Goal: Task Accomplishment & Management: Manage account settings

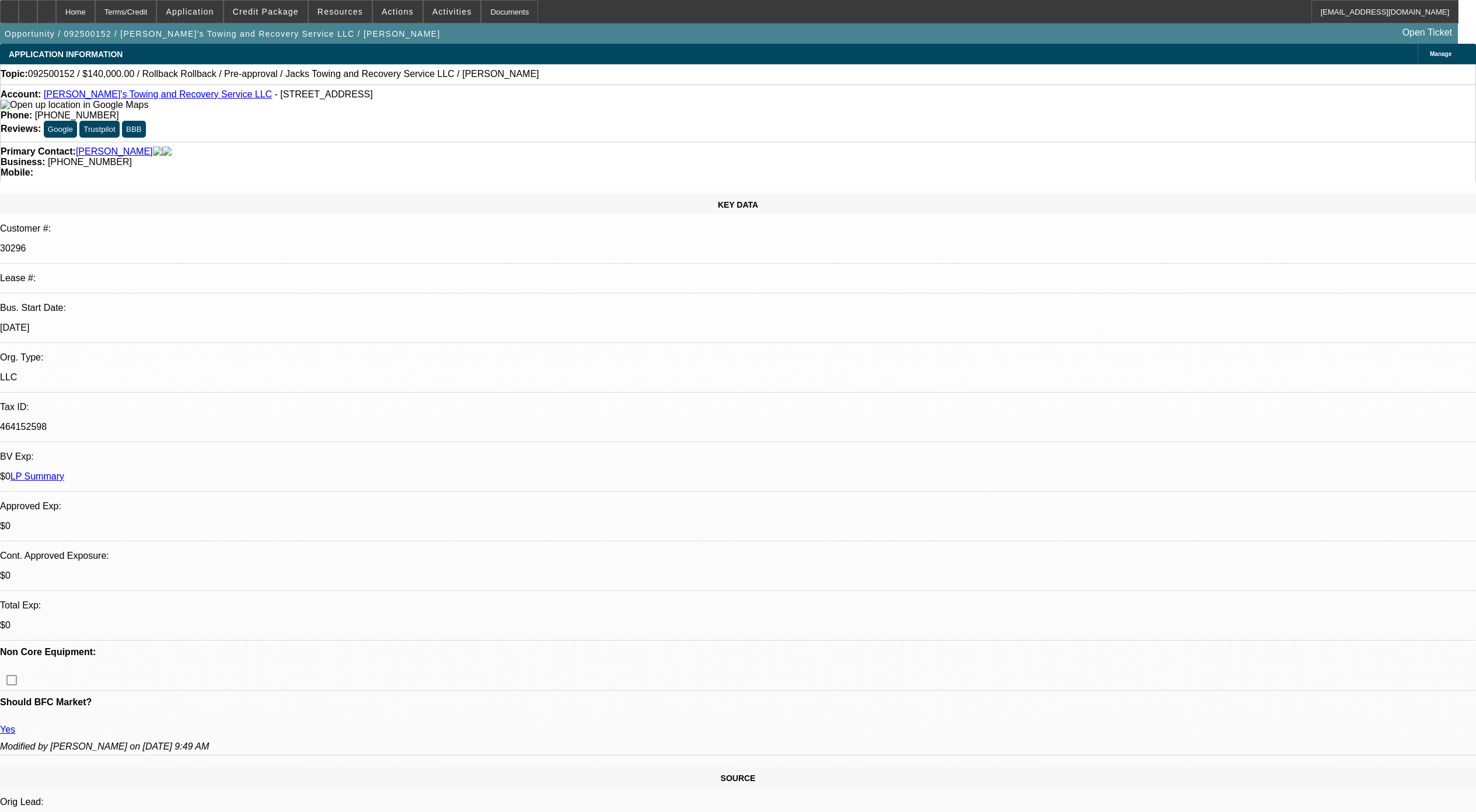
select select "0"
select select "3"
select select "0"
select select "6"
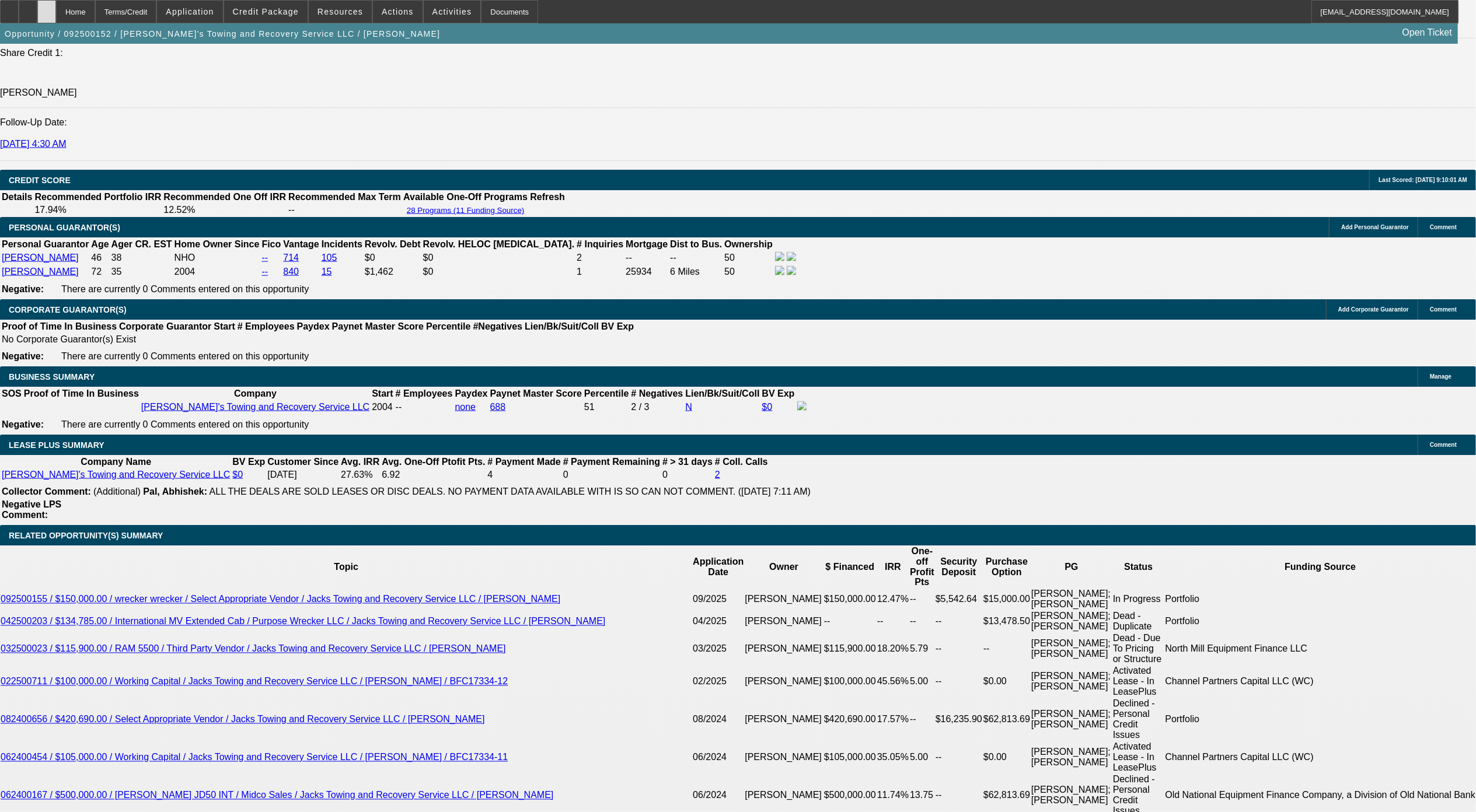
click at [56, 17] on div at bounding box center [46, 11] width 19 height 24
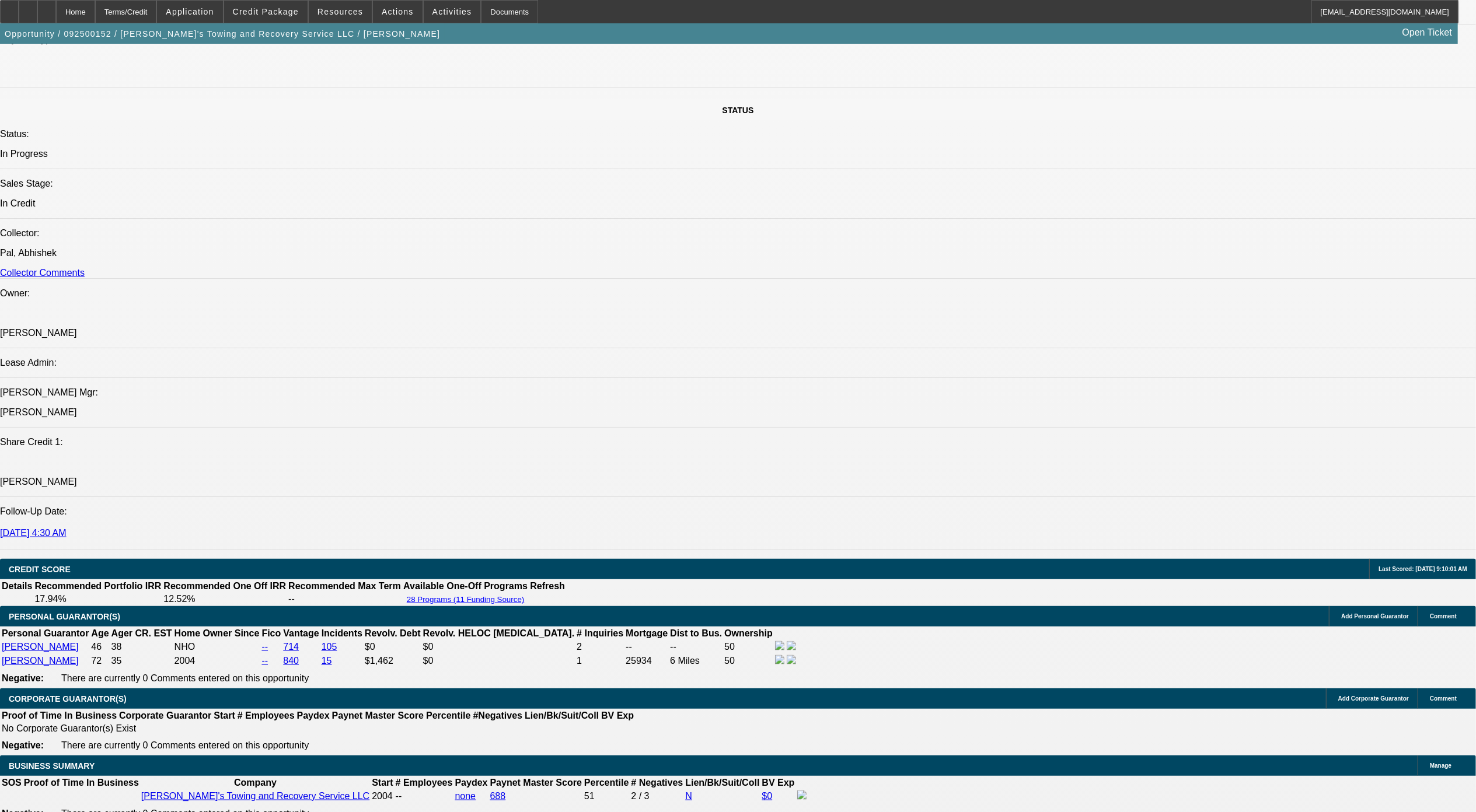
scroll to position [855, 0]
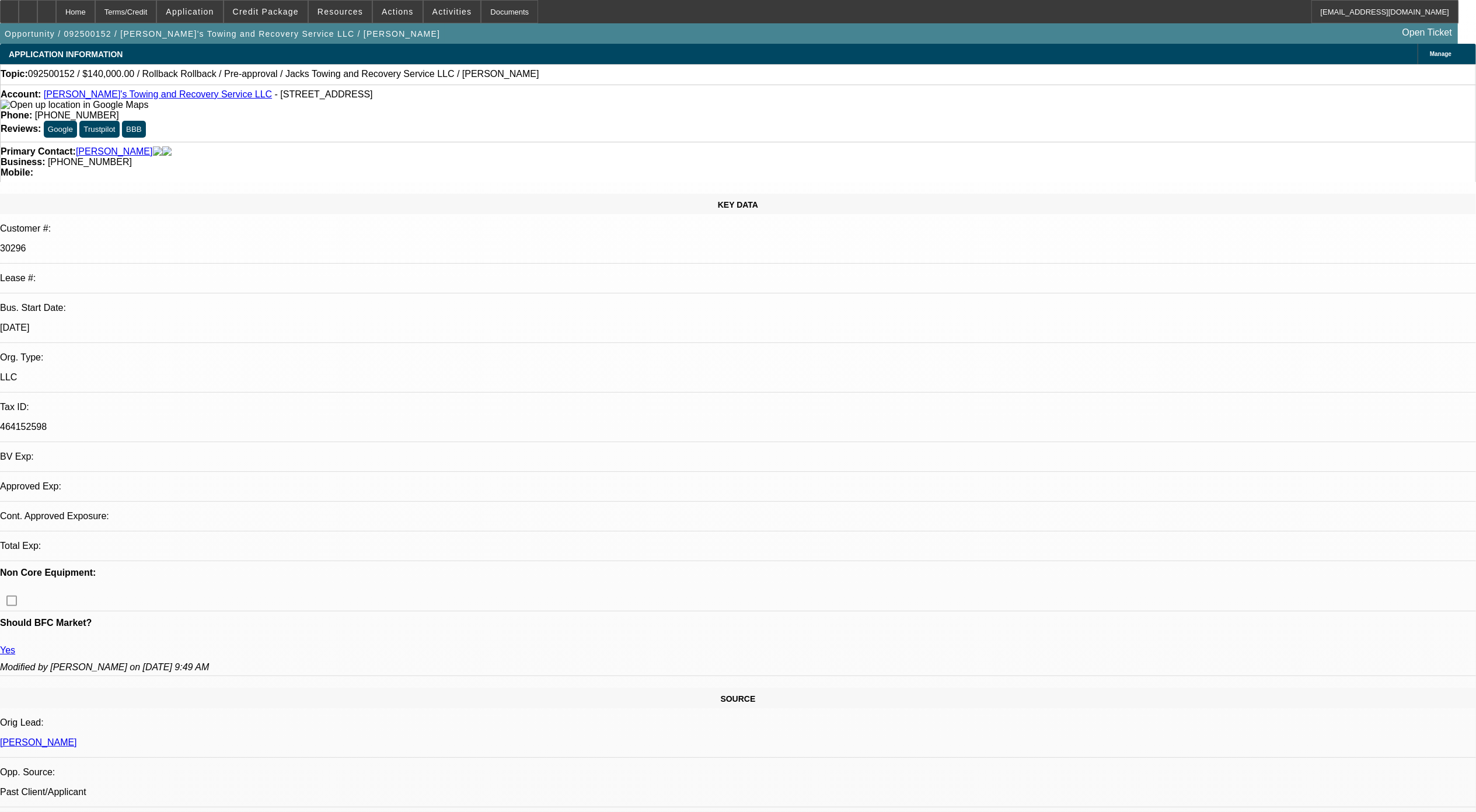
select select "0"
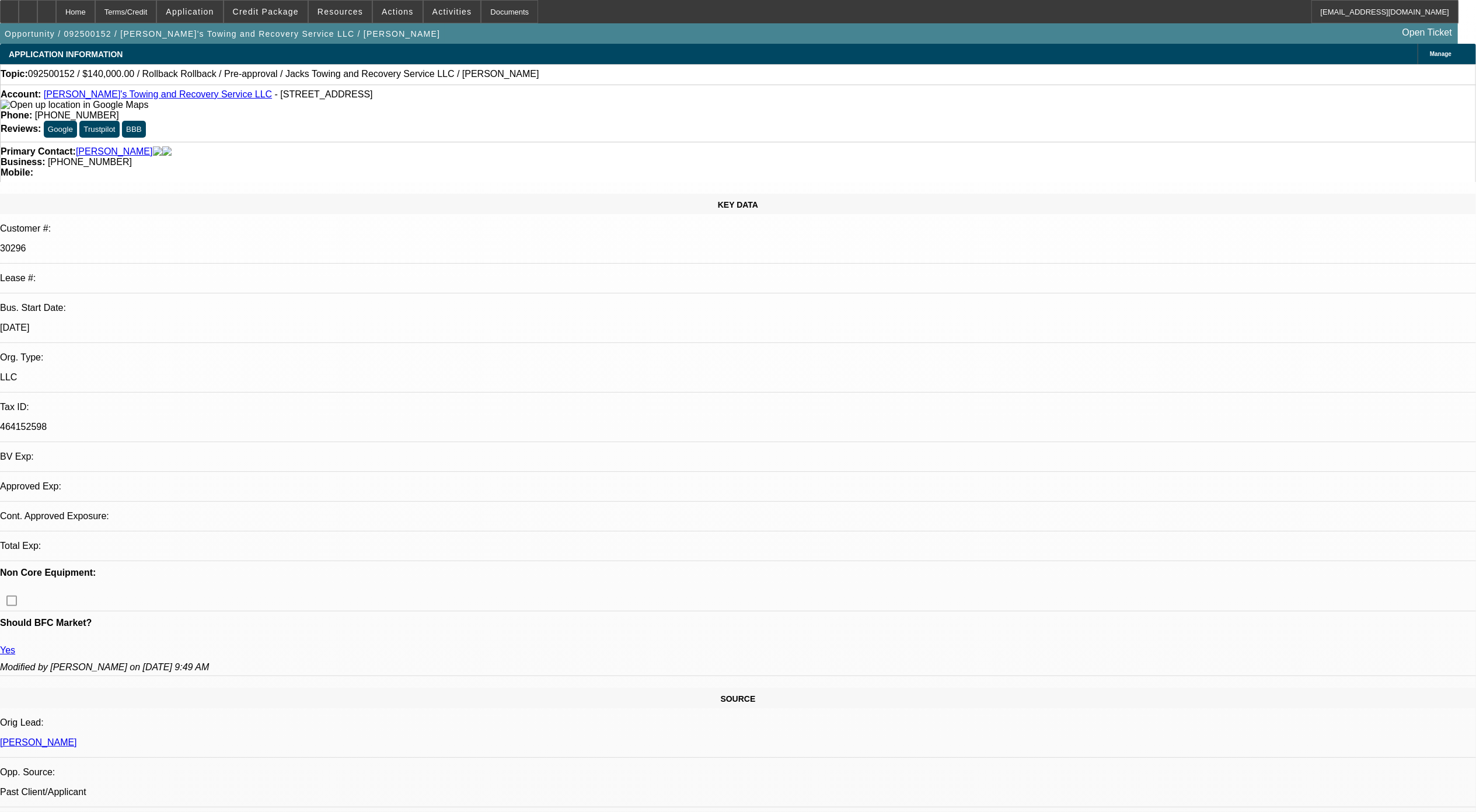
select select "0"
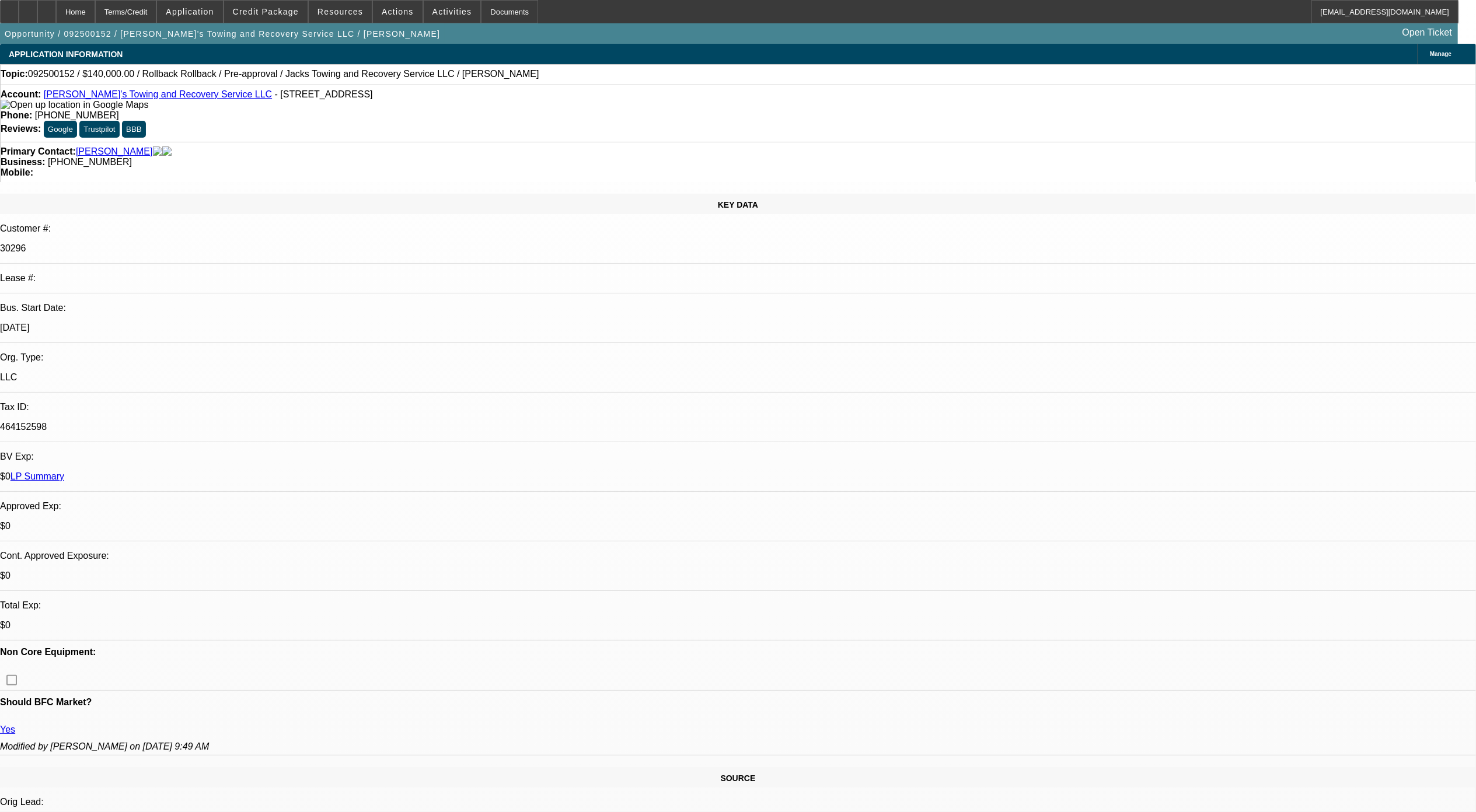
select select "1"
select select "3"
select select "6"
select select "1"
select select "3"
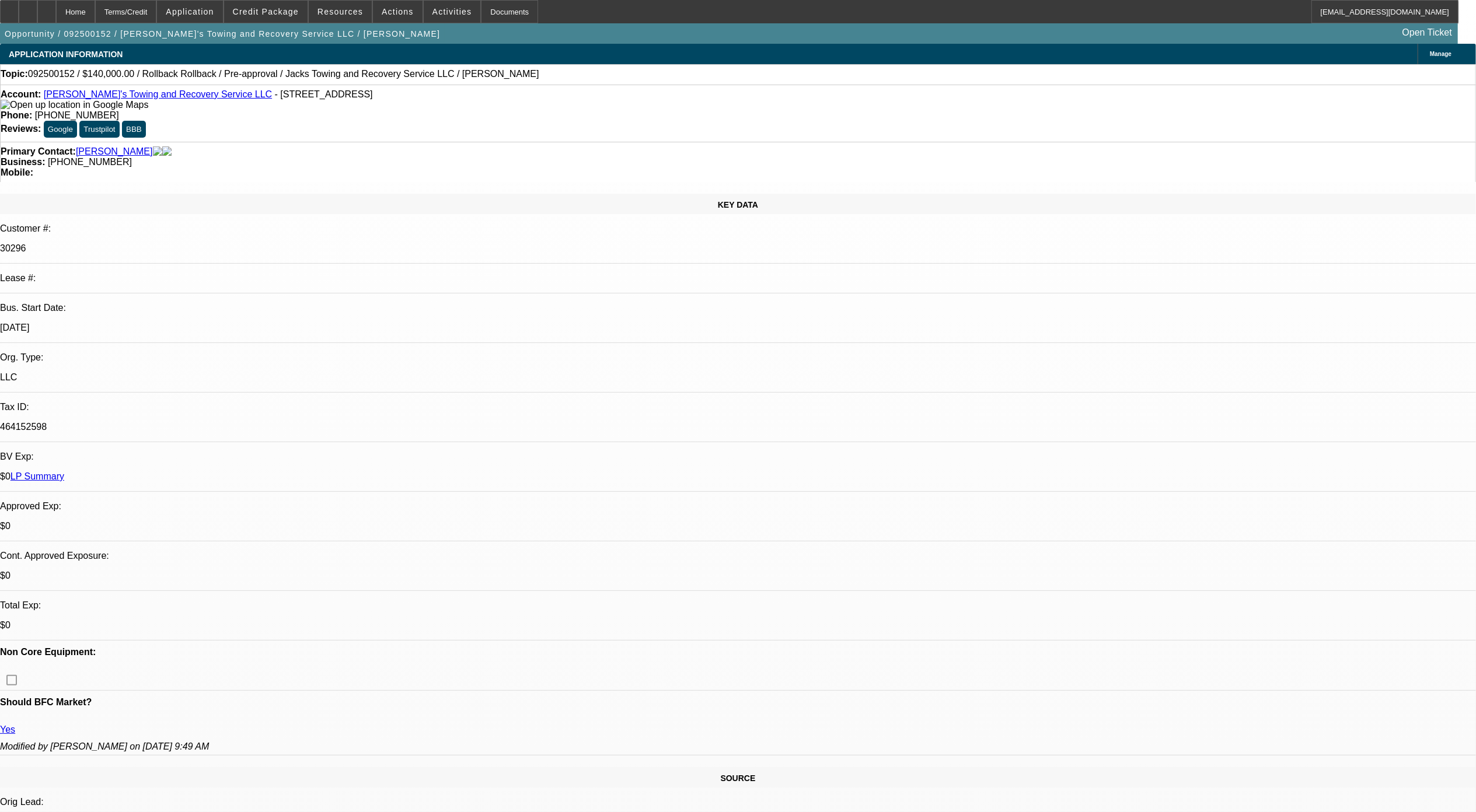
select select "6"
select select "1"
select select "3"
select select "6"
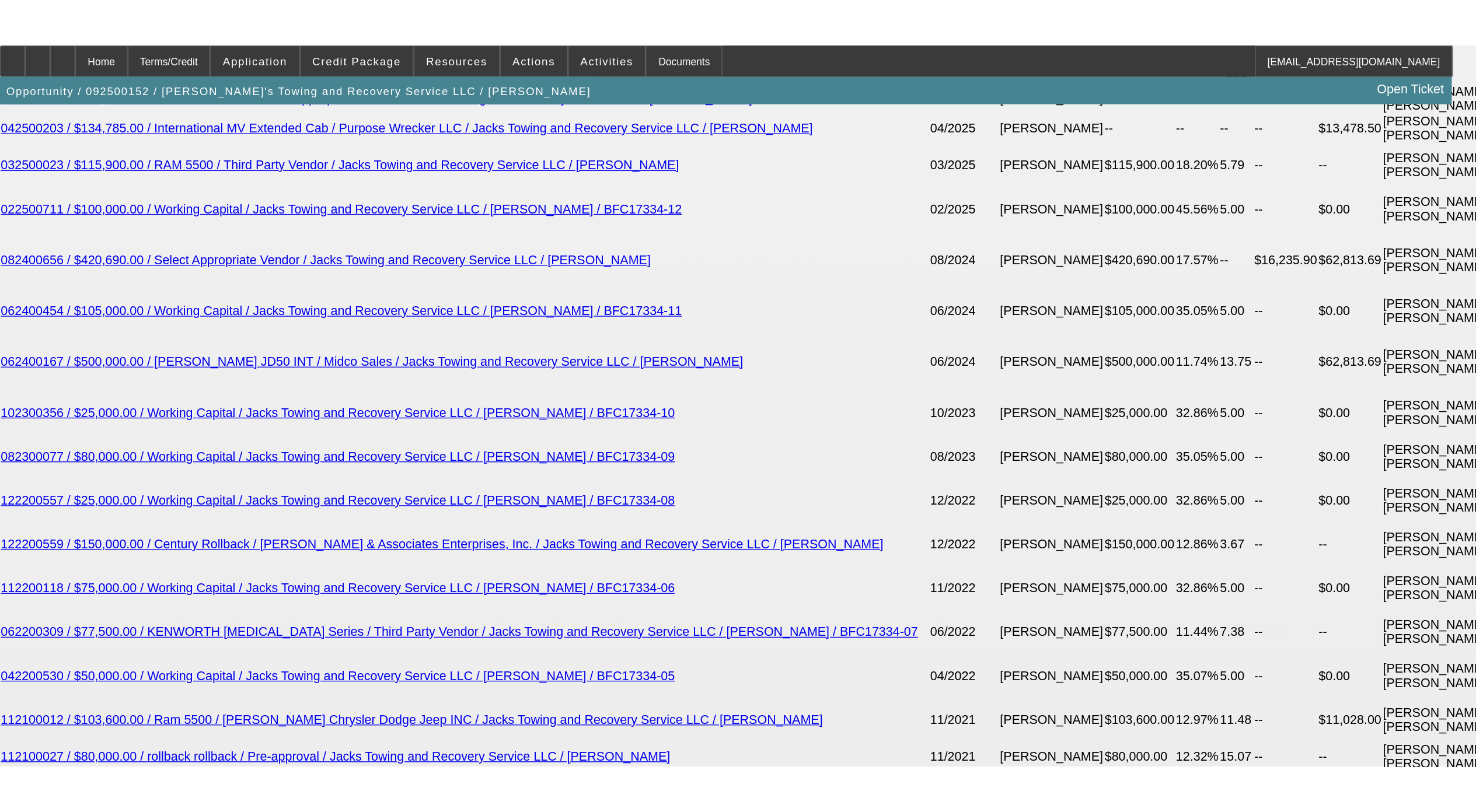
scroll to position [1944, 0]
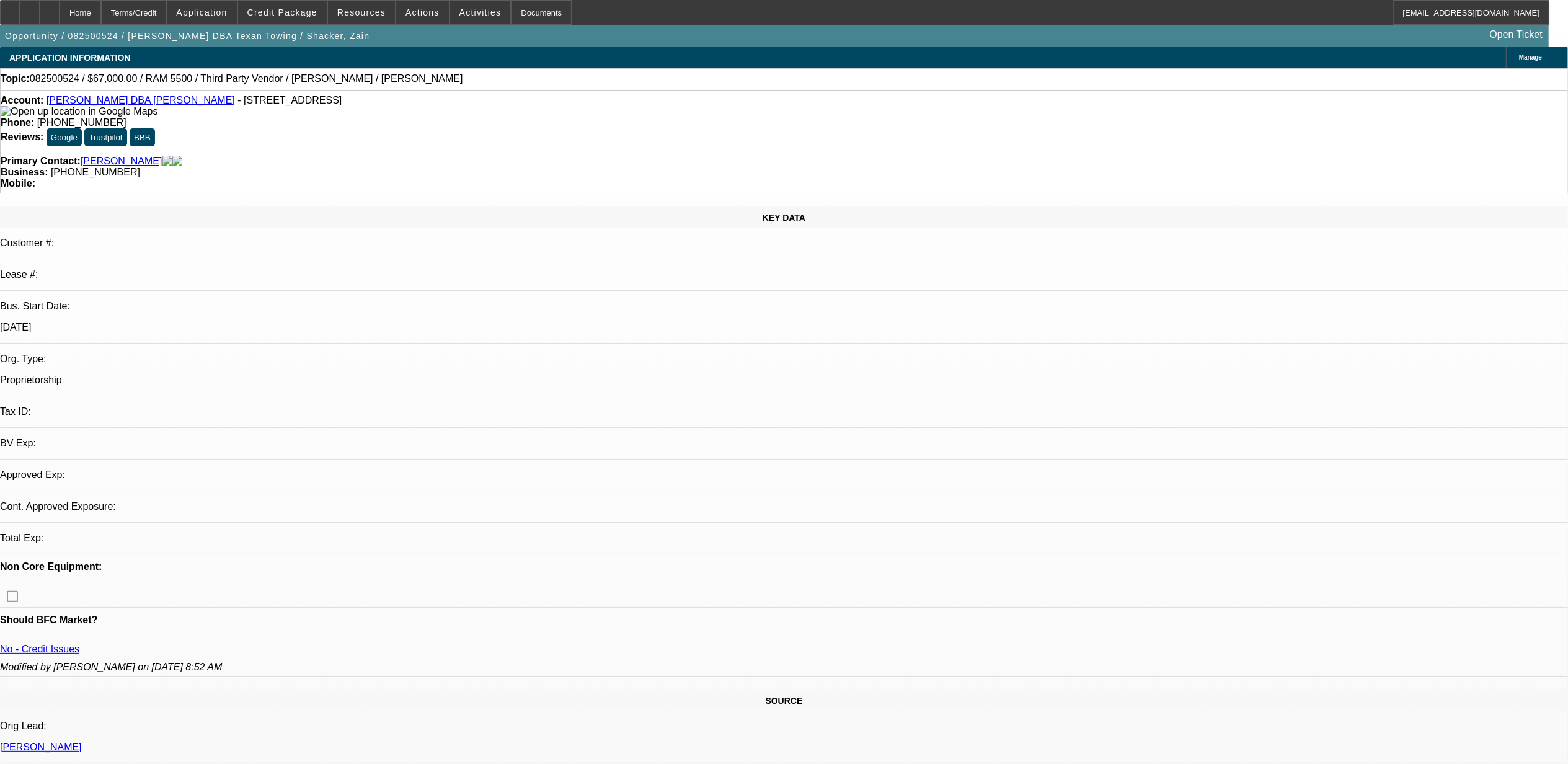
select select "0"
select select "2"
select select "0"
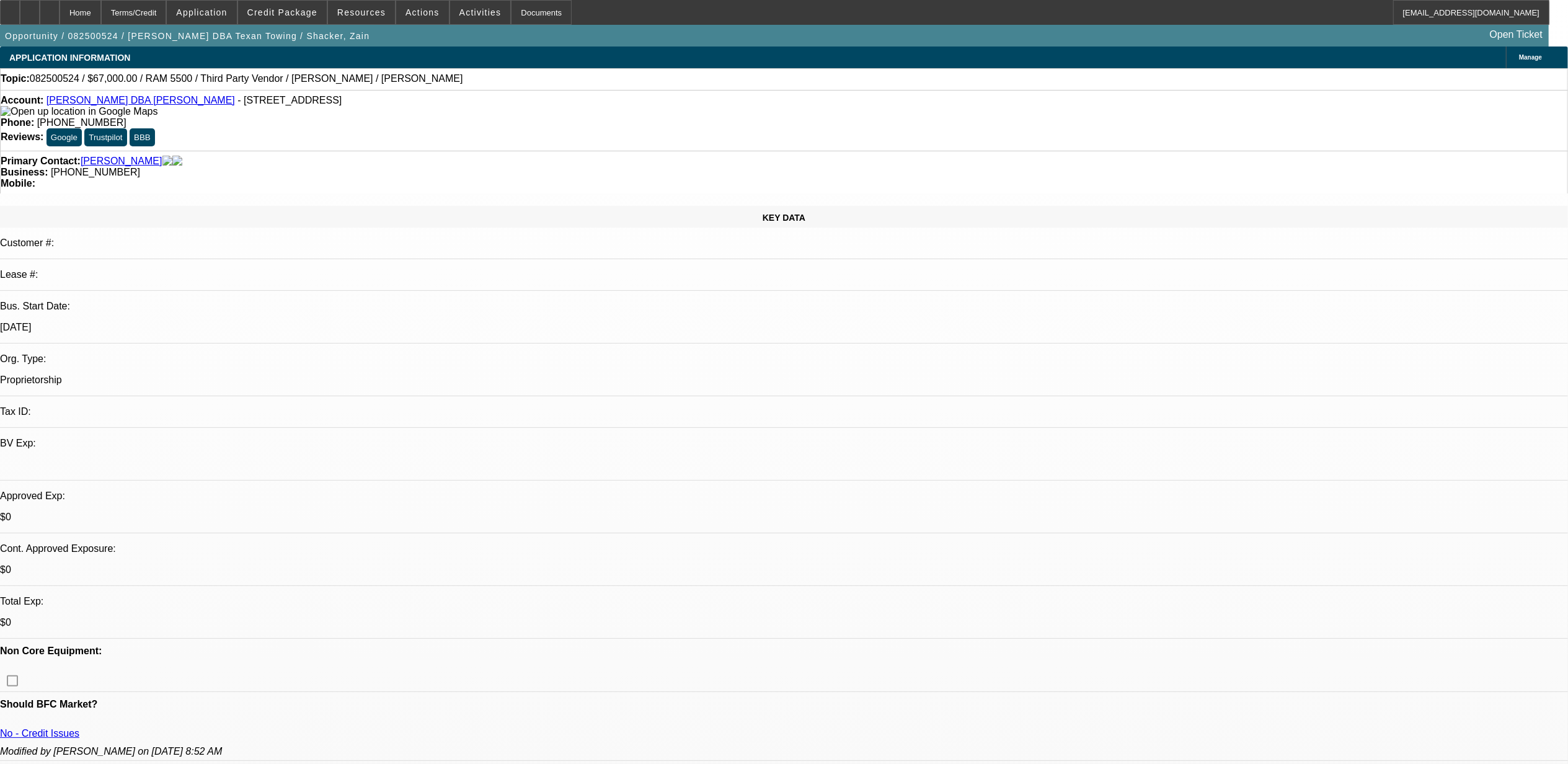
select select "1"
select select "2"
select select "6"
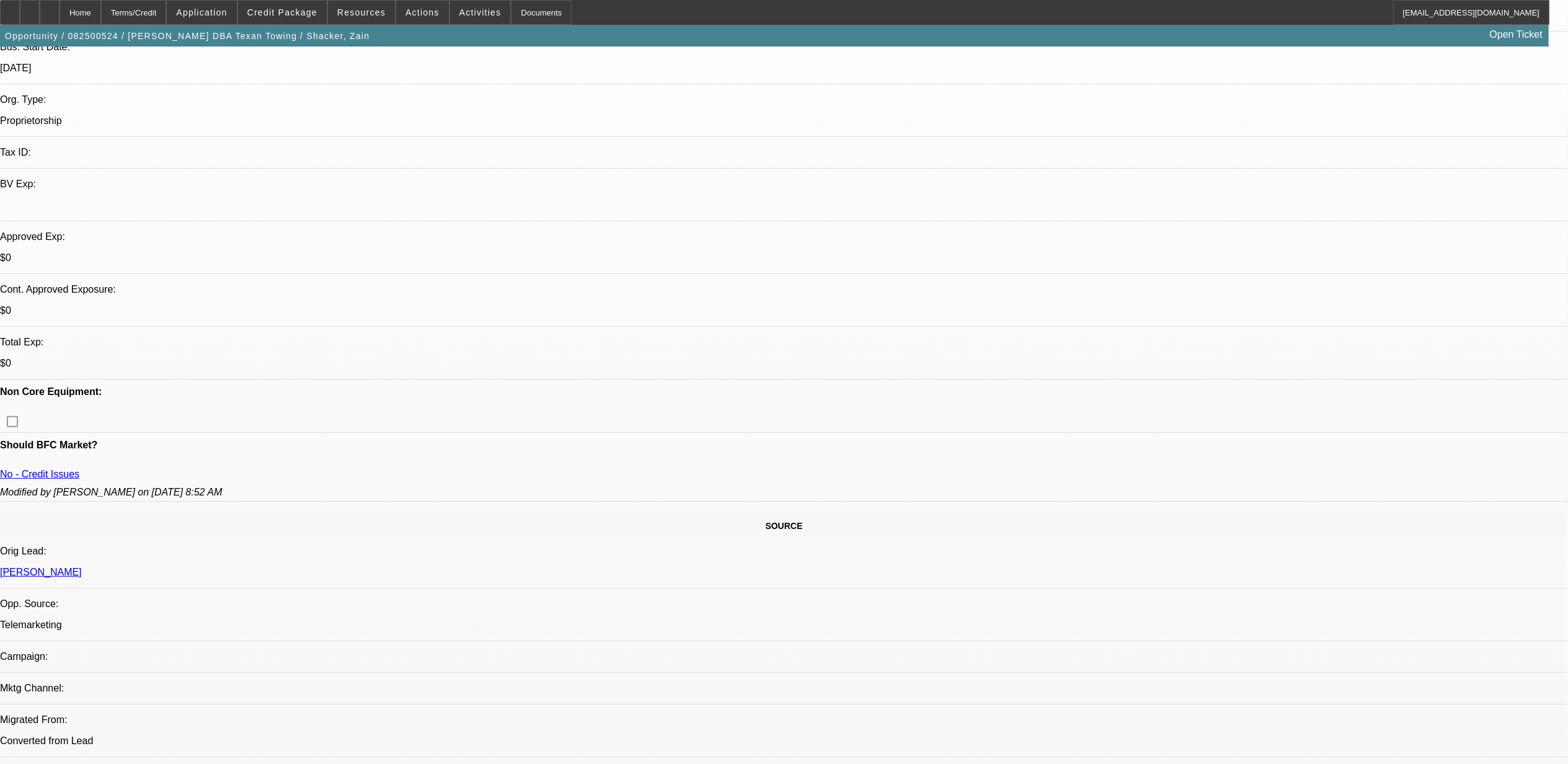
scroll to position [330, 0]
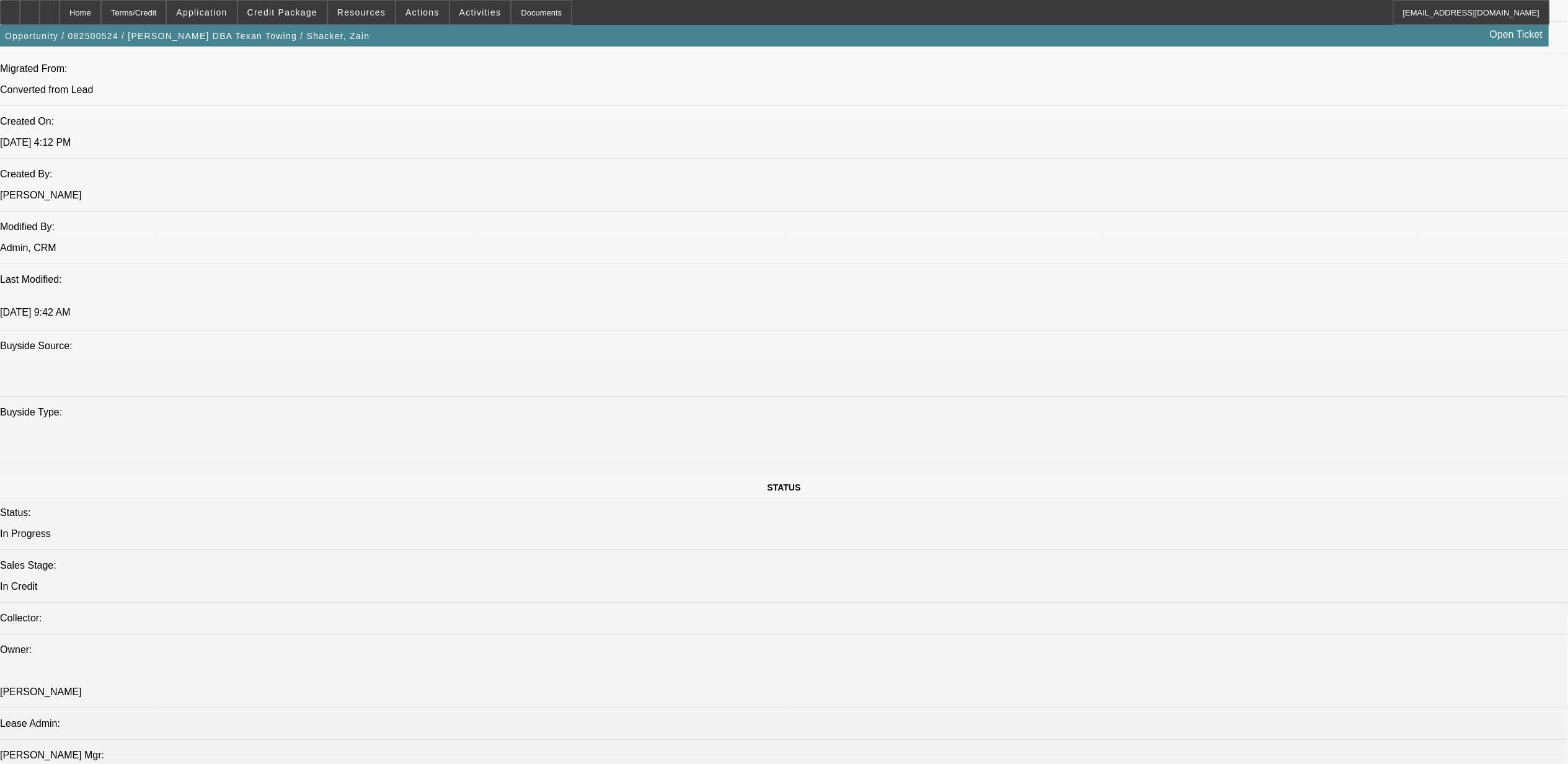
scroll to position [1074, 0]
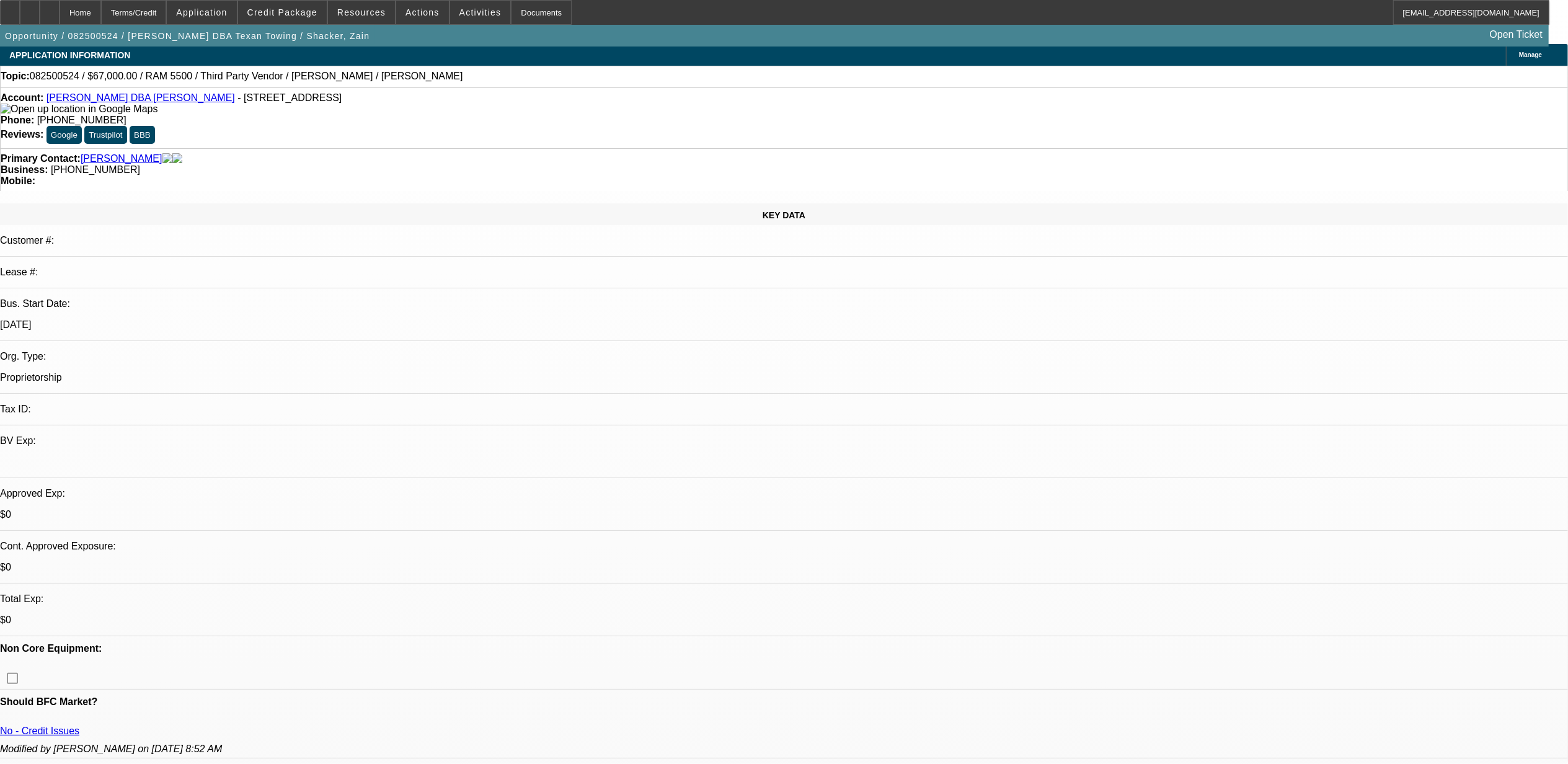
scroll to position [0, 0]
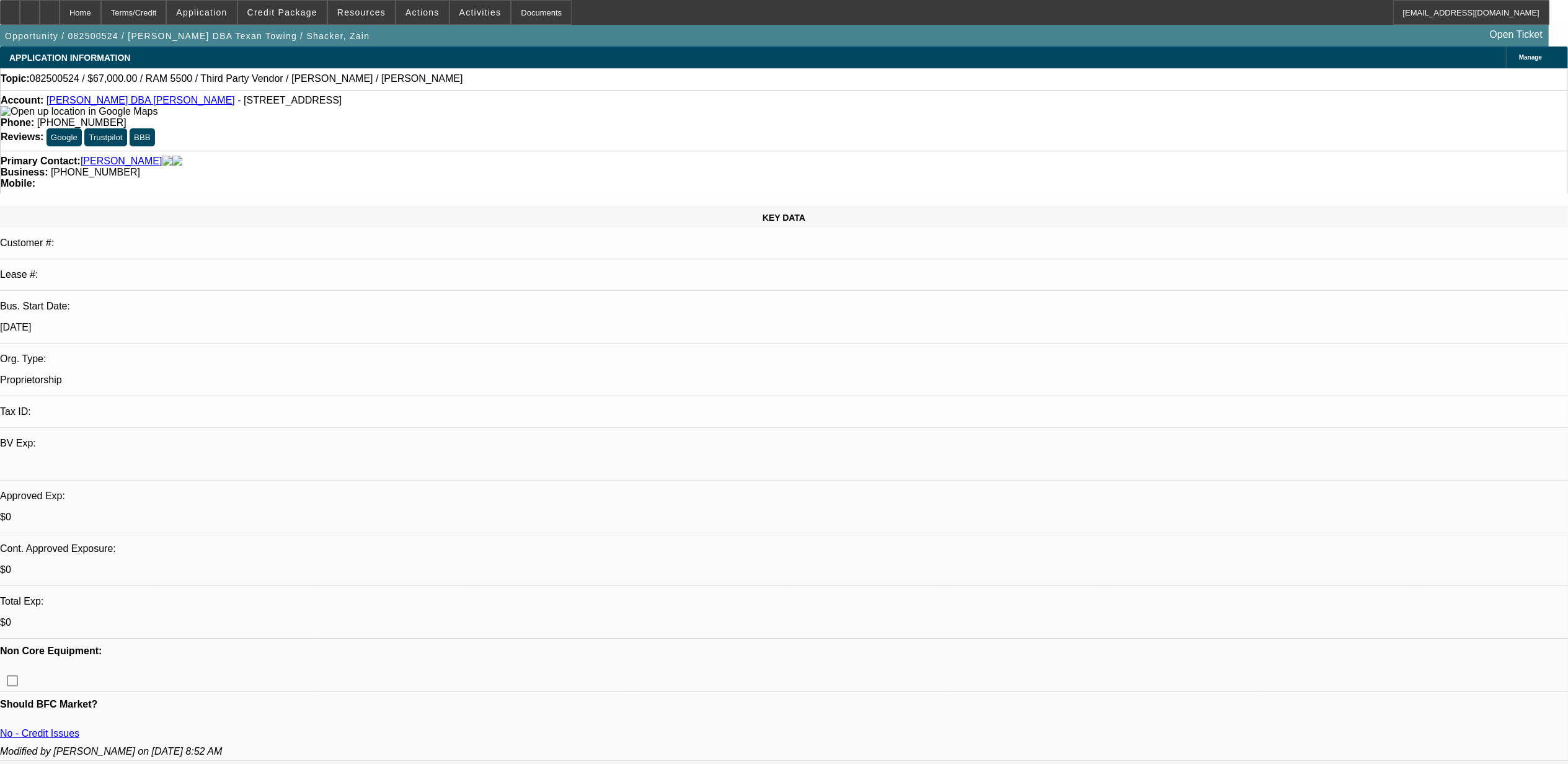
click at [293, 20] on span at bounding box center [282, 12] width 89 height 30
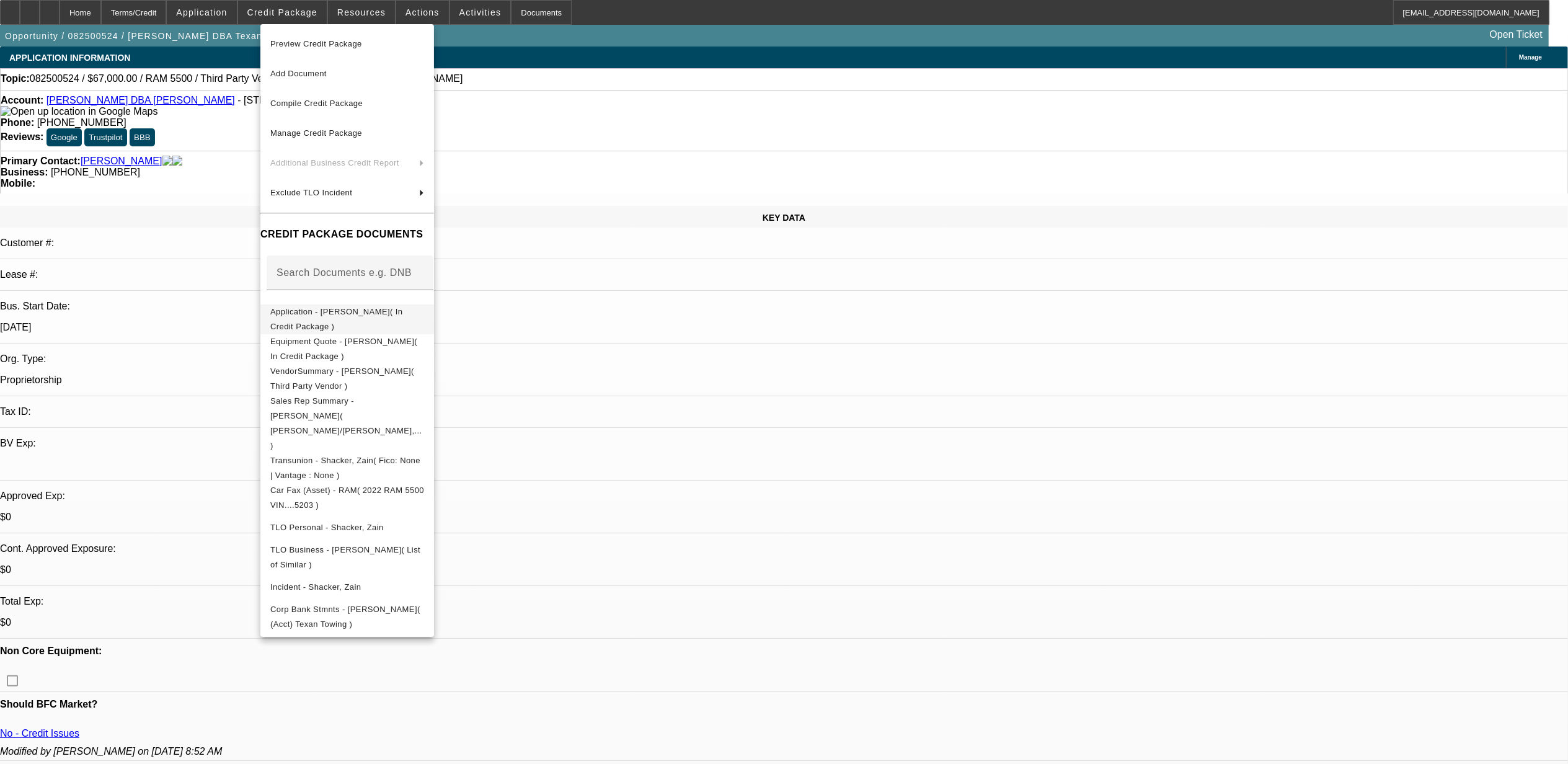
click at [340, 304] on button "Application - [PERSON_NAME]( In Credit Package )" at bounding box center [346, 318] width 173 height 30
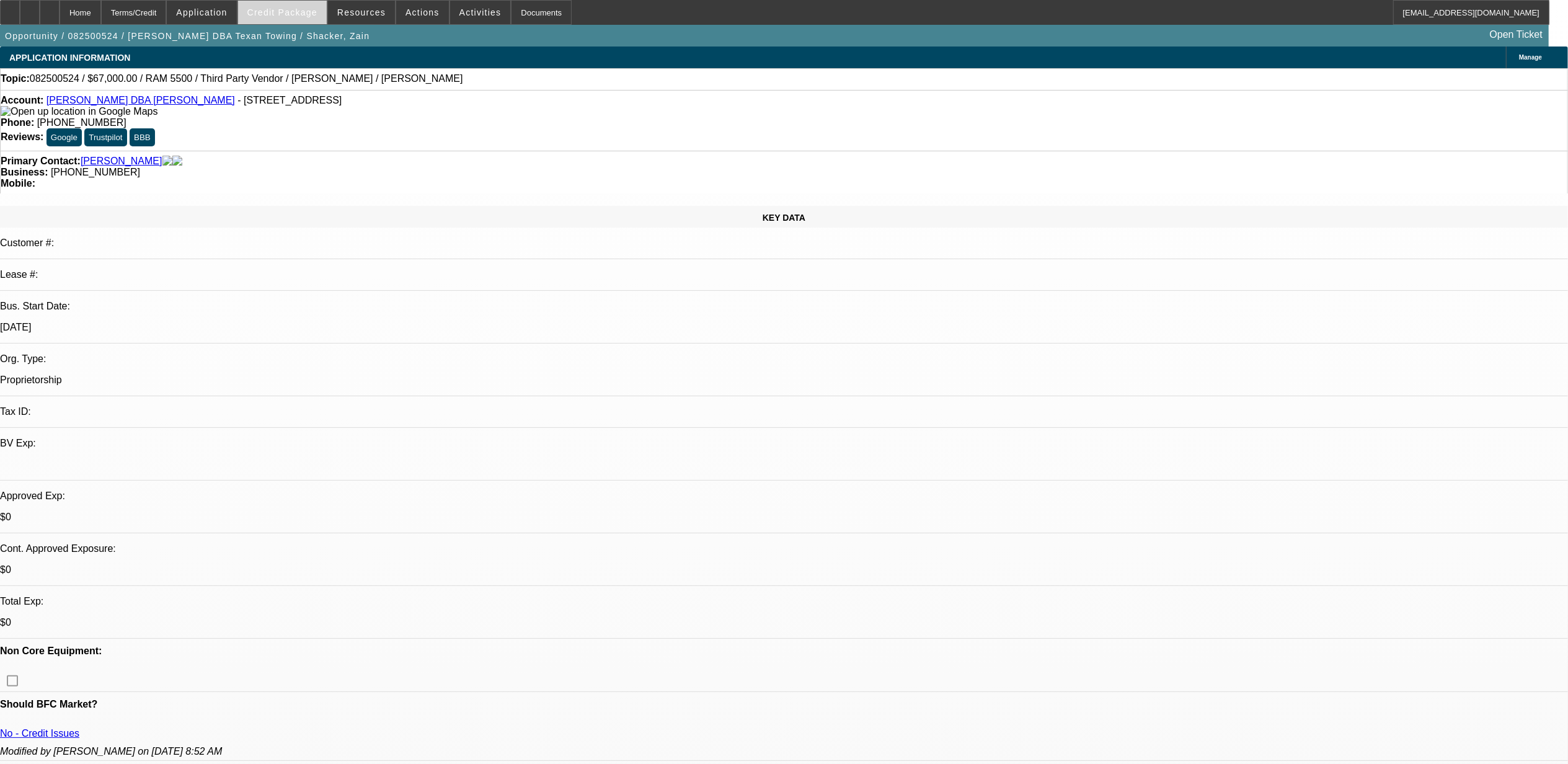
click at [308, 11] on span "Credit Package" at bounding box center [282, 12] width 70 height 10
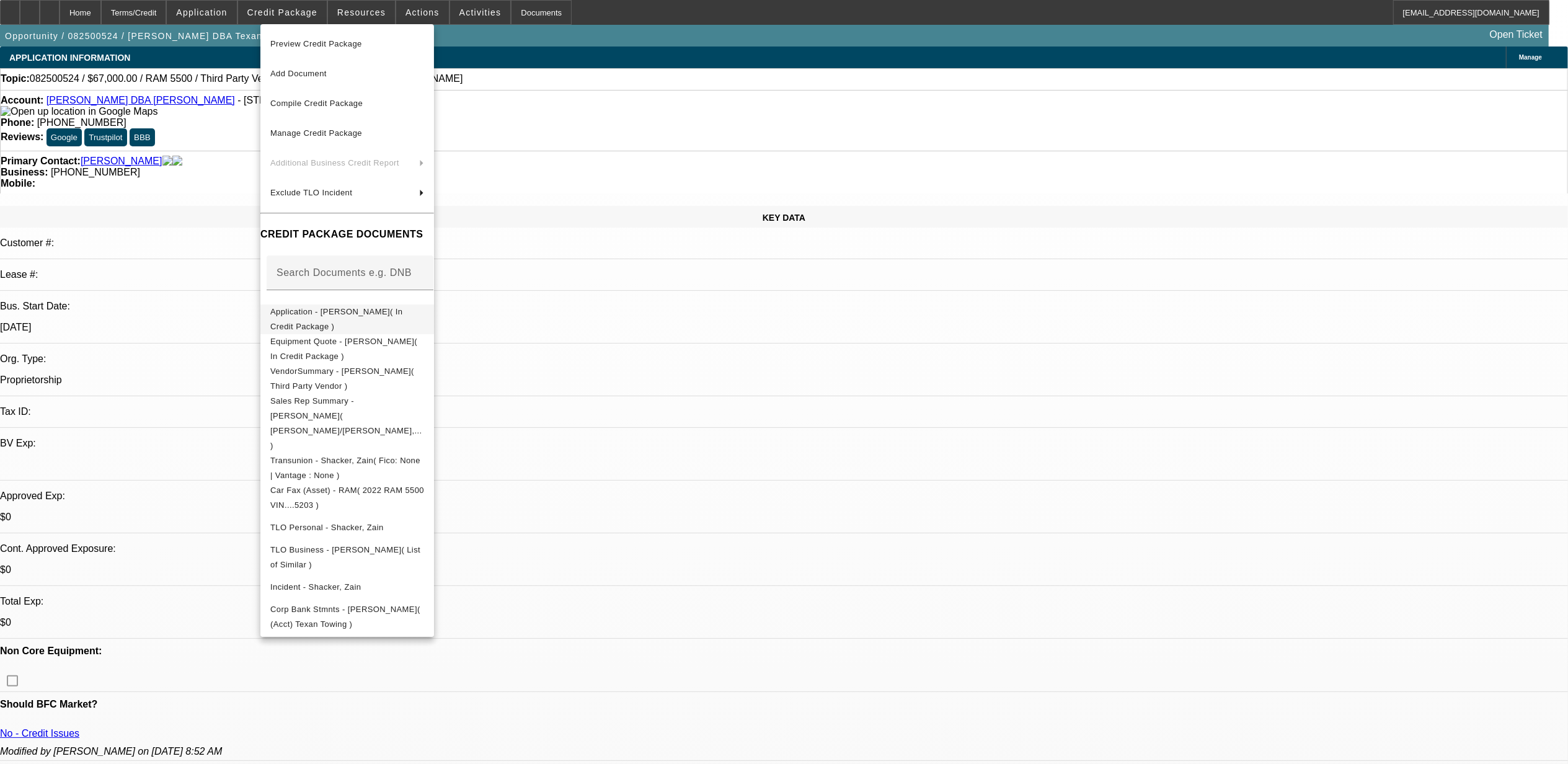
click at [310, 324] on button "Application - [PERSON_NAME]( In Credit Package )" at bounding box center [346, 318] width 173 height 30
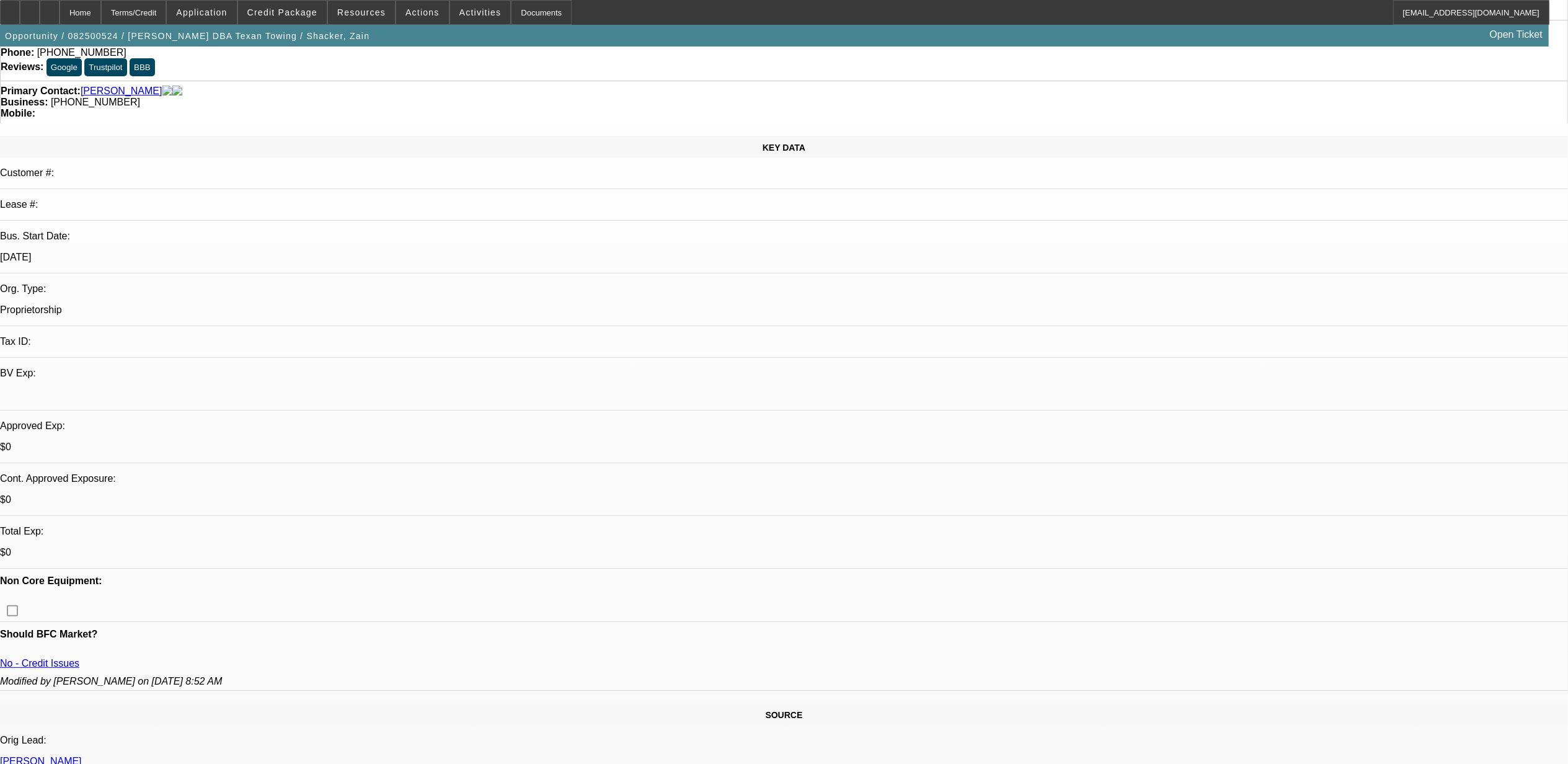
scroll to position [248, 0]
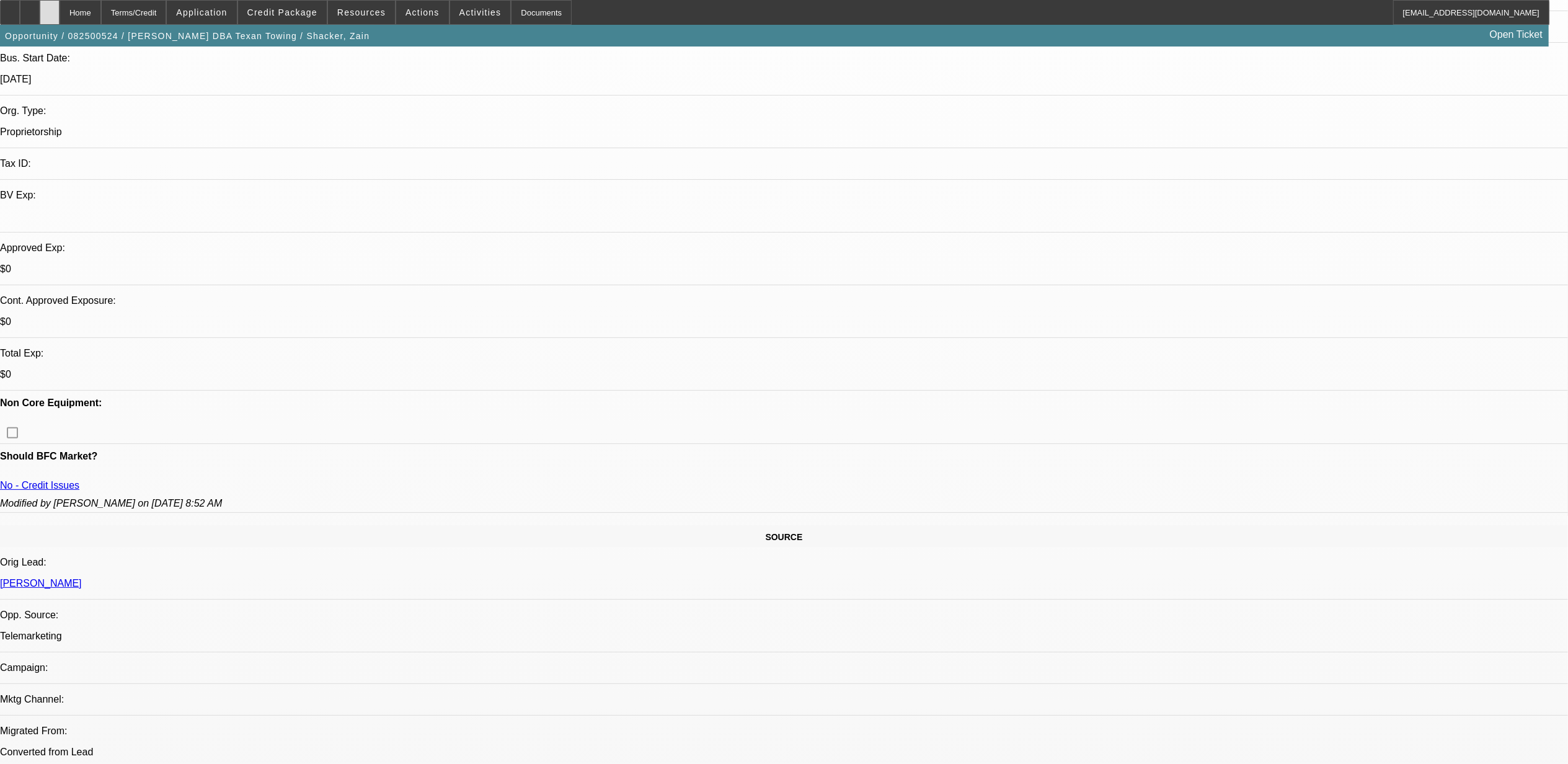
click at [60, 11] on div at bounding box center [49, 12] width 20 height 25
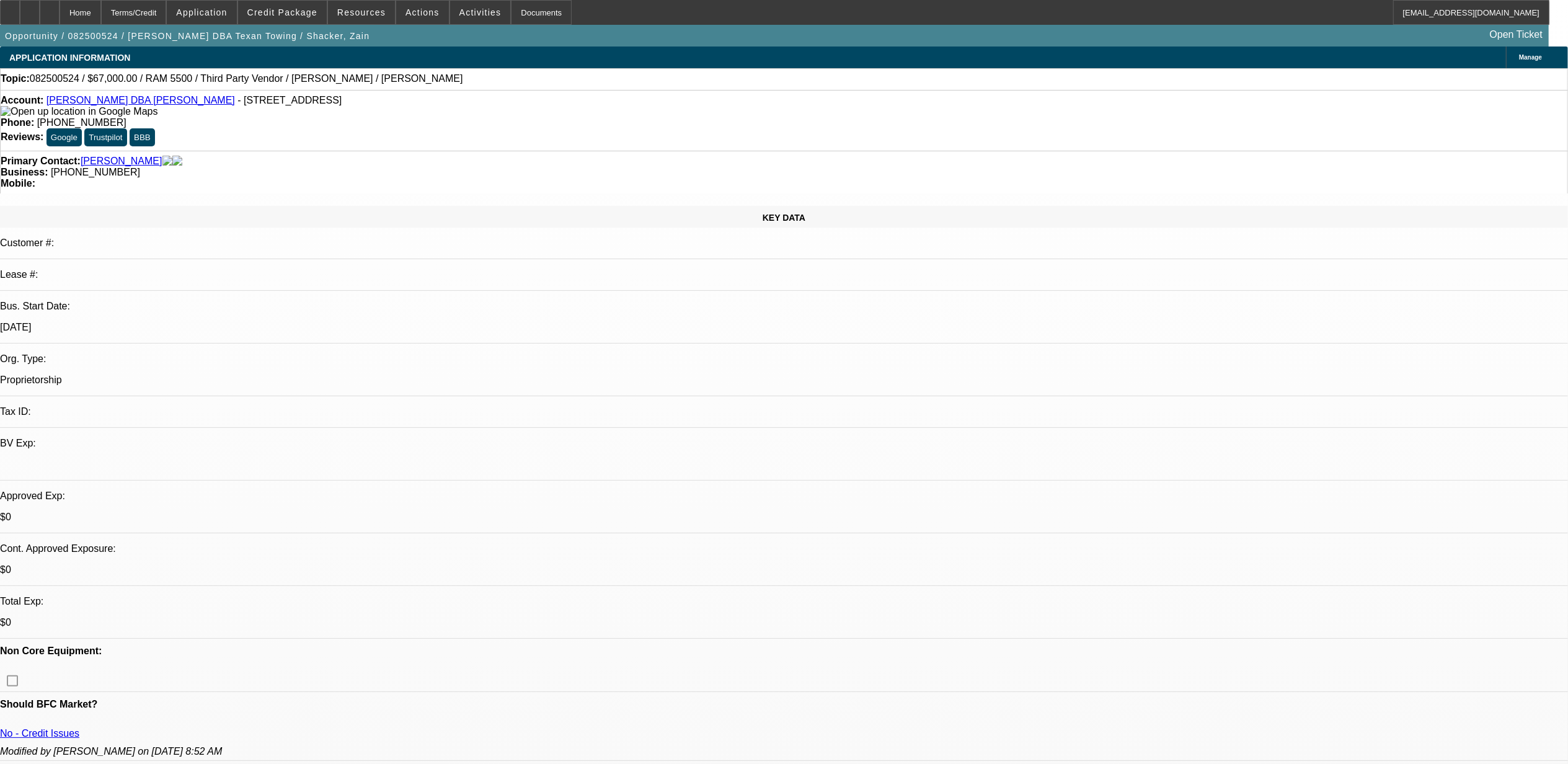
select select "0"
select select "2"
select select "0"
select select "1"
select select "2"
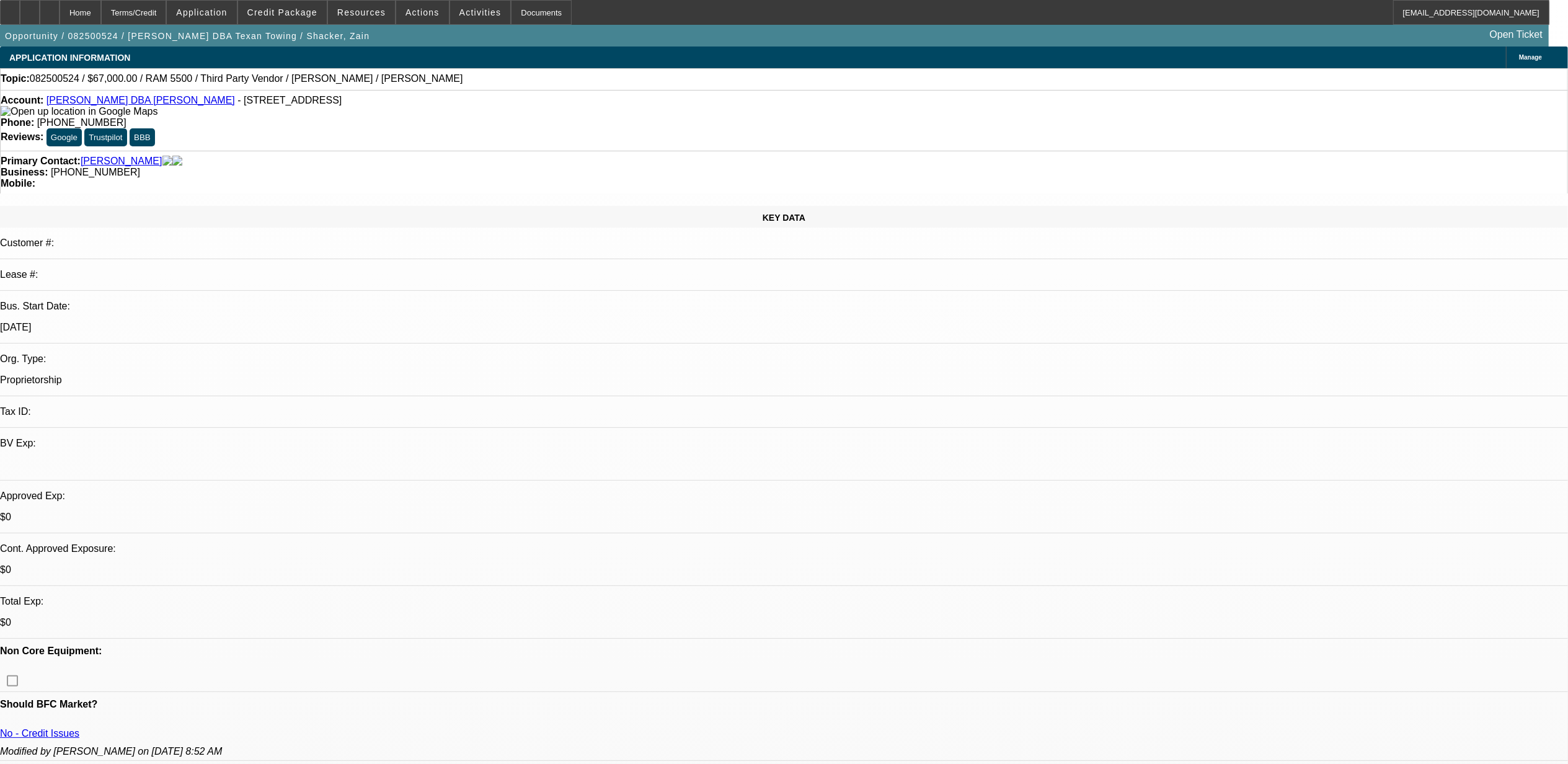
select select "6"
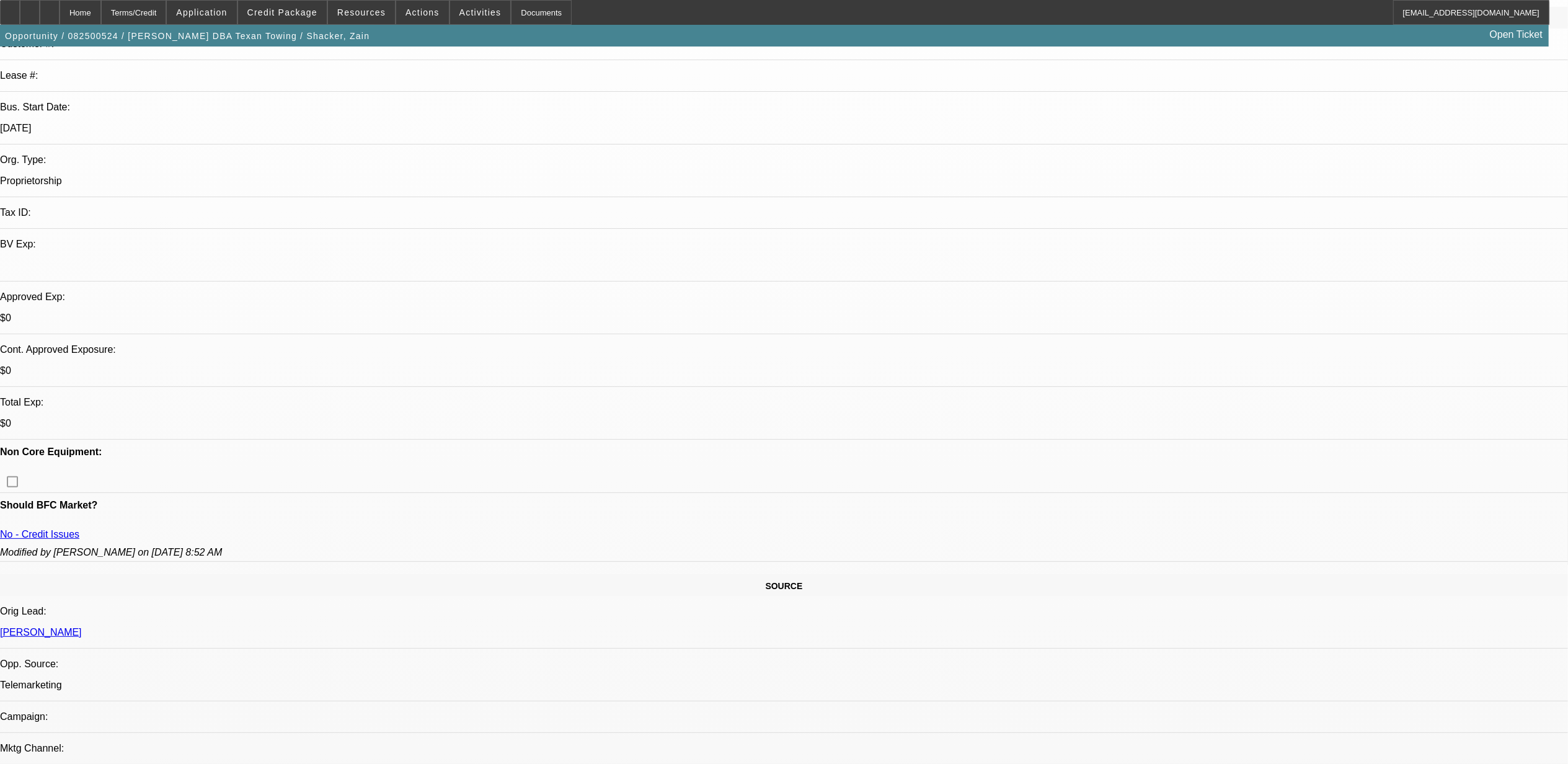
scroll to position [248, 0]
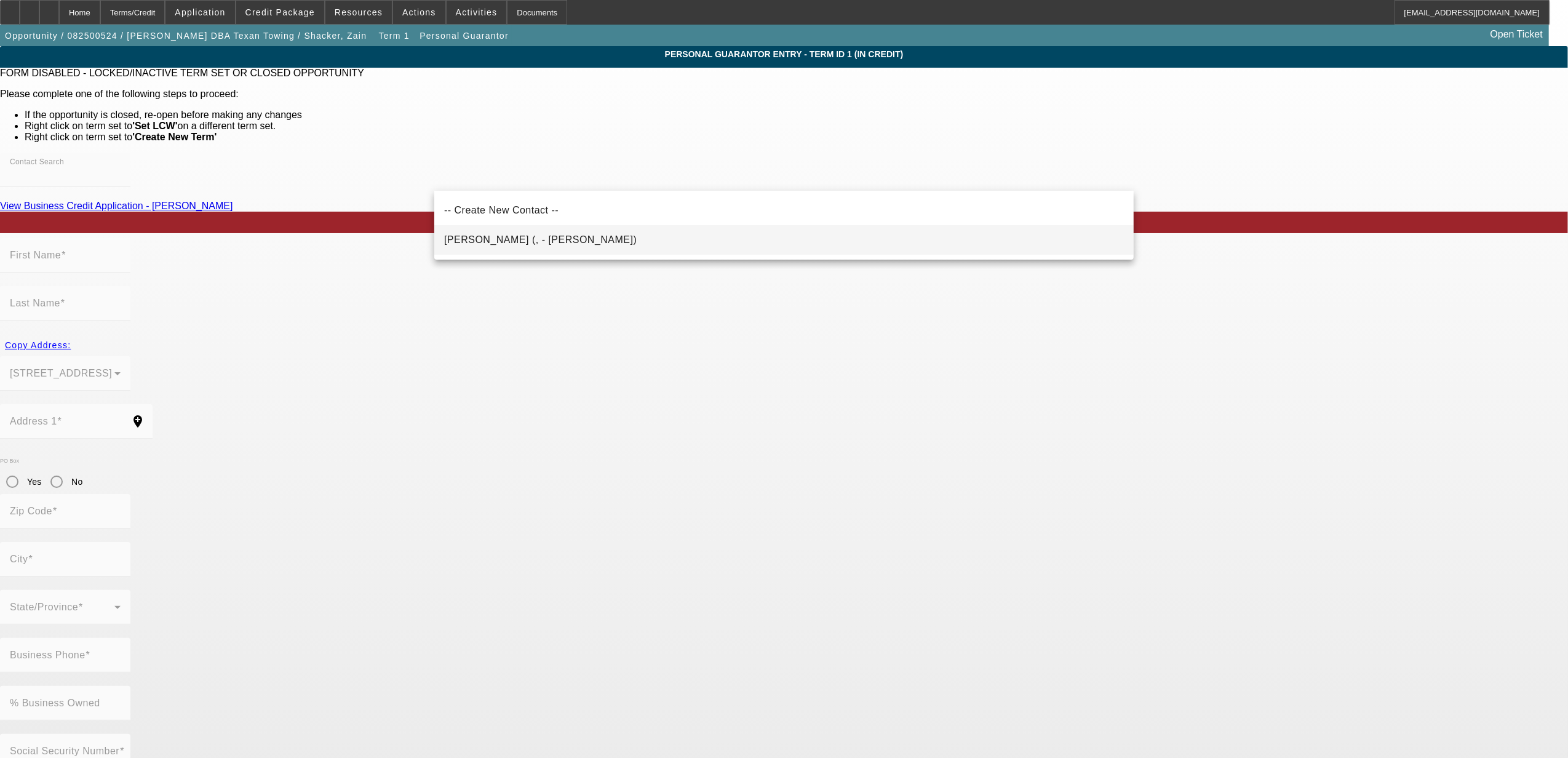
click at [795, 234] on mat-option "Hamada, Yaser (, - Yaser Hamada)" at bounding box center [784, 240] width 700 height 30
type input "Hamada, Yaser (, - Yaser Hamada)"
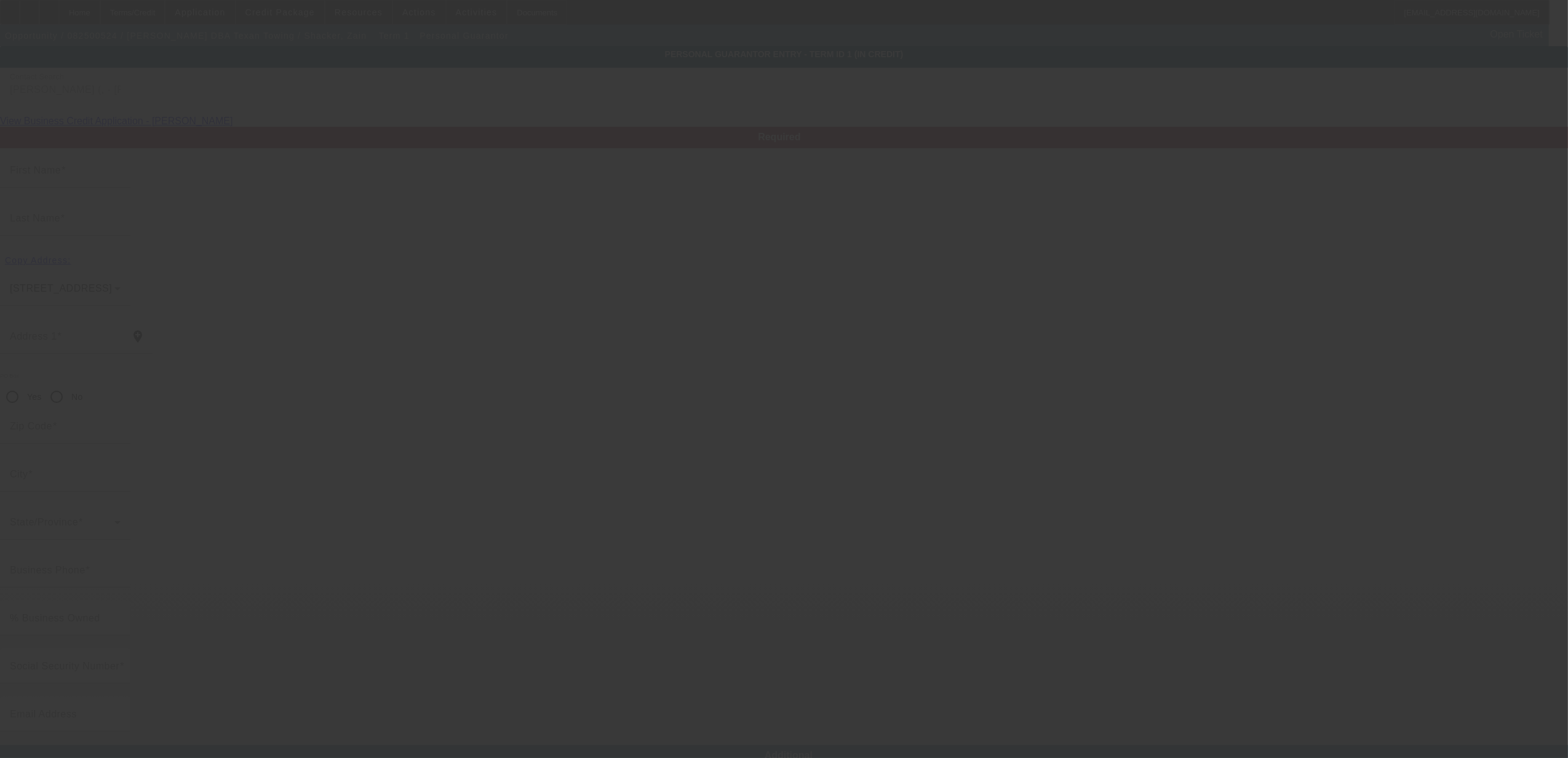
type input "Yaser"
type input "Hamada"
radio input "true"
type input "(832) 290-1017"
type input "zainshacker56@yahoo.com"
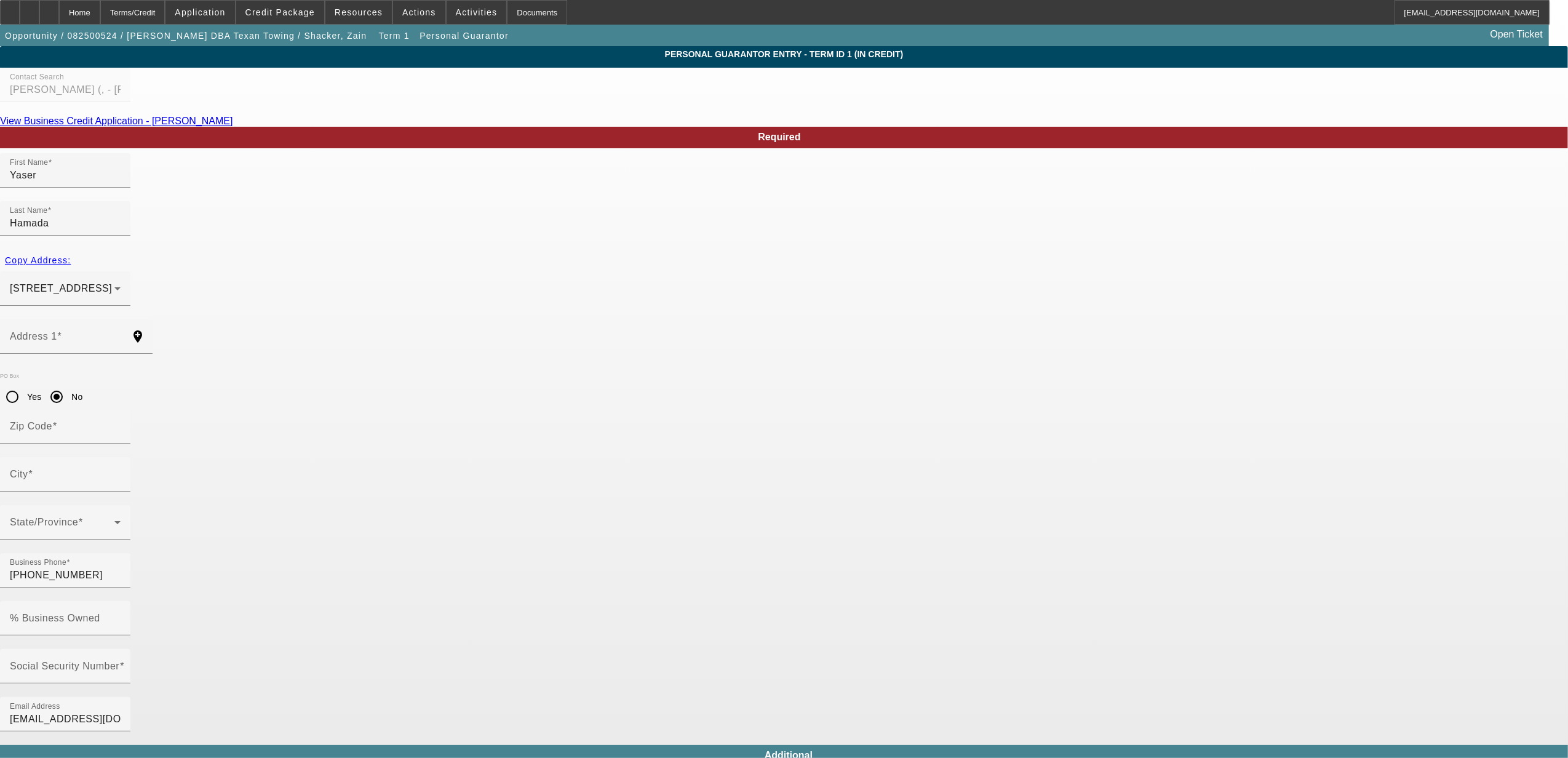
click at [891, 126] on div "View Business Credit Application - Yaser Hamada" at bounding box center [784, 122] width 1568 height 11
click at [892, 745] on div "Additional" at bounding box center [788, 756] width 1577 height 22
click at [233, 126] on link "View Business Credit Application - Yaser Hamada" at bounding box center [117, 121] width 233 height 10
click at [121, 649] on div "Social Security Number" at bounding box center [65, 666] width 110 height 34
type input "150-08-5880"
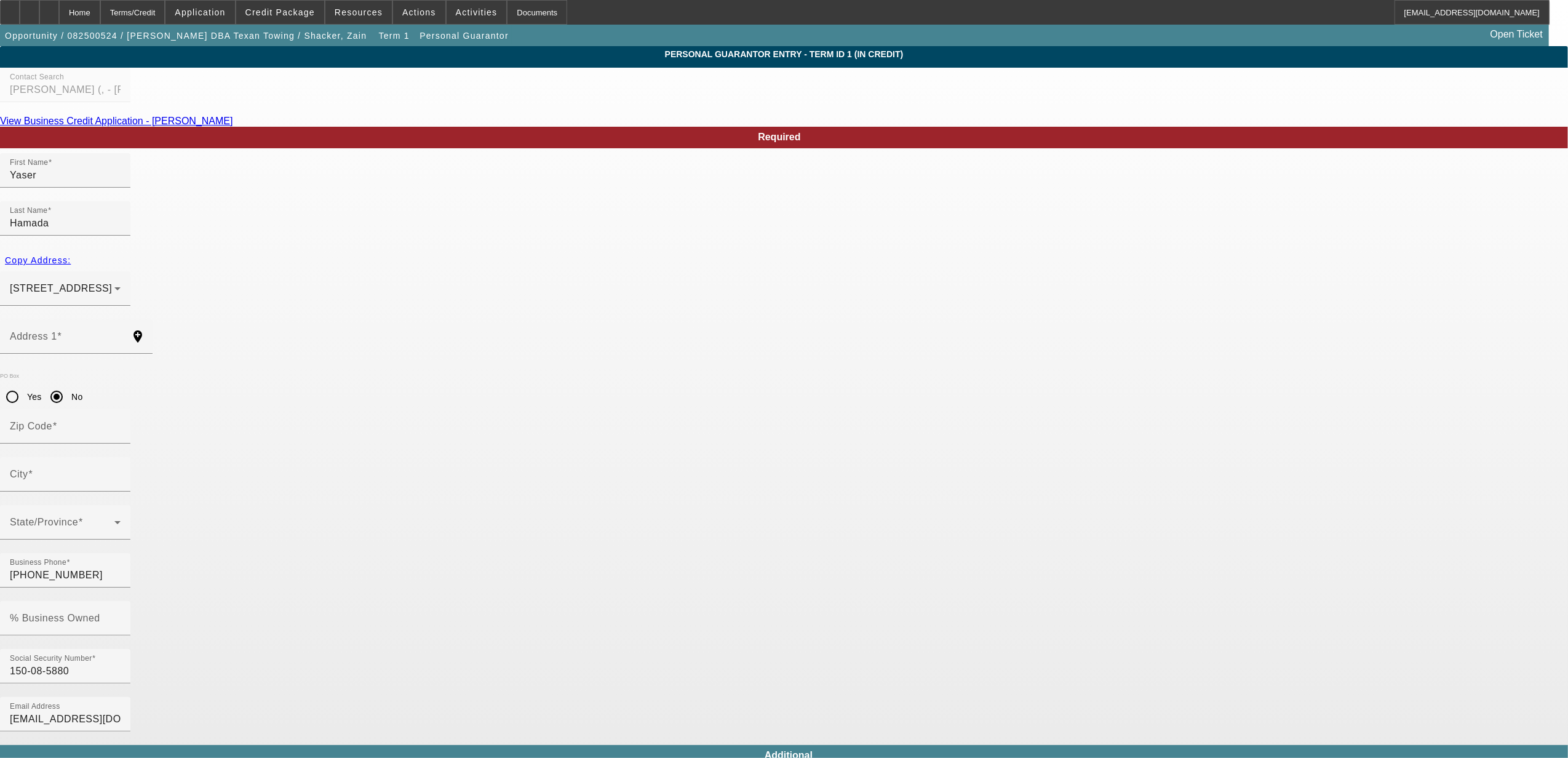
click at [321, 493] on app-personal-guarantor-manage "Personal Guarantor Entry - Term ID 1 (In Credit) Contact Search Hamada, Yaser (…" at bounding box center [784, 661] width 1568 height 1231
click at [689, 617] on body "Home Terms/Credit Application Credit Package Resources Actions Activities Docum…" at bounding box center [784, 638] width 1568 height 1277
click at [121, 616] on input "% Business Owned" at bounding box center [65, 623] width 110 height 14
type input "100"
click at [121, 319] on div "Address 1" at bounding box center [65, 336] width 110 height 34
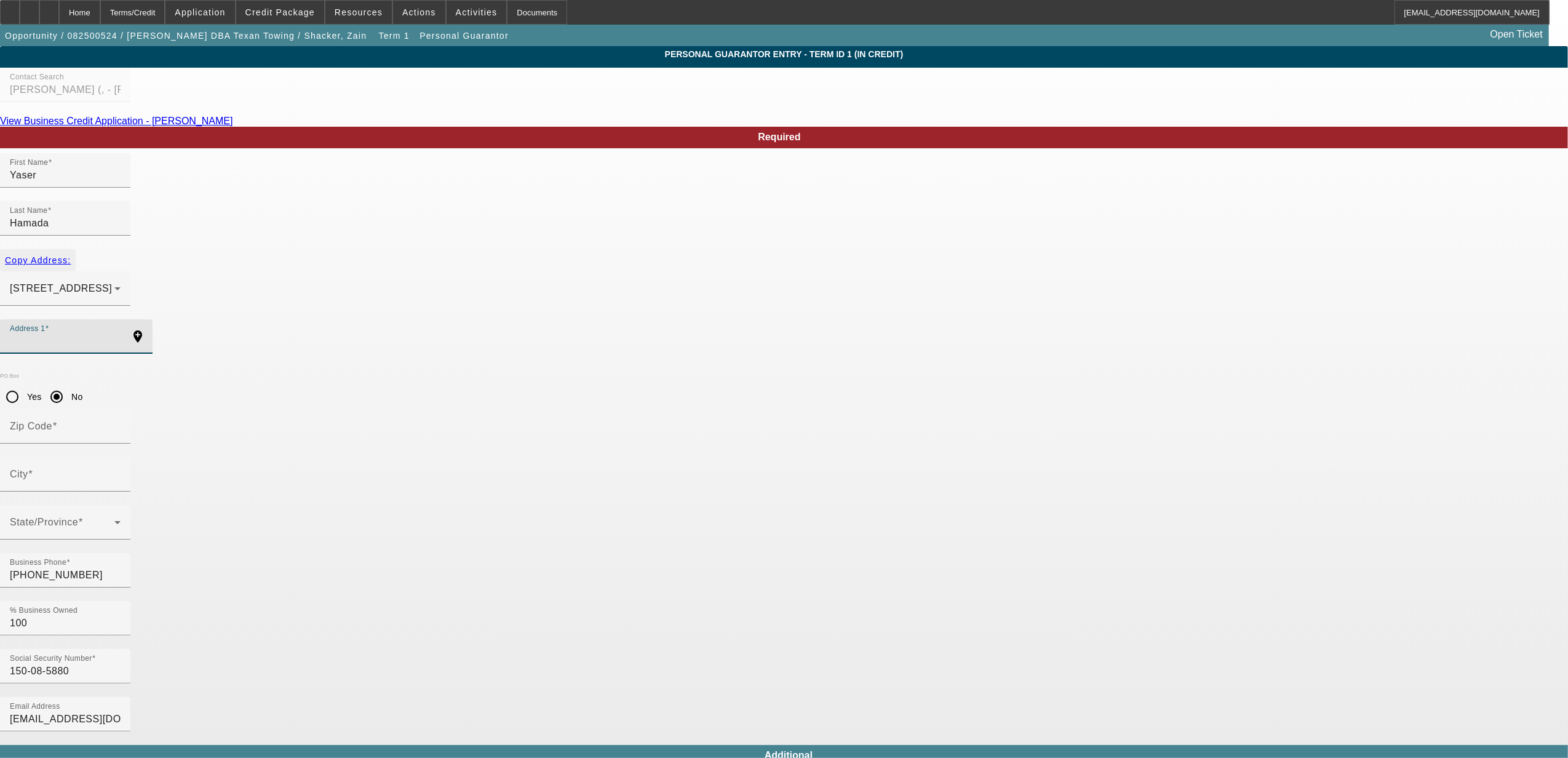
click at [76, 245] on span "button" at bounding box center [38, 260] width 76 height 30
type input "20518 Noble Ranch Court"
radio input "false"
type input "77407"
type input "Richmond"
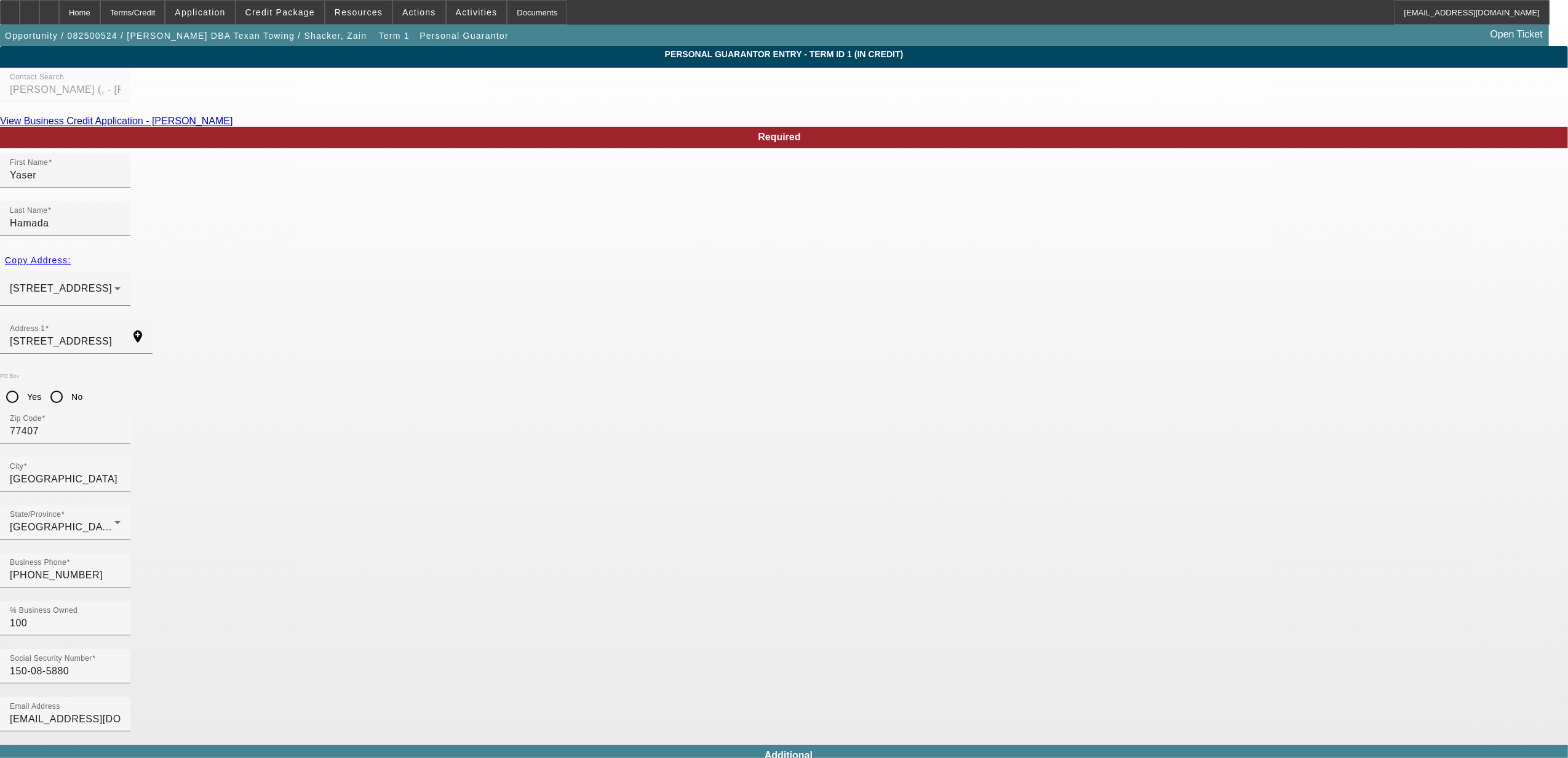
click at [1315, 421] on app-personal-guarantor-manage "Personal Guarantor Entry - Term ID 1 (In Credit) Contact Search Hamada, Yaser (…" at bounding box center [784, 661] width 1568 height 1231
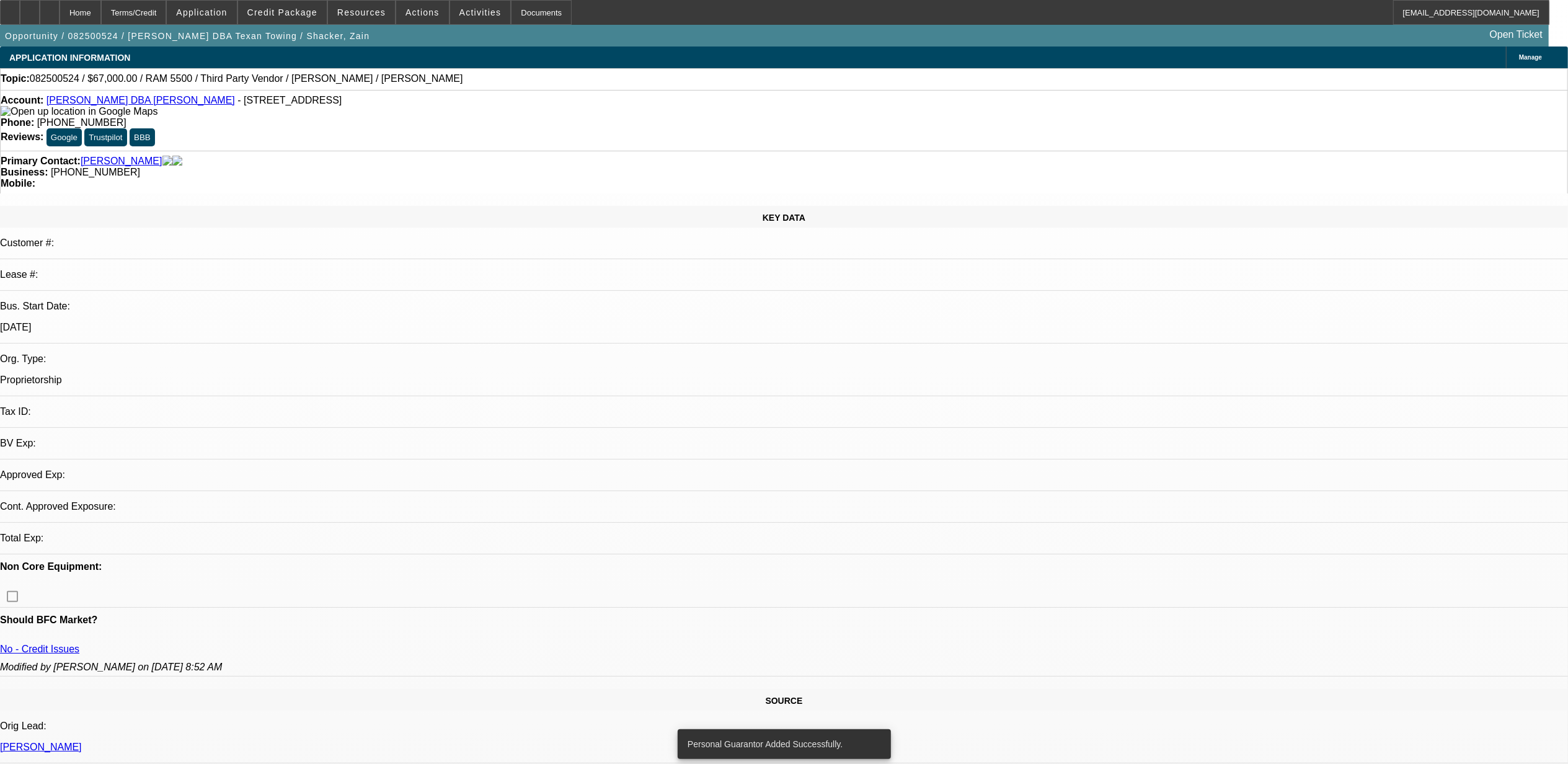
select select "0"
select select "2"
select select "0"
select select "6"
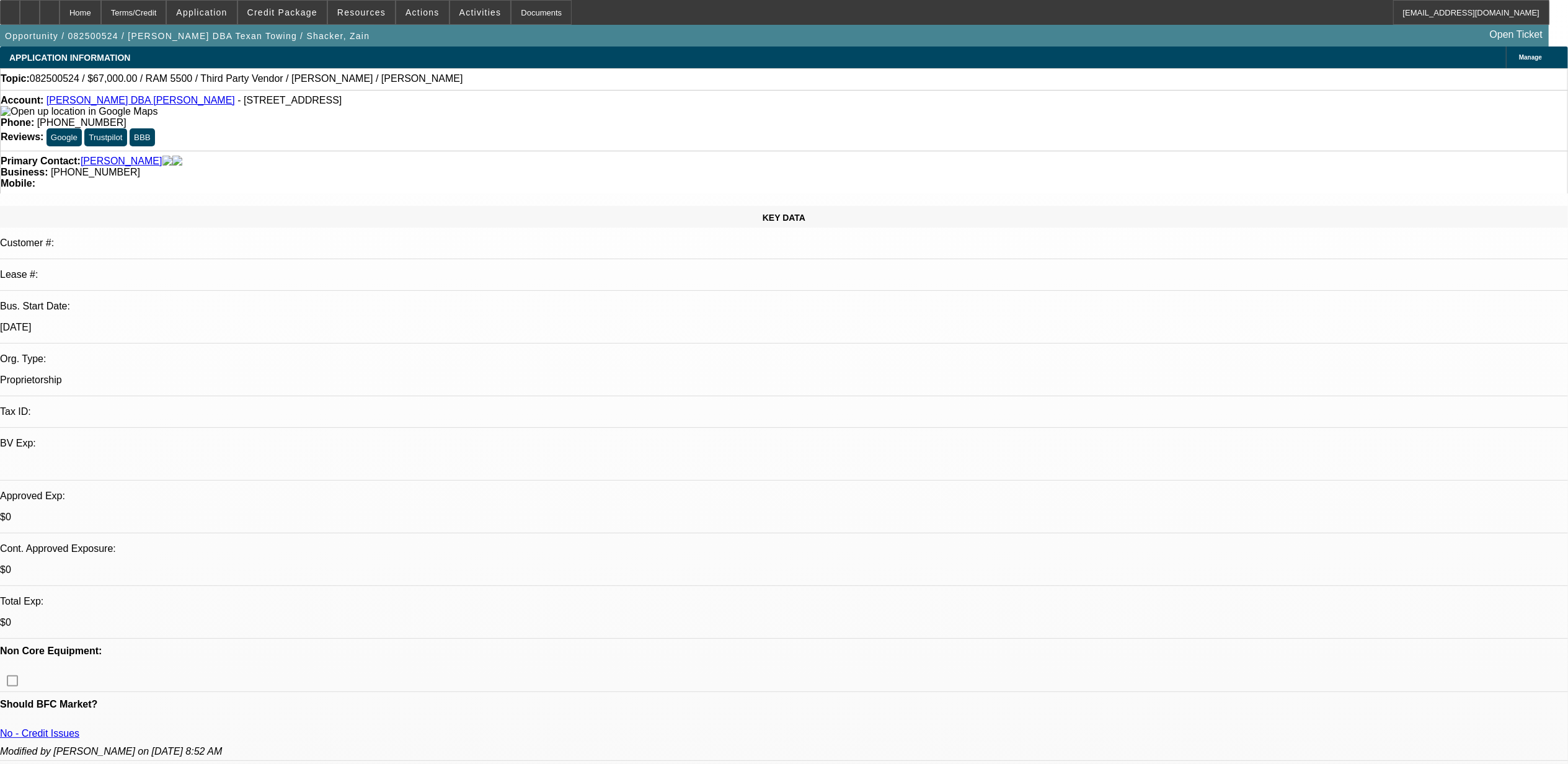
click at [60, 14] on div at bounding box center [49, 12] width 20 height 25
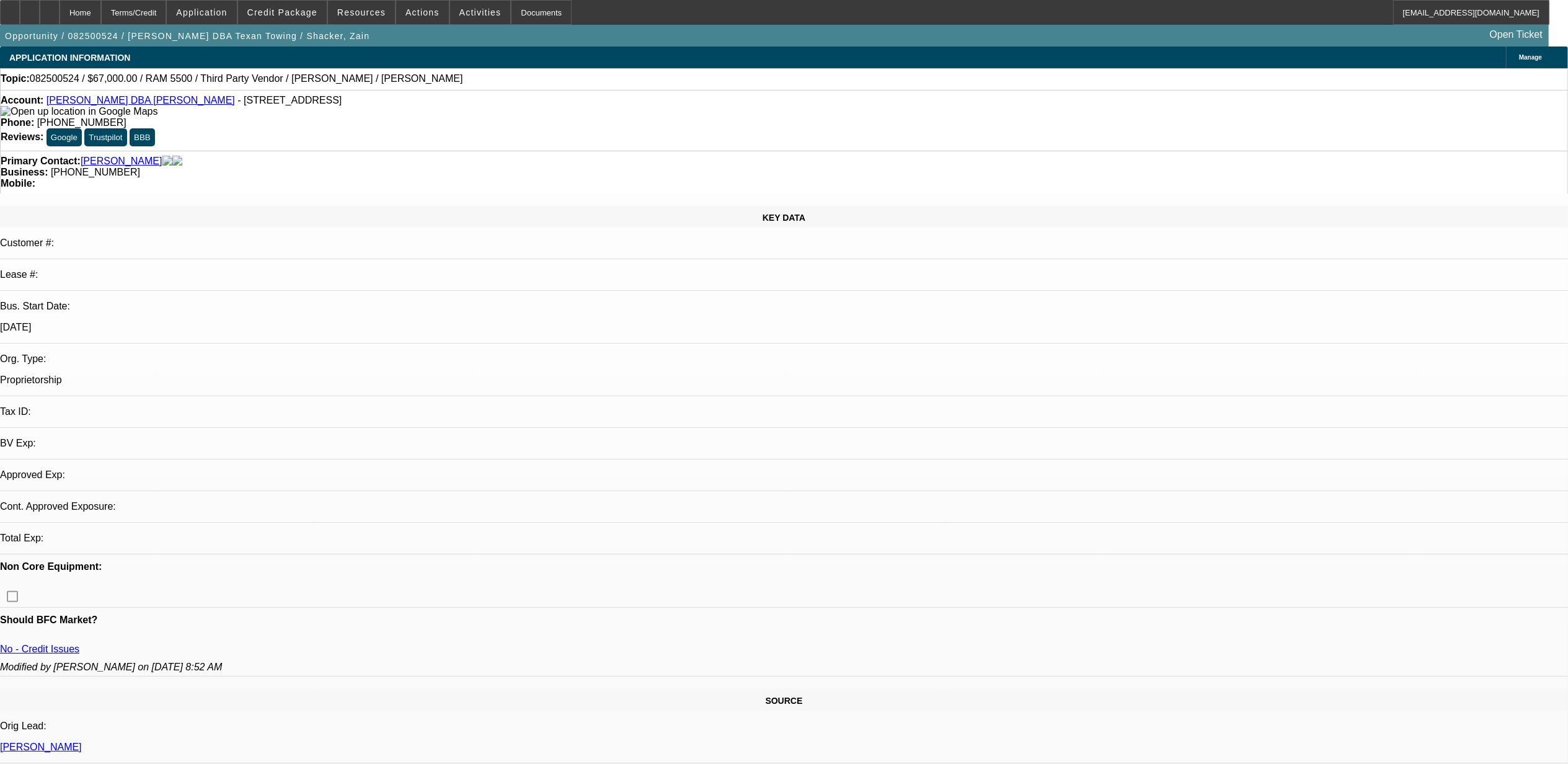
select select "0"
select select "2"
select select "0"
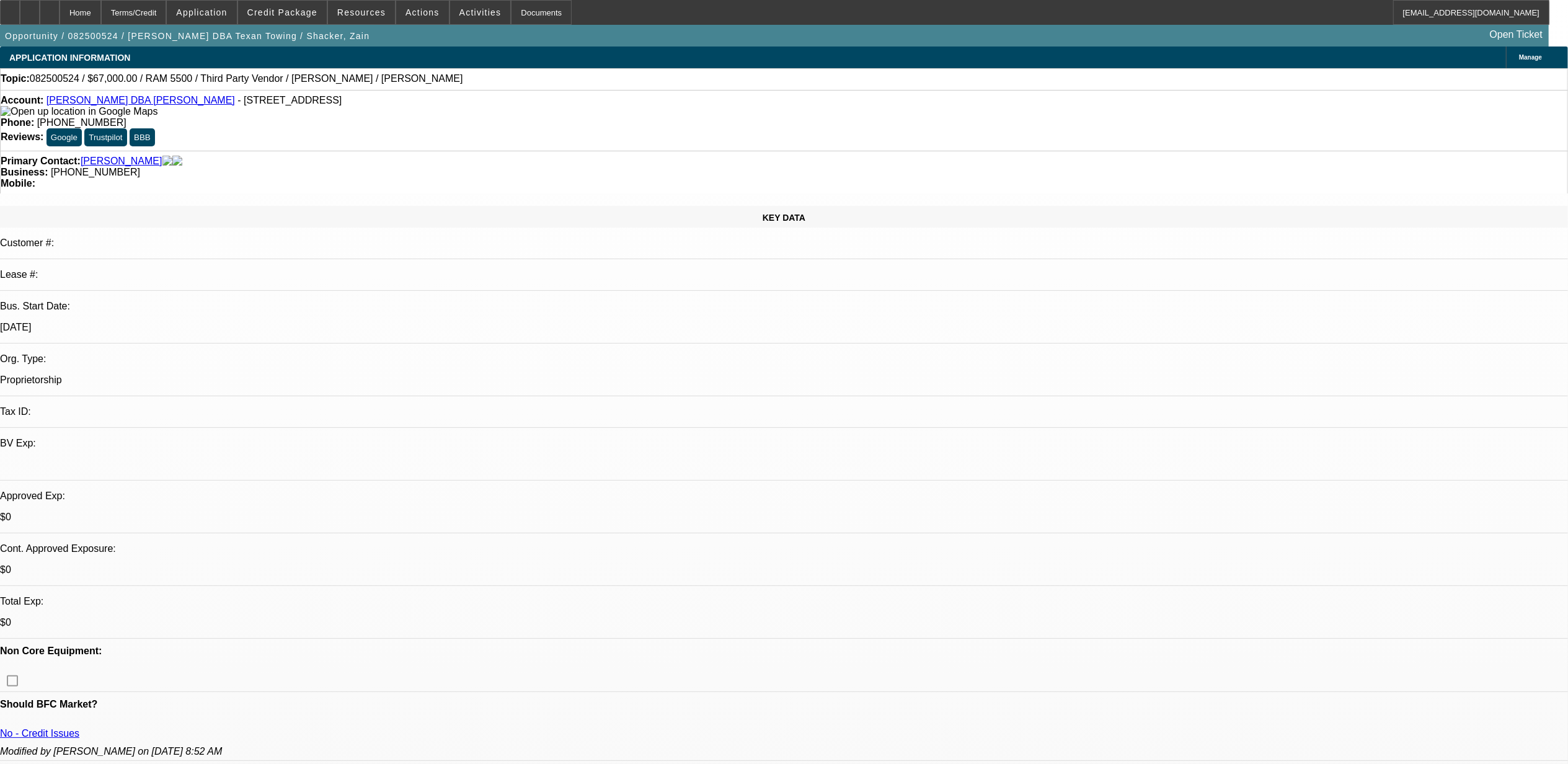
select select "1"
select select "2"
select select "6"
click at [268, 19] on span at bounding box center [282, 12] width 89 height 30
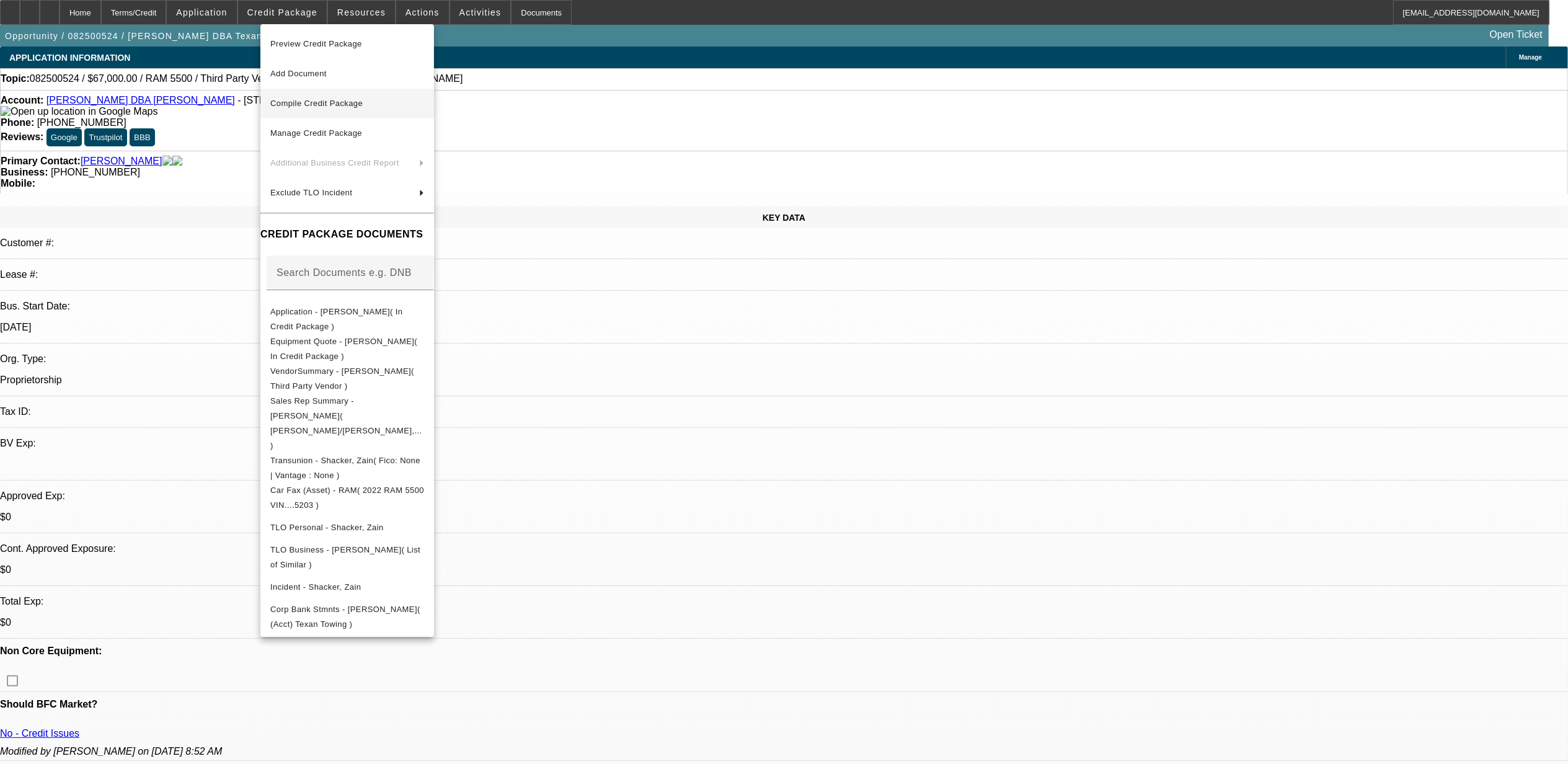
click at [303, 109] on span "Compile Credit Package" at bounding box center [346, 103] width 154 height 15
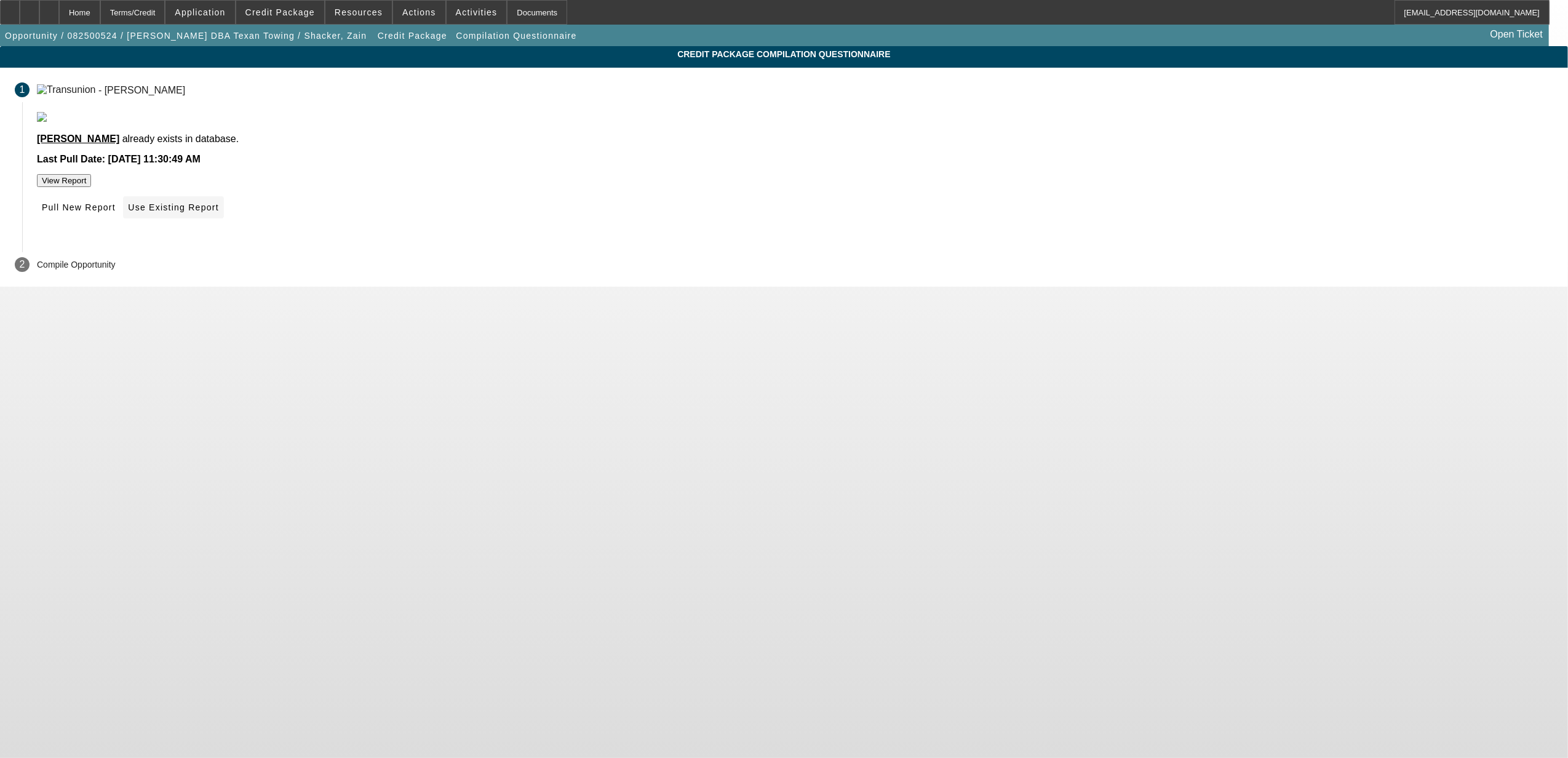
click at [218, 212] on span "Use Existing Report" at bounding box center [173, 207] width 90 height 10
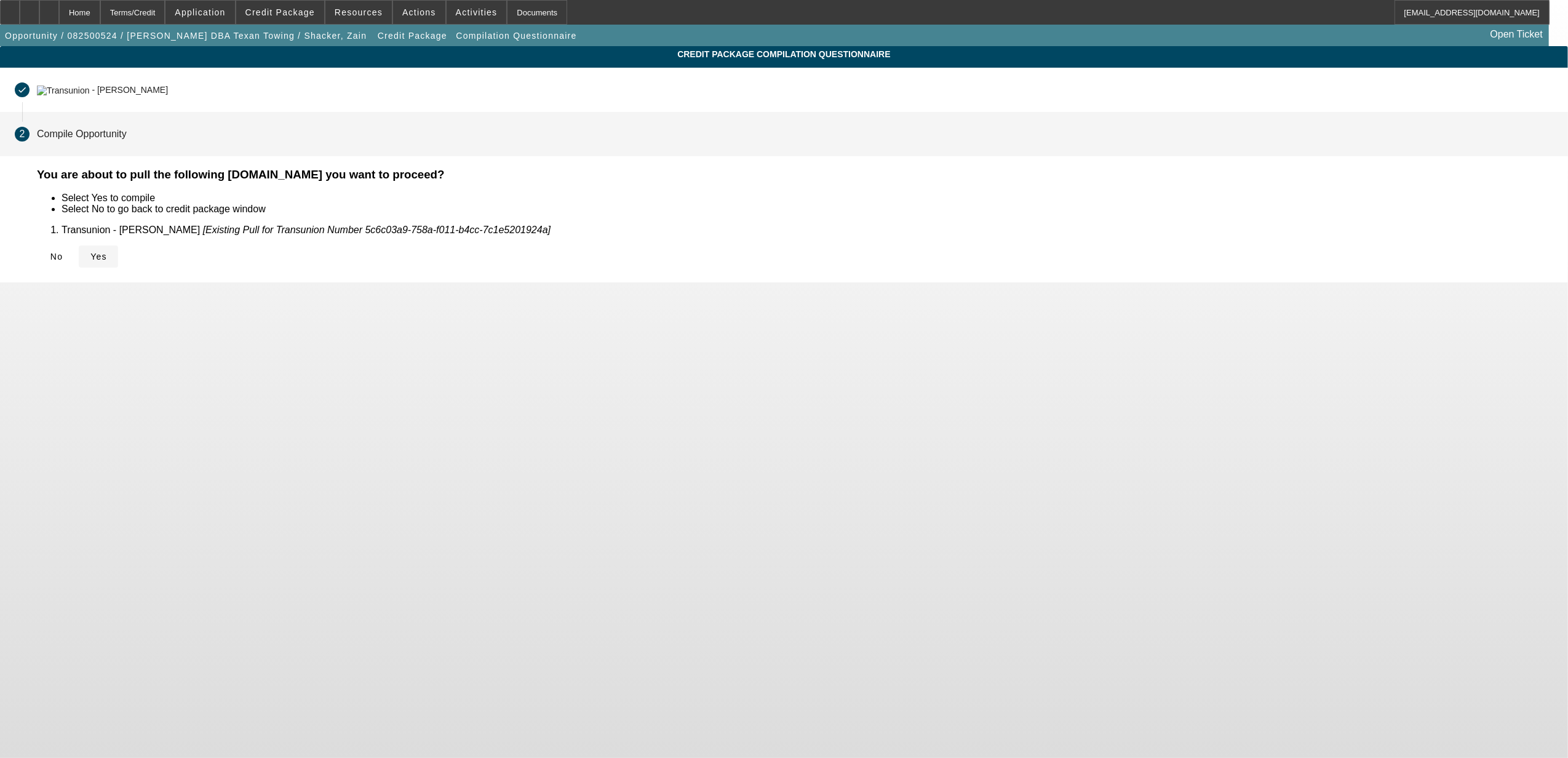
click at [107, 252] on span "Yes" at bounding box center [98, 257] width 17 height 10
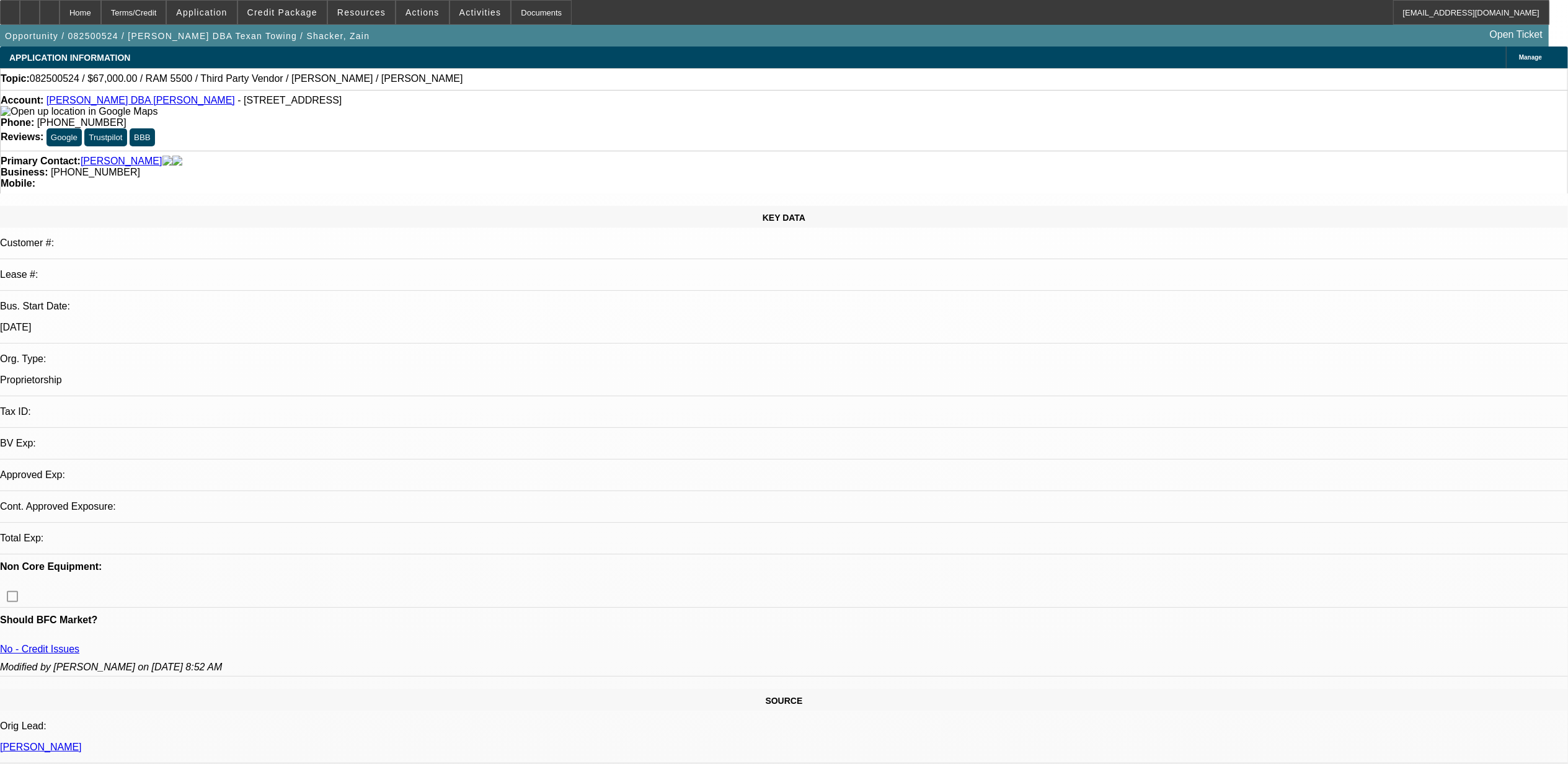
select select "0"
select select "2"
select select "0"
select select "6"
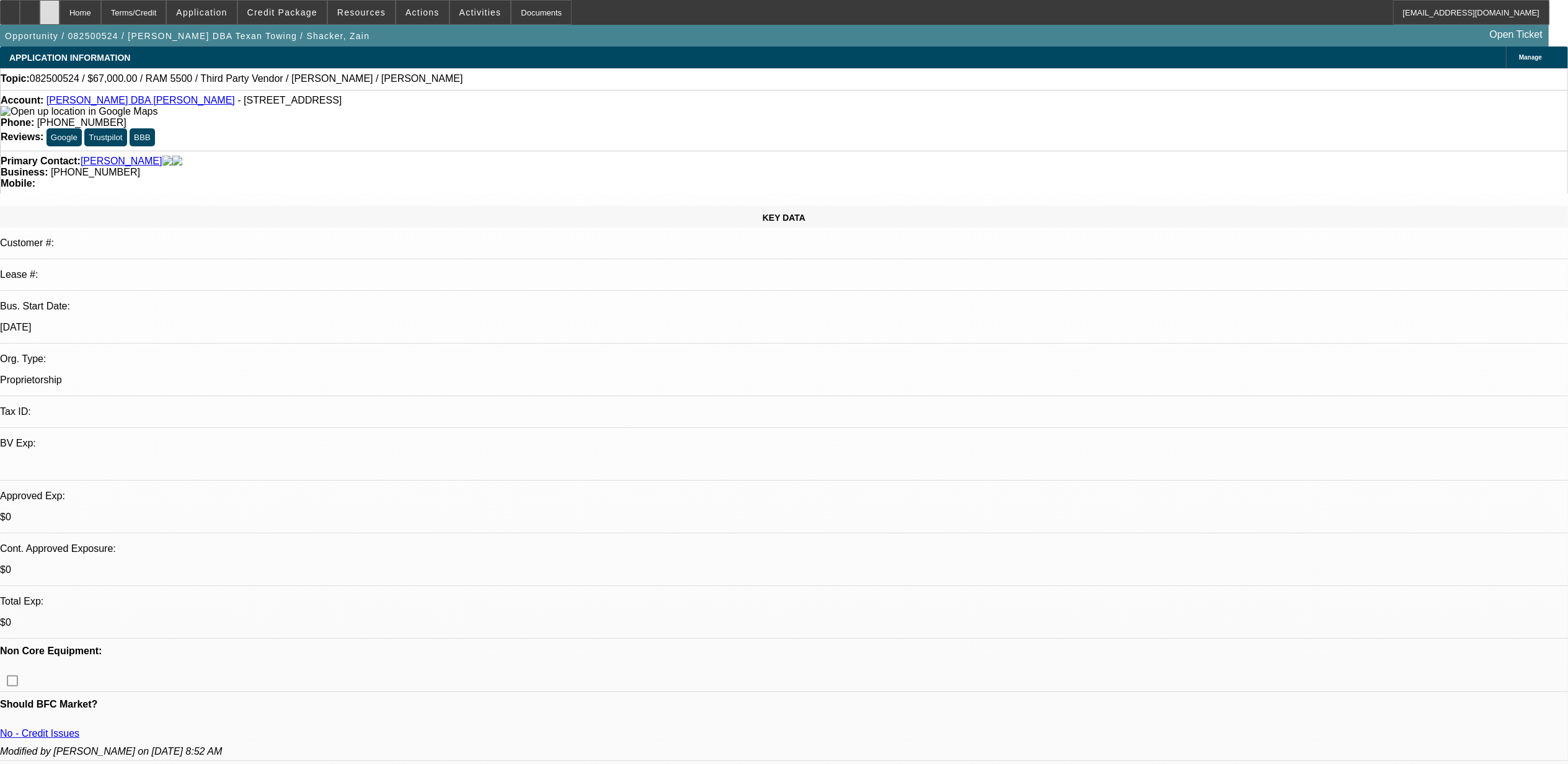
click at [60, 10] on div at bounding box center [49, 12] width 20 height 25
select select "0"
select select "2"
select select "0"
select select "1"
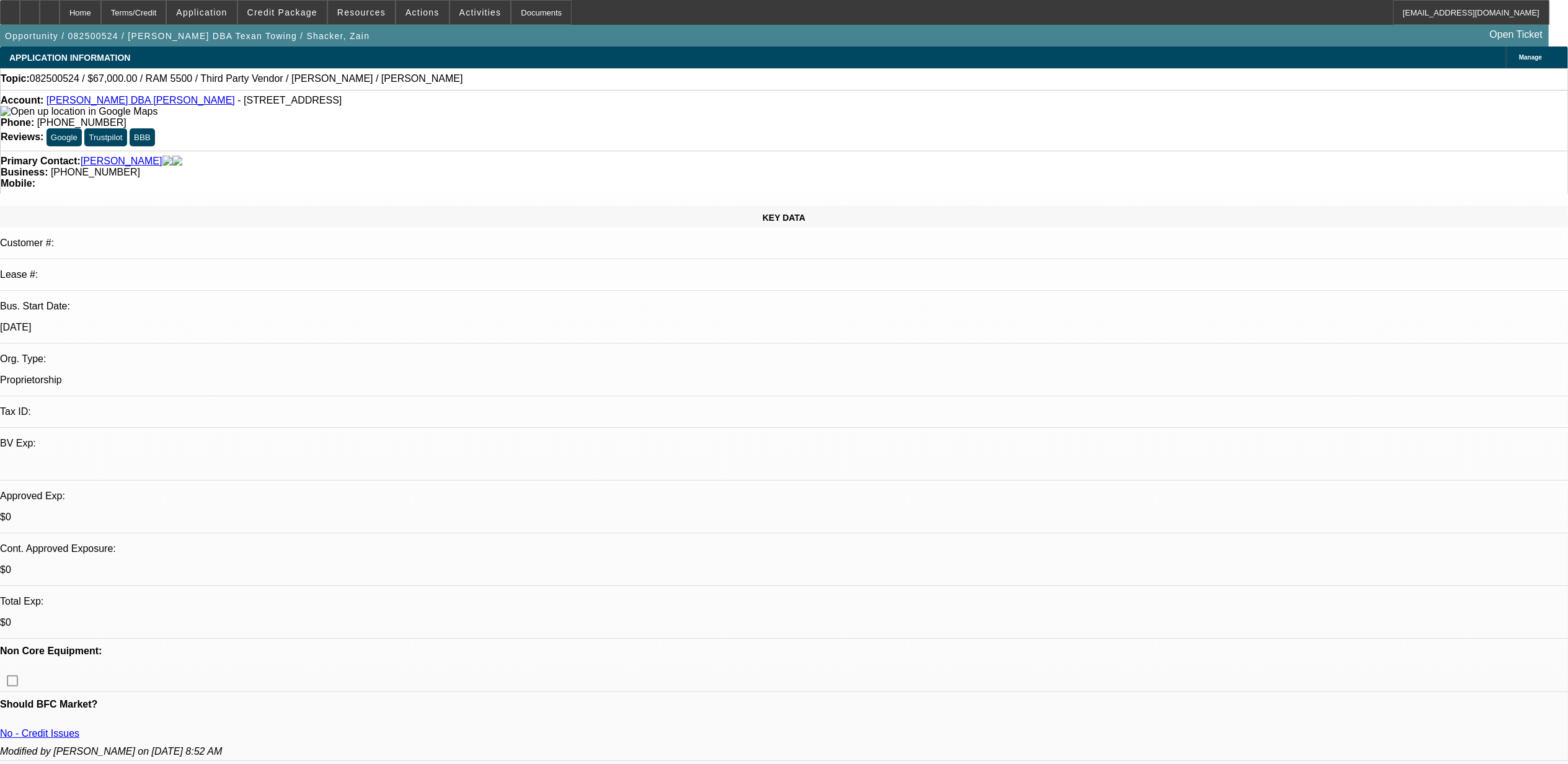
select select "2"
select select "6"
click at [300, 9] on span "Credit Package" at bounding box center [282, 12] width 70 height 10
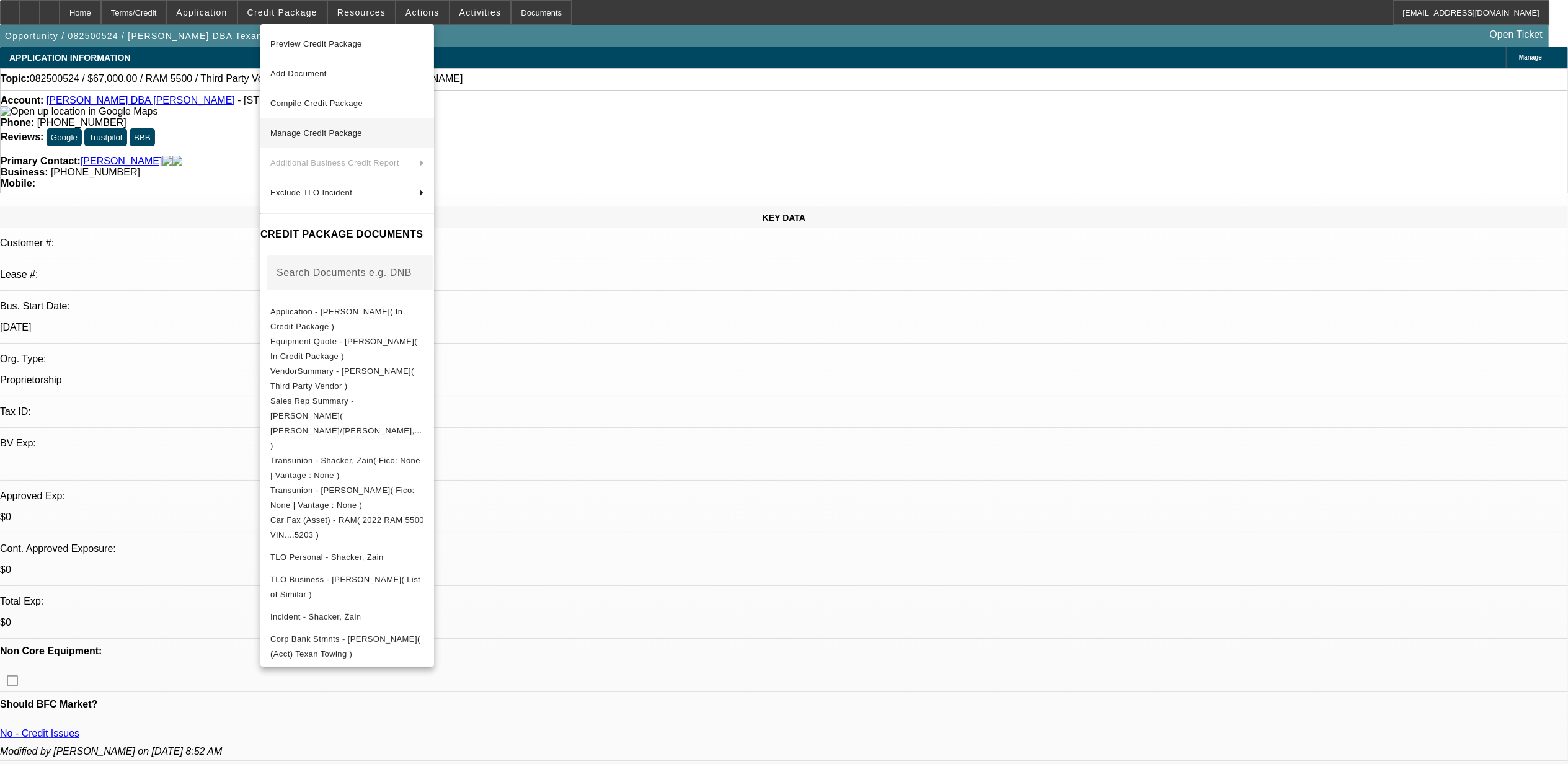
click at [326, 127] on span "Manage Credit Package" at bounding box center [346, 133] width 154 height 15
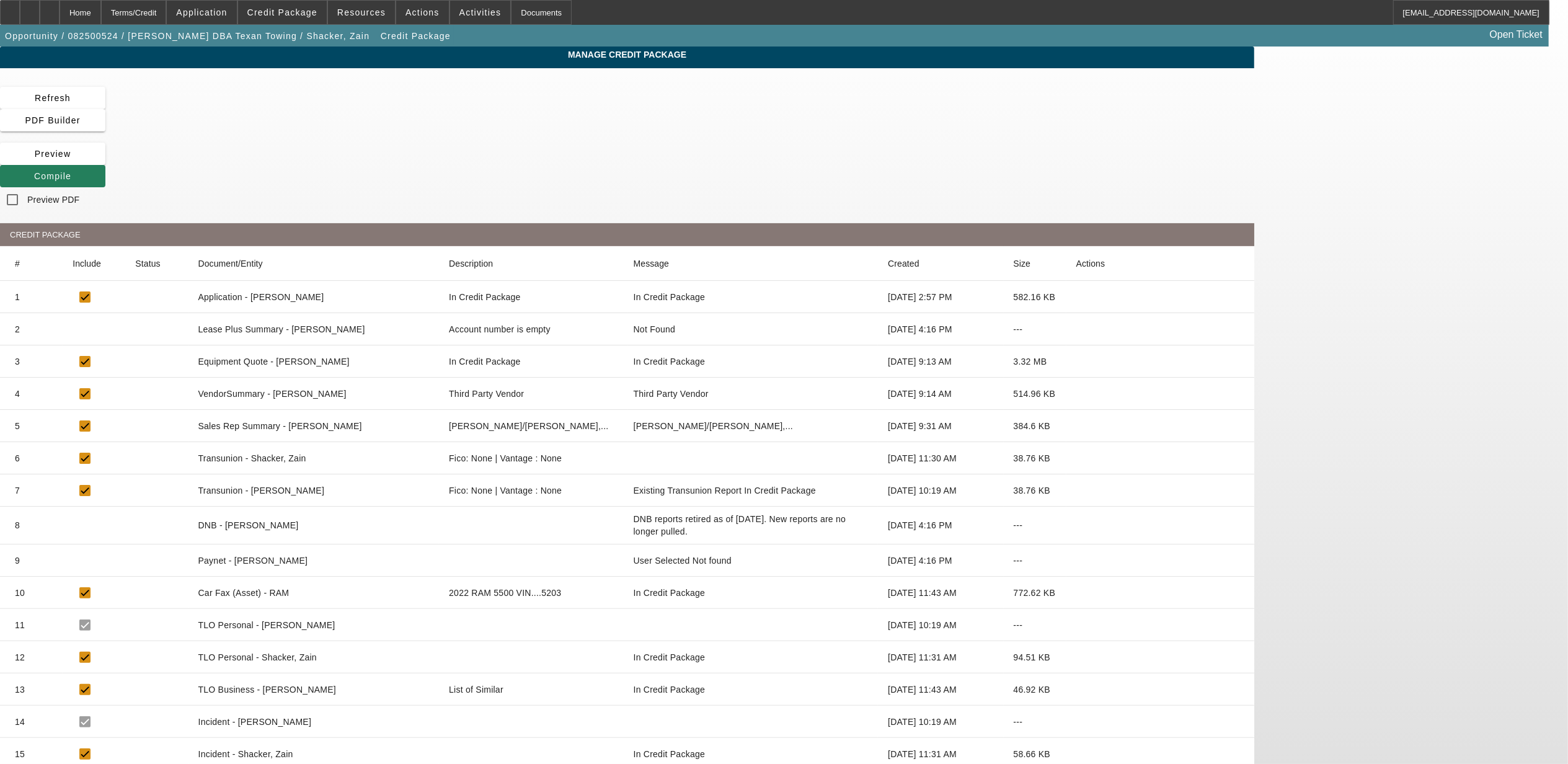
click at [34, 171] on icon at bounding box center [34, 176] width 0 height 10
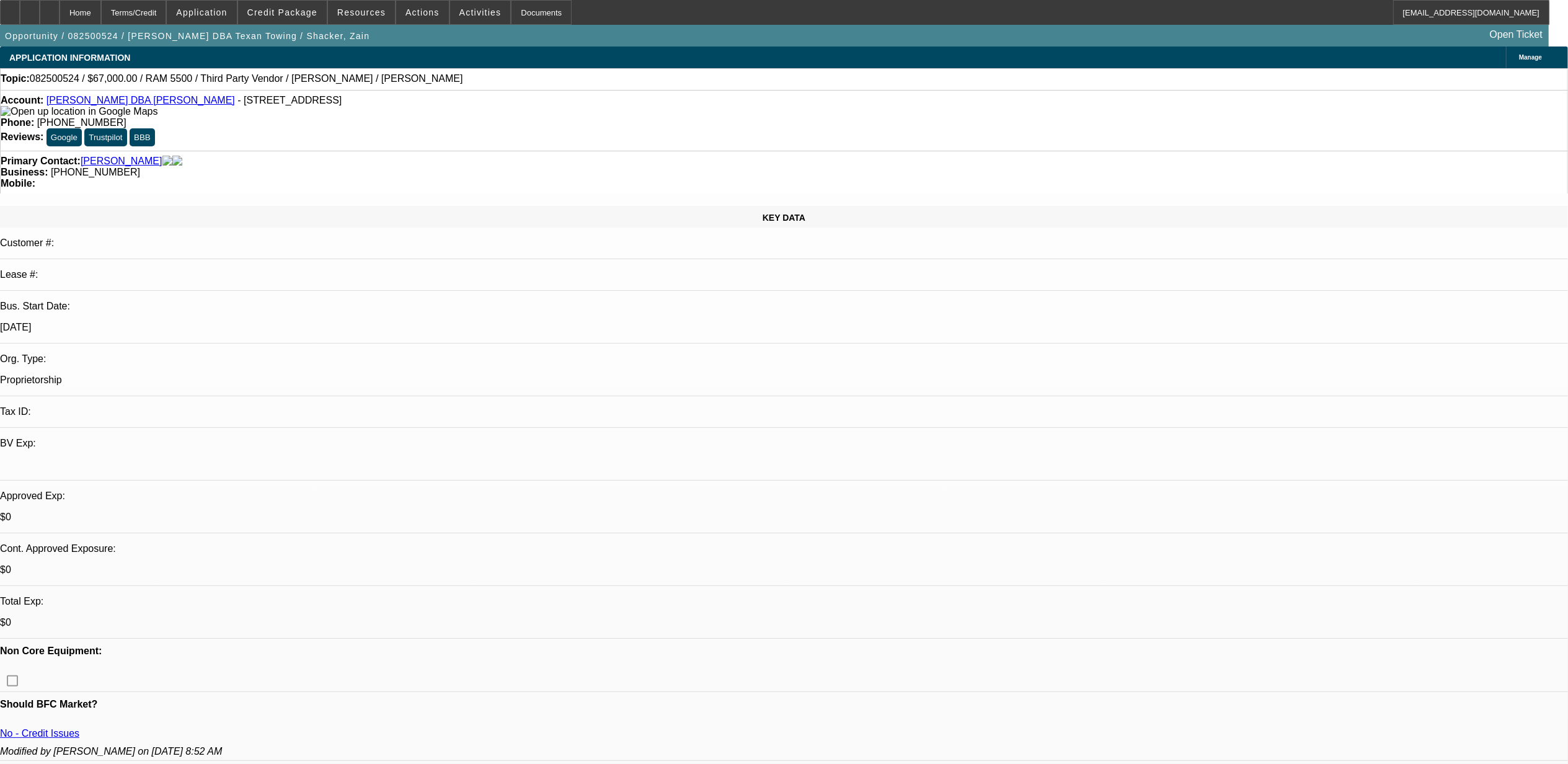
select select "0"
select select "2"
select select "0"
select select "6"
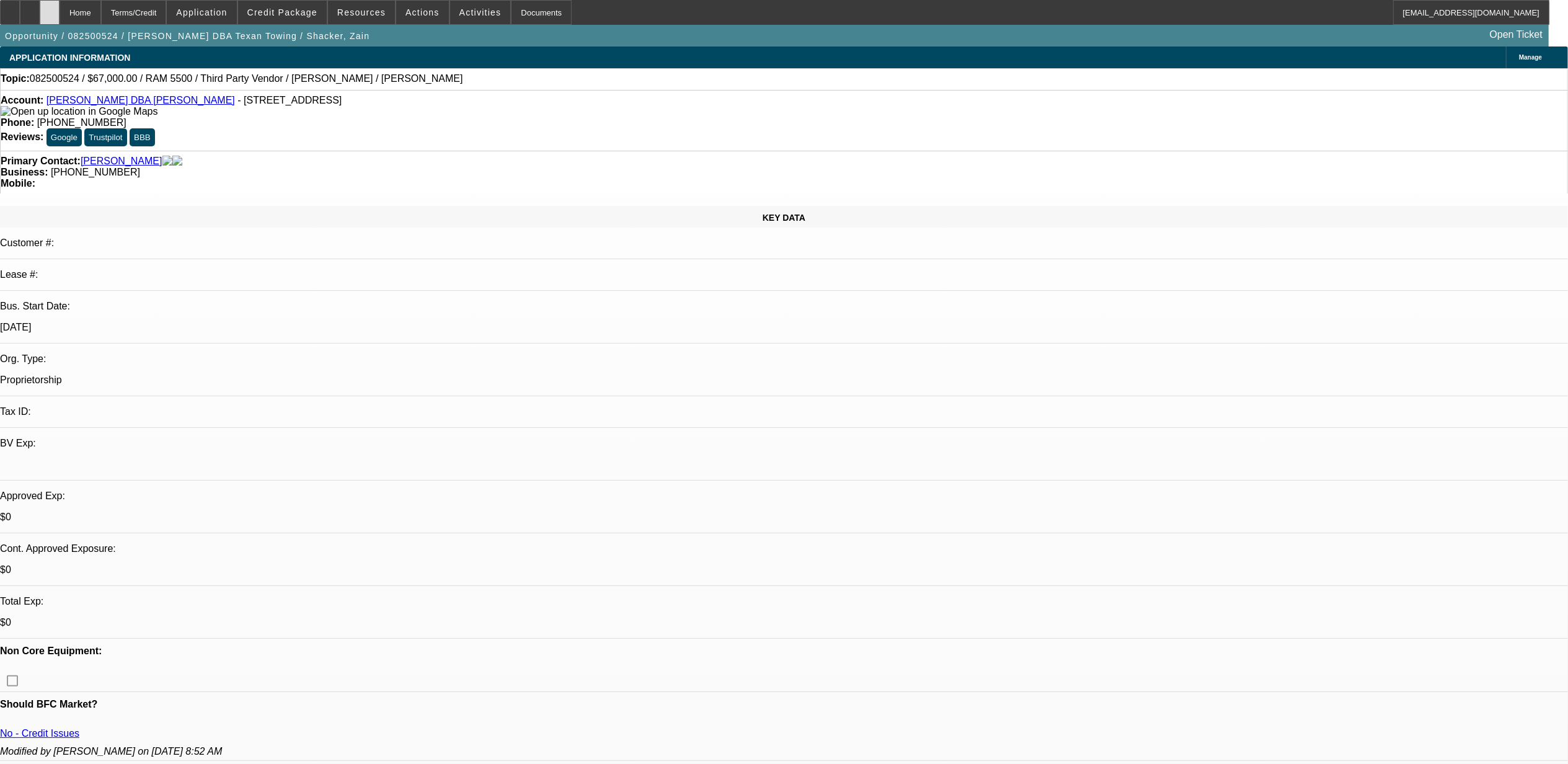
click at [60, 7] on div at bounding box center [49, 12] width 20 height 25
select select "0"
select select "2"
select select "0"
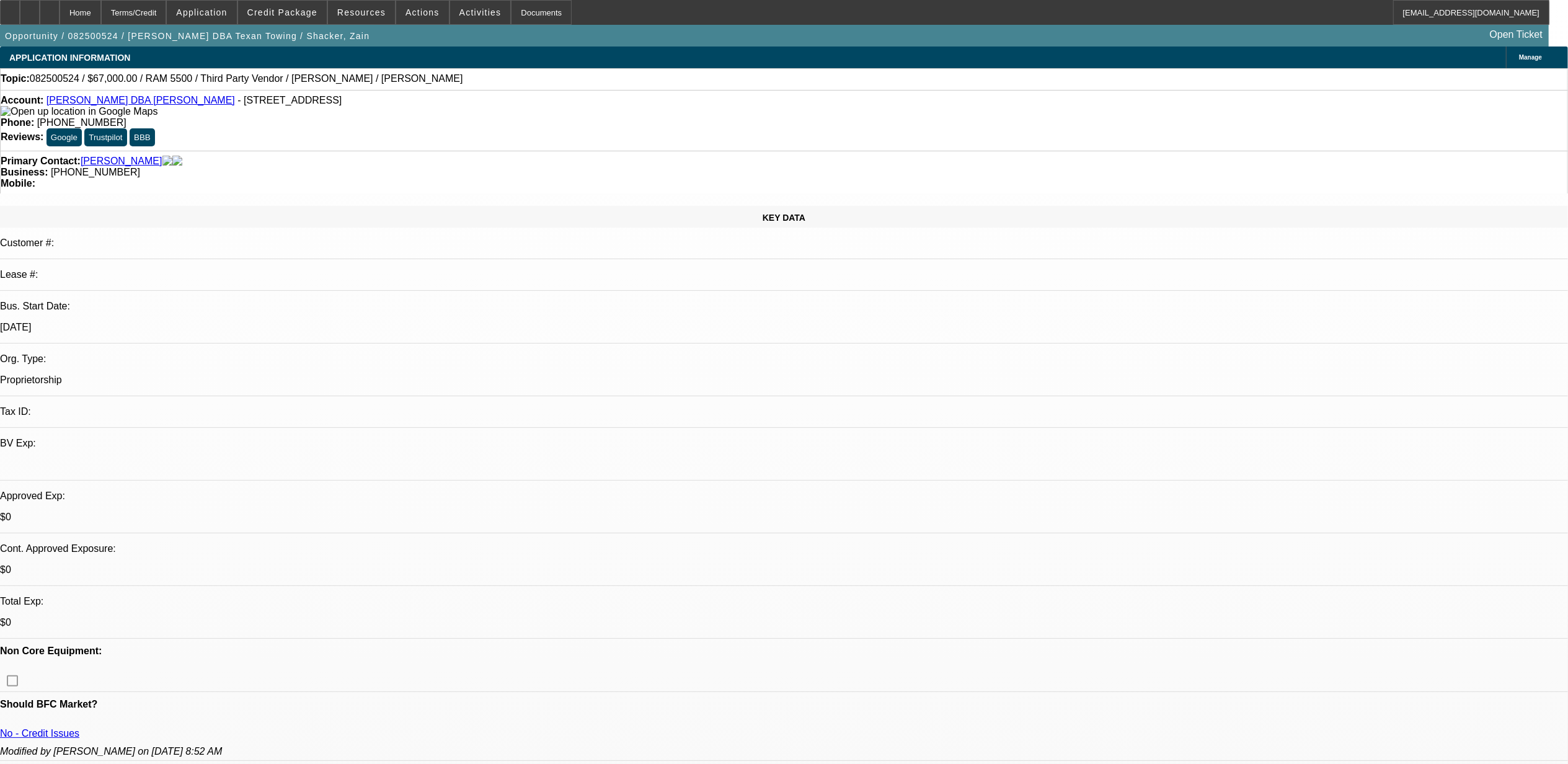
select select "6"
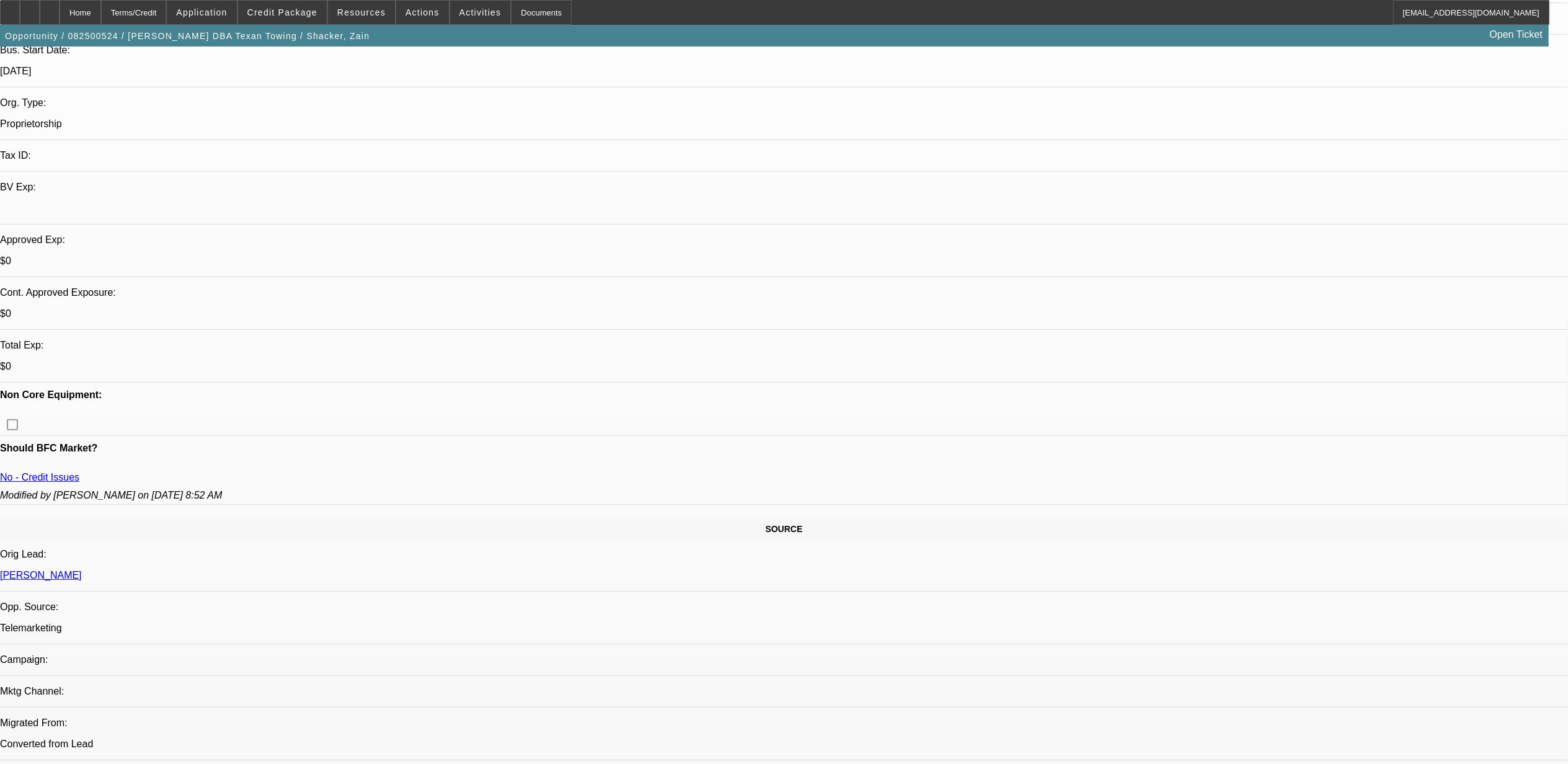
scroll to position [248, 0]
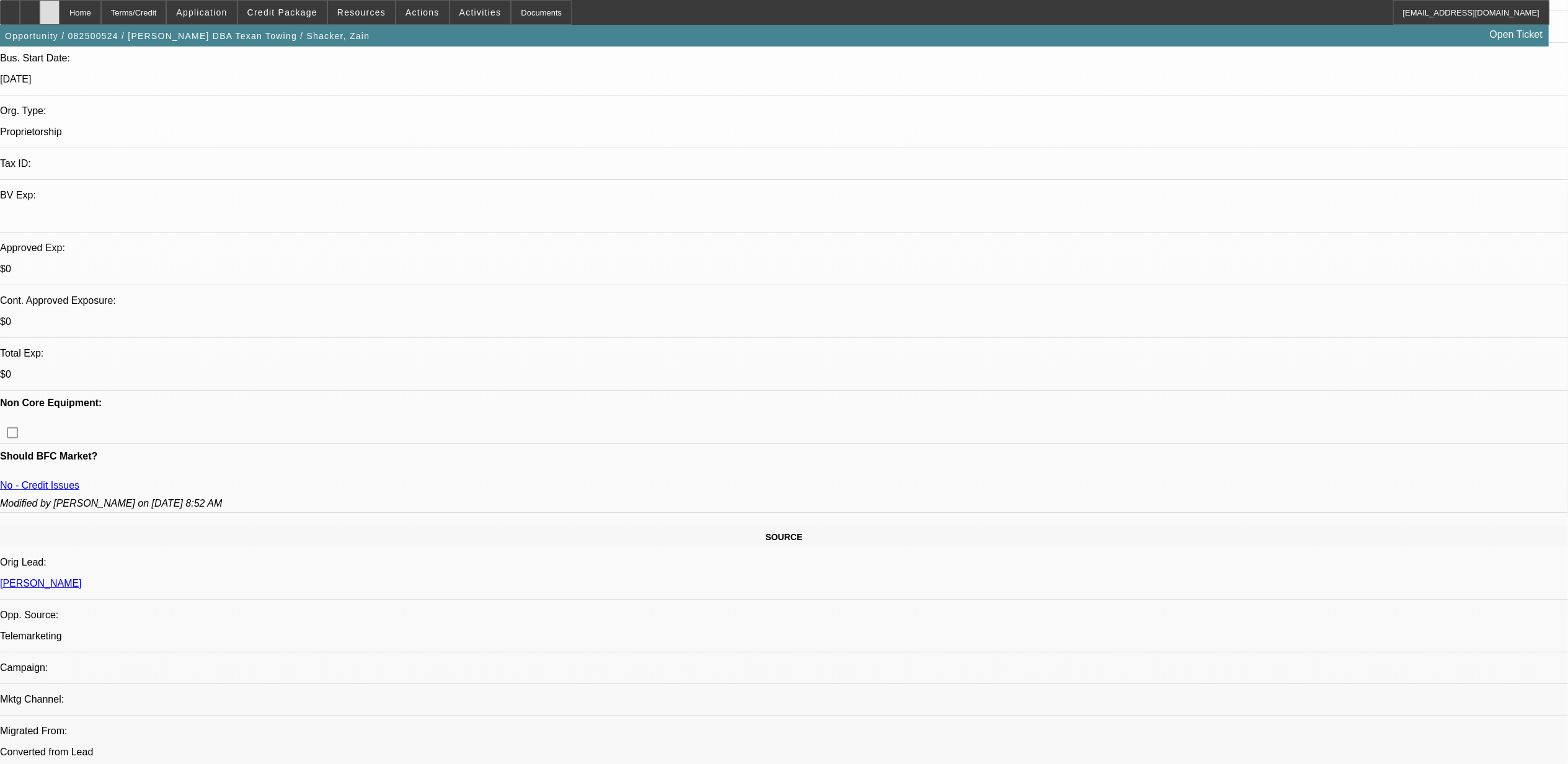
click at [60, 10] on div at bounding box center [49, 12] width 20 height 25
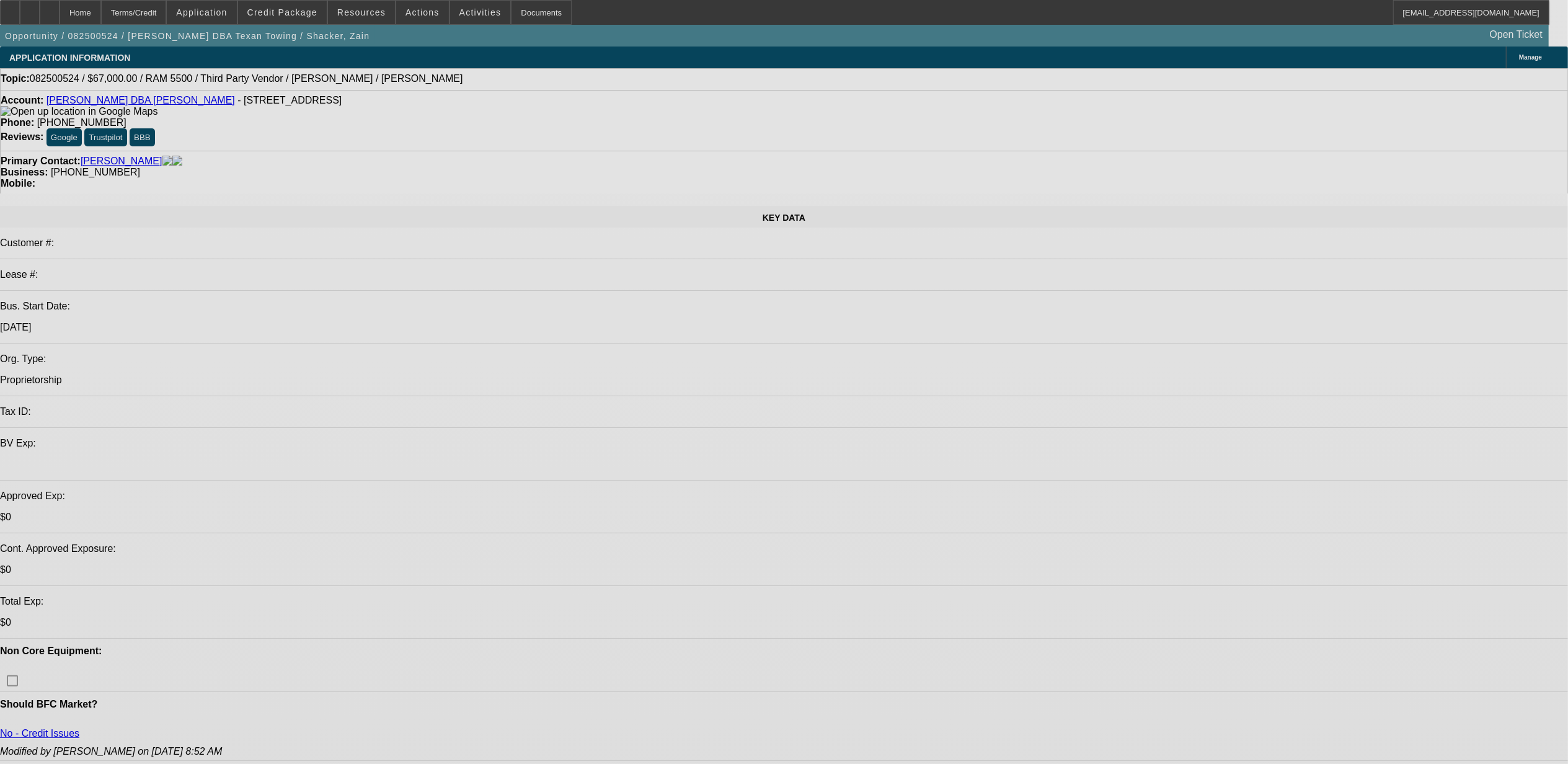
select select "0"
select select "2"
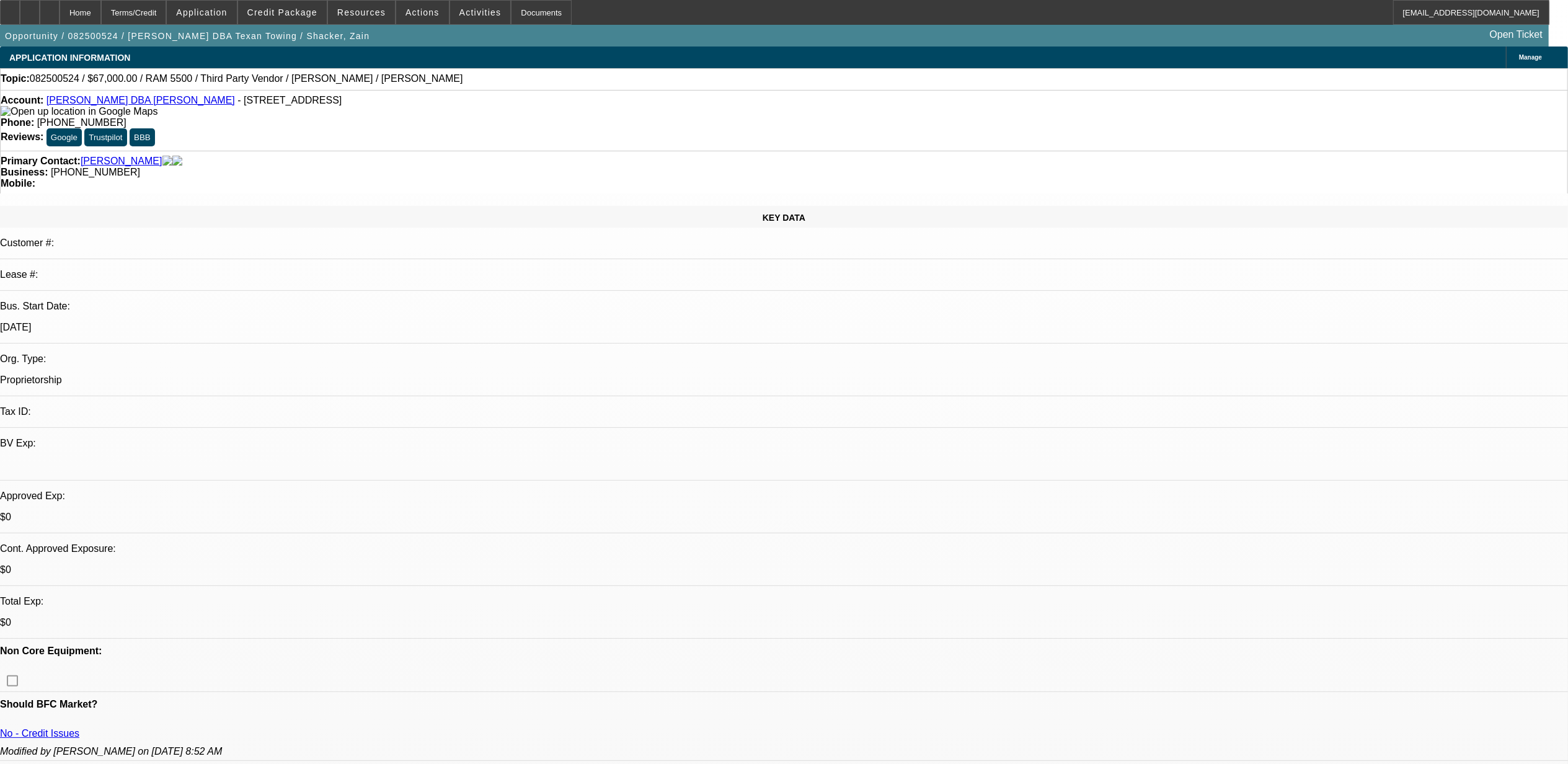
select select "2"
select select "0"
select select "6"
click at [60, 10] on div at bounding box center [49, 12] width 20 height 25
select select "0"
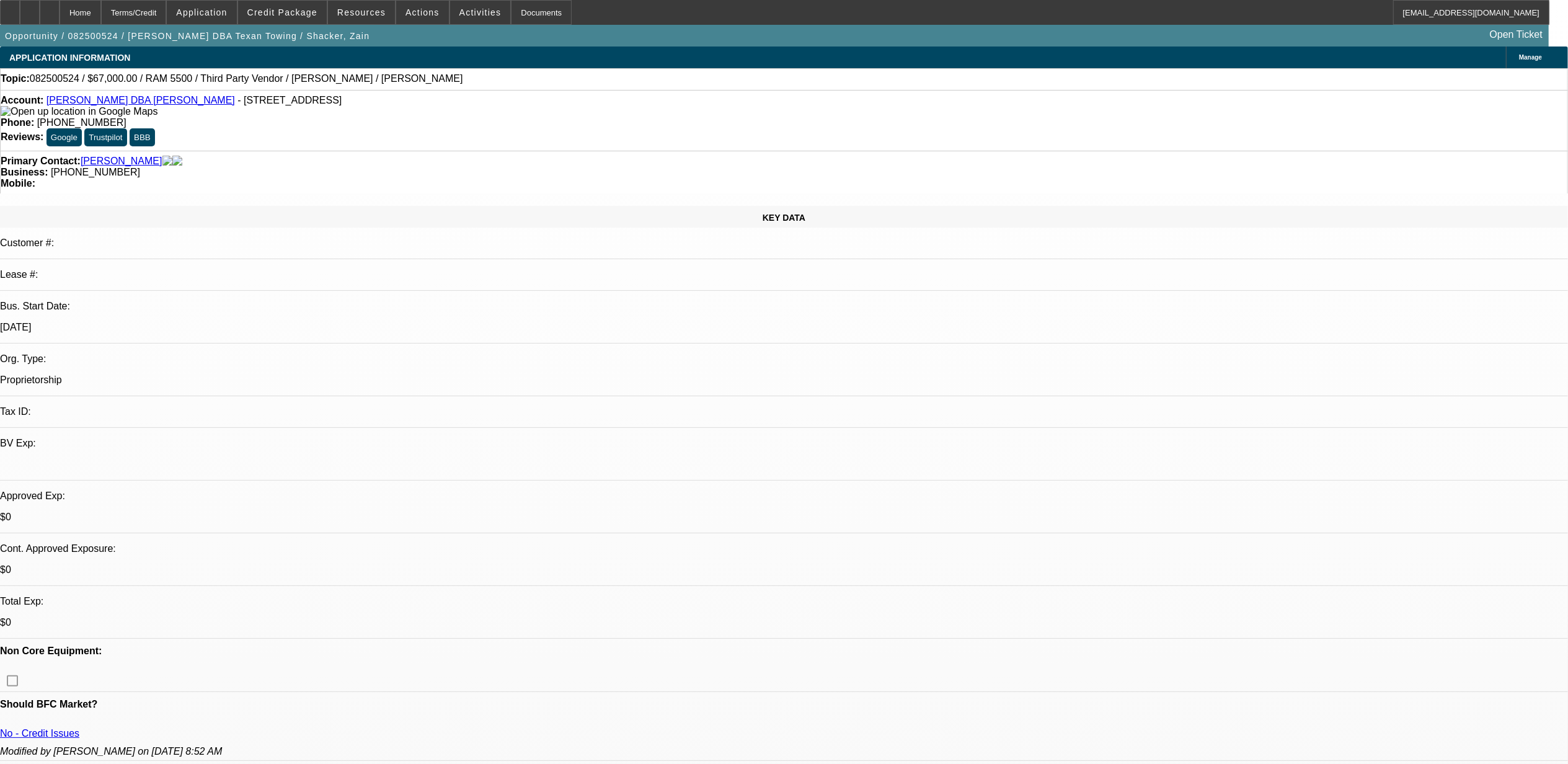
select select "2"
select select "0"
select select "1"
select select "2"
select select "6"
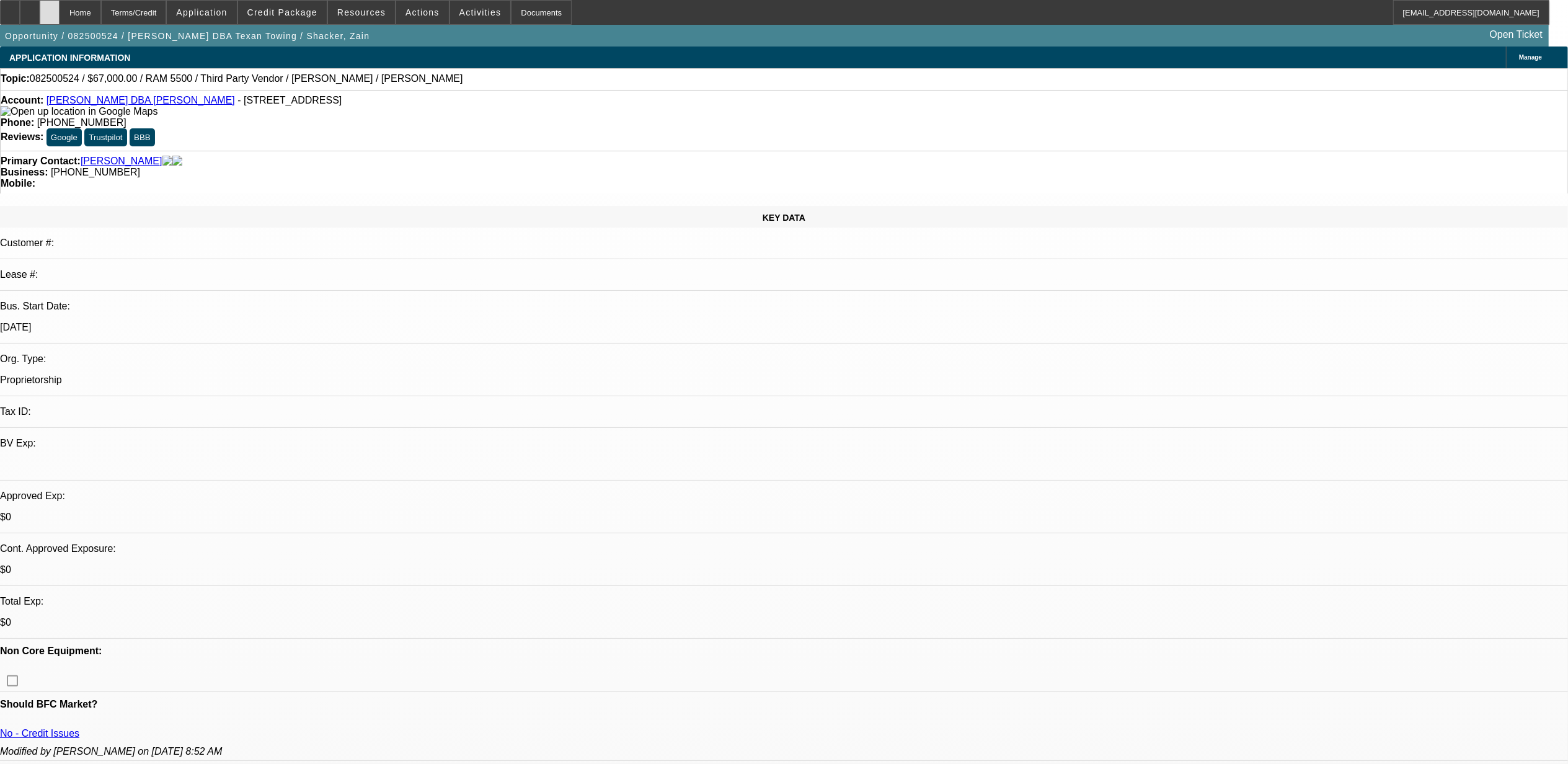
click at [50, 8] on icon at bounding box center [50, 8] width 0 height 0
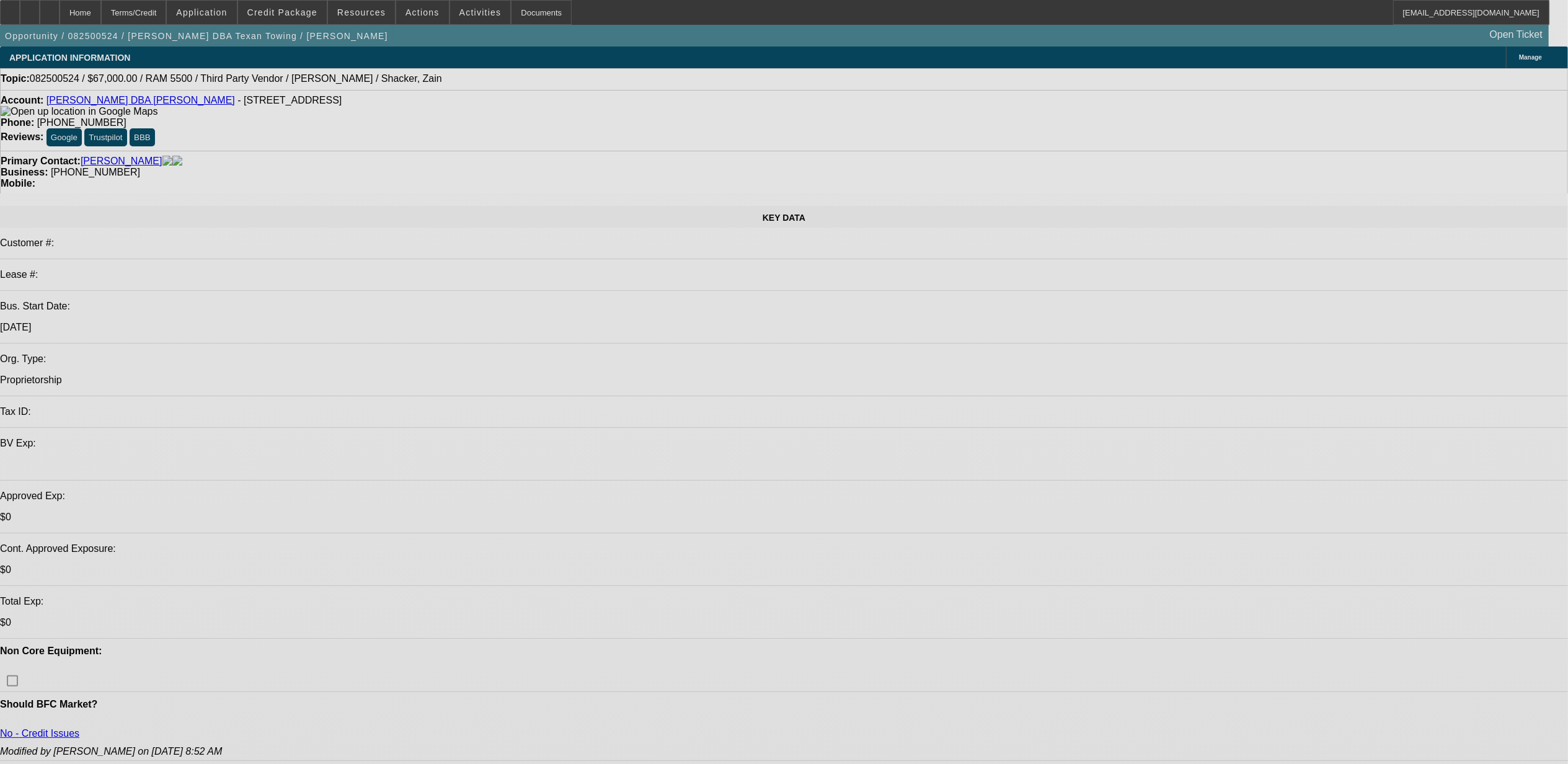
select select "0"
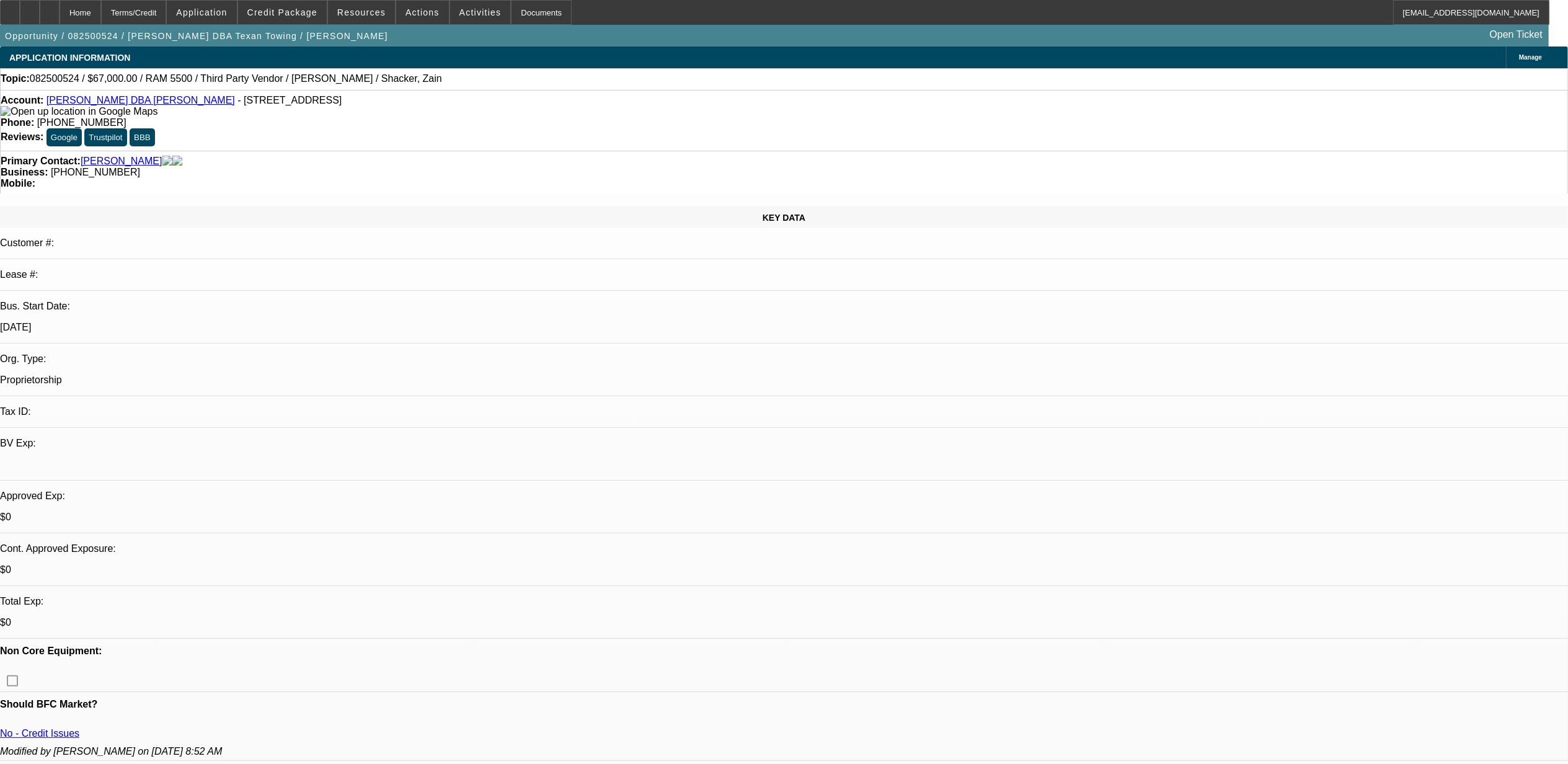
select select "2"
select select "0"
select select "2"
select select "0"
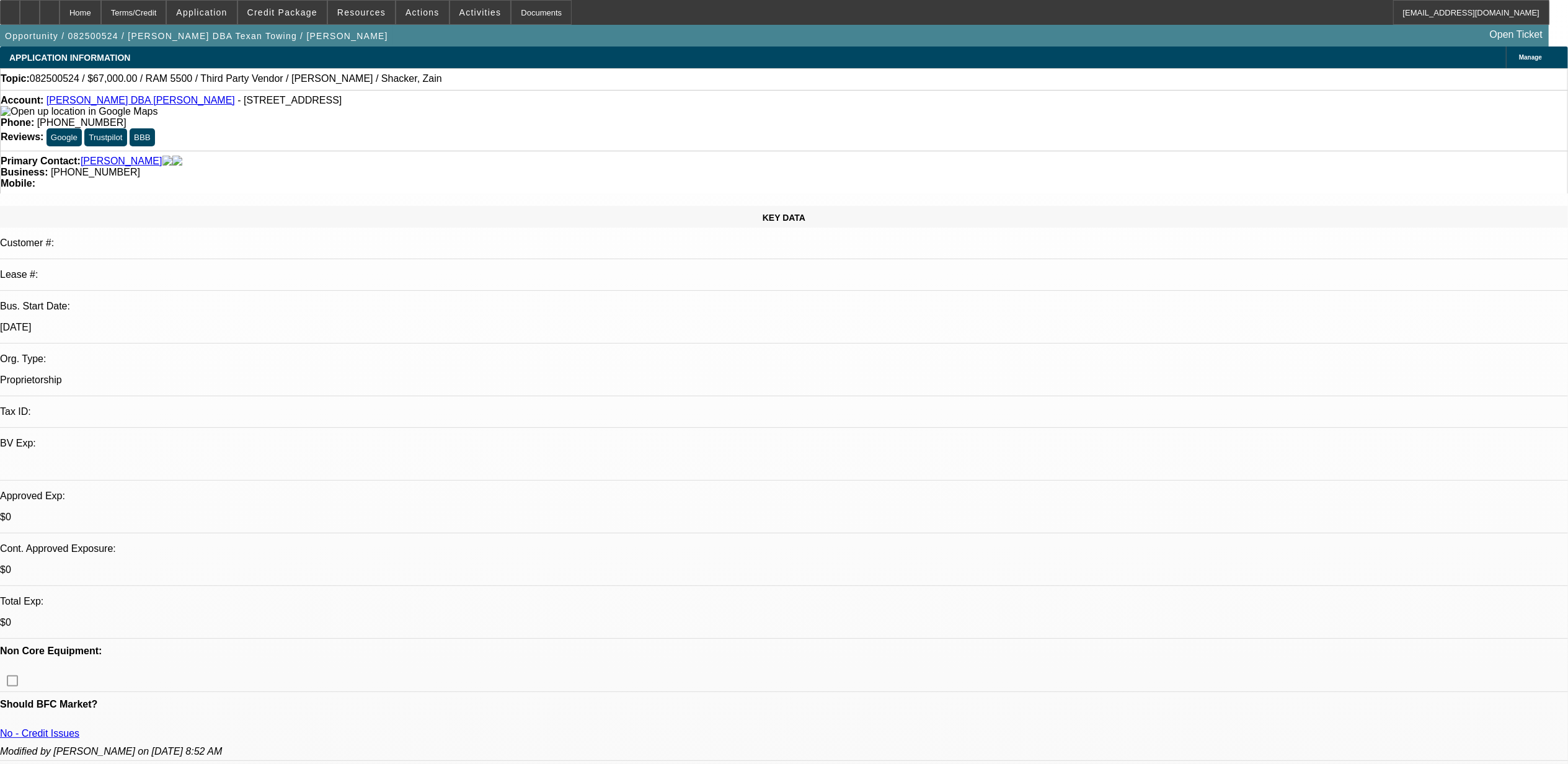
select select "1"
select select "2"
select select "6"
select select "1"
select select "2"
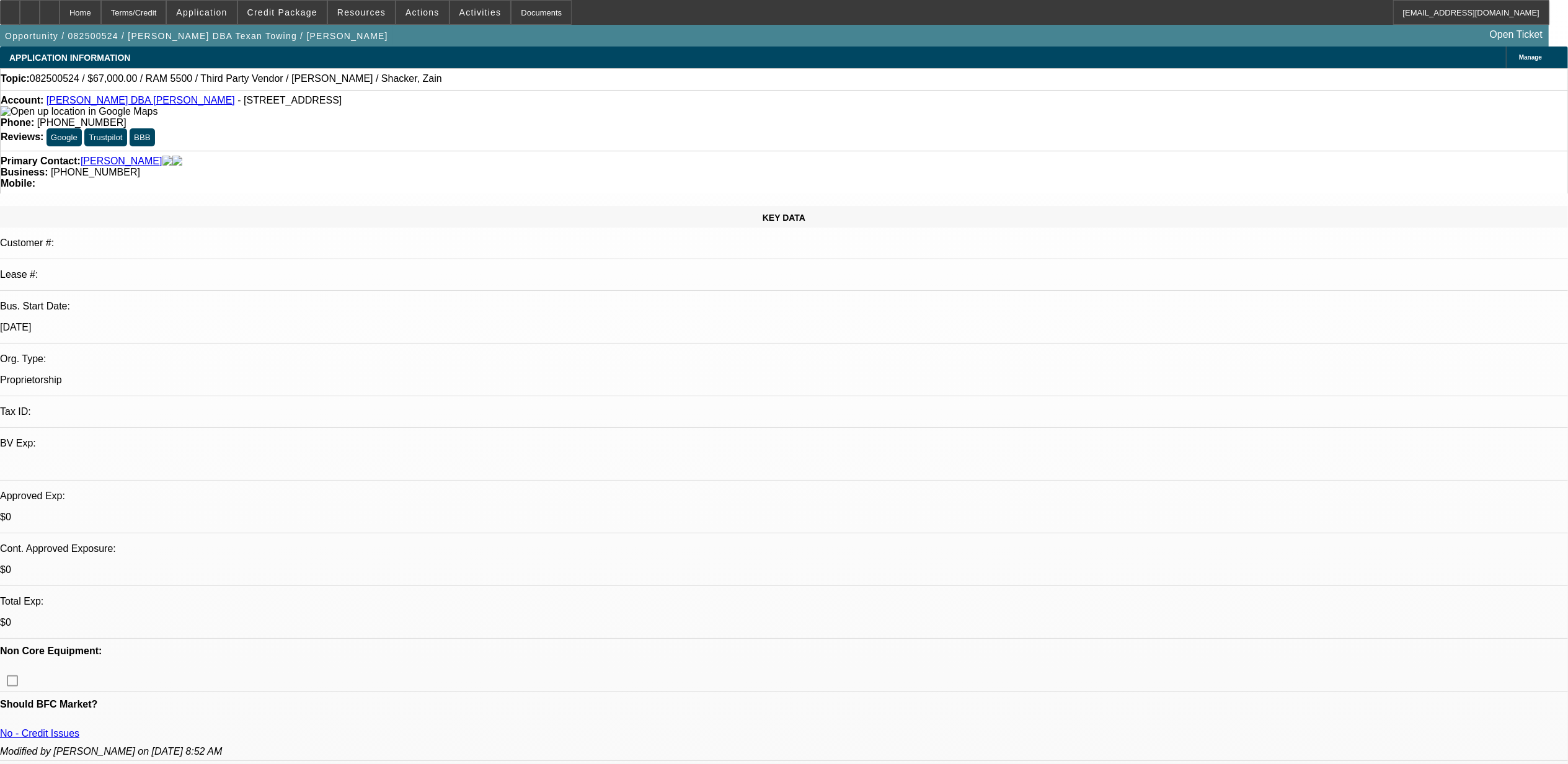
select select "6"
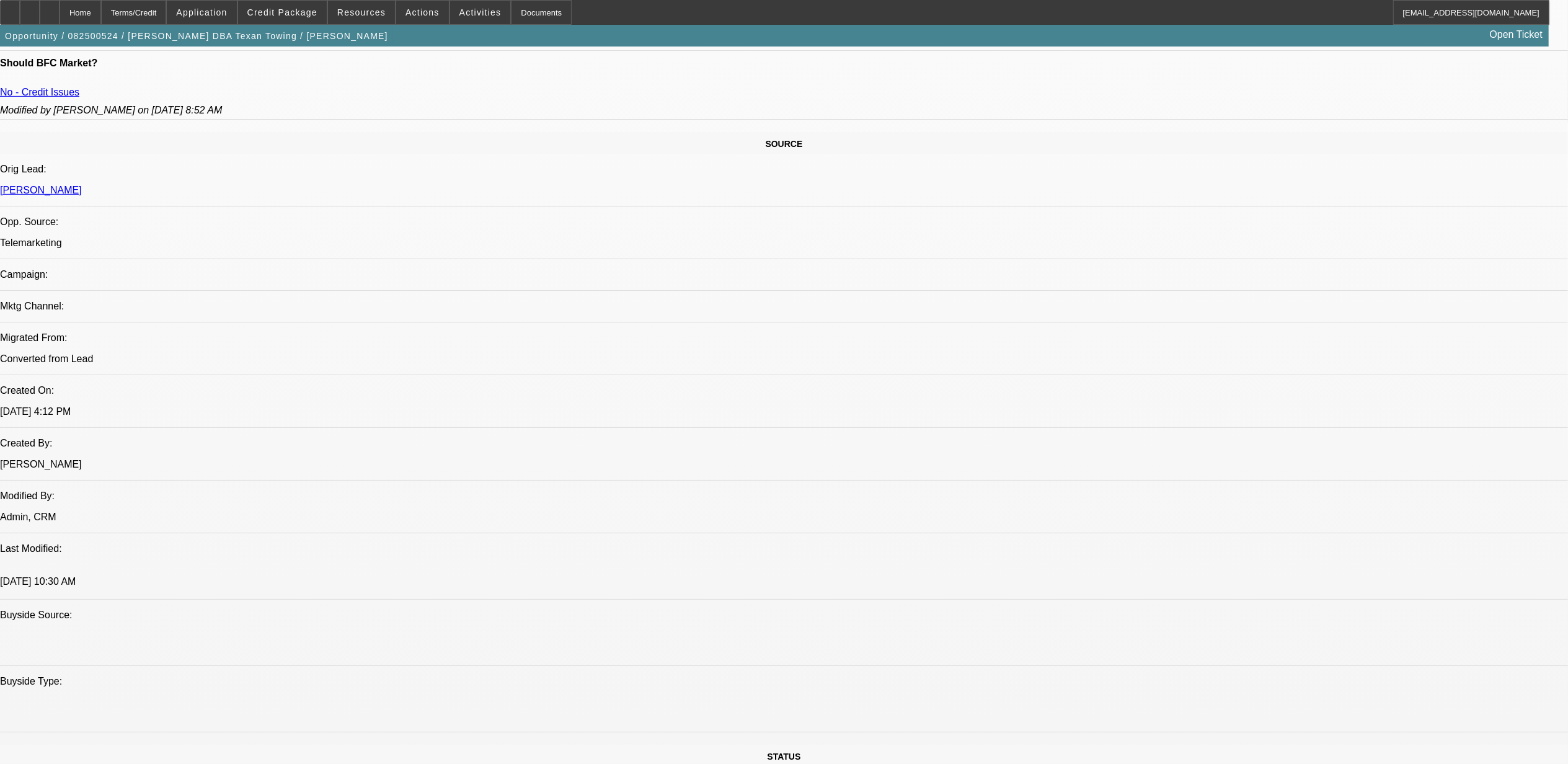
scroll to position [661, 0]
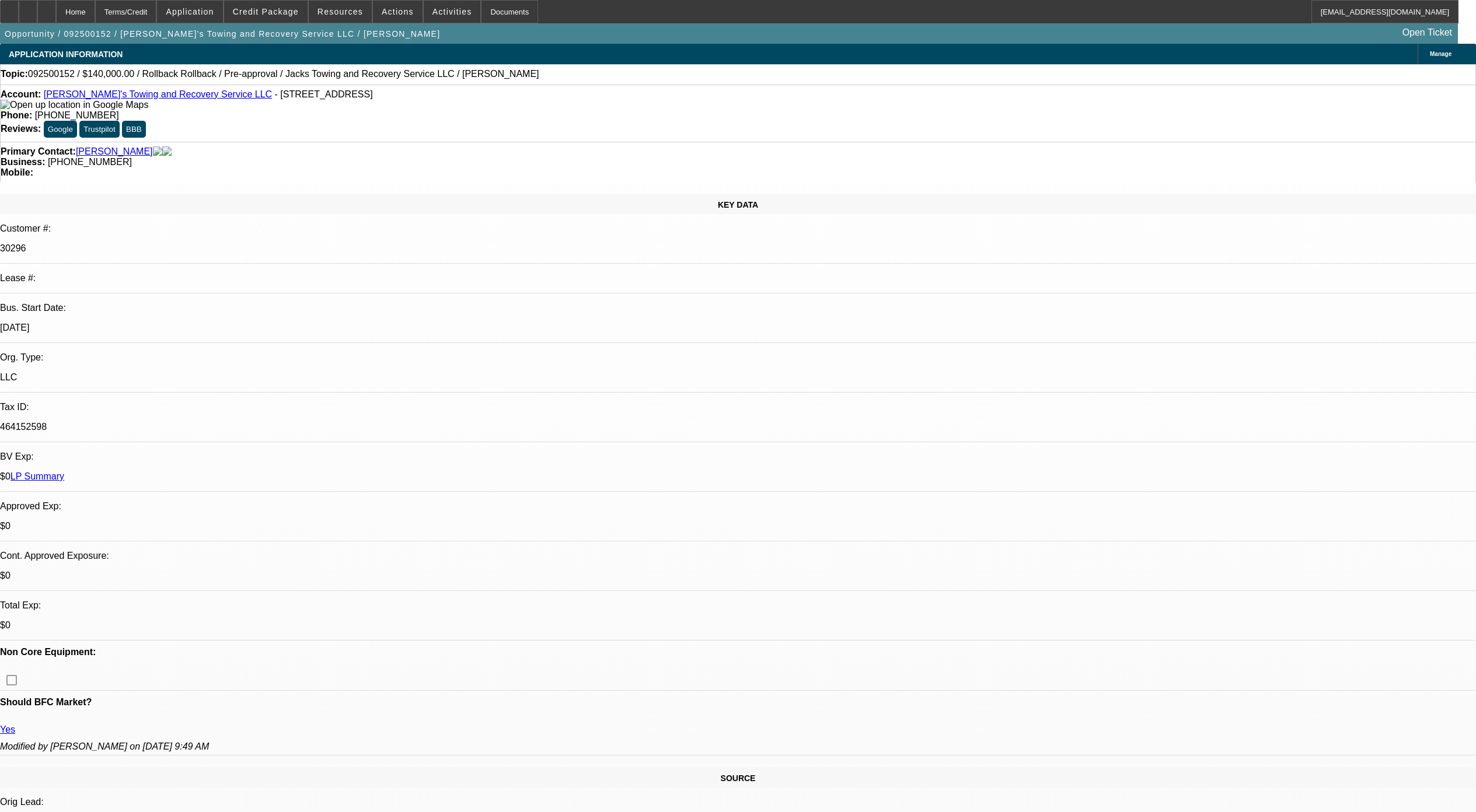
select select "0"
select select "3"
select select "0"
select select "6"
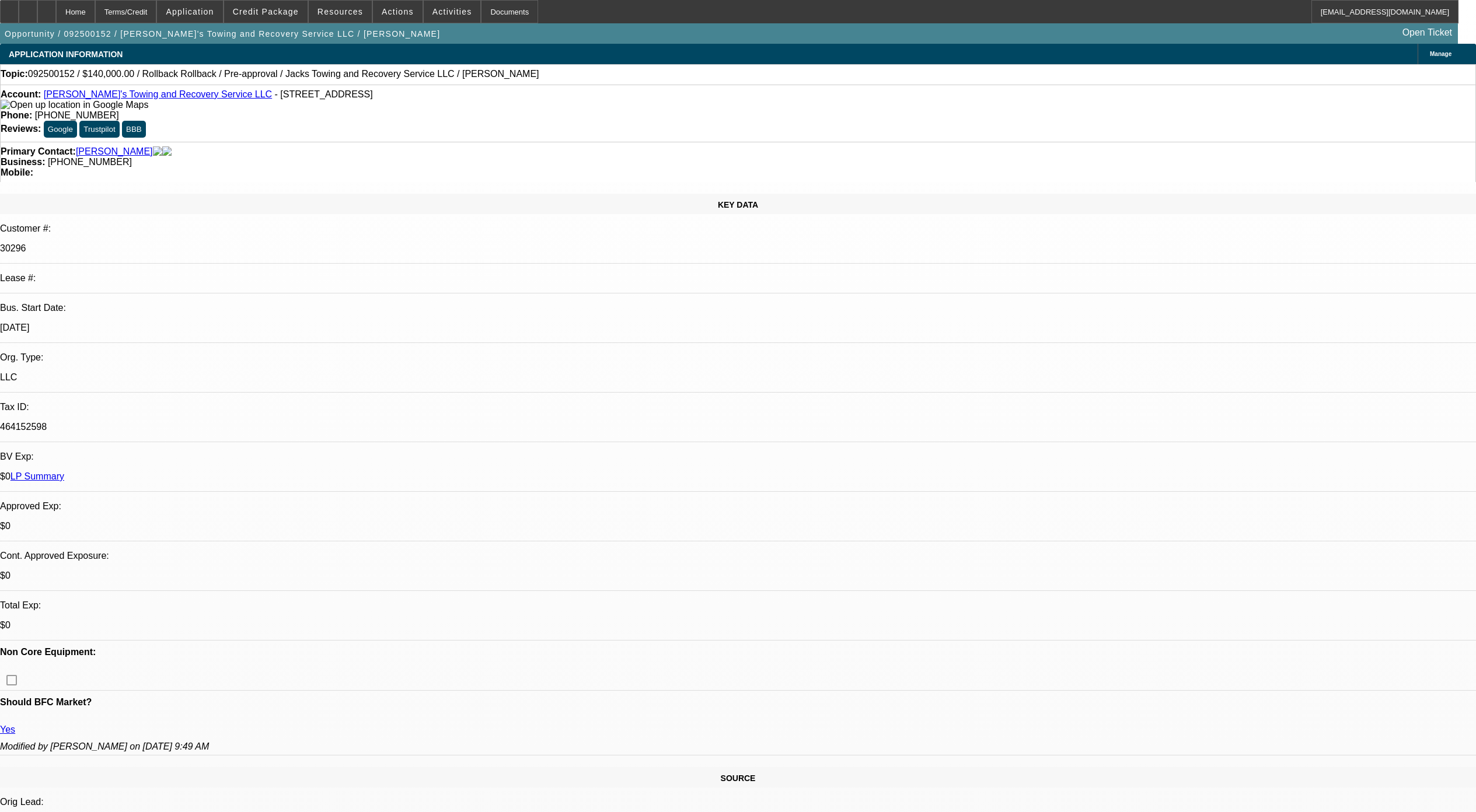
select select "0"
select select "3"
select select "0"
select select "6"
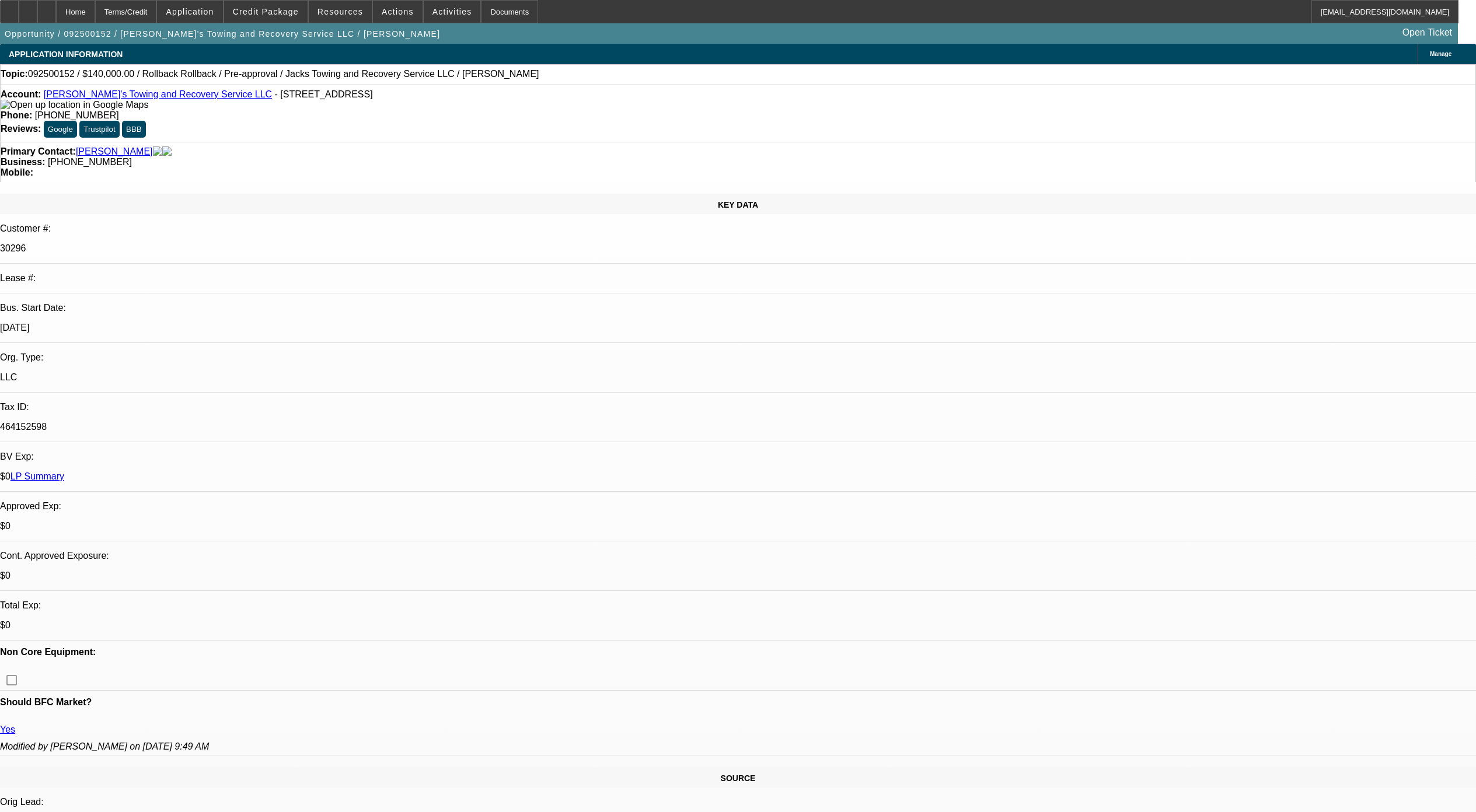
select select "0"
select select "3"
select select "0"
select select "6"
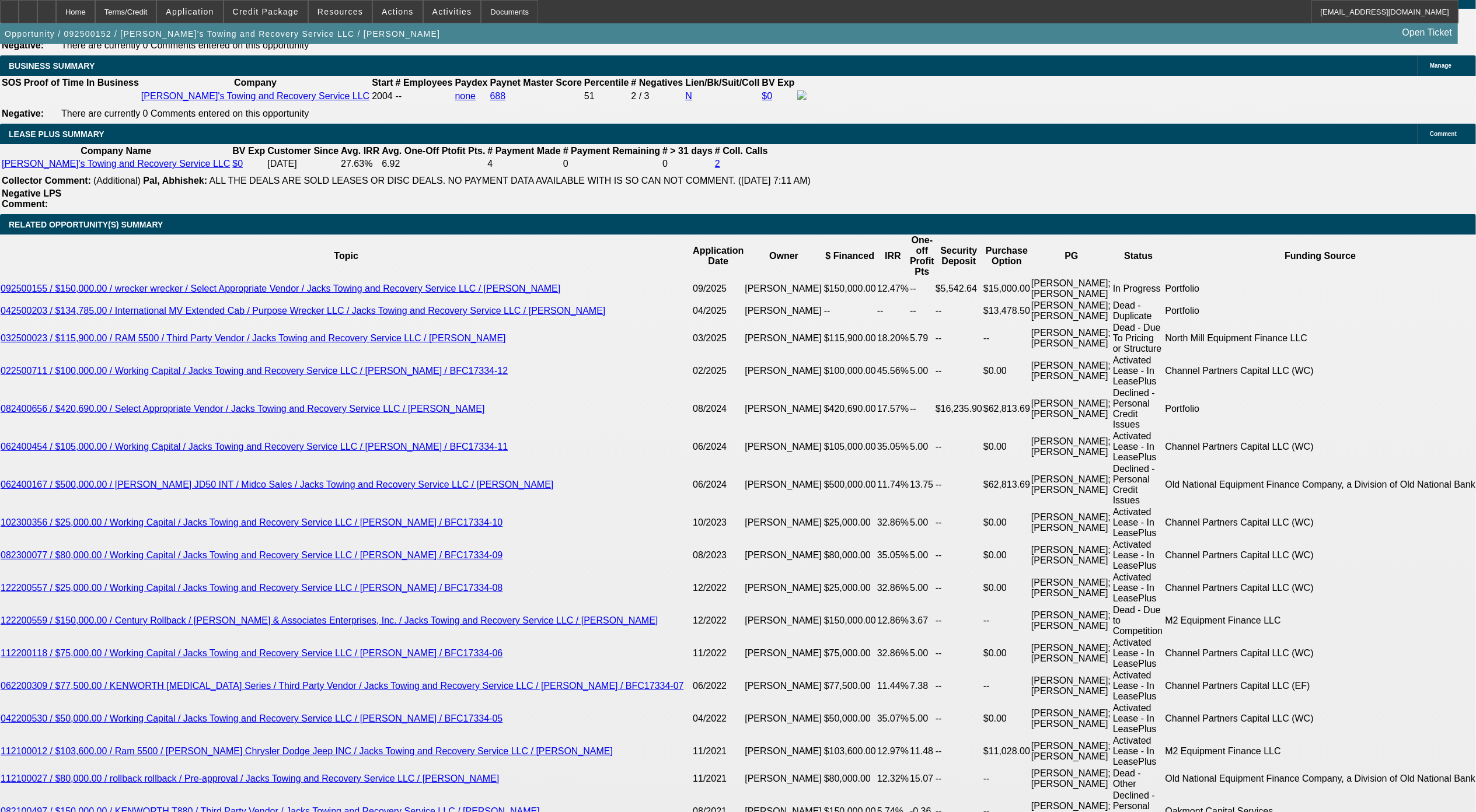
scroll to position [1944, 0]
click at [56, 10] on div at bounding box center [46, 11] width 19 height 24
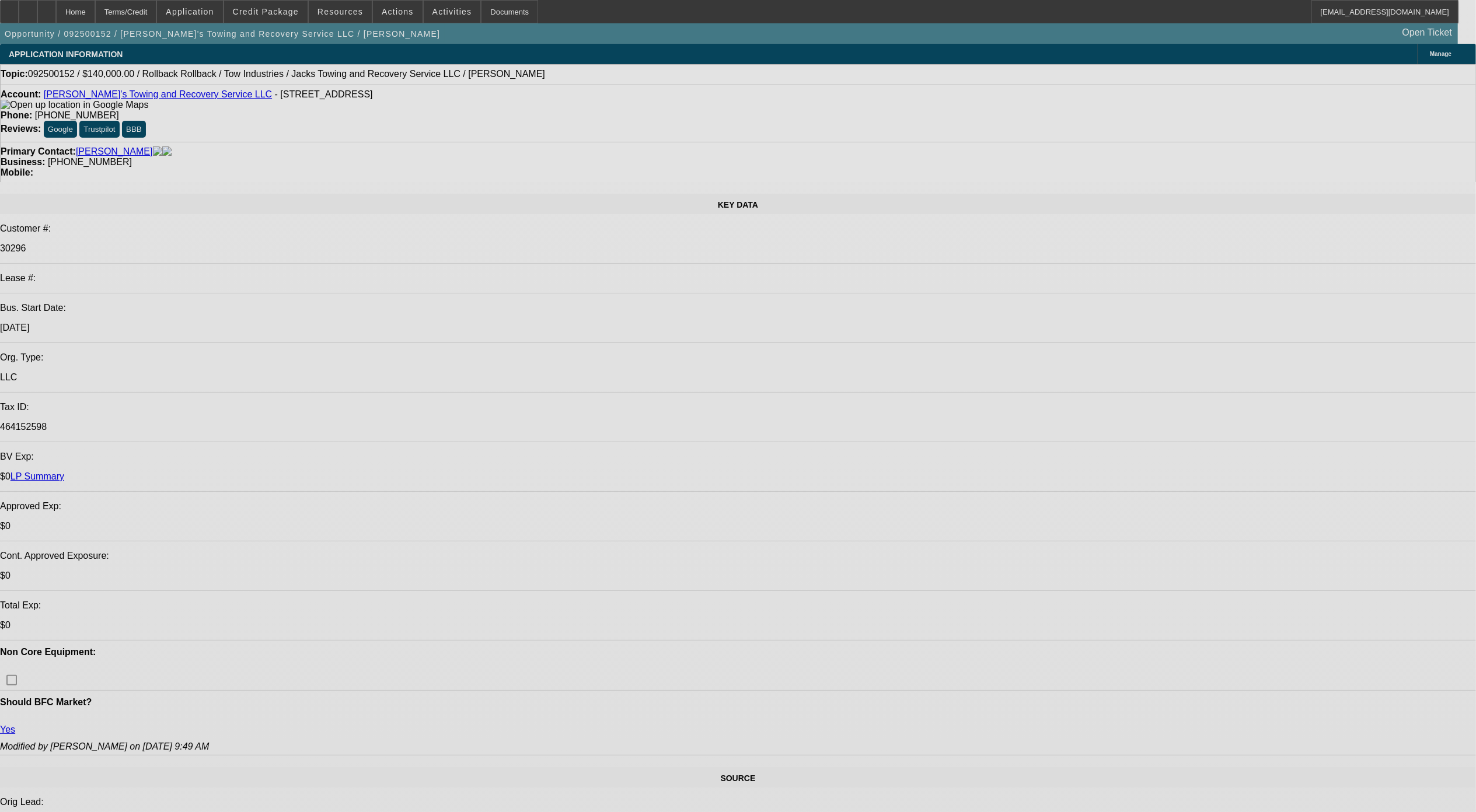
select select "0"
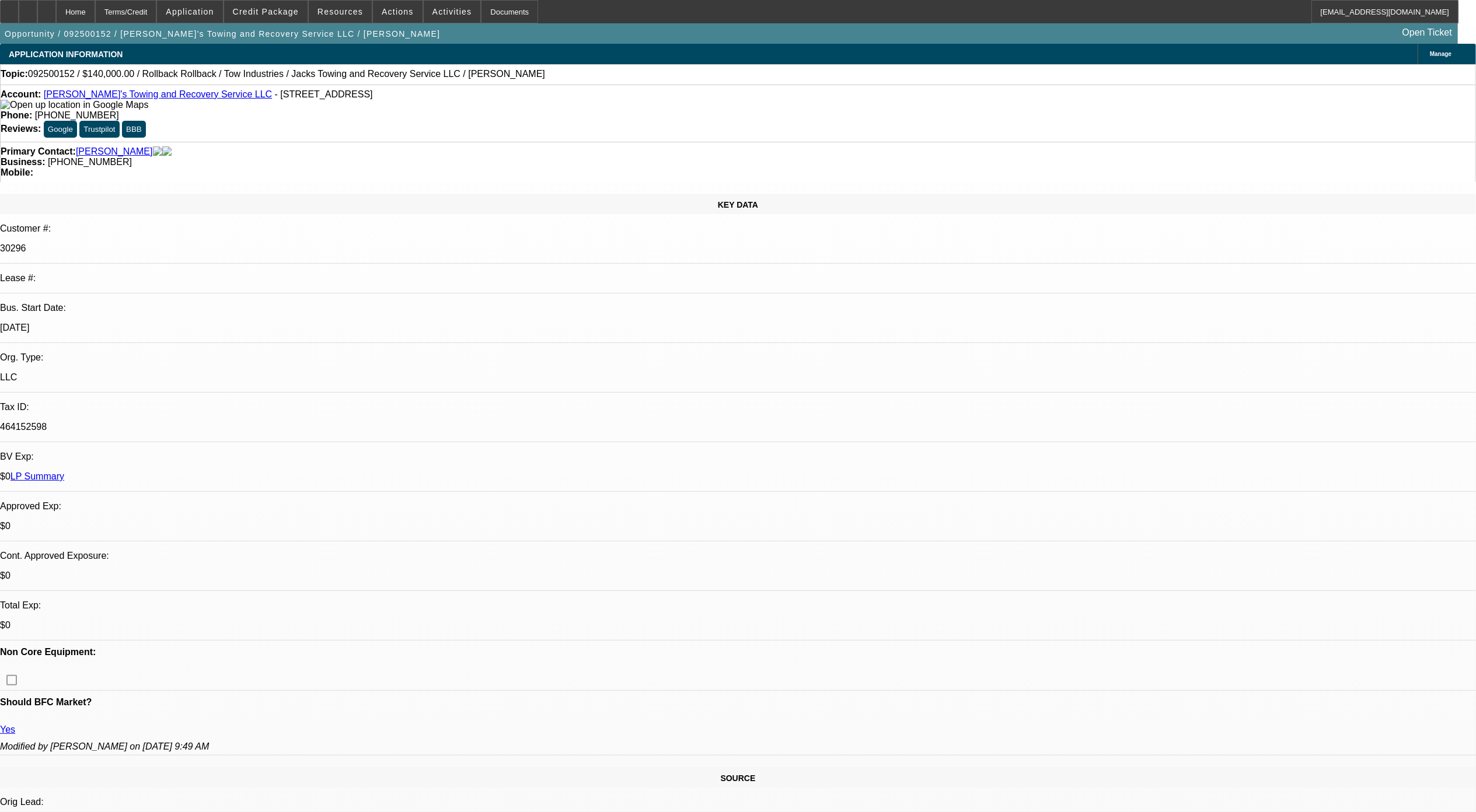
select select "0"
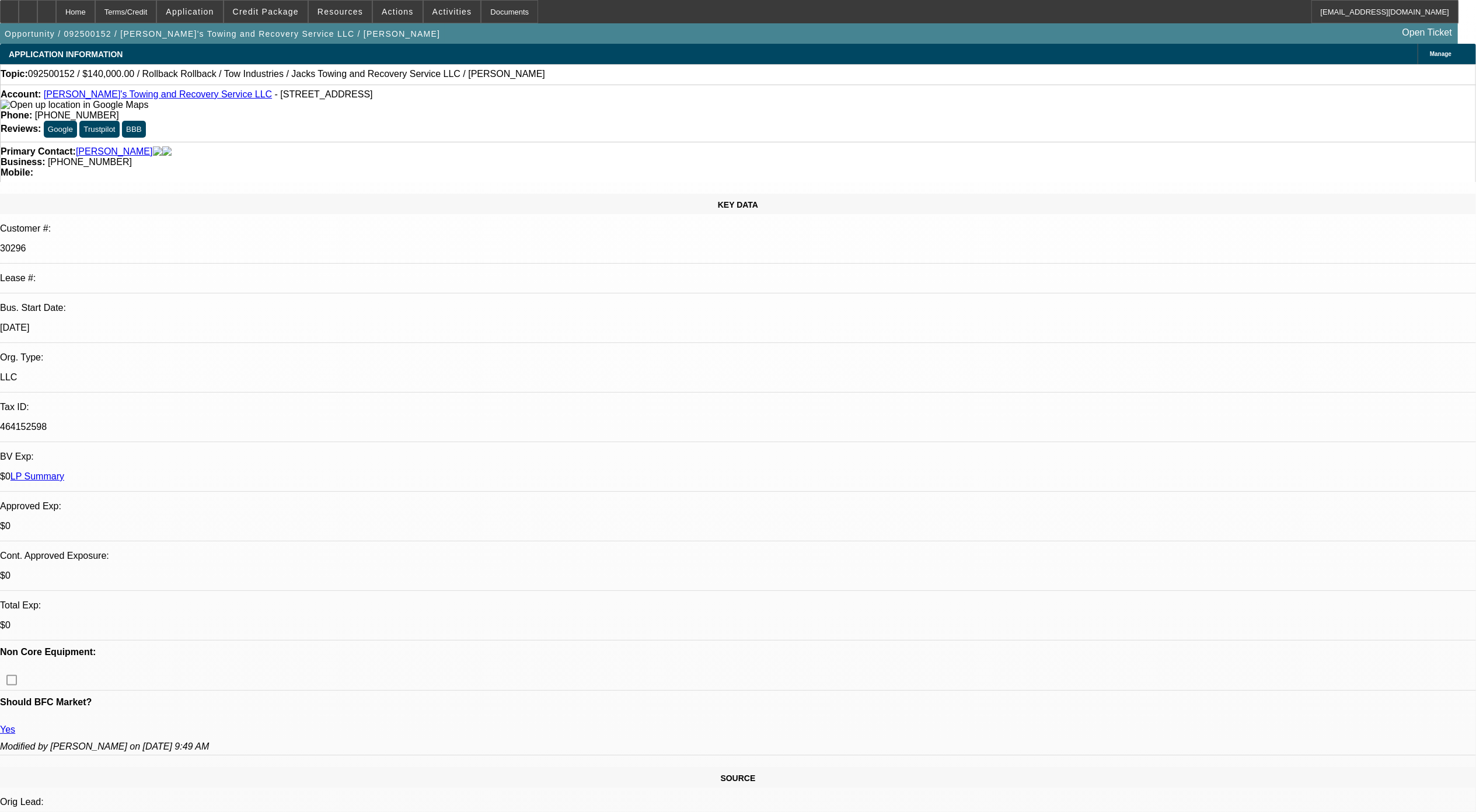
select select "0"
select select "1"
select select "3"
select select "6"
select select "1"
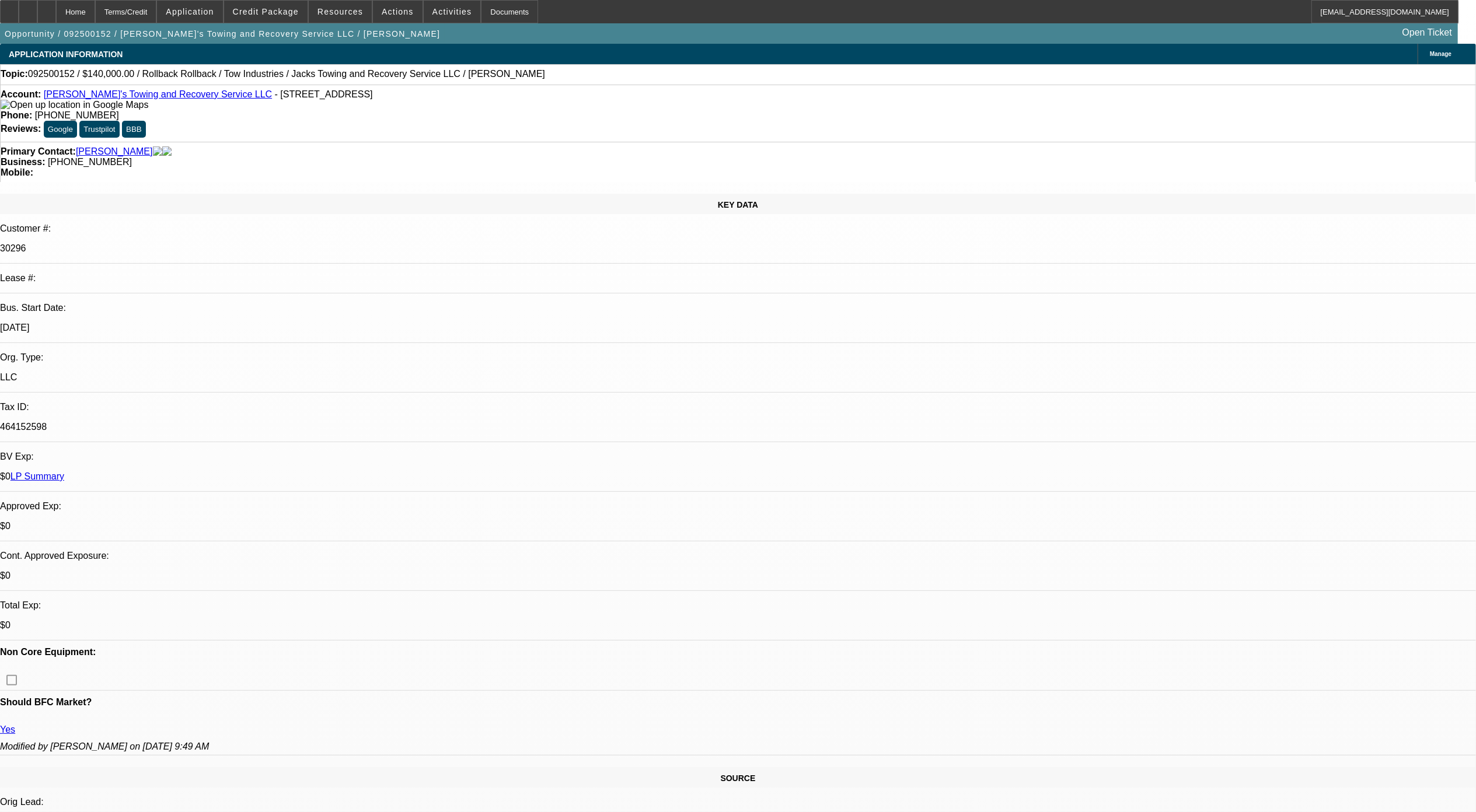
select select "3"
select select "6"
select select "1"
select select "3"
select select "6"
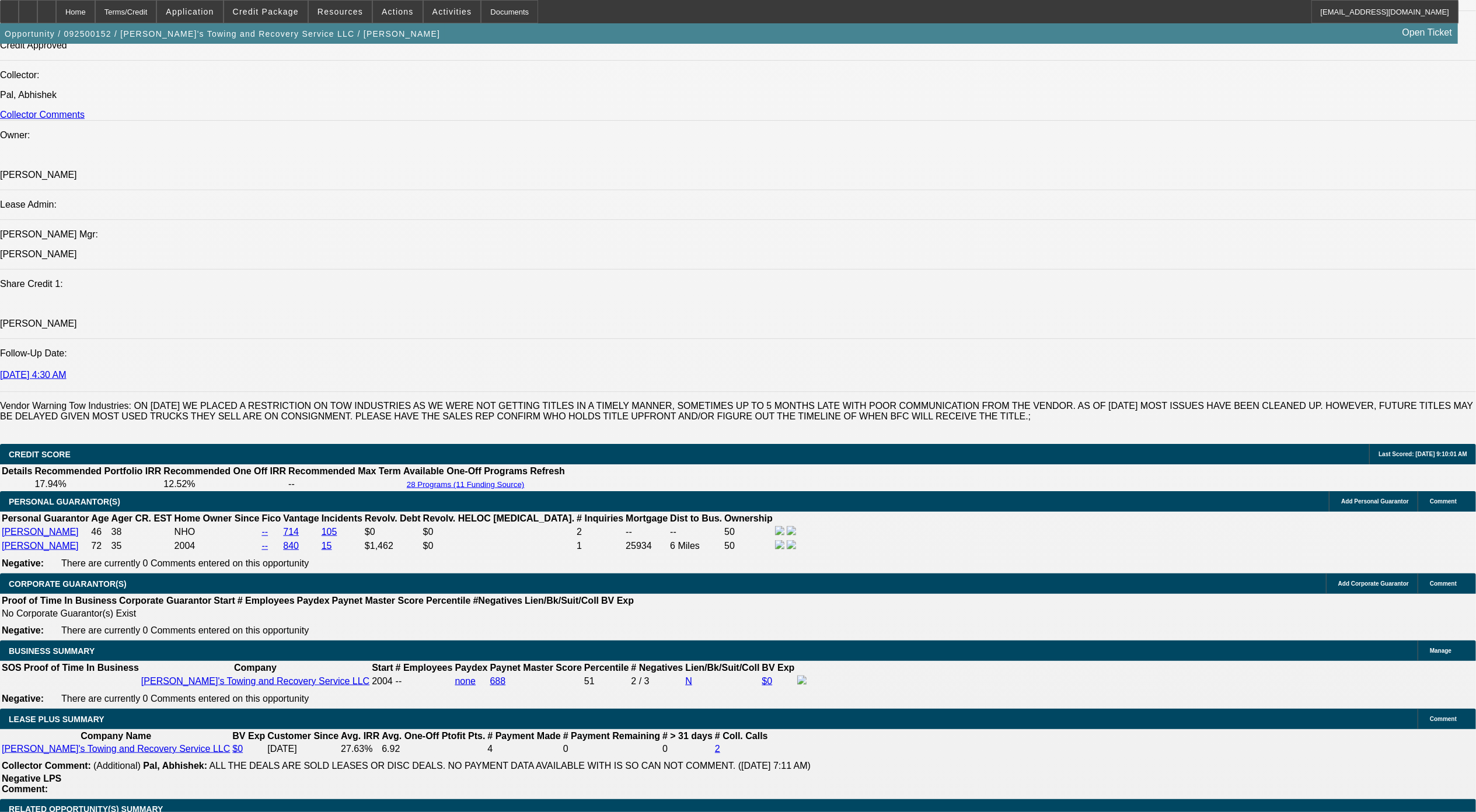
scroll to position [1244, 0]
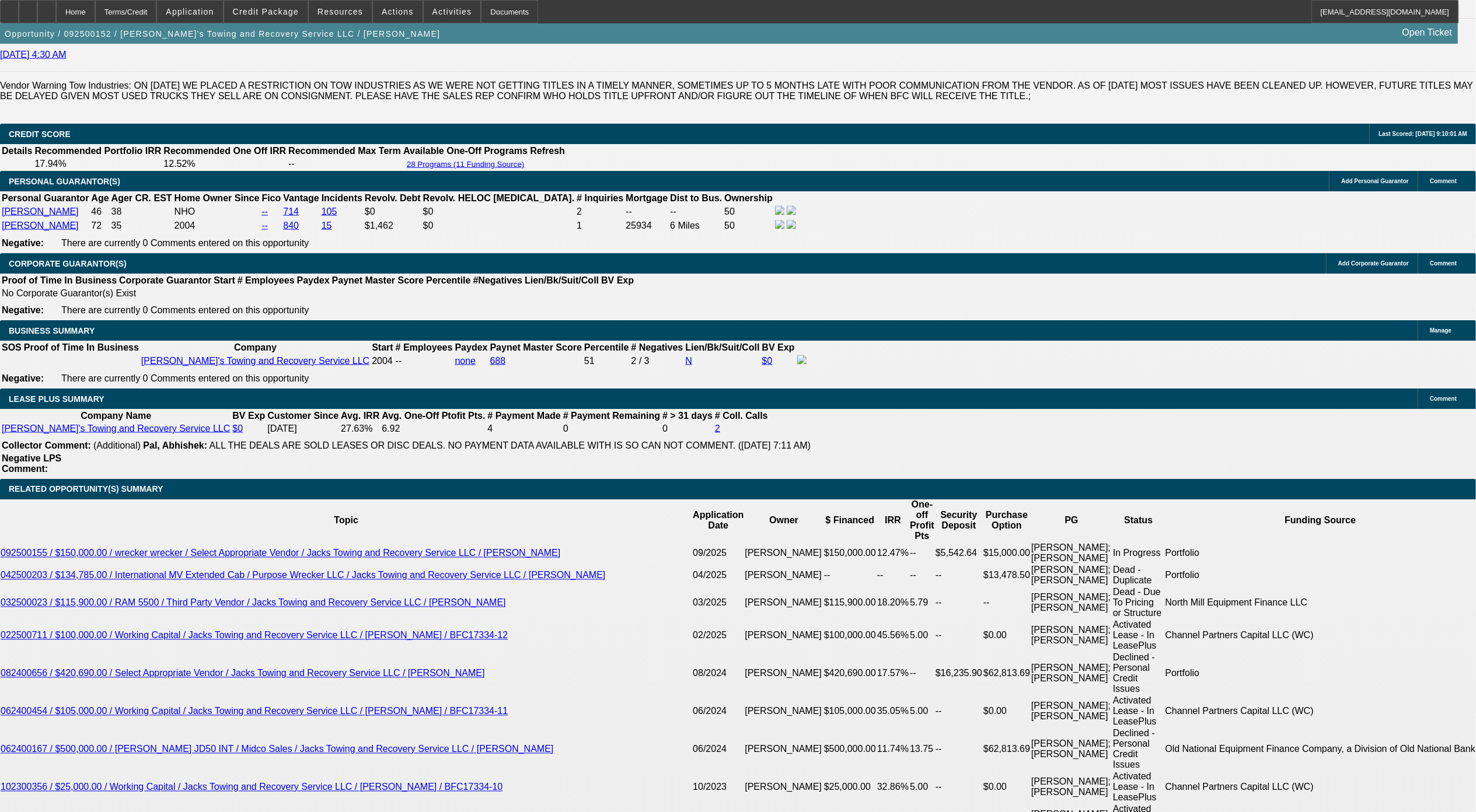
scroll to position [1944, 0]
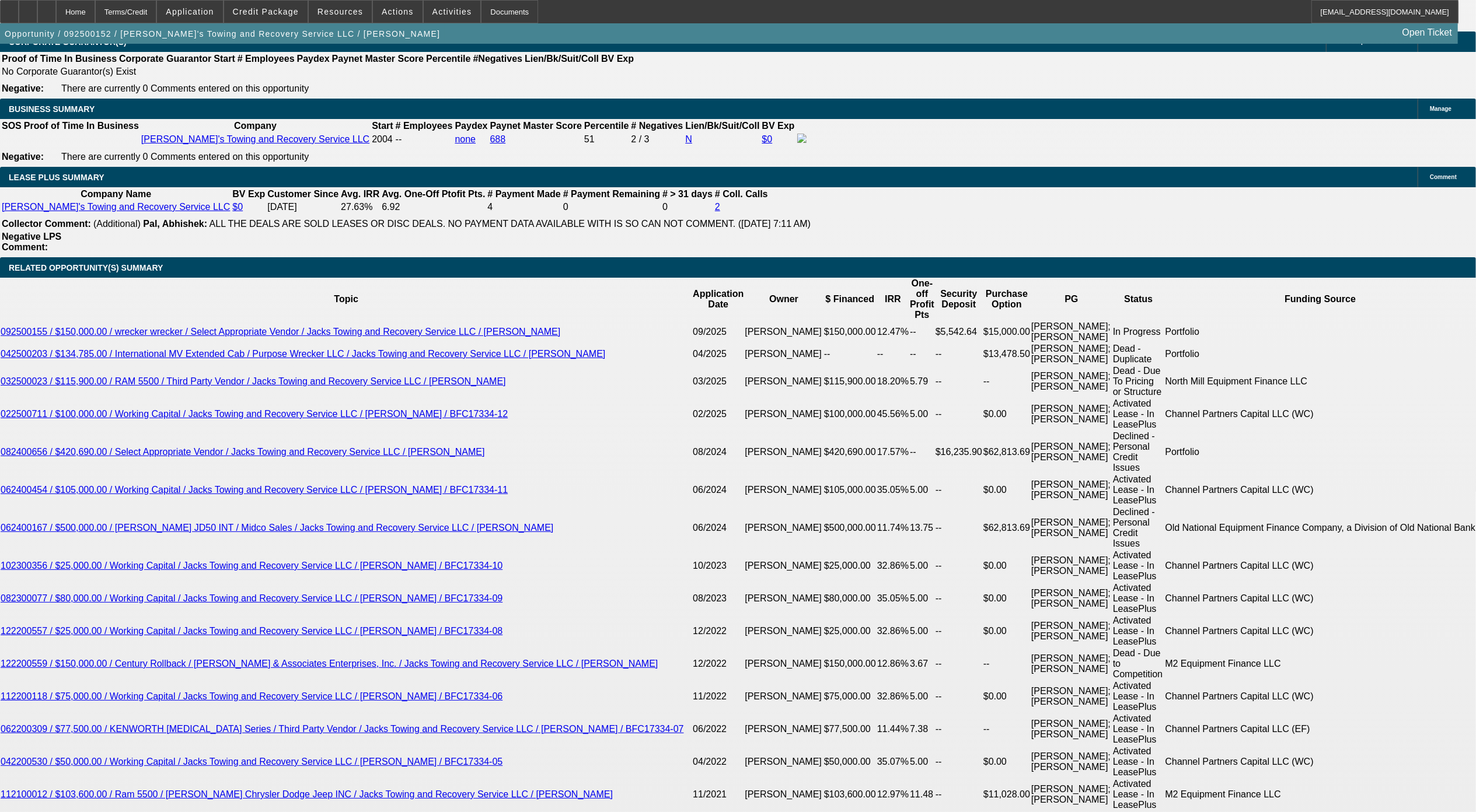
click at [1377, 735] on div "APPLICATION INFORMATION Manage Topic: 092500152 / $140,000.00 / Rollback Rollba…" at bounding box center [738, 772] width 1476 height 5344
drag, startPoint x: 692, startPoint y: 134, endPoint x: 579, endPoint y: 118, distance: 114.1
click at [56, 17] on div at bounding box center [46, 11] width 19 height 24
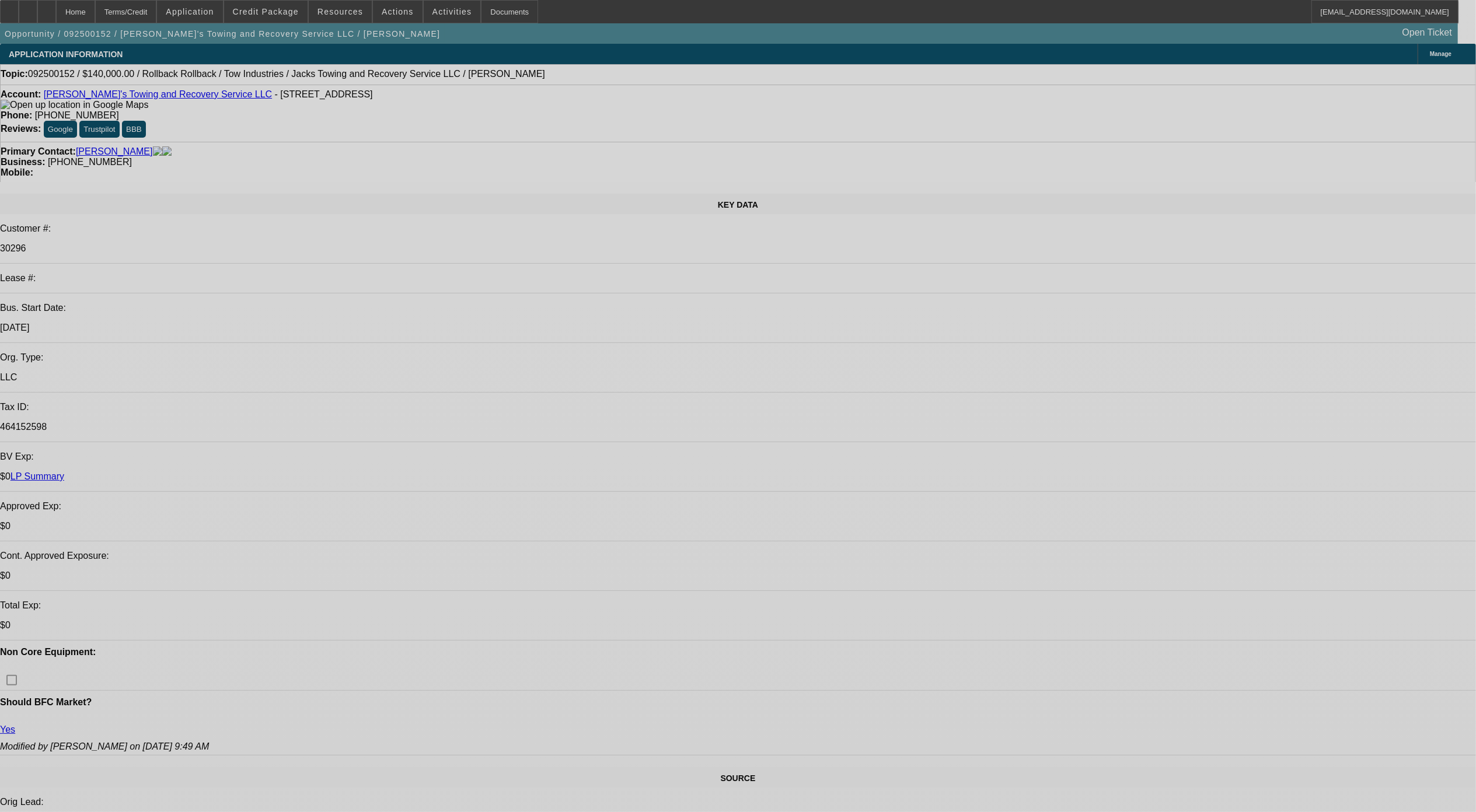
select select "0"
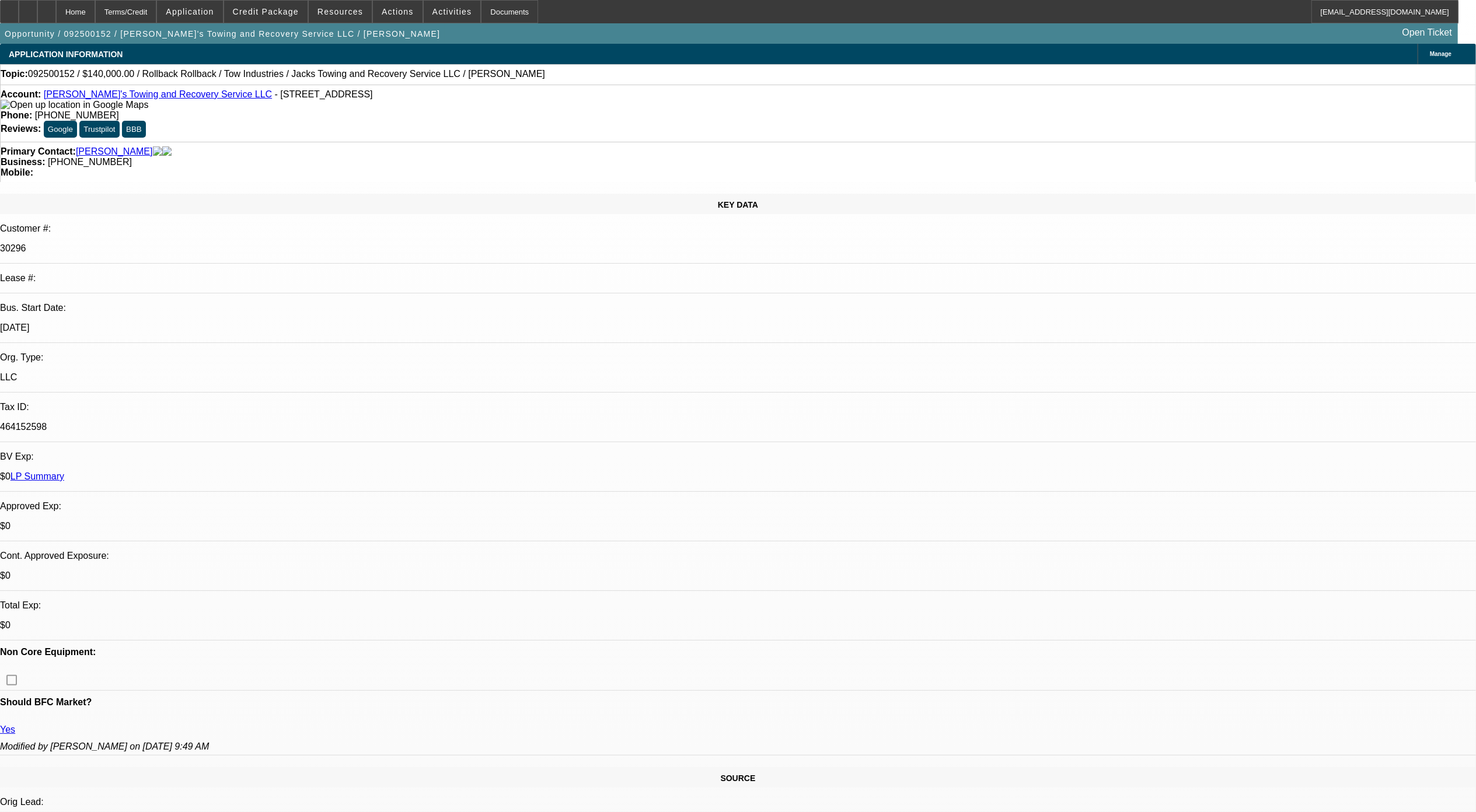
select select "0"
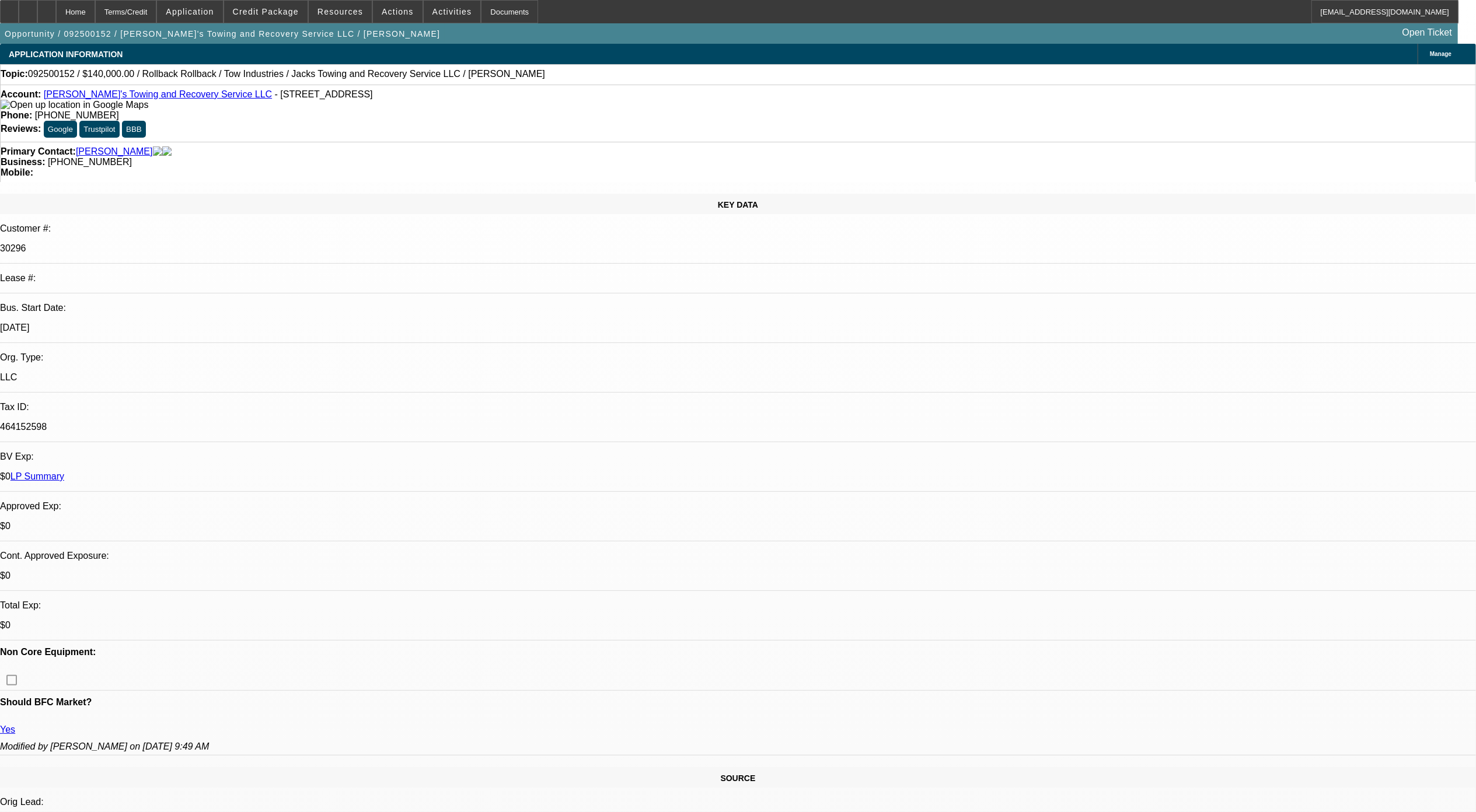
select select "0"
select select "1"
select select "3"
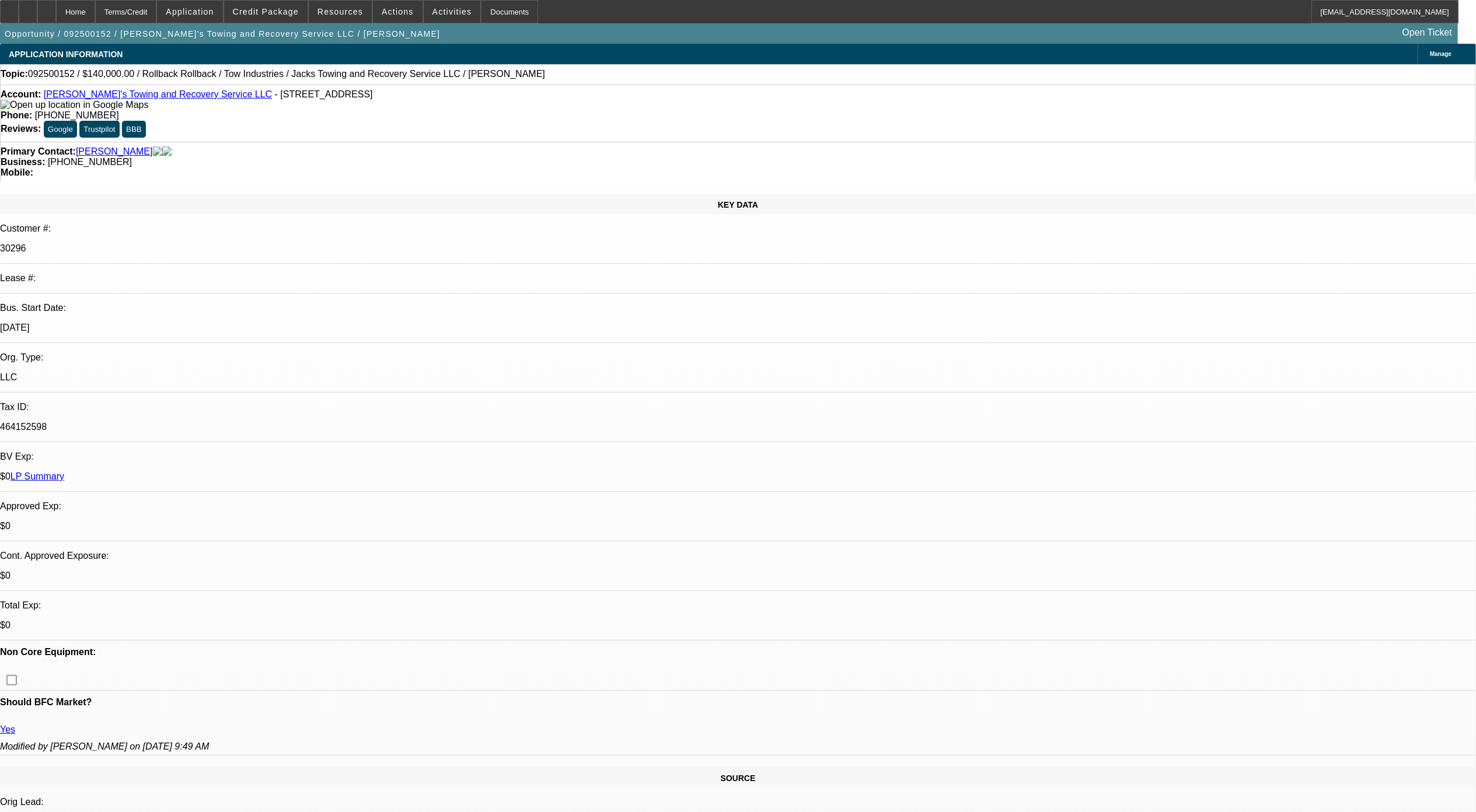
select select "6"
select select "1"
select select "3"
select select "6"
select select "1"
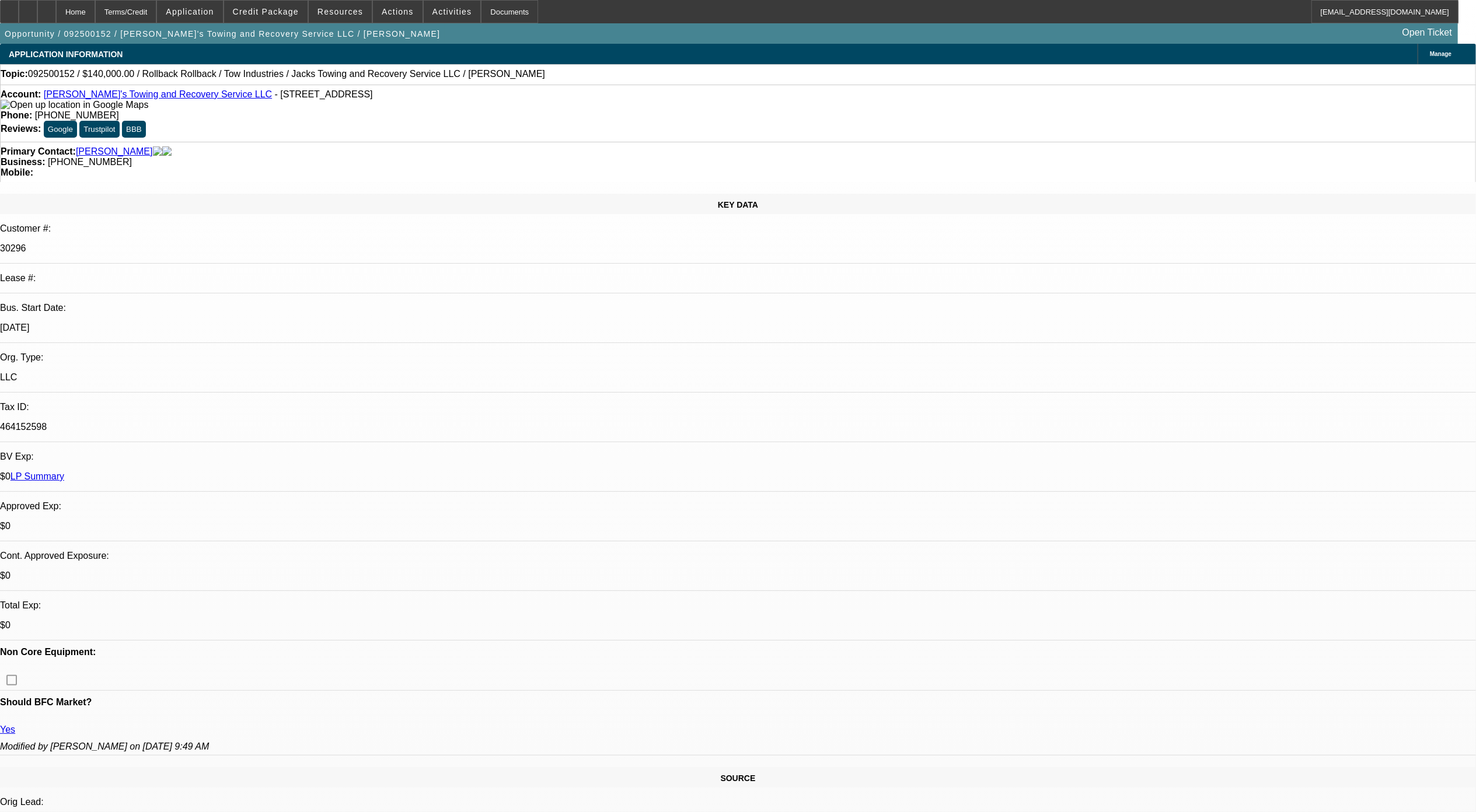
select select "3"
select select "6"
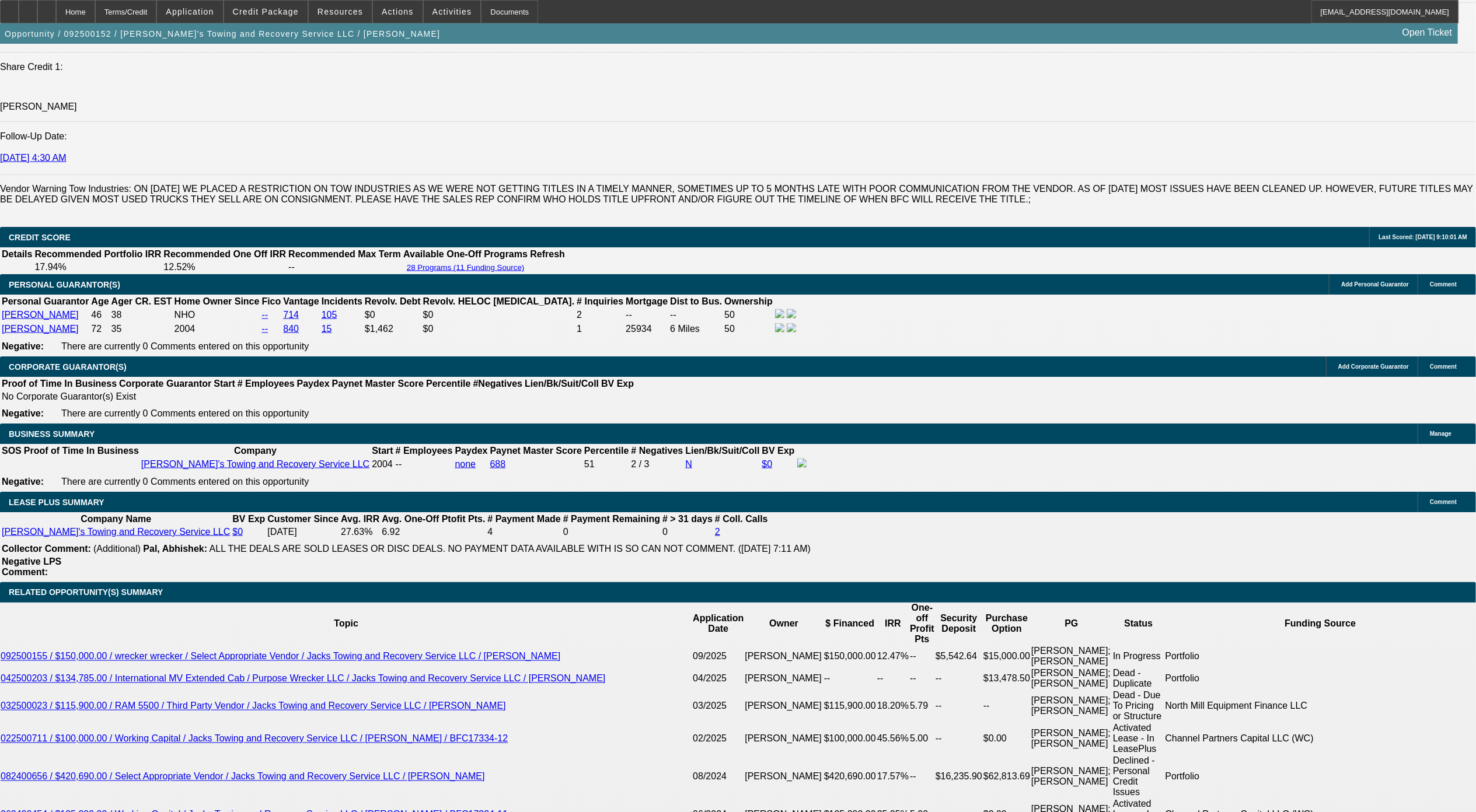
scroll to position [1789, 0]
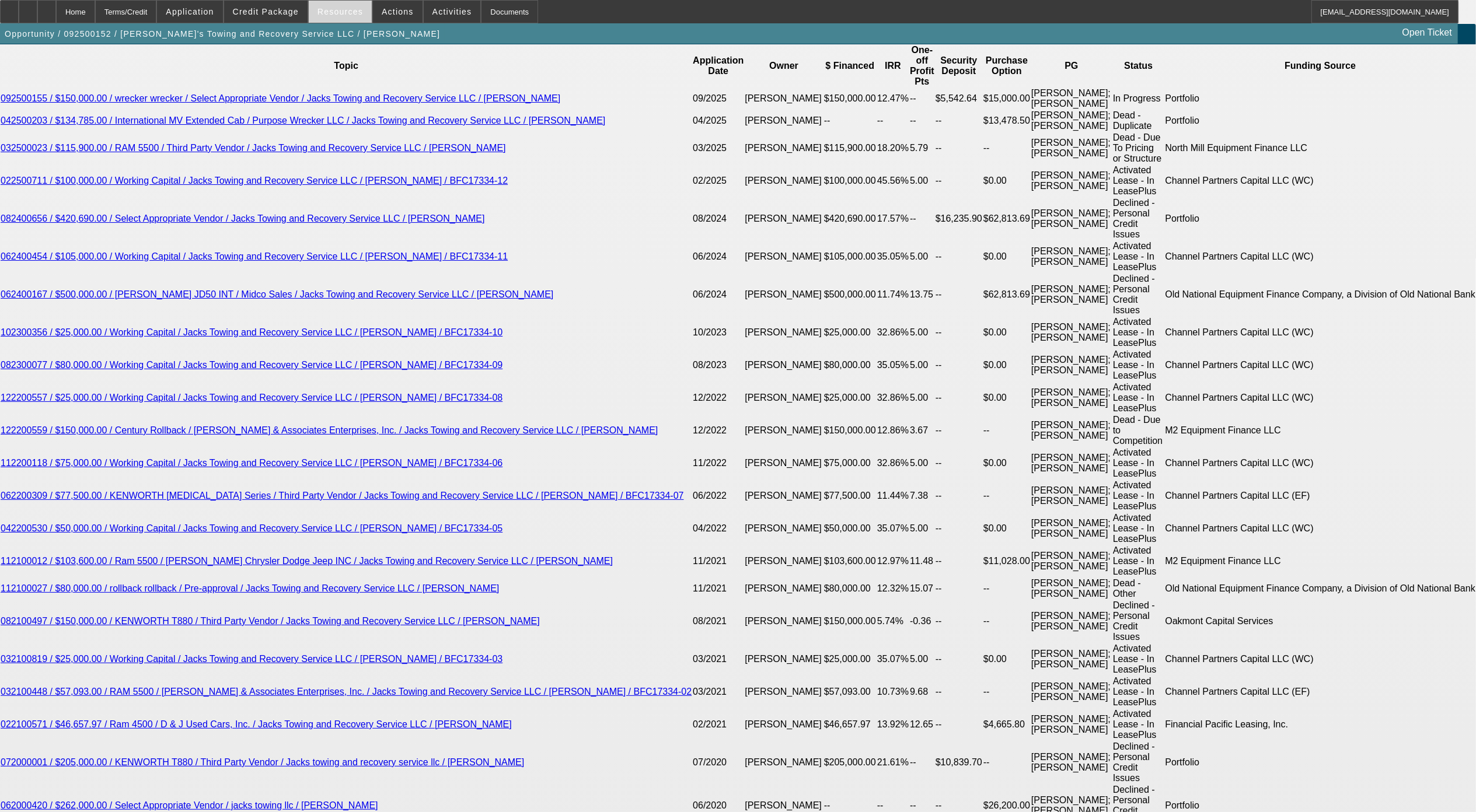
scroll to position [40, 0]
click at [56, 11] on div at bounding box center [46, 11] width 19 height 24
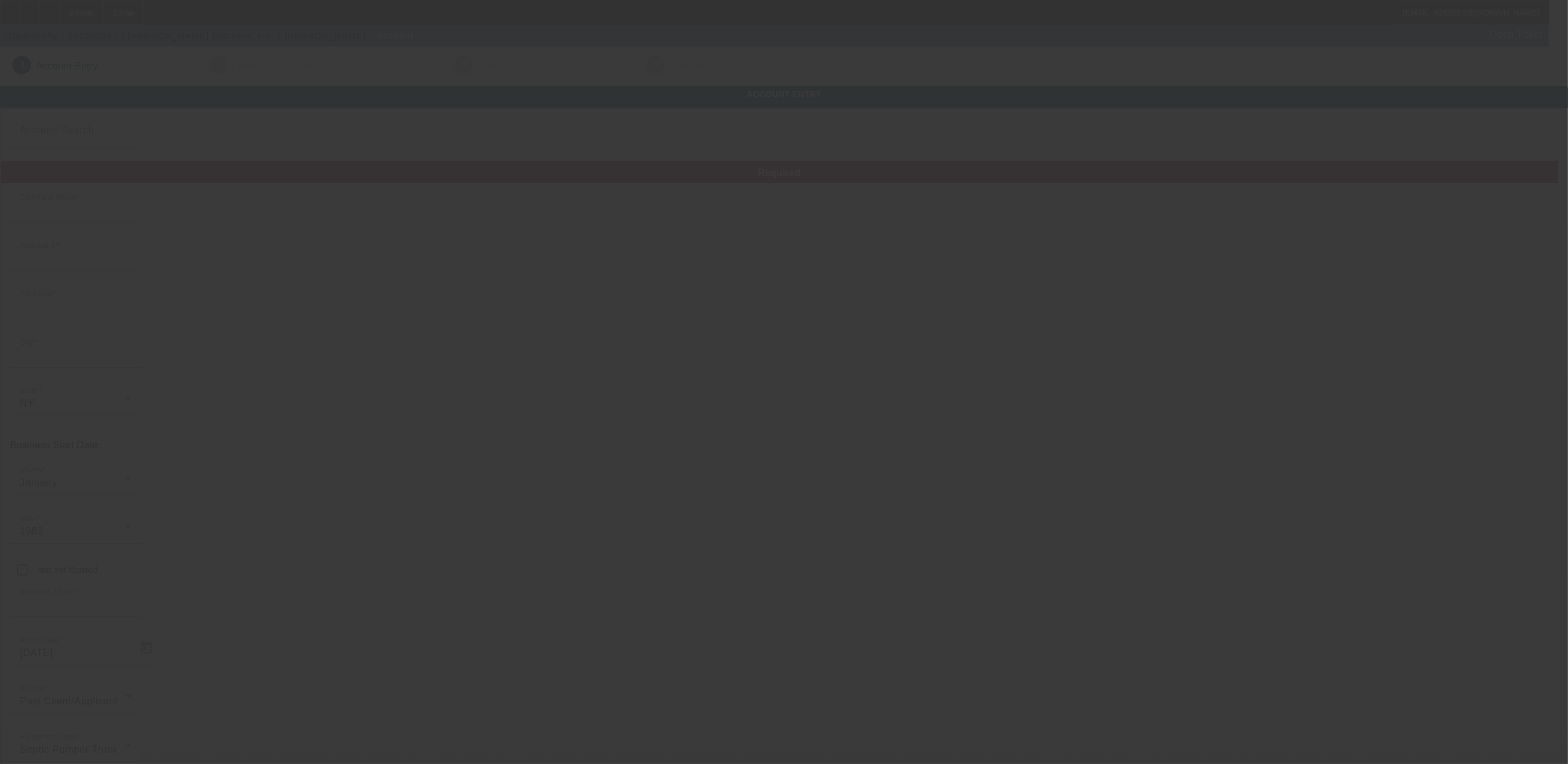
type input "[PERSON_NAME] Brothers, Inc."
type input "[STREET_ADDRESS]"
type input "10536"
type input "Katonah"
type input "[PHONE_NUMBER]"
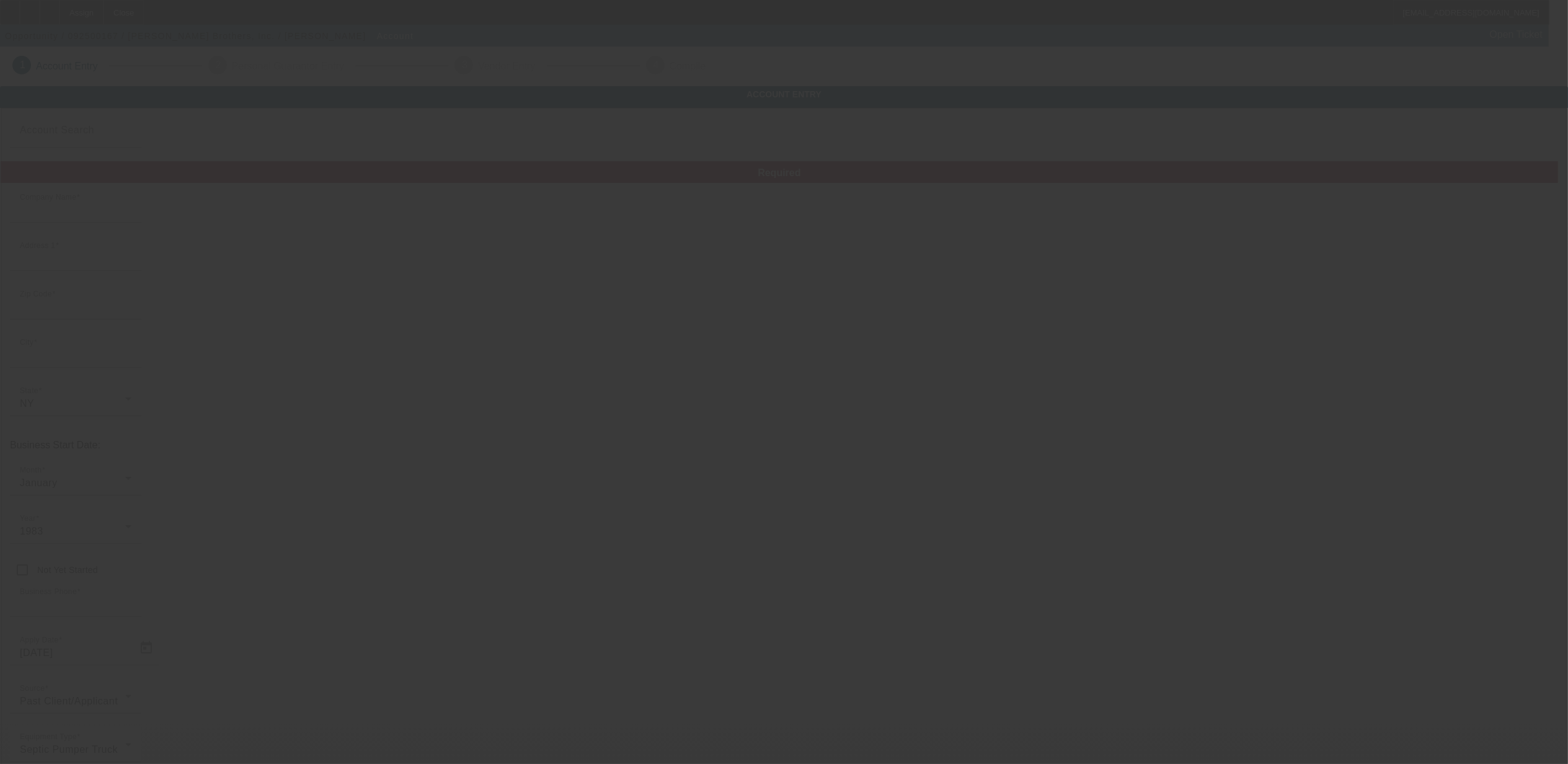
type input "[EMAIL_ADDRESS][DOMAIN_NAME]"
type input "[US_EMPLOYER_IDENTIFICATION_NUMBER]"
type input "Septic cleaning"
type input "[URL][DOMAIN_NAME]"
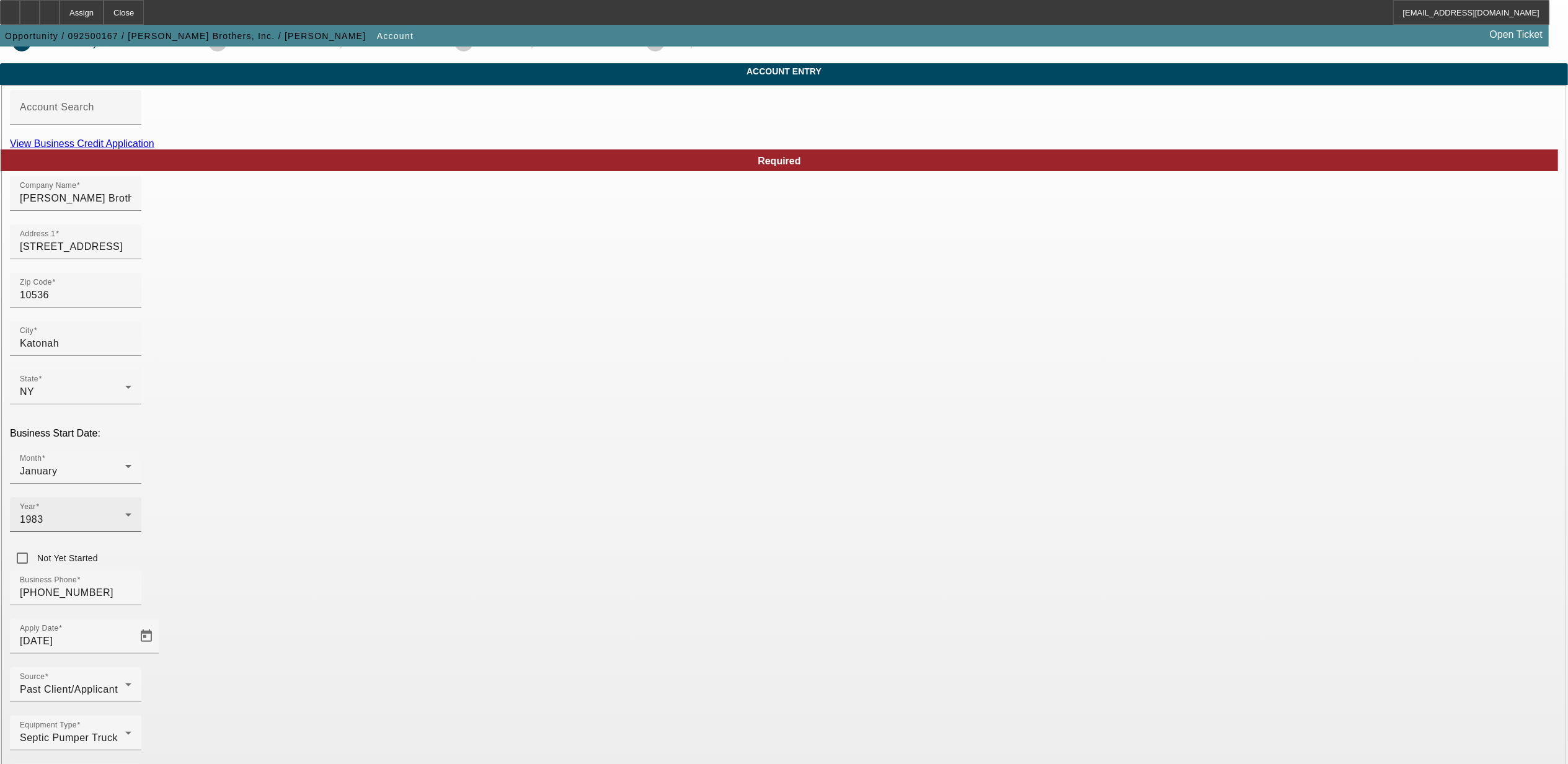
scroll to position [28, 0]
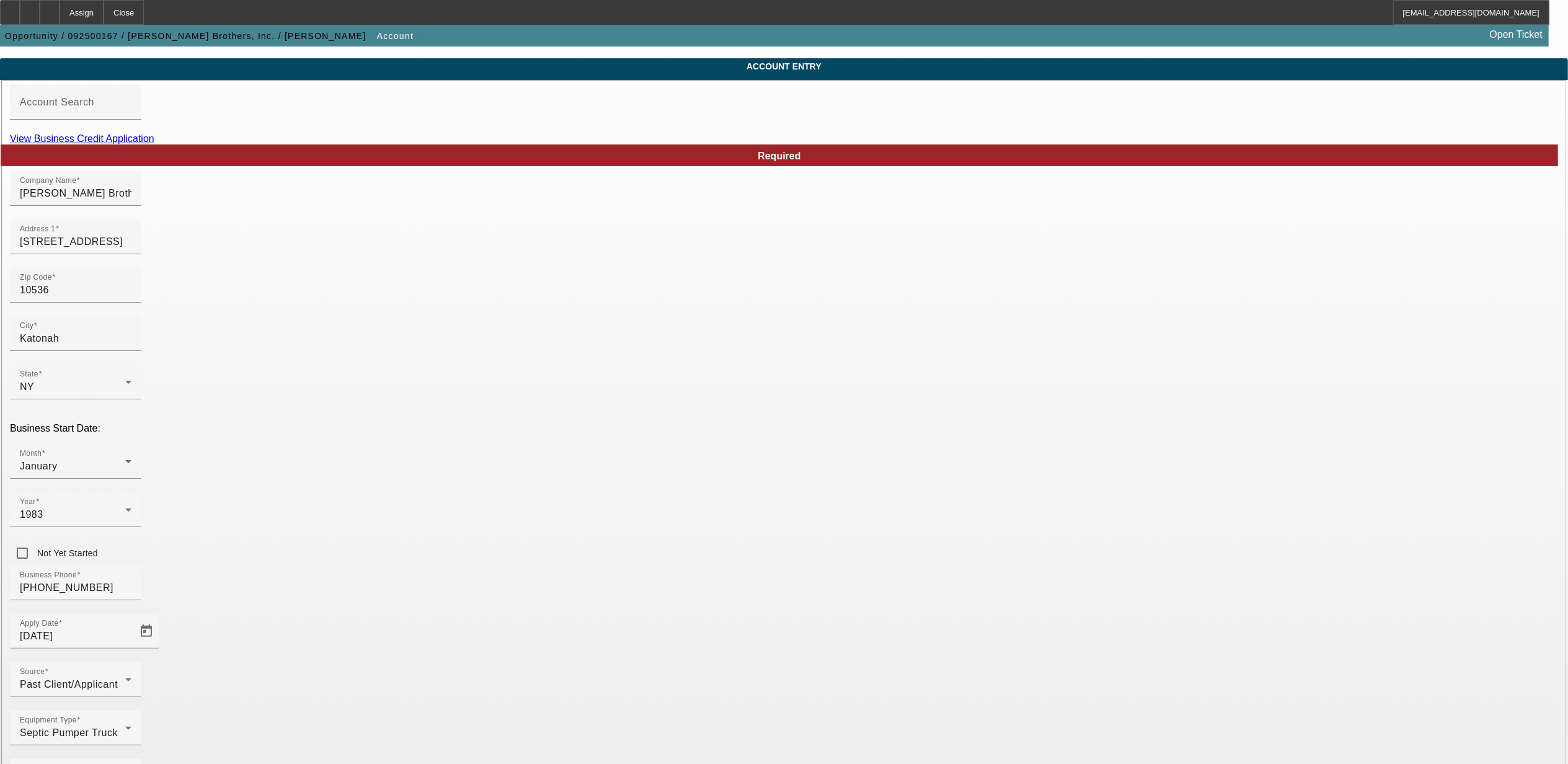
drag, startPoint x: 1217, startPoint y: 501, endPoint x: 1203, endPoint y: 526, distance: 28.7
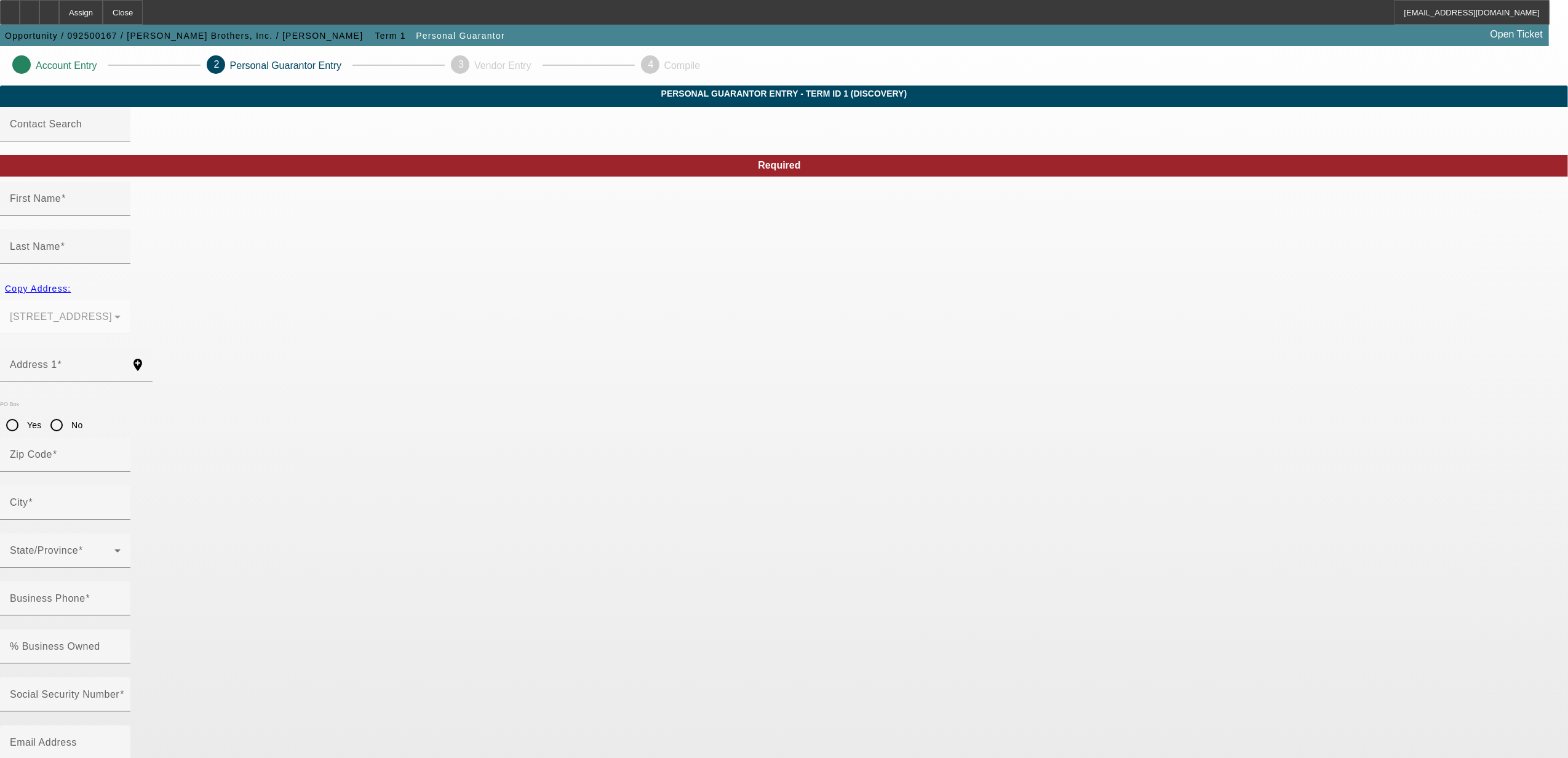
type input "[PERSON_NAME]"
type input "[STREET_ADDRESS]"
radio input "true"
type input "10536"
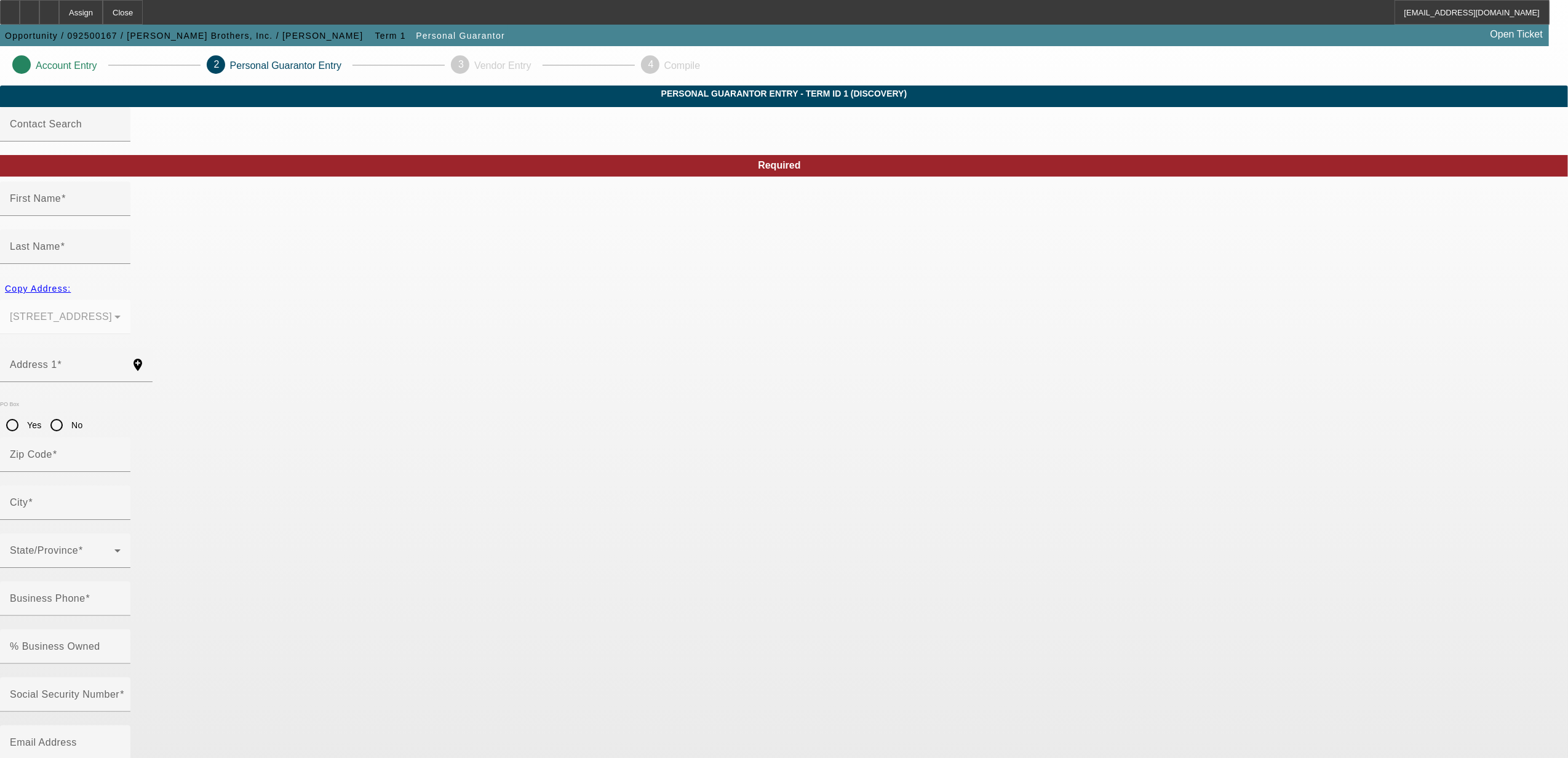
type input "Katonah"
type input "[PHONE_NUMBER]"
type input "80"
type input "048-28-6395"
type input "[EMAIL_ADDRESS][DOMAIN_NAME]"
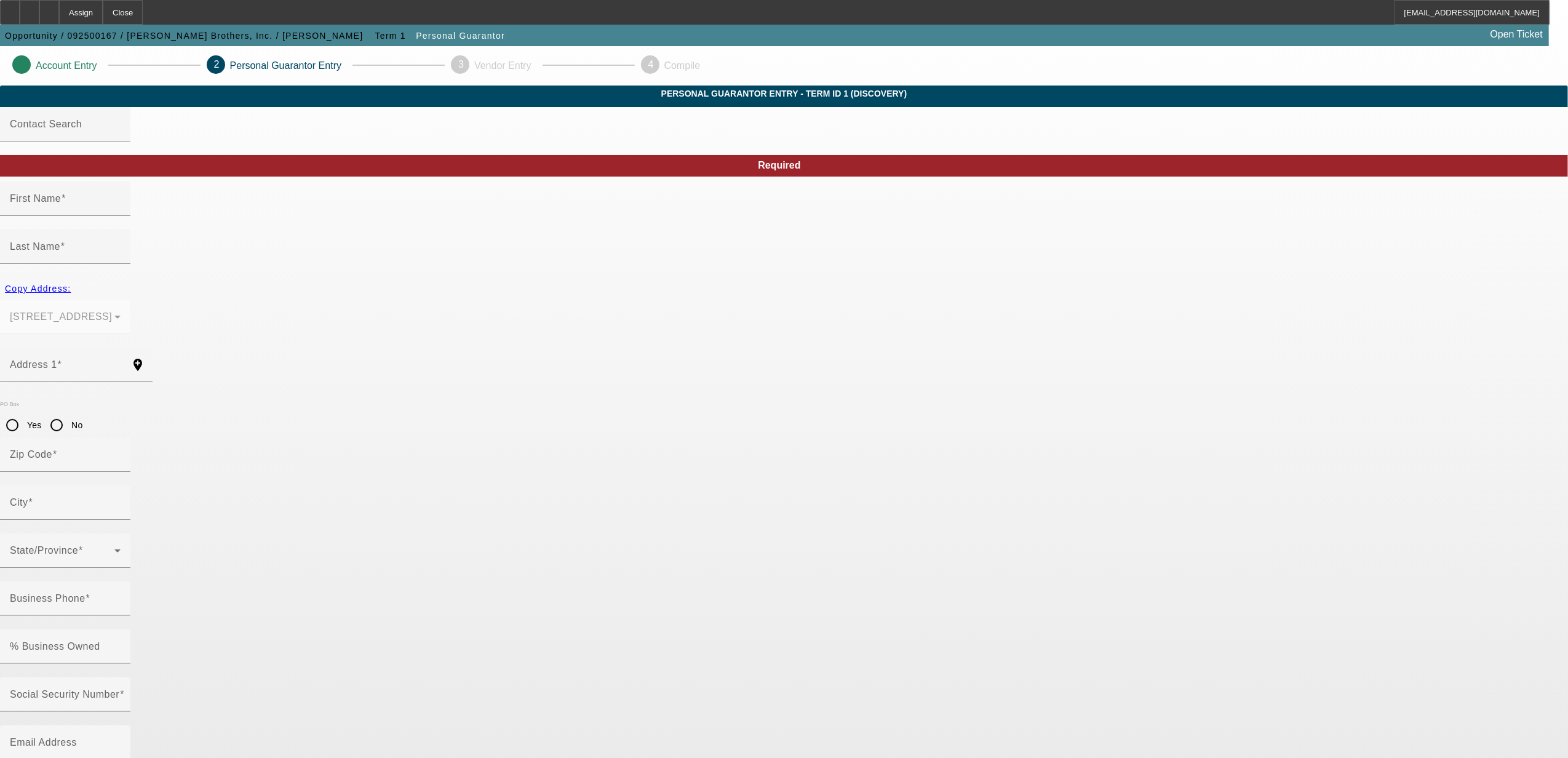
type input "[PHONE_NUMBER]"
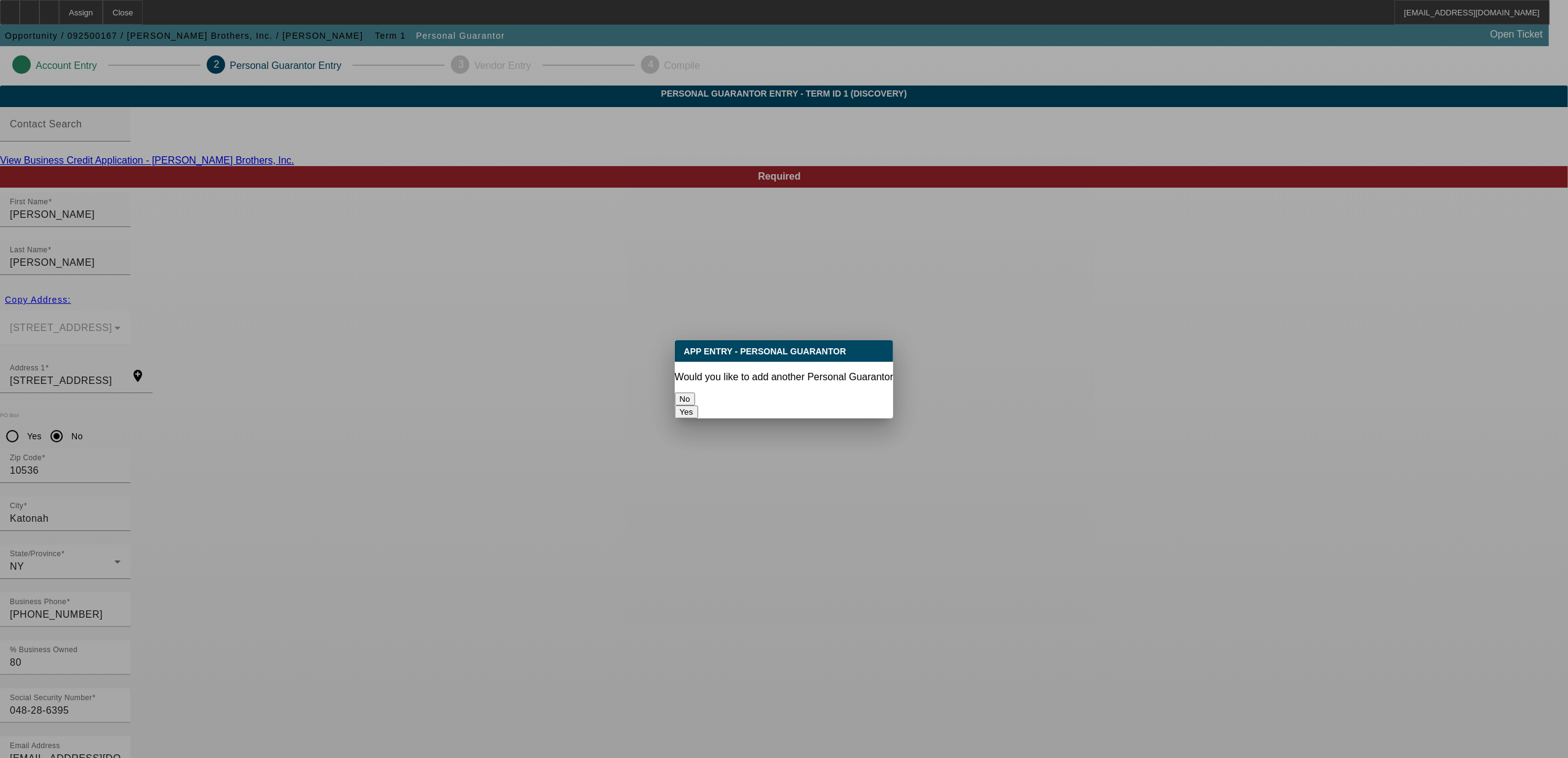
click at [695, 395] on button "No" at bounding box center [684, 399] width 20 height 13
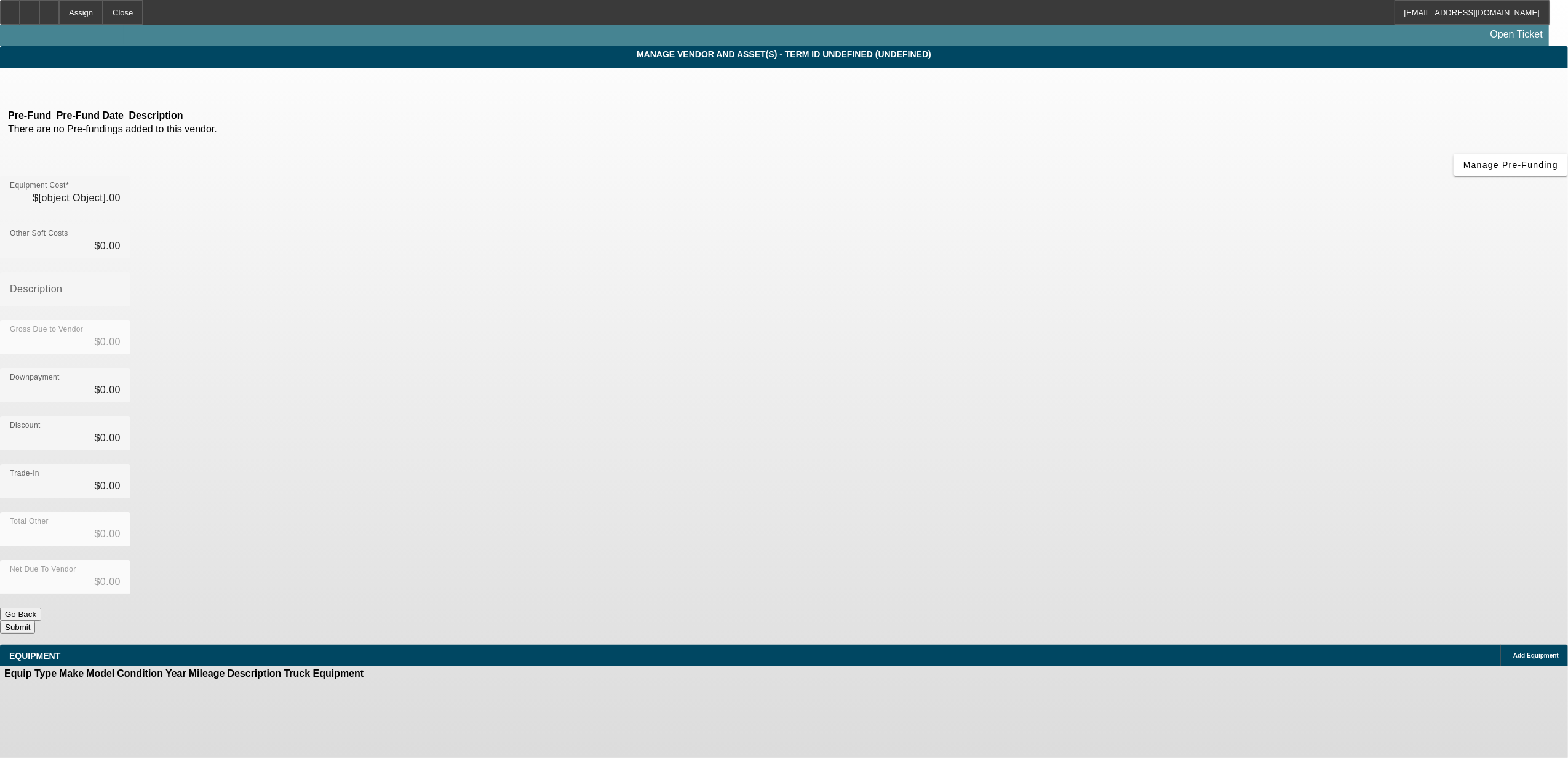
type input "$100,000.00"
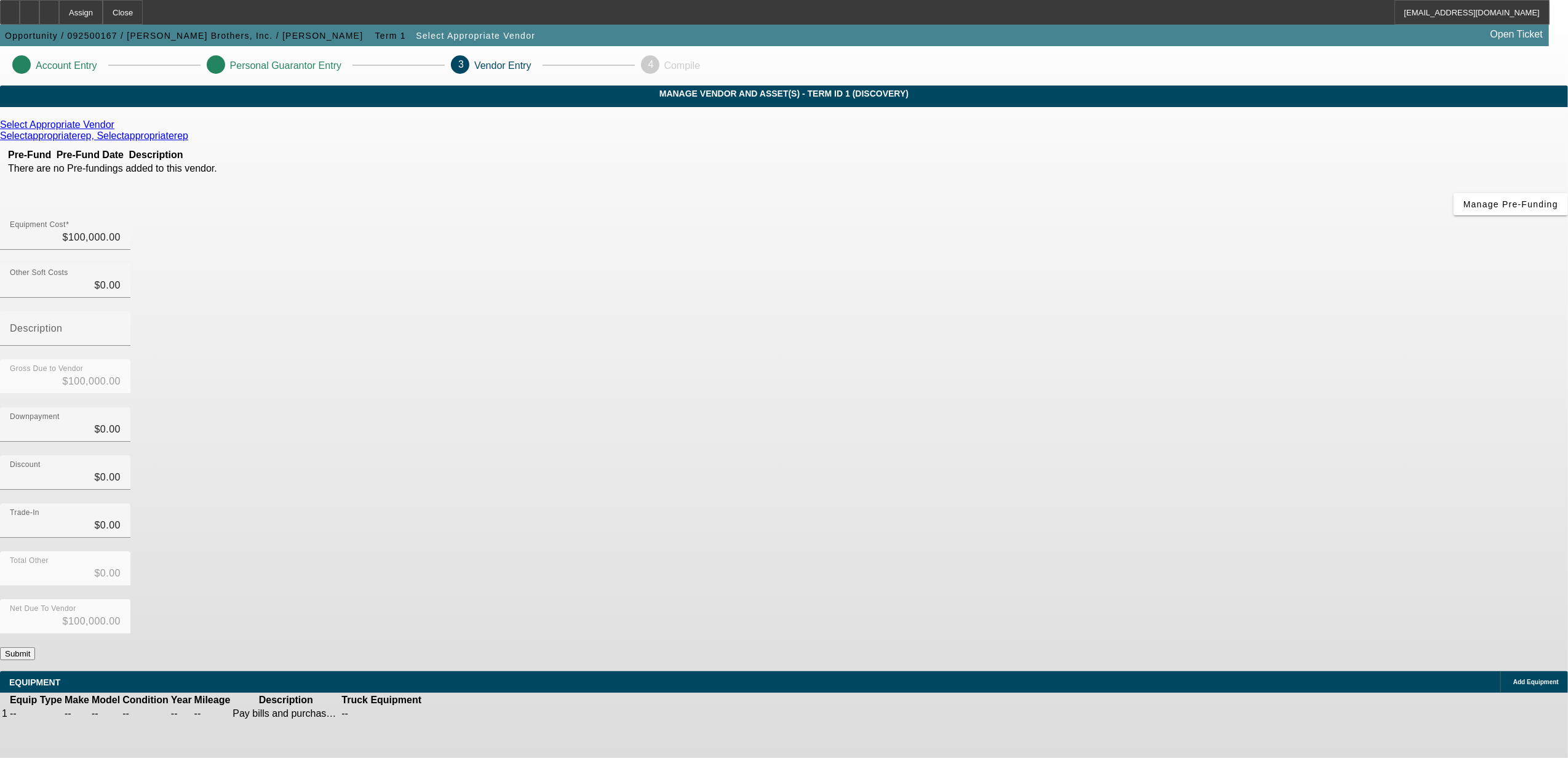
click at [35, 647] on button "Submit" at bounding box center [18, 653] width 35 height 13
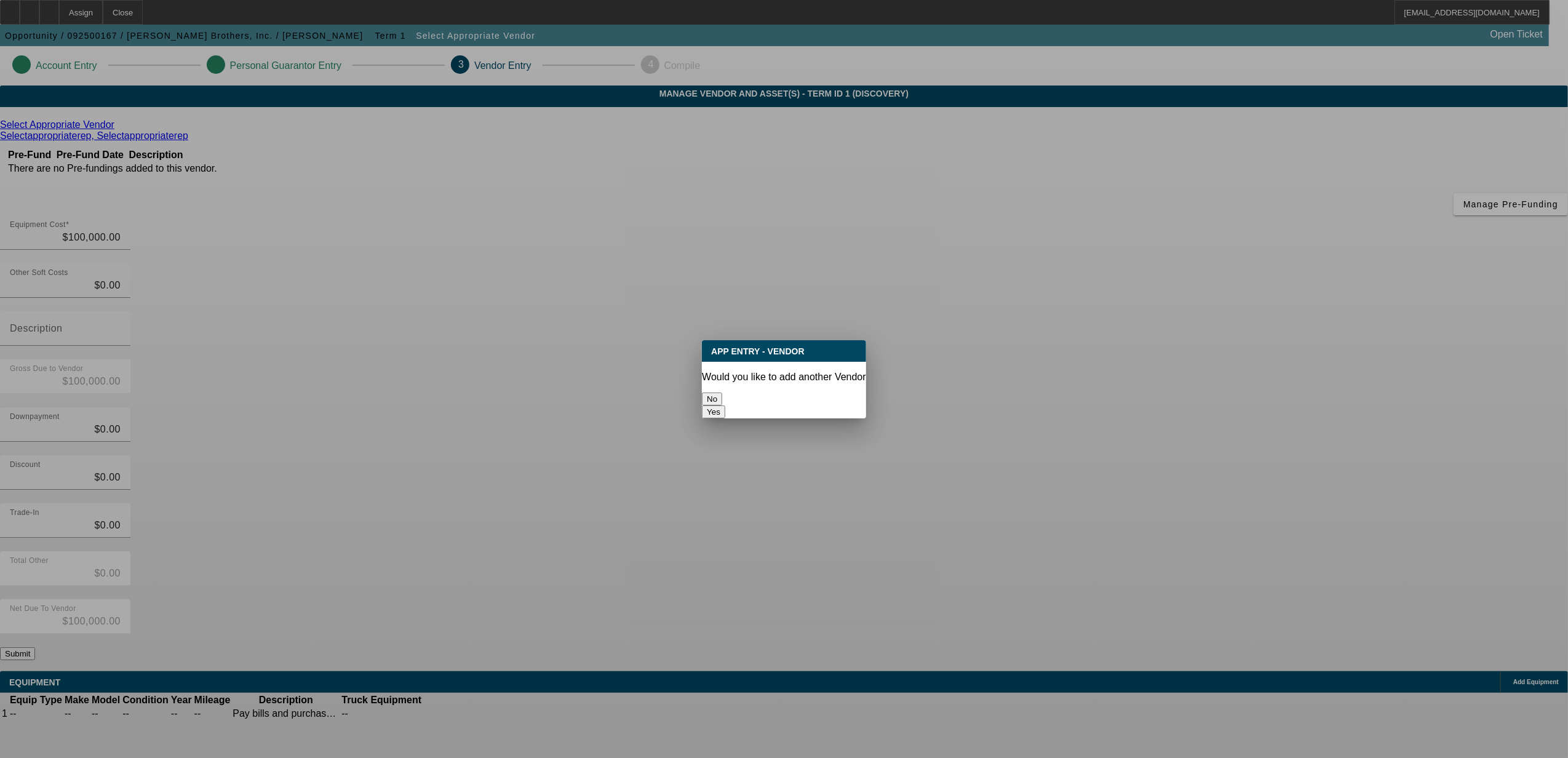
click at [722, 393] on button "No" at bounding box center [712, 399] width 20 height 13
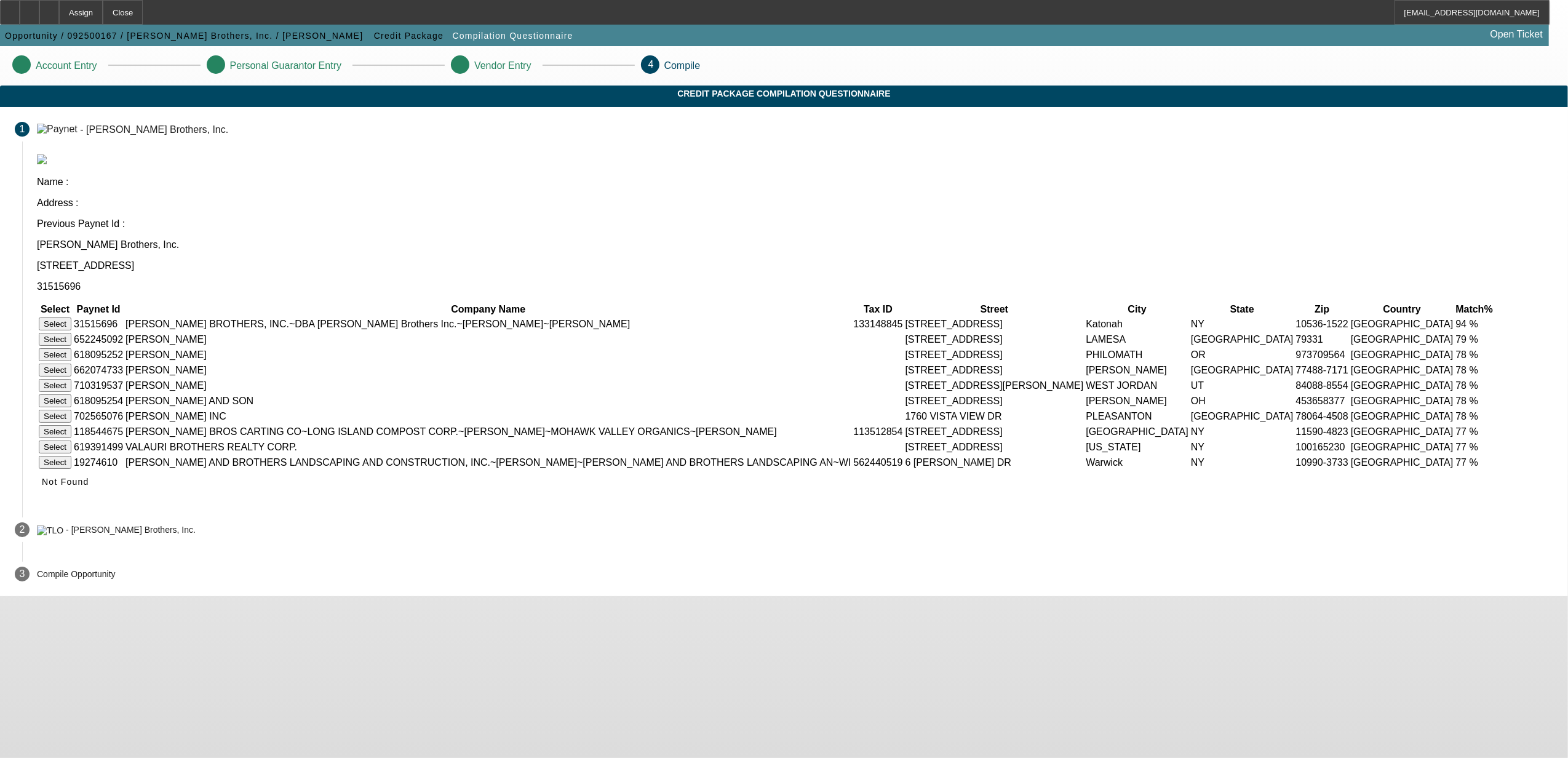
click at [71, 317] on button "Select" at bounding box center [54, 324] width 33 height 13
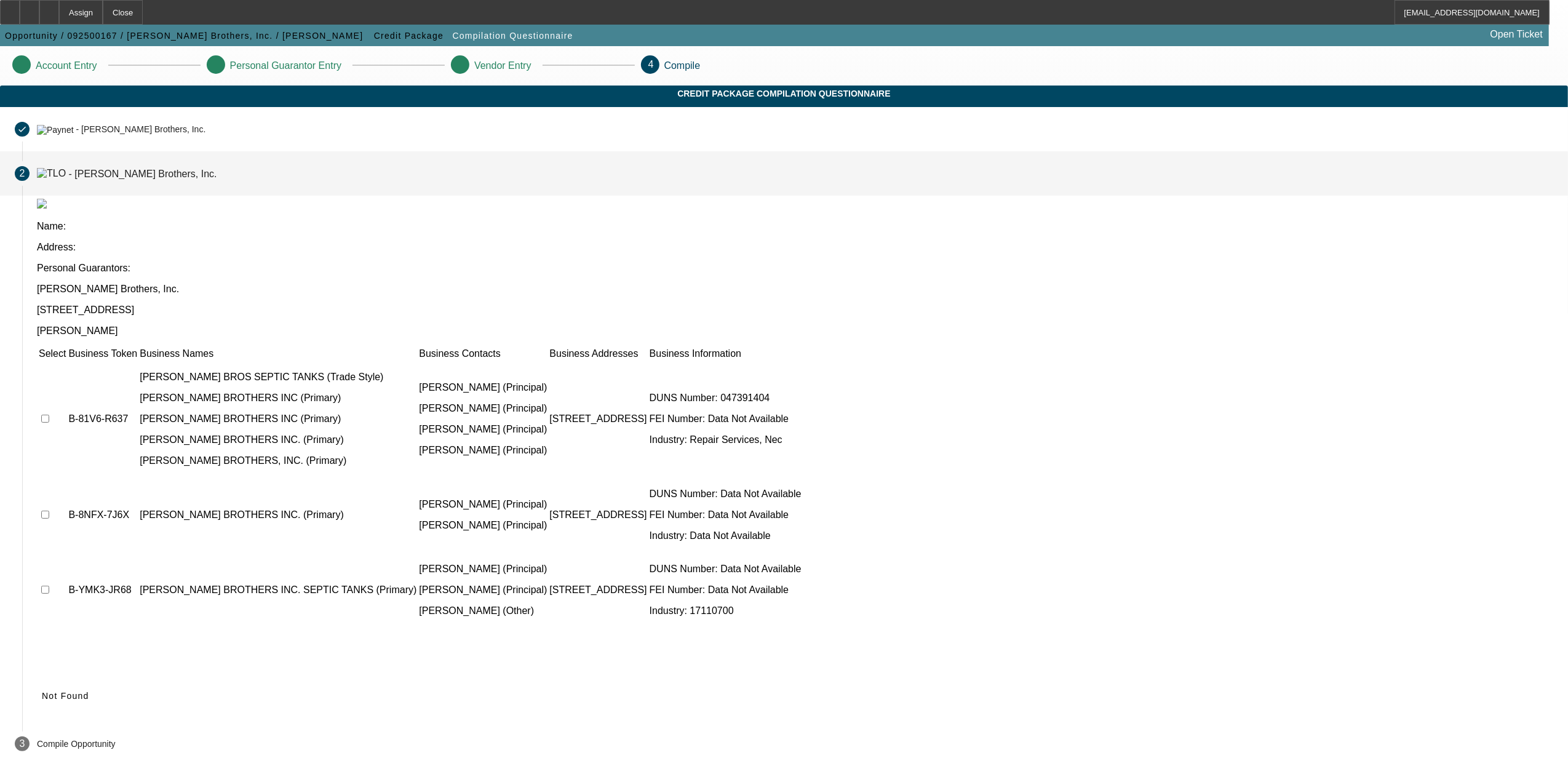
click at [66, 361] on td at bounding box center [52, 419] width 28 height 116
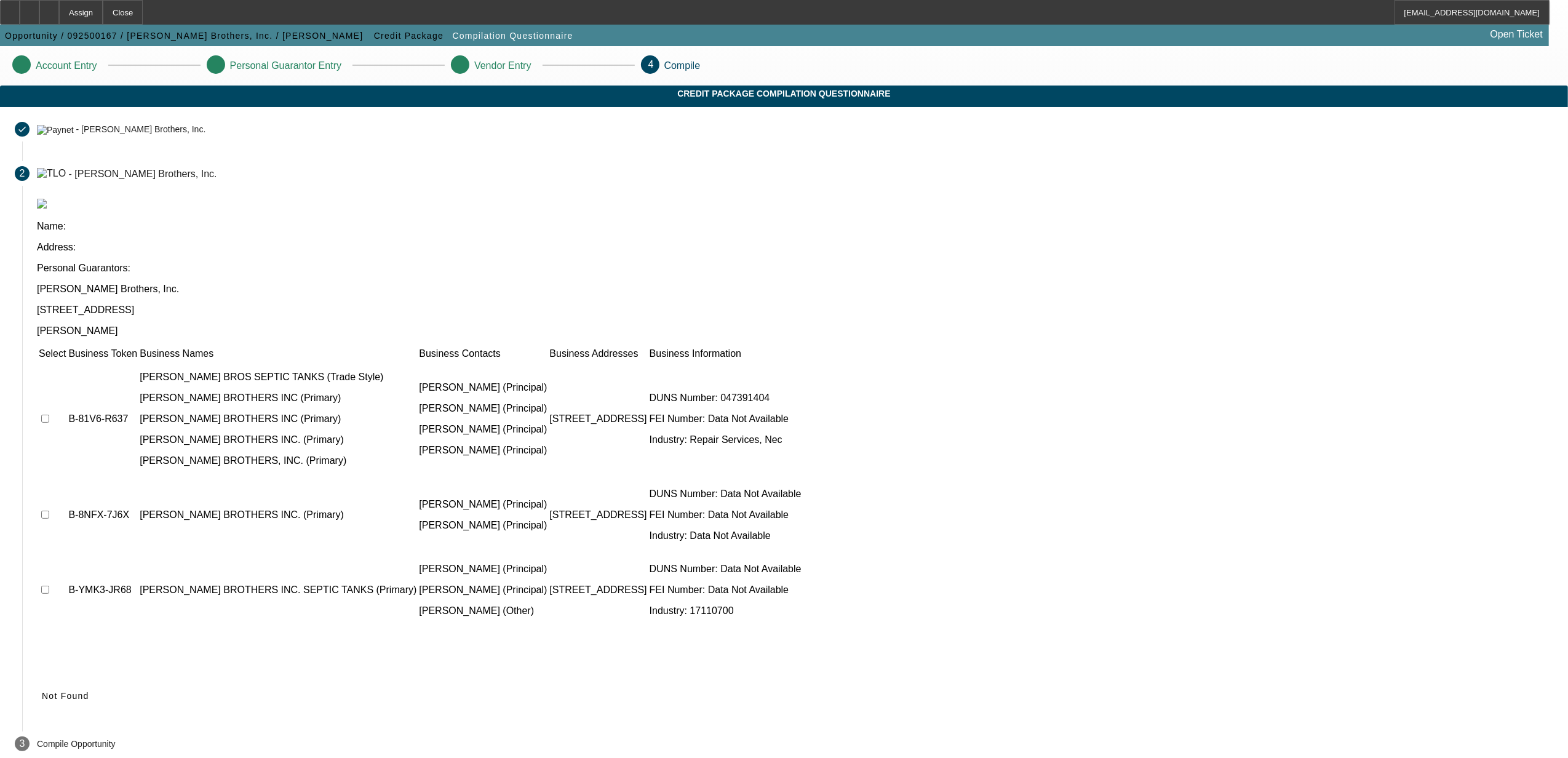
click at [50, 415] on input "checkbox" at bounding box center [46, 419] width 8 height 8
checkbox input "true"
click at [50, 511] on input "checkbox" at bounding box center [46, 515] width 8 height 8
checkbox input "true"
click at [50, 585] on input "checkbox" at bounding box center [46, 589] width 8 height 8
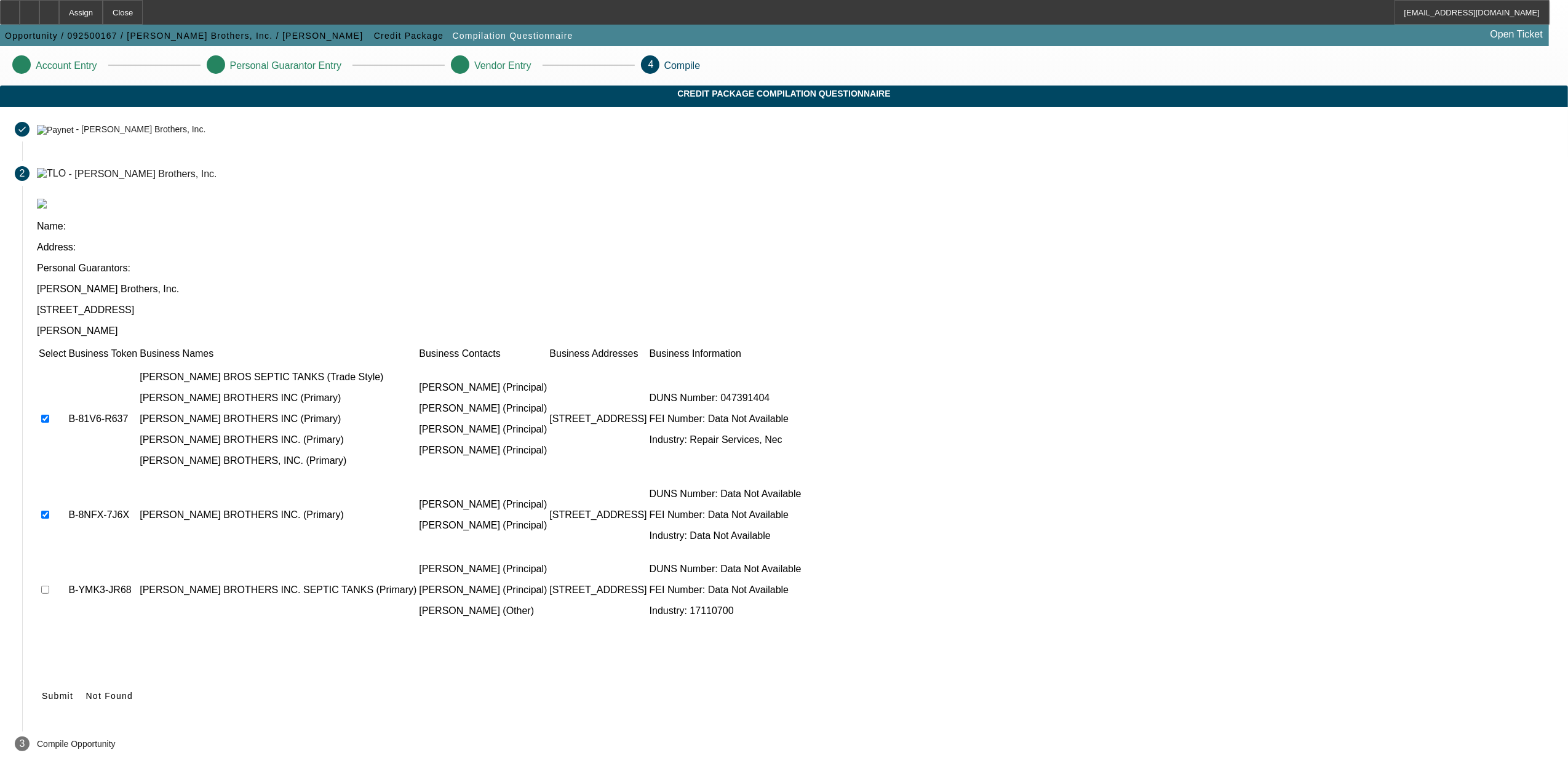
checkbox input "true"
click at [42, 691] on icon at bounding box center [42, 696] width 0 height 10
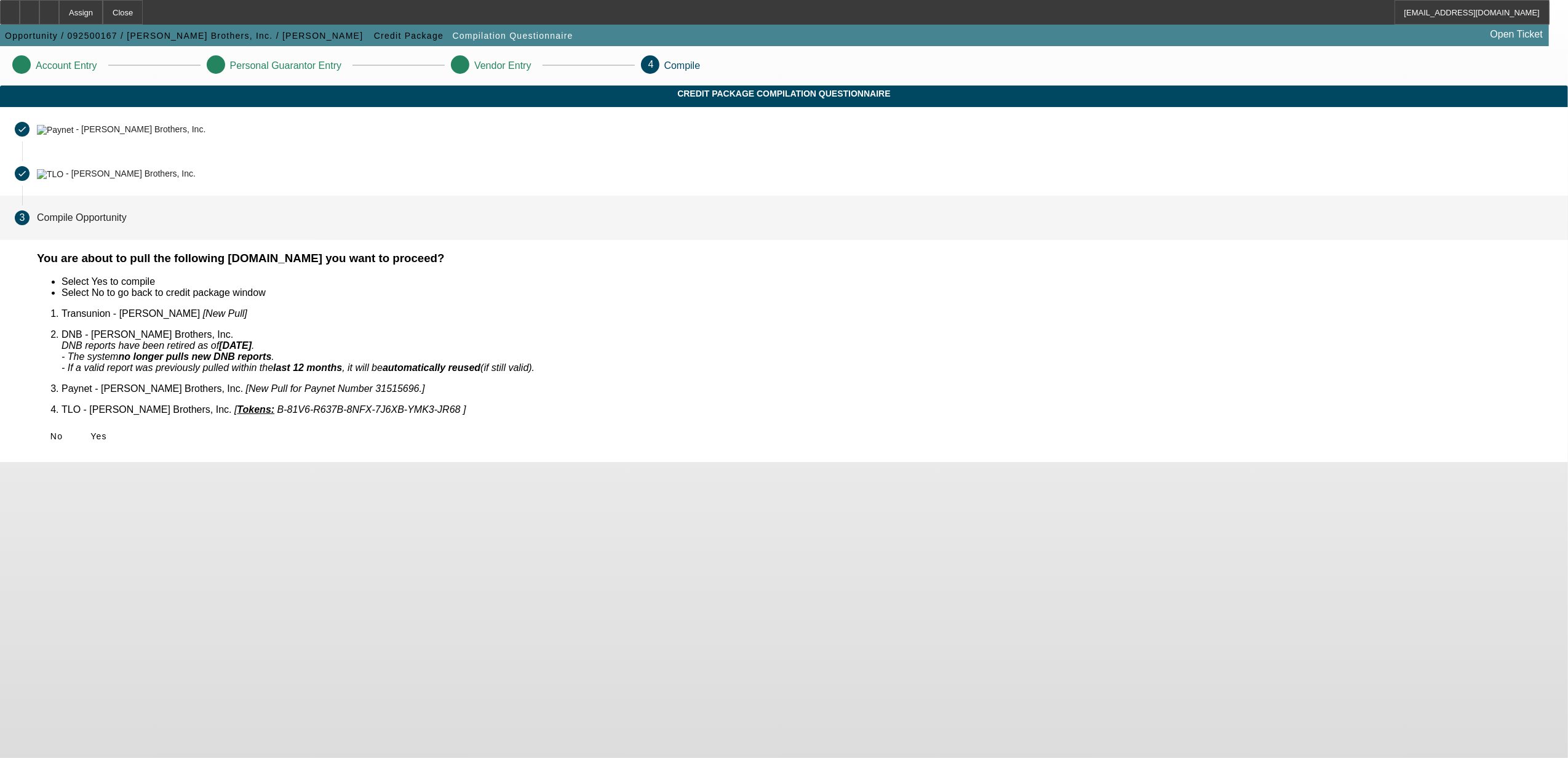
click at [537, 425] on div "No Yes" at bounding box center [795, 437] width 1516 height 22
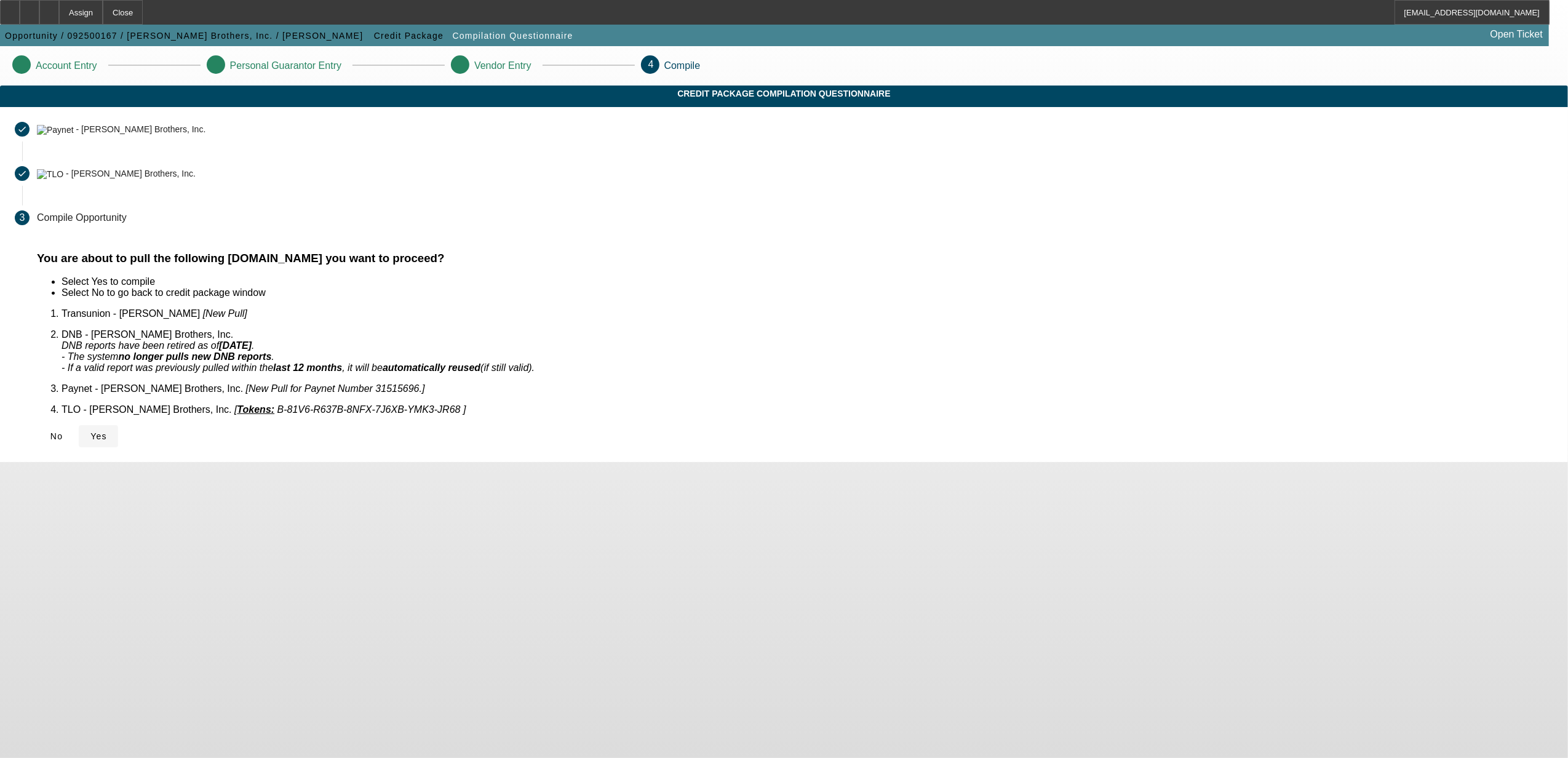
click at [90, 431] on icon at bounding box center [90, 436] width 0 height 10
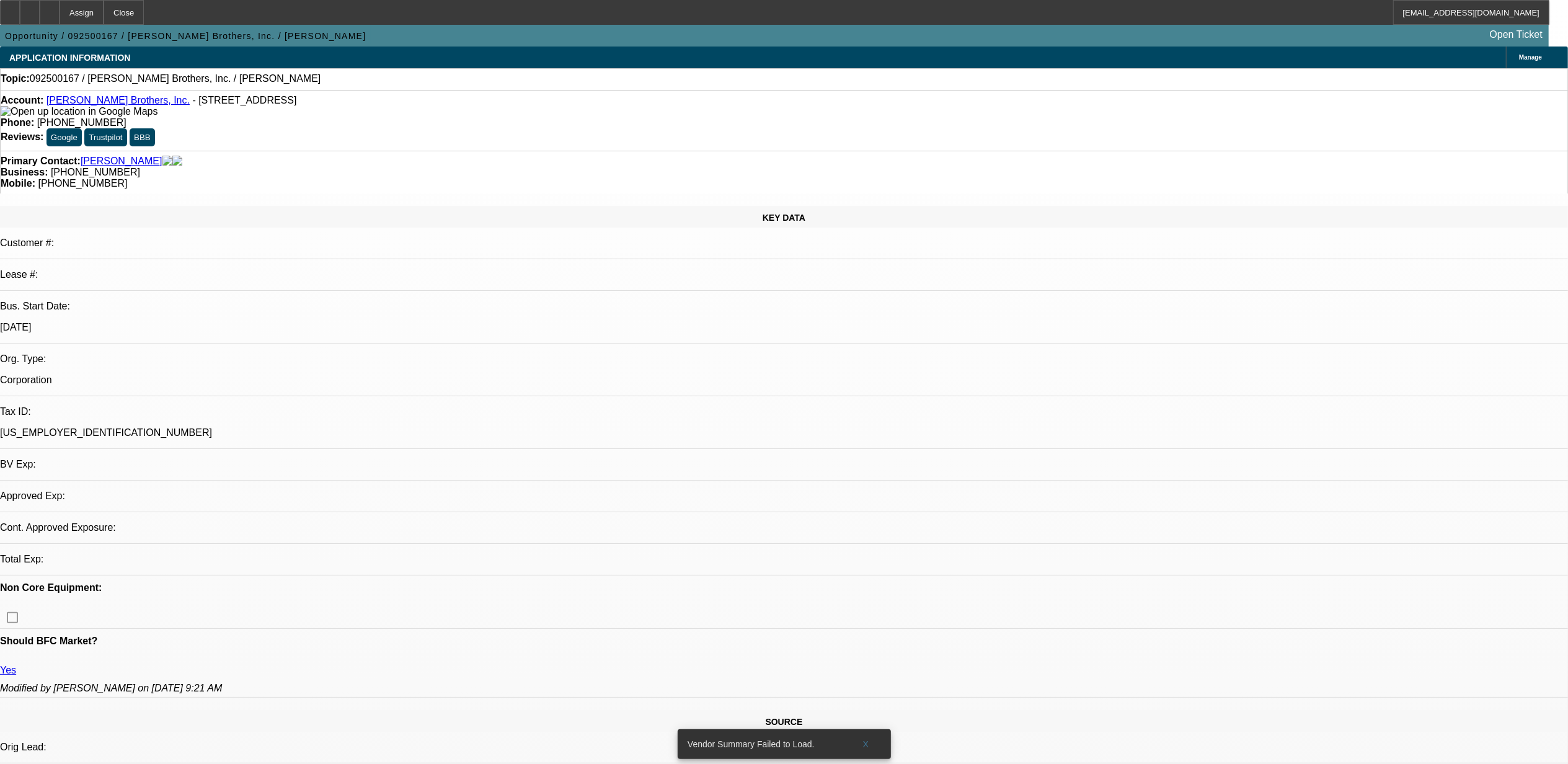
select select "0"
select select "2"
select select "0.1"
select select "4"
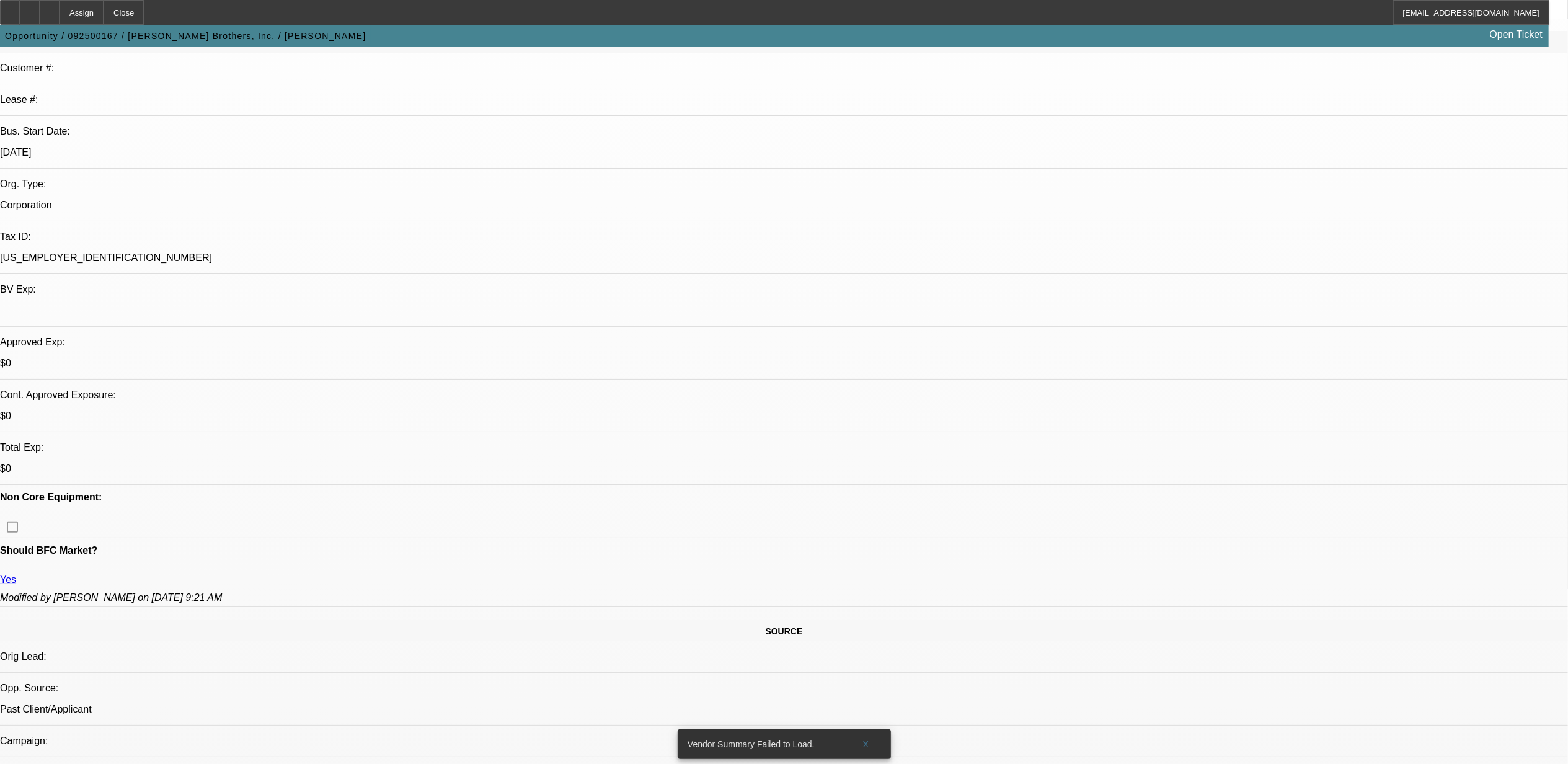
scroll to position [330, 0]
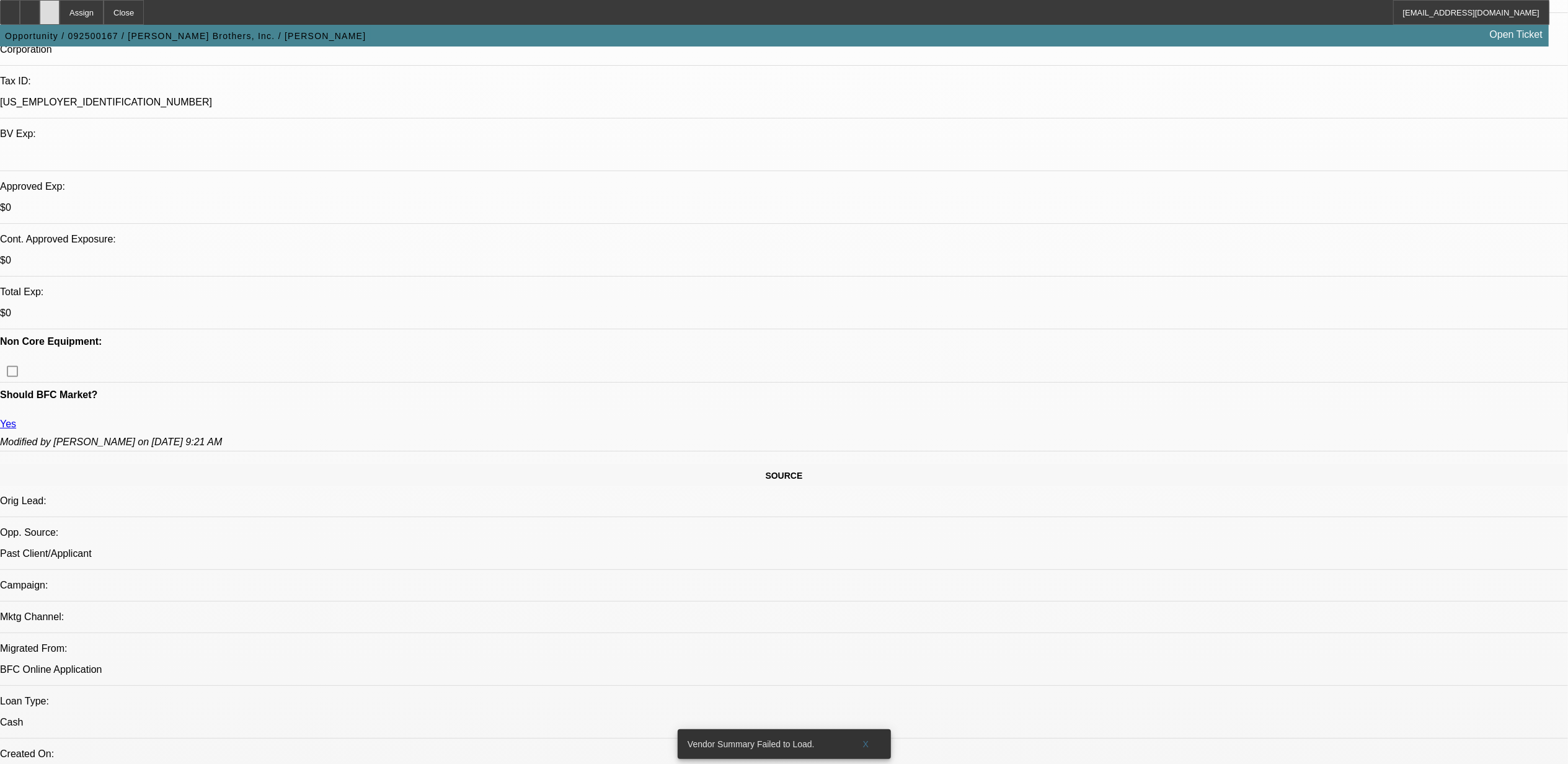
click at [60, 14] on div at bounding box center [49, 12] width 20 height 25
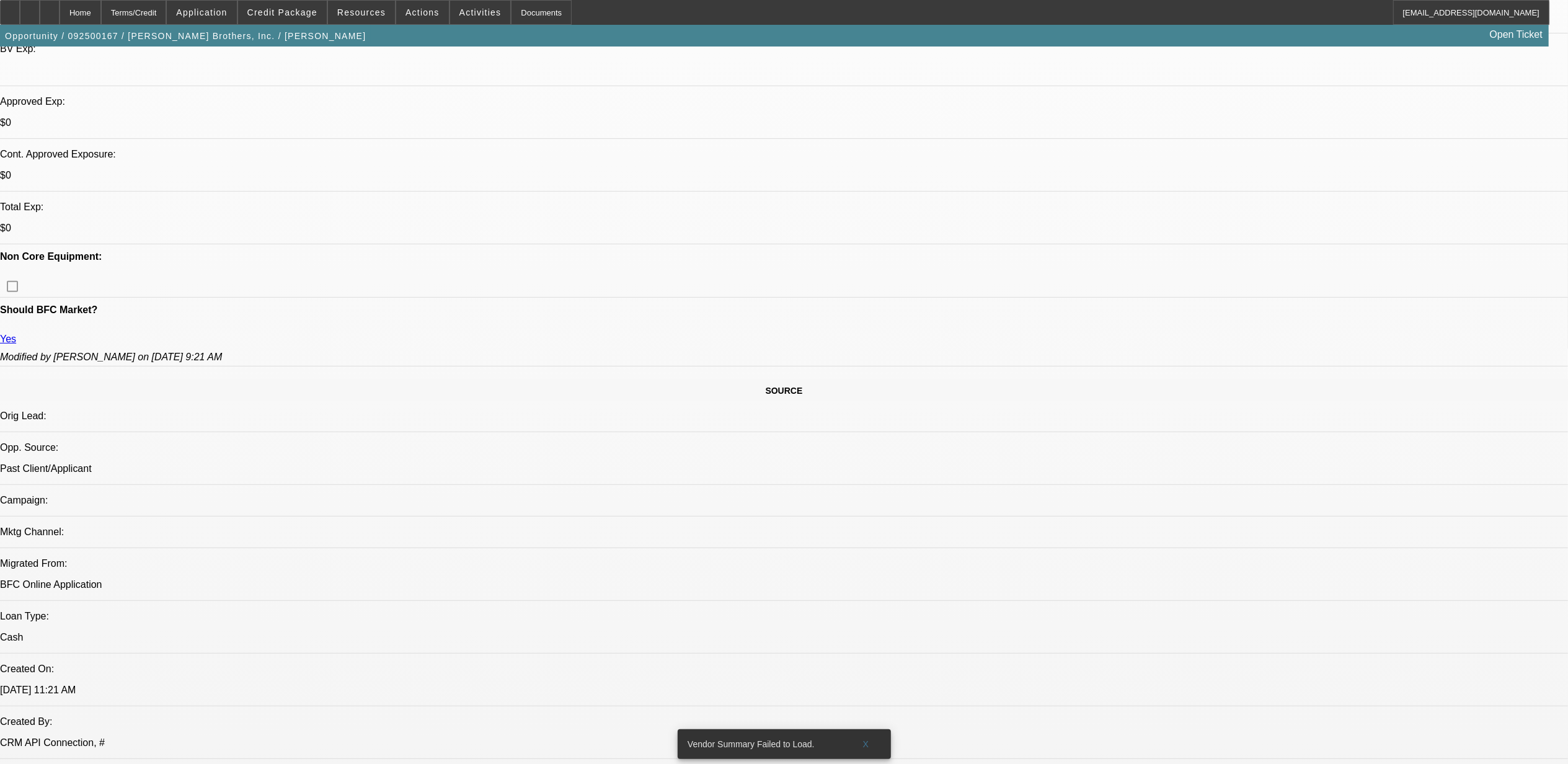
select select "0"
select select "2"
select select "0.1"
select select "1"
select select "2"
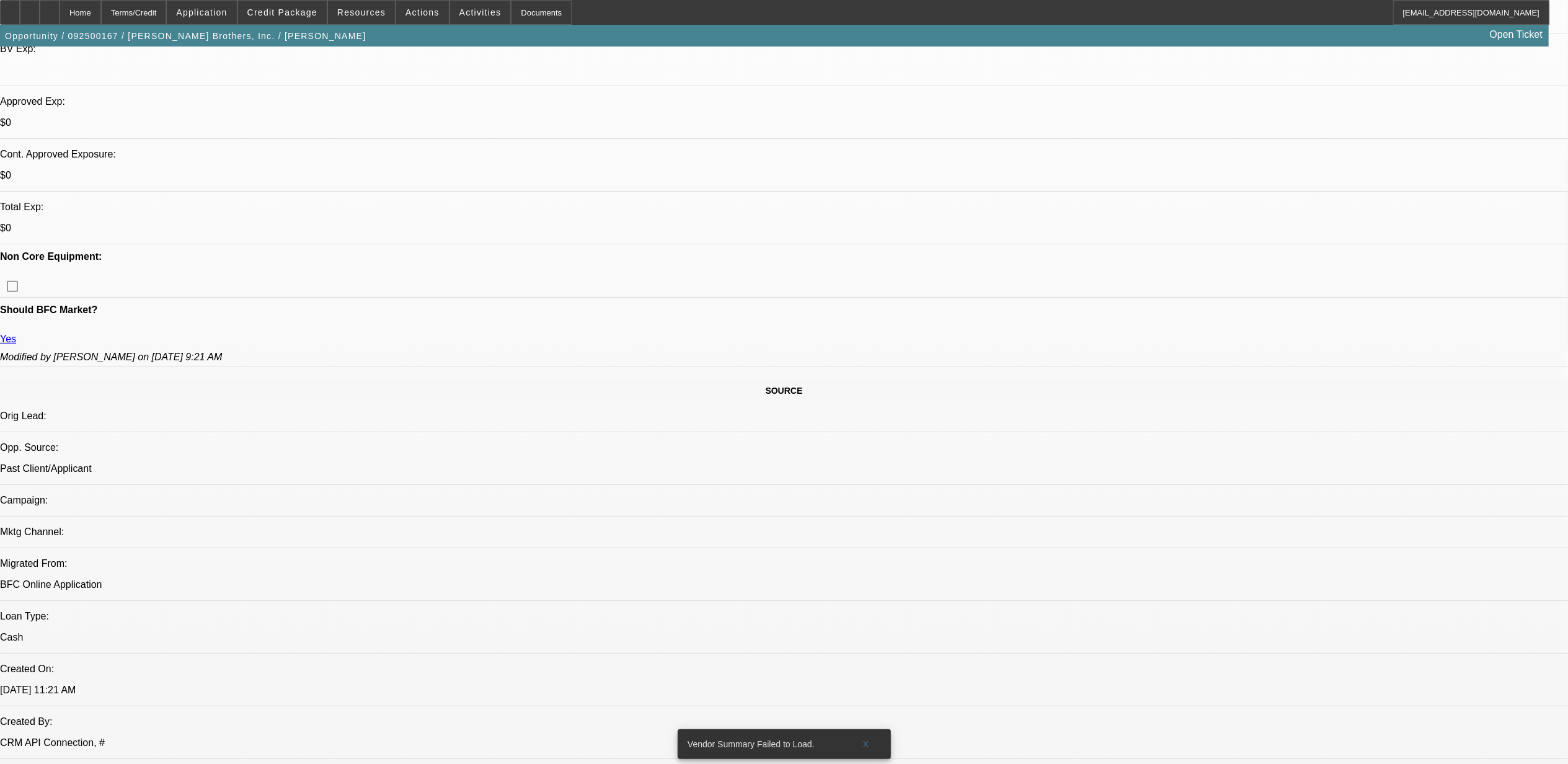
select select "4"
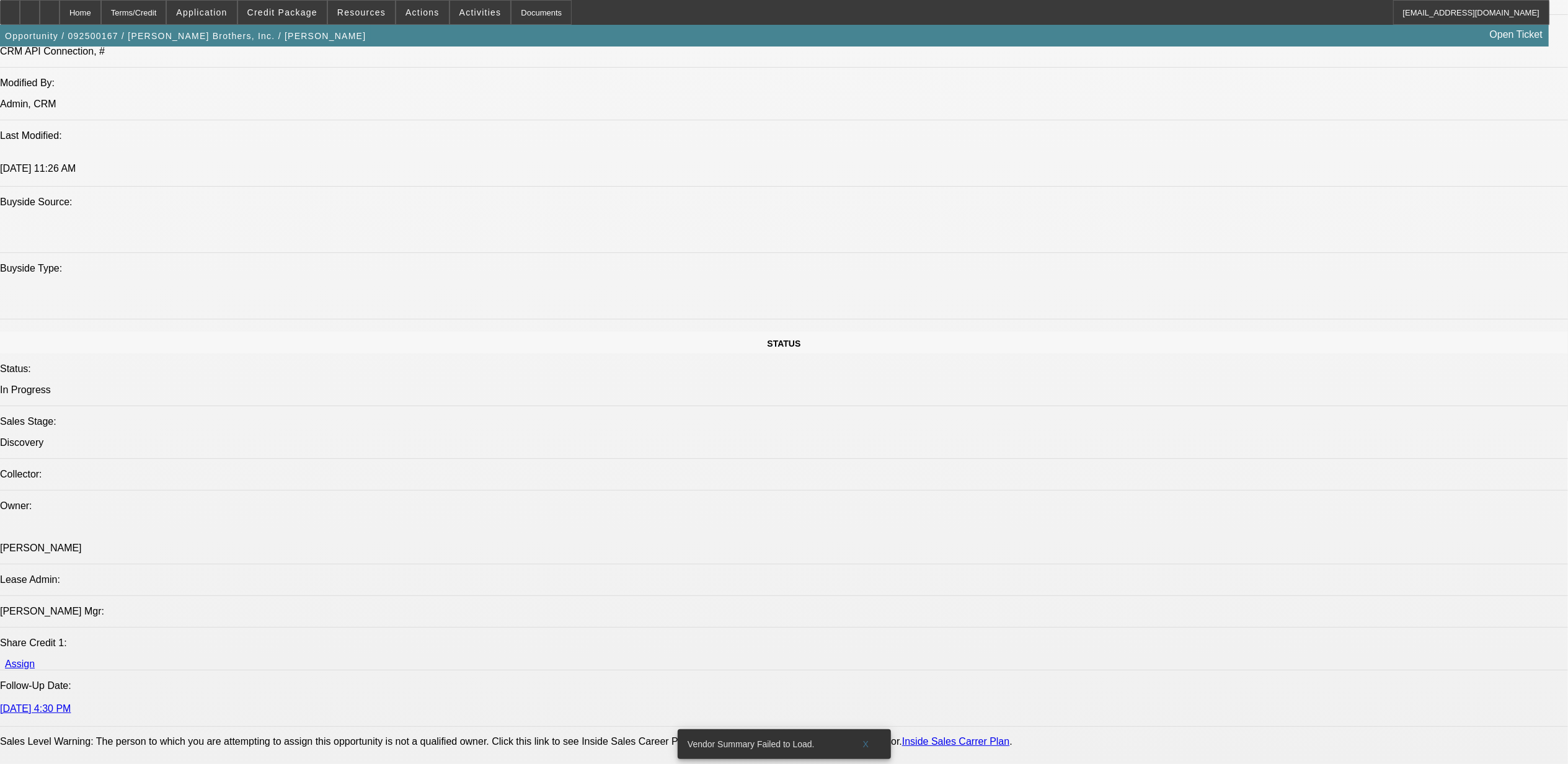
scroll to position [826, 0]
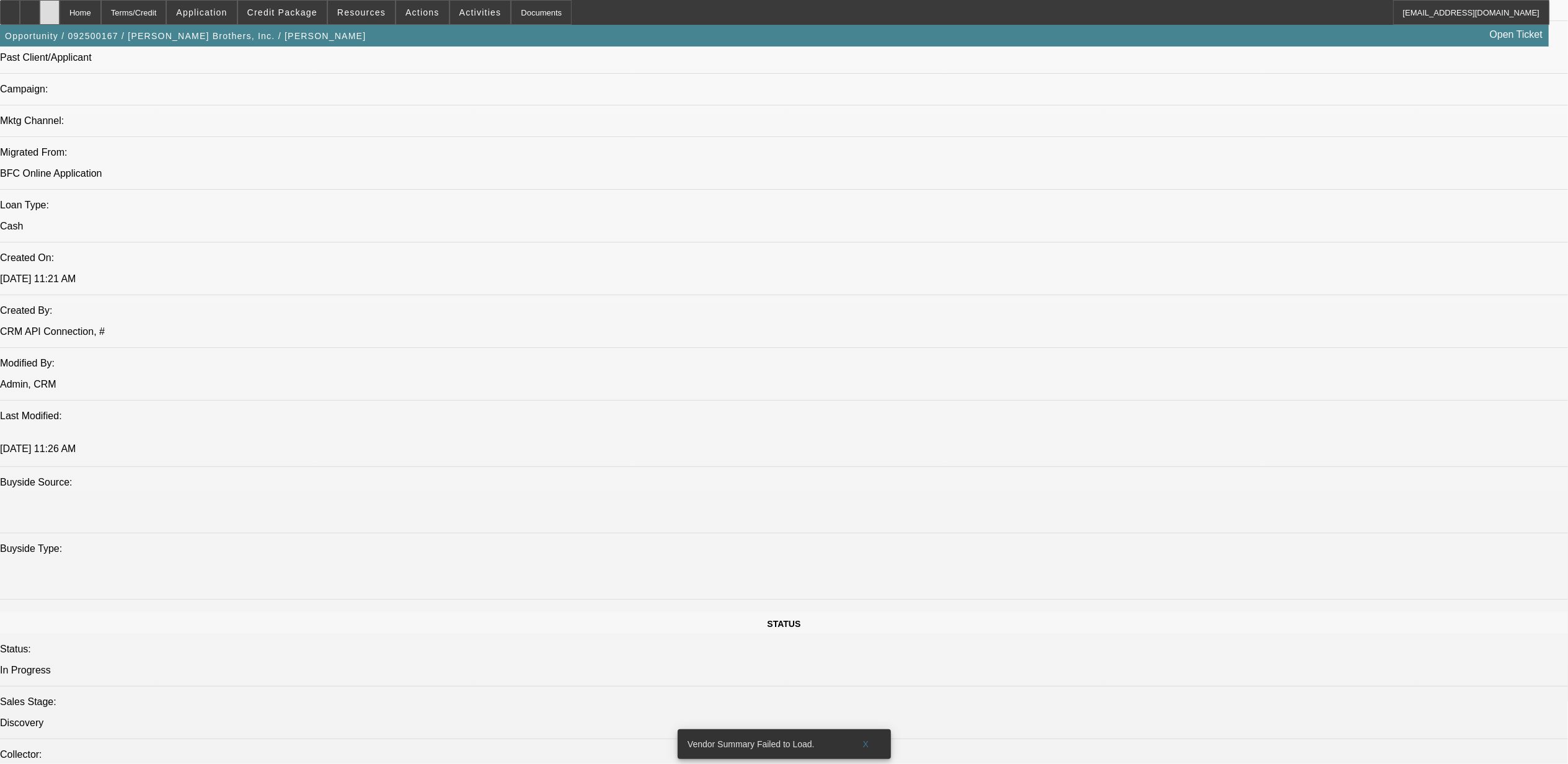
click at [60, 15] on div at bounding box center [49, 12] width 20 height 25
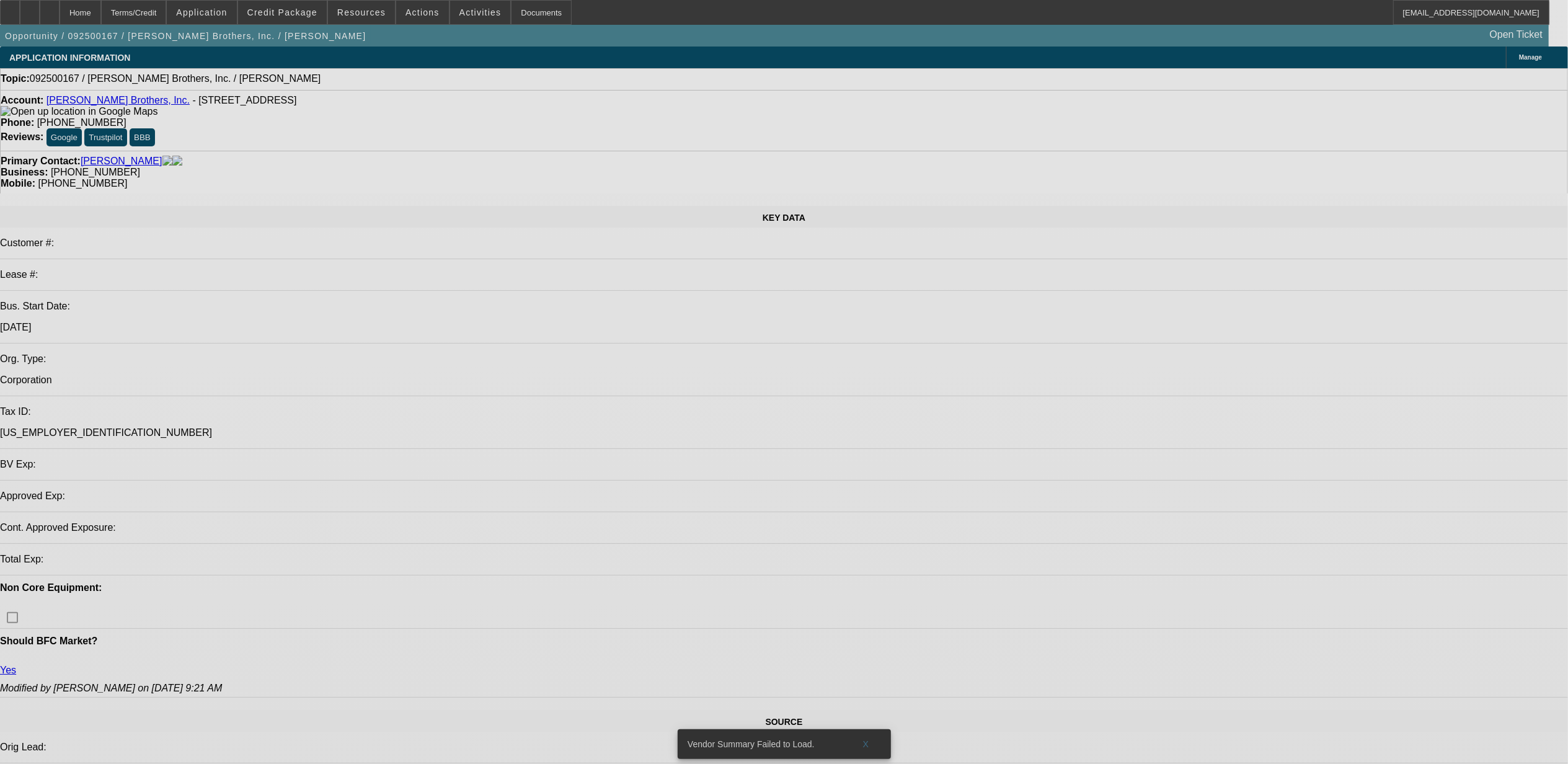
select select "0"
select select "2"
select select "0.1"
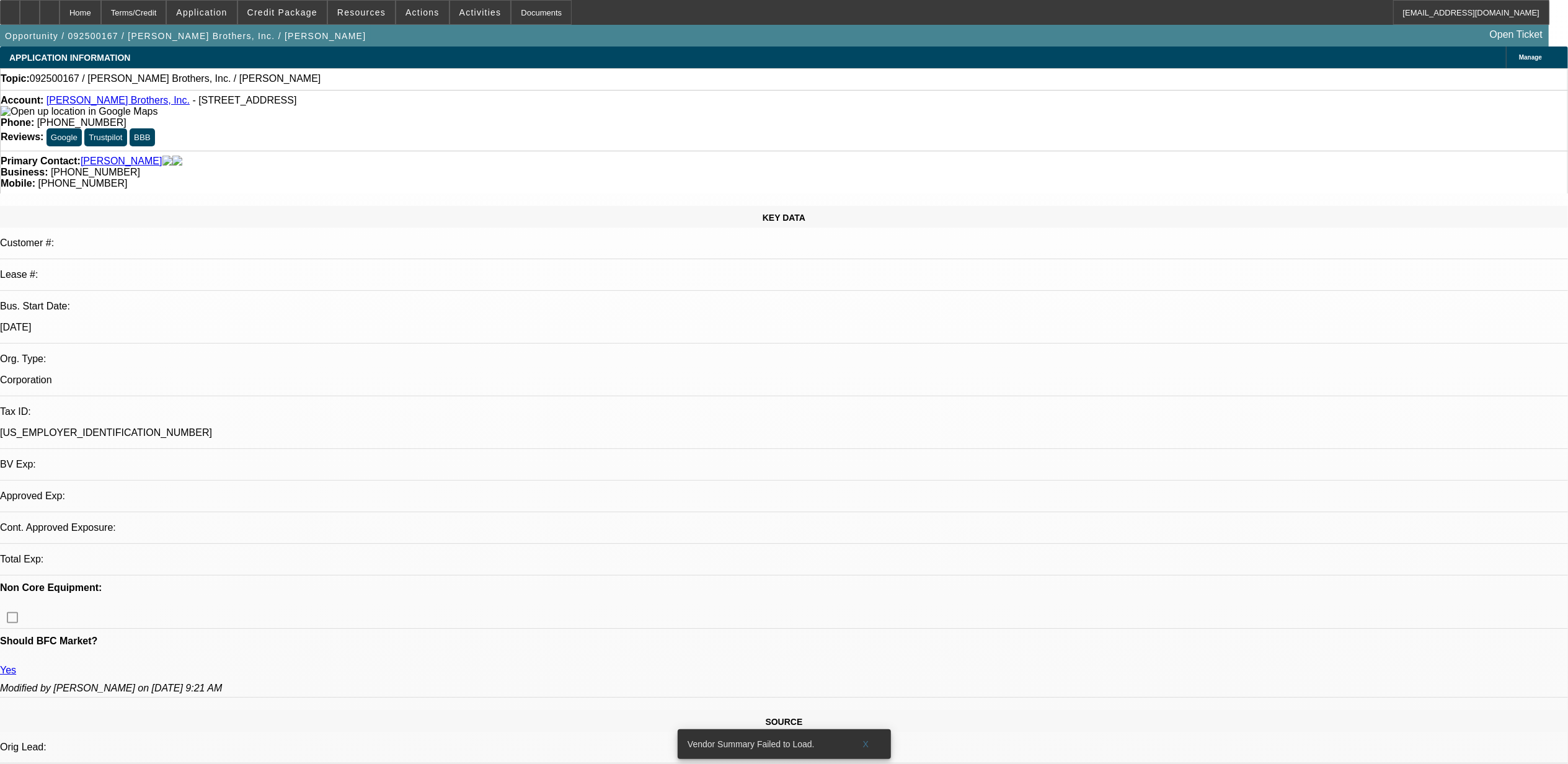
select select "4"
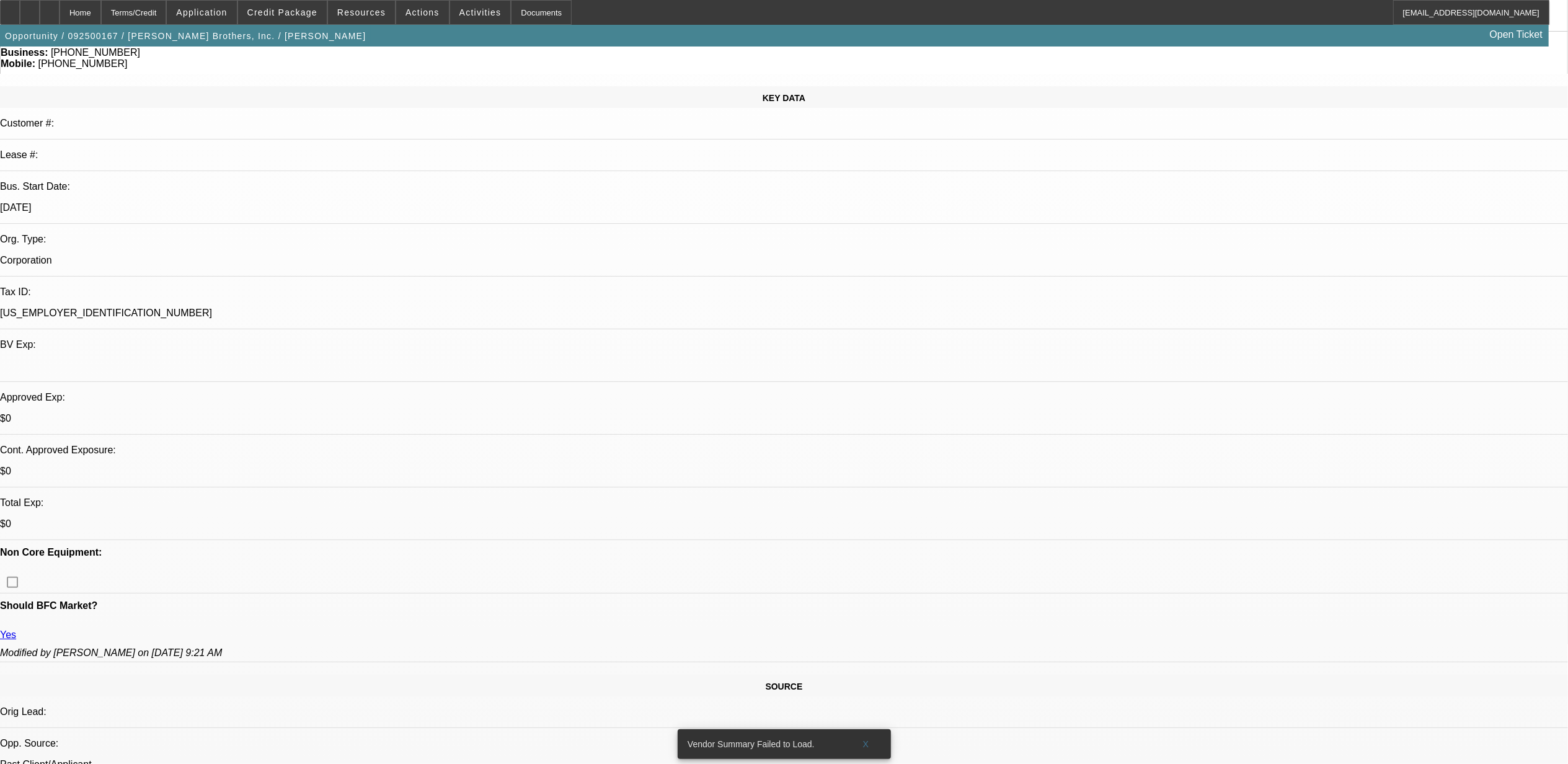
scroll to position [165, 0]
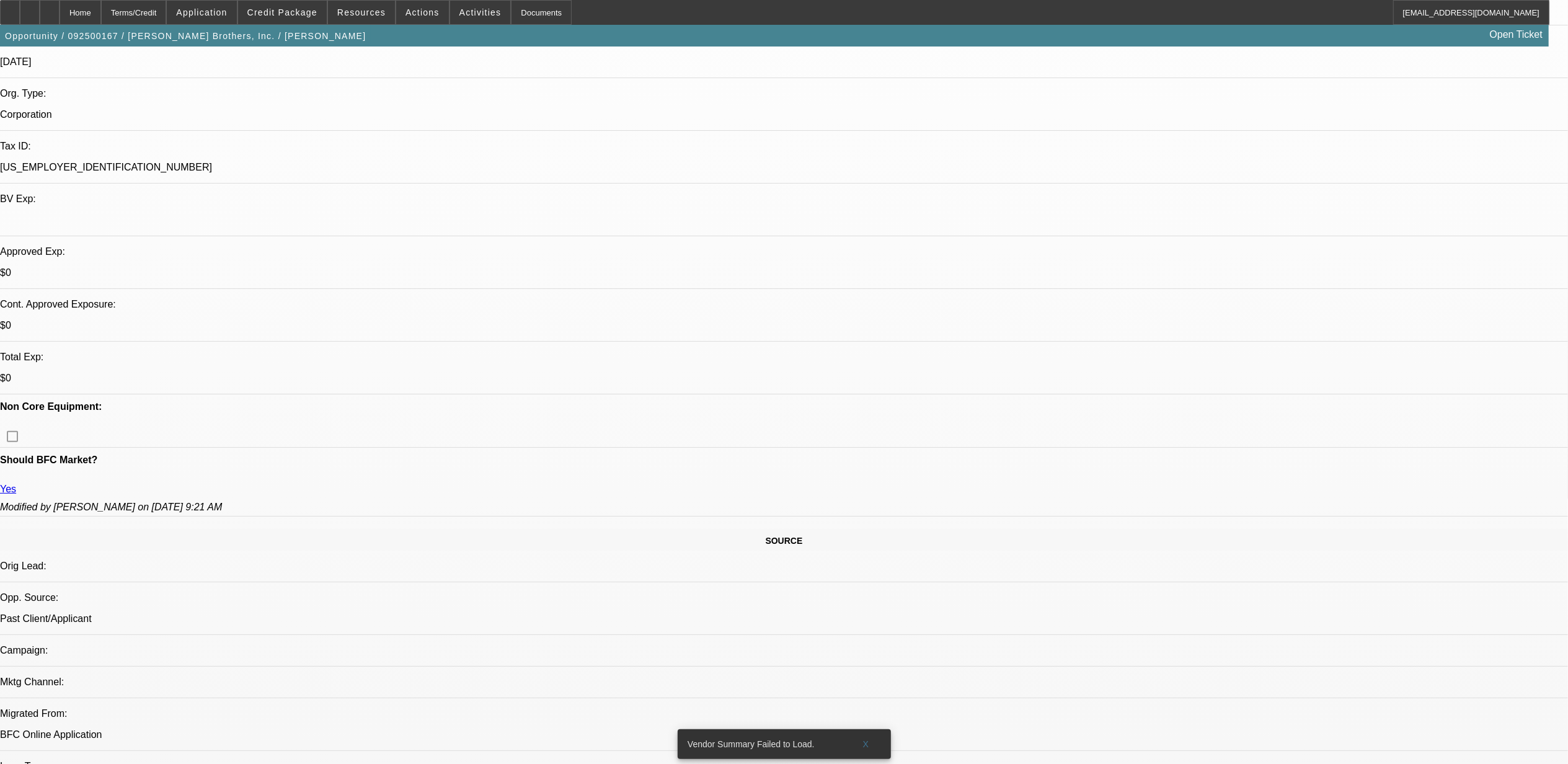
scroll to position [661, 0]
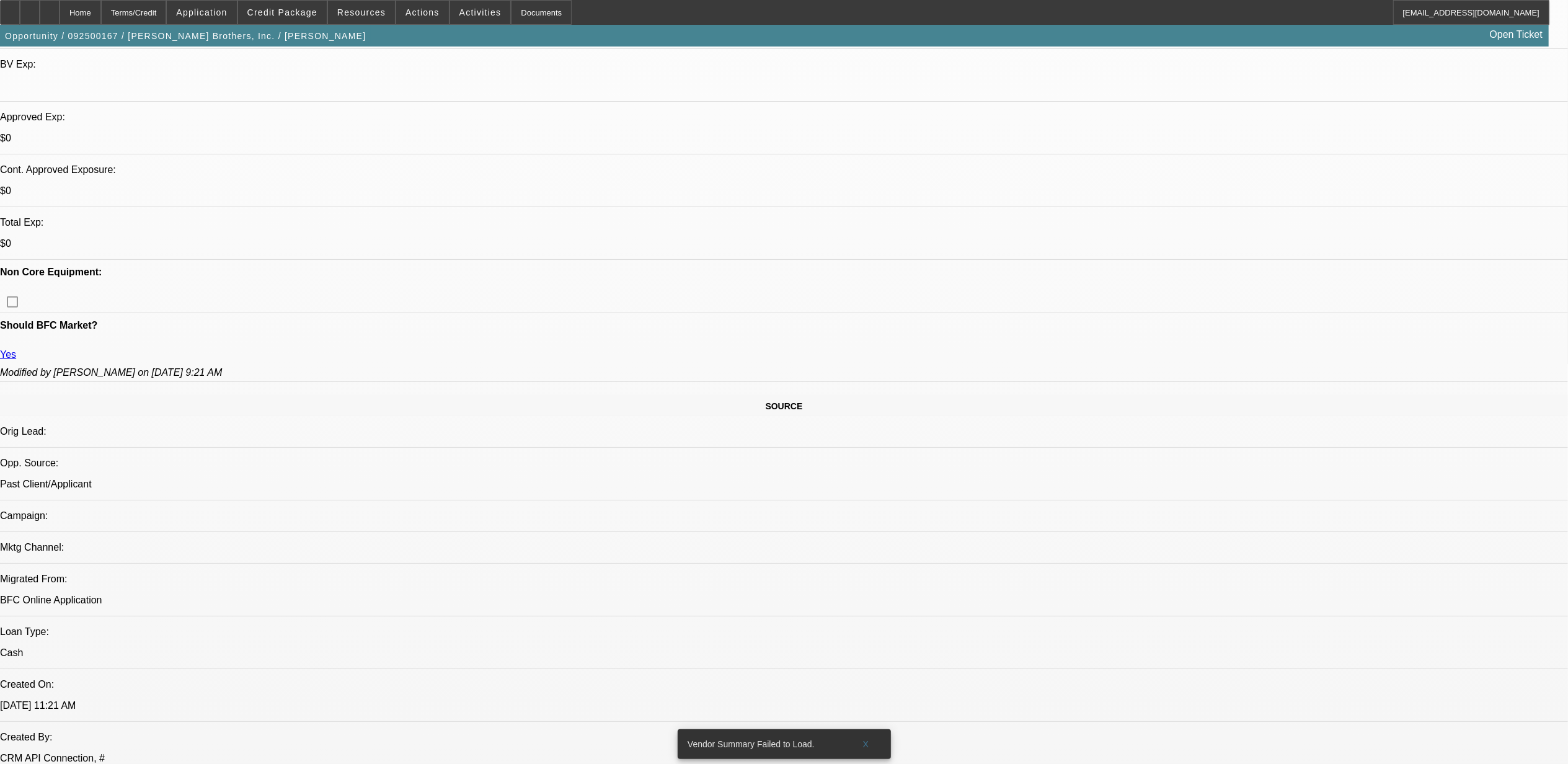
scroll to position [248, 0]
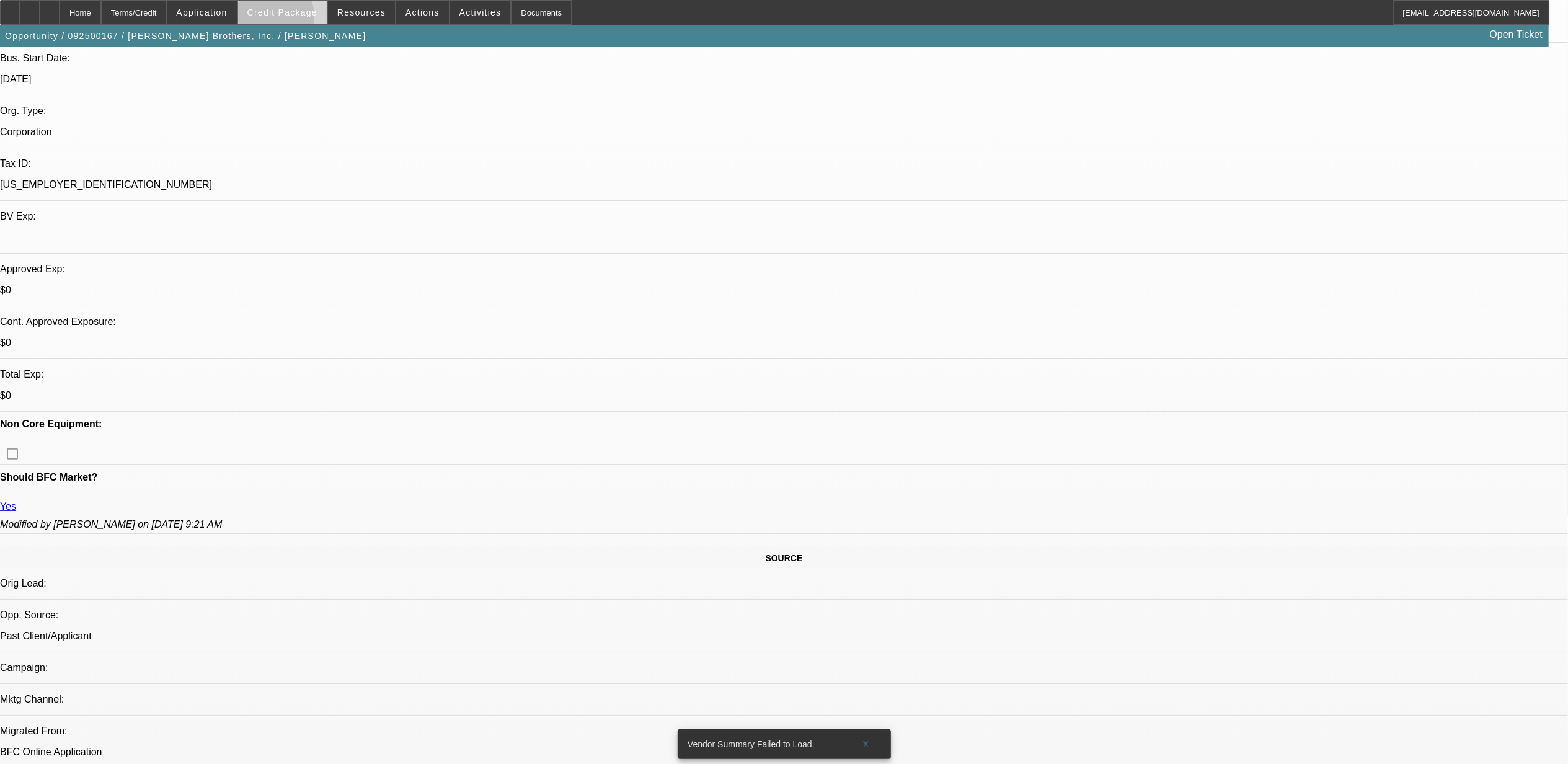
click at [291, 20] on span at bounding box center [282, 12] width 89 height 30
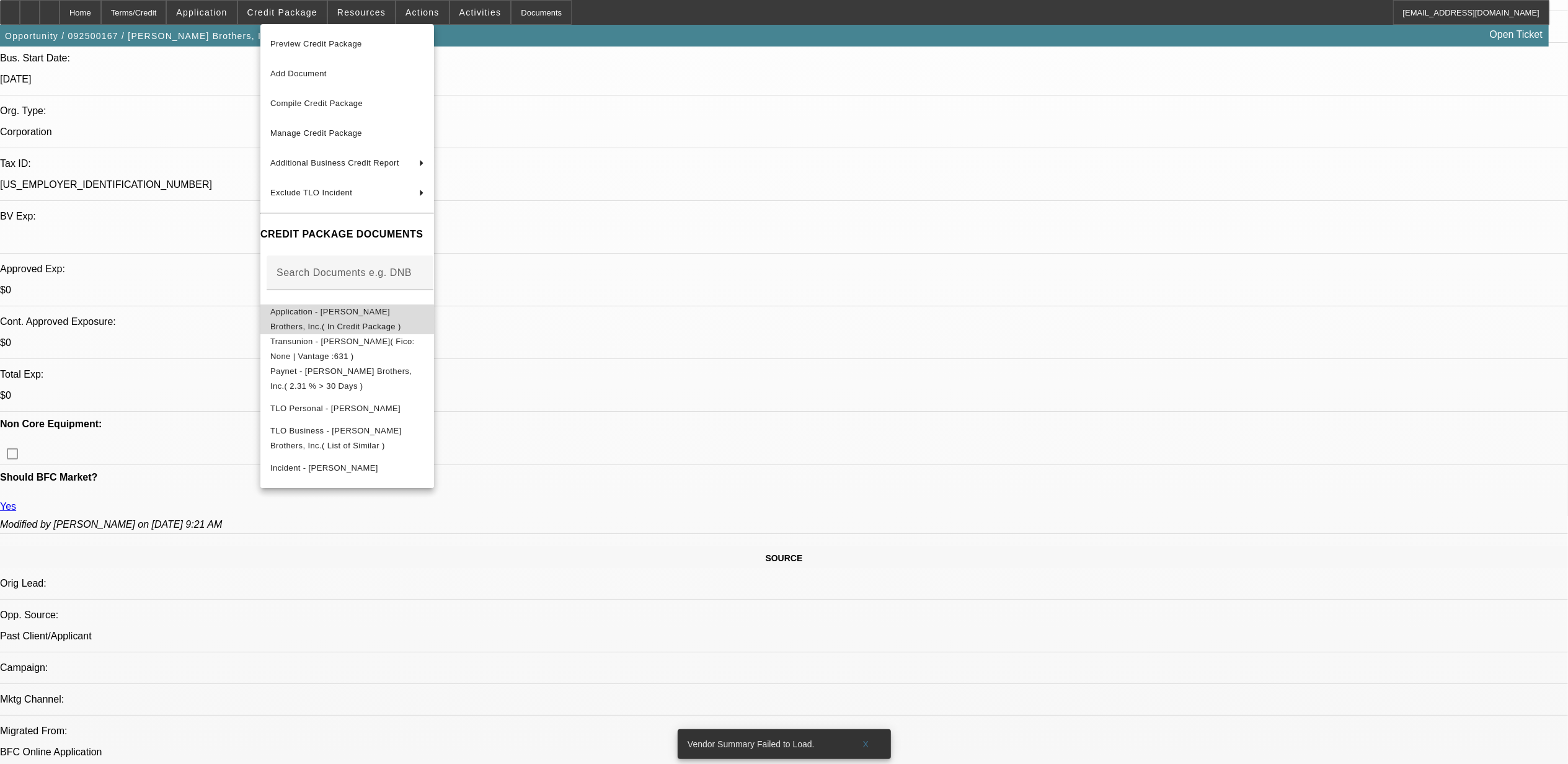
click at [348, 310] on span "Application - Vogler Brothers, Inc.( In Credit Package )" at bounding box center [335, 318] width 131 height 24
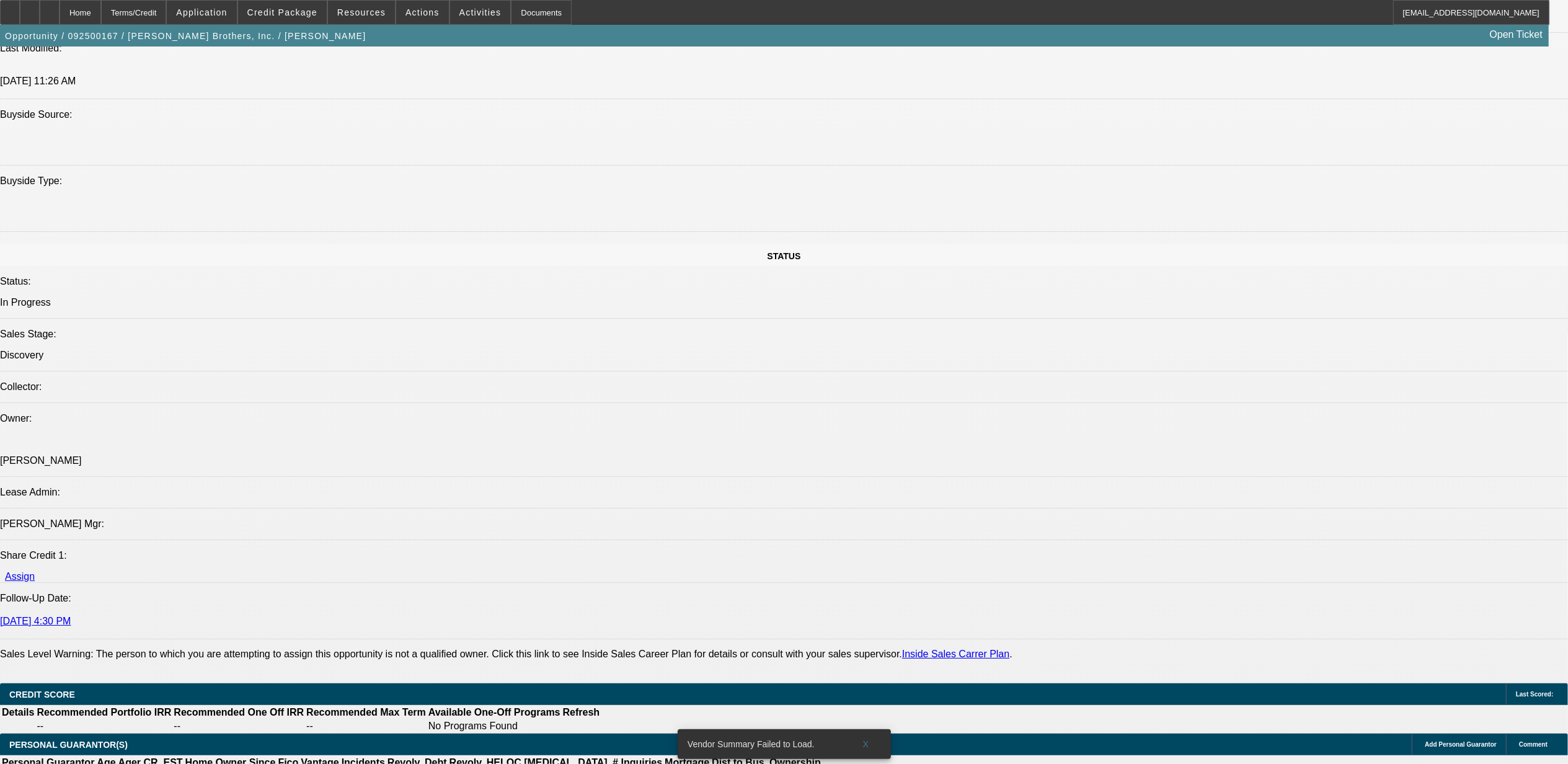
scroll to position [909, 0]
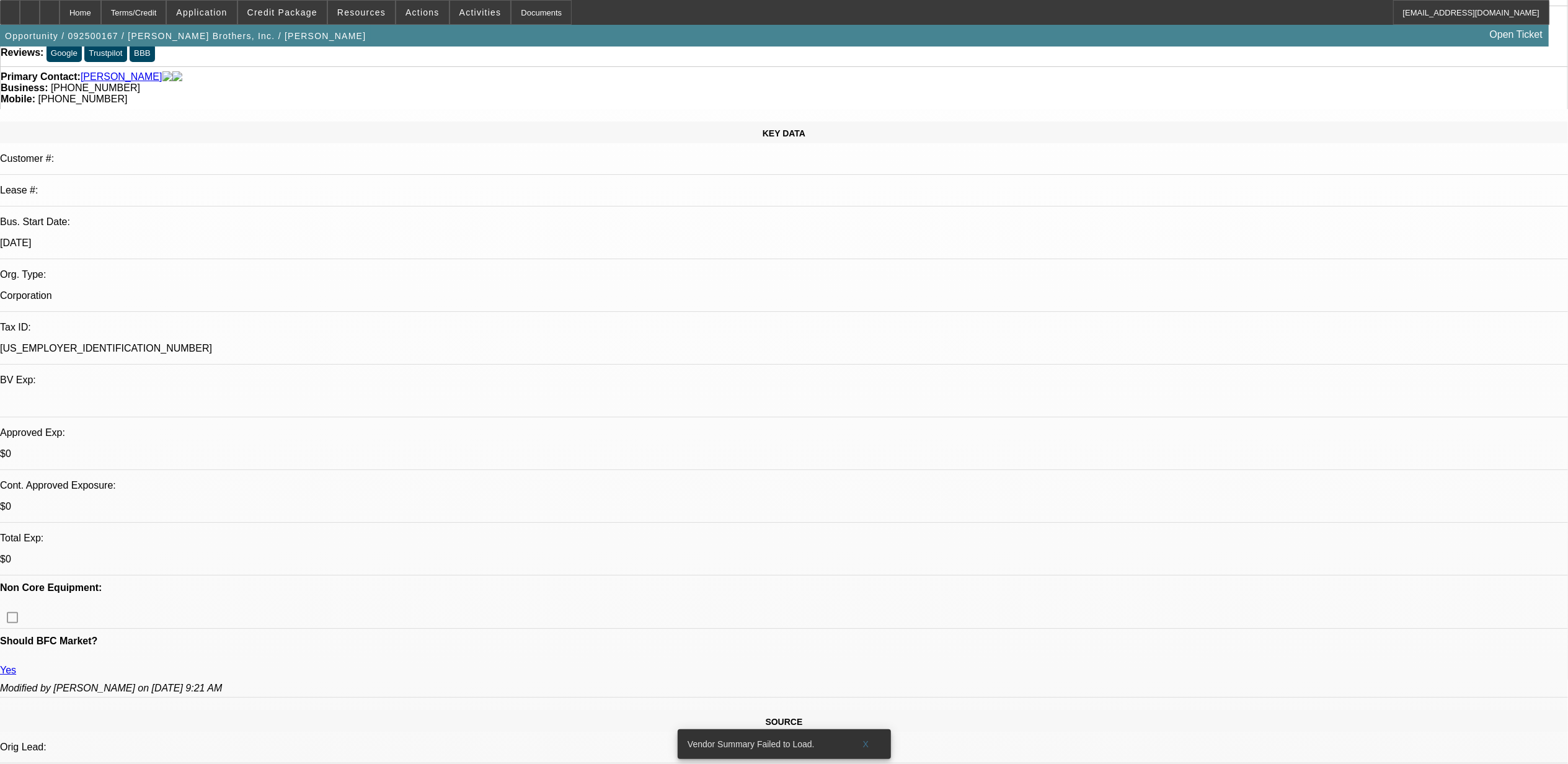
scroll to position [0, 0]
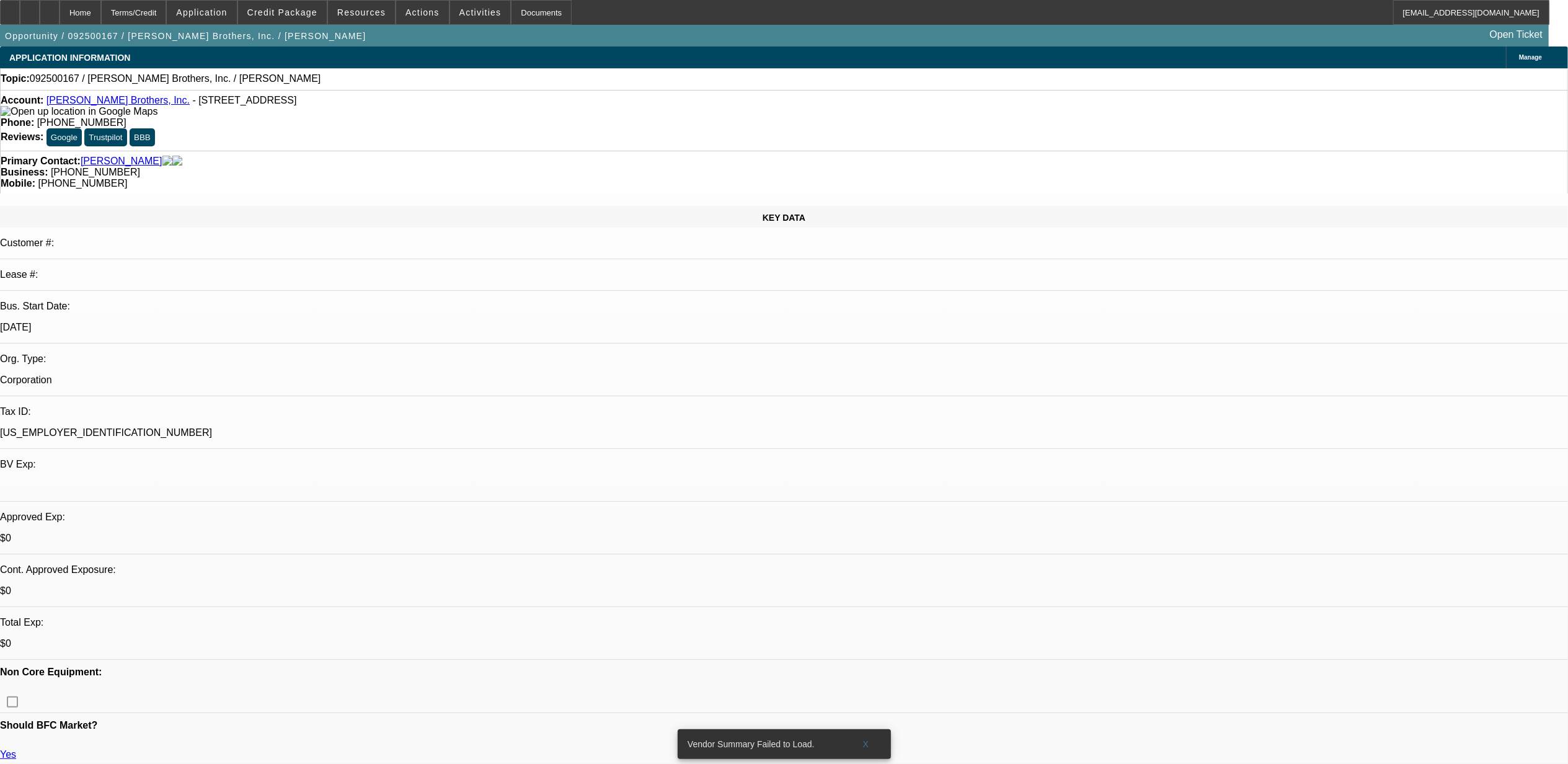
click at [103, 104] on link "[PERSON_NAME] Brothers, Inc." at bounding box center [118, 100] width 143 height 10
click at [60, 18] on div at bounding box center [49, 12] width 20 height 25
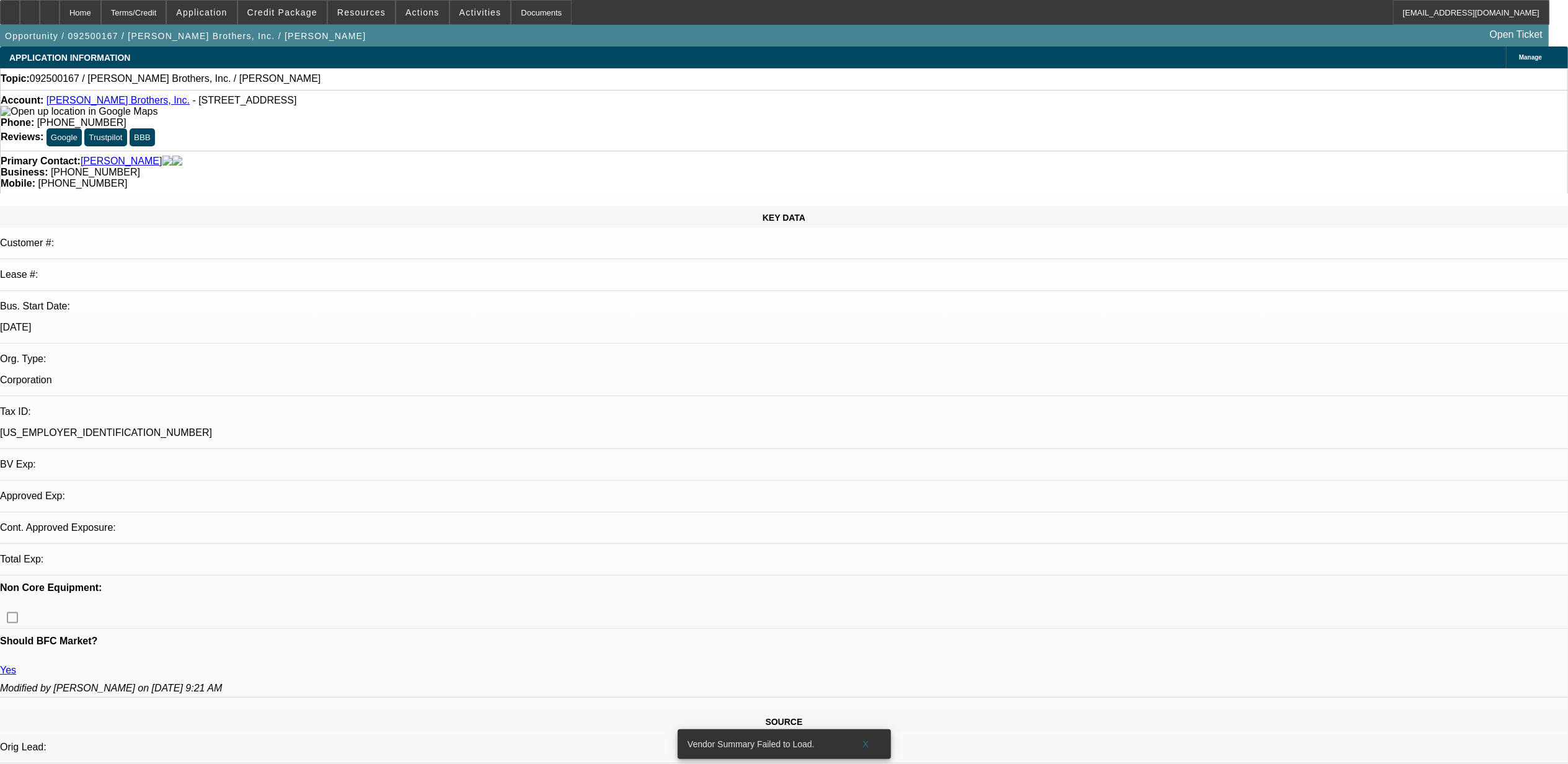
select select "0"
select select "2"
select select "0.1"
select select "4"
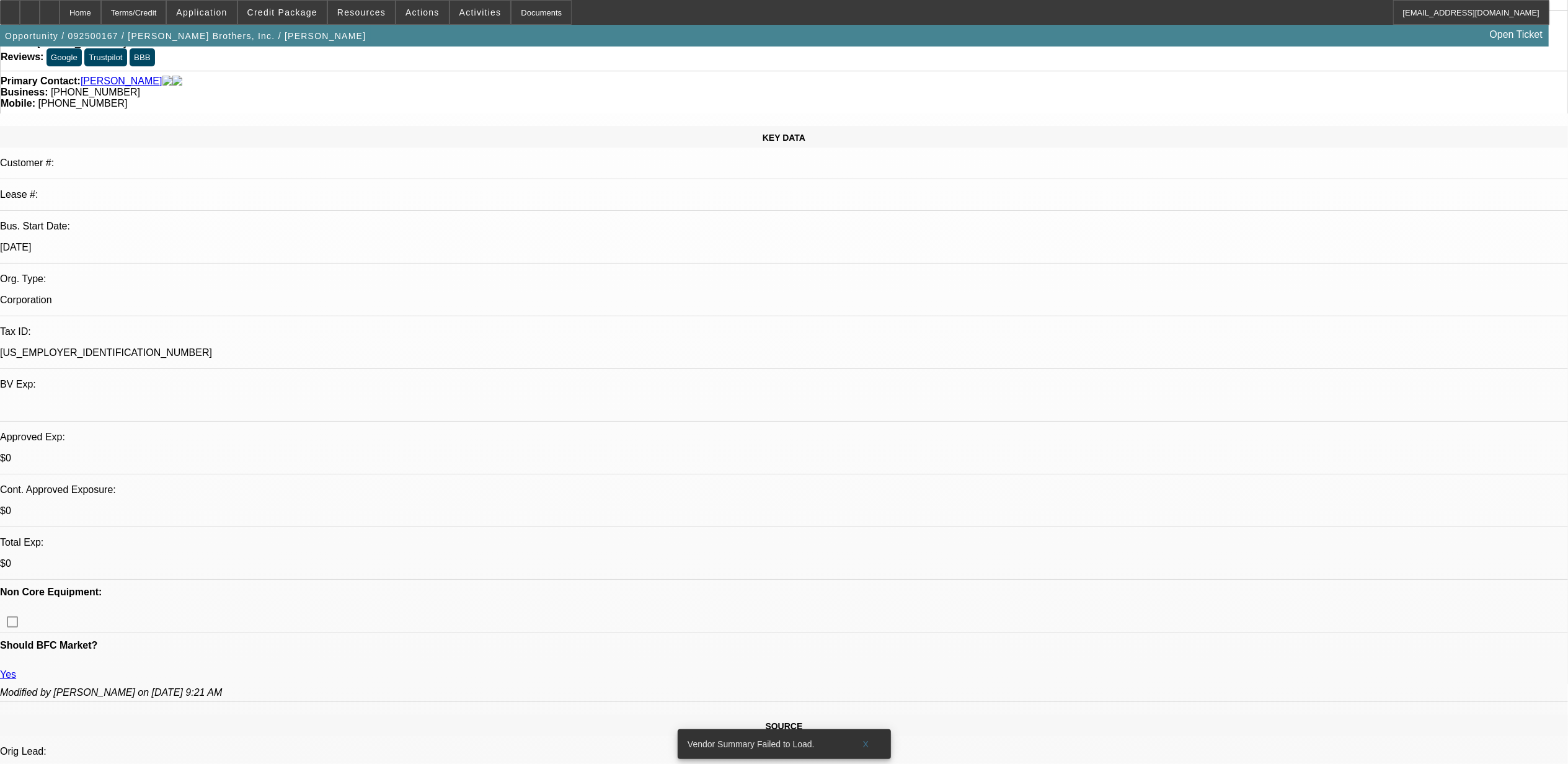
scroll to position [82, 0]
click at [285, 15] on span "Credit Package" at bounding box center [282, 12] width 70 height 10
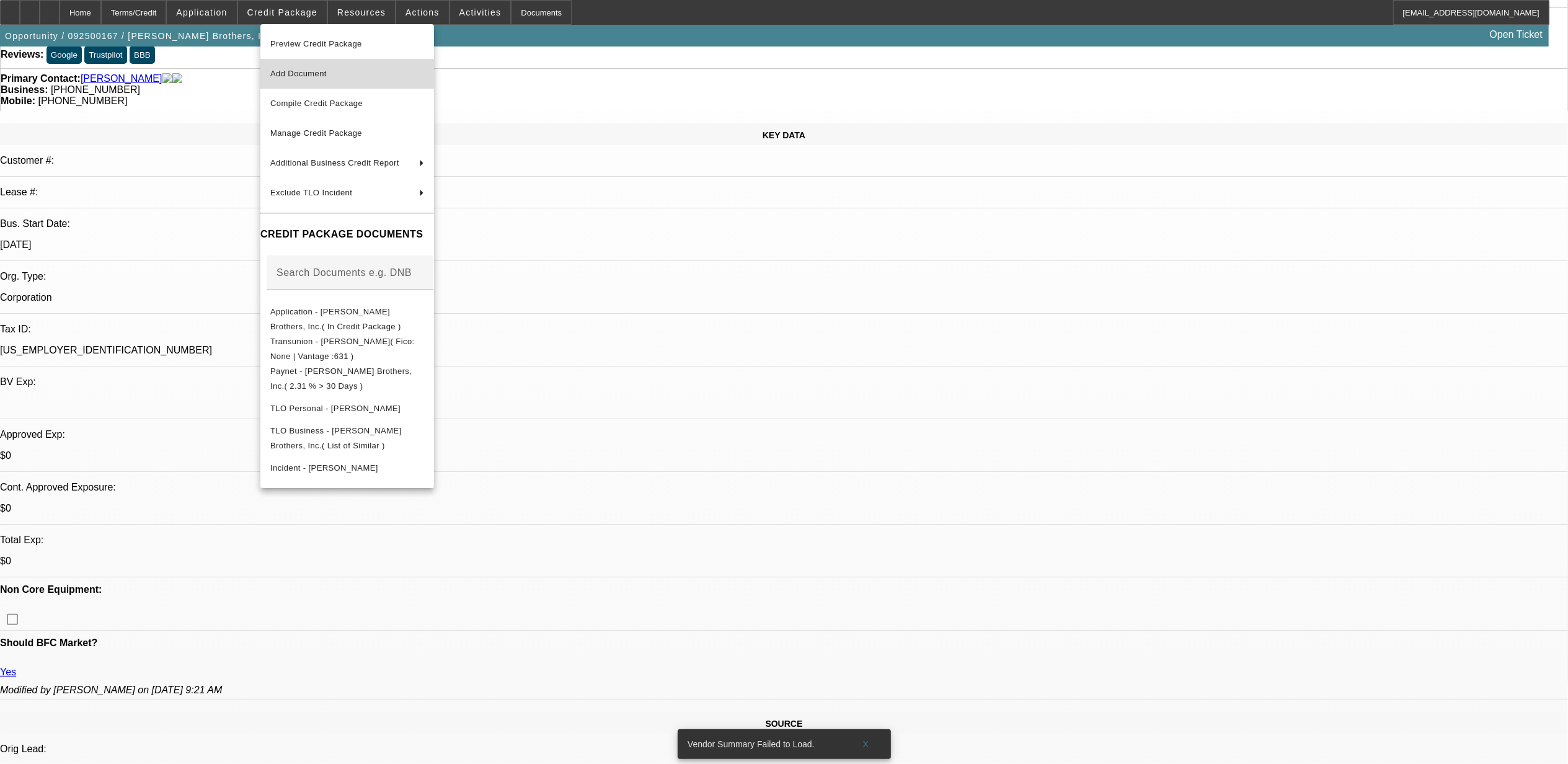
click at [305, 74] on span "Add Document" at bounding box center [298, 73] width 56 height 10
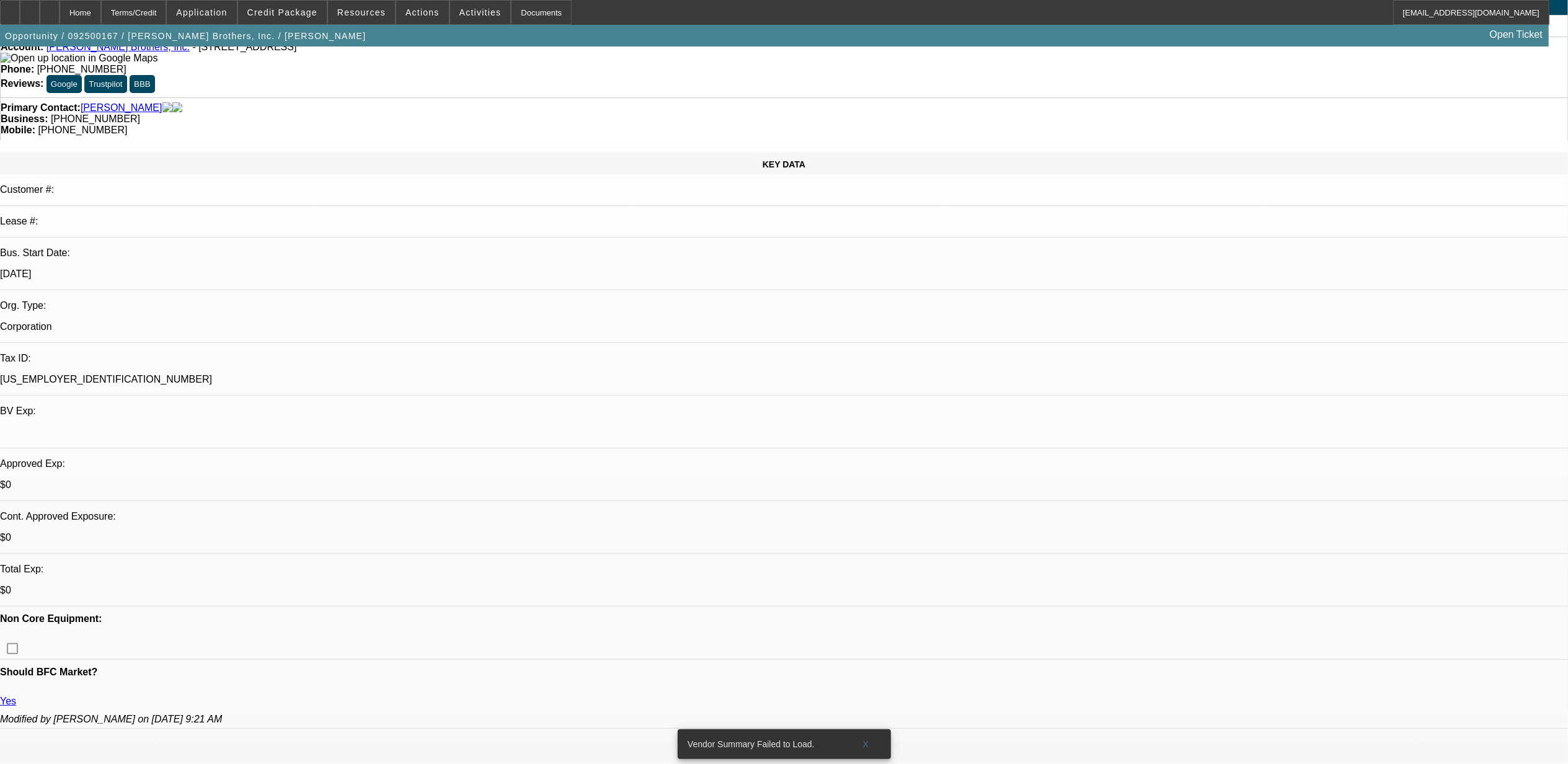
scroll to position [0, 0]
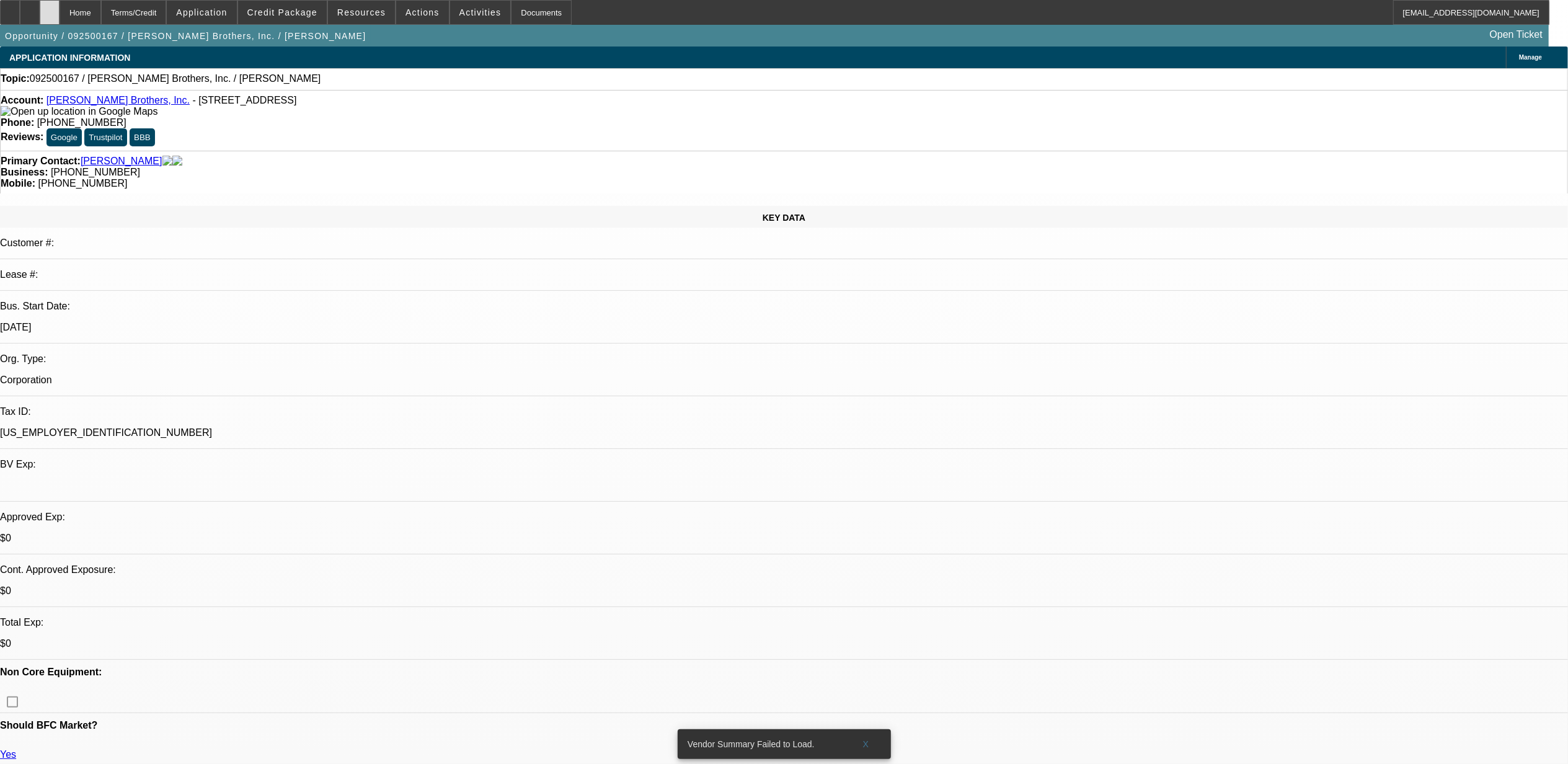
click at [60, 3] on div at bounding box center [49, 12] width 20 height 25
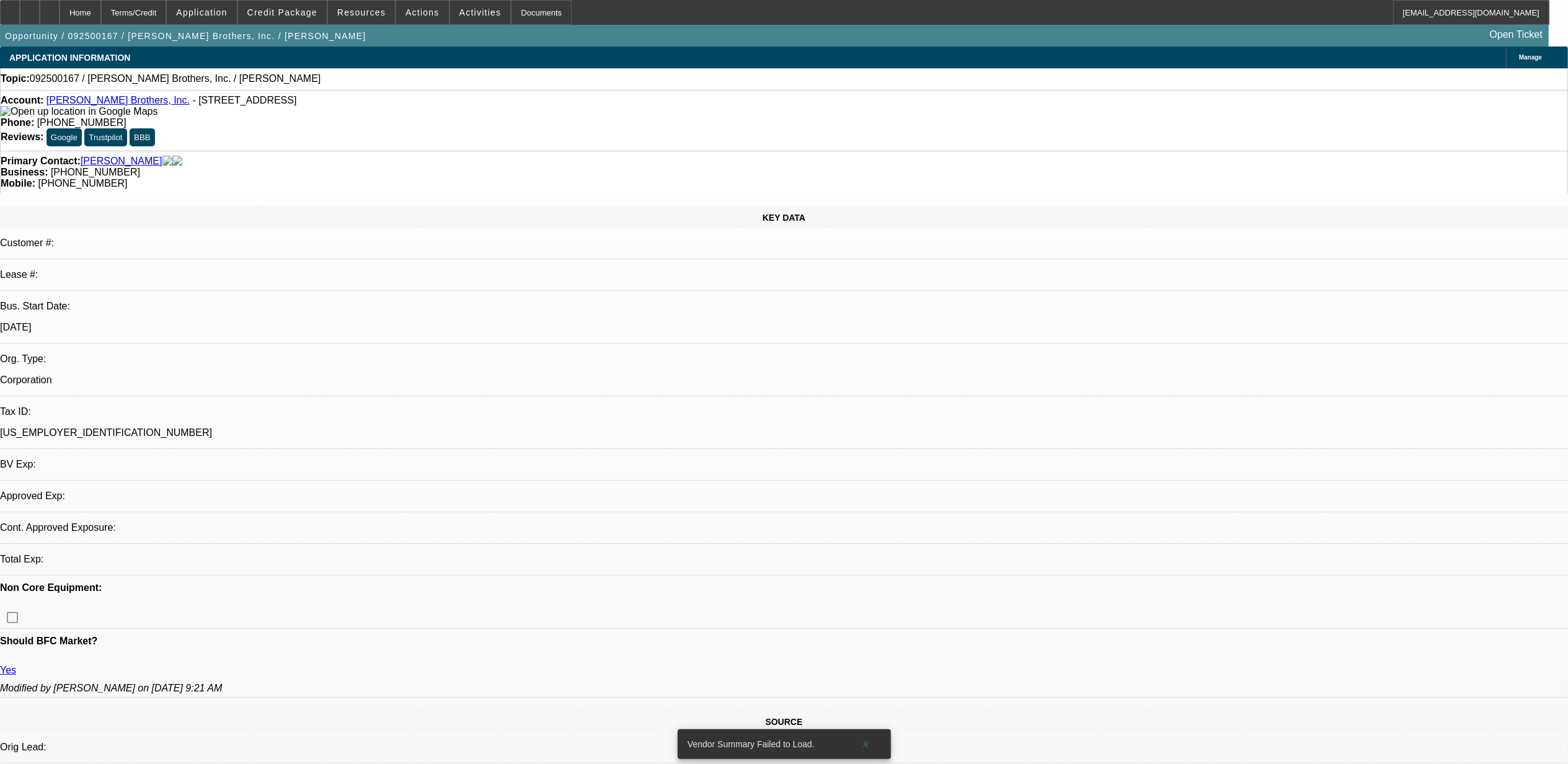
select select "0"
select select "2"
select select "0.1"
select select "4"
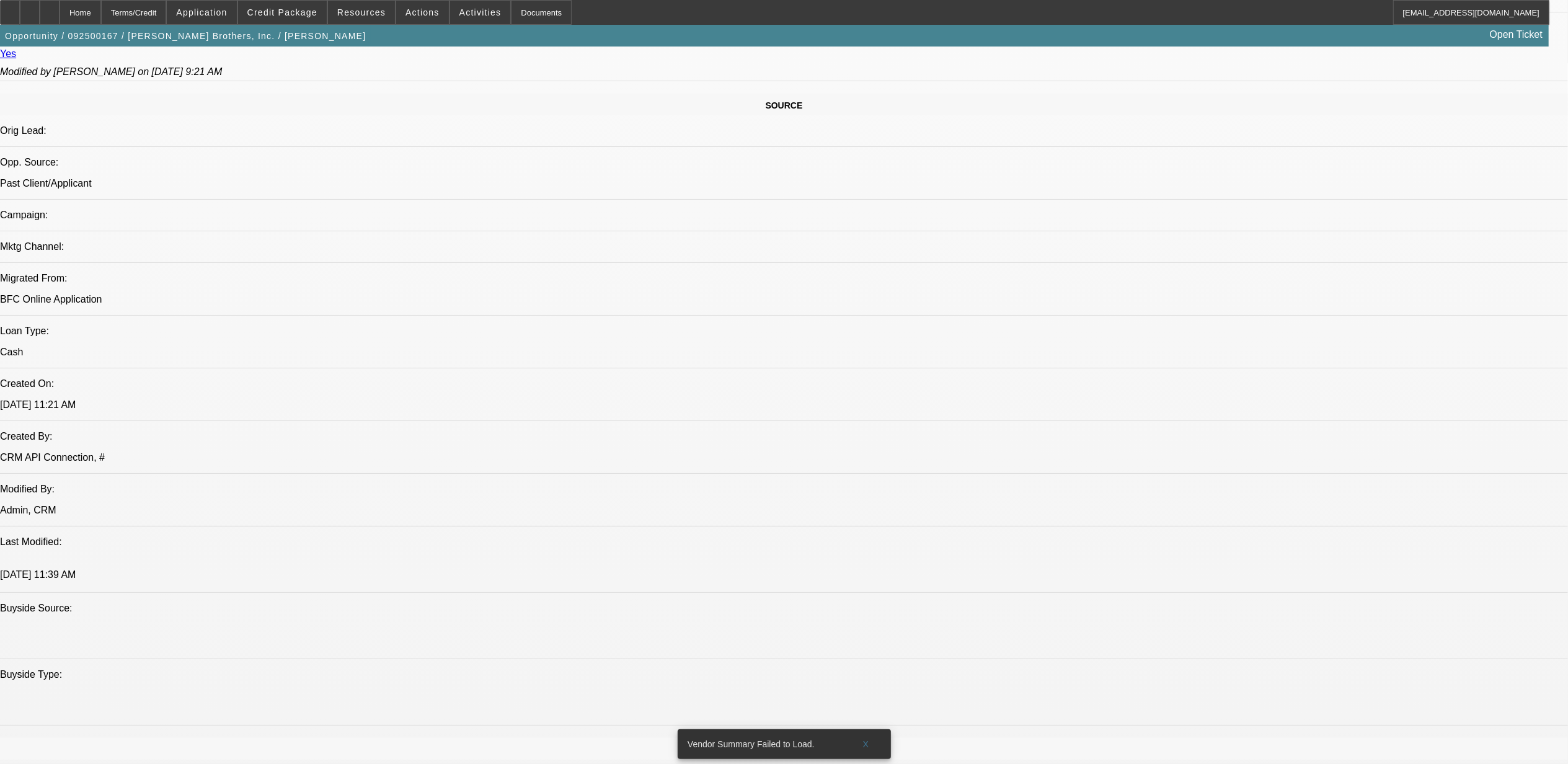
scroll to position [744, 0]
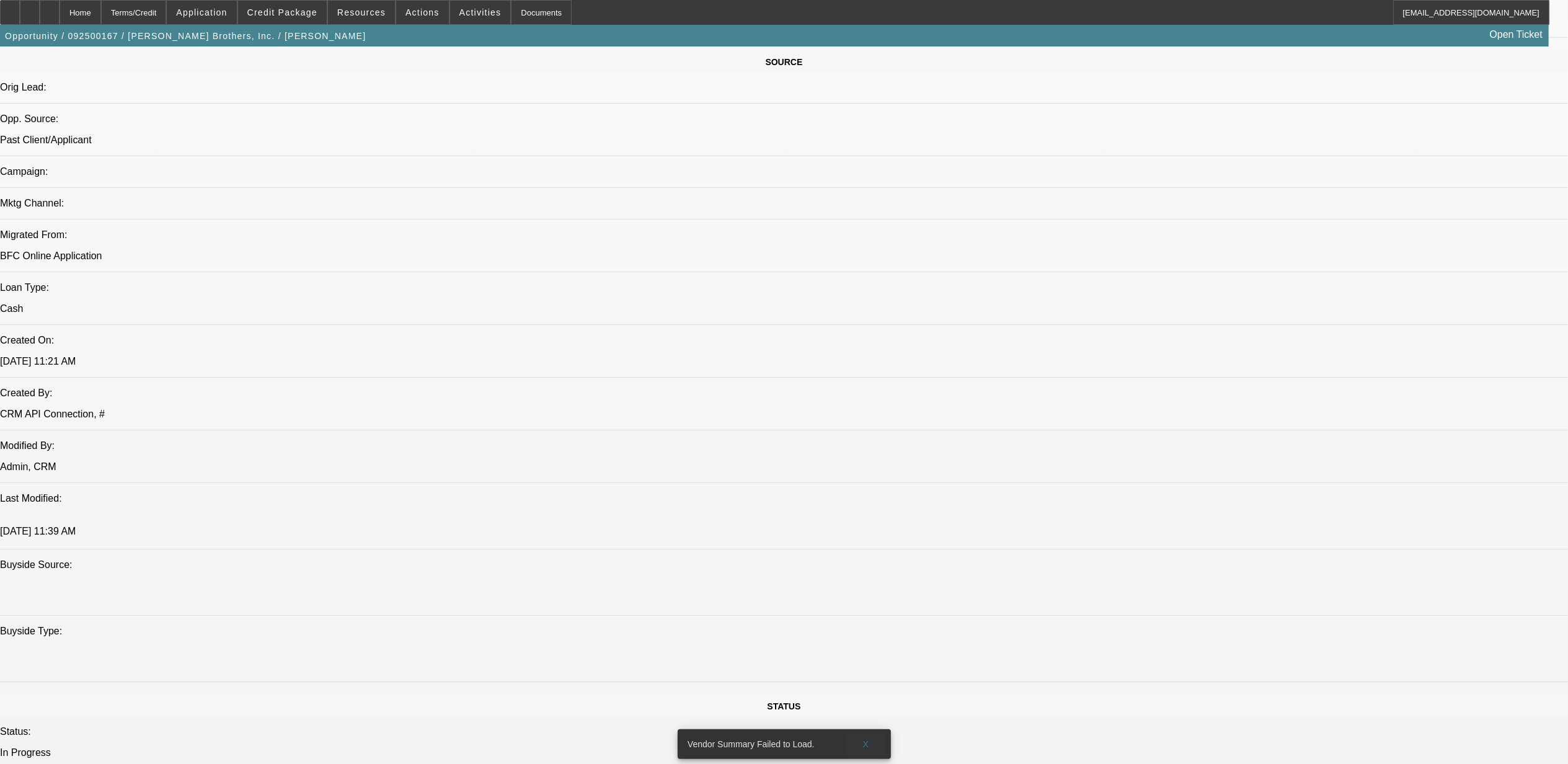
click at [866, 739] on span "X" at bounding box center [865, 744] width 6 height 10
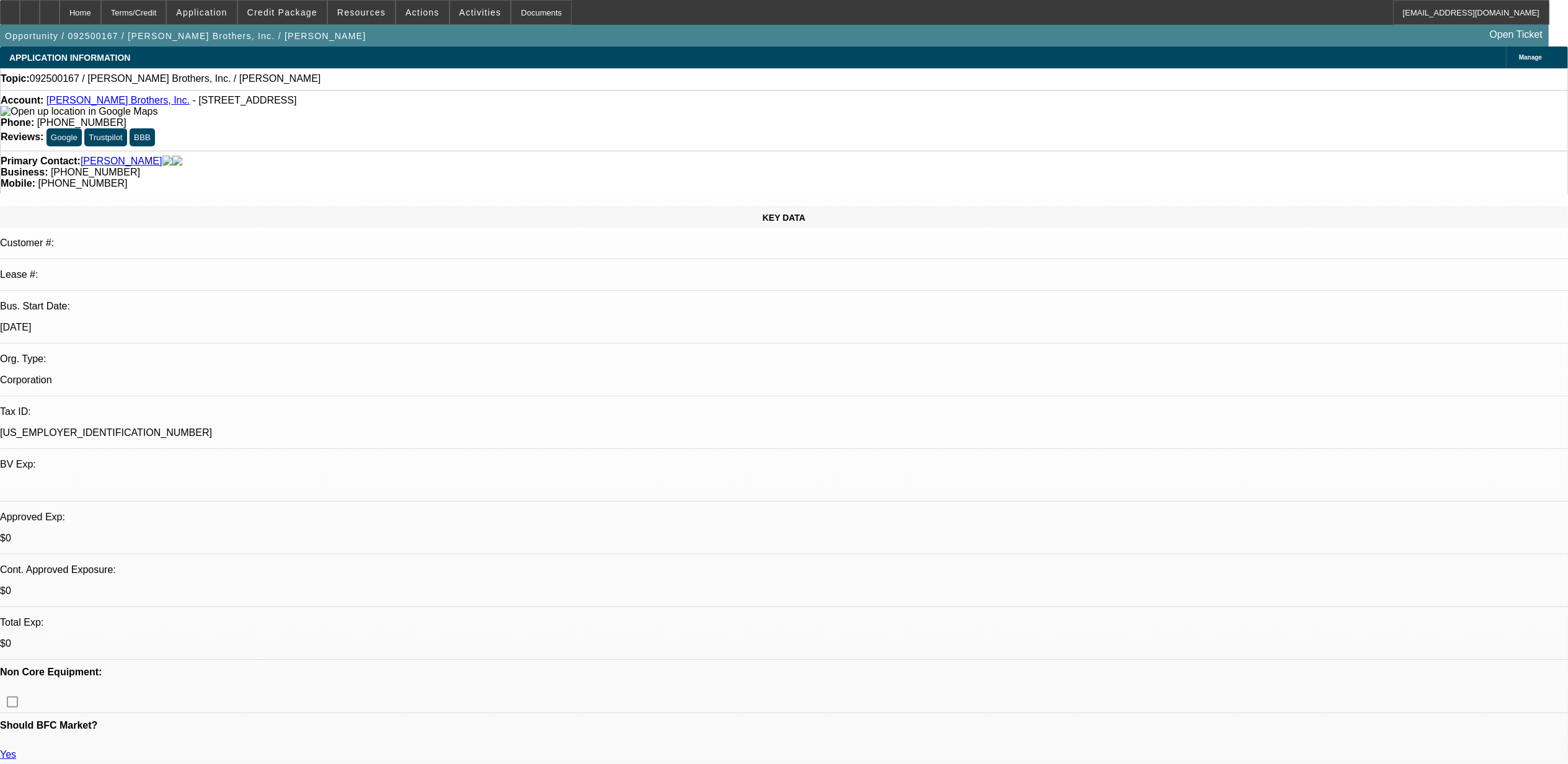
scroll to position [413, 0]
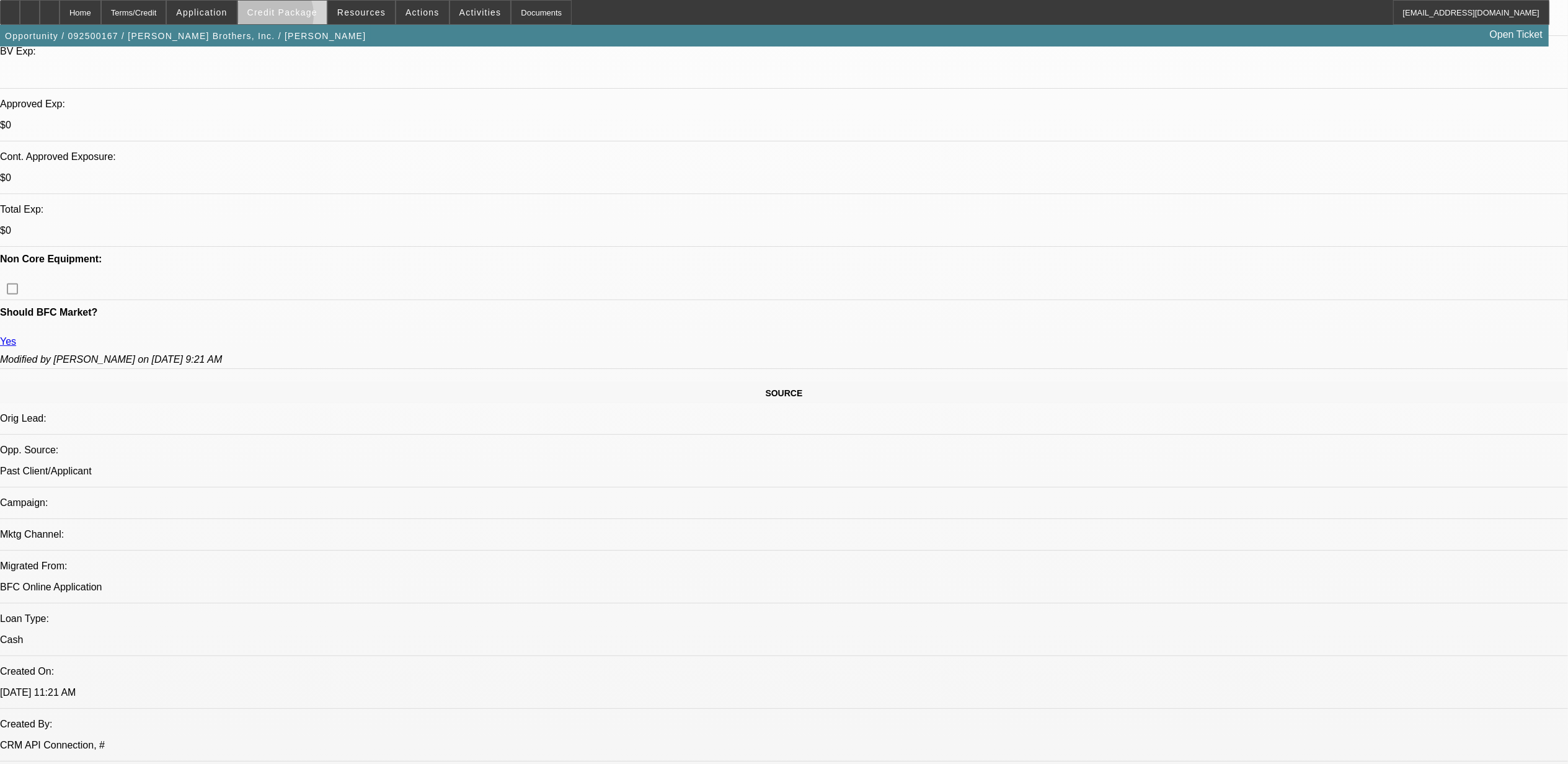
click at [293, 18] on span at bounding box center [282, 12] width 89 height 30
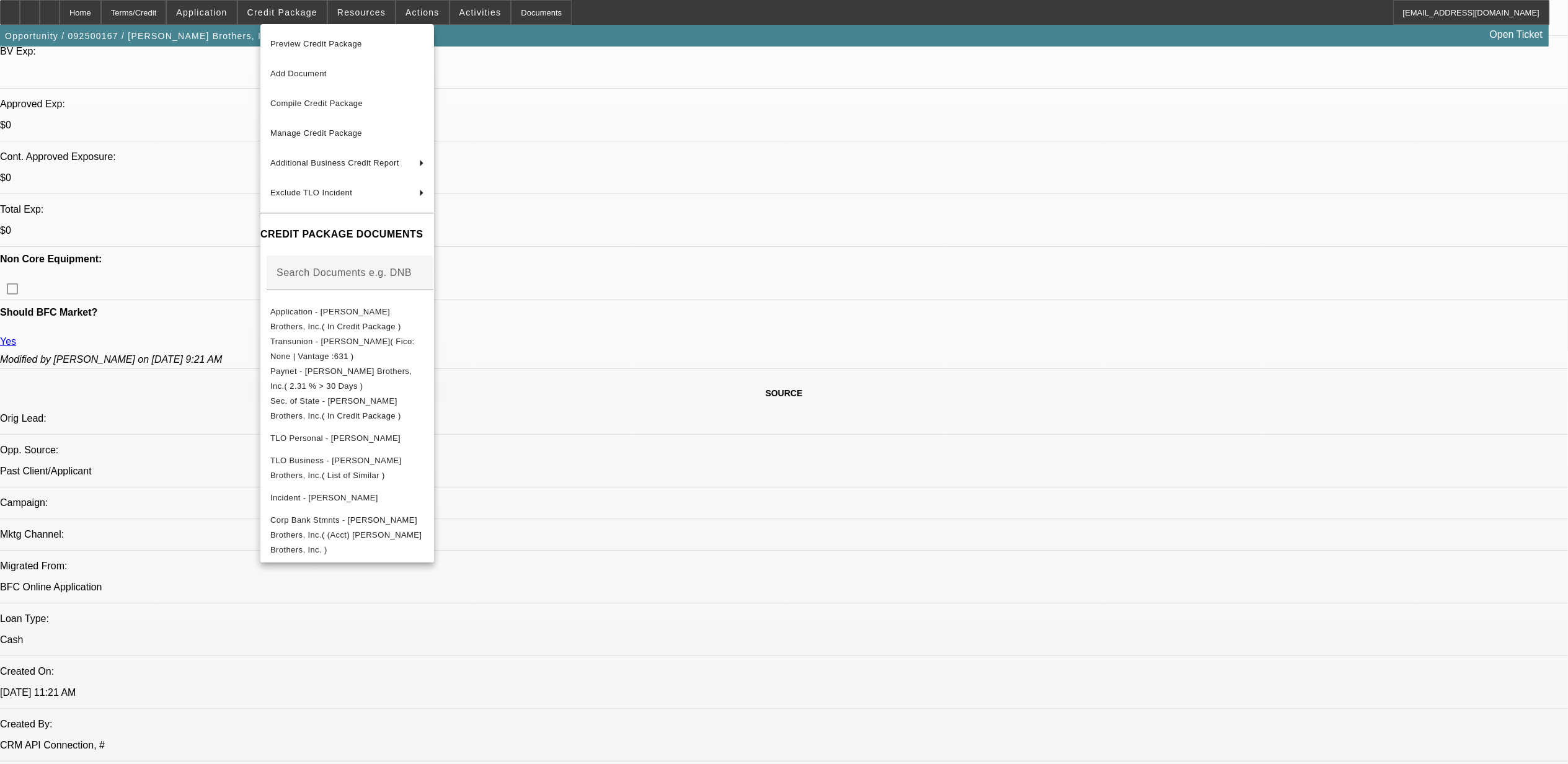
click at [465, 15] on div at bounding box center [784, 382] width 1568 height 764
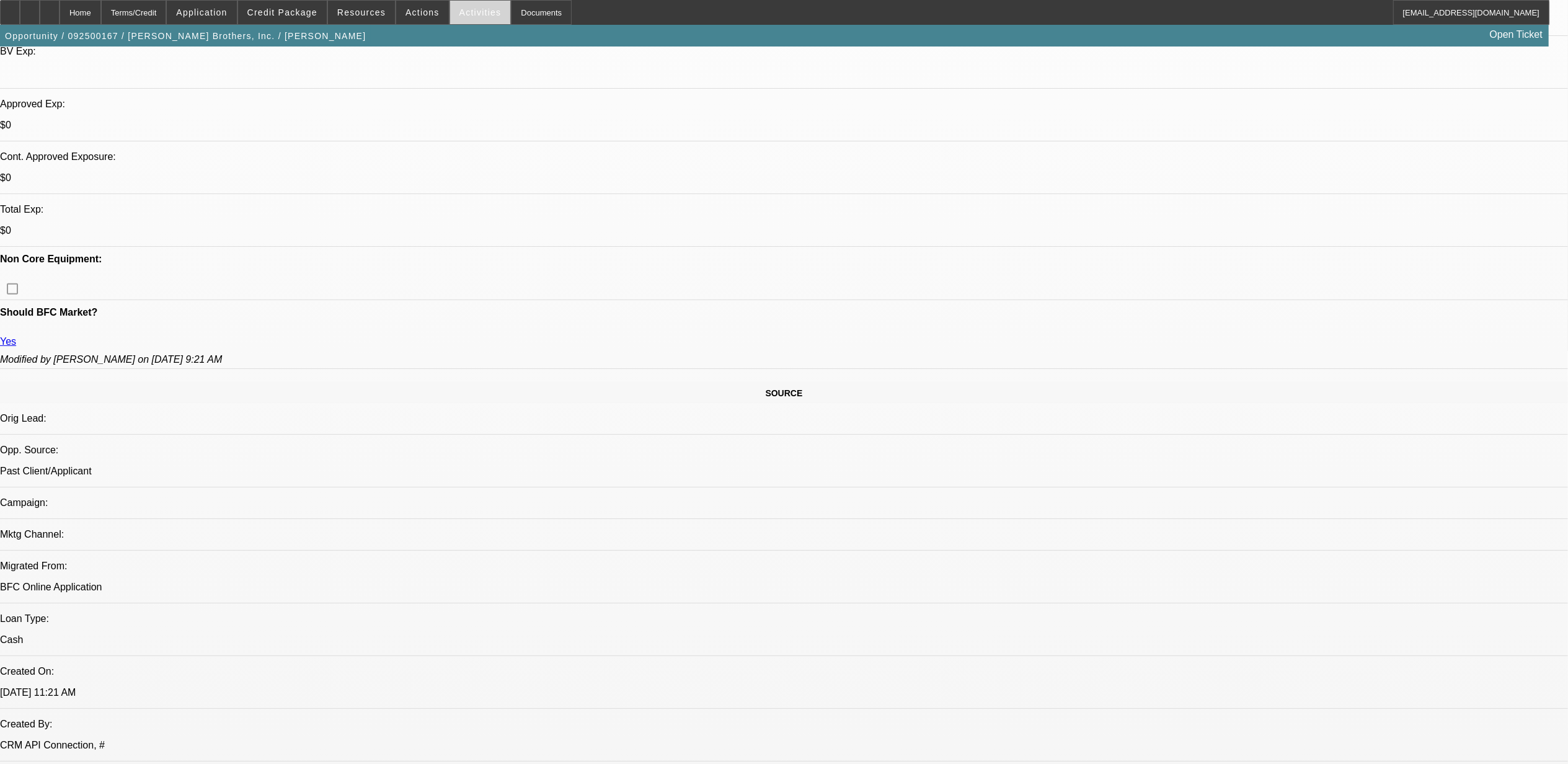
click at [450, 15] on span at bounding box center [480, 12] width 60 height 30
click at [418, 20] on div at bounding box center [784, 382] width 1568 height 764
click at [415, 15] on span "Actions" at bounding box center [422, 12] width 34 height 10
click at [427, 44] on span "Assign" at bounding box center [454, 44] width 98 height 15
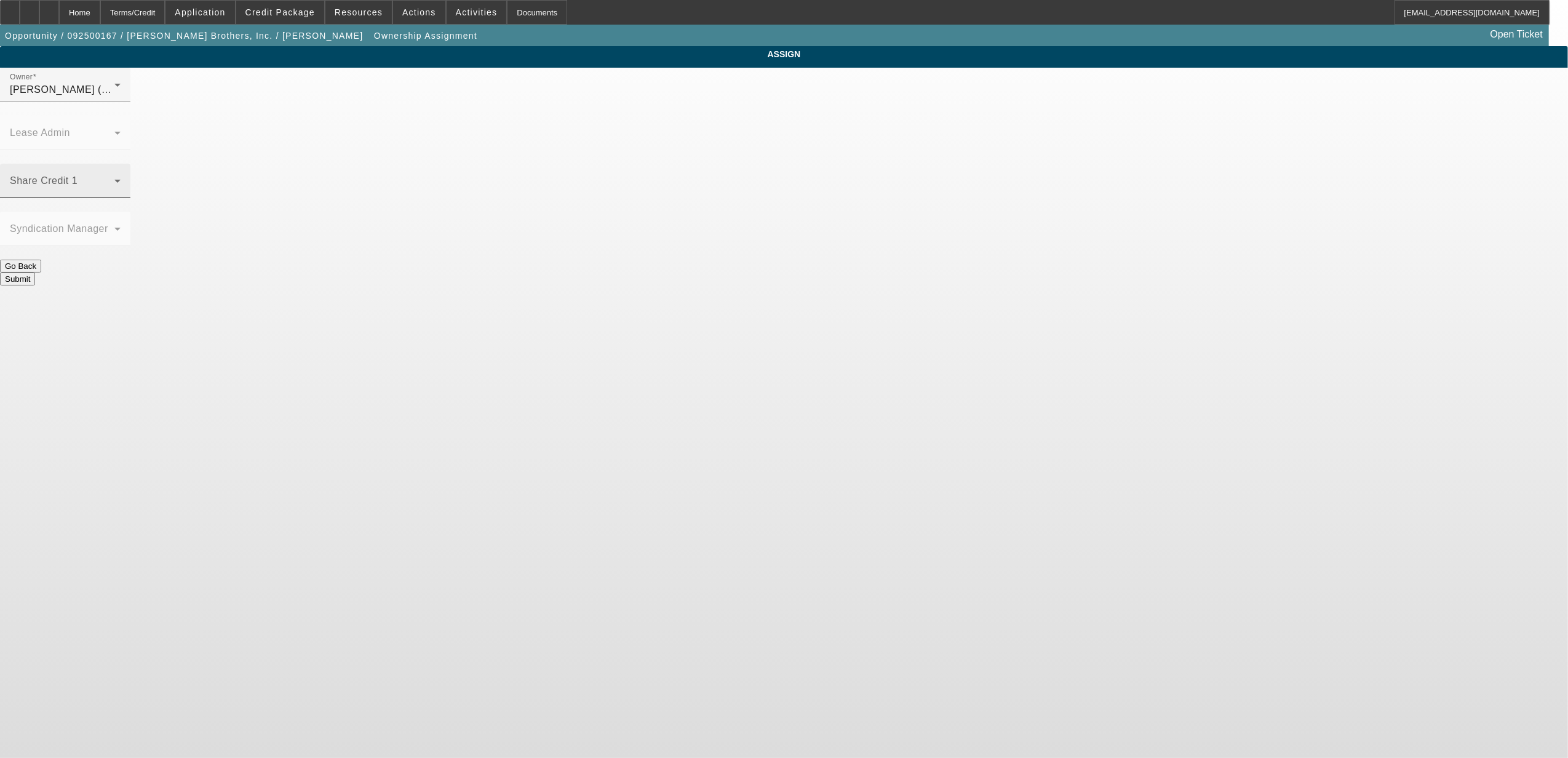
click at [114, 178] on span at bounding box center [62, 186] width 105 height 14
click at [706, 286] on span "McDonough, Lucas (Lvl 1)" at bounding box center [683, 292] width 118 height 14
click at [127, 94] on span "McDonough, Lucas (Lvl 1)" at bounding box center [68, 89] width 118 height 10
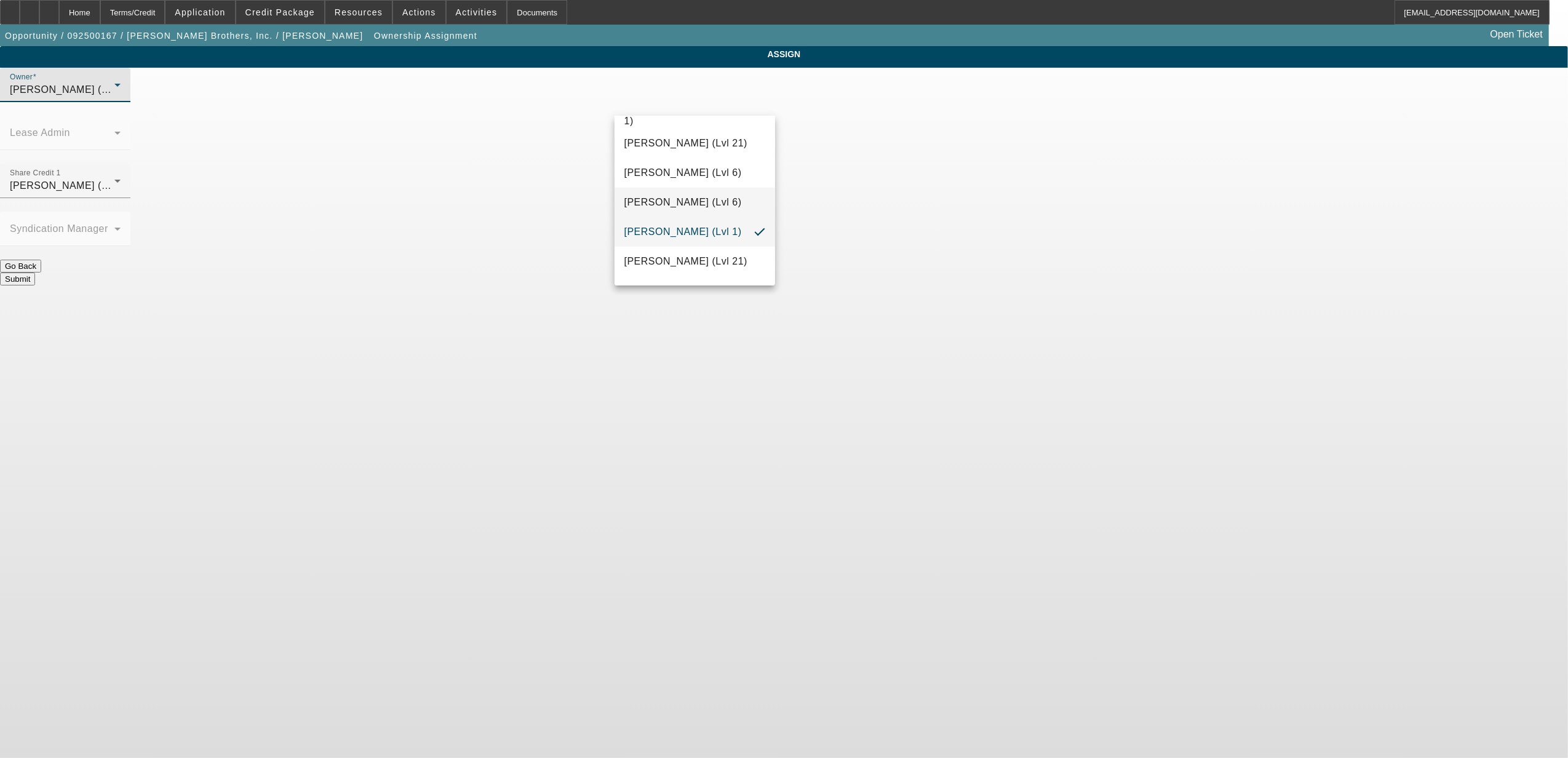
scroll to position [1239, 0]
click at [680, 145] on span "Oliva, Nicholas (Lvl 3)" at bounding box center [683, 137] width 118 height 14
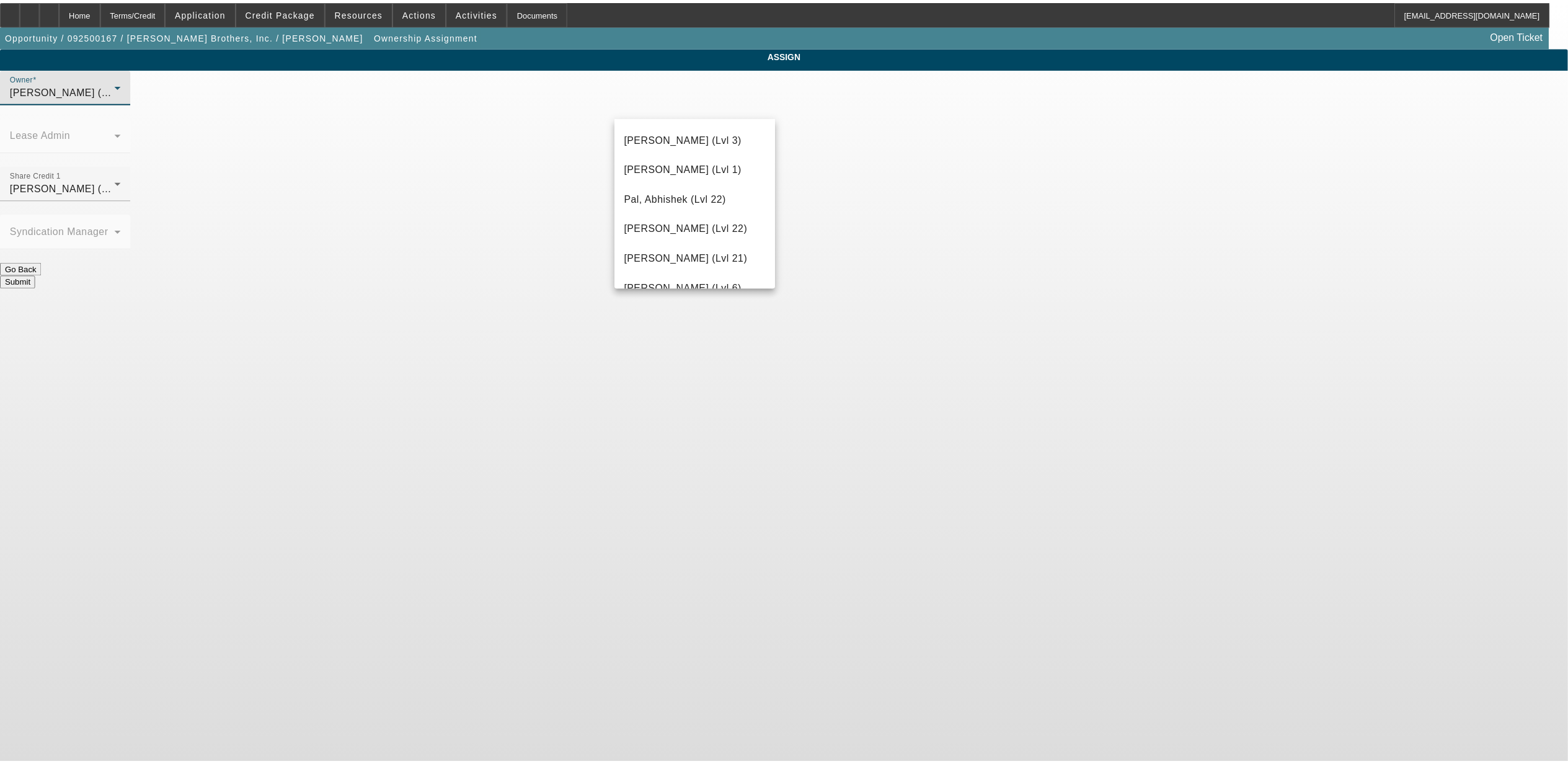
scroll to position [1243, 0]
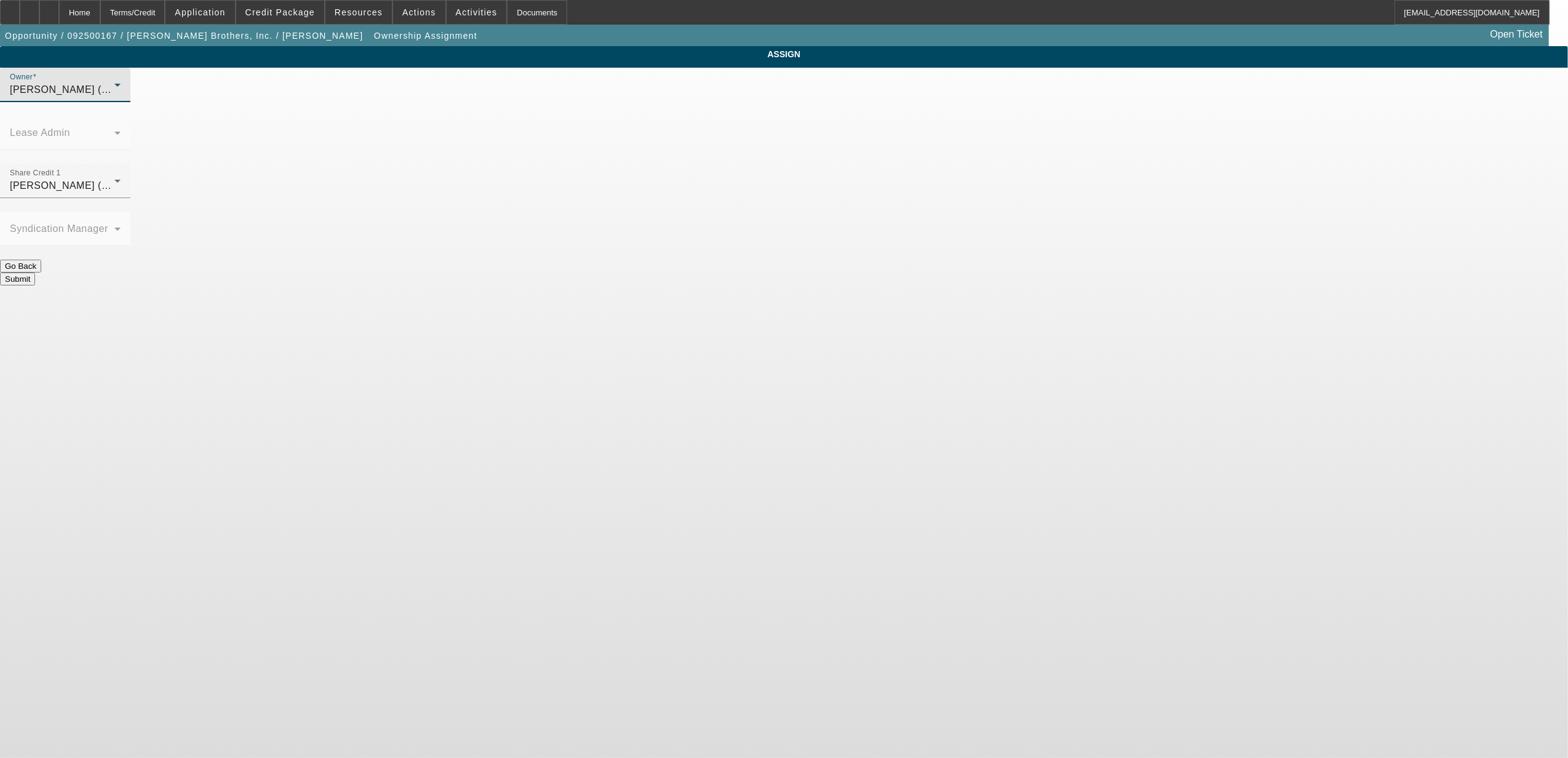
click at [35, 273] on button "Submit" at bounding box center [18, 279] width 35 height 13
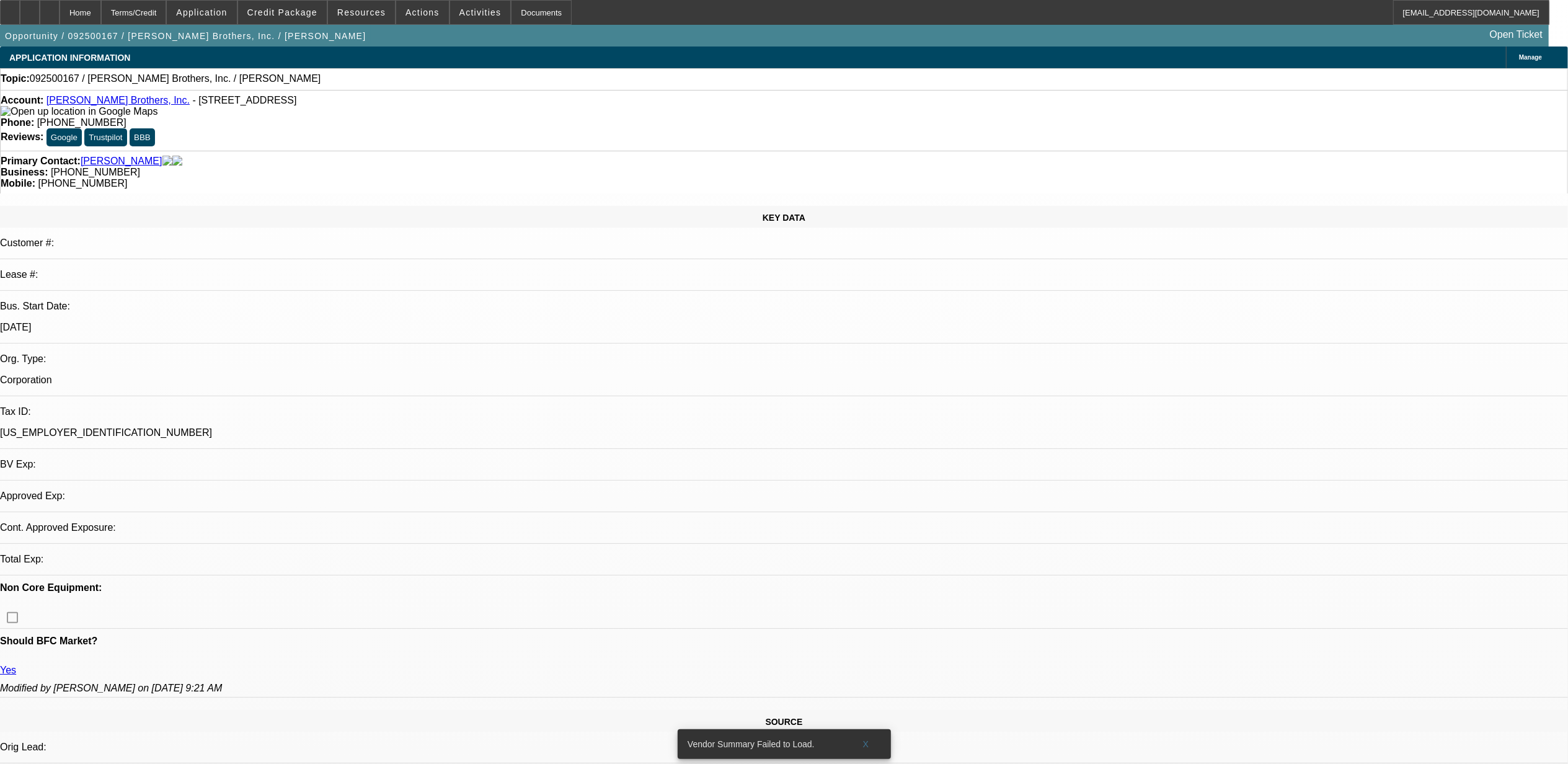
select select "0"
select select "2"
select select "0.1"
select select "4"
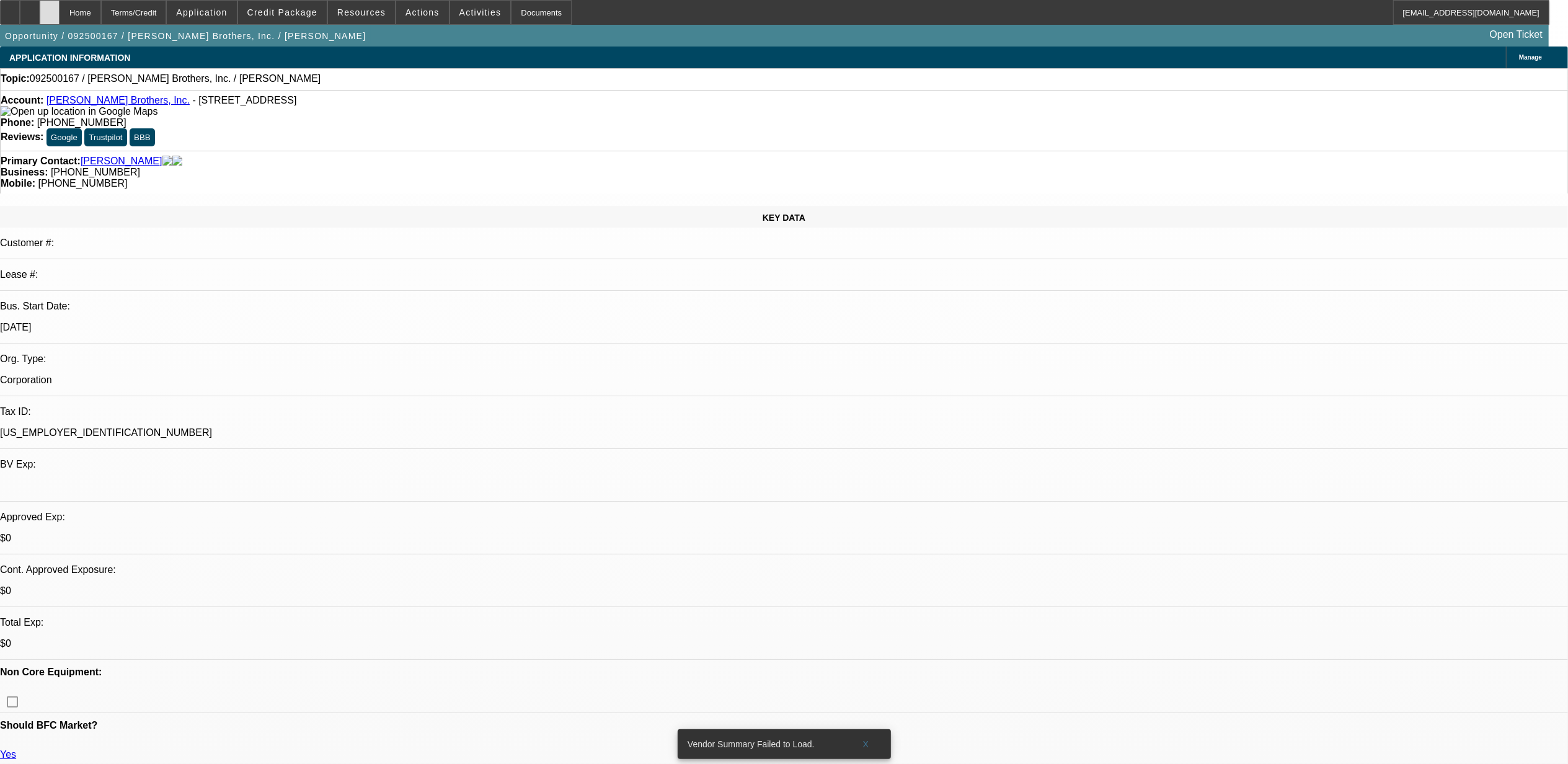
click at [50, 8] on icon at bounding box center [50, 8] width 0 height 0
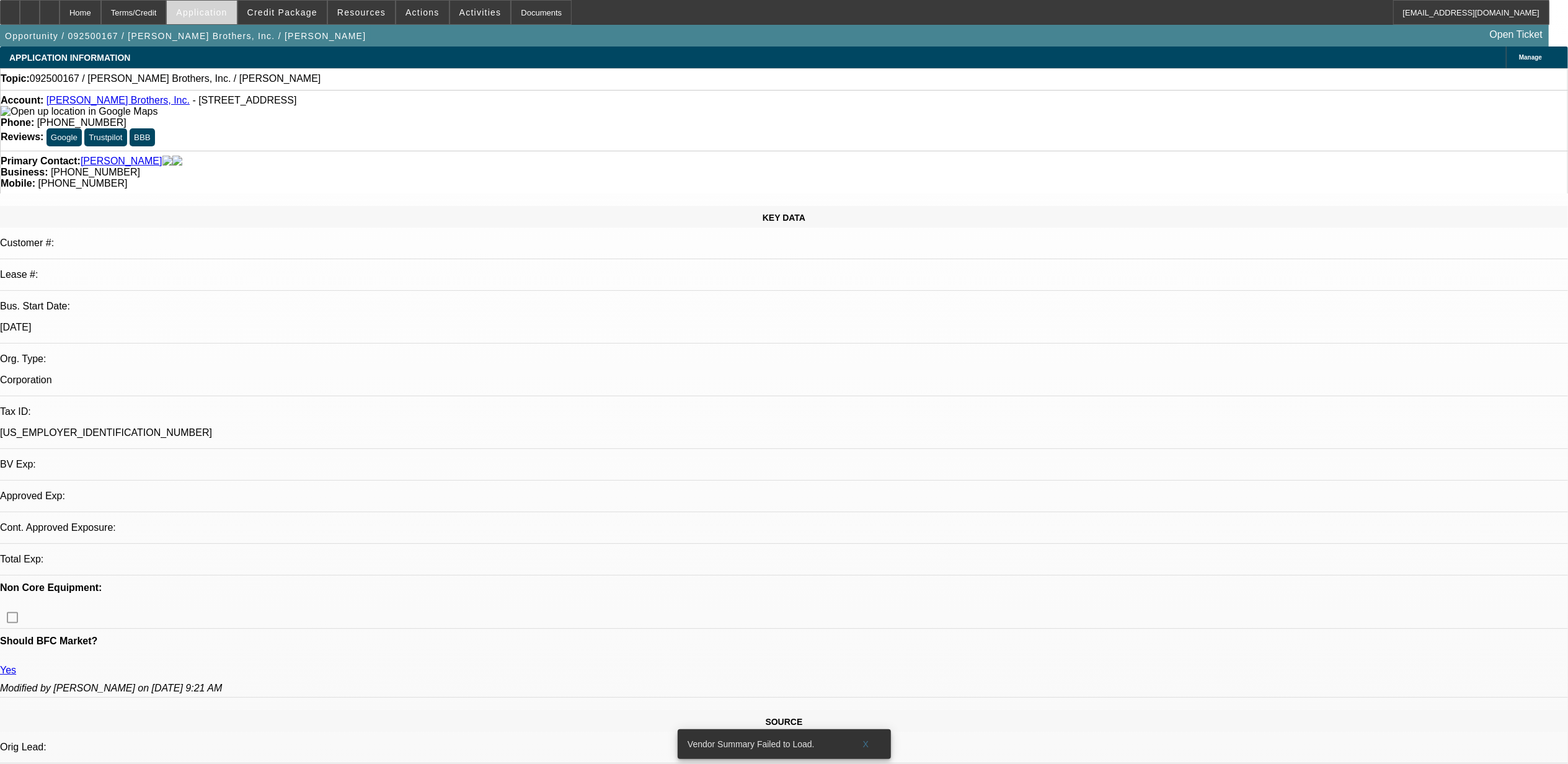
select select "0"
select select "2"
select select "0.1"
select select "4"
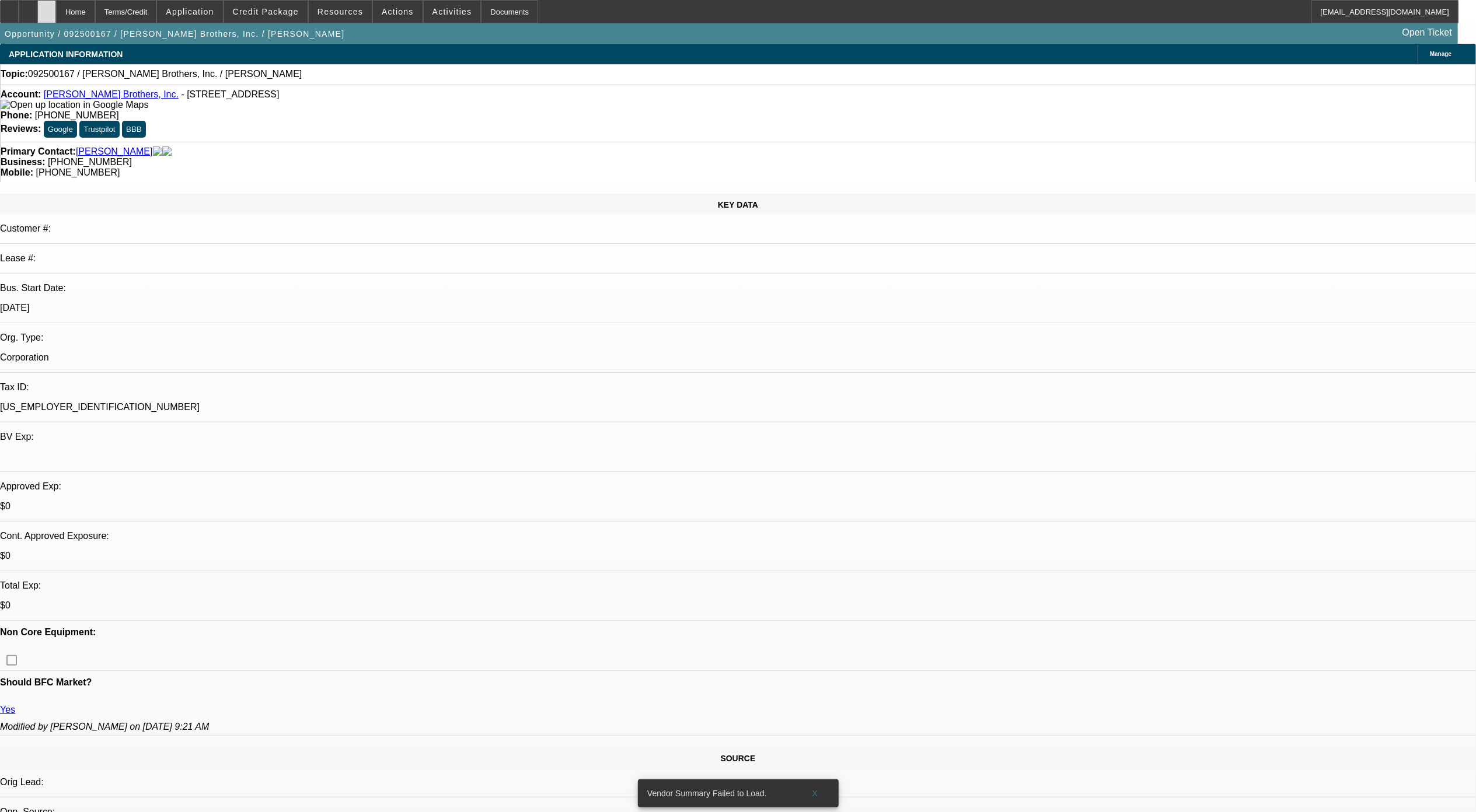
click at [56, 8] on div at bounding box center [46, 11] width 19 height 24
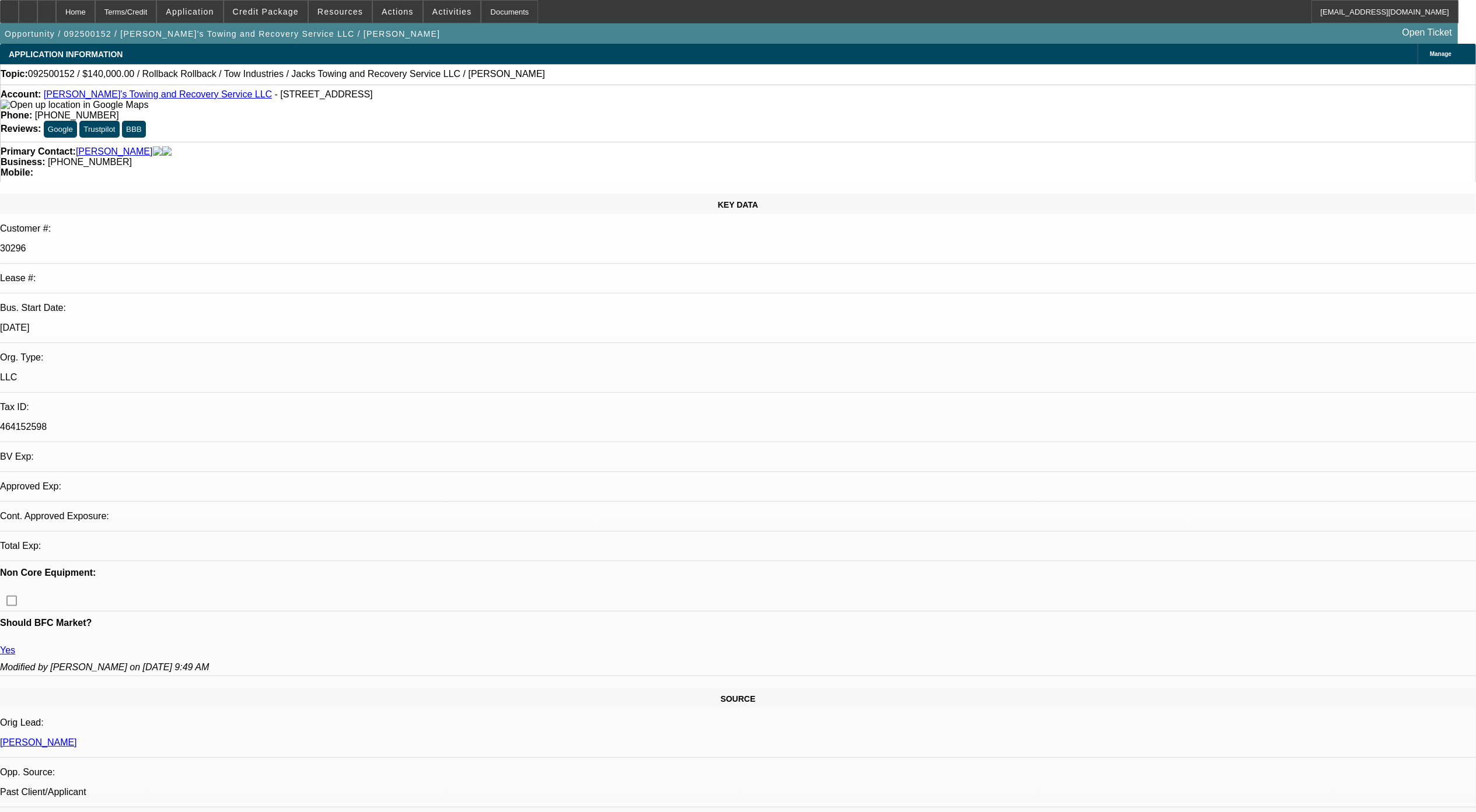
select select "0"
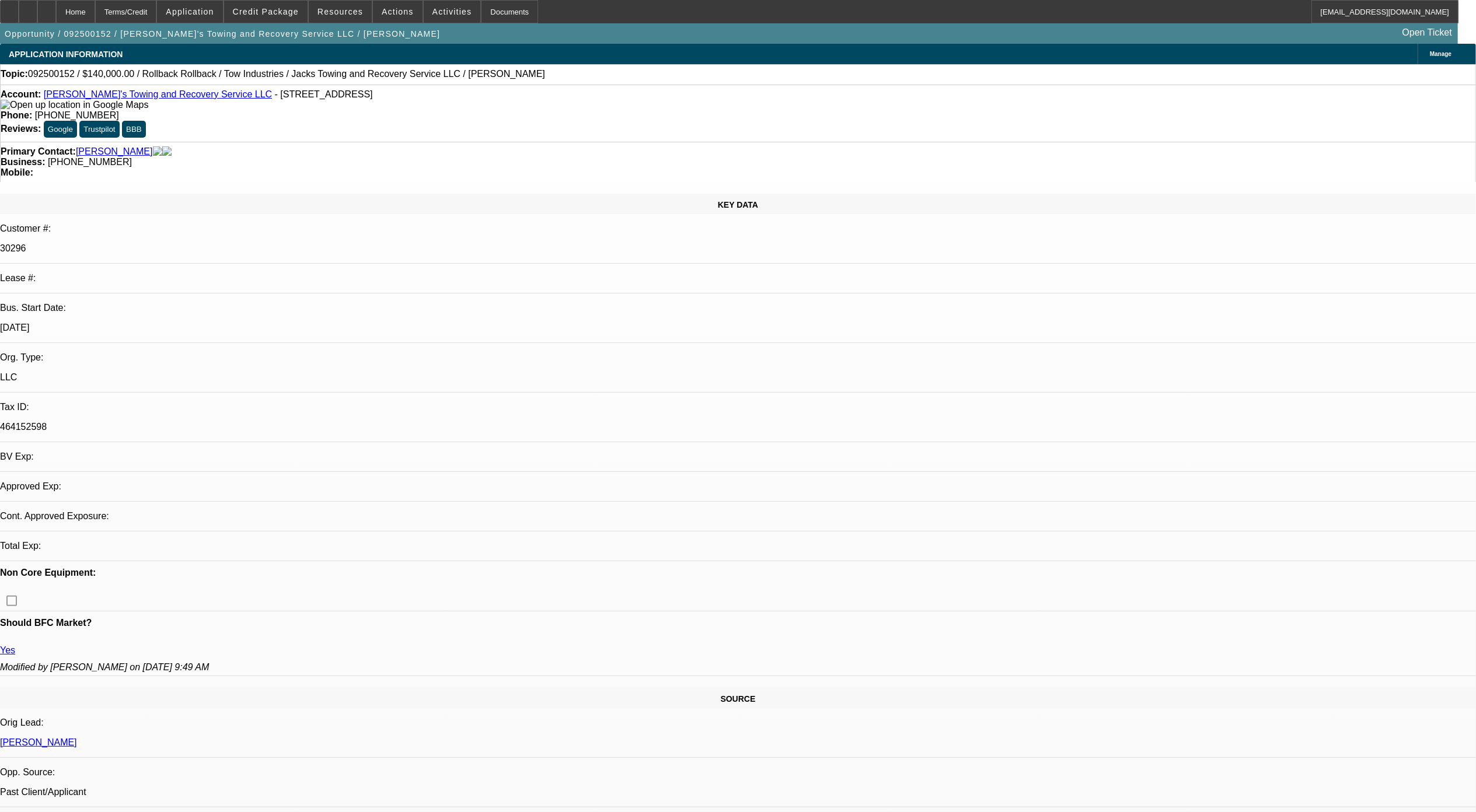
select select "0"
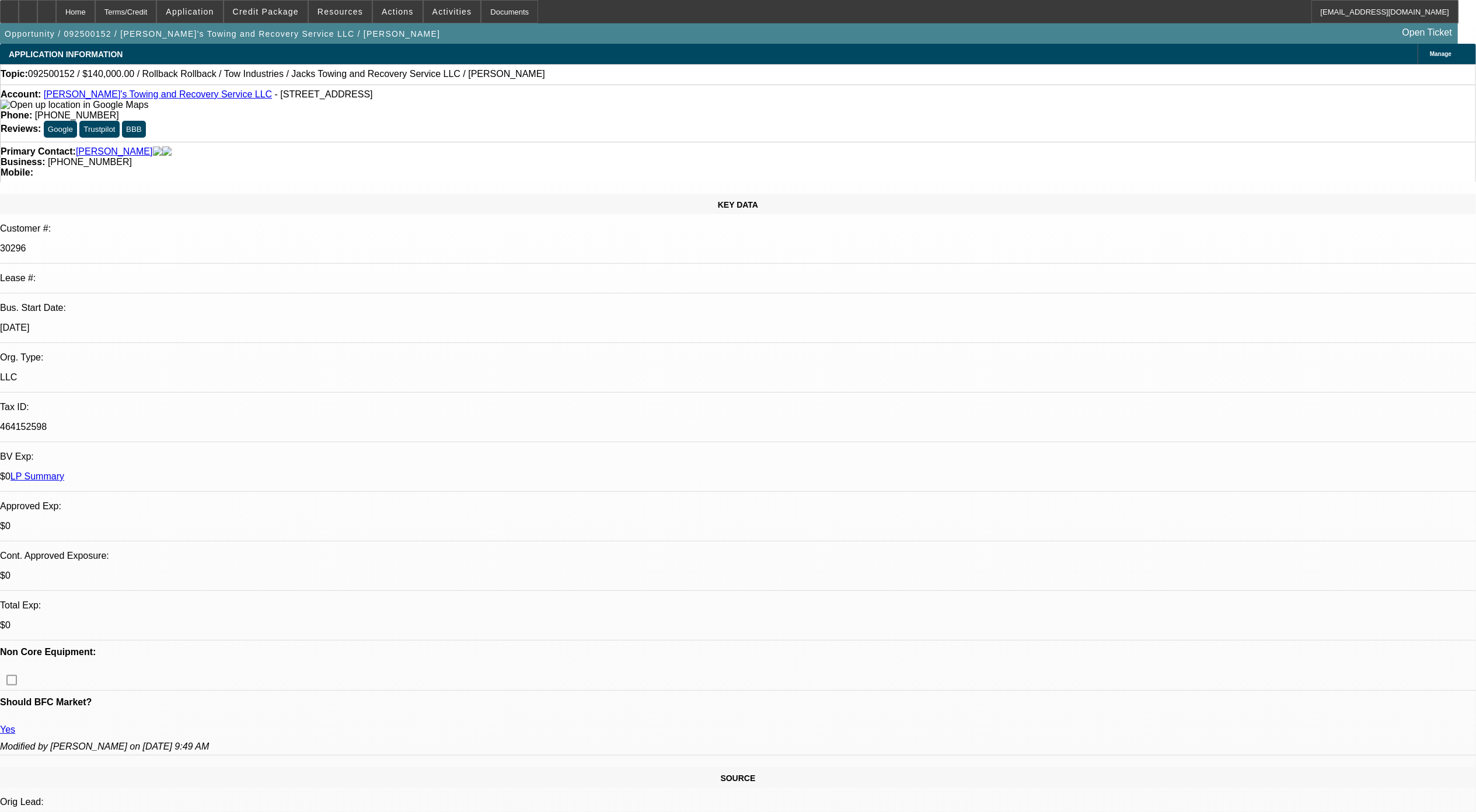
select select "1"
select select "3"
select select "6"
select select "1"
select select "3"
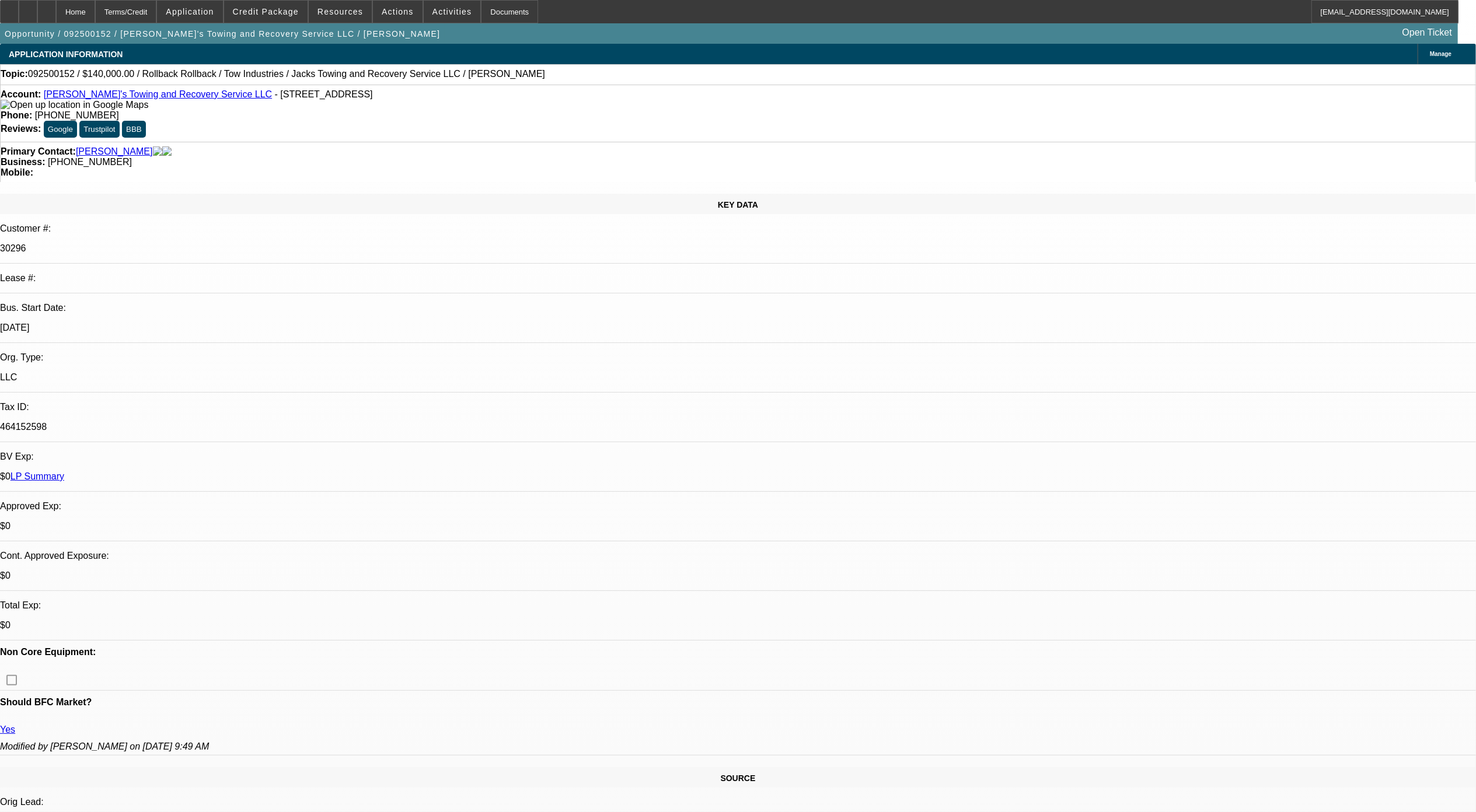
select select "6"
select select "1"
select select "3"
select select "6"
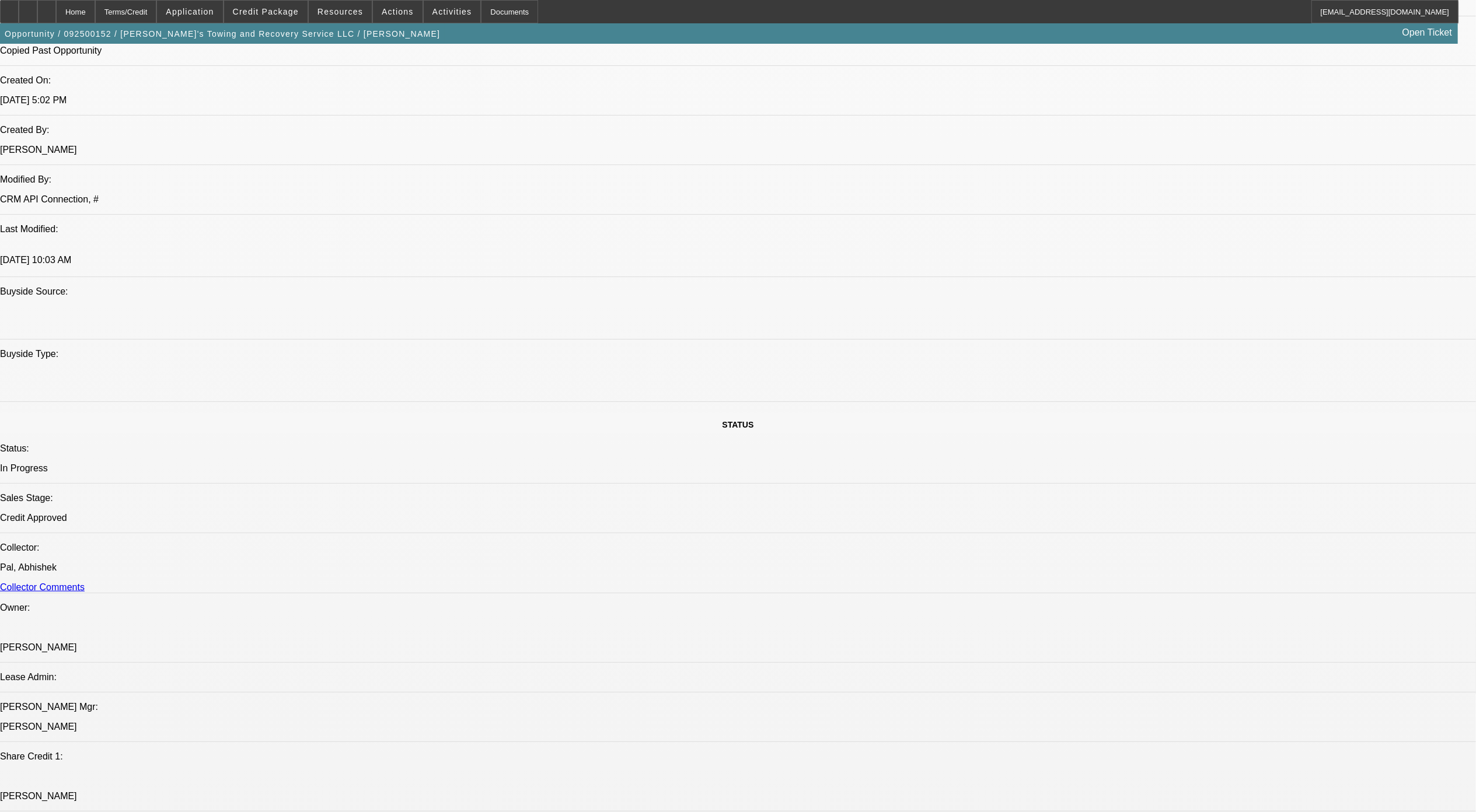
scroll to position [933, 0]
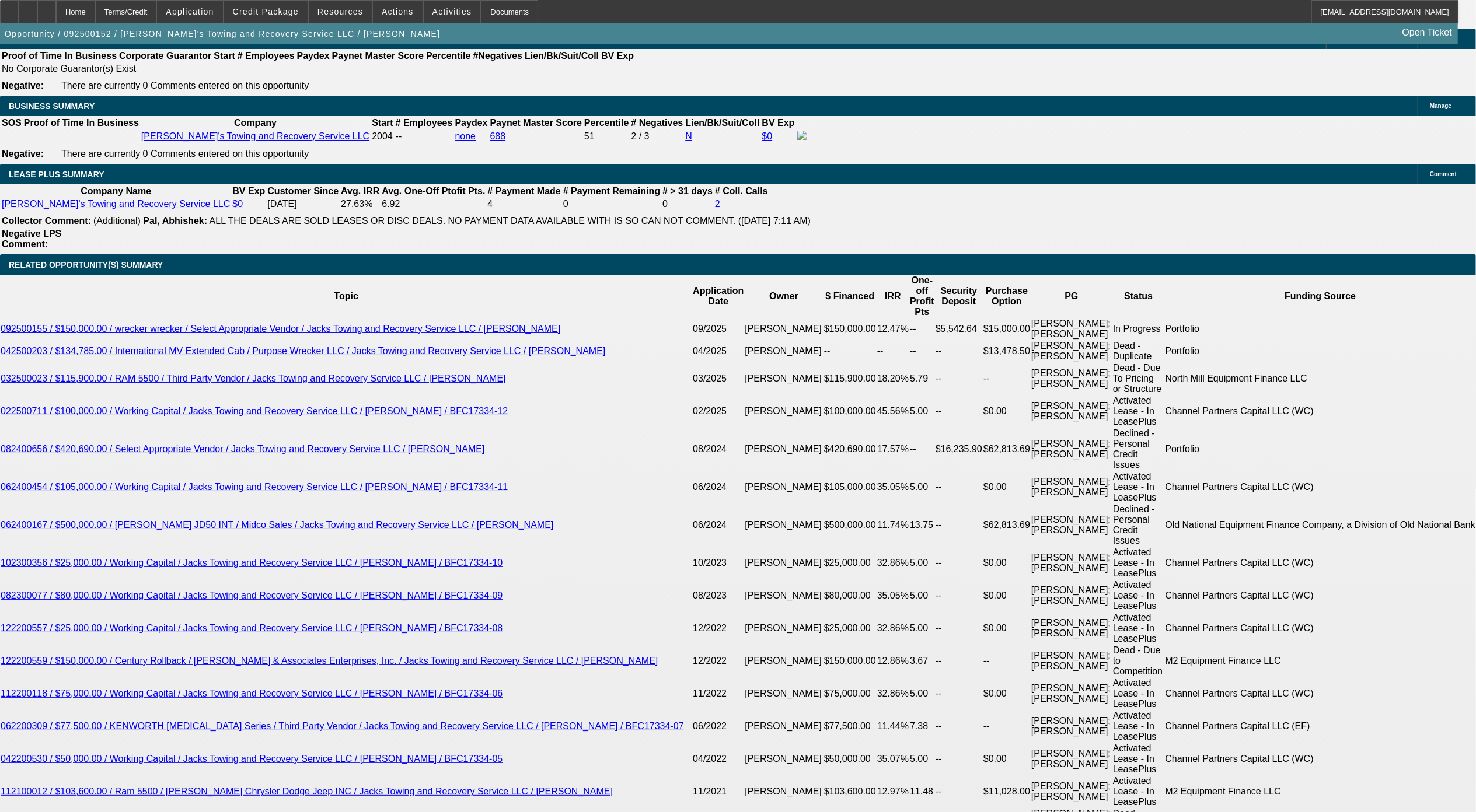
scroll to position [2021, 0]
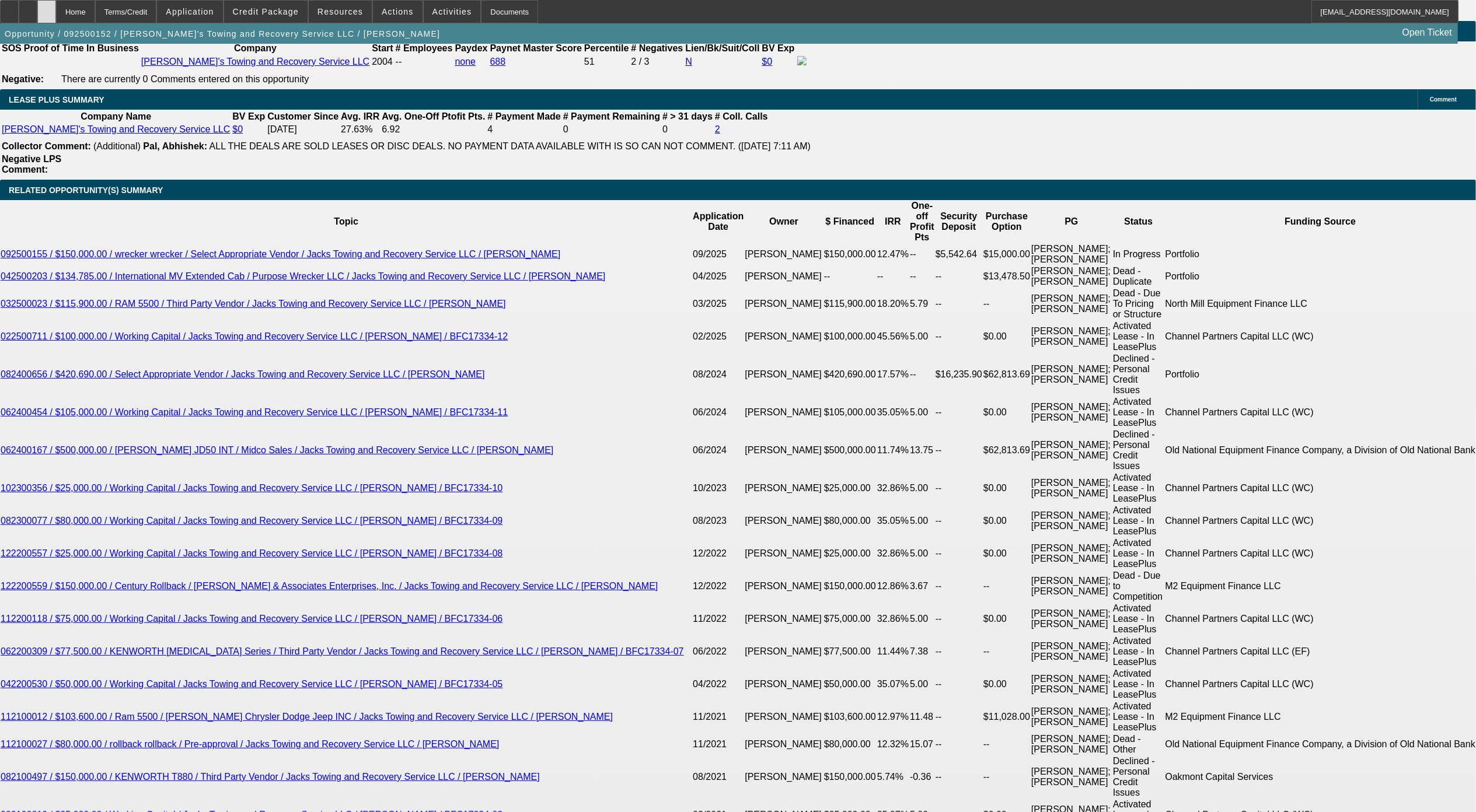
click at [47, 8] on icon at bounding box center [47, 8] width 0 height 0
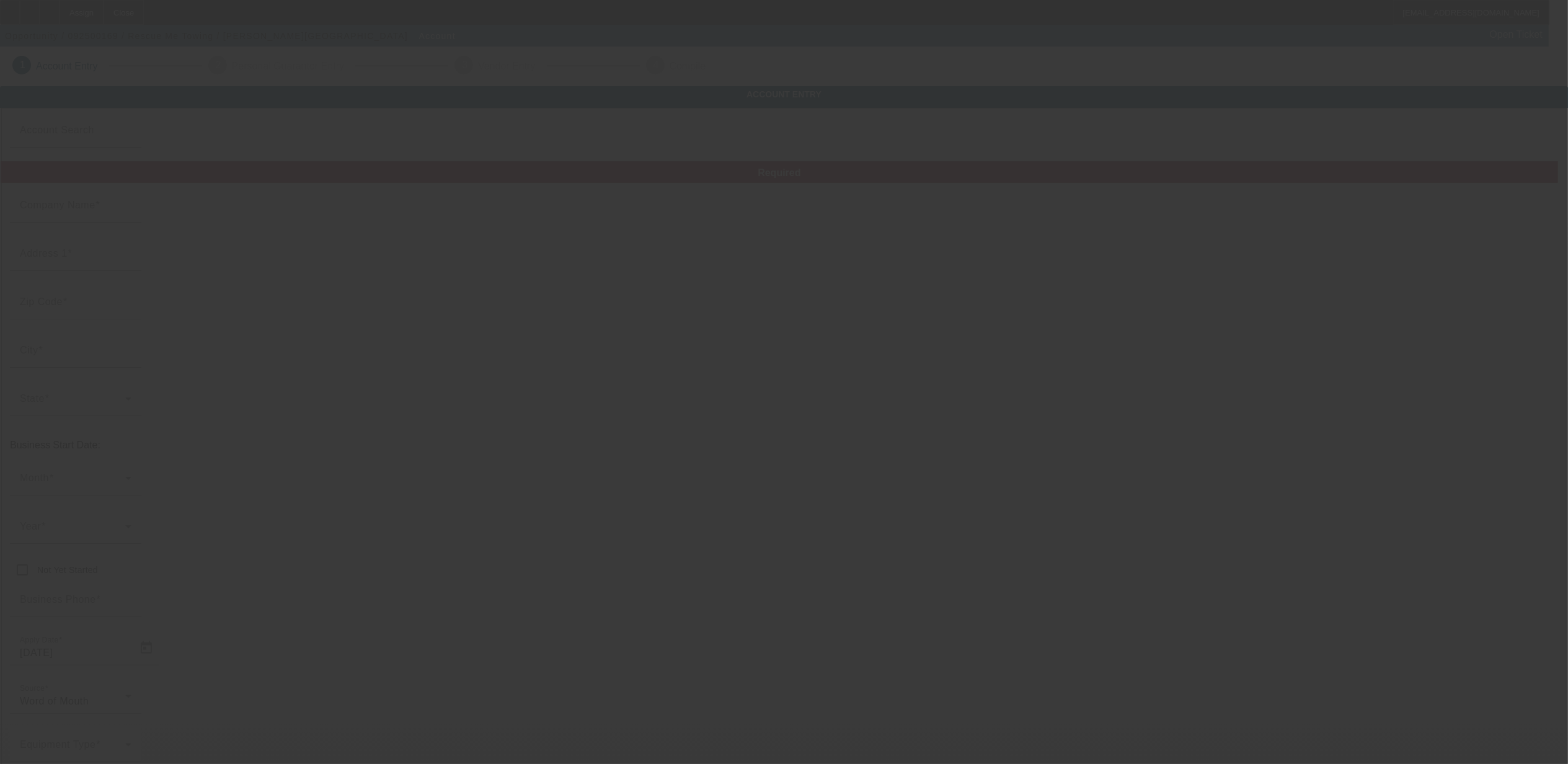
type input "Rescue Me Towing"
type input "[STREET_ADDRESS]"
type input "21085"
type input "Joppatowne"
type input "[PHONE_NUMBER]"
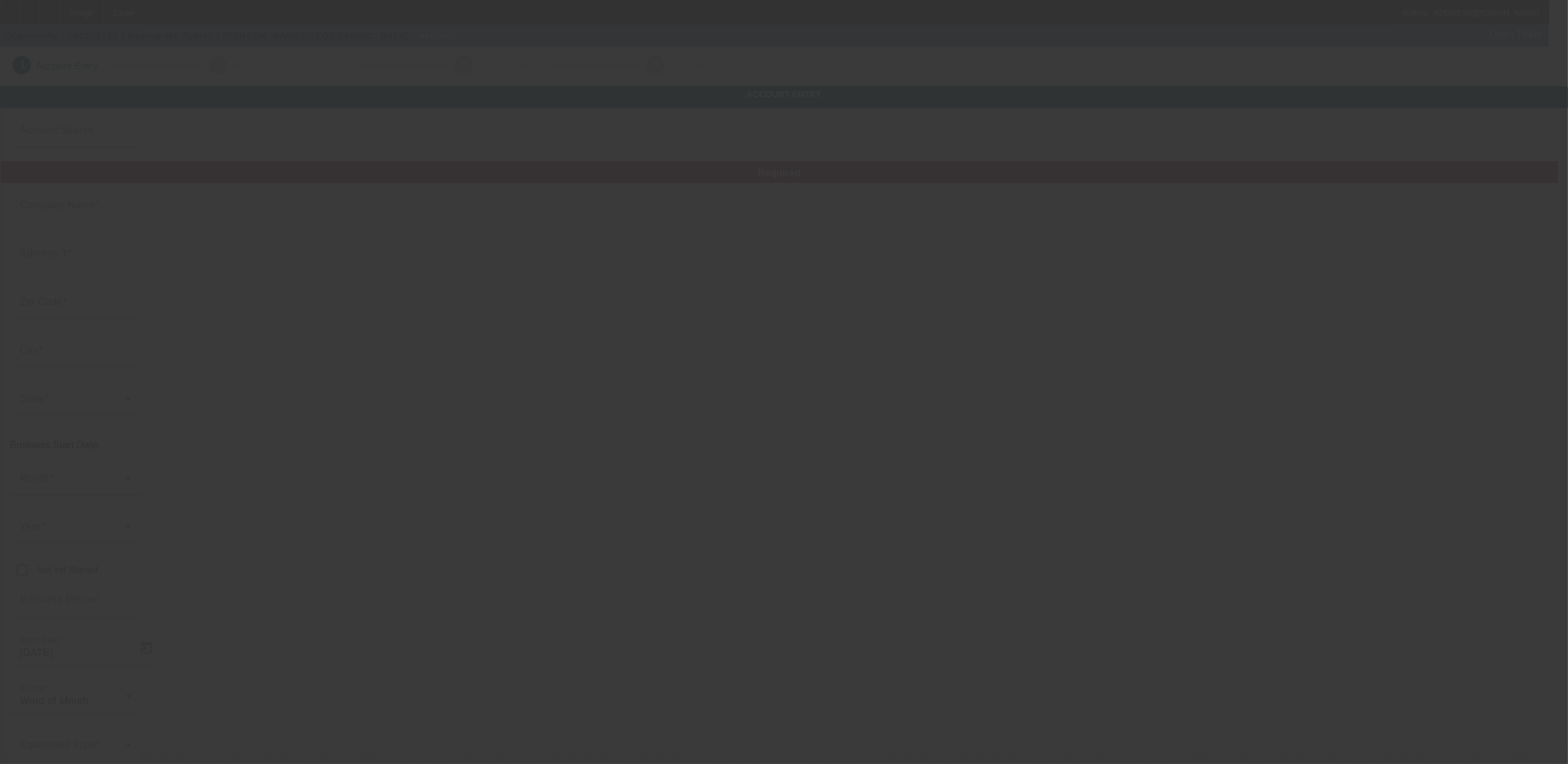
type input "[EMAIL_ADDRESS][DOMAIN_NAME]"
type input "[US_EMPLOYER_IDENTIFICATION_NUMBER]"
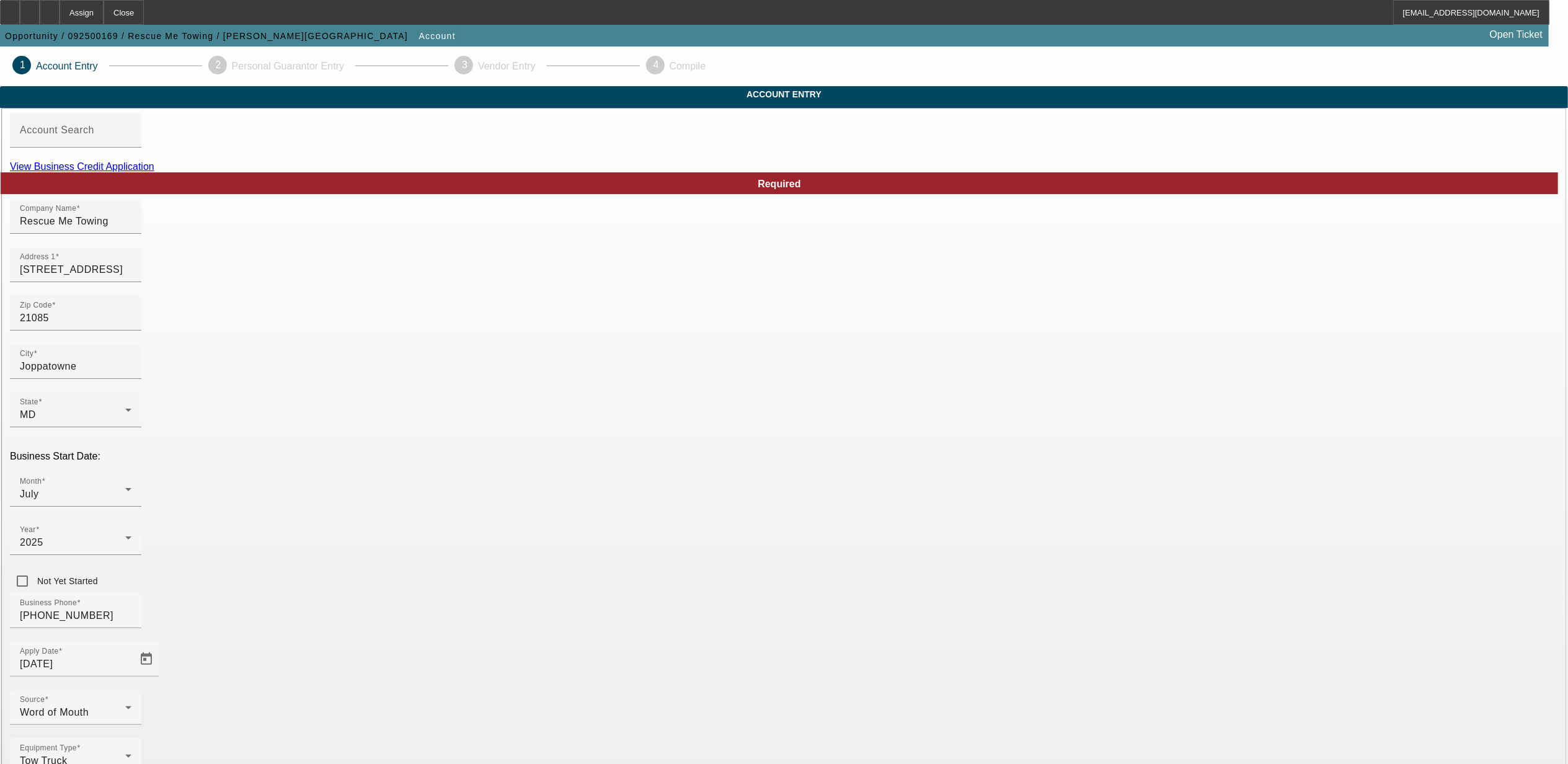
click at [155, 172] on link "View Business Credit Application" at bounding box center [81, 166] width 144 height 10
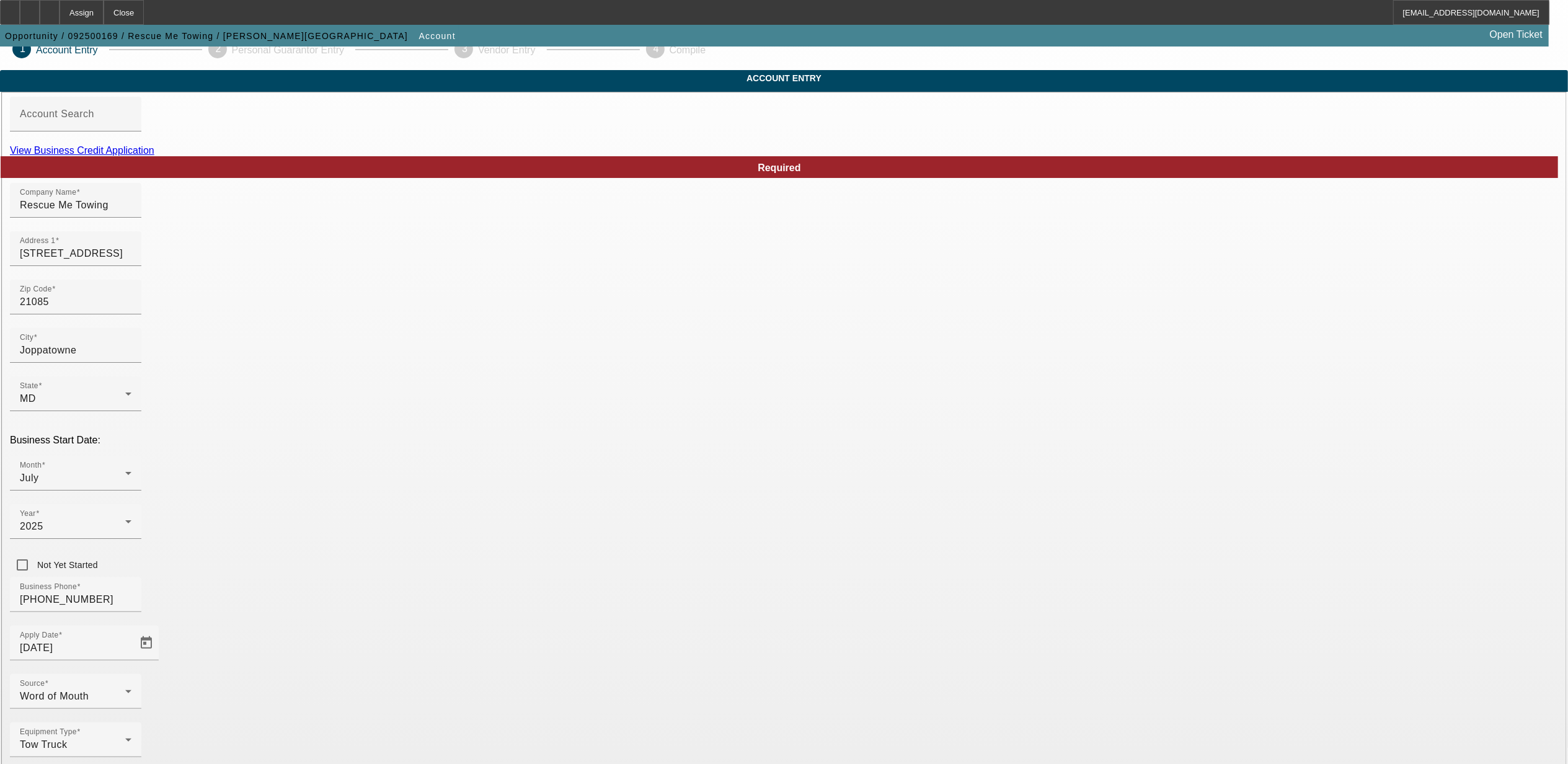
scroll to position [28, 0]
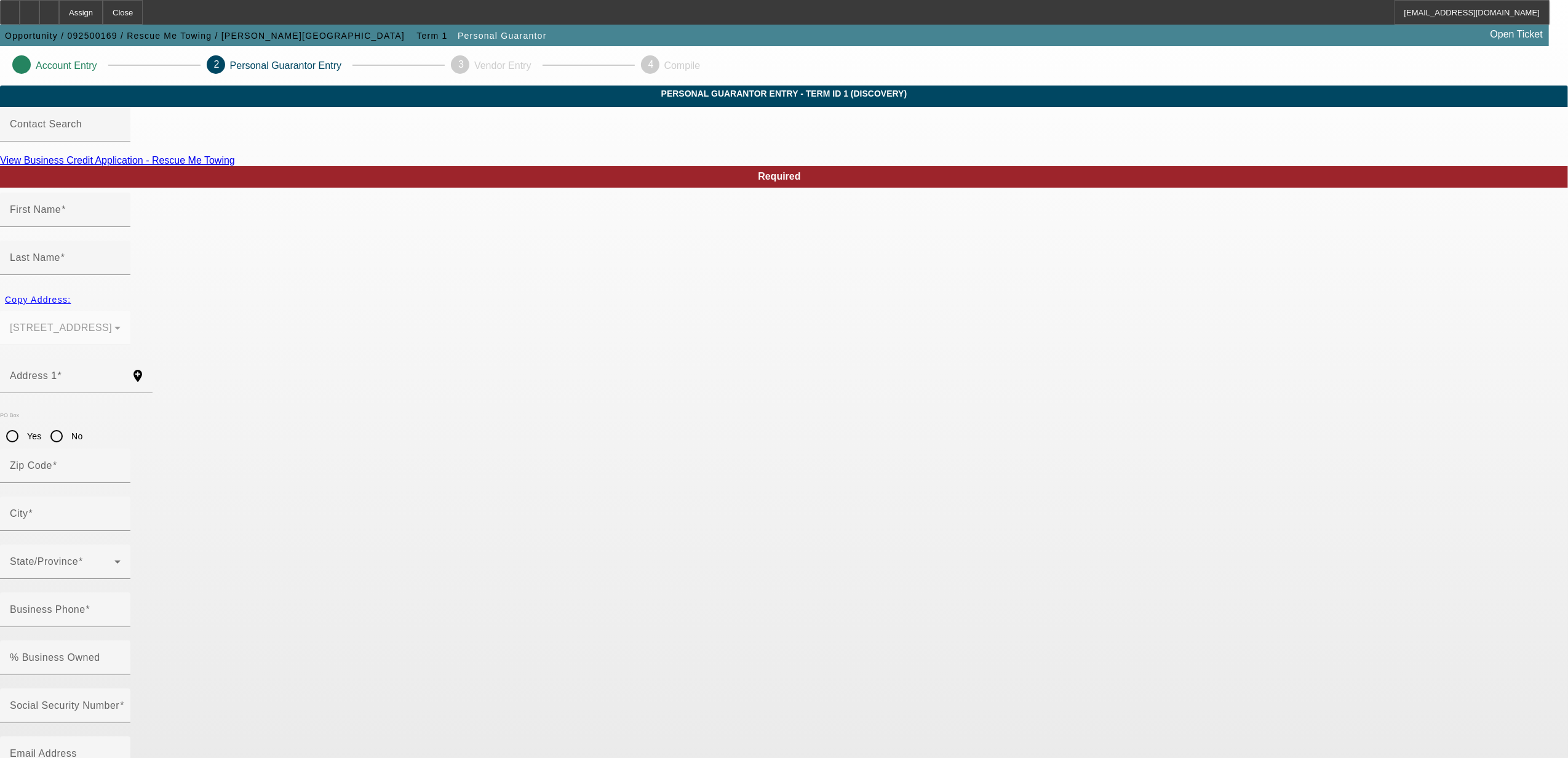
type input "Wansa"
type input "[PERSON_NAME]"
type input "[STREET_ADDRESS]"
radio input "true"
type input "21085"
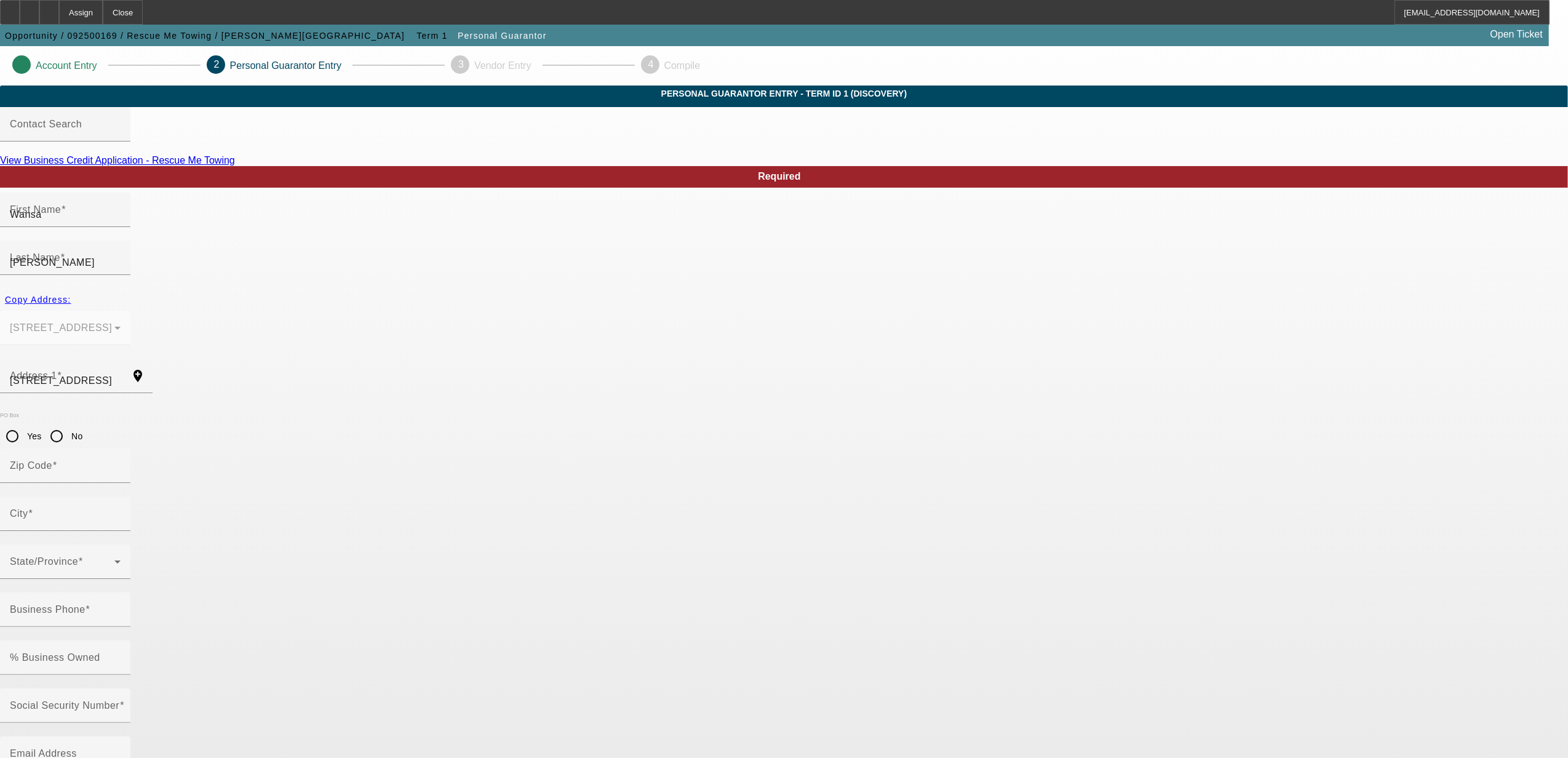
type input "Joppatowne"
type input "[PHONE_NUMBER]"
type input "100"
type input "219-02-0370"
type input "[EMAIL_ADDRESS][DOMAIN_NAME]"
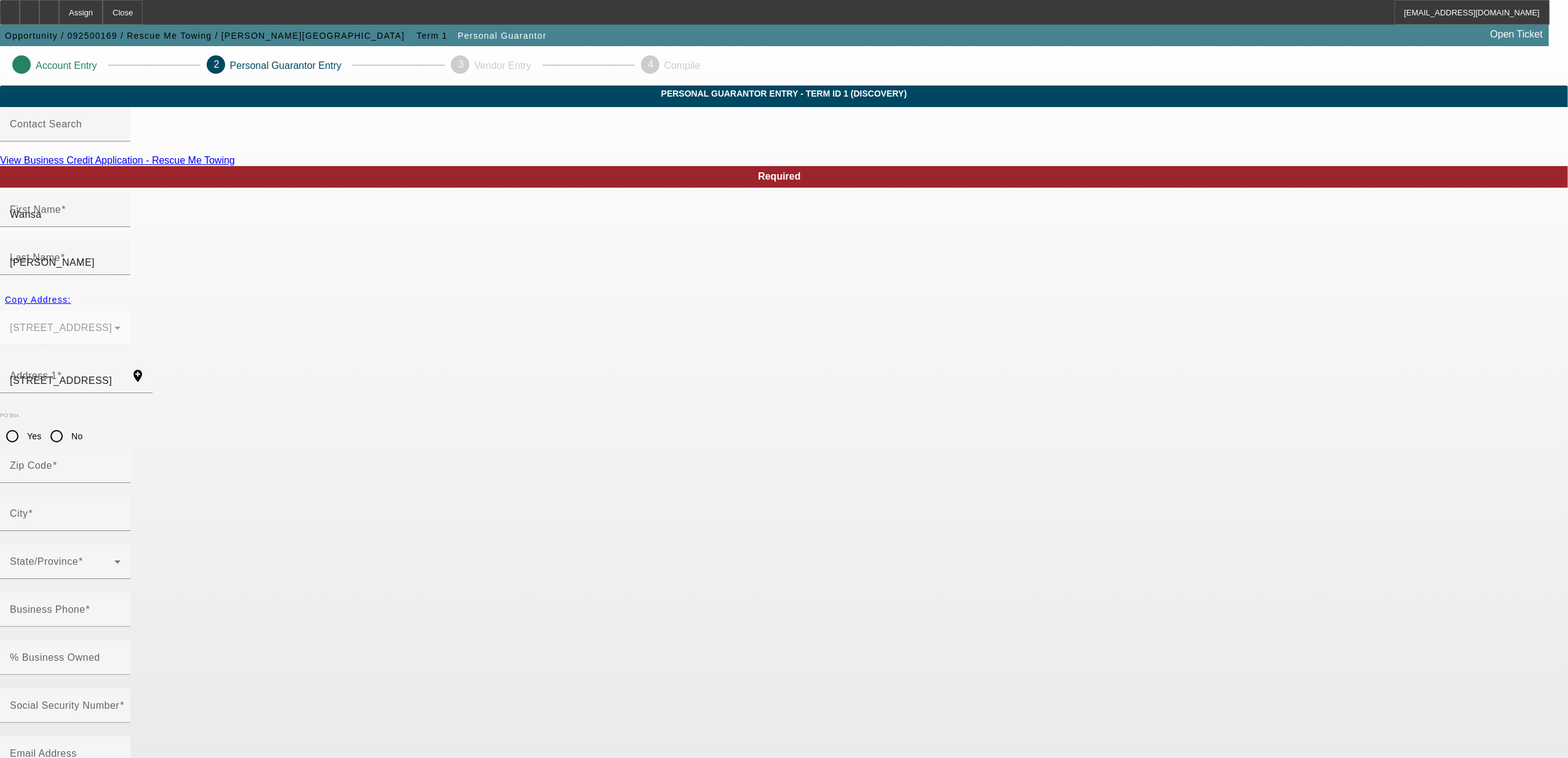
type input "[PHONE_NUMBER]"
click at [373, 260] on app-personal-guarantor-manage "Account Entry 2 Personal Guarantor Entry 3 Vendor Entry 4 Compile Personal Guar…" at bounding box center [784, 675] width 1568 height 1257
click at [604, 721] on body "Assign Close [EMAIL_ADDRESS][DOMAIN_NAME] Opportunity / 092500169 / Rescue Me T…" at bounding box center [784, 652] width 1568 height 1303
click at [884, 633] on body "Assign Close [EMAIL_ADDRESS][DOMAIN_NAME] Opportunity / 092500169 / Rescue Me T…" at bounding box center [784, 652] width 1568 height 1303
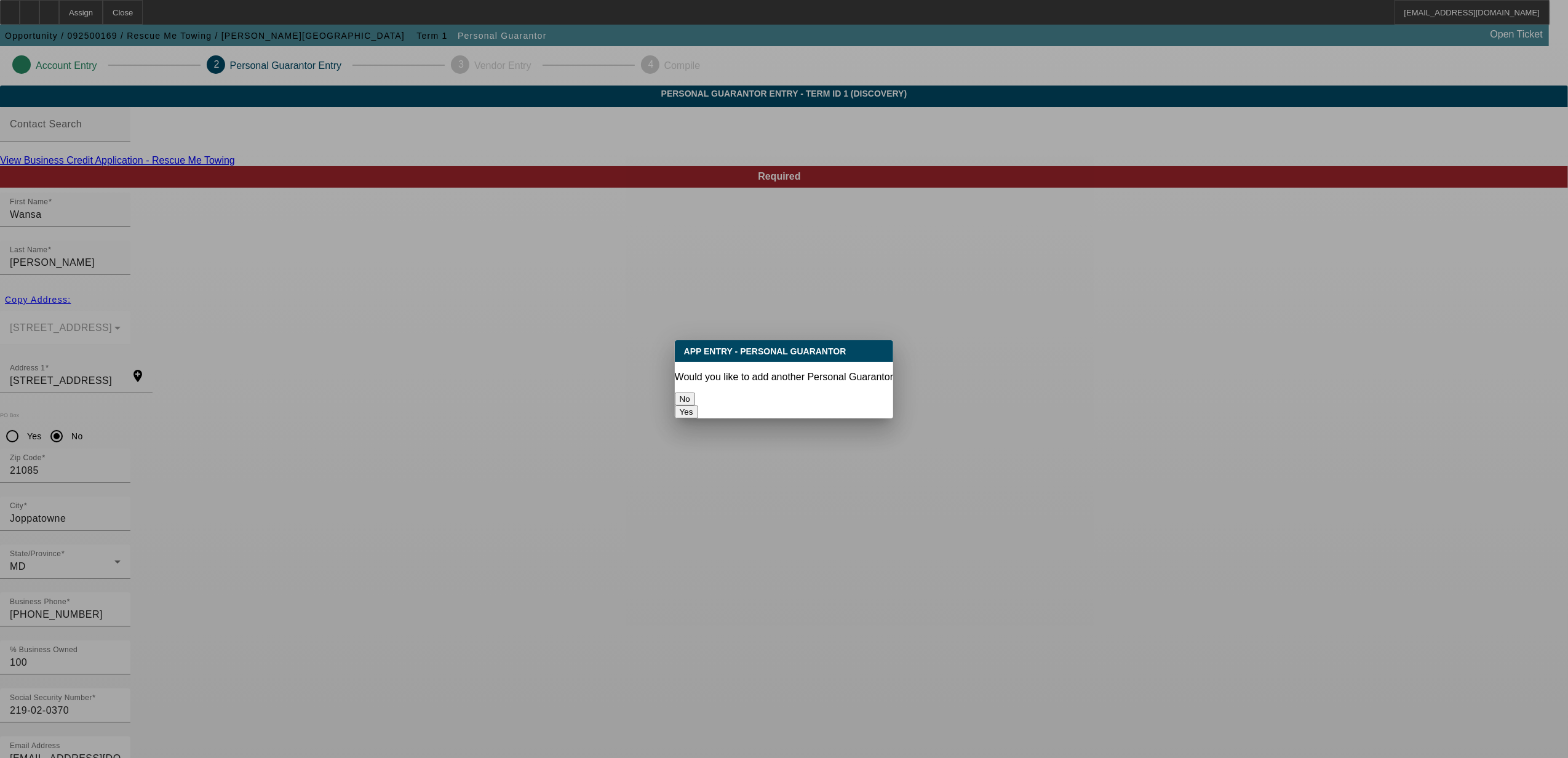
click at [695, 399] on button "No" at bounding box center [684, 399] width 20 height 13
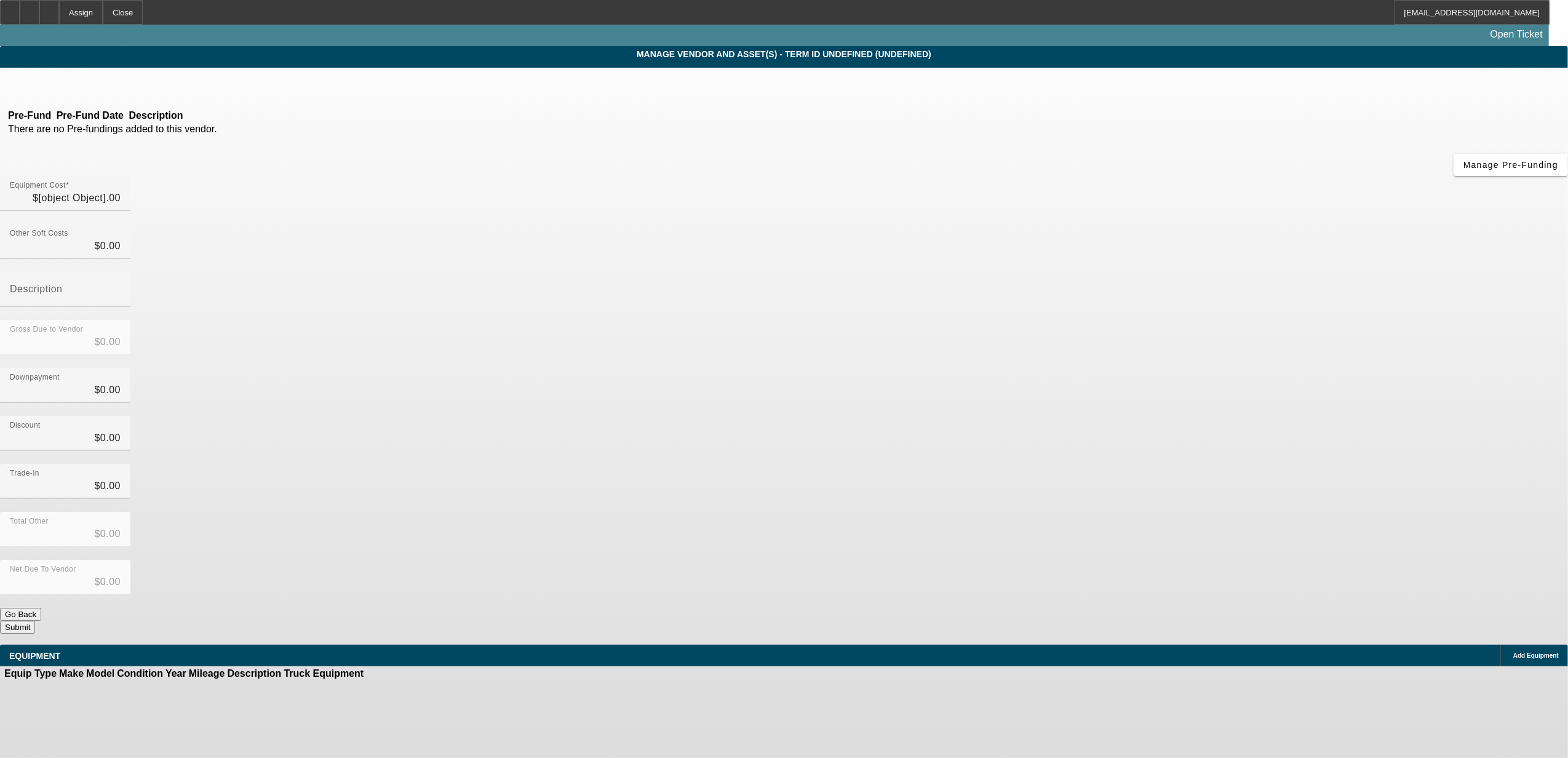
type input "$62,000.00"
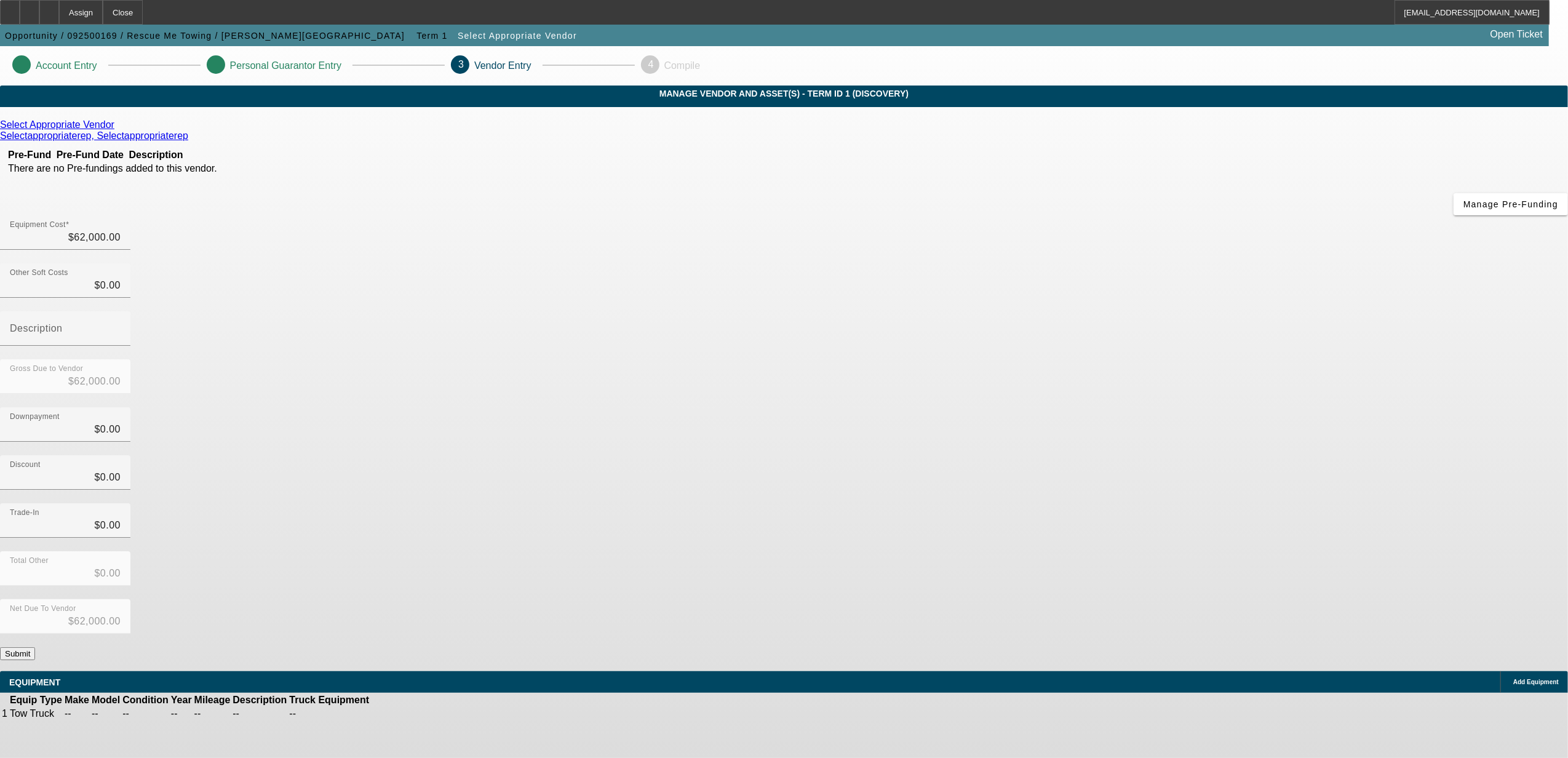
click at [118, 130] on icon at bounding box center [118, 124] width 0 height 10
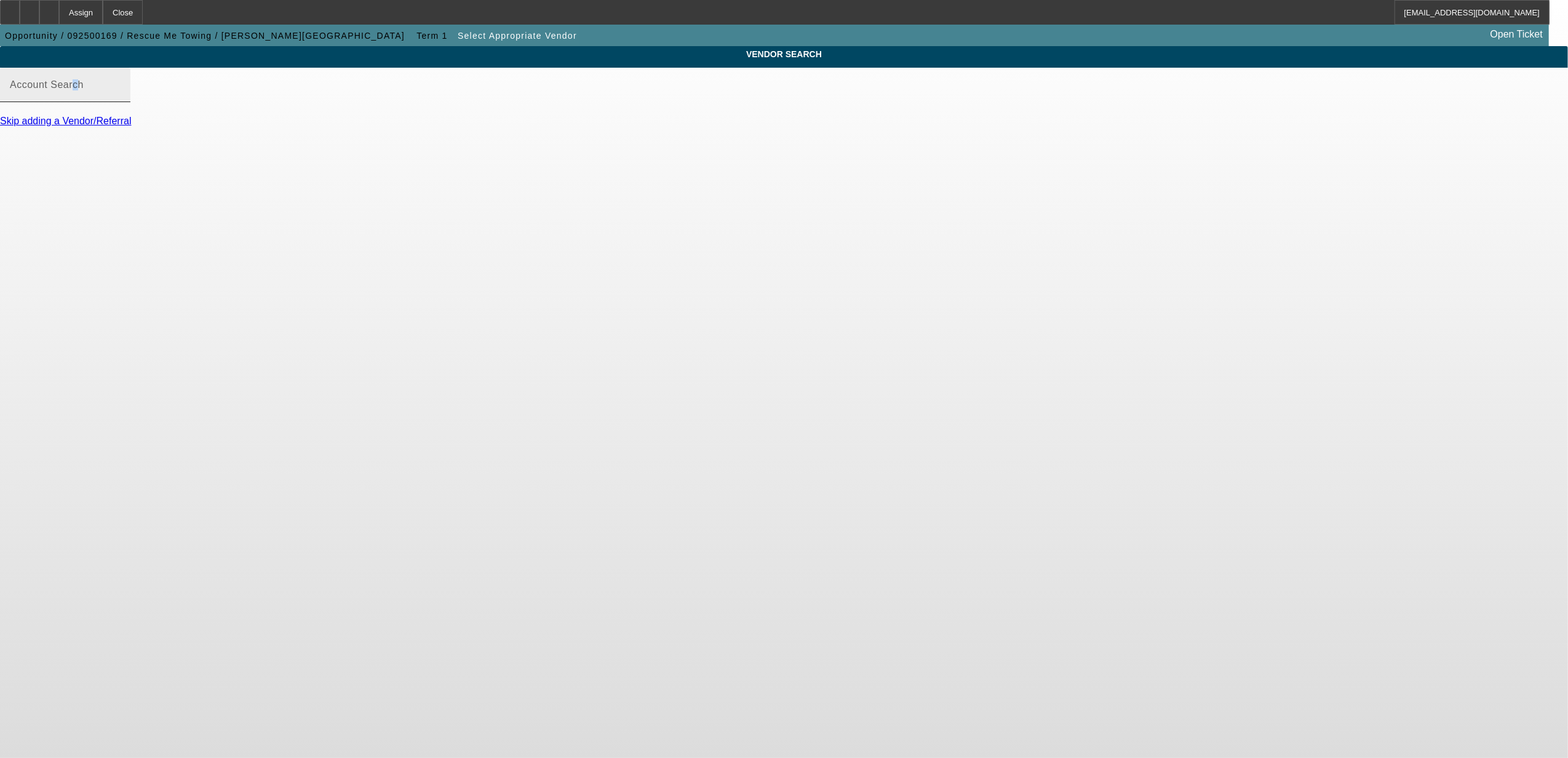
click at [84, 90] on mat-label "Account Search" at bounding box center [46, 84] width 74 height 10
click at [121, 94] on input "Account Search" at bounding box center [65, 90] width 110 height 14
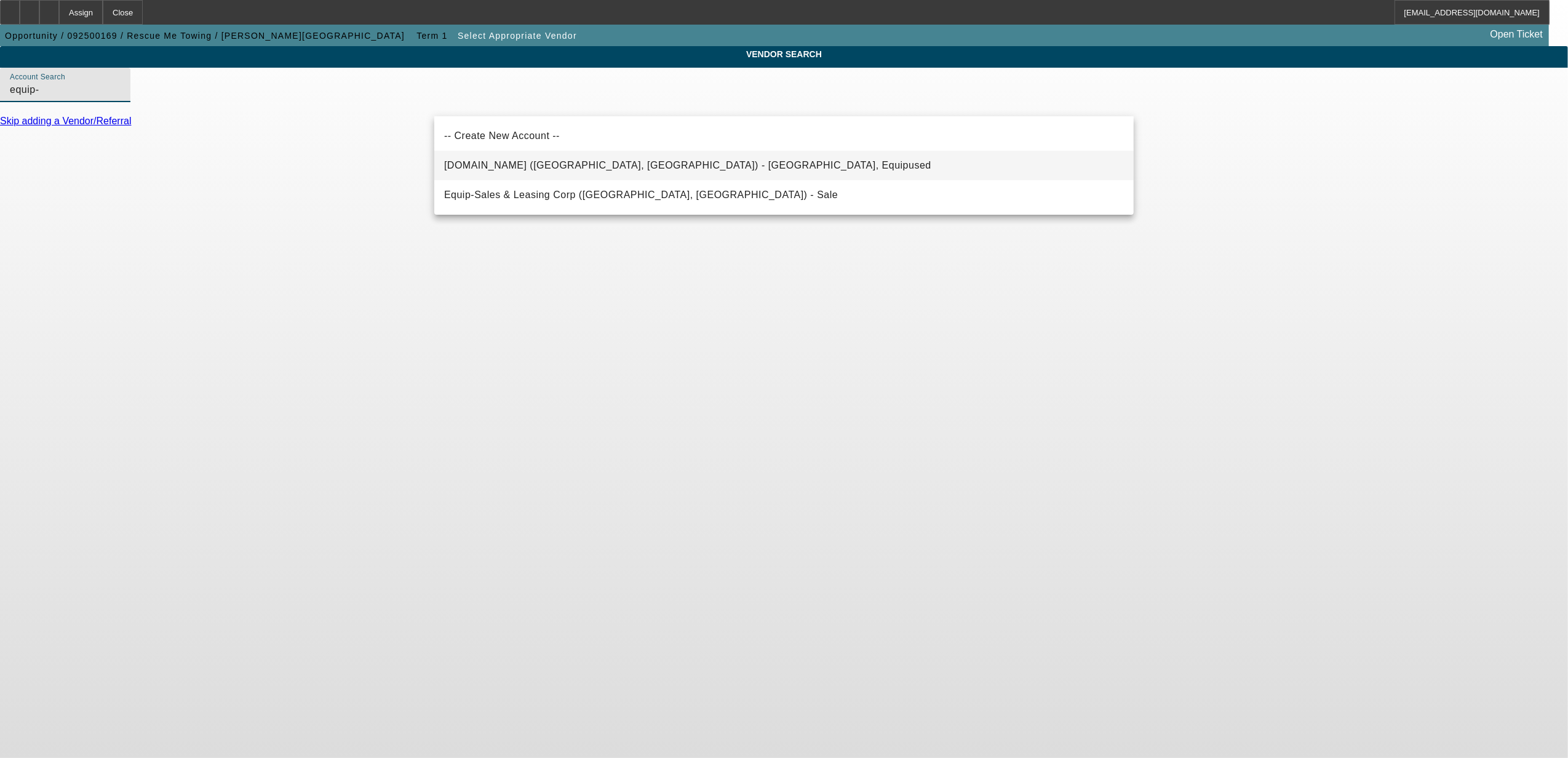
click at [473, 170] on span "[DOMAIN_NAME] ([GEOGRAPHIC_DATA], [GEOGRAPHIC_DATA]) - [GEOGRAPHIC_DATA], Equip…" at bounding box center [687, 166] width 487 height 14
type input "[DOMAIN_NAME] ([GEOGRAPHIC_DATA], [GEOGRAPHIC_DATA]) - [GEOGRAPHIC_DATA], Equip…"
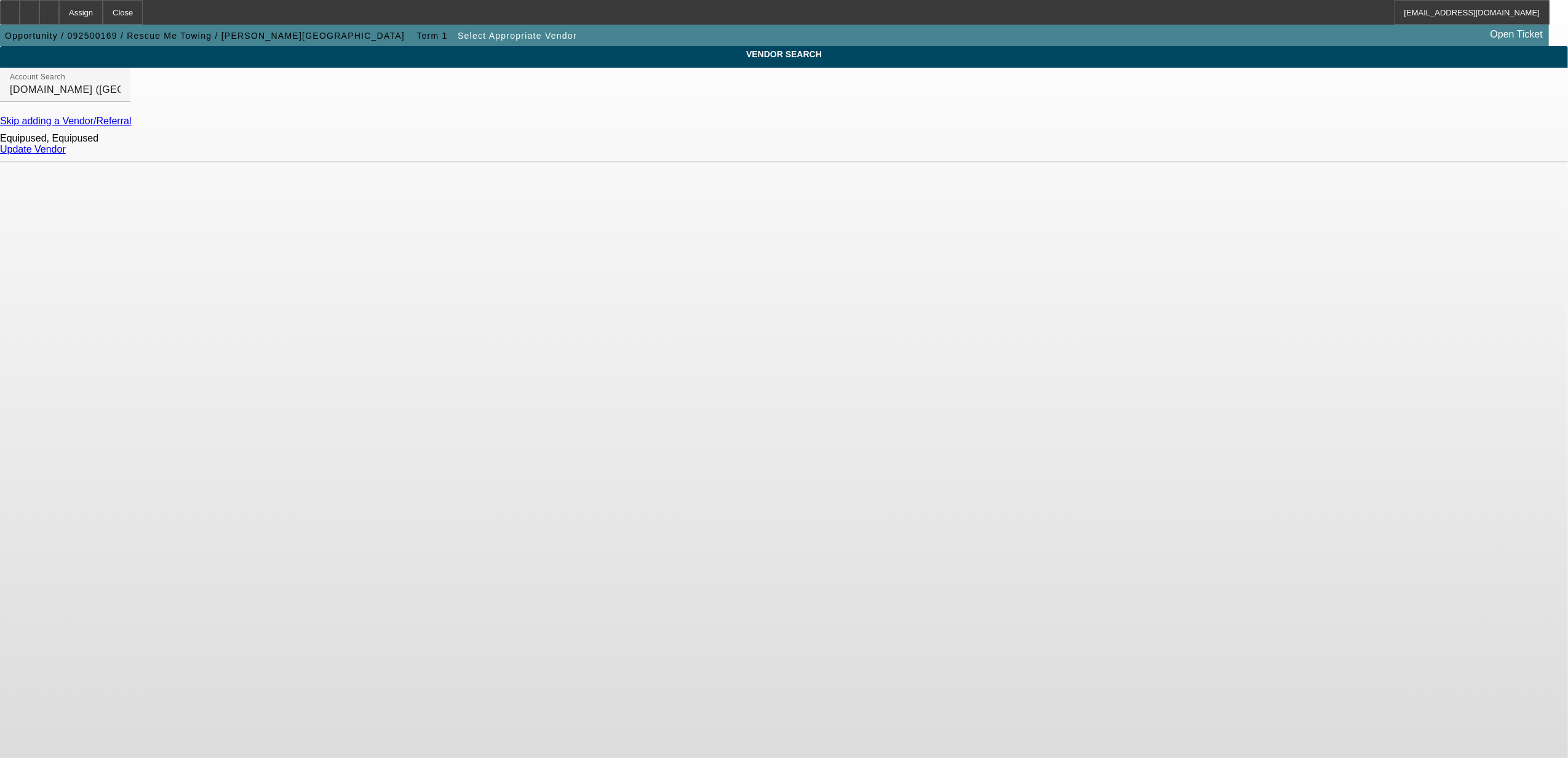
click at [1103, 151] on div "Update Vendor" at bounding box center [784, 150] width 1568 height 11
click at [66, 154] on link "Update Vendor" at bounding box center [33, 149] width 66 height 10
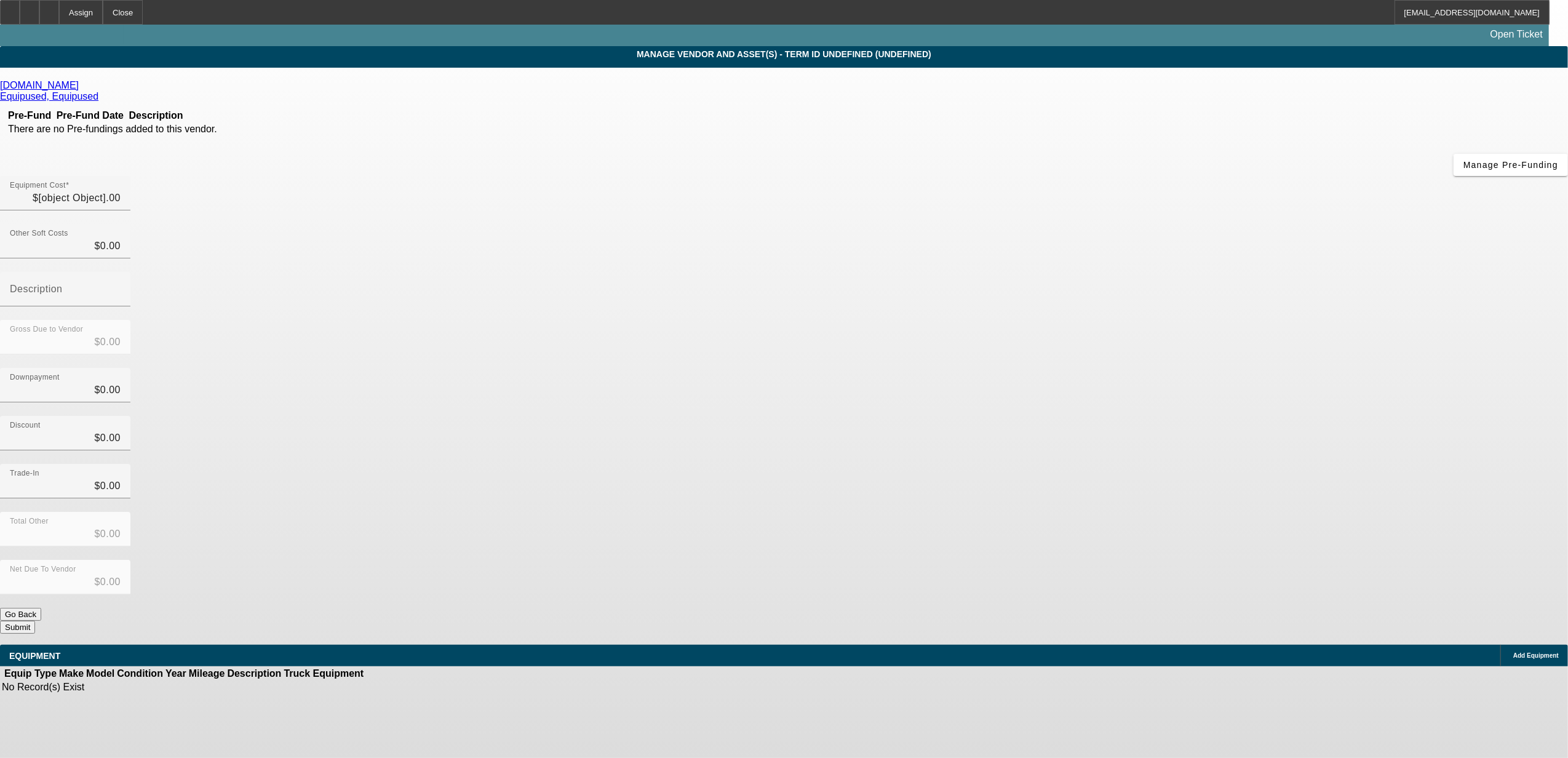
type input "$62,000.00"
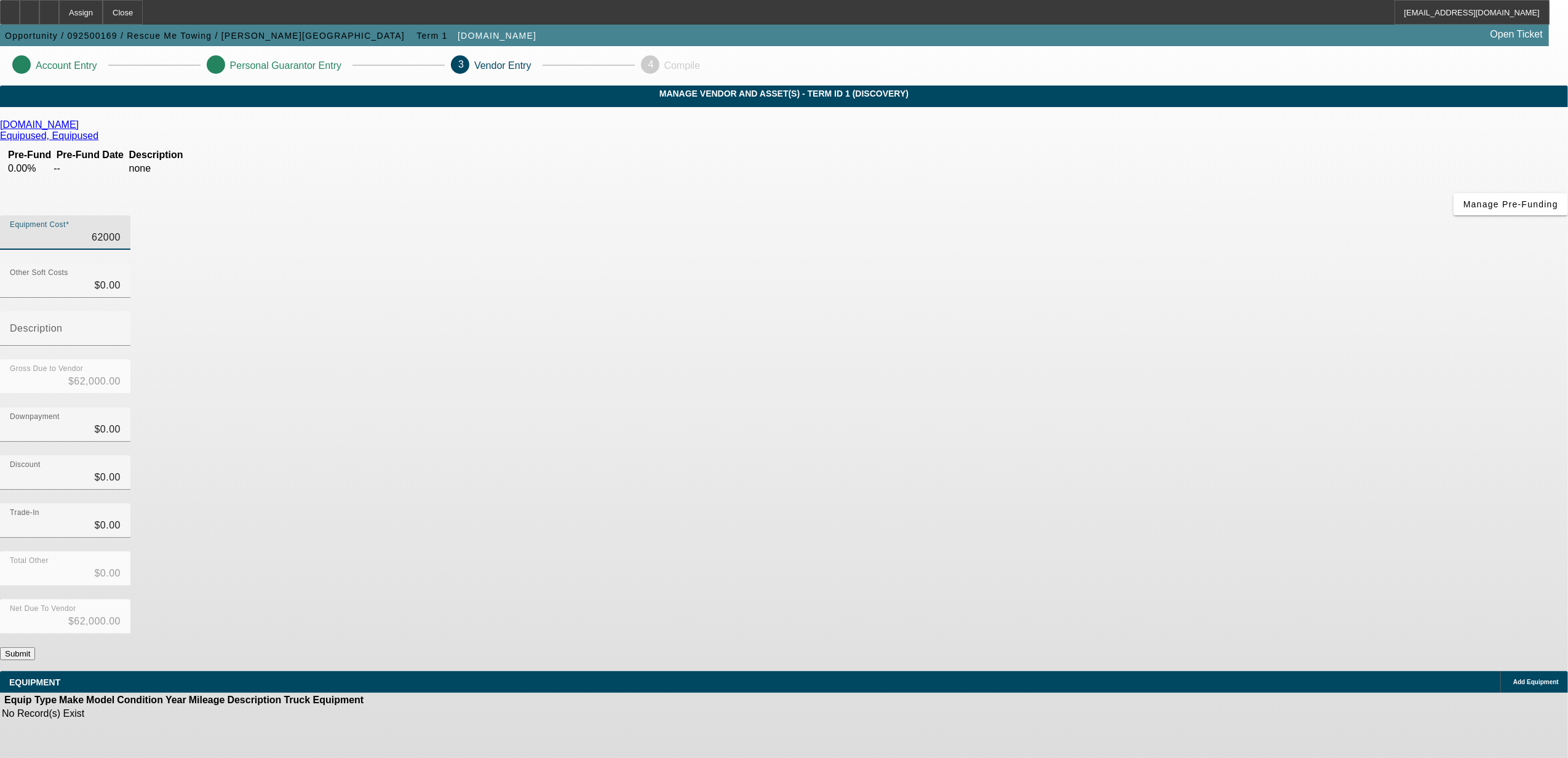
click at [121, 230] on input "62000" at bounding box center [65, 237] width 110 height 14
drag, startPoint x: 929, startPoint y: 156, endPoint x: 958, endPoint y: 155, distance: 29.0
click at [957, 215] on div "Equipment Cost 62000" at bounding box center [784, 239] width 1568 height 48
type input "62"
type input "$62.00"
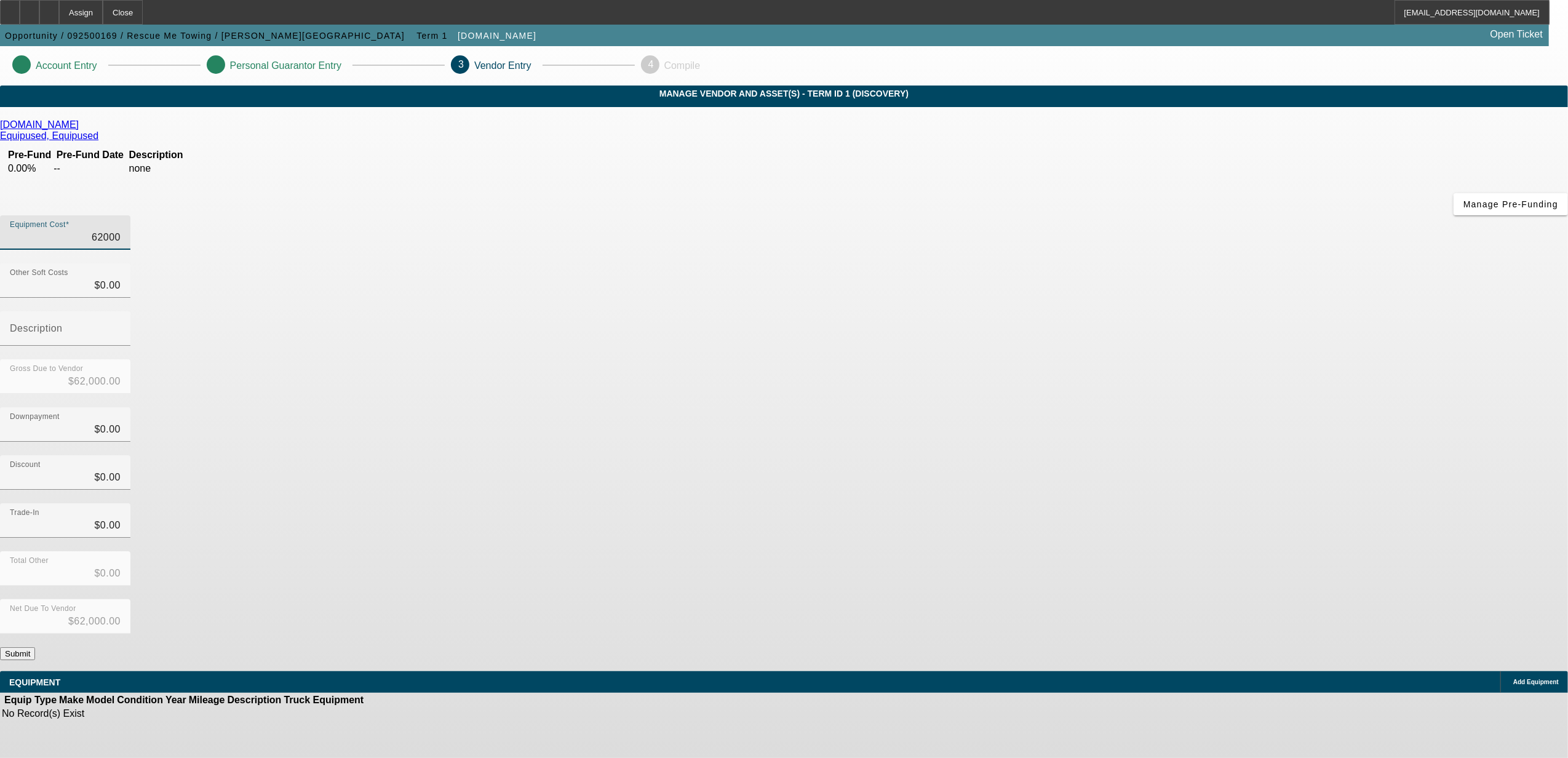
type input "$62.00"
type input "624"
type input "$624.00"
type input "6249"
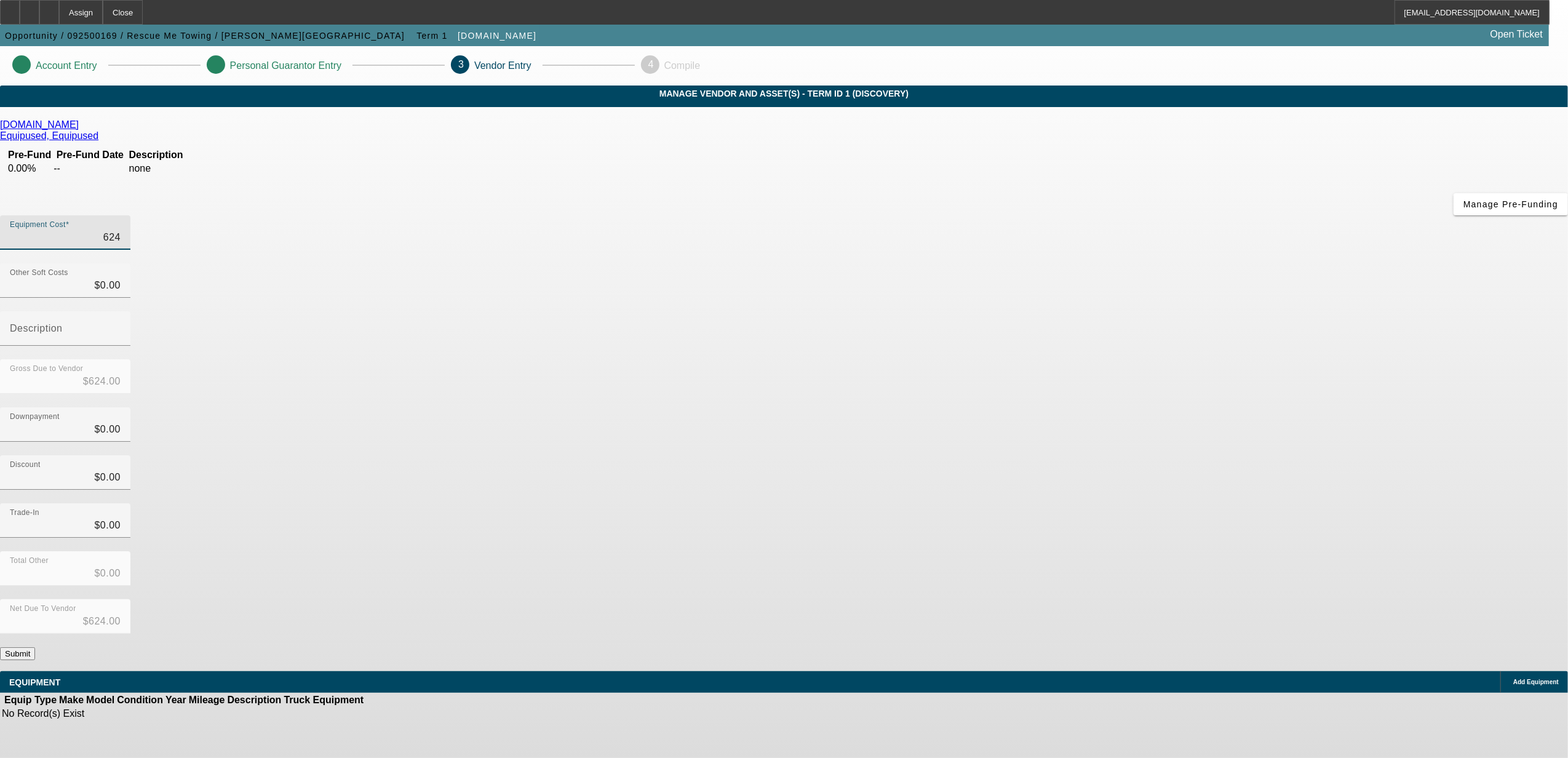
type input "$6,249.00"
type input "62495"
type input "$62,495.00"
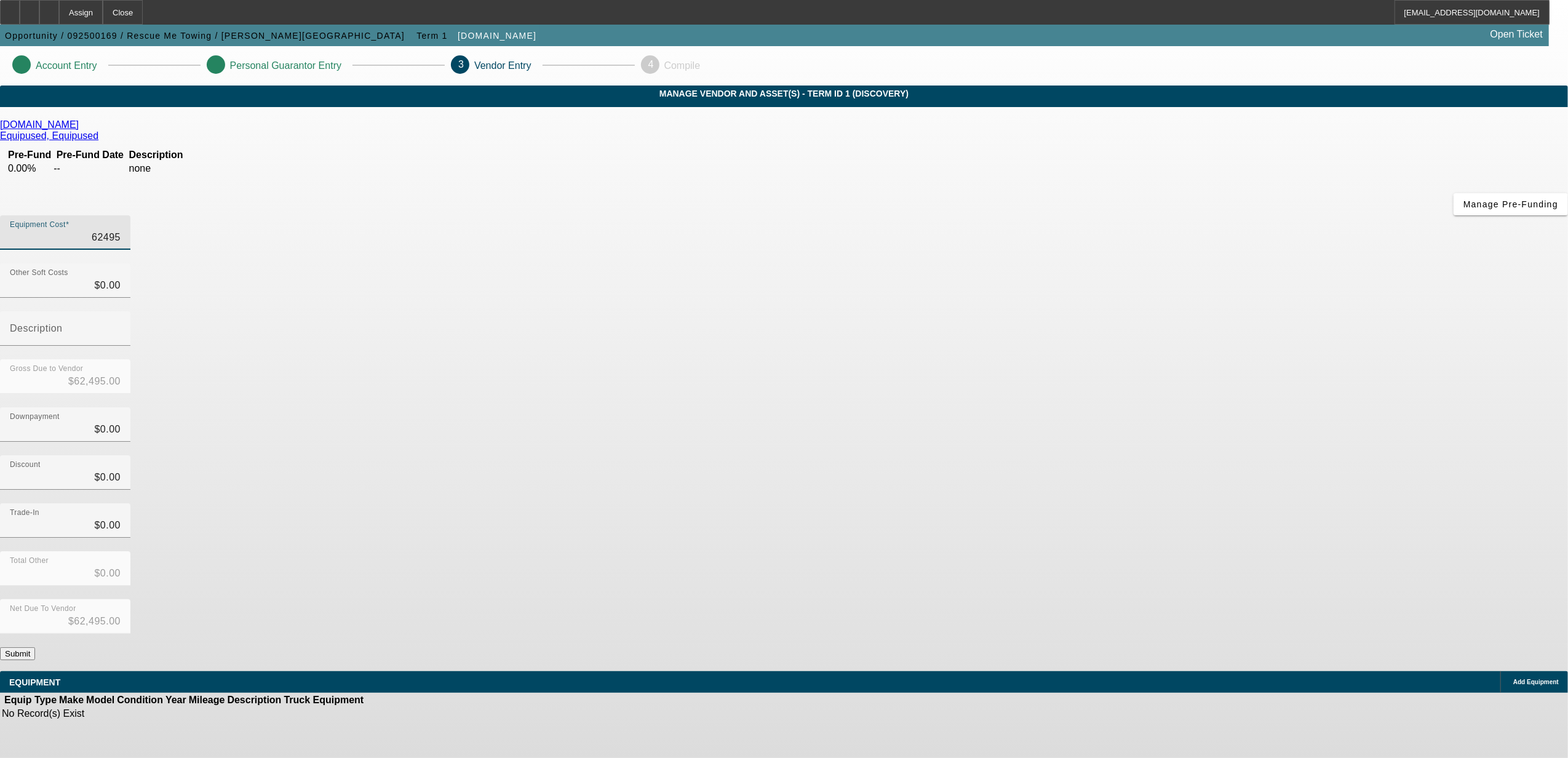
type input "$62,495.00"
click at [673, 364] on div "[DOMAIN_NAME] Equipused, Equipused Pre-Fund Pre-Fund Date Description 0.00% -- …" at bounding box center [784, 389] width 1568 height 541
click at [1500, 671] on div "Add Equipment" at bounding box center [1534, 681] width 68 height 22
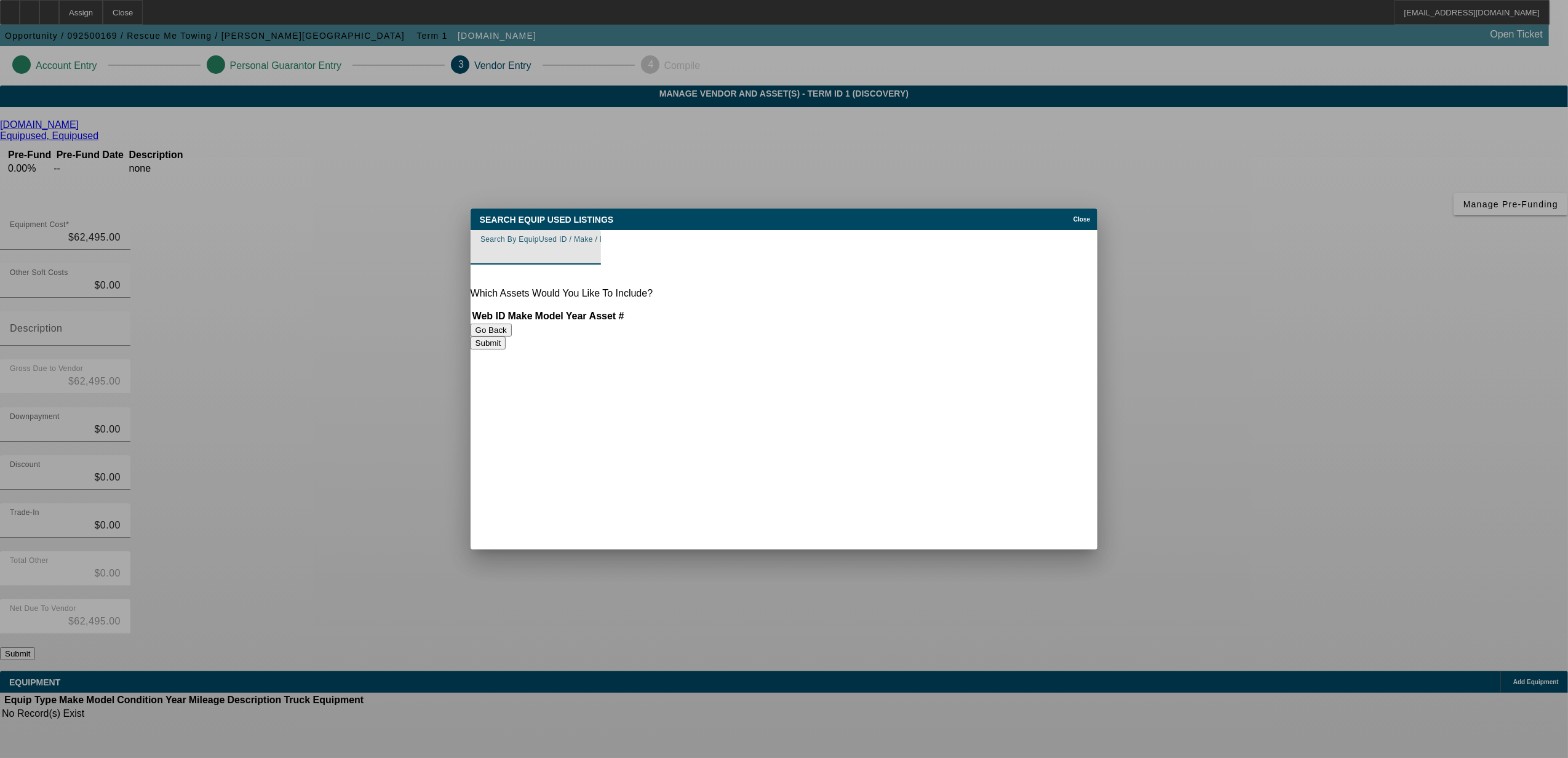
click at [591, 249] on input "Search By EquipUsed ID / Make / Model" at bounding box center [536, 252] width 110 height 14
paste input "6096"
click at [655, 332] on div "Go Back Submit" at bounding box center [784, 337] width 628 height 26
click at [569, 247] on input "6096" at bounding box center [536, 252] width 110 height 14
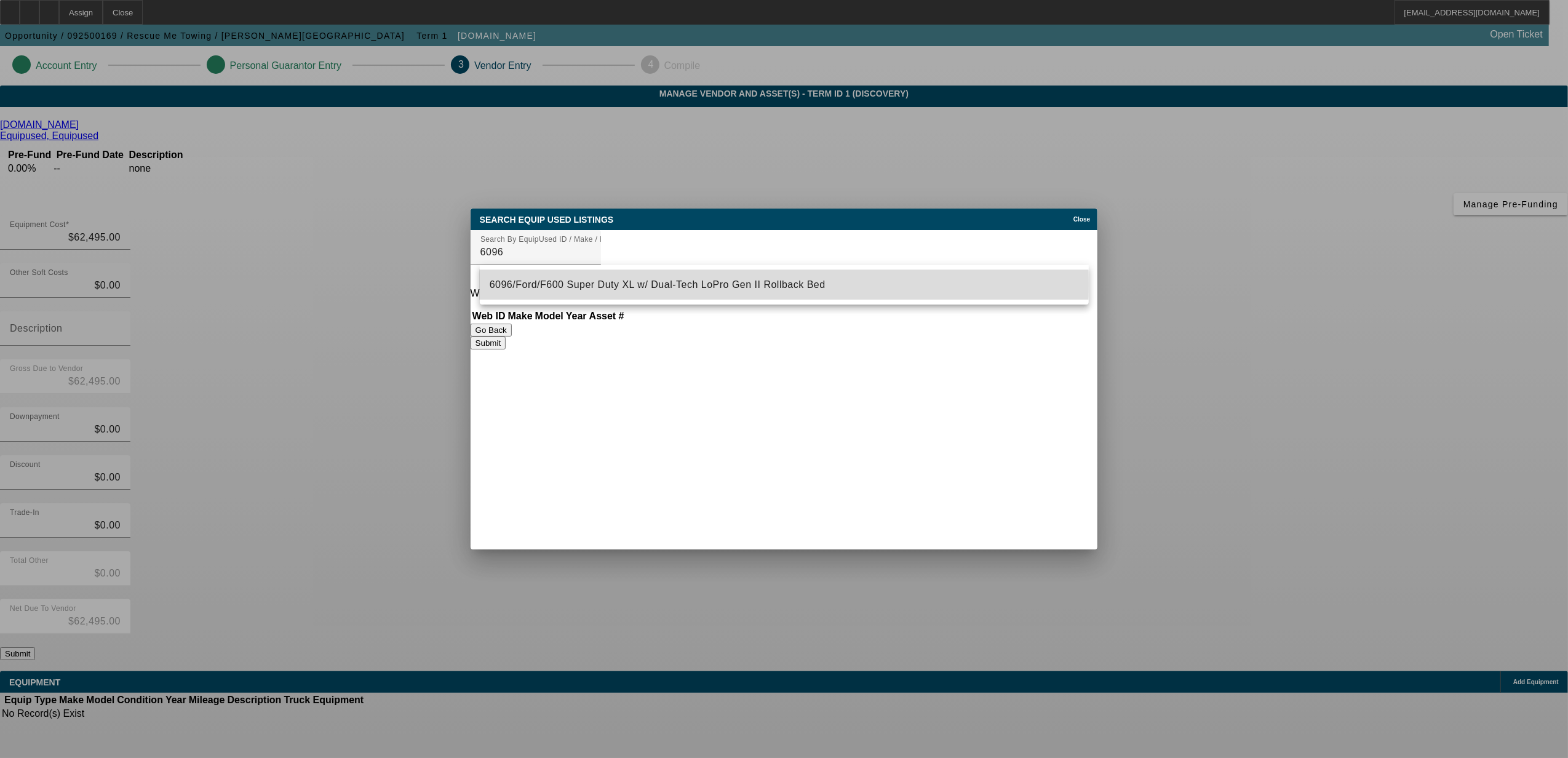
click at [589, 284] on span "6096/Ford/F600 Super Duty XL w/ Dual-Tech LoPro Gen II Rollback Bed" at bounding box center [657, 284] width 336 height 10
type input "6096/Ford/F600 Super Duty XL w/ Dual-Tech LoPro Gen II Rollback Bed"
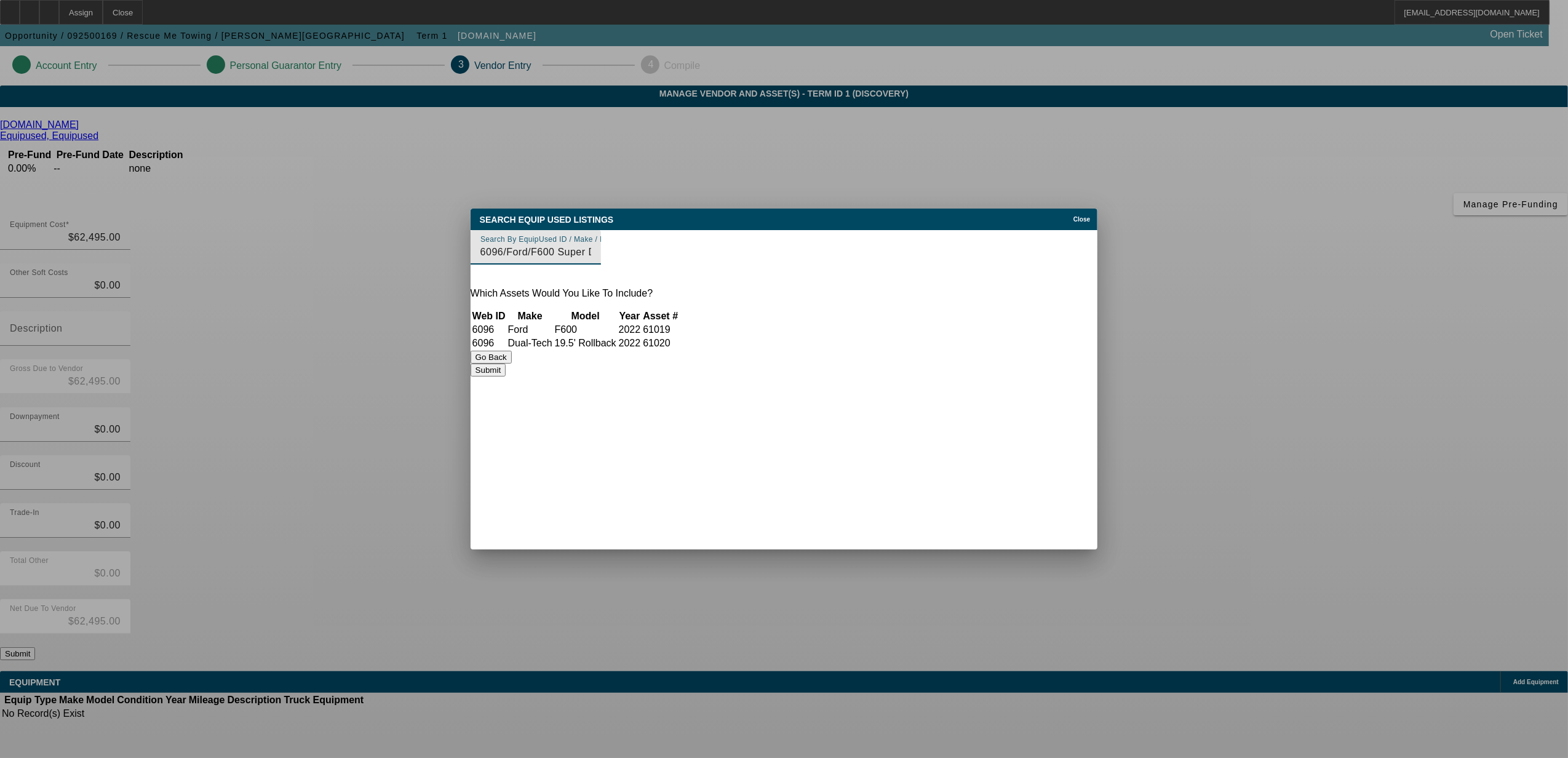
click at [505, 377] on button "Submit" at bounding box center [489, 370] width 35 height 13
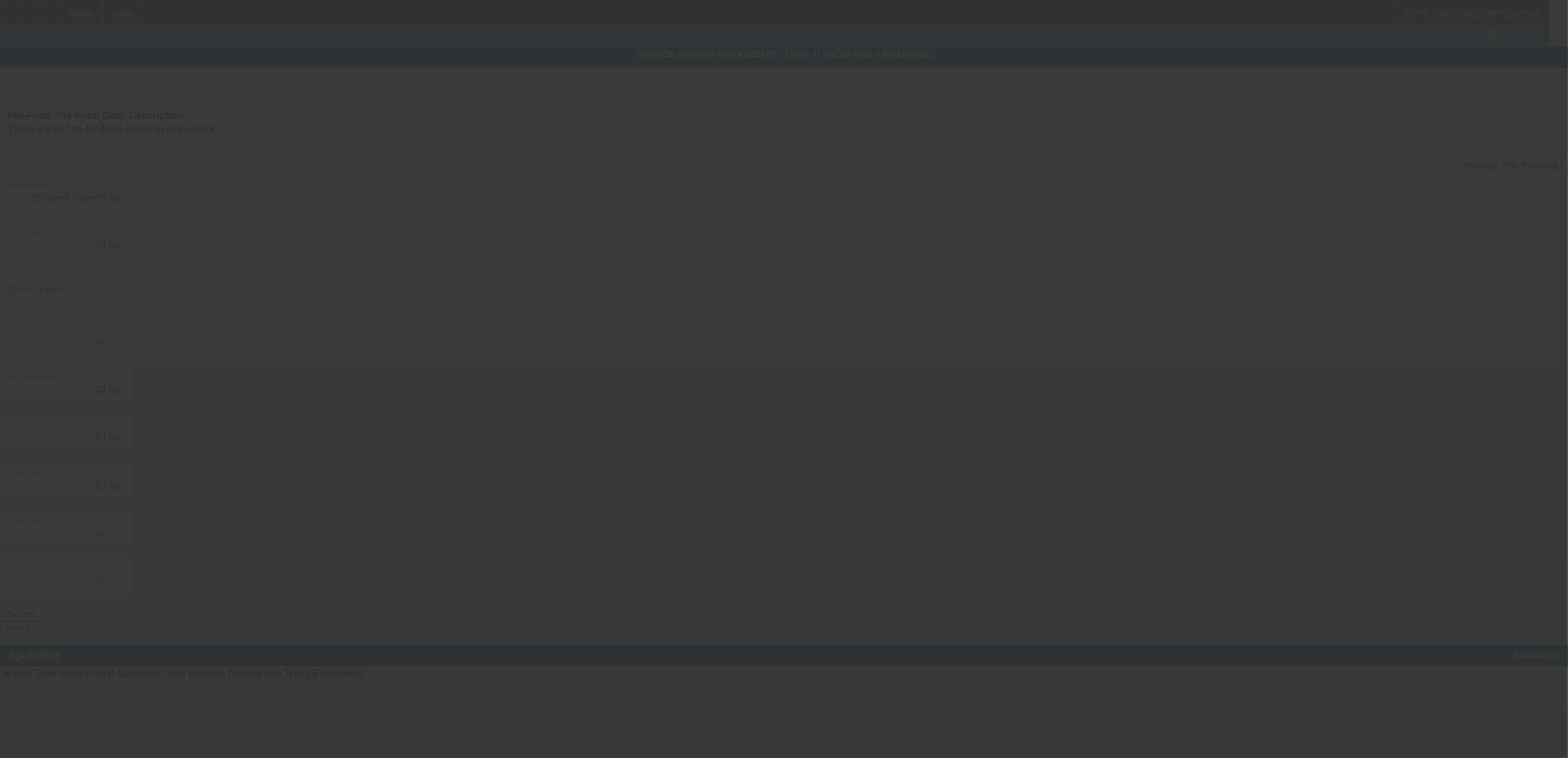
type input "$62,495.00"
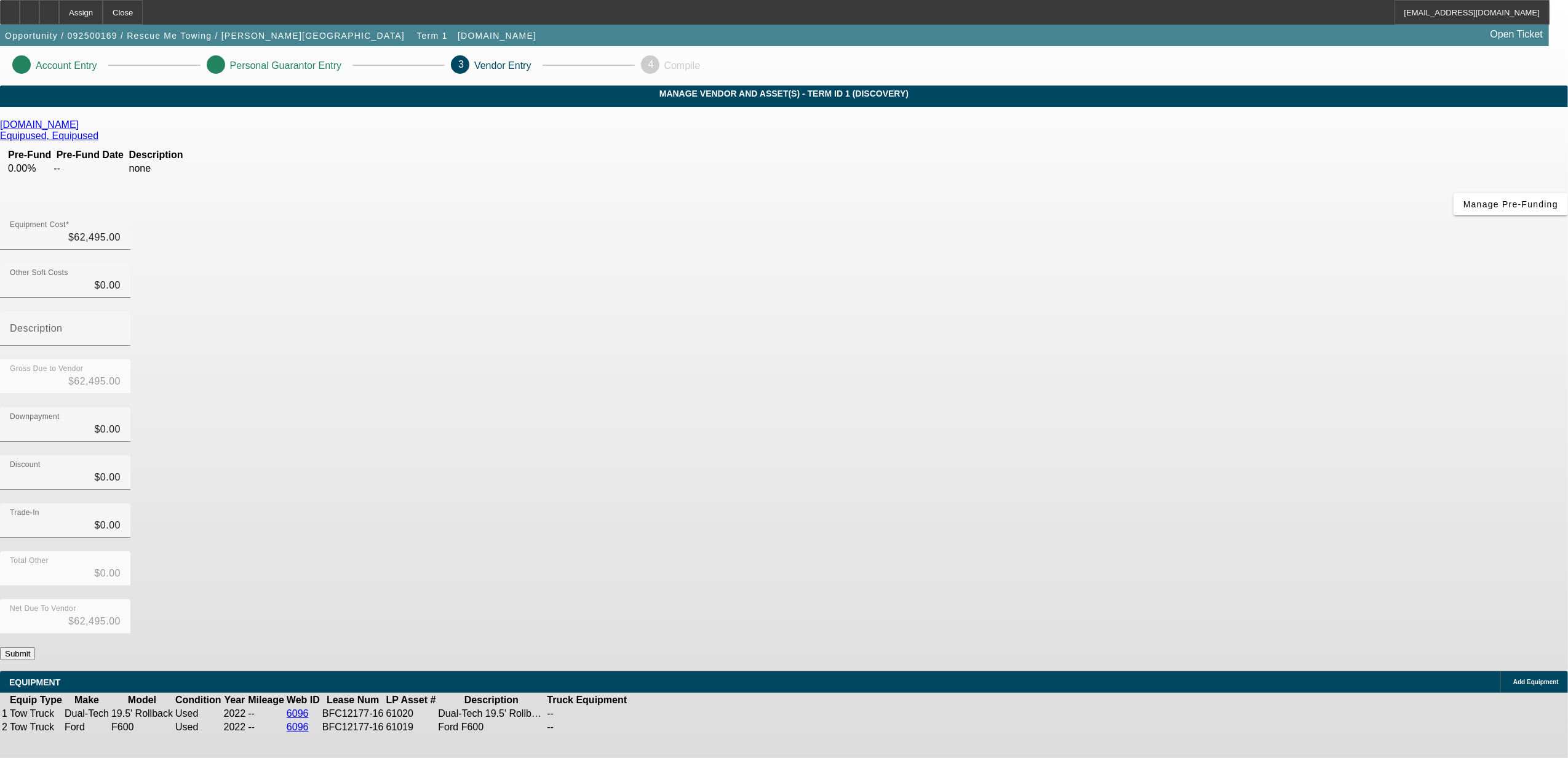
click at [1322, 484] on app-vendor-asset-manage "Account Entry Personal Guarantor Entry 3 Vendor Entry 4 Compile MANAGE VENDOR A…" at bounding box center [784, 397] width 1568 height 700
click at [35, 647] on button "Submit" at bounding box center [18, 653] width 35 height 13
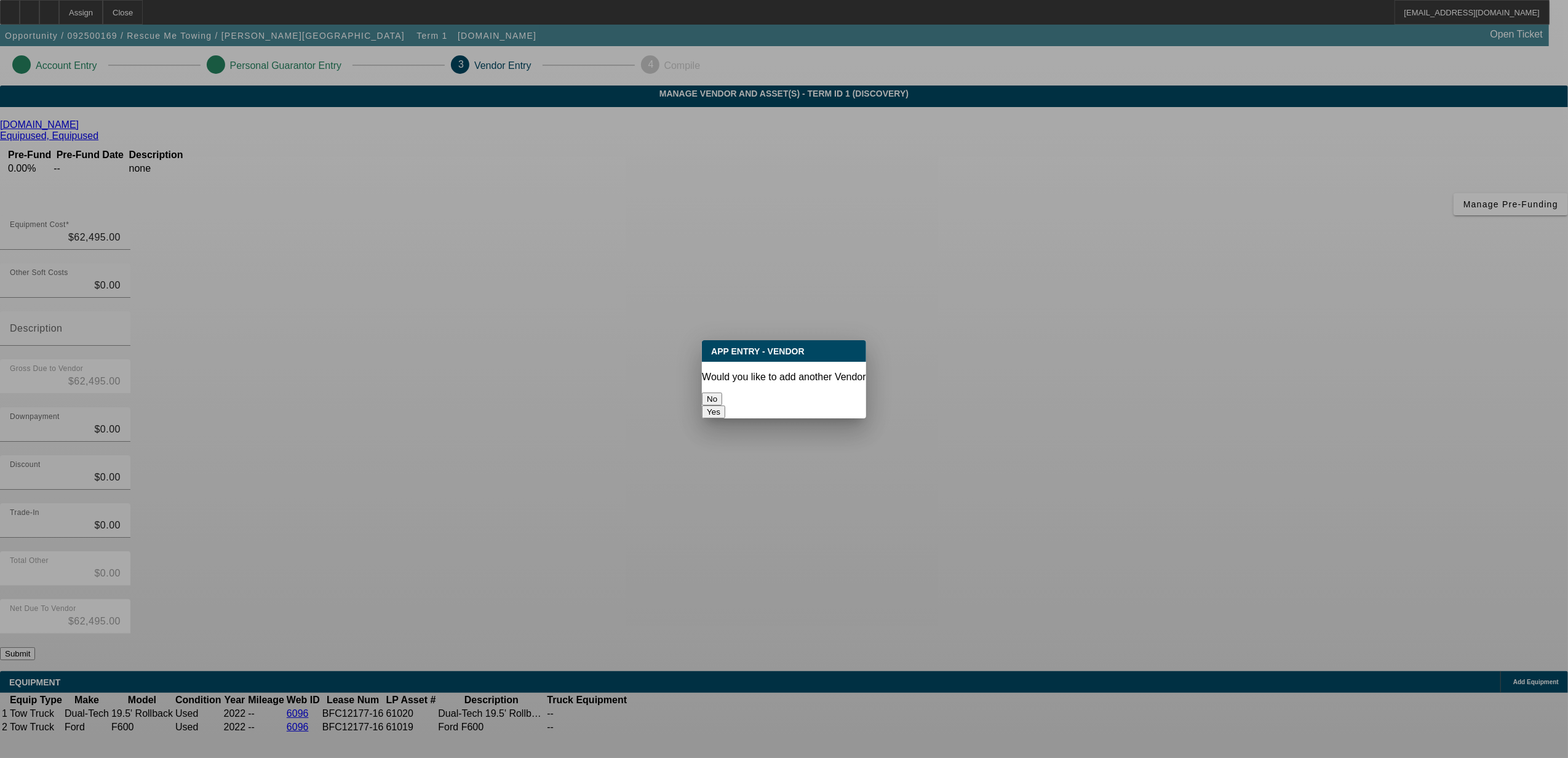
click at [722, 399] on button "No" at bounding box center [712, 399] width 20 height 13
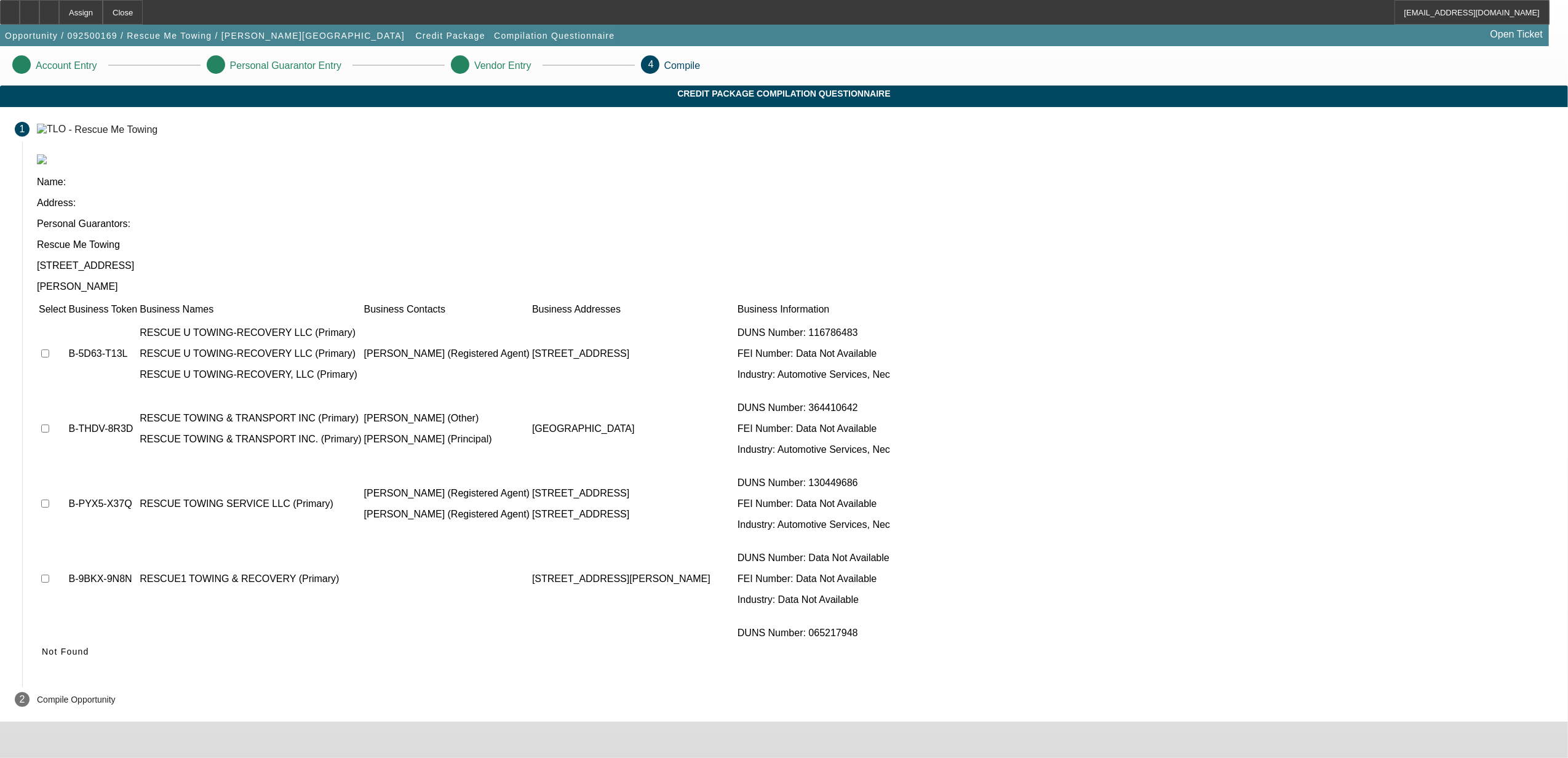
click at [50, 349] on input "checkbox" at bounding box center [46, 353] width 8 height 8
checkbox input "true"
click at [66, 392] on td at bounding box center [52, 429] width 28 height 74
drag, startPoint x: 465, startPoint y: 341, endPoint x: 473, endPoint y: 347, distance: 10.0
click at [50, 425] on input "checkbox" at bounding box center [46, 429] width 8 height 8
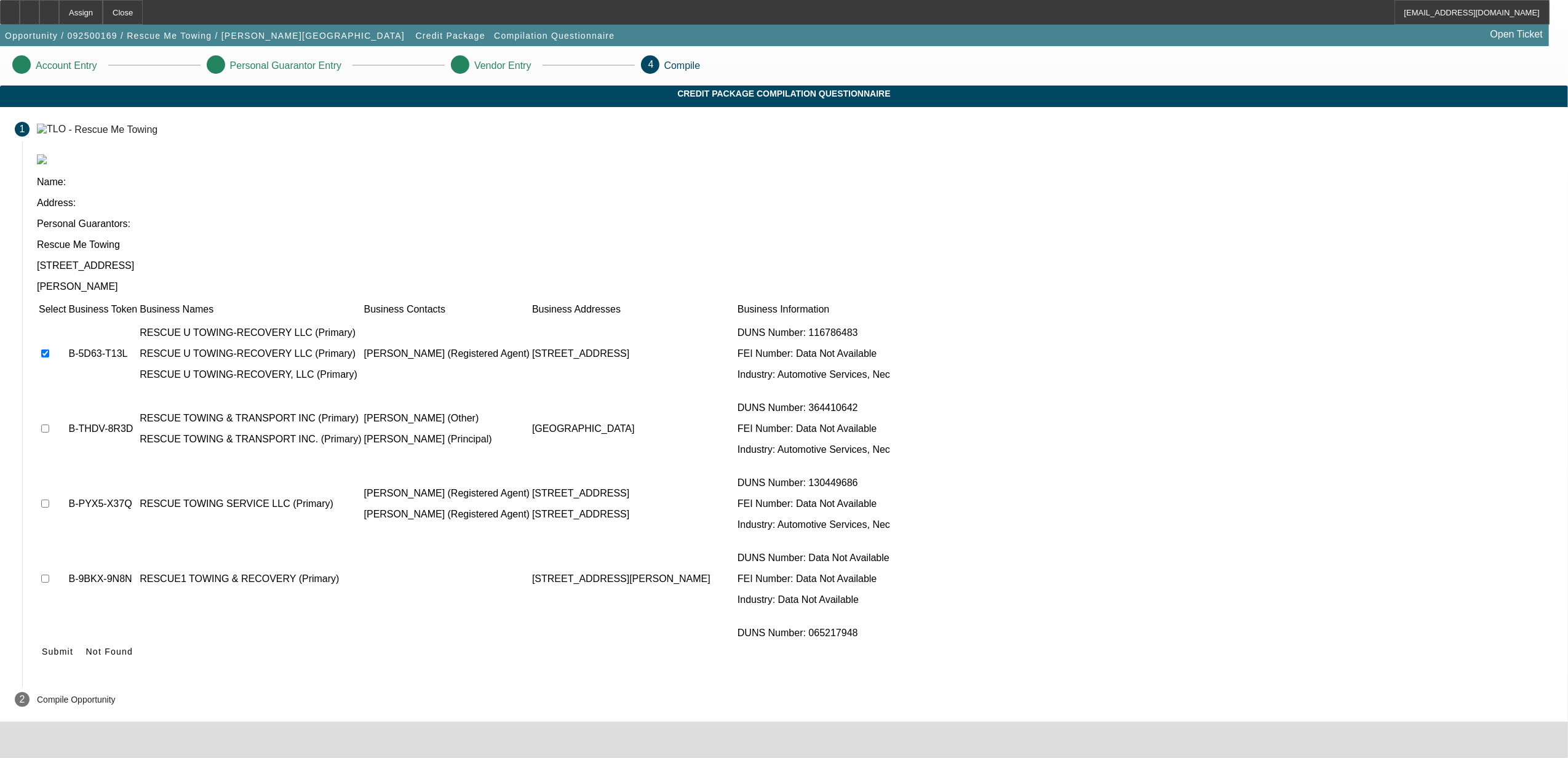
checkbox input "true"
click at [50, 500] on input "checkbox" at bounding box center [46, 504] width 8 height 8
checkbox input "true"
click at [50, 575] on input "checkbox" at bounding box center [46, 579] width 8 height 8
checkbox input "true"
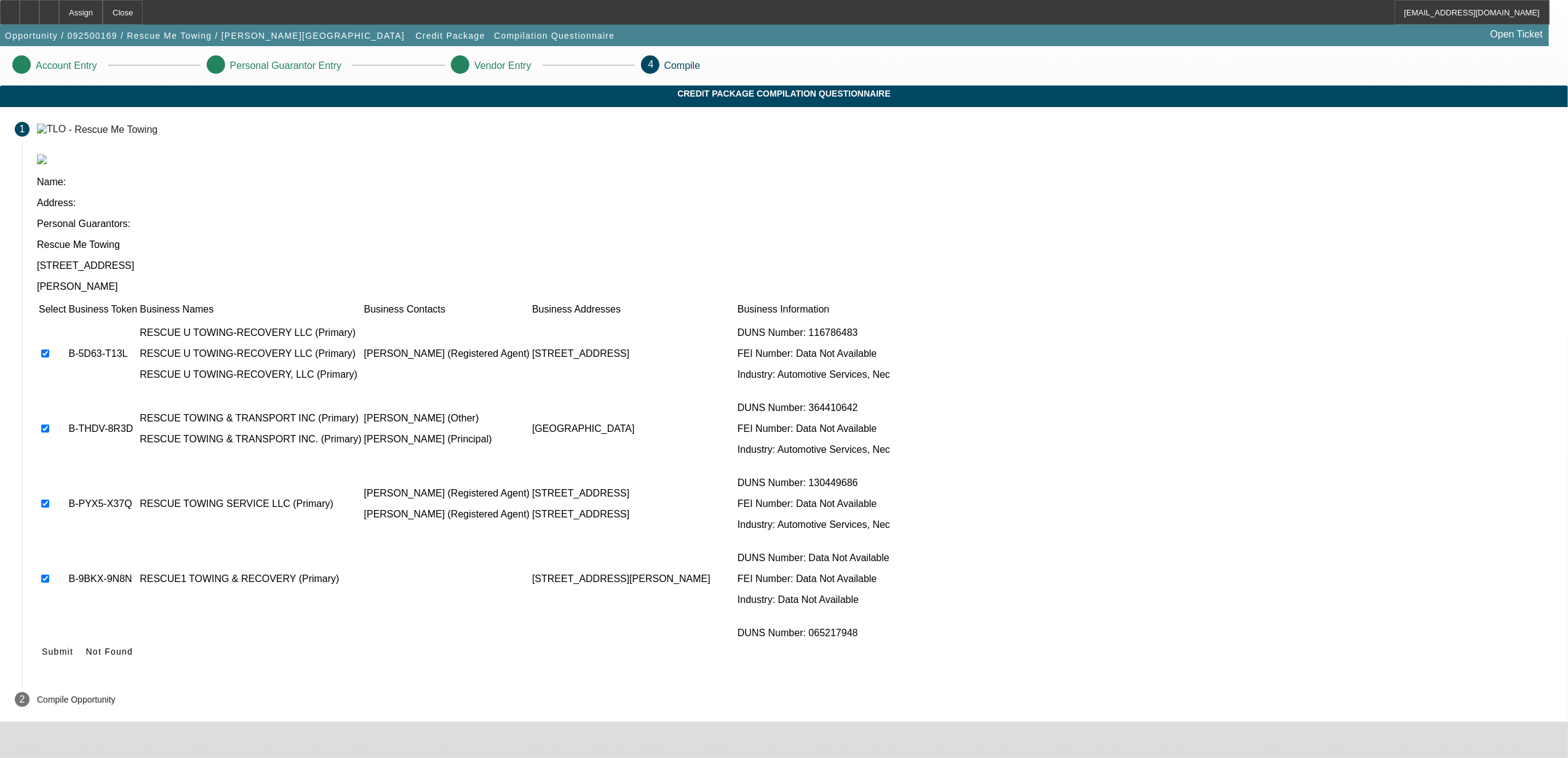
click at [50, 649] on input "checkbox" at bounding box center [46, 653] width 8 height 8
checkbox input "true"
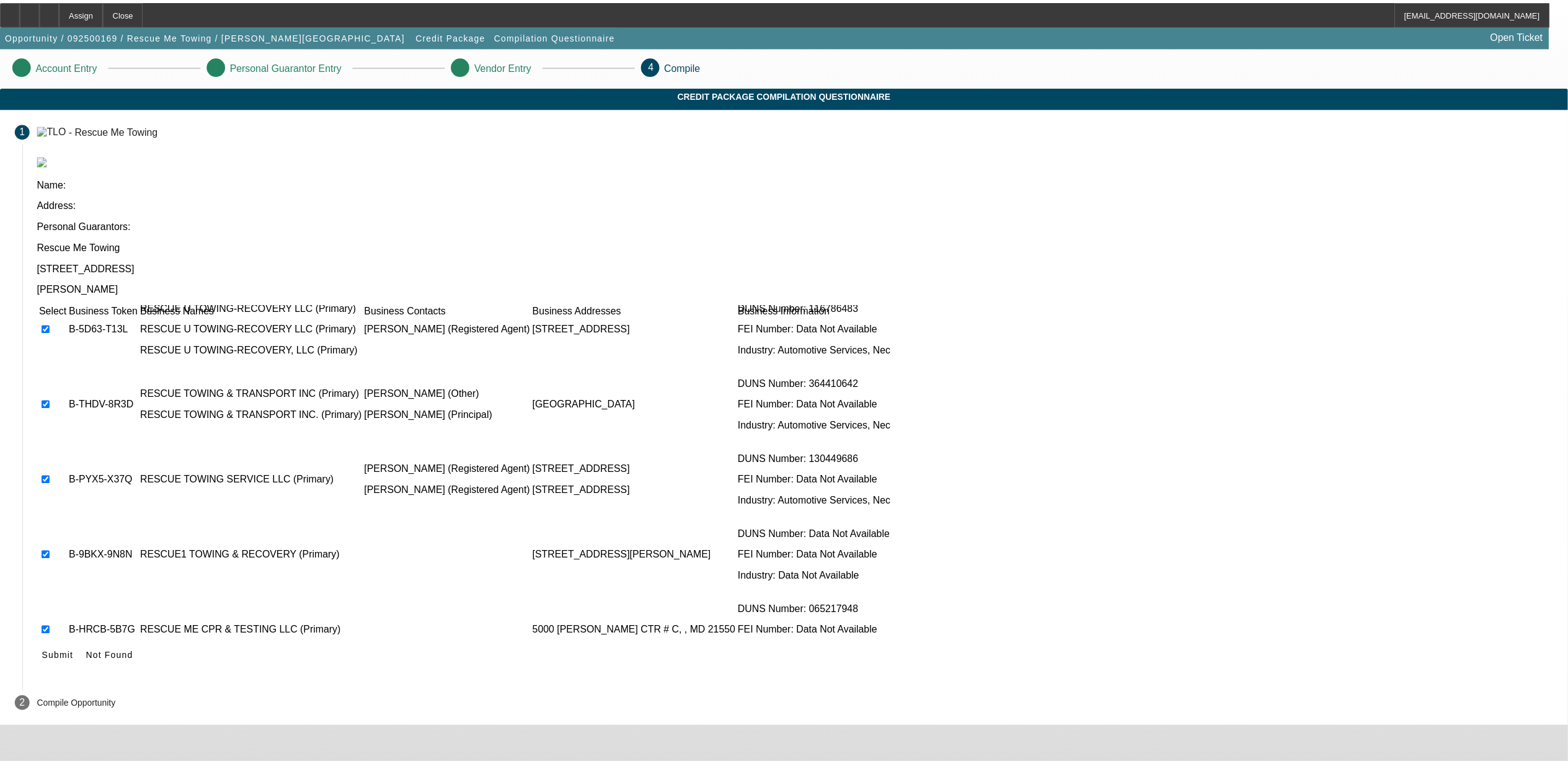
scroll to position [39, 0]
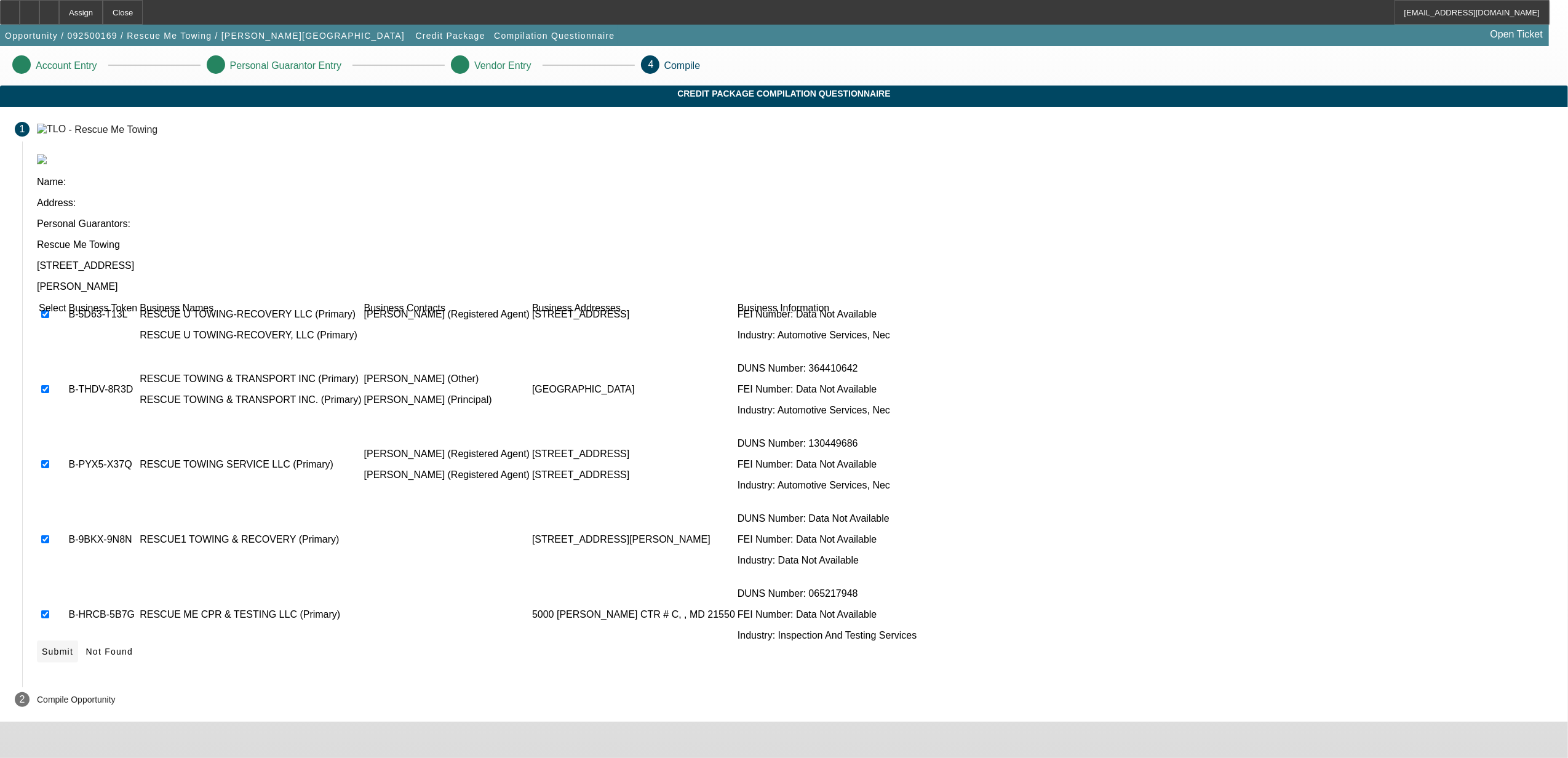
click at [78, 636] on span at bounding box center [58, 651] width 42 height 30
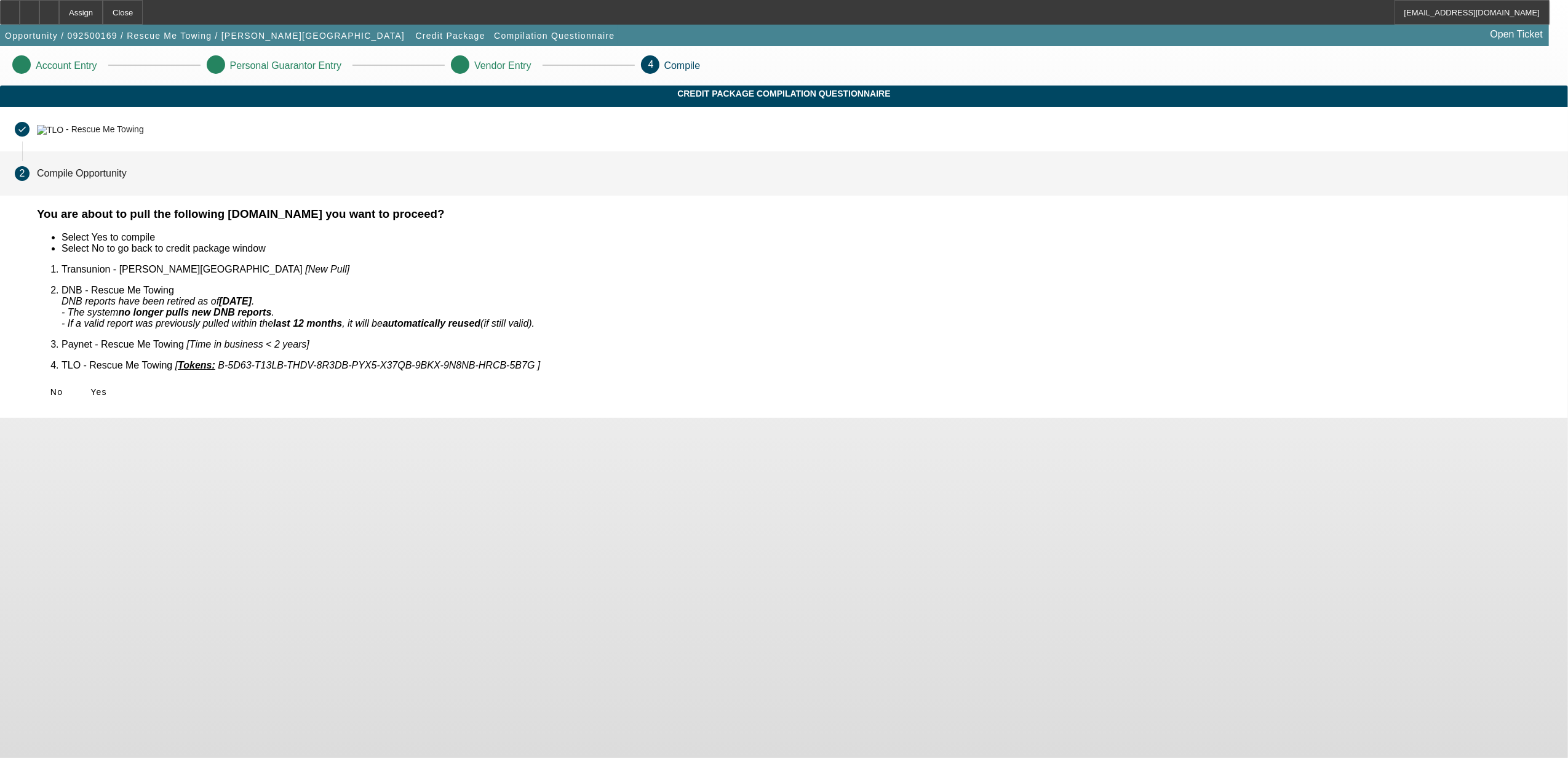
click at [513, 353] on div "You are about to pull the following [DOMAIN_NAME] you want to proceed? Select Y…" at bounding box center [795, 313] width 1546 height 211
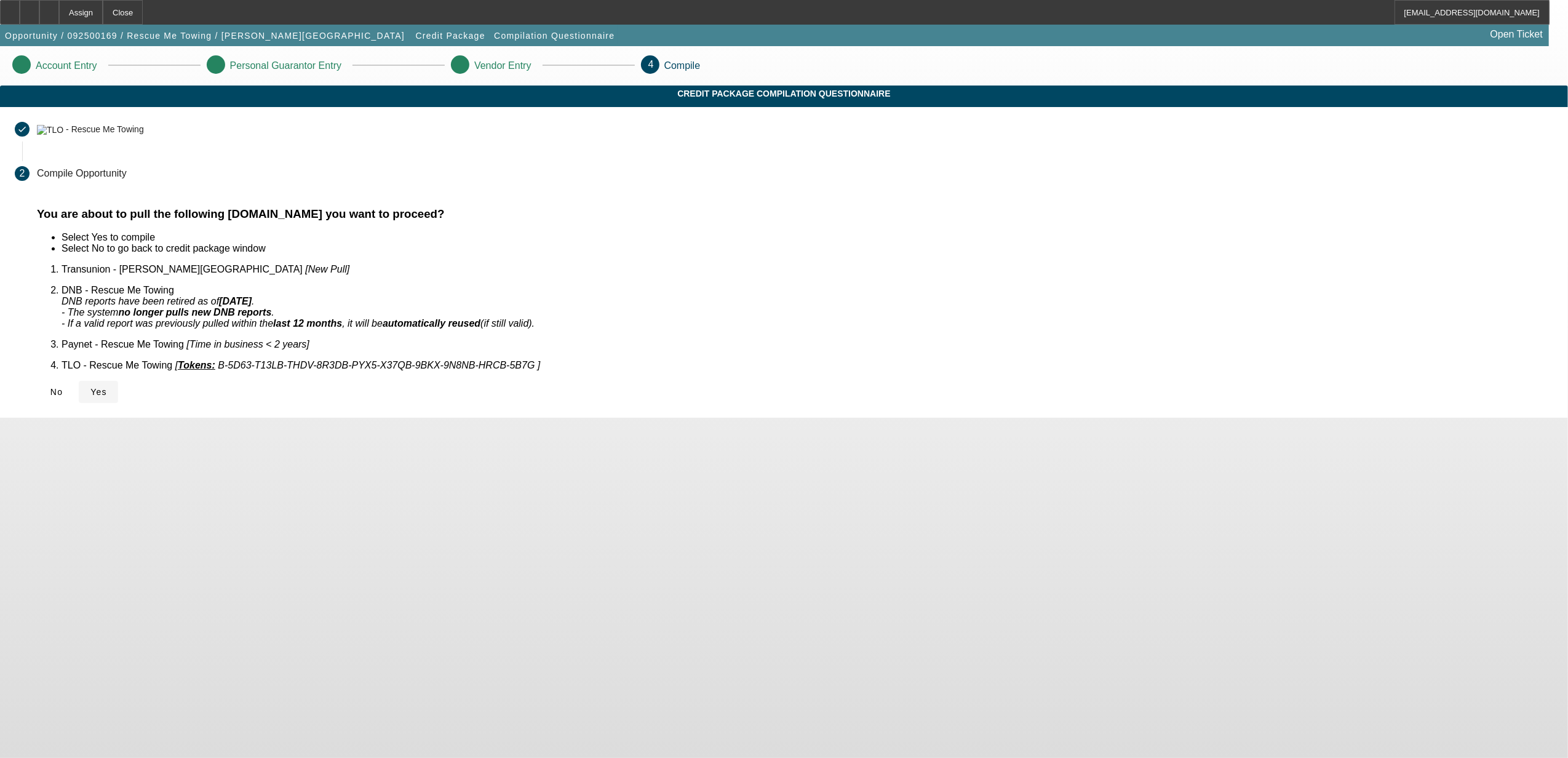
click at [107, 387] on span "Yes" at bounding box center [98, 392] width 17 height 10
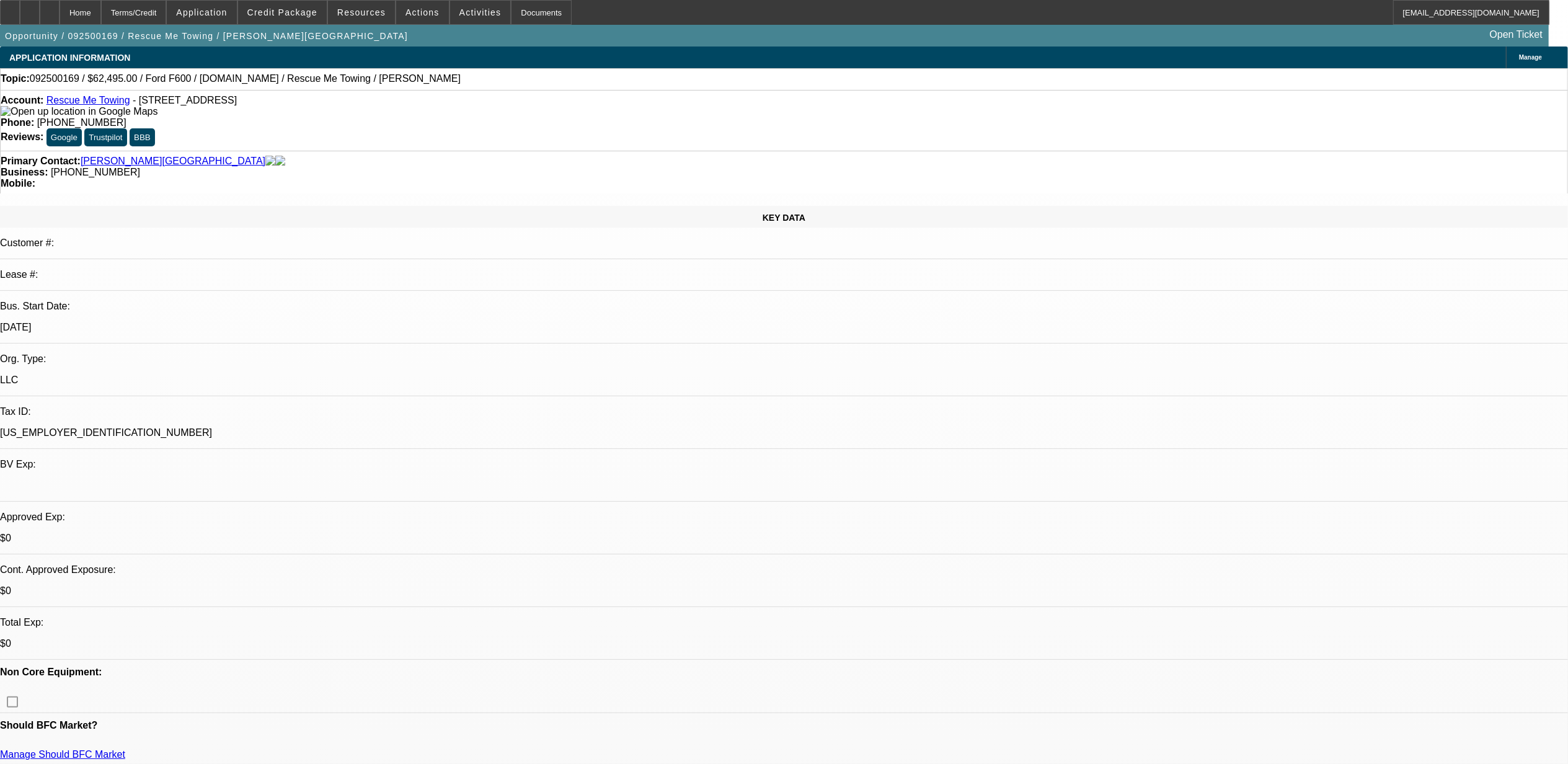
select select "0"
select select "2"
select select "0.1"
select select "4"
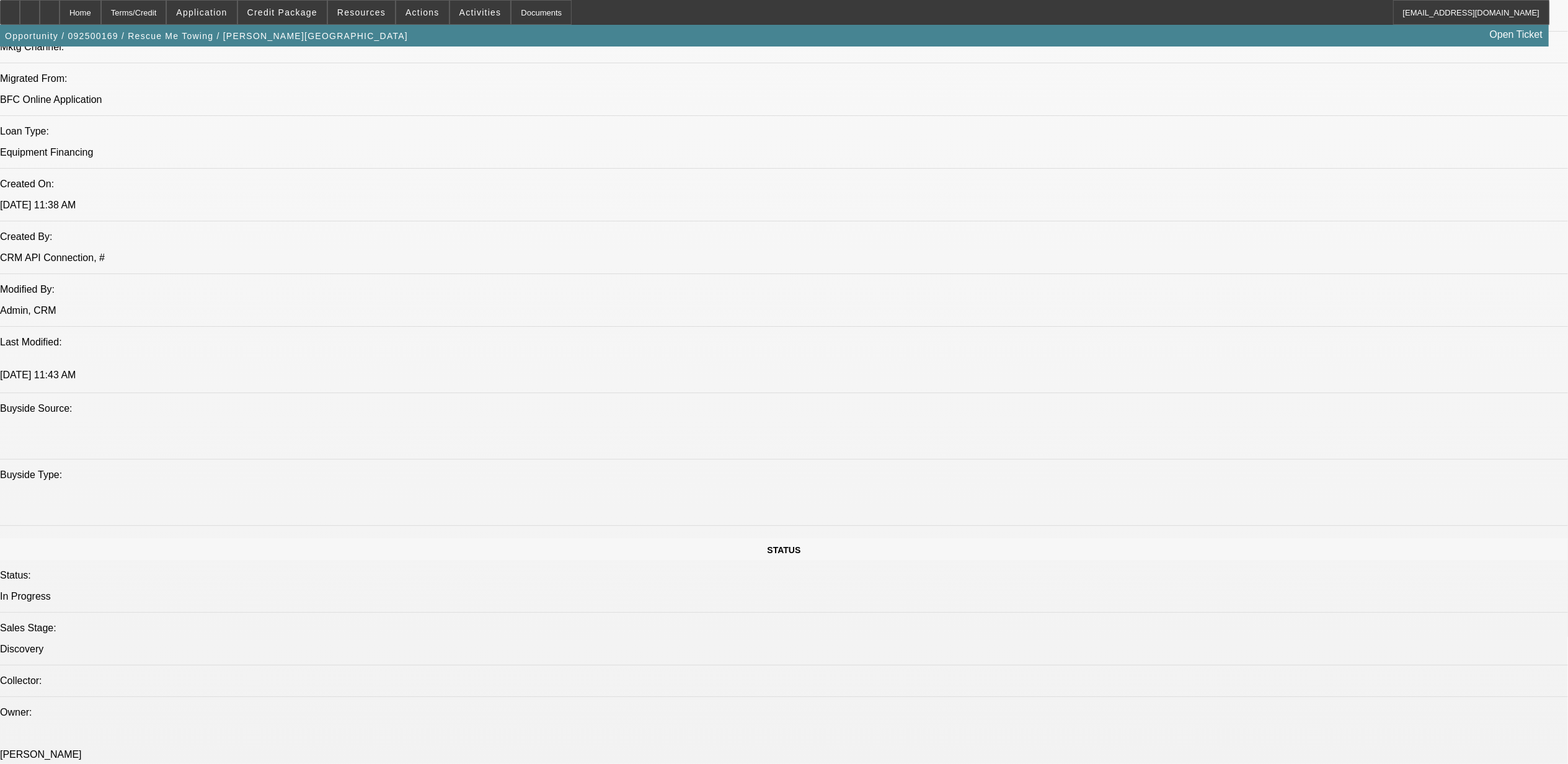
scroll to position [909, 0]
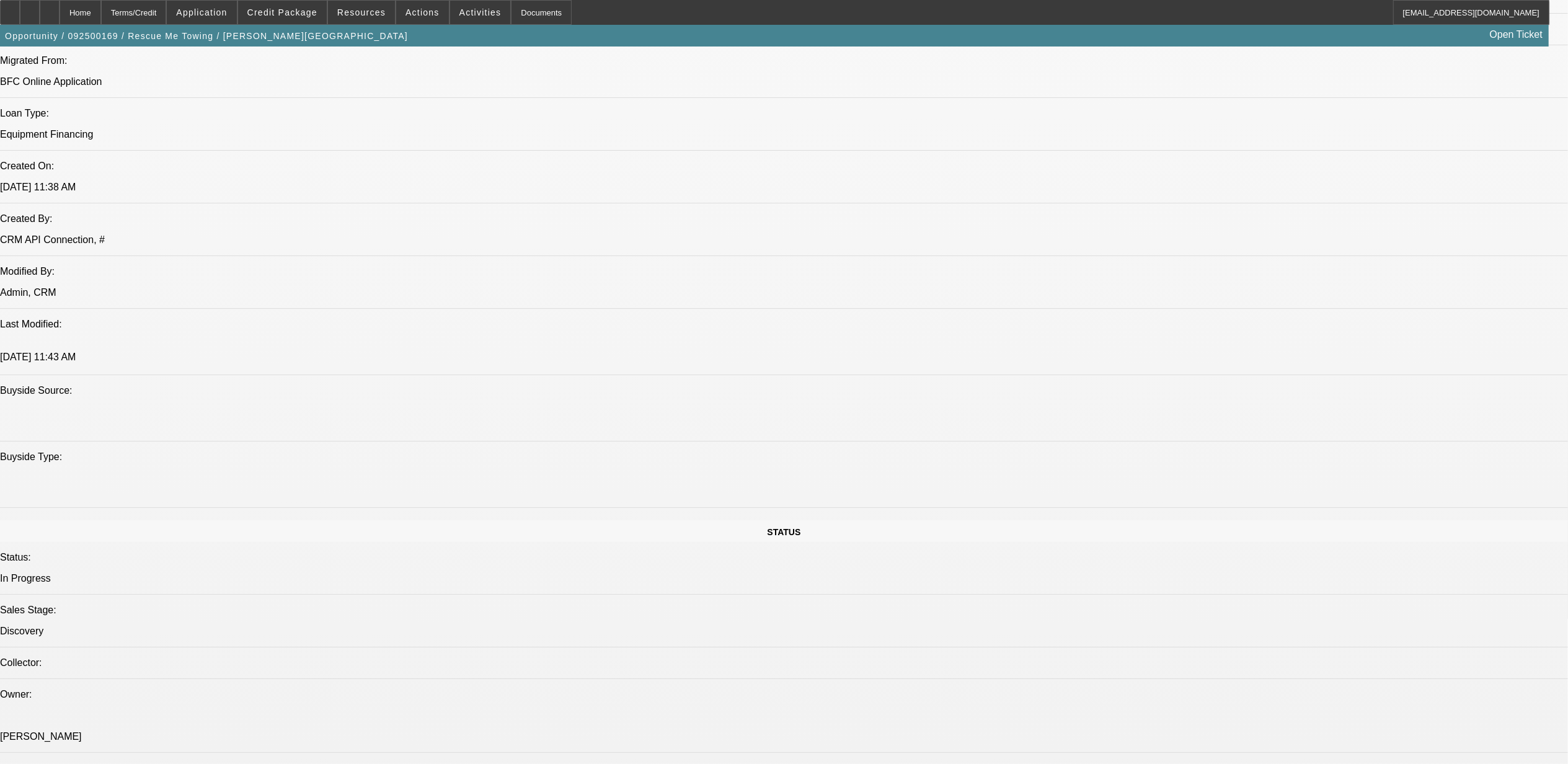
click at [60, 5] on div at bounding box center [49, 12] width 20 height 25
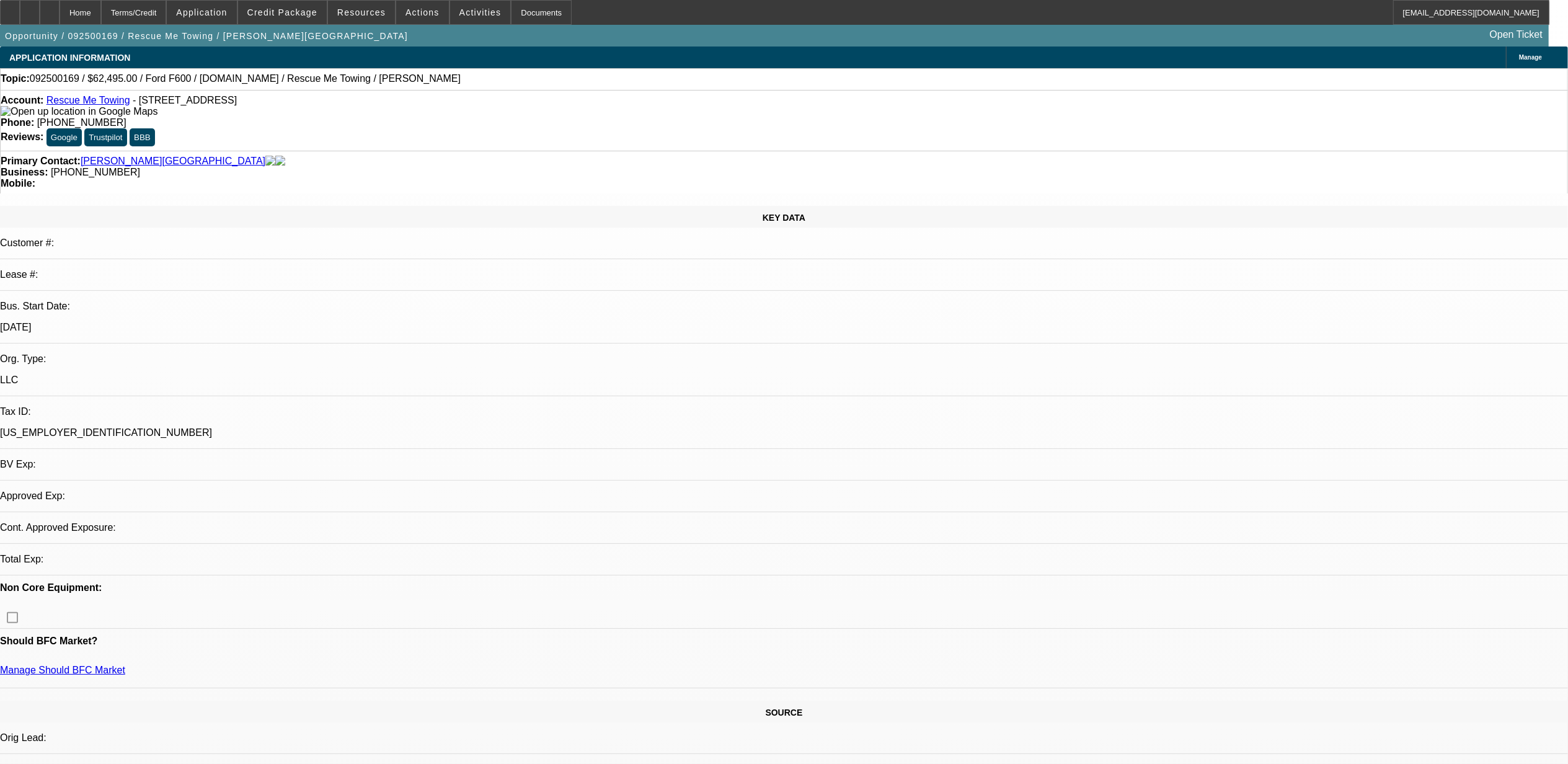
select select "0"
select select "2"
select select "0.1"
select select "4"
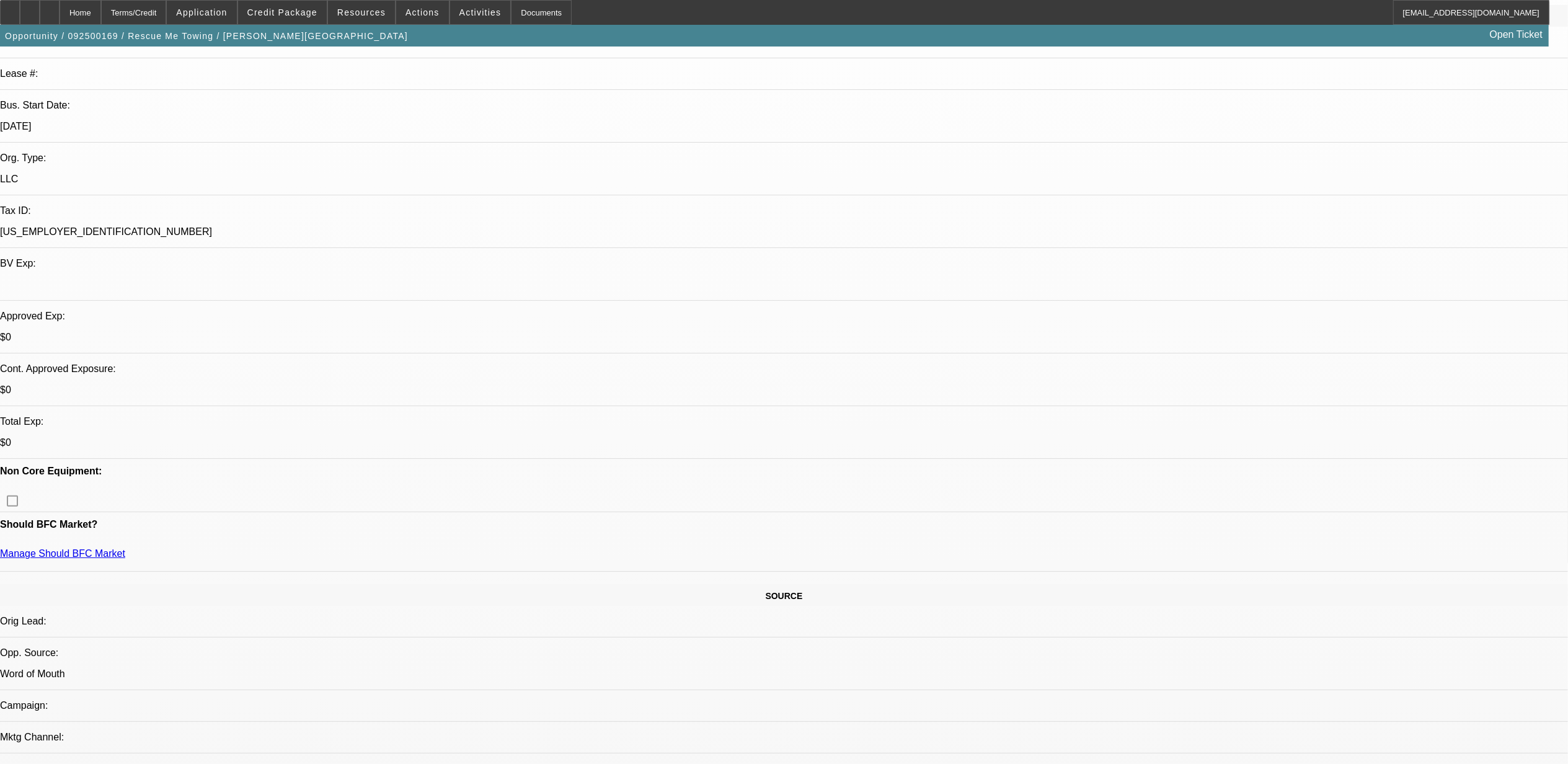
scroll to position [248, 0]
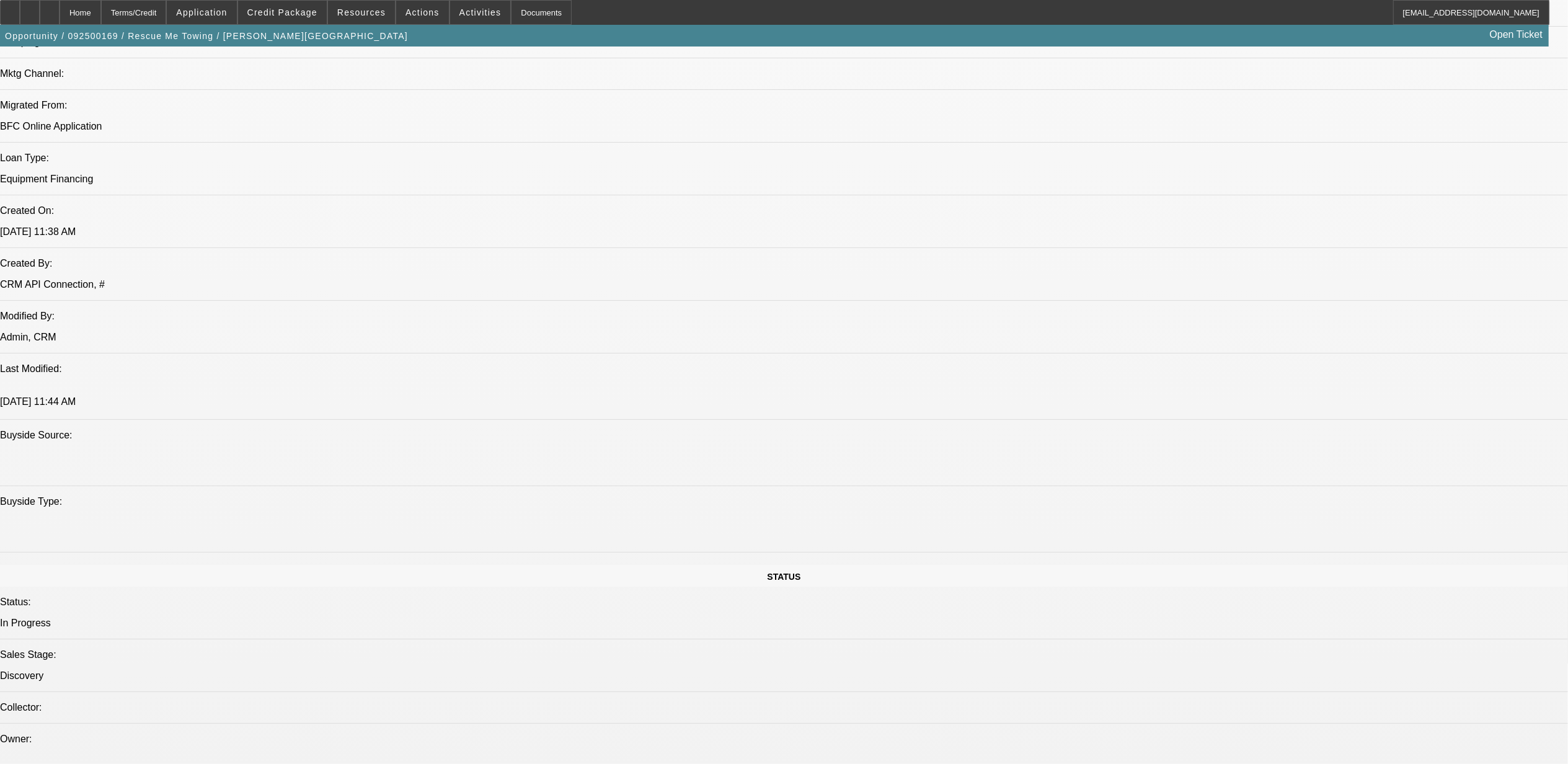
scroll to position [1074, 0]
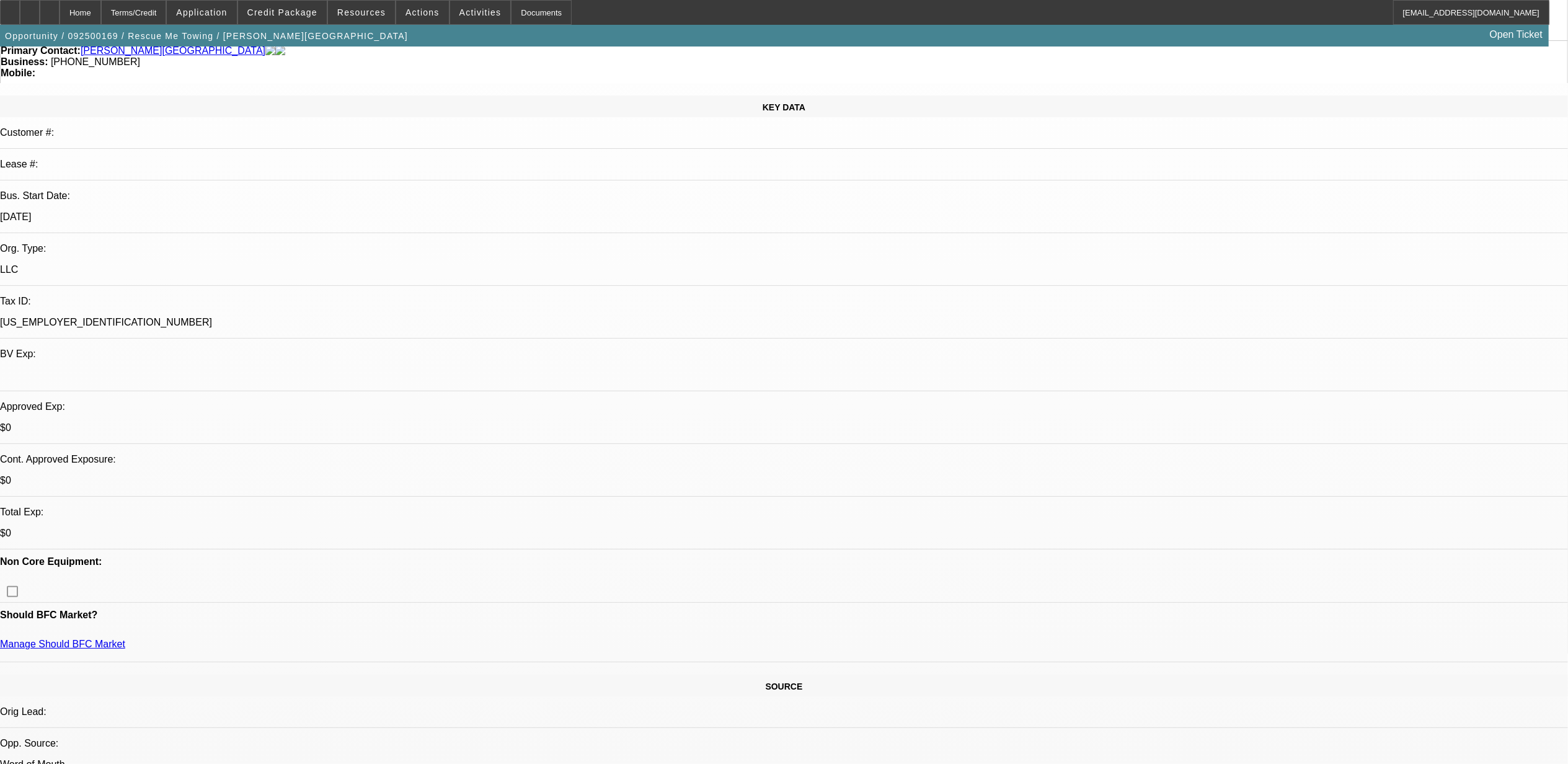
scroll to position [330, 0]
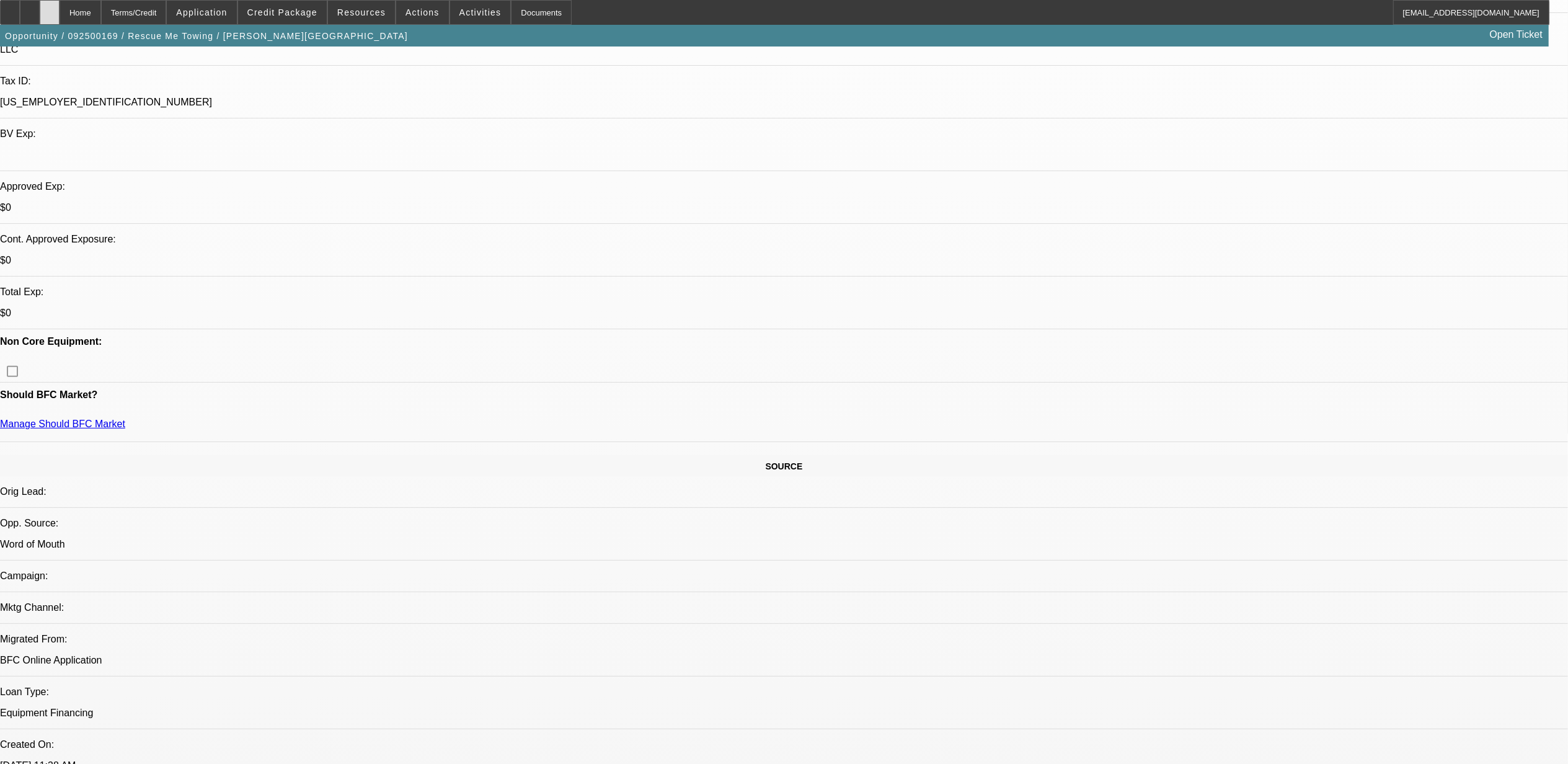
click at [50, 8] on icon at bounding box center [50, 8] width 0 height 0
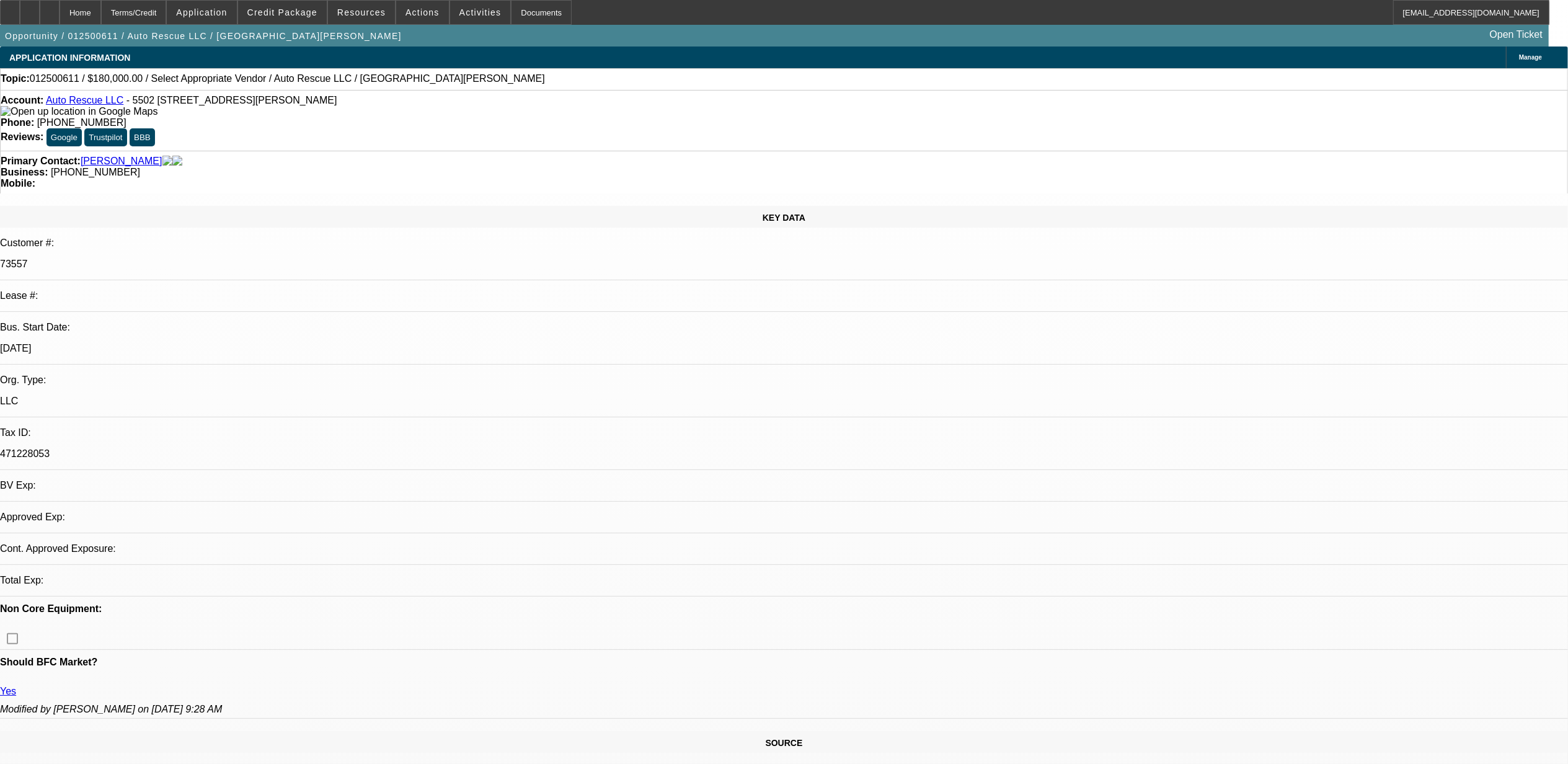
select select "0"
select select "2"
select select "0.1"
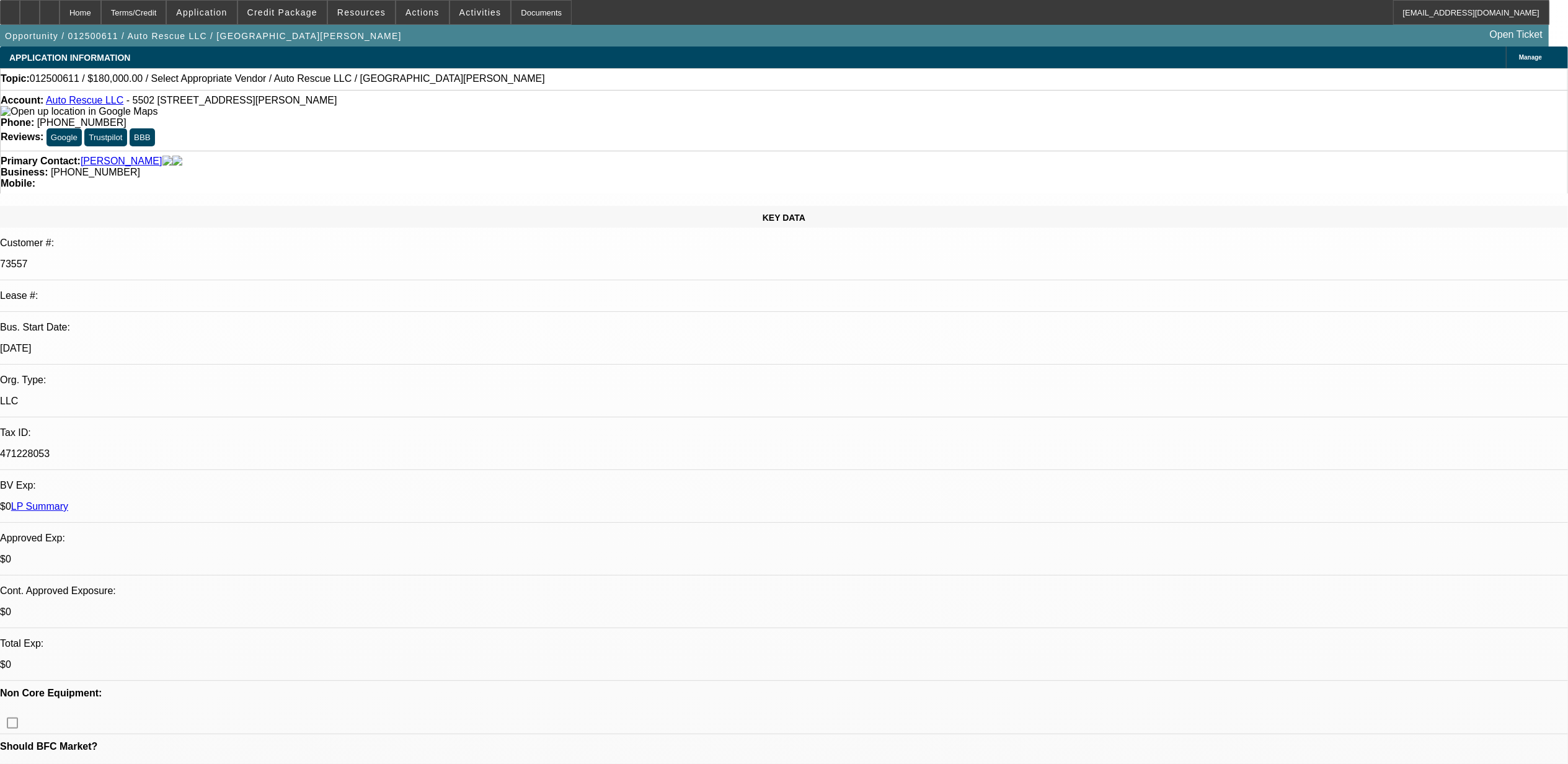
select select "1"
select select "2"
select select "4"
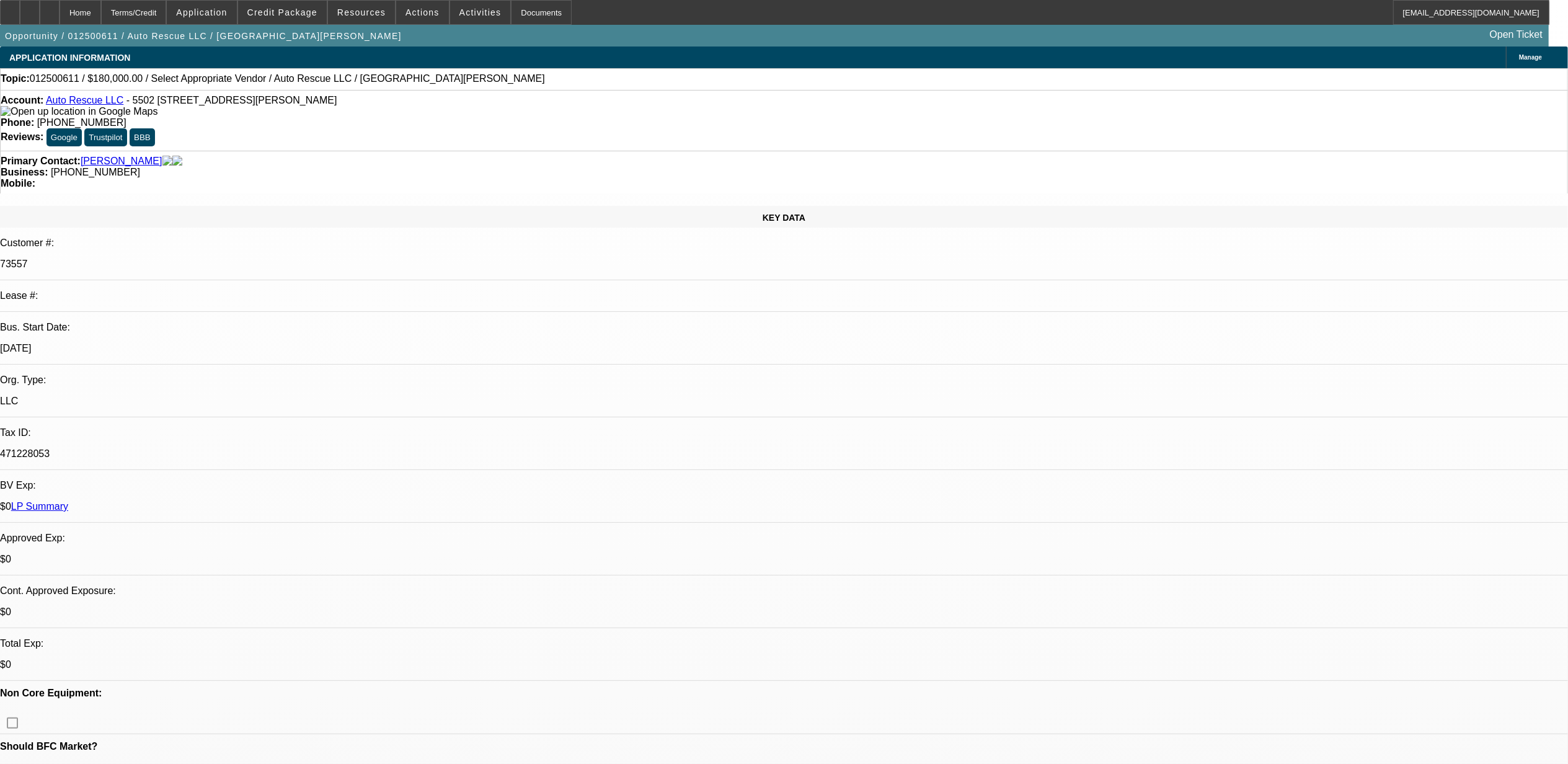
scroll to position [18, 0]
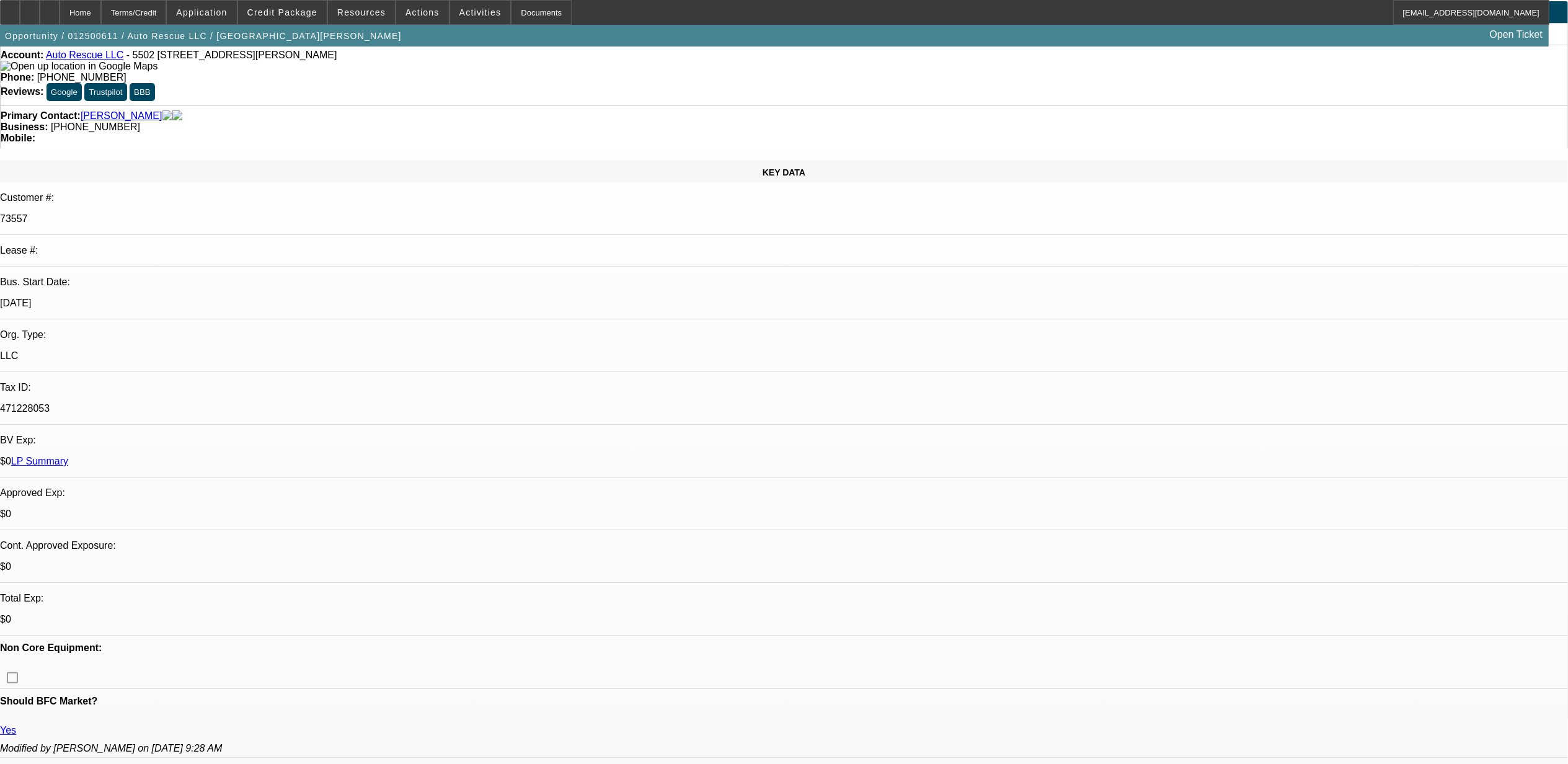
scroll to position [0, 0]
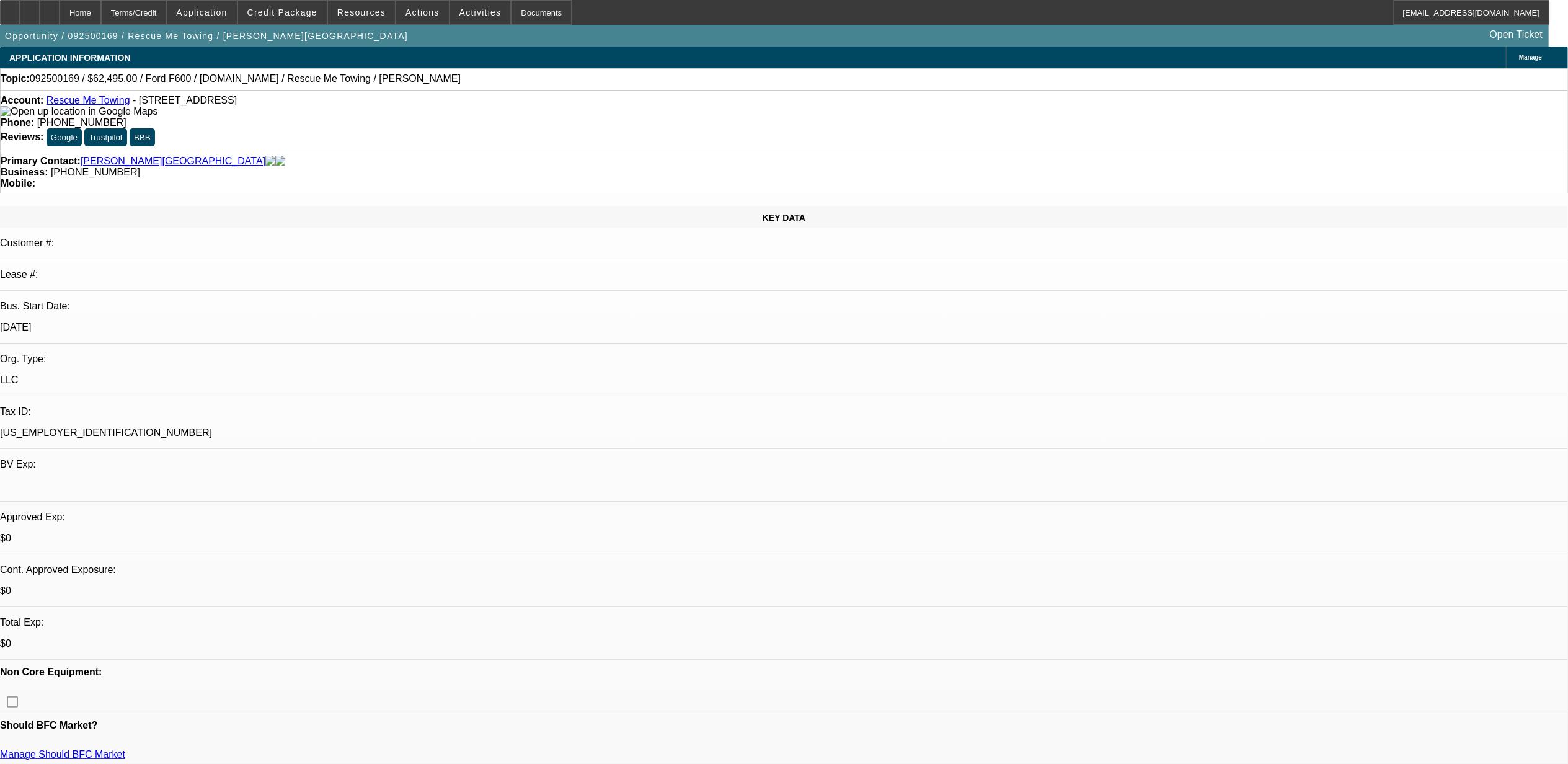
select select "0"
select select "2"
select select "0.1"
select select "4"
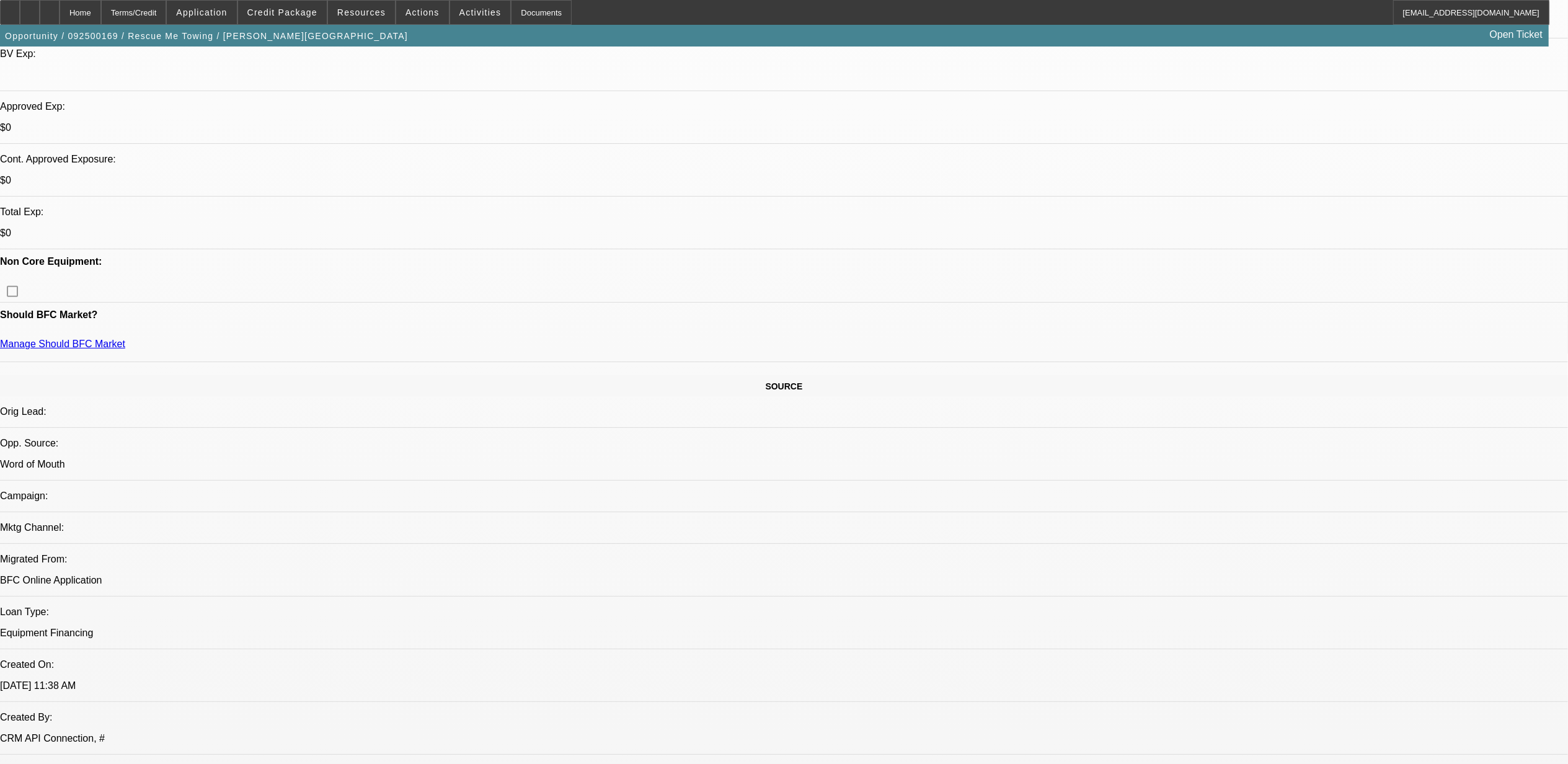
scroll to position [413, 0]
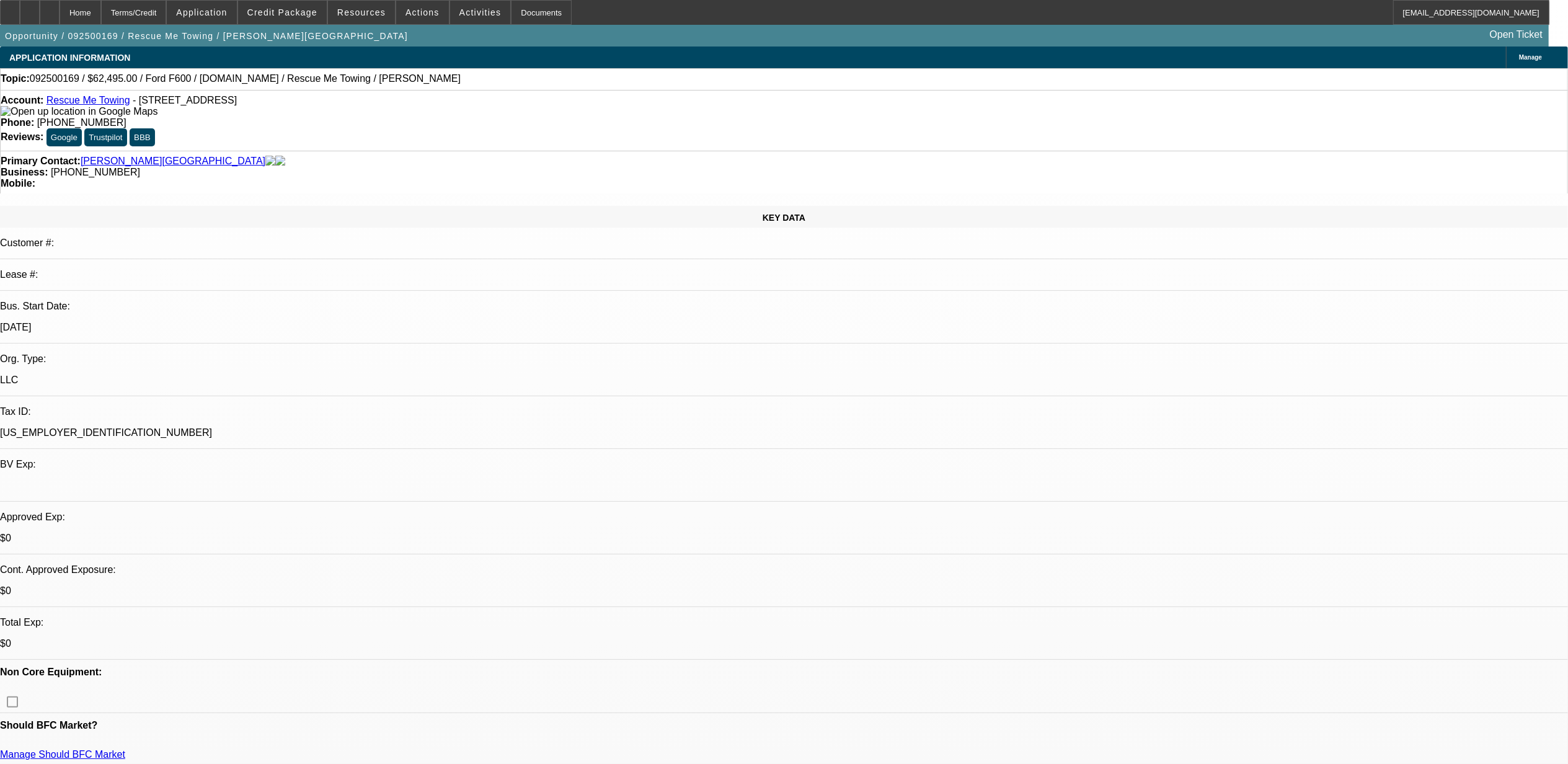
scroll to position [165, 0]
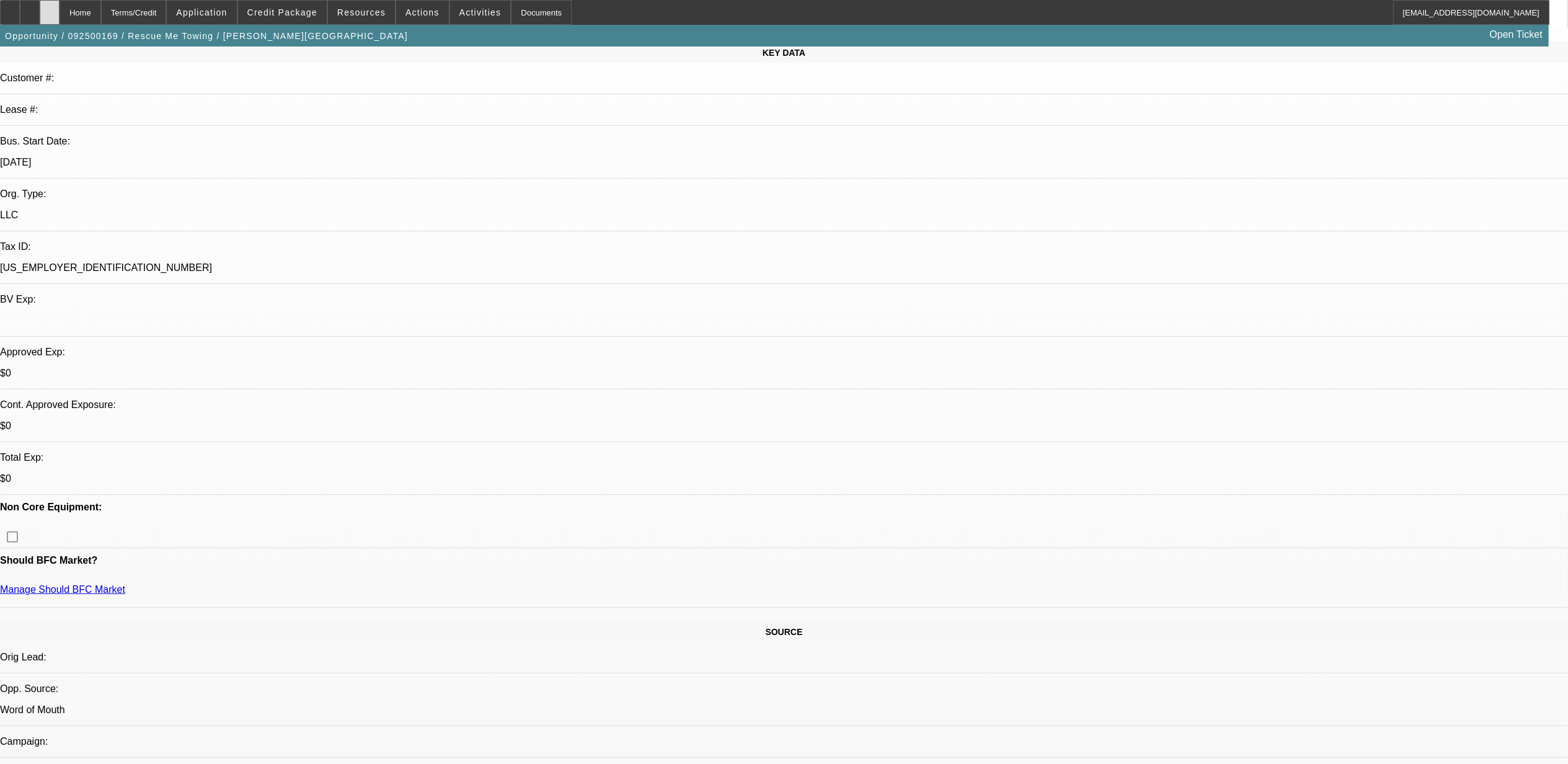
click at [60, 13] on div at bounding box center [49, 12] width 20 height 25
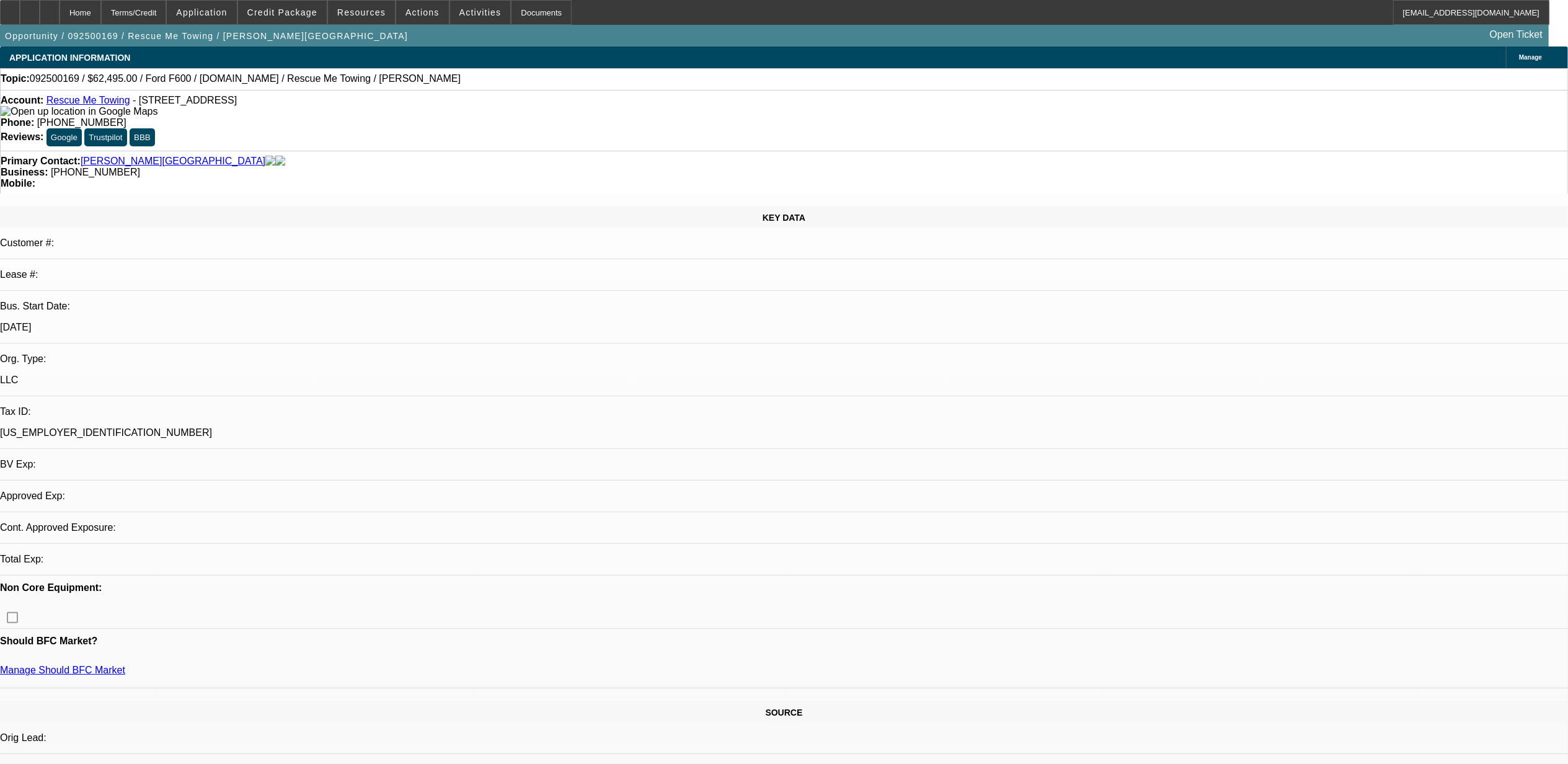
select select "0"
select select "2"
select select "0.1"
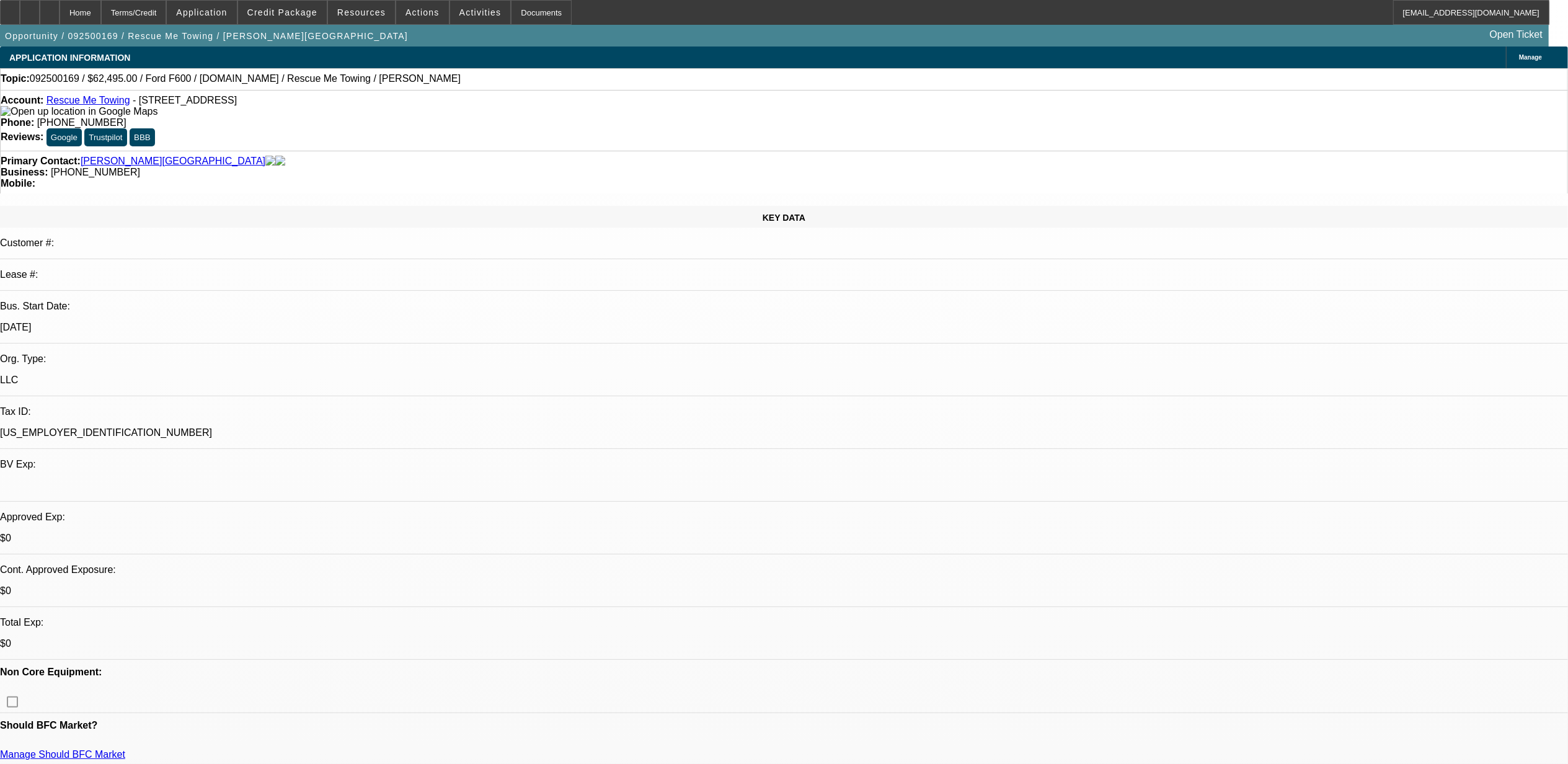
select select "1"
select select "2"
select select "4"
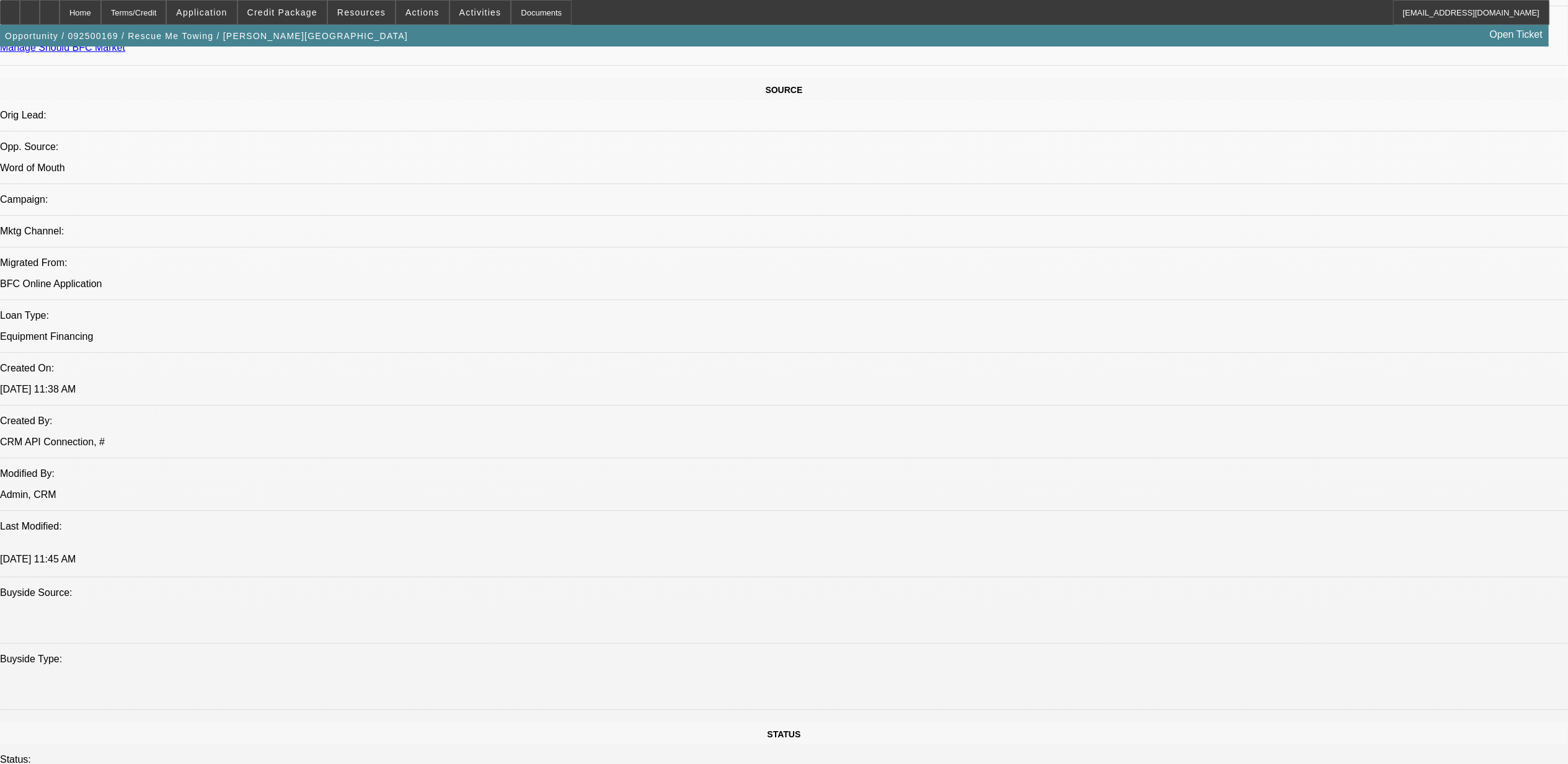
scroll to position [744, 0]
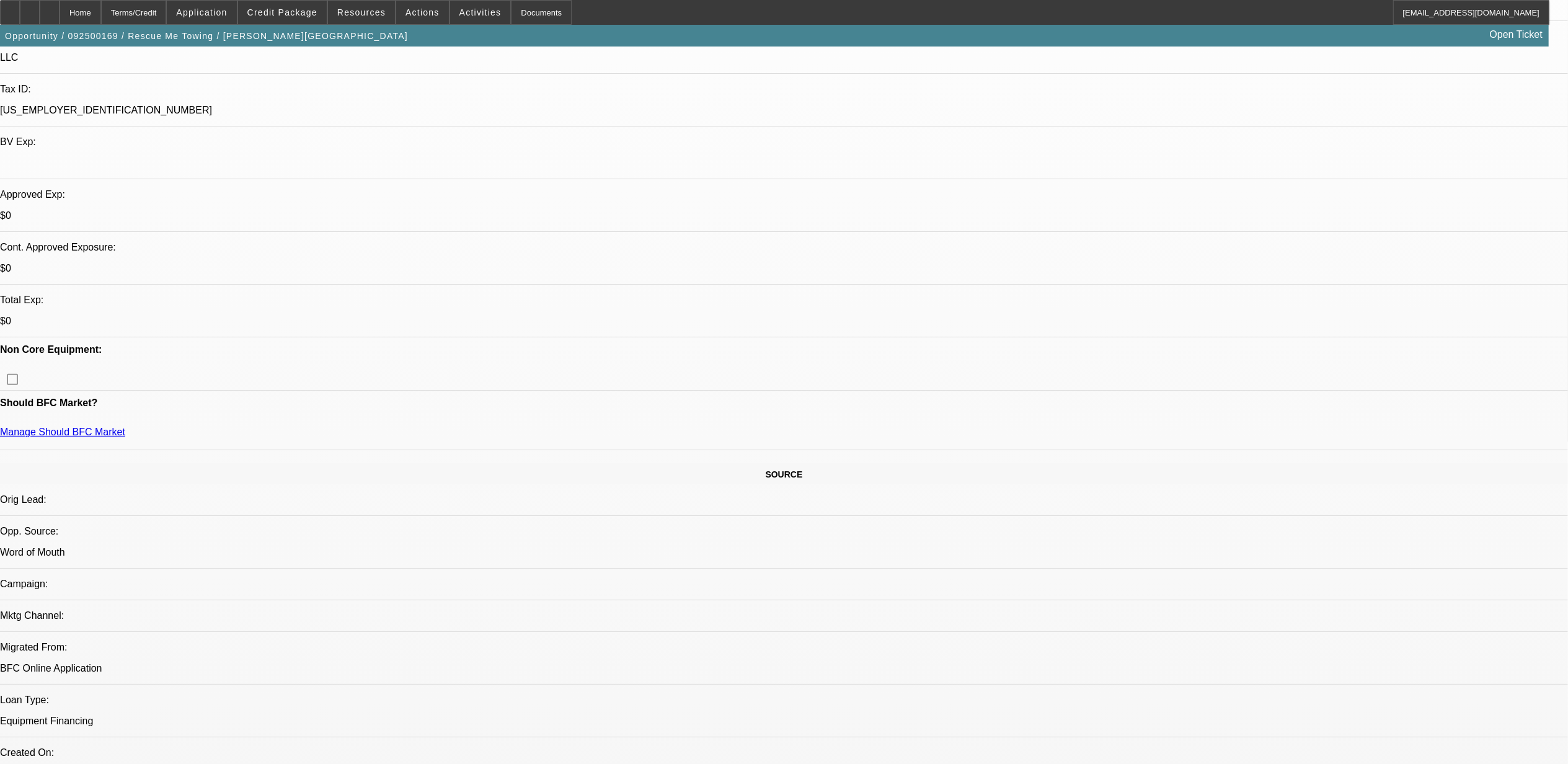
scroll to position [330, 0]
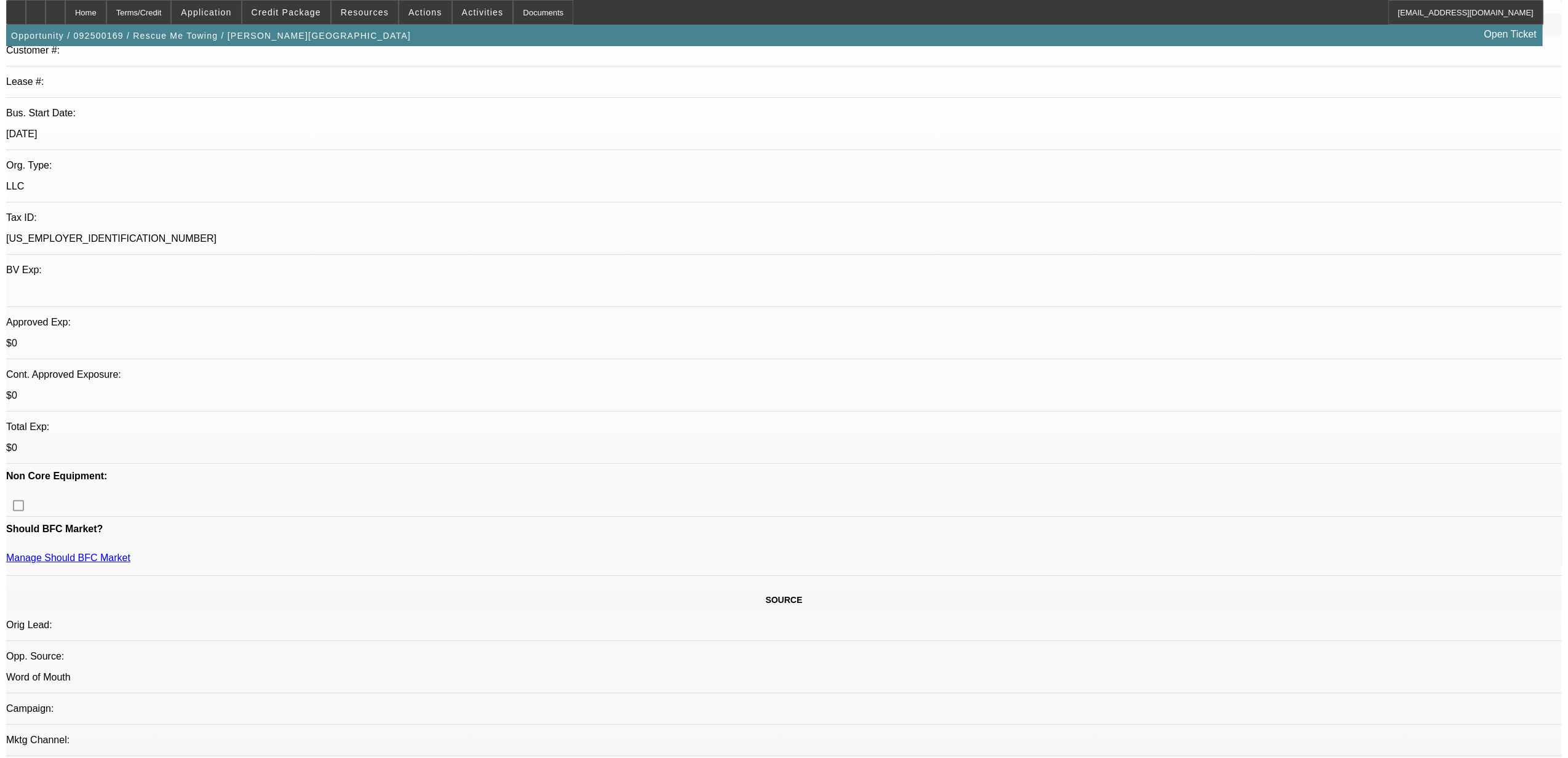
scroll to position [0, 0]
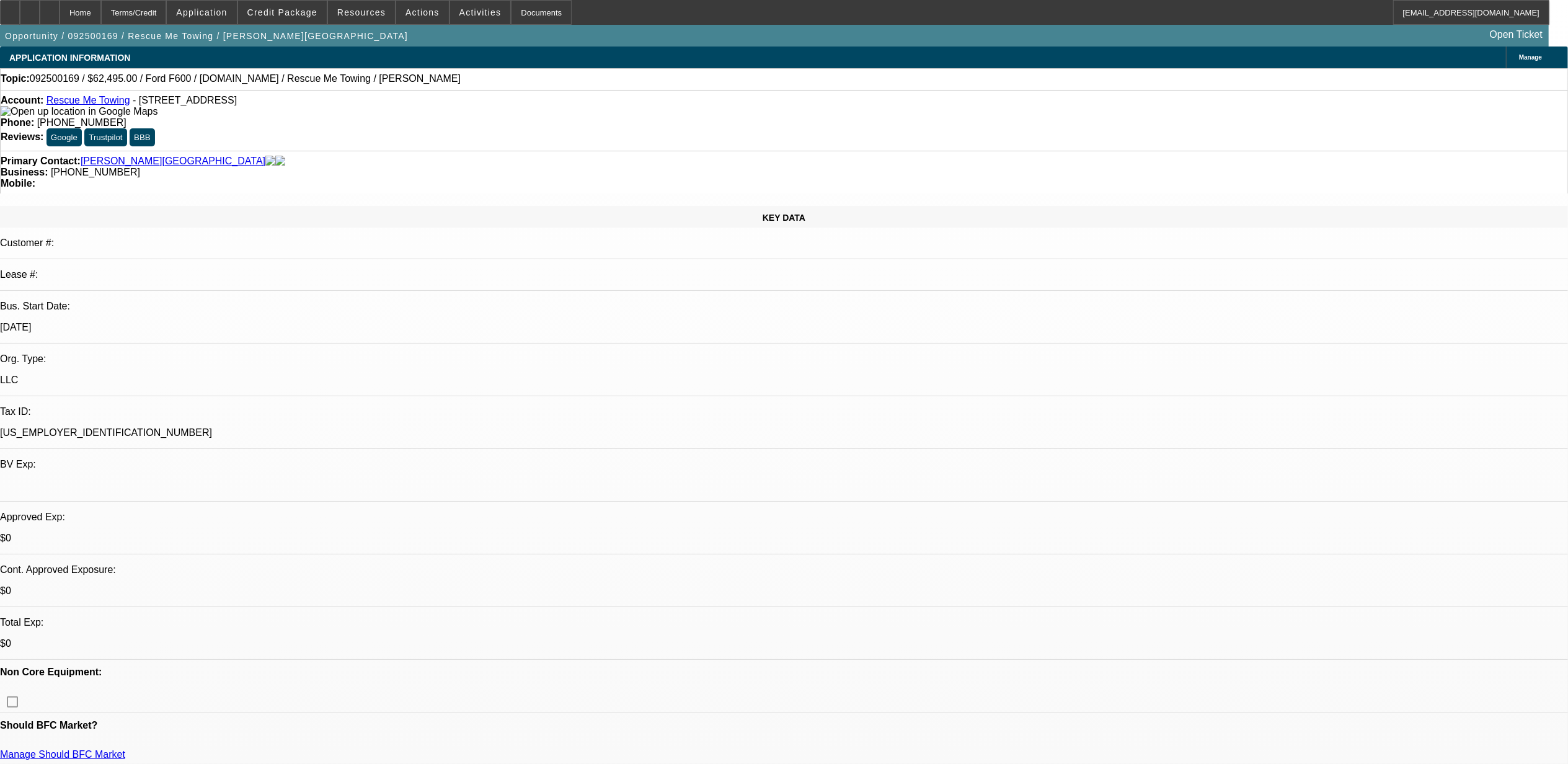
click at [1516, 58] on icon at bounding box center [1516, 58] width 0 height 0
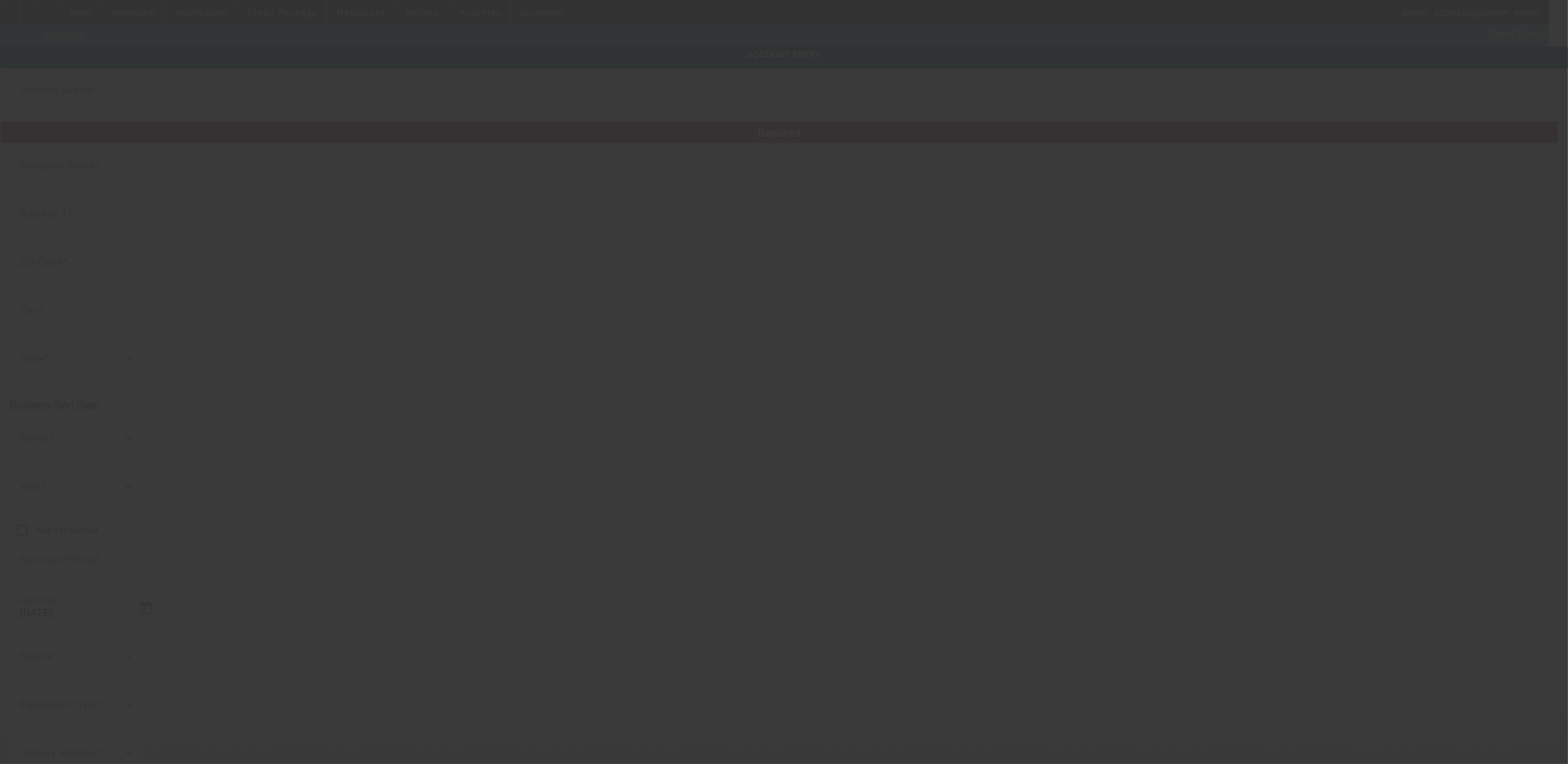
type input "Rescue Me Towing"
type input "689 Beadlilly Way"
type input "21085"
type input "Joppatowne"
type input "[PHONE_NUMBER]"
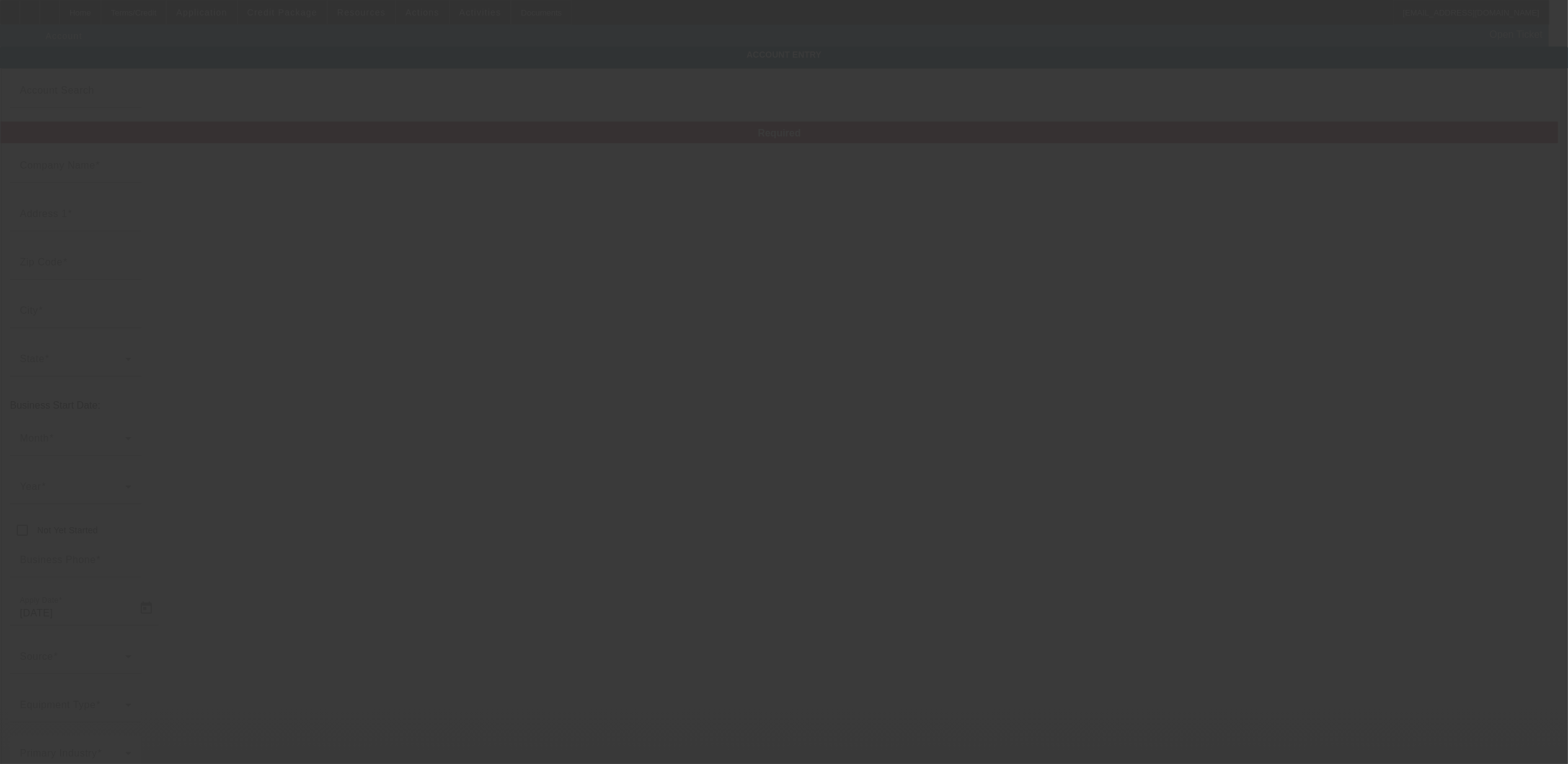
type input "w.mwilkes4861@gmail.com"
type input "[US_EMPLOYER_IDENTIFICATION_NUMBER]"
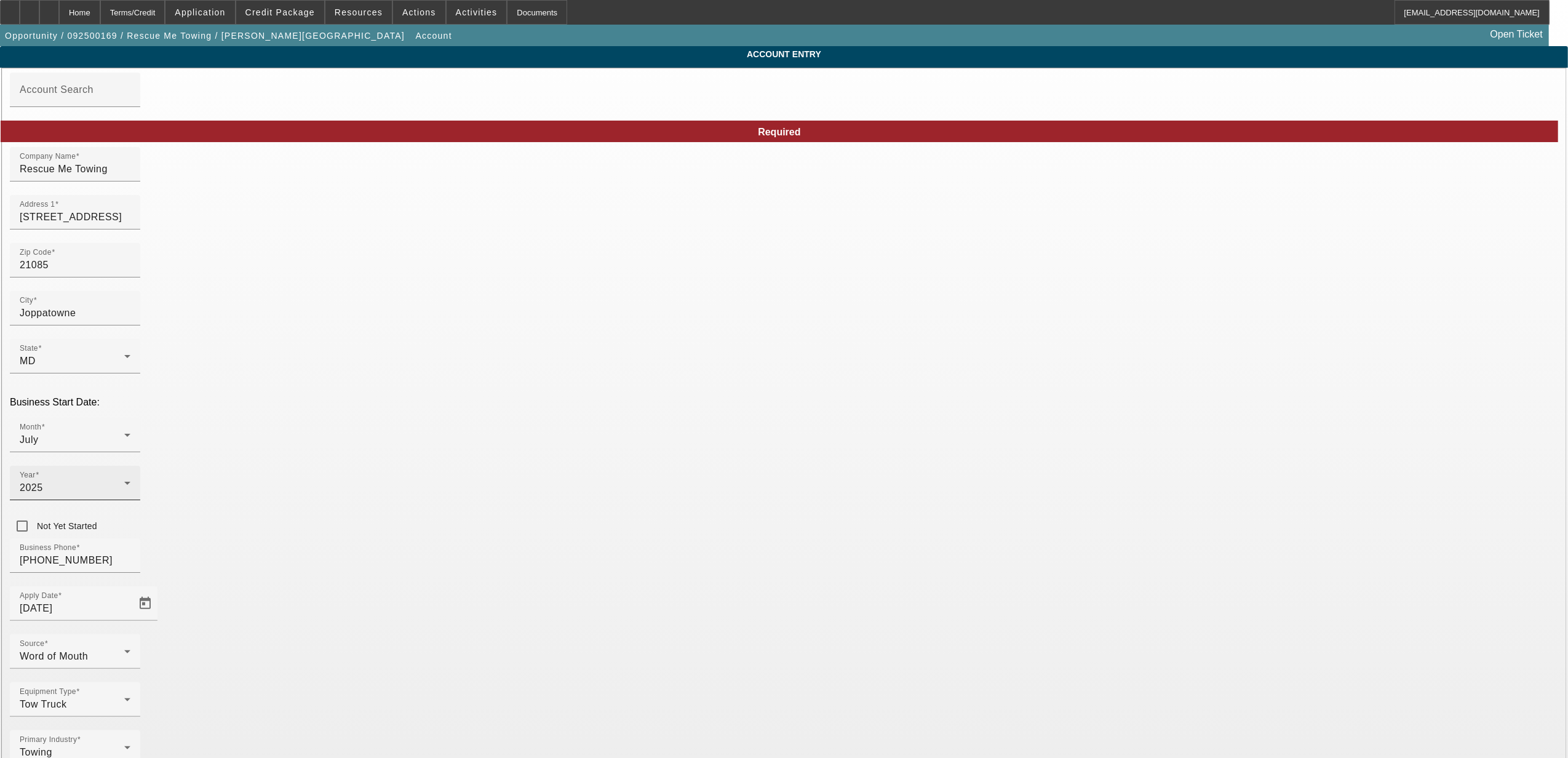
click at [134, 476] on icon at bounding box center [127, 483] width 14 height 14
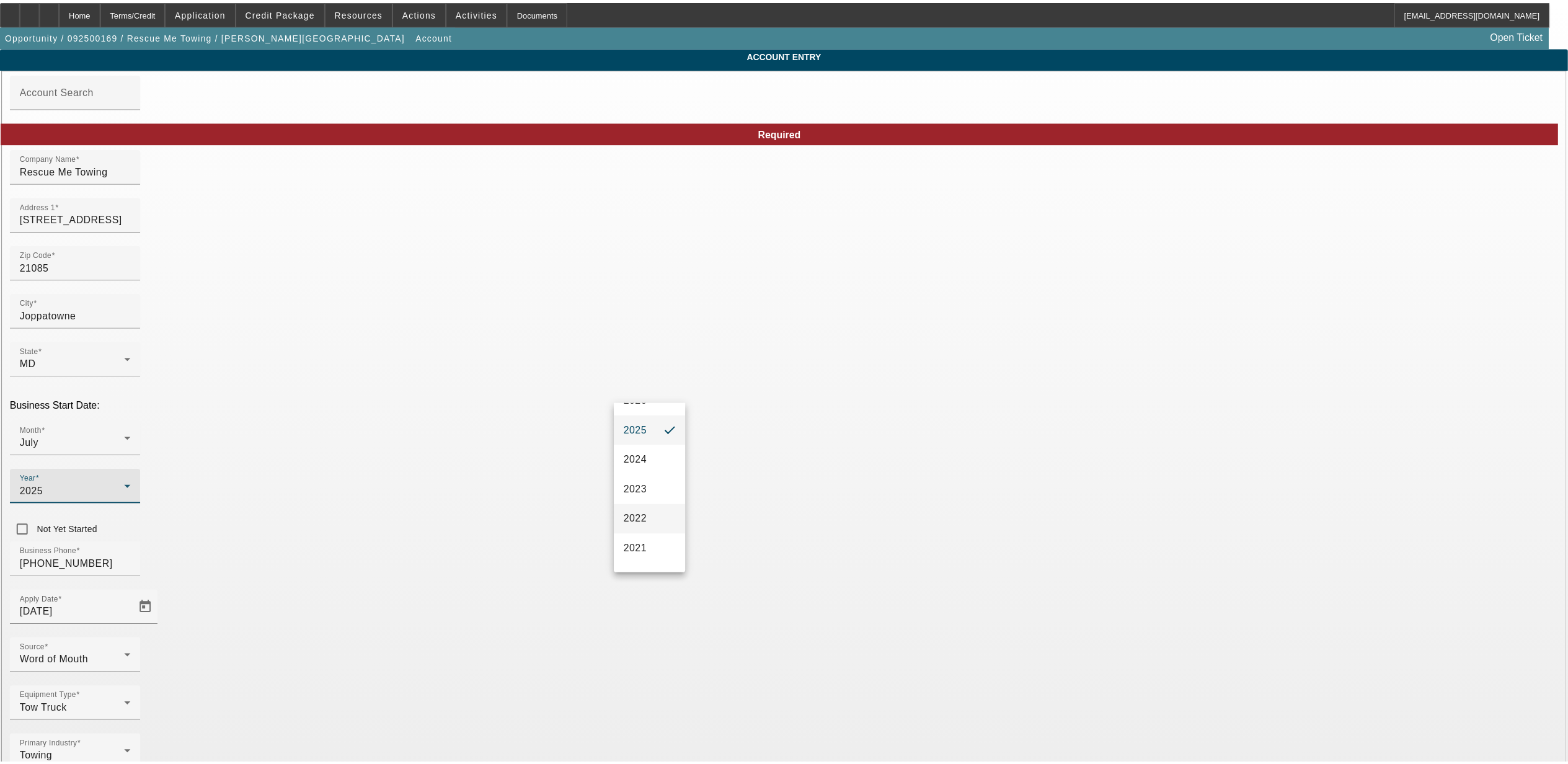
scroll to position [82, 0]
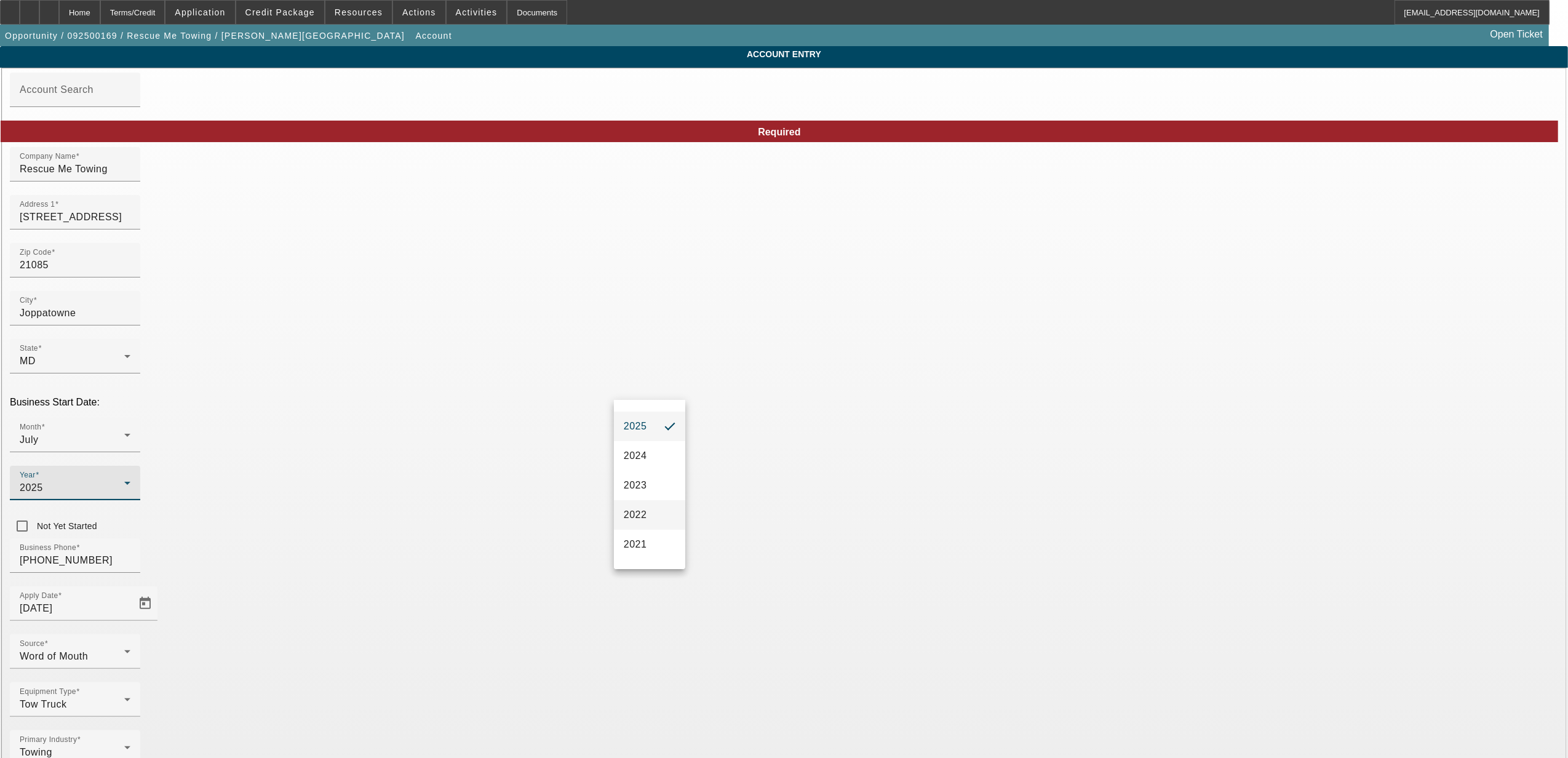
click at [643, 522] on span "2022" at bounding box center [635, 515] width 23 height 14
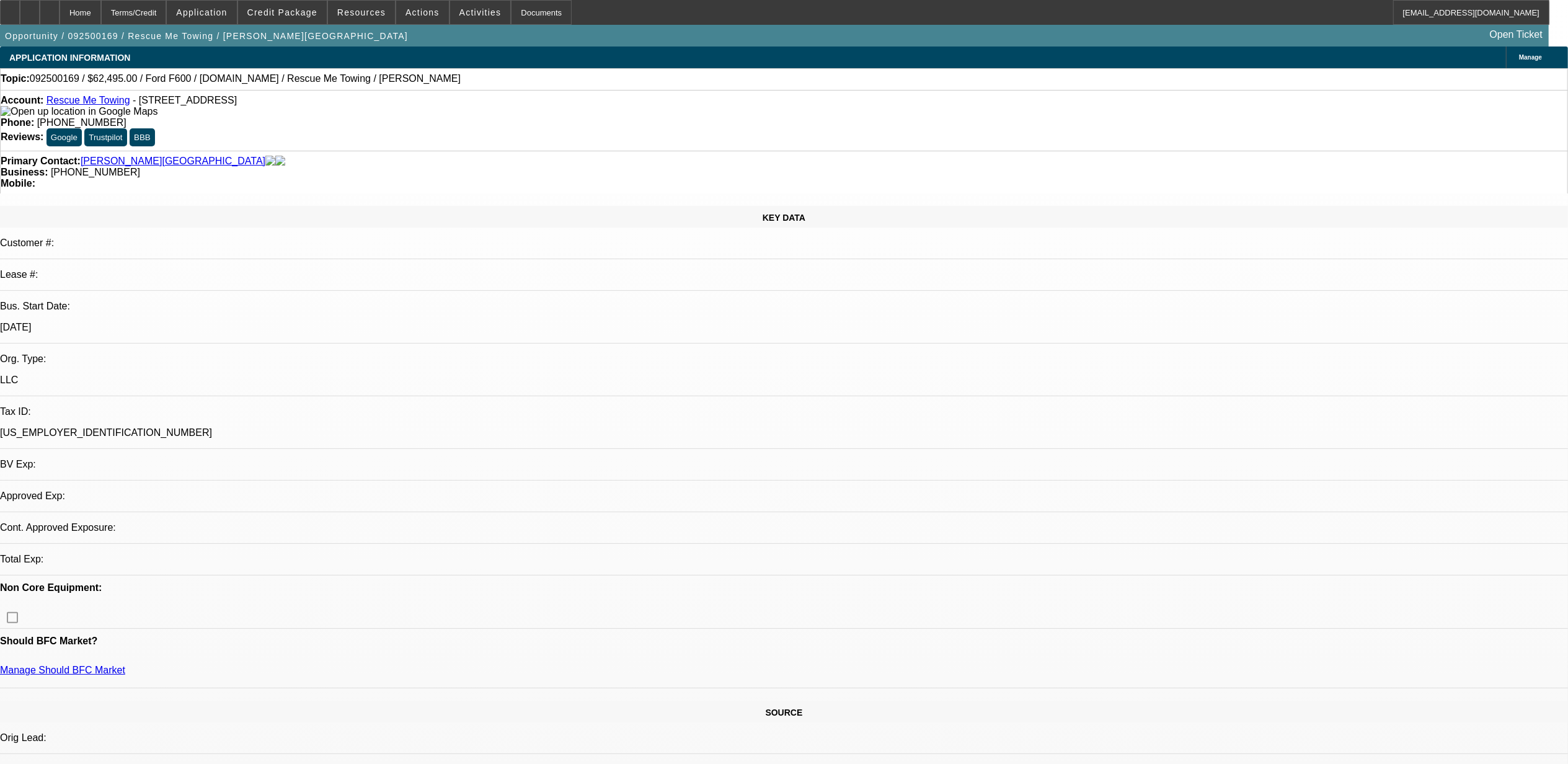
select select "0"
select select "2"
select select "0.1"
select select "4"
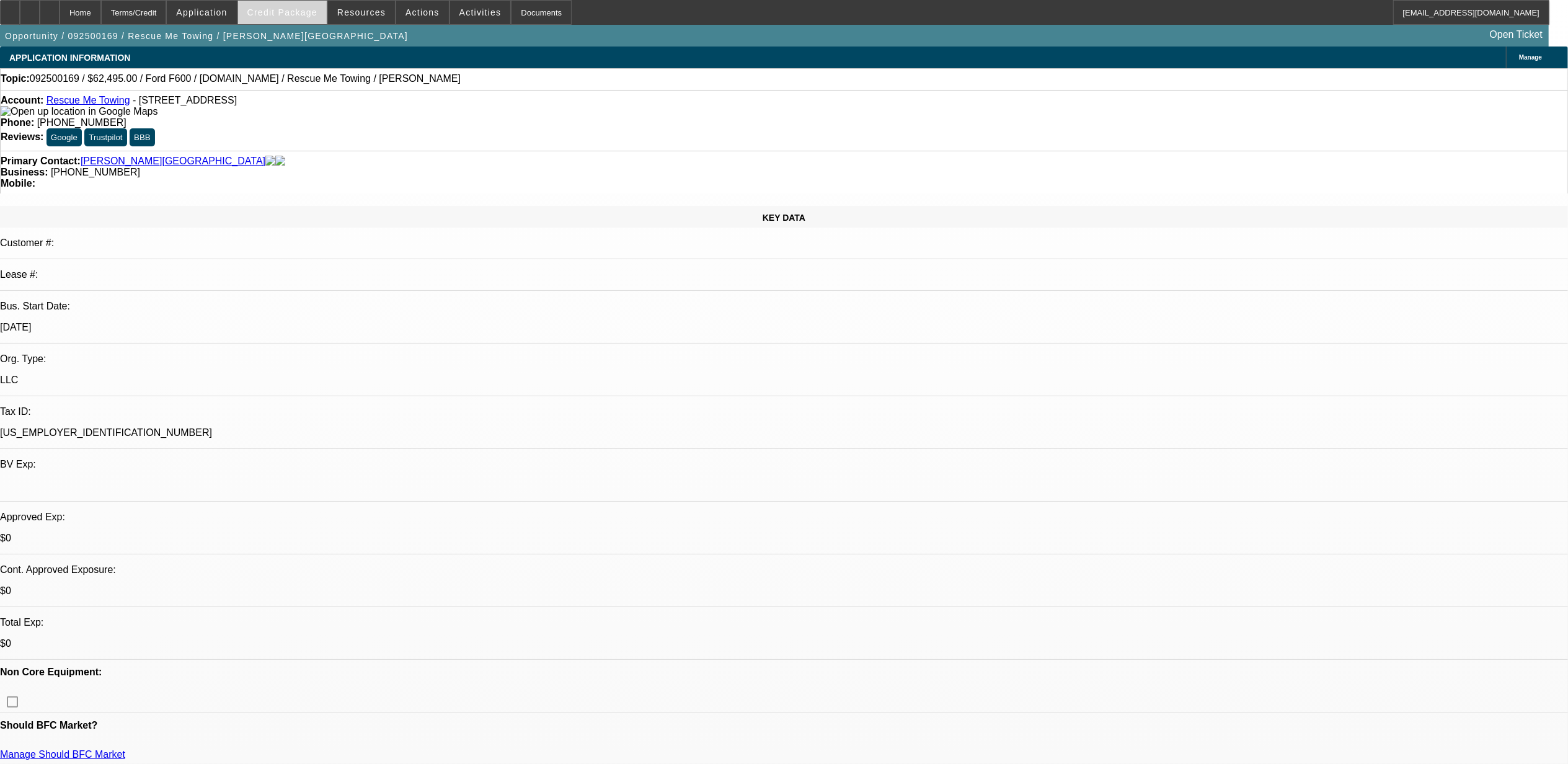
click at [293, 16] on span "Credit Package" at bounding box center [282, 12] width 70 height 10
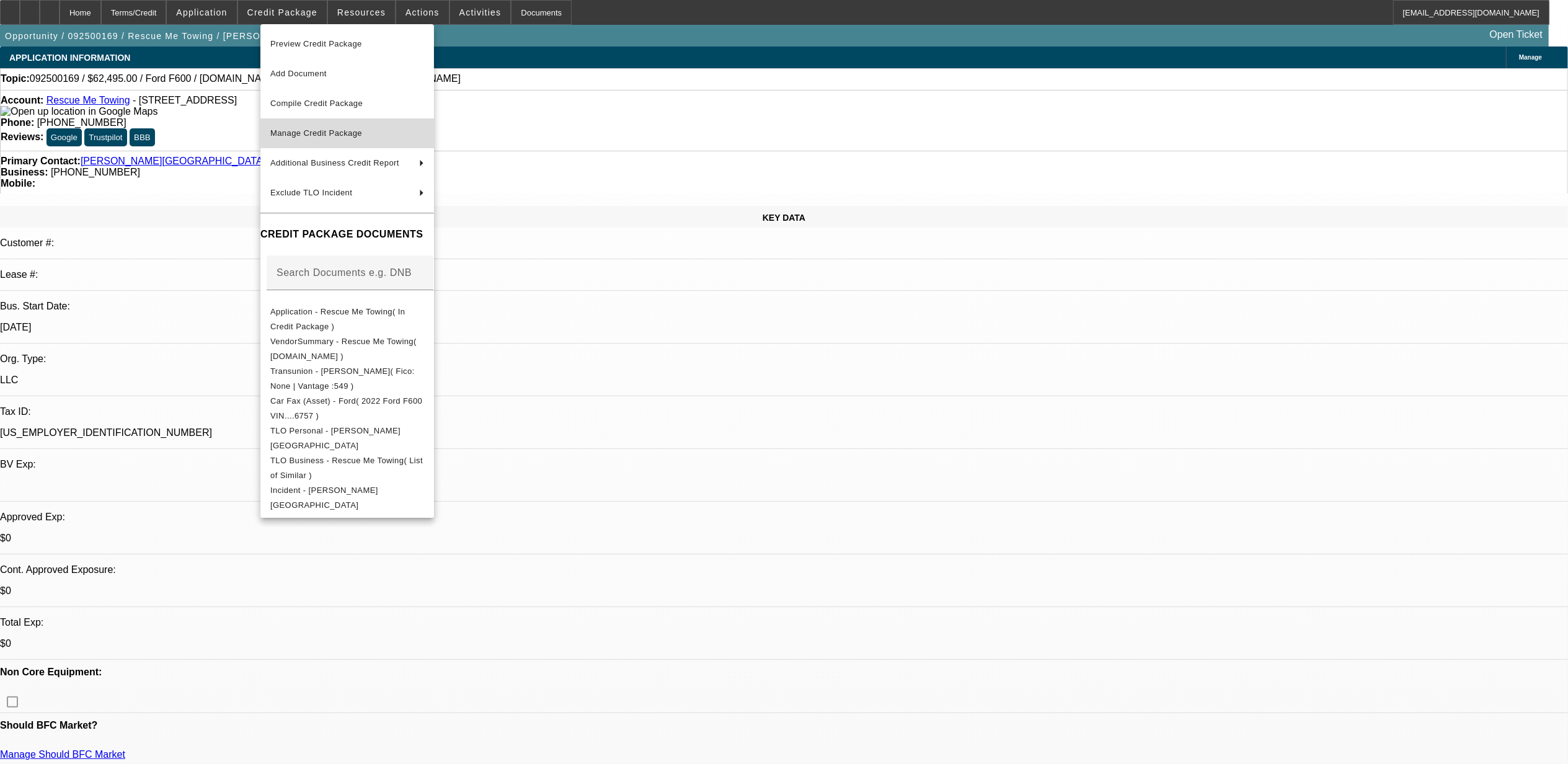
click at [355, 133] on span "Manage Credit Package" at bounding box center [316, 133] width 92 height 10
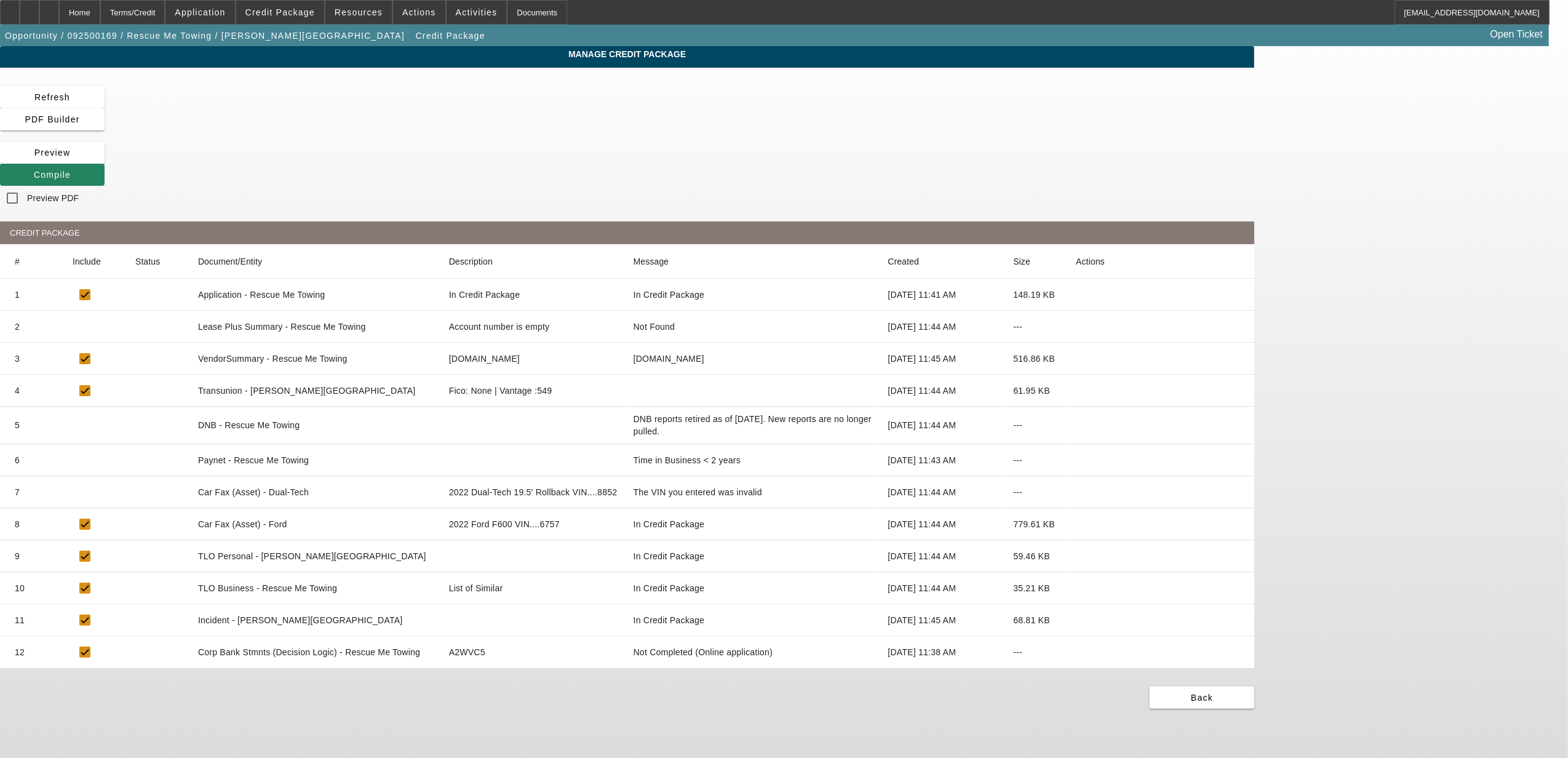
click at [1076, 460] on icon at bounding box center [1076, 460] width 0 height 0
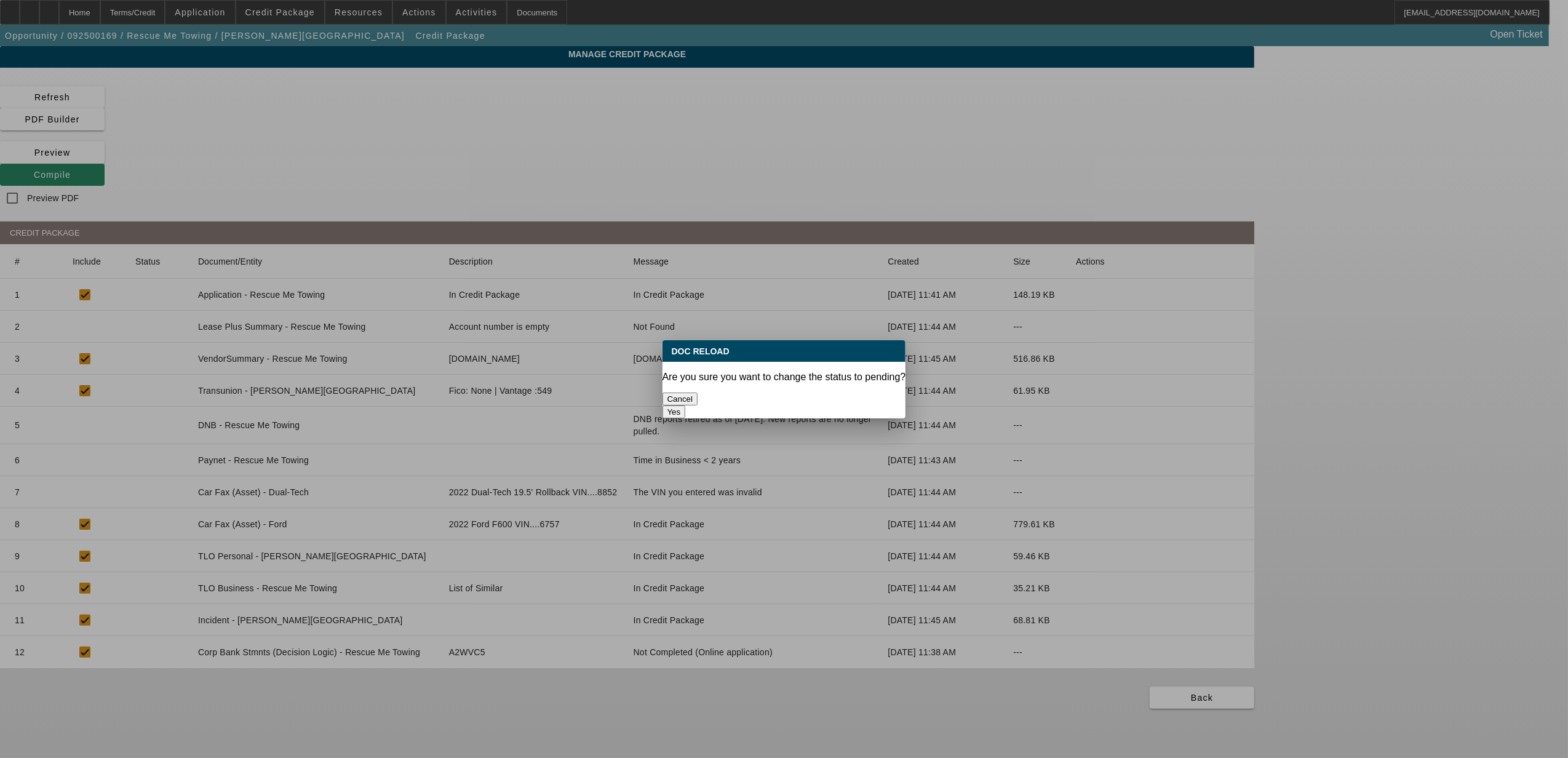
click at [686, 405] on button "Yes" at bounding box center [674, 412] width 23 height 13
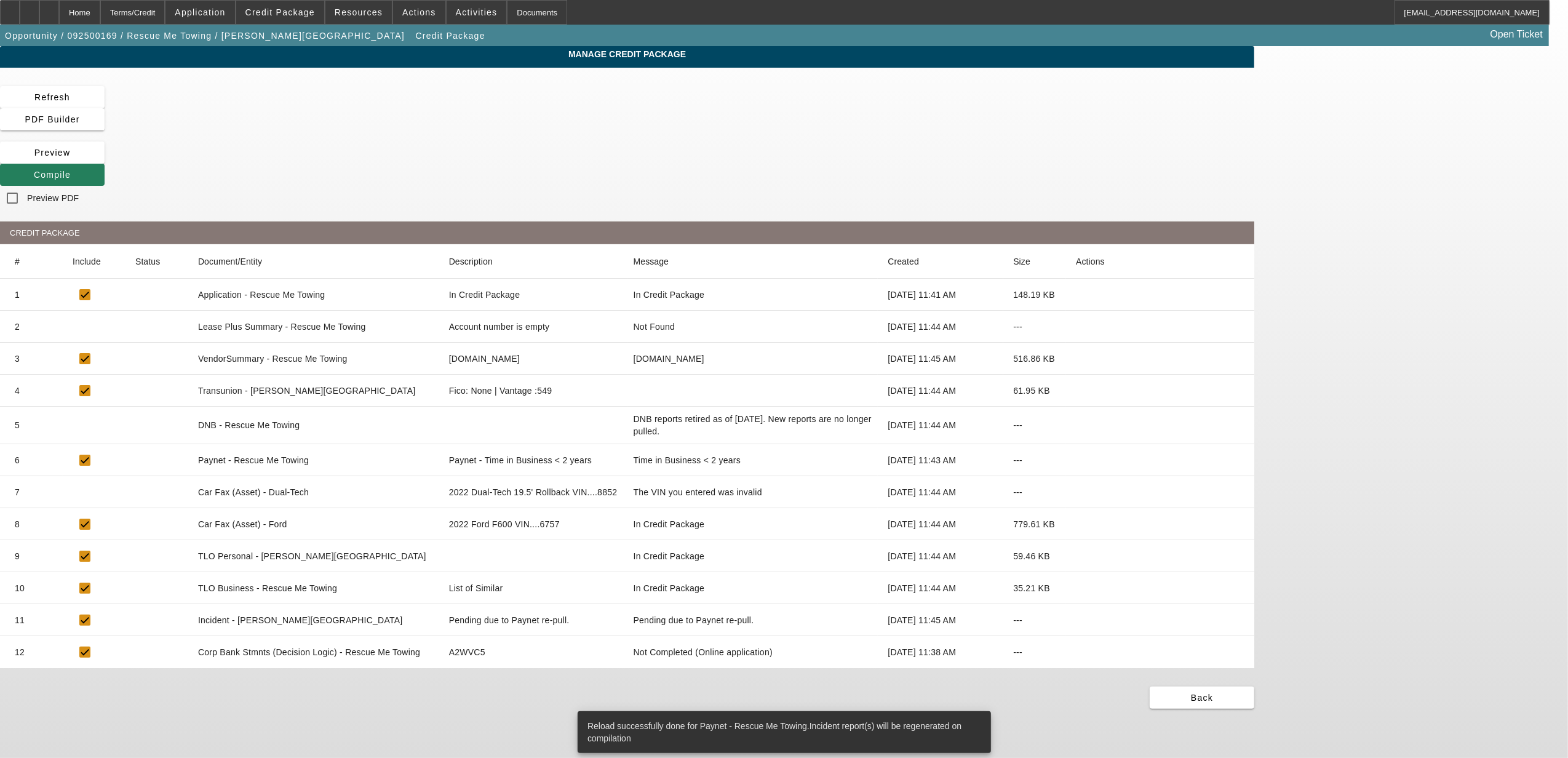
click at [105, 160] on span at bounding box center [52, 174] width 105 height 30
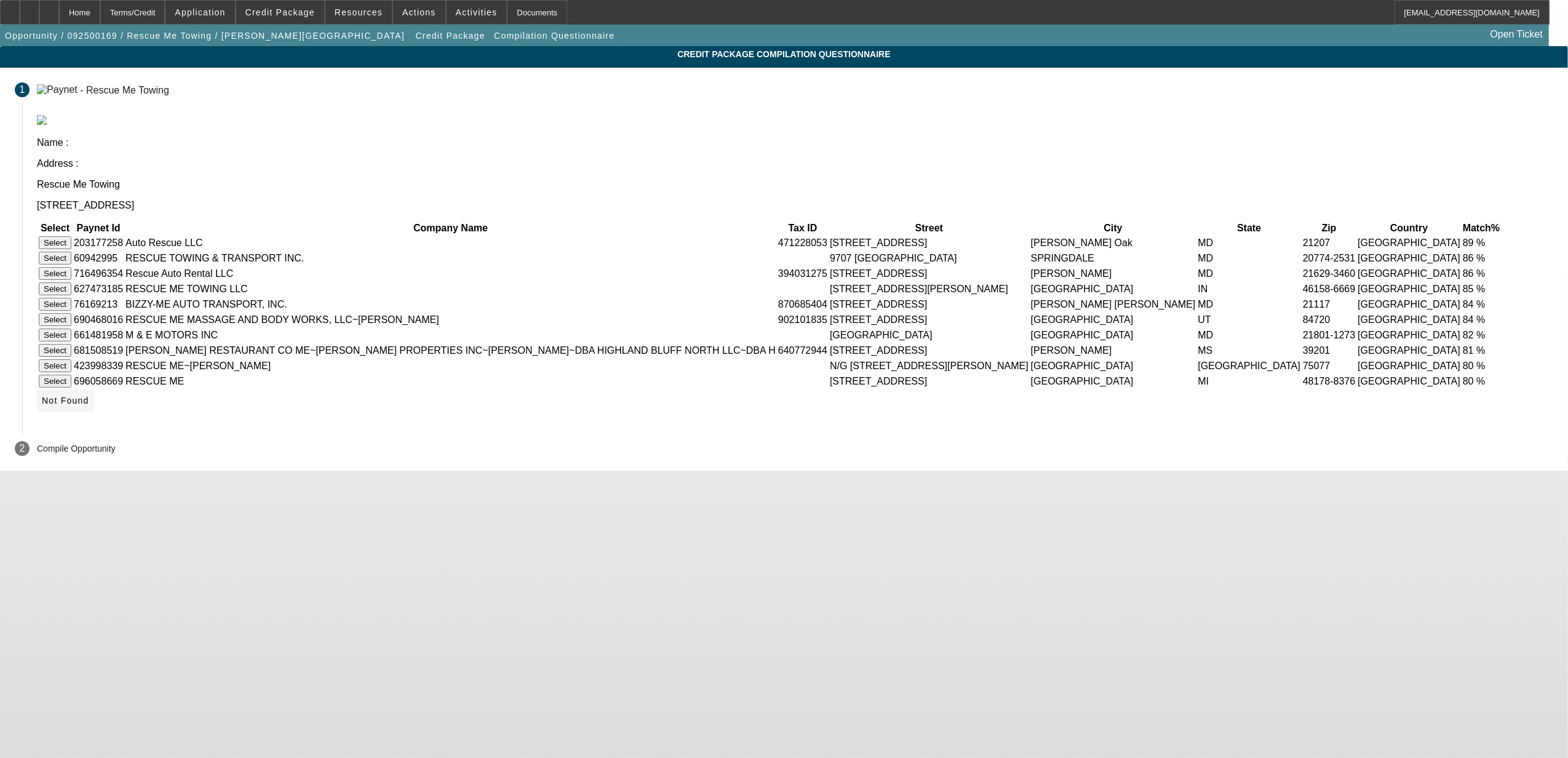
click at [90, 405] on span "Not Found" at bounding box center [65, 401] width 47 height 10
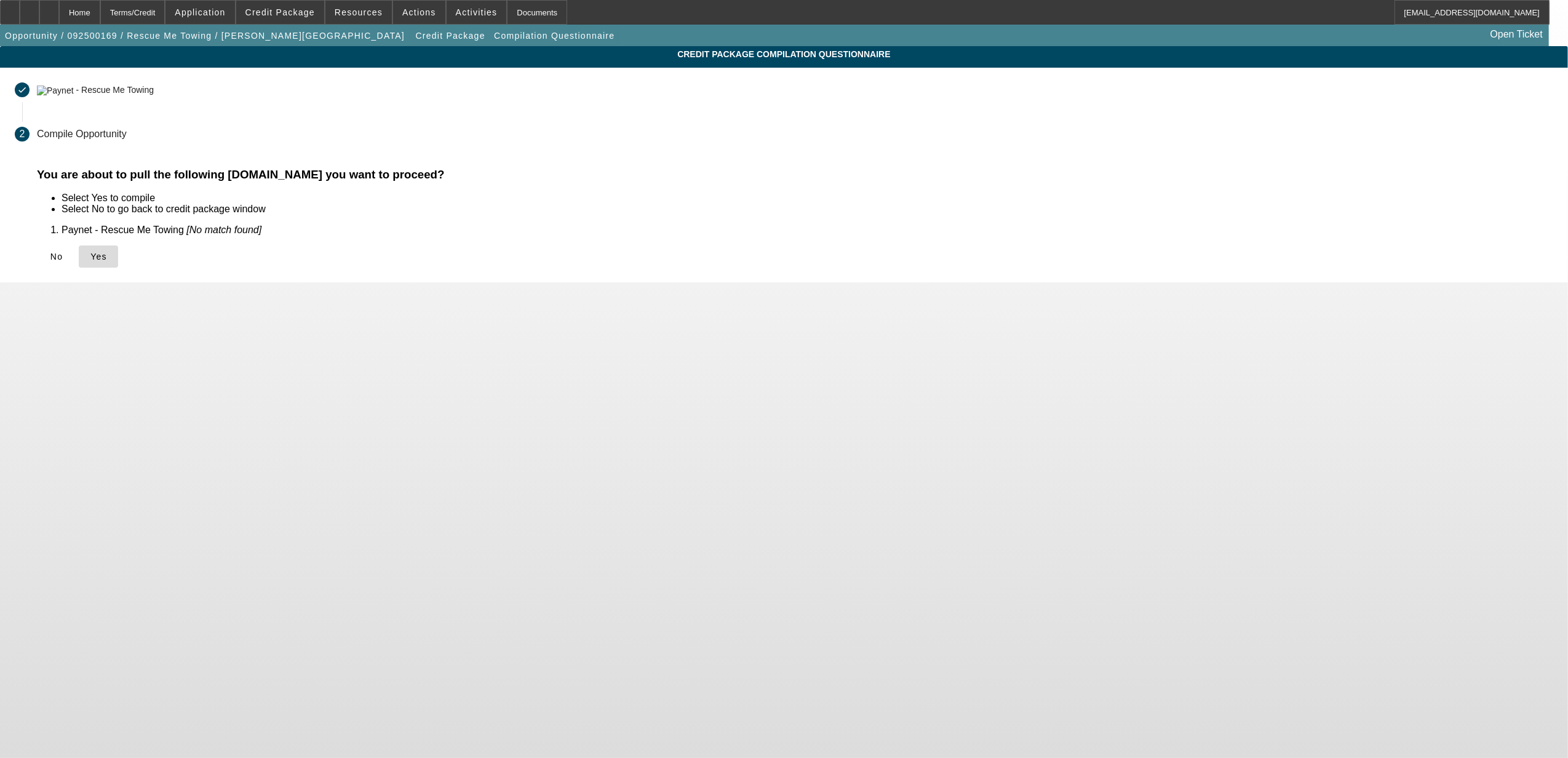
click at [90, 261] on icon at bounding box center [90, 257] width 0 height 10
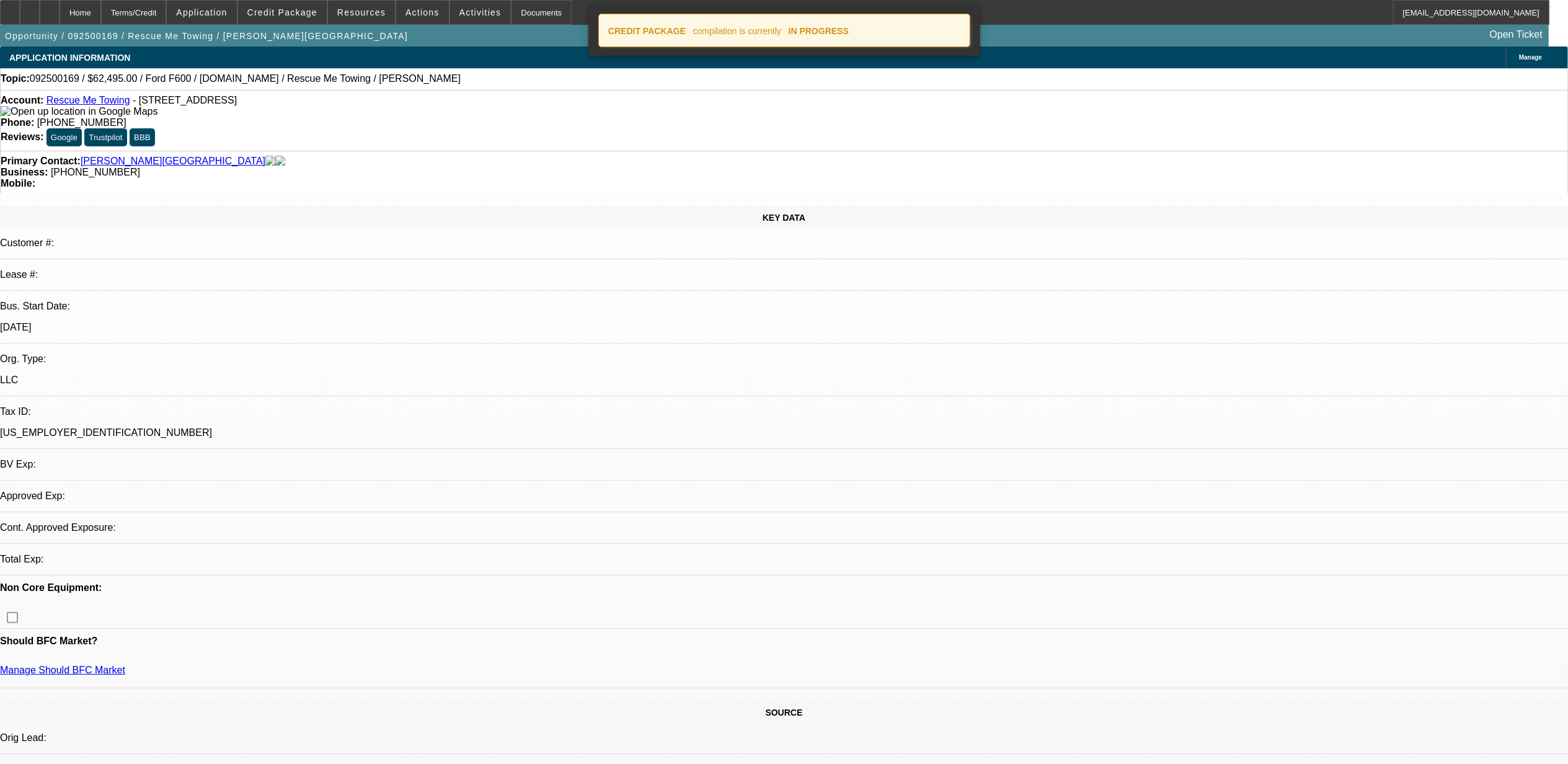
select select "0"
select select "2"
select select "0.1"
select select "4"
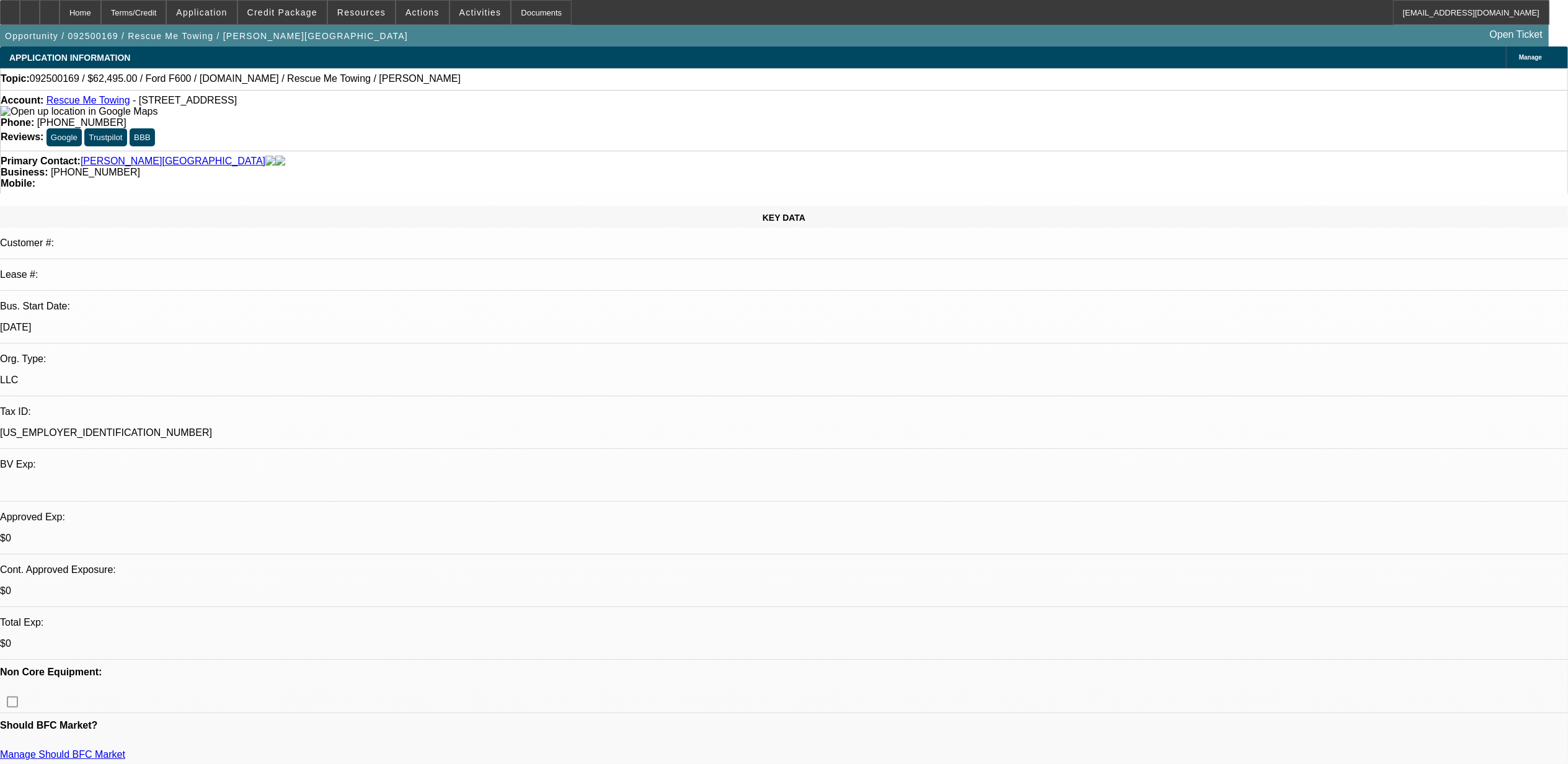
click at [1506, 63] on div "Manage" at bounding box center [1537, 57] width 62 height 22
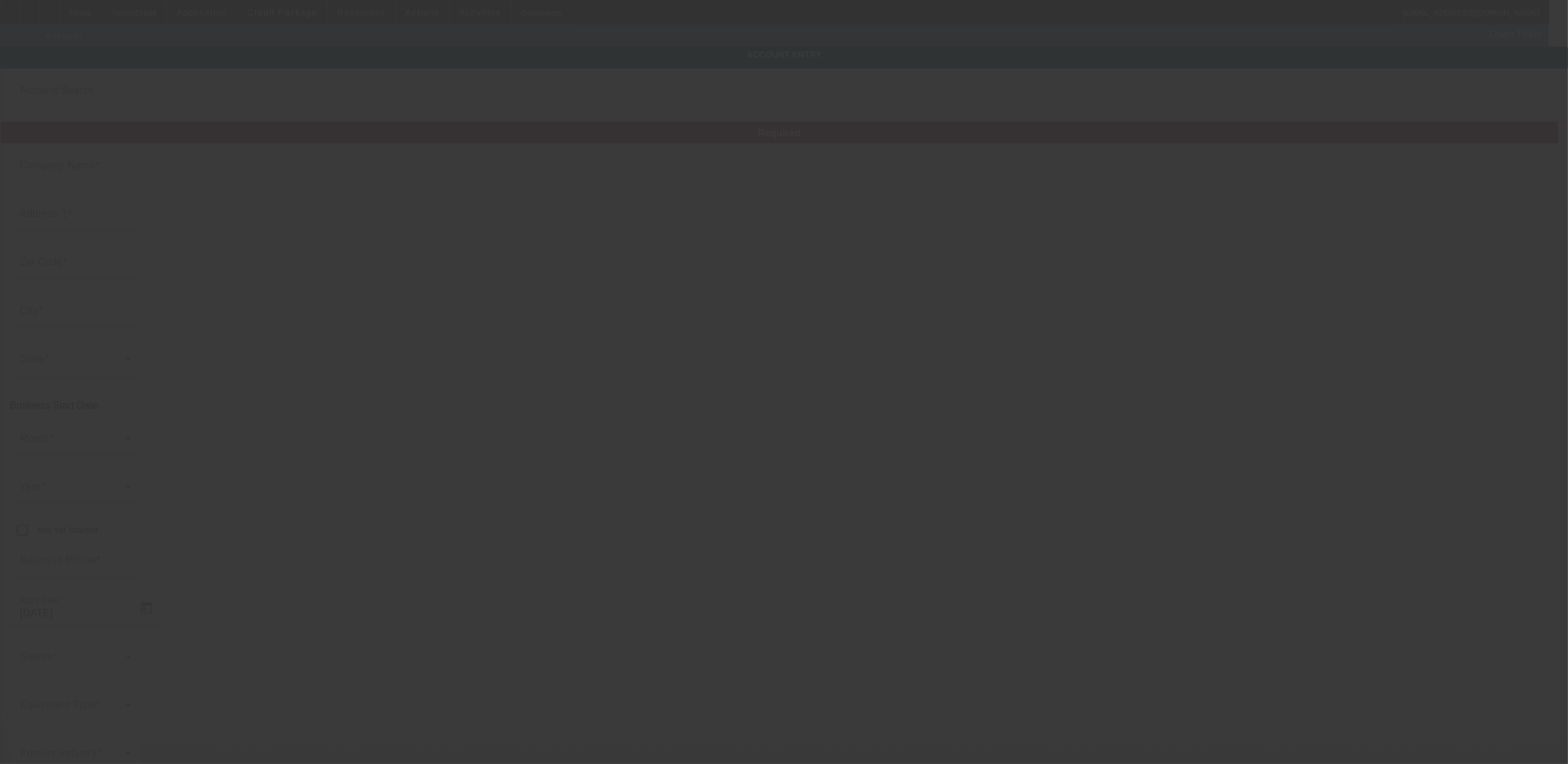
type input "Rescue Me Towing"
type input "689 Beadlilly Way"
type input "21085"
type input "Joppatowne"
type input "(443) 318-5159"
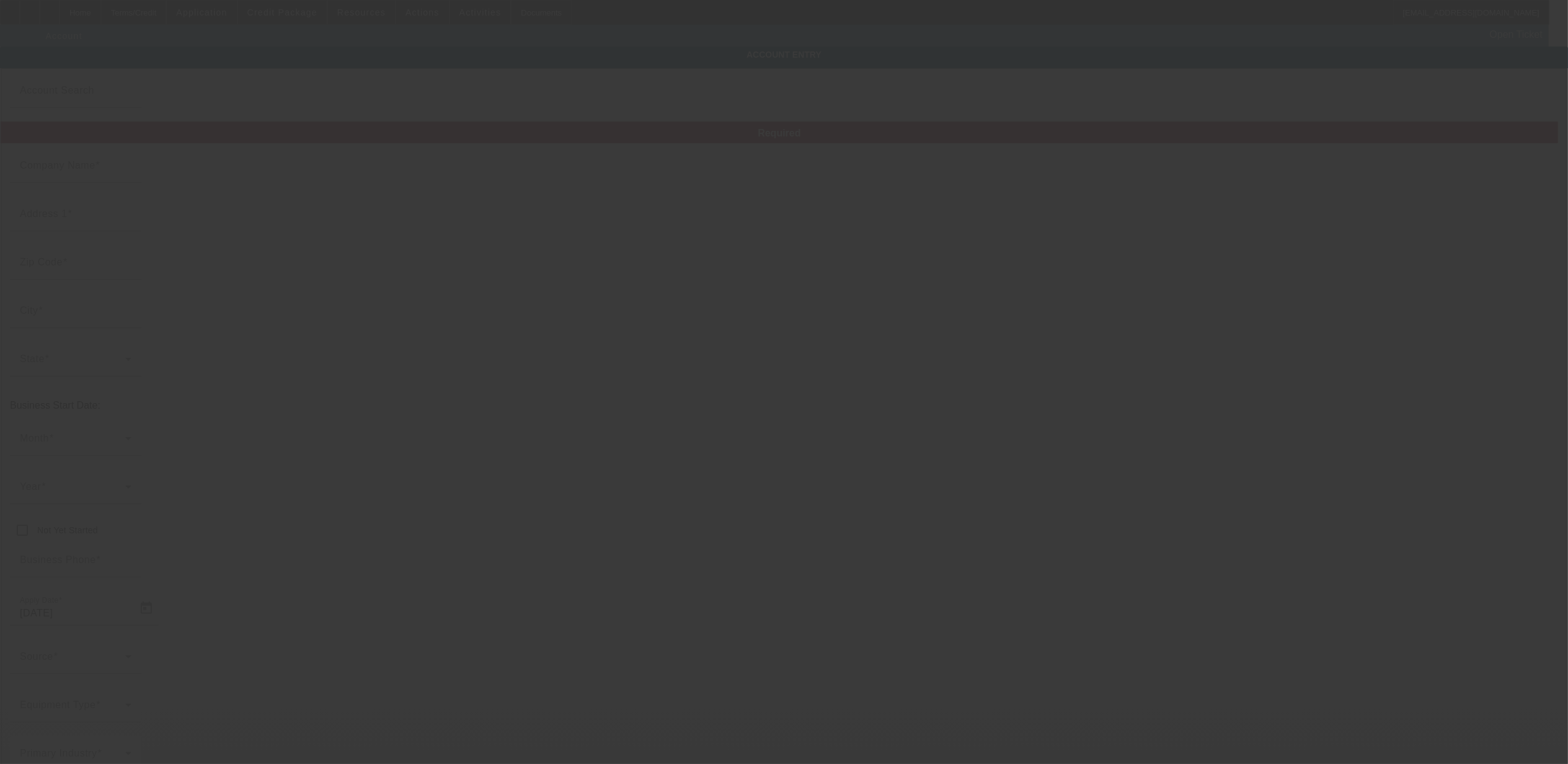
type input "w.mwilkes4861@gmail.com"
type input "39-3401264"
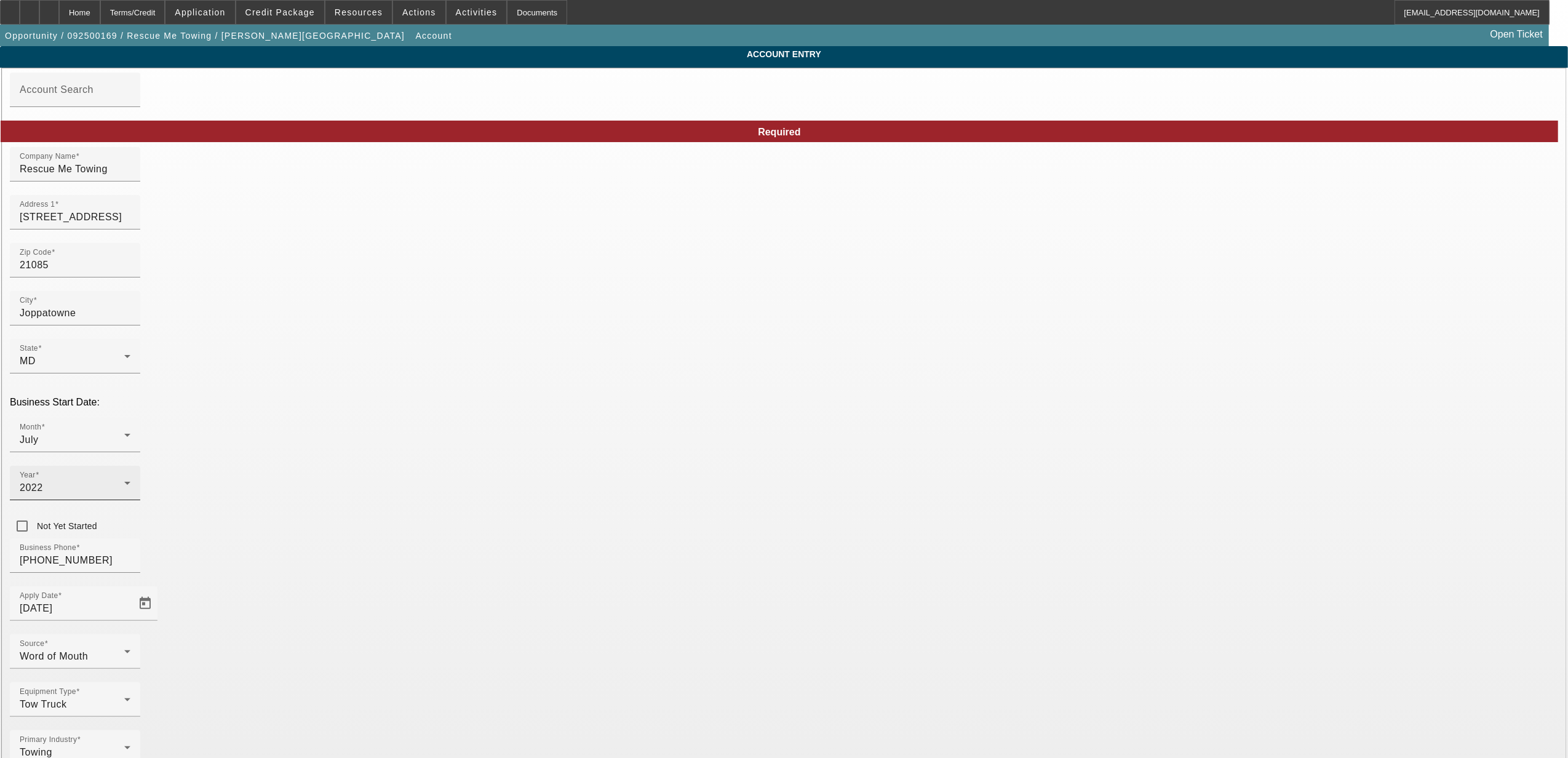
click at [124, 481] on div "2022" at bounding box center [72, 488] width 105 height 14
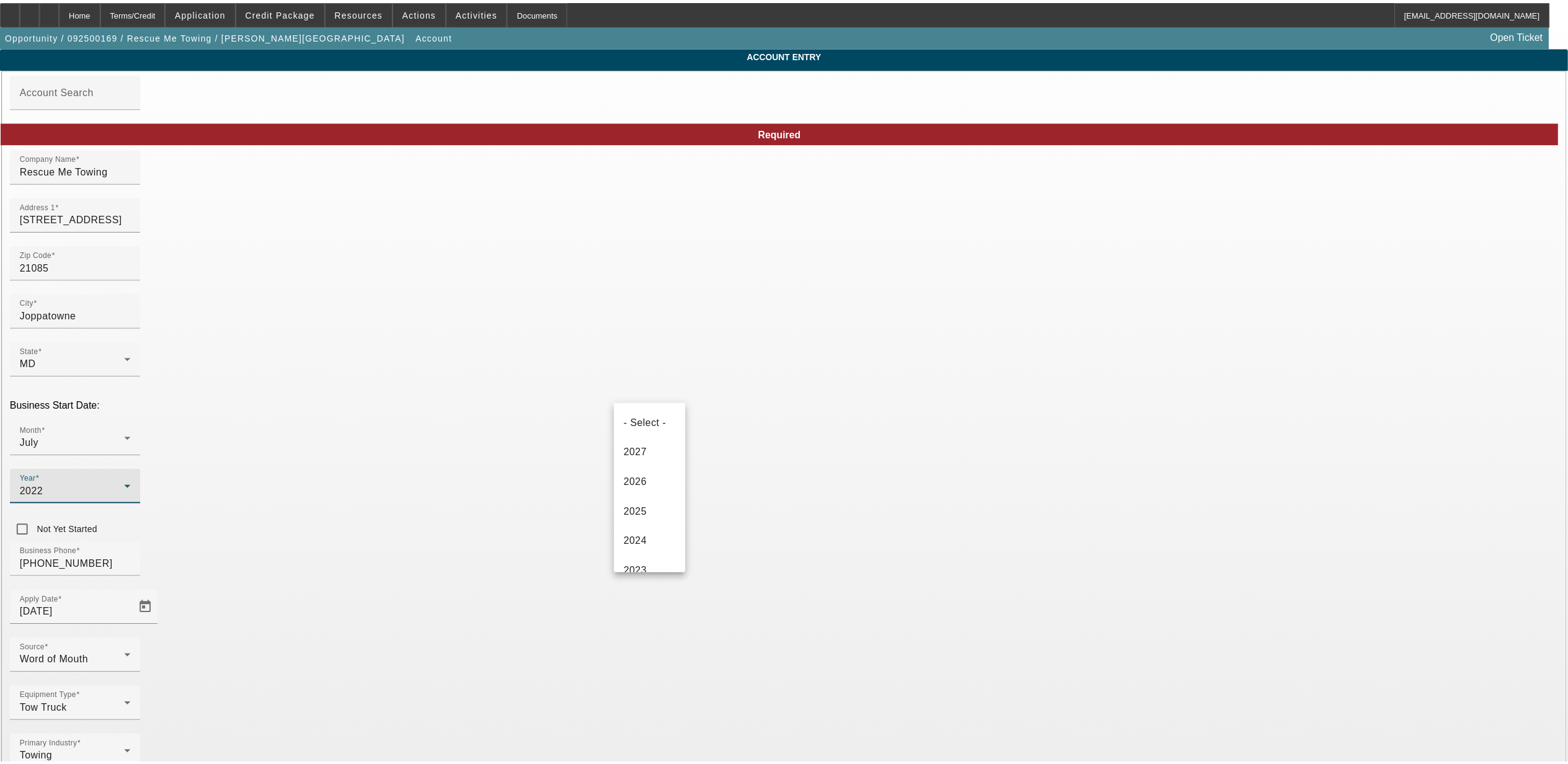
scroll to position [48, 0]
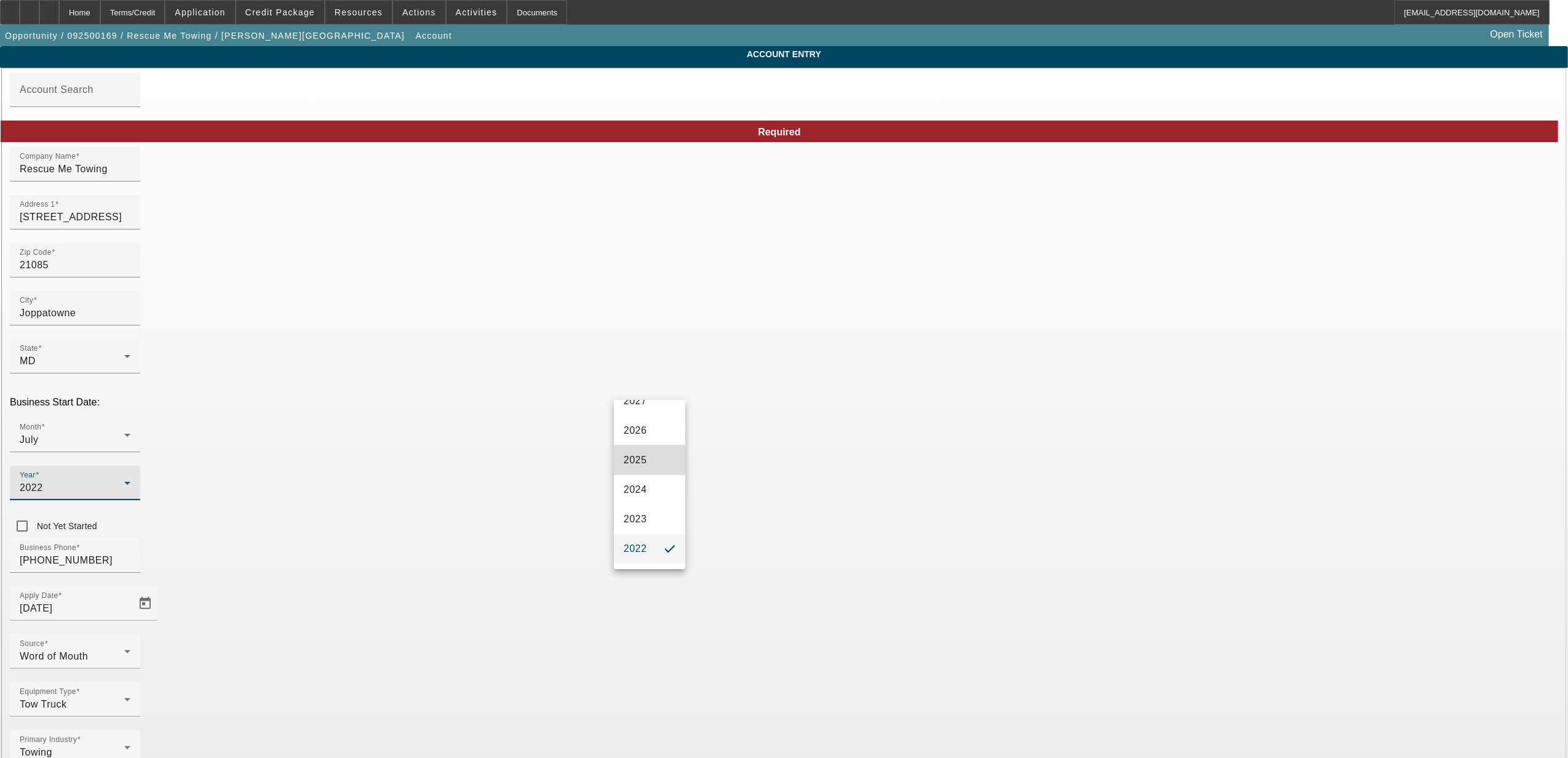
click at [653, 475] on mat-option "2025" at bounding box center [649, 460] width 71 height 30
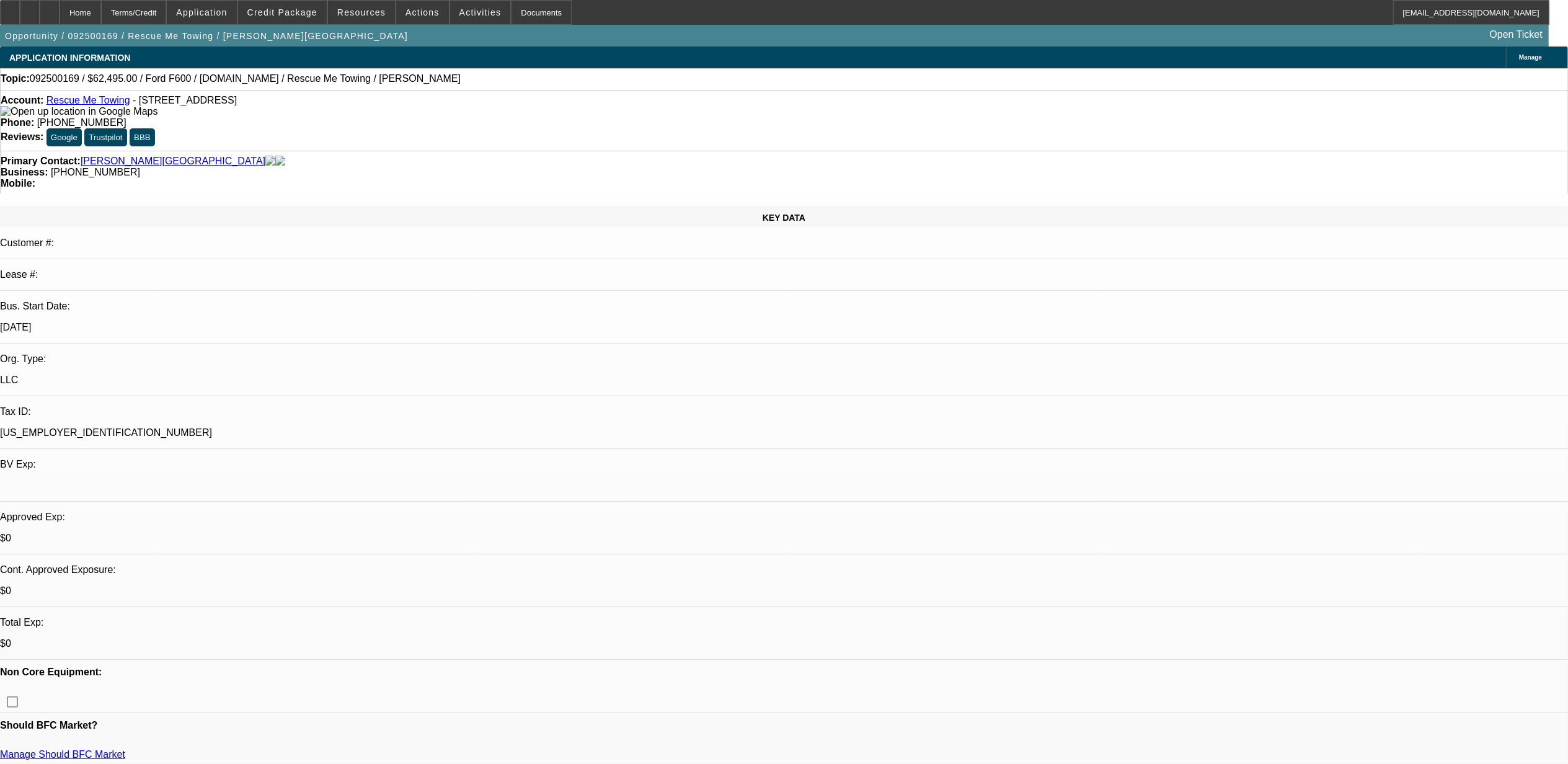
select select "0"
select select "2"
select select "0.1"
select select "4"
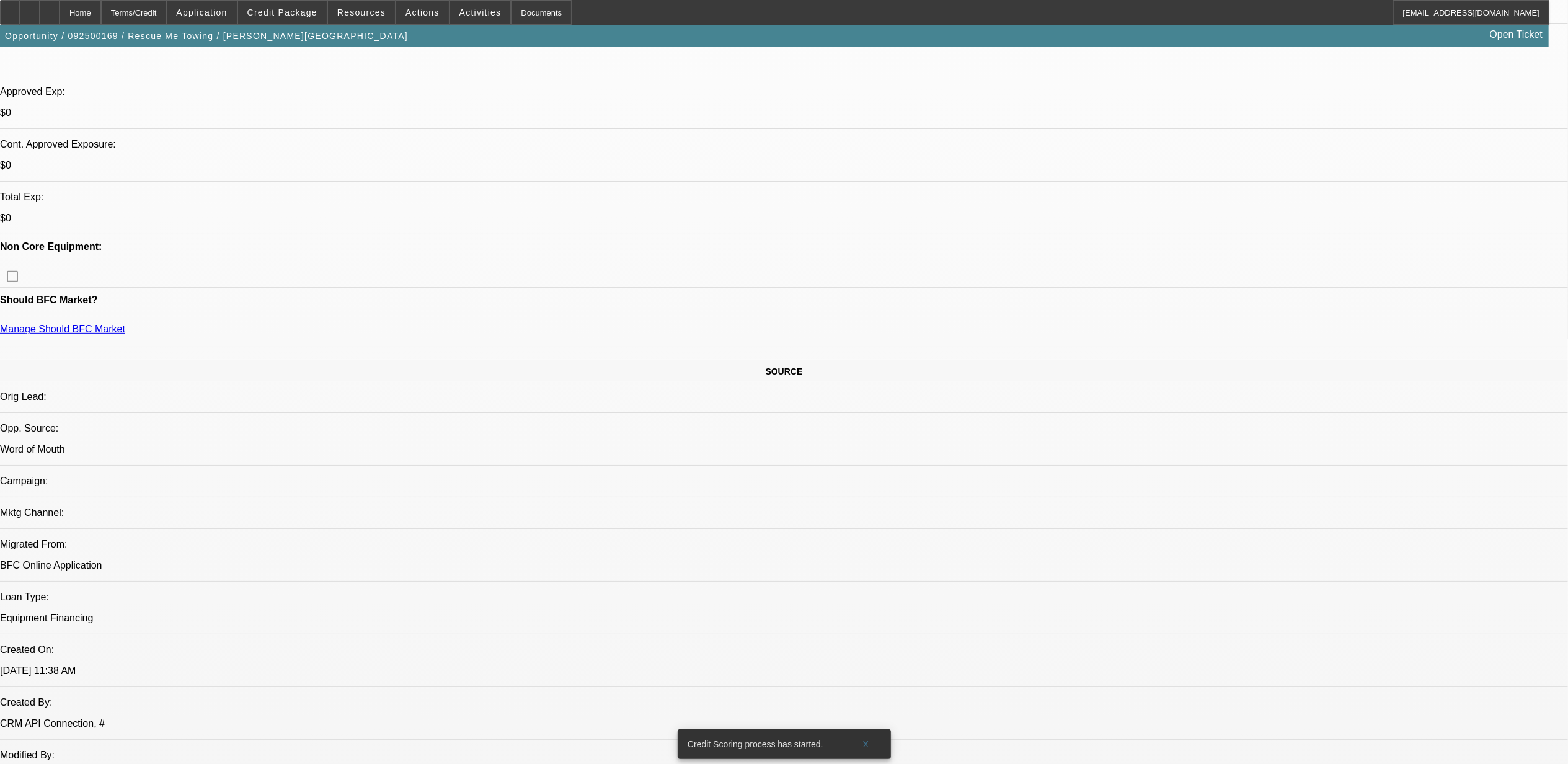
scroll to position [496, 0]
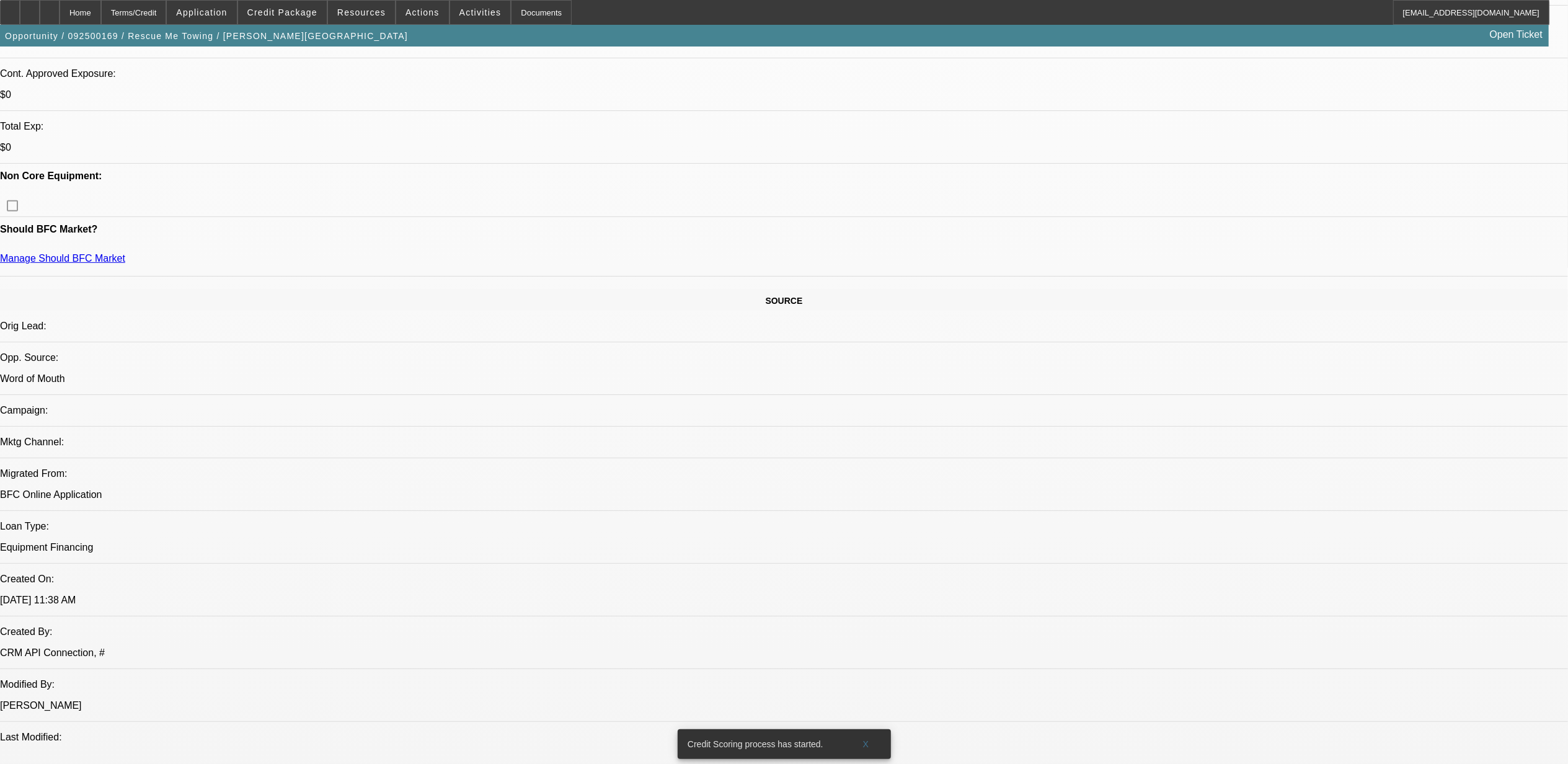
click at [286, 12] on span "Credit Package" at bounding box center [282, 12] width 70 height 10
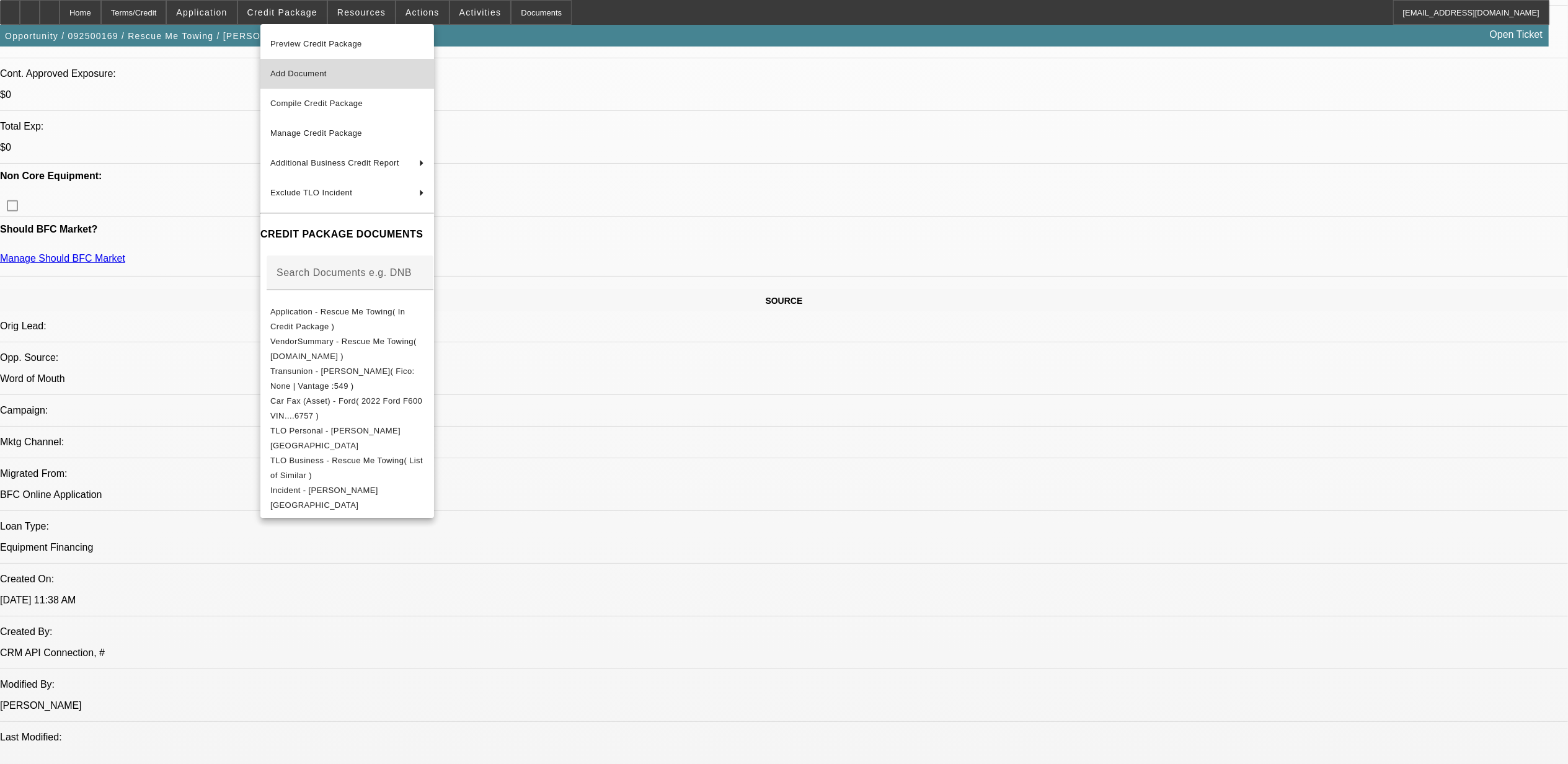
click at [303, 72] on span "Add Document" at bounding box center [298, 73] width 56 height 10
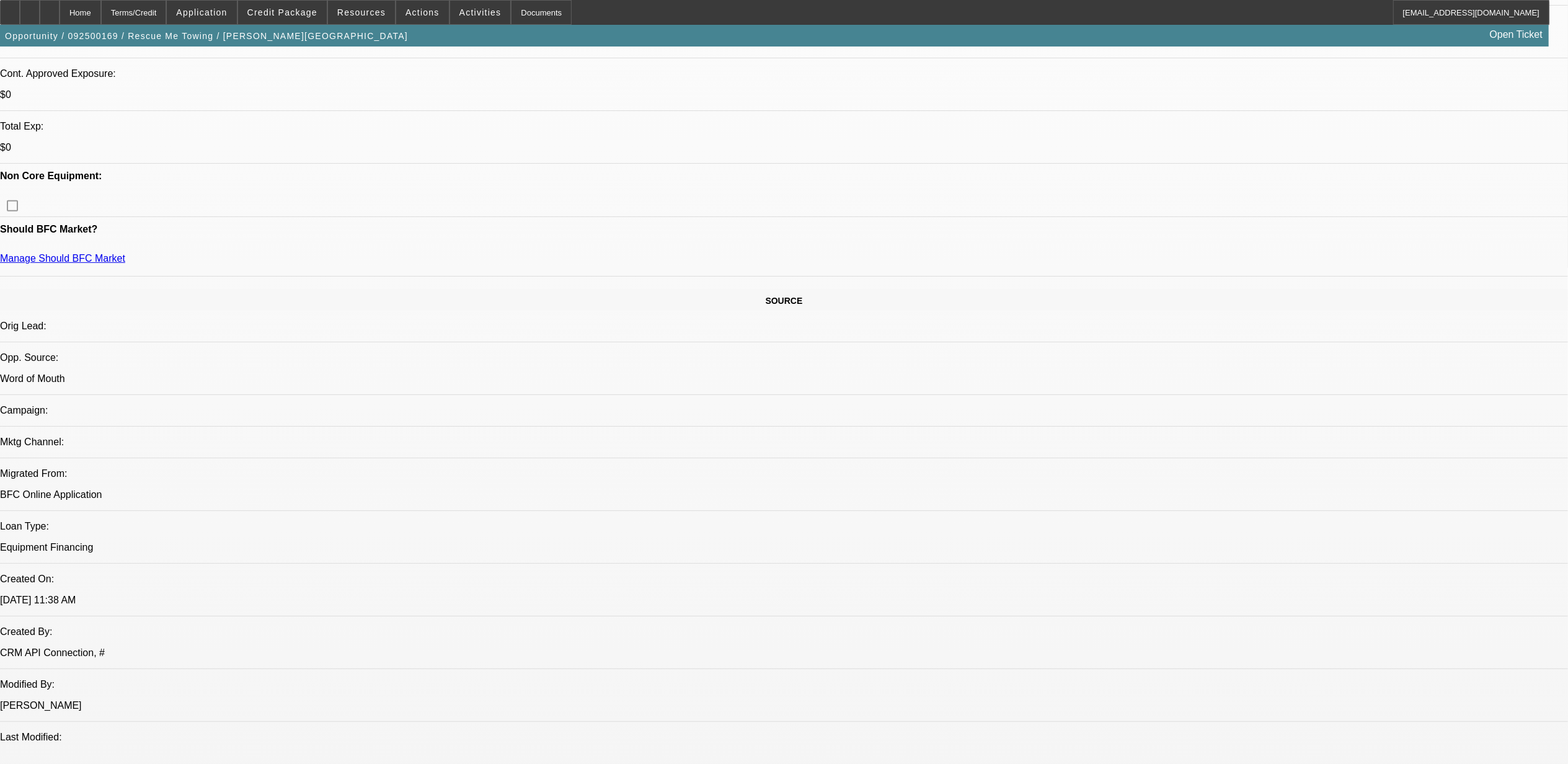
click at [60, 10] on div at bounding box center [49, 12] width 20 height 25
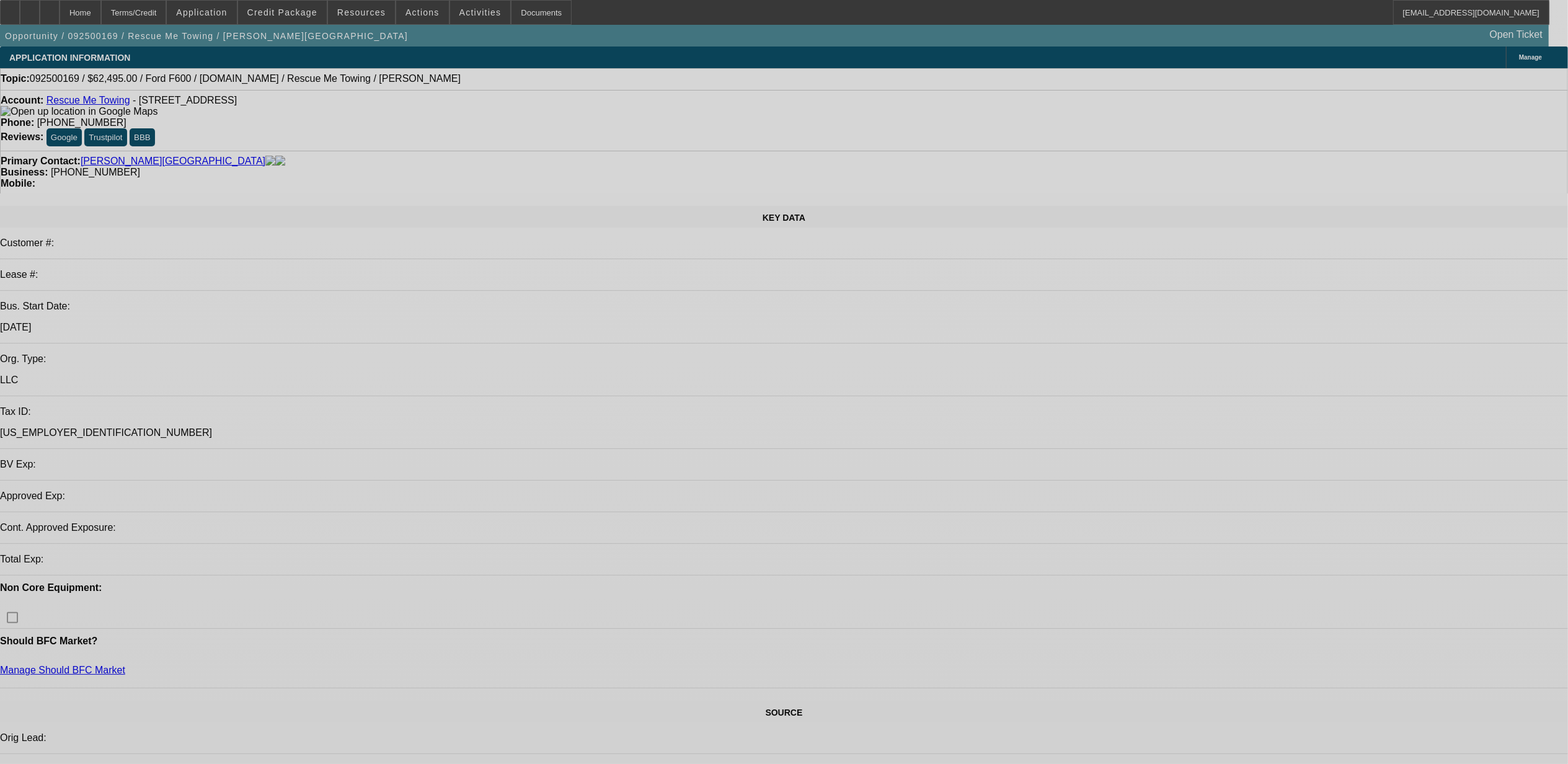
select select "0"
select select "2"
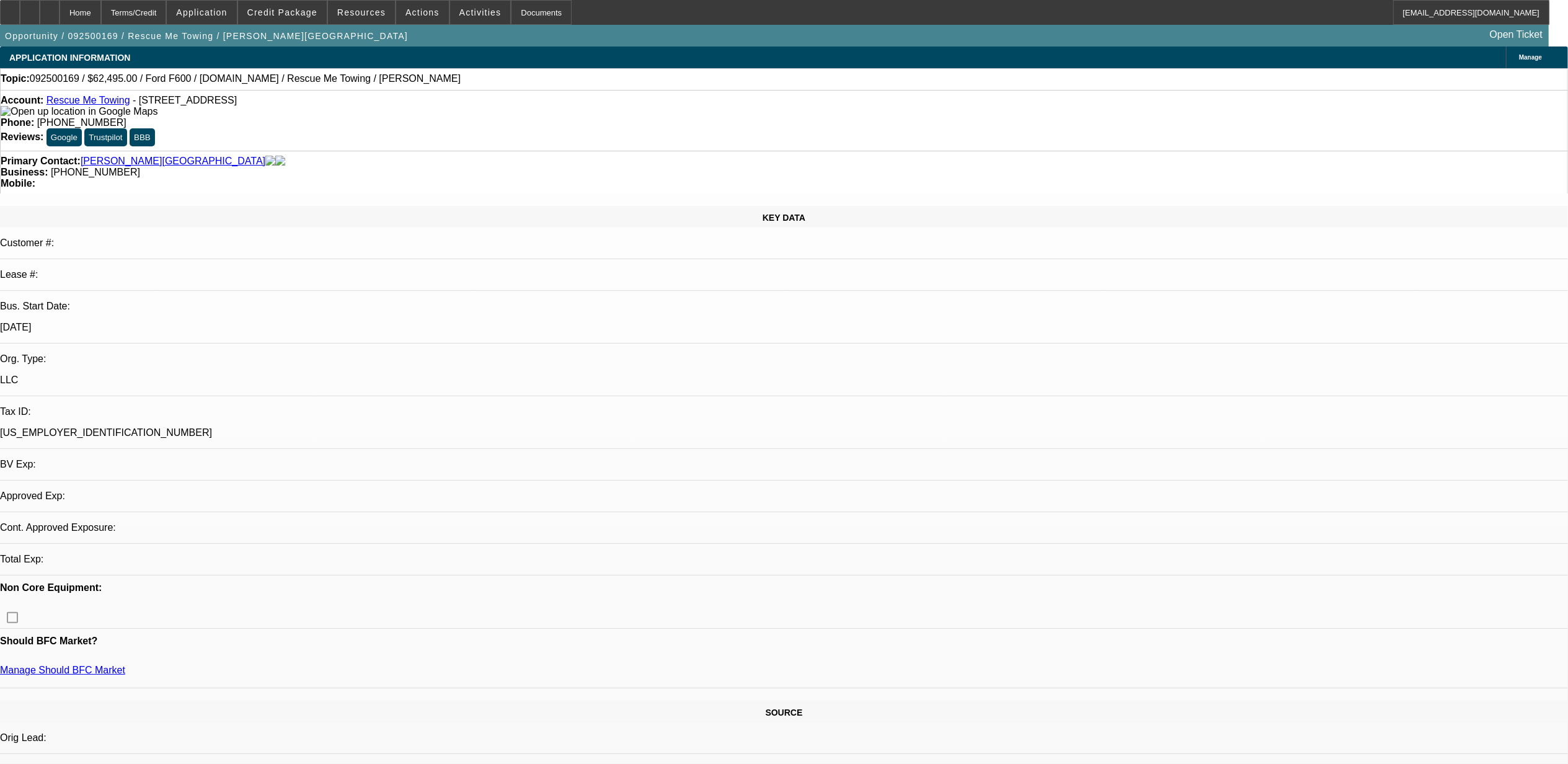
select select "0.1"
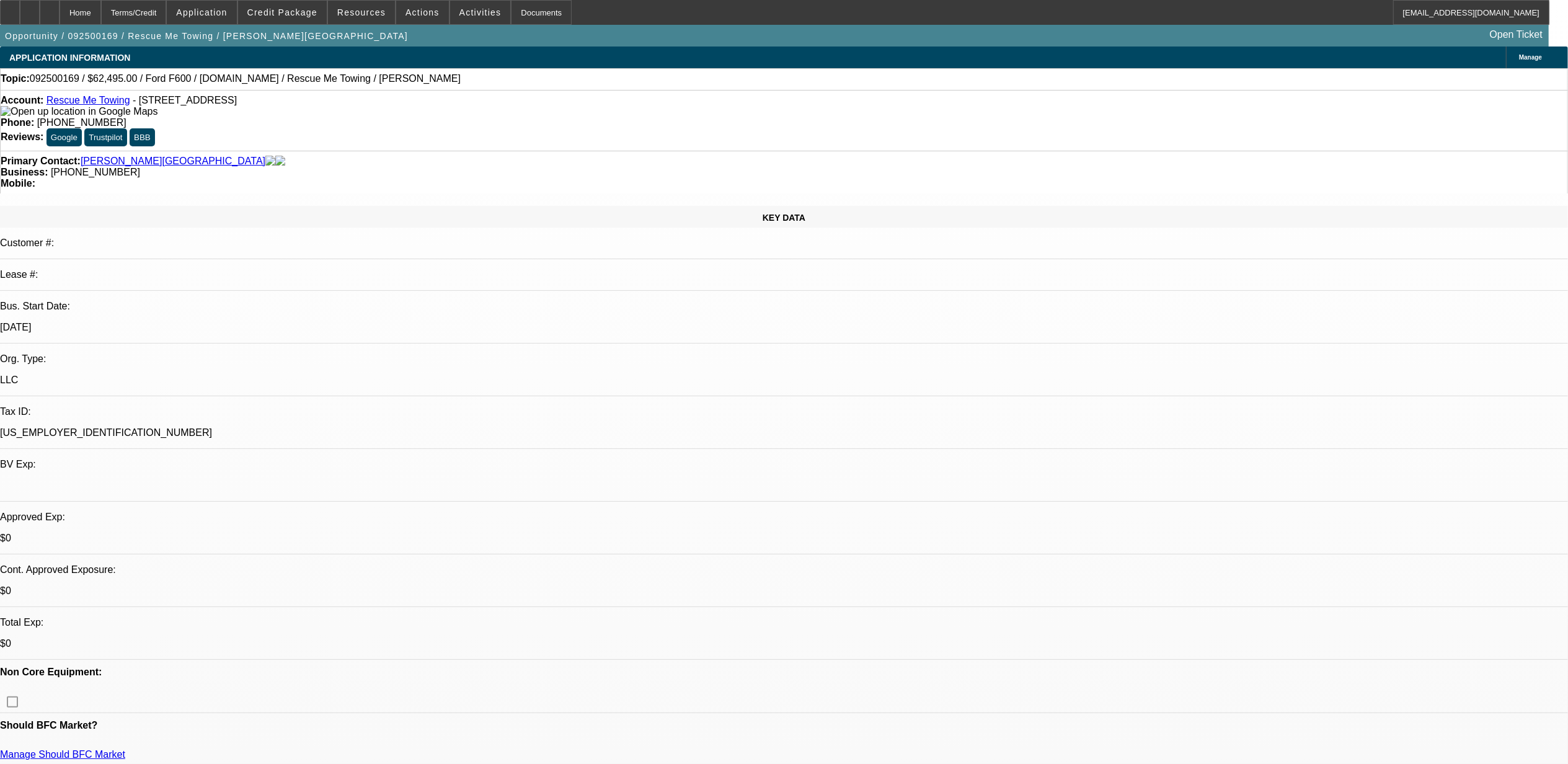
select select "1"
select select "2"
select select "4"
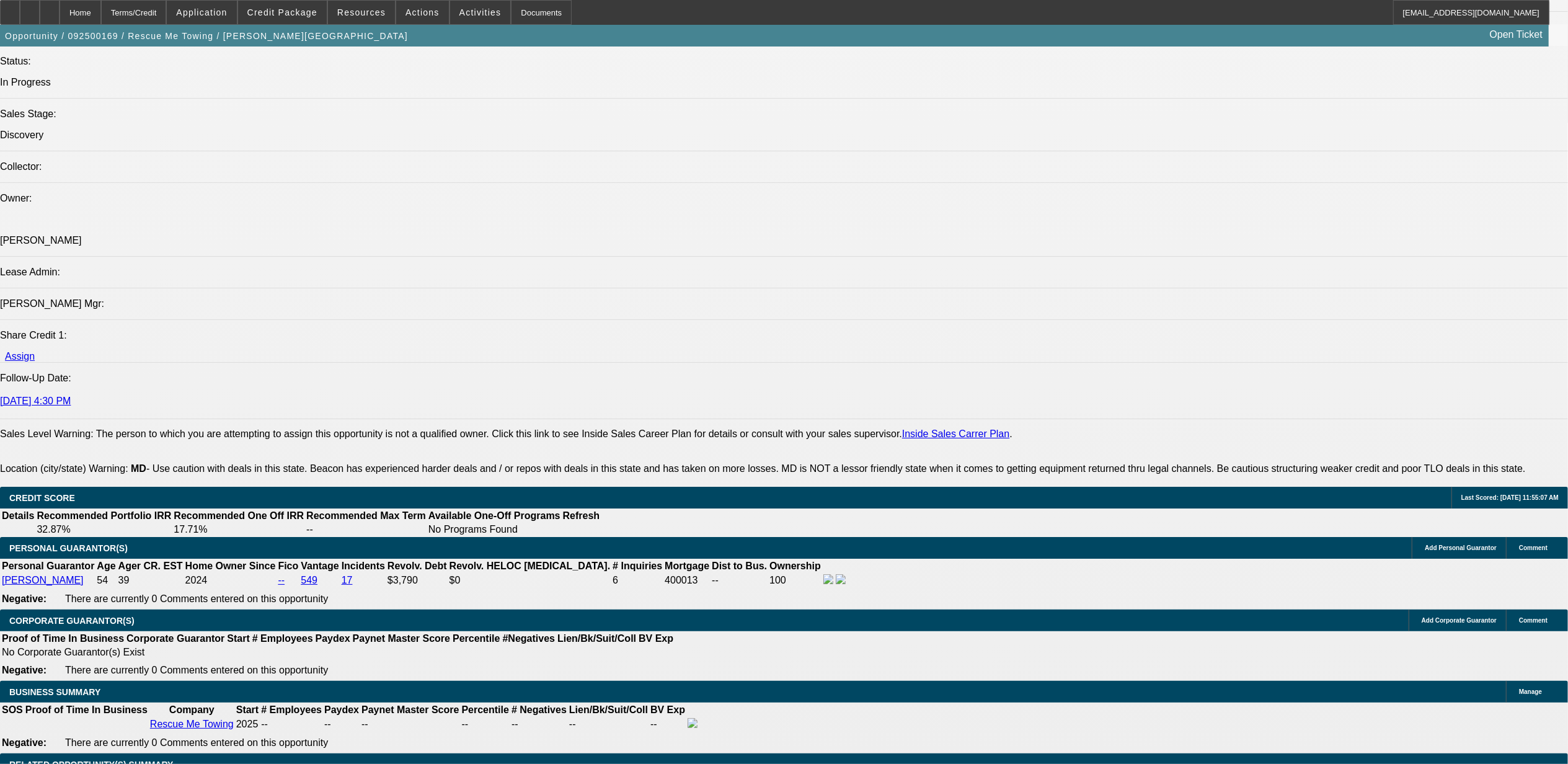
scroll to position [1736, 0]
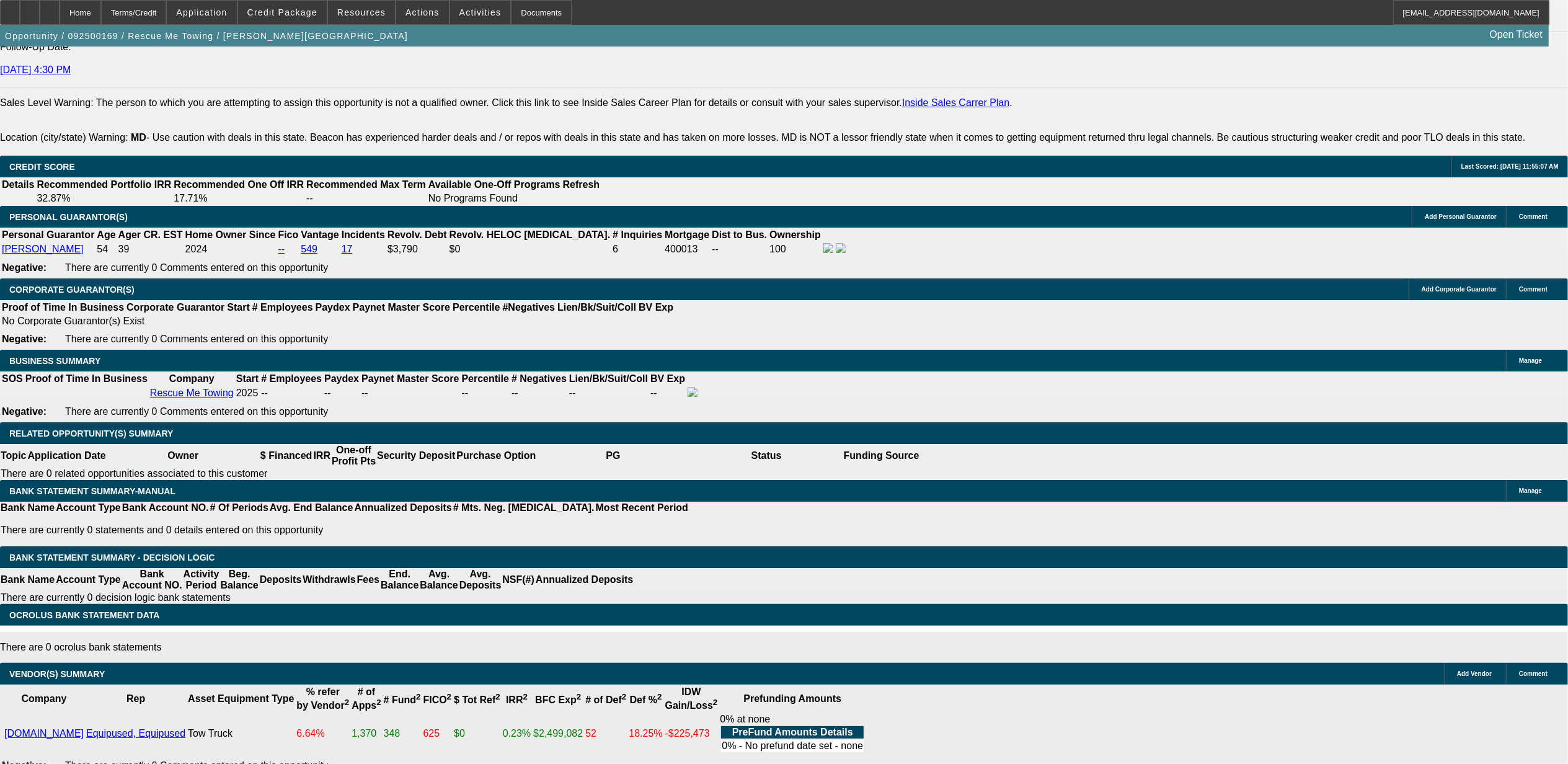
click at [1305, 598] on div "APPLICATION INFORMATION [GEOGRAPHIC_DATA] Topic: 092500169 / $62,495.00 / Ford …" at bounding box center [784, 525] width 1568 height 4430
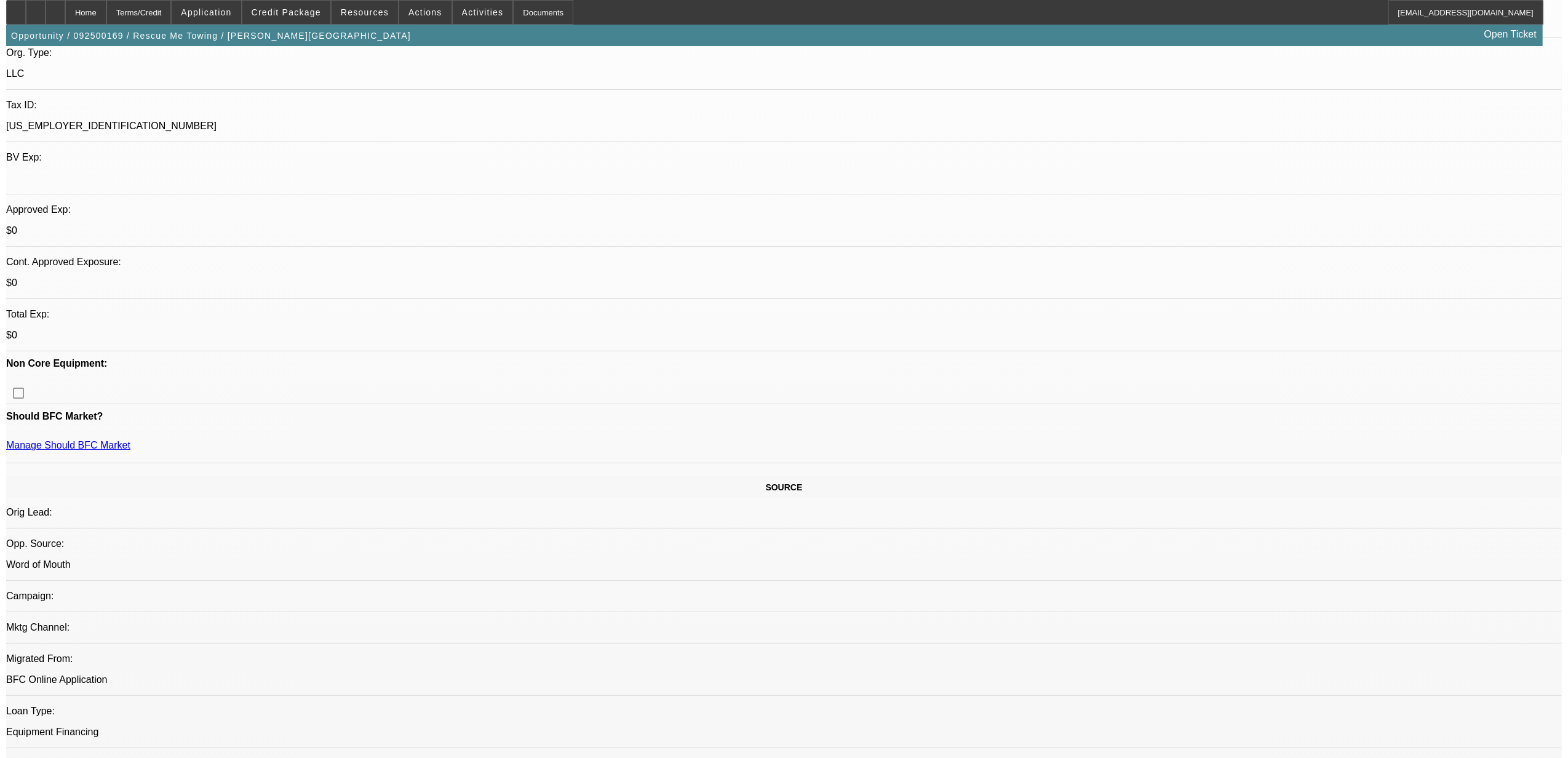
scroll to position [0, 0]
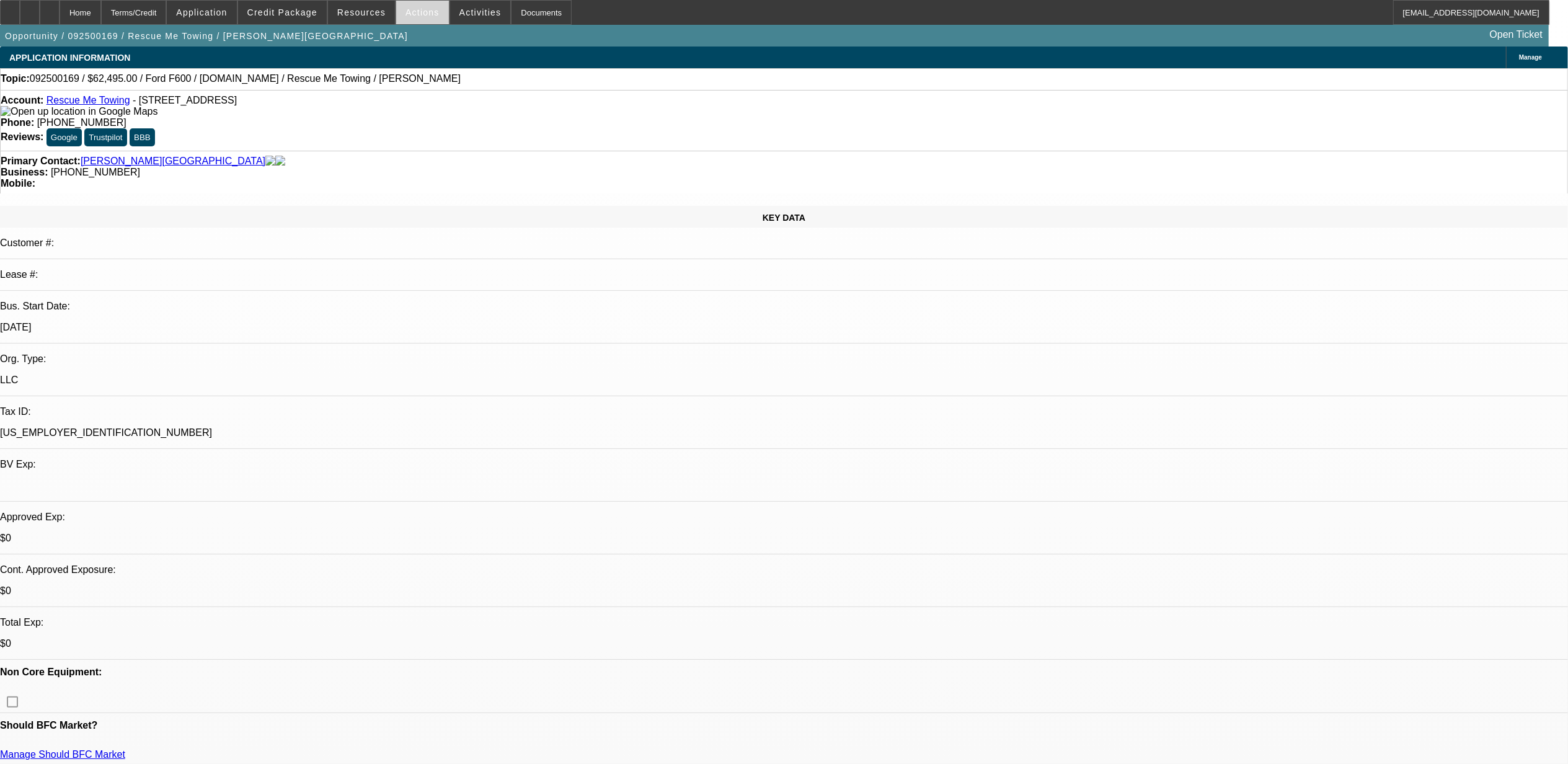
click at [427, 14] on span "Actions" at bounding box center [422, 12] width 34 height 10
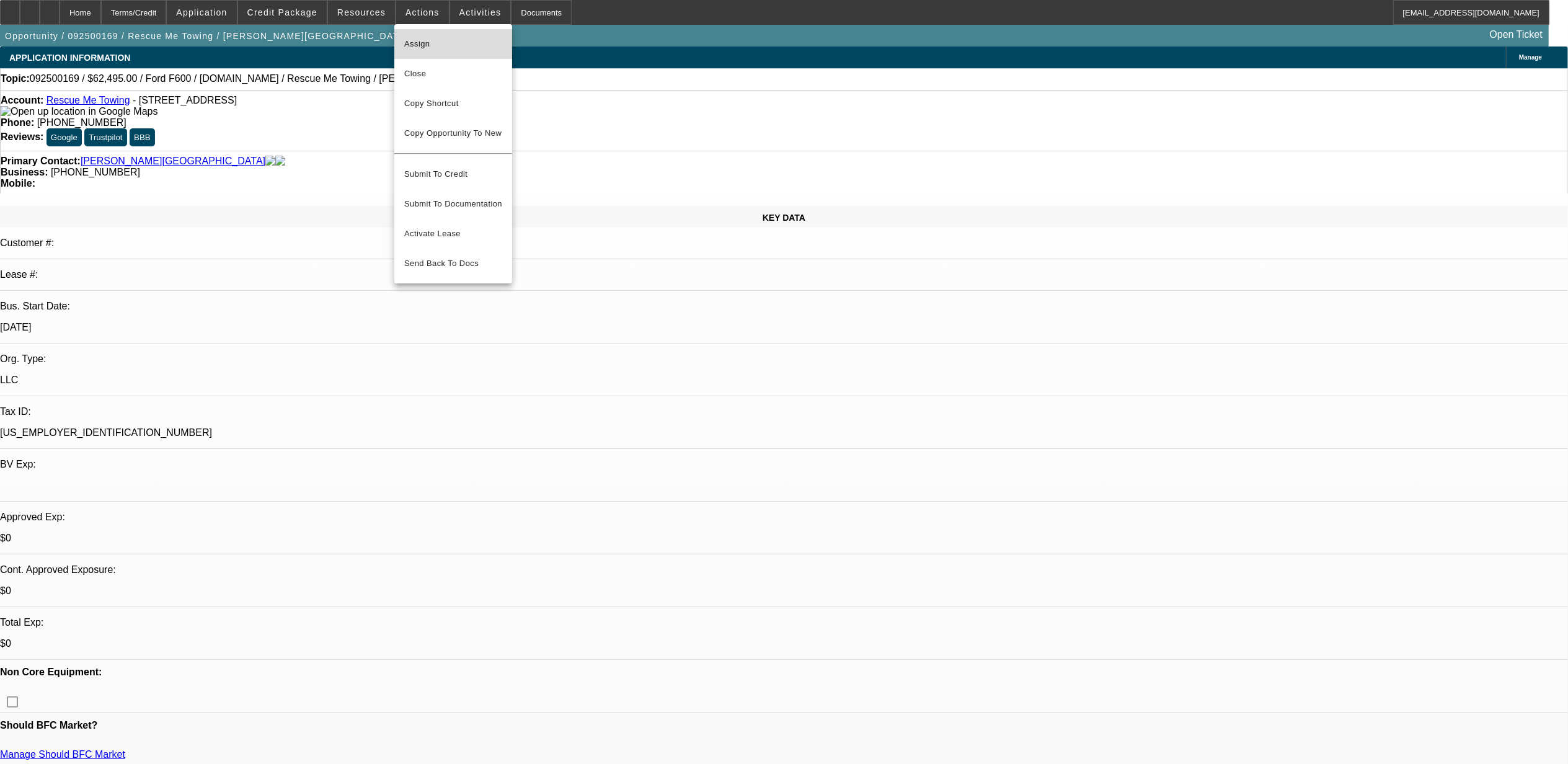
click at [423, 44] on span "Assign" at bounding box center [454, 44] width 98 height 15
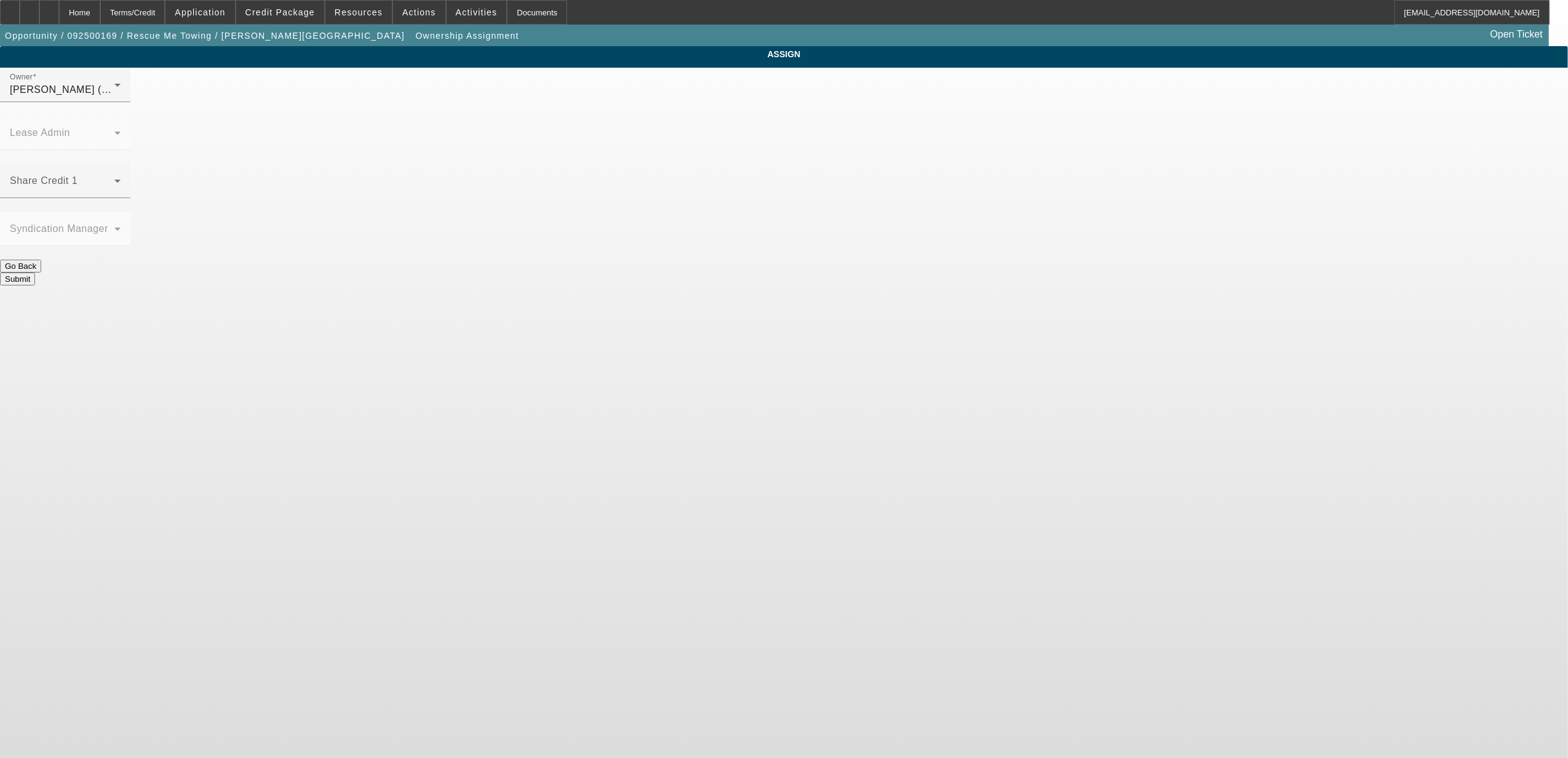
click at [121, 164] on div "Share Credit 1" at bounding box center [65, 181] width 110 height 34
click at [680, 321] on span "[PERSON_NAME] (Lvl 1)" at bounding box center [683, 318] width 118 height 14
click at [114, 94] on div "[PERSON_NAME] (Lvl 1)" at bounding box center [62, 90] width 105 height 14
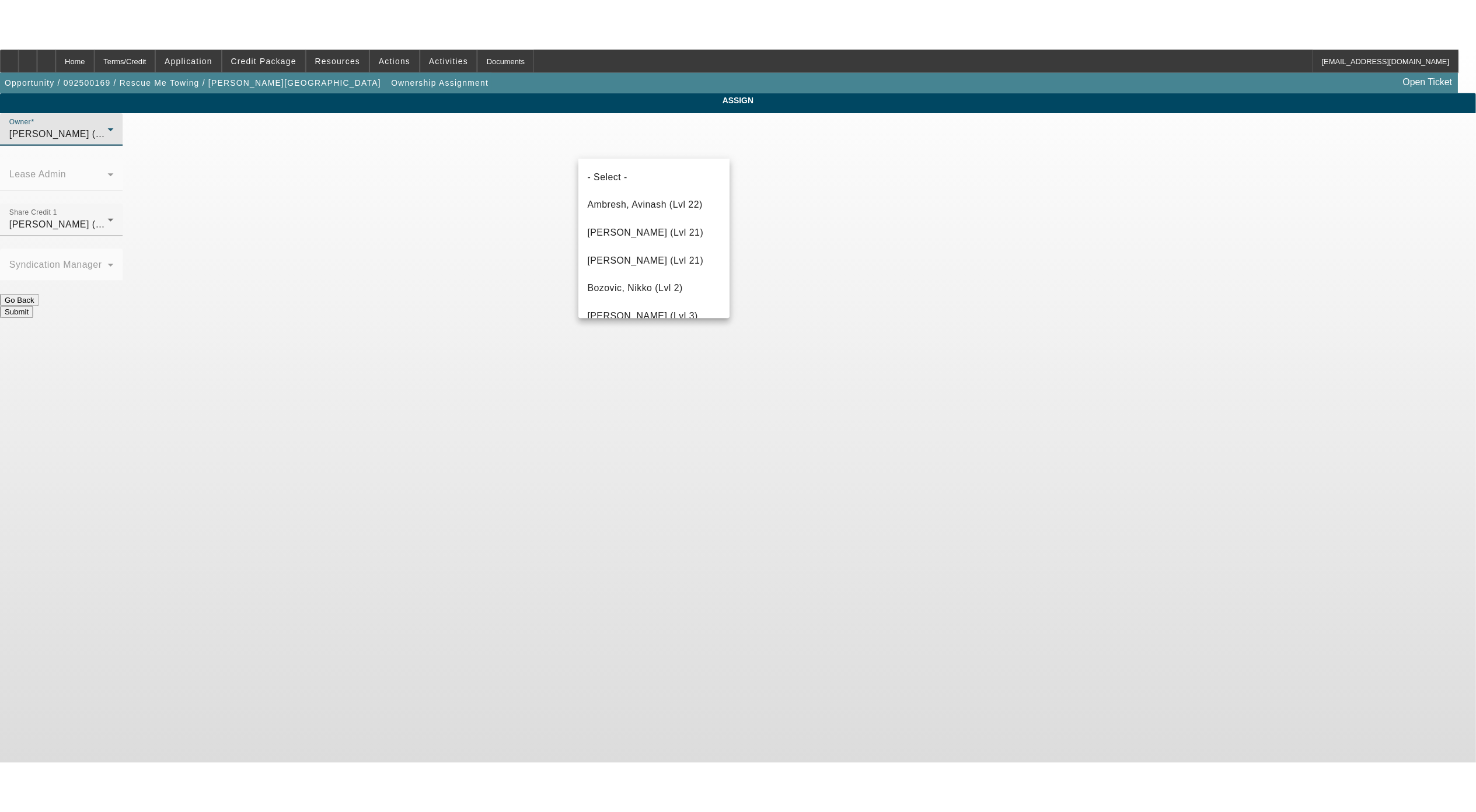
scroll to position [942, 0]
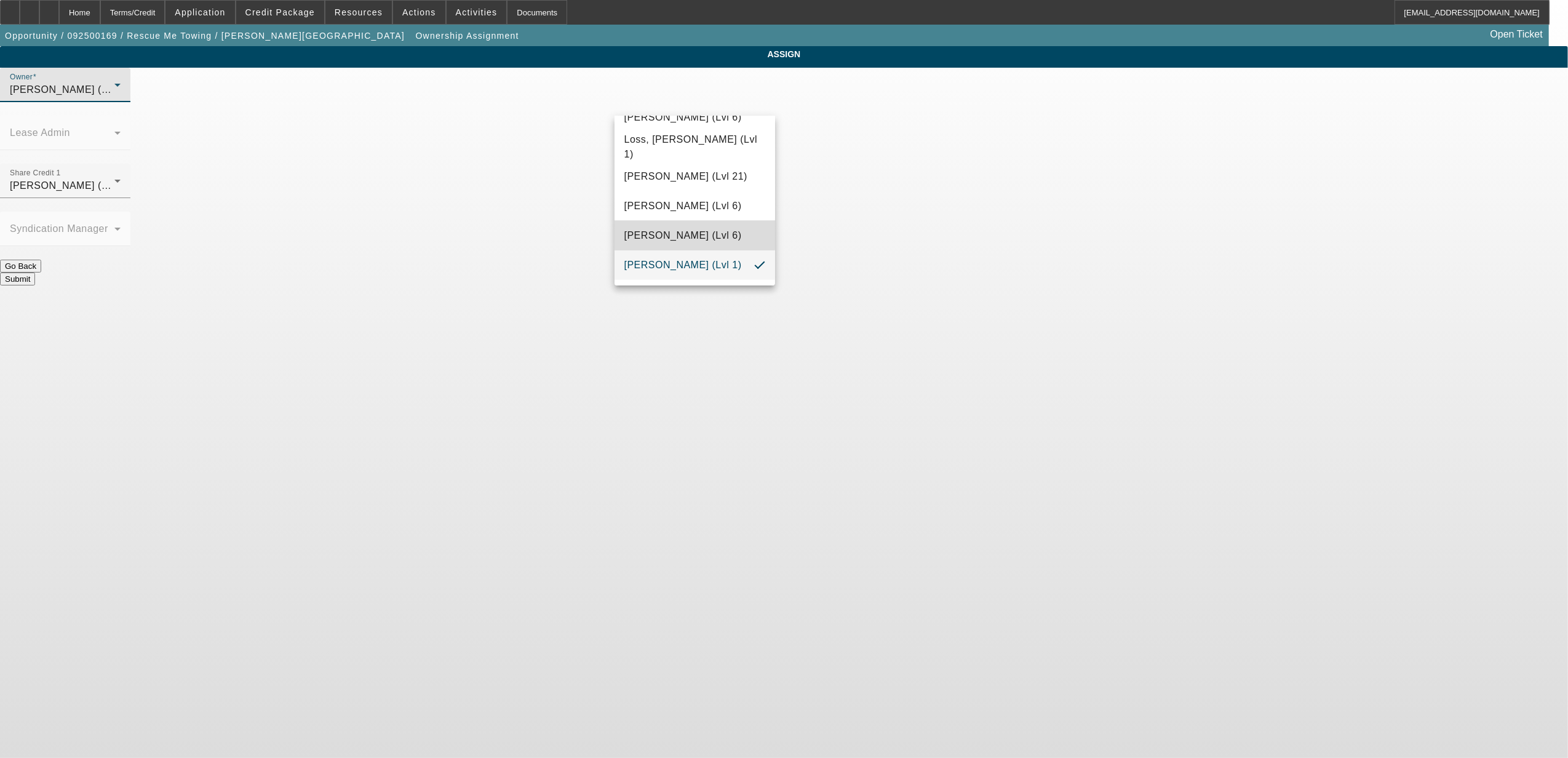
click at [695, 228] on span "[PERSON_NAME] (Lvl 6)" at bounding box center [683, 235] width 118 height 14
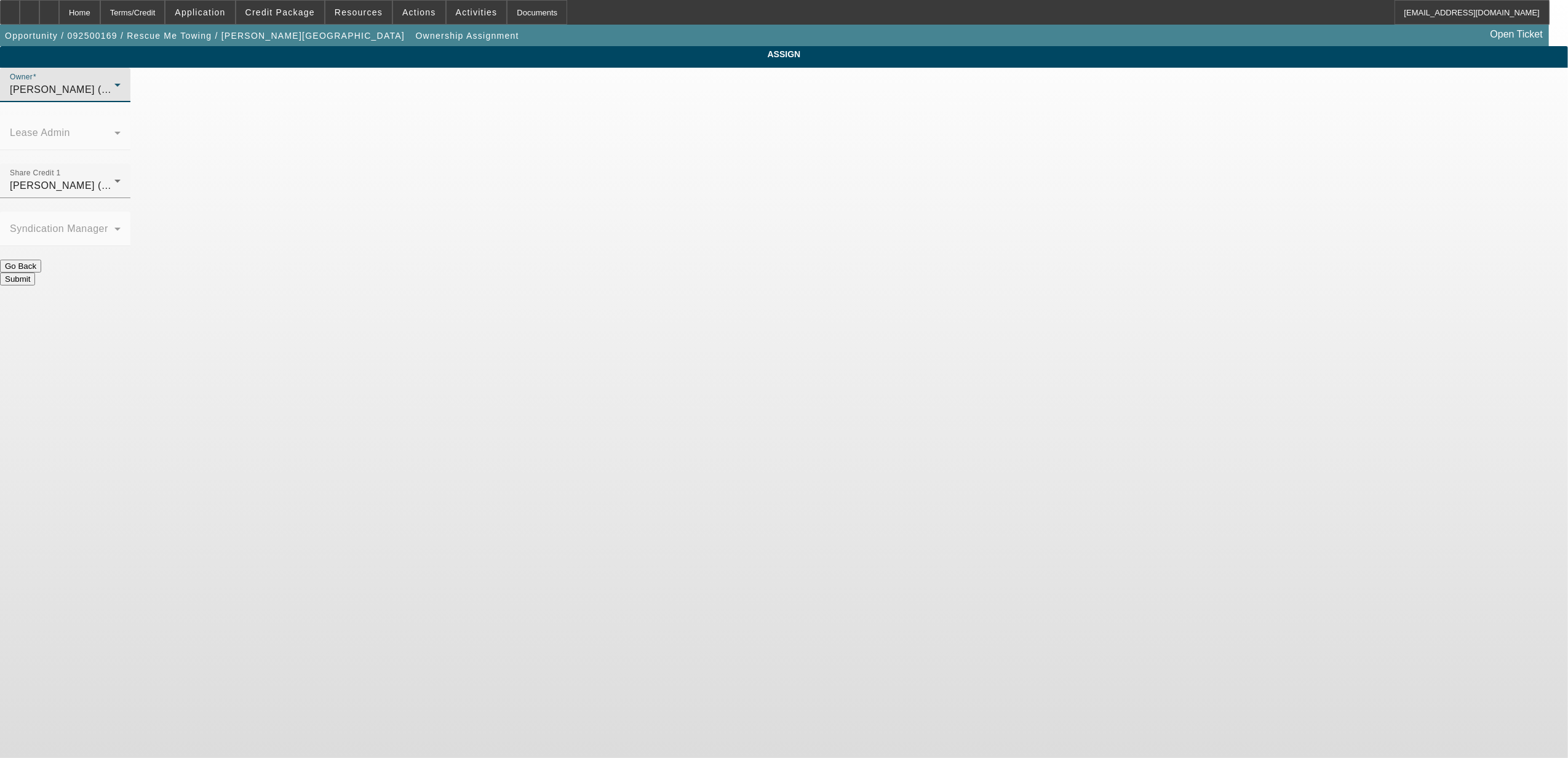
click at [844, 273] on div "Submit" at bounding box center [784, 279] width 1568 height 13
click at [35, 273] on button "Submit" at bounding box center [18, 279] width 35 height 13
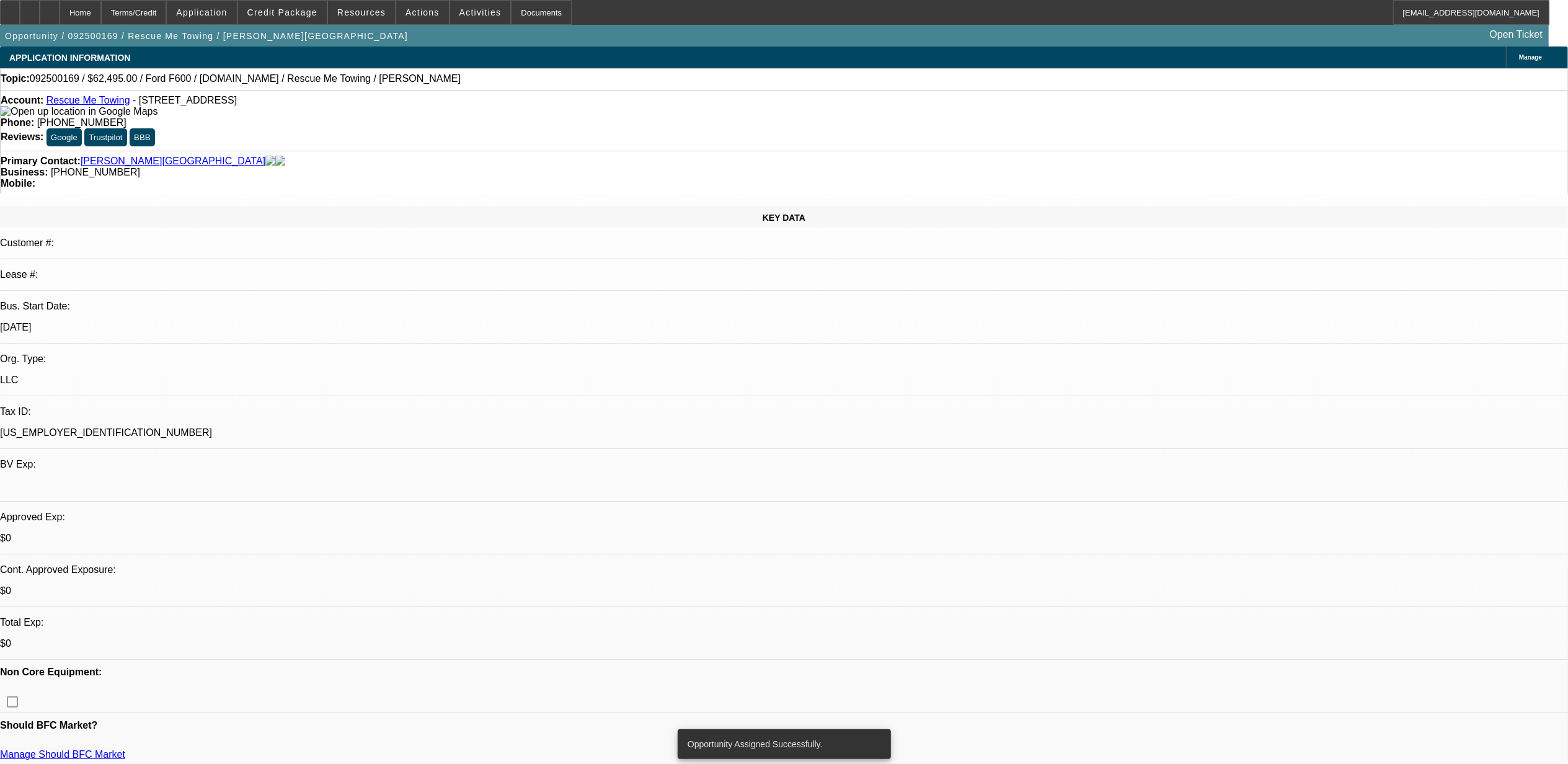
select select "0"
select select "2"
select select "0.1"
select select "4"
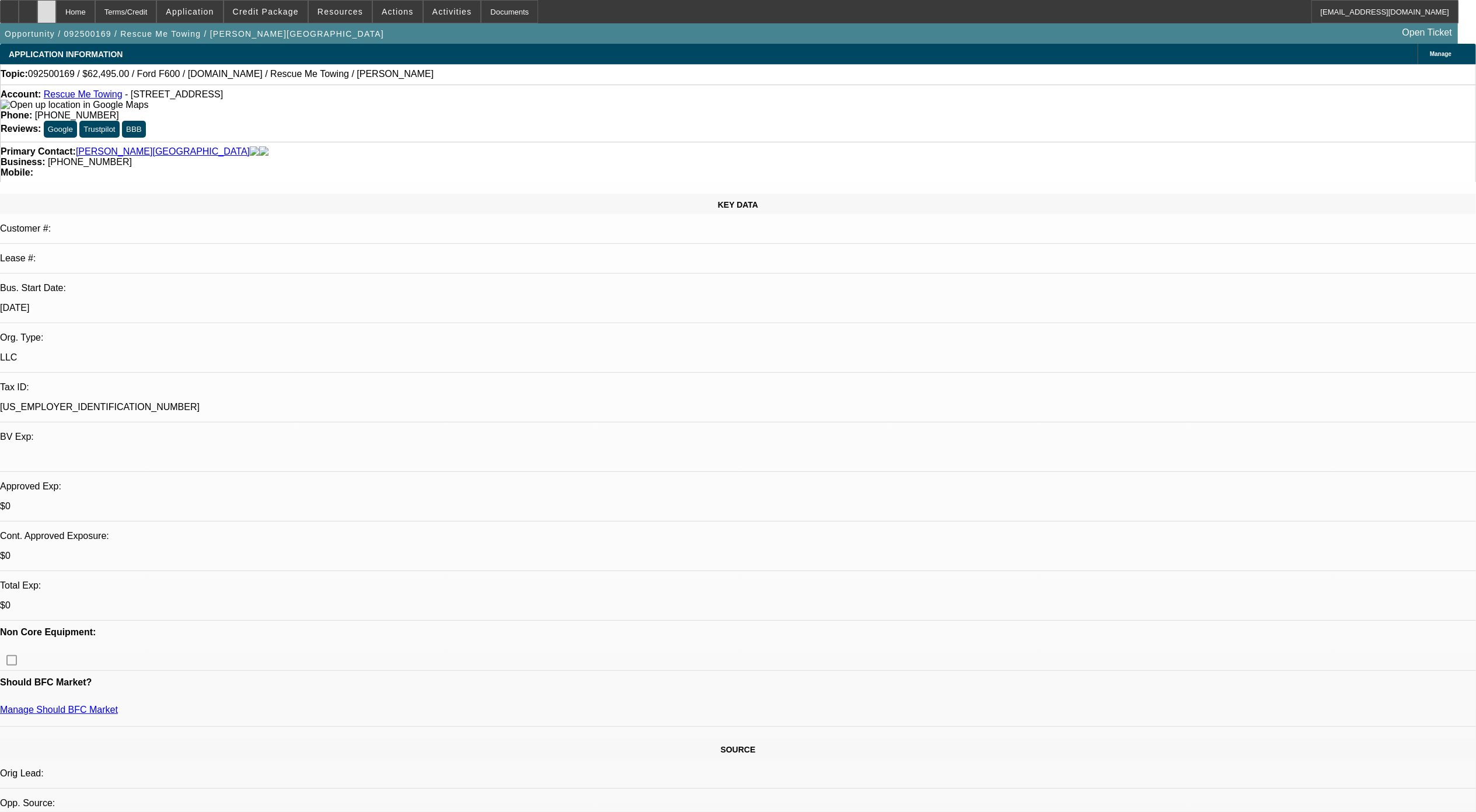
click at [56, 17] on div at bounding box center [46, 11] width 19 height 24
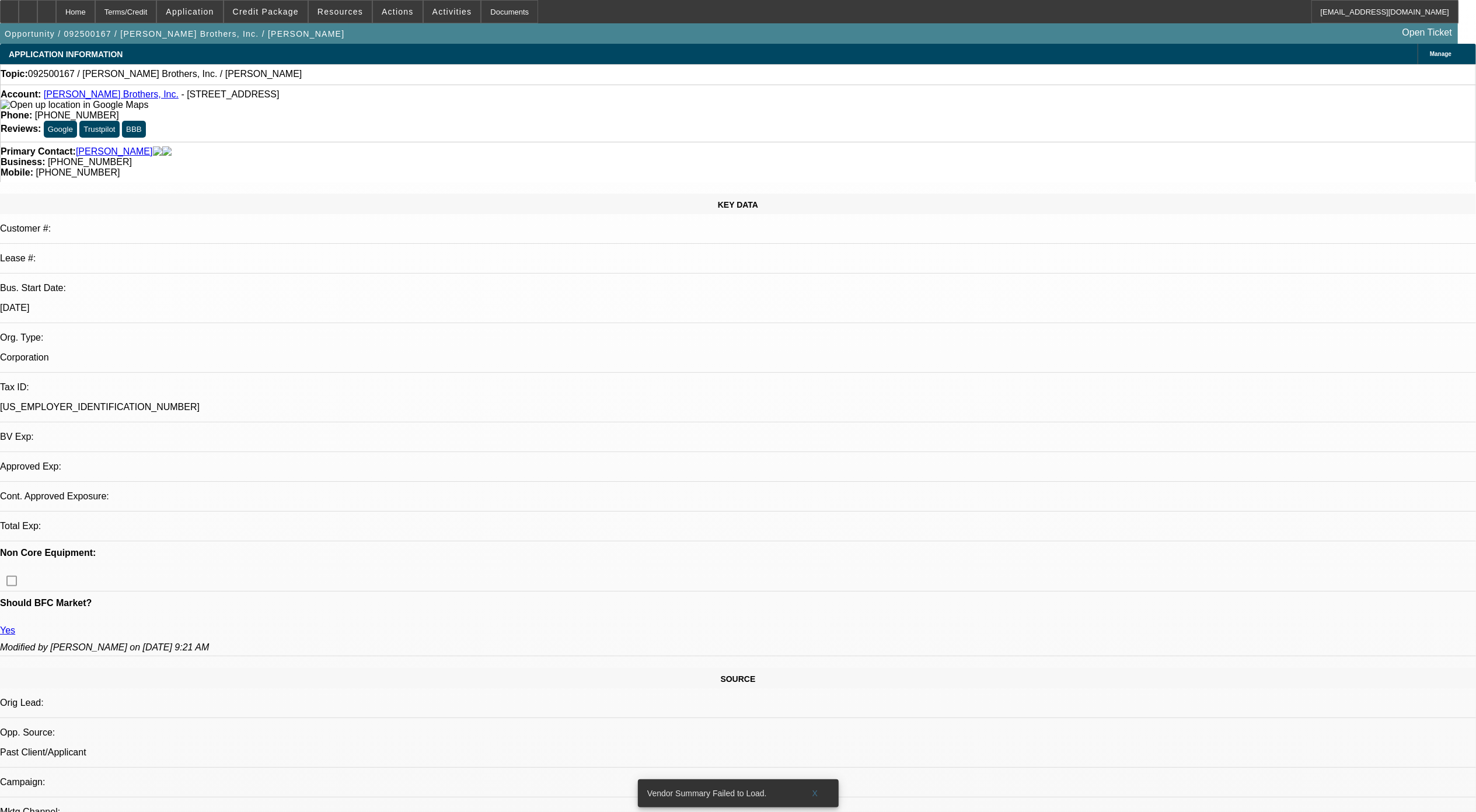
select select "0"
select select "2"
select select "0.1"
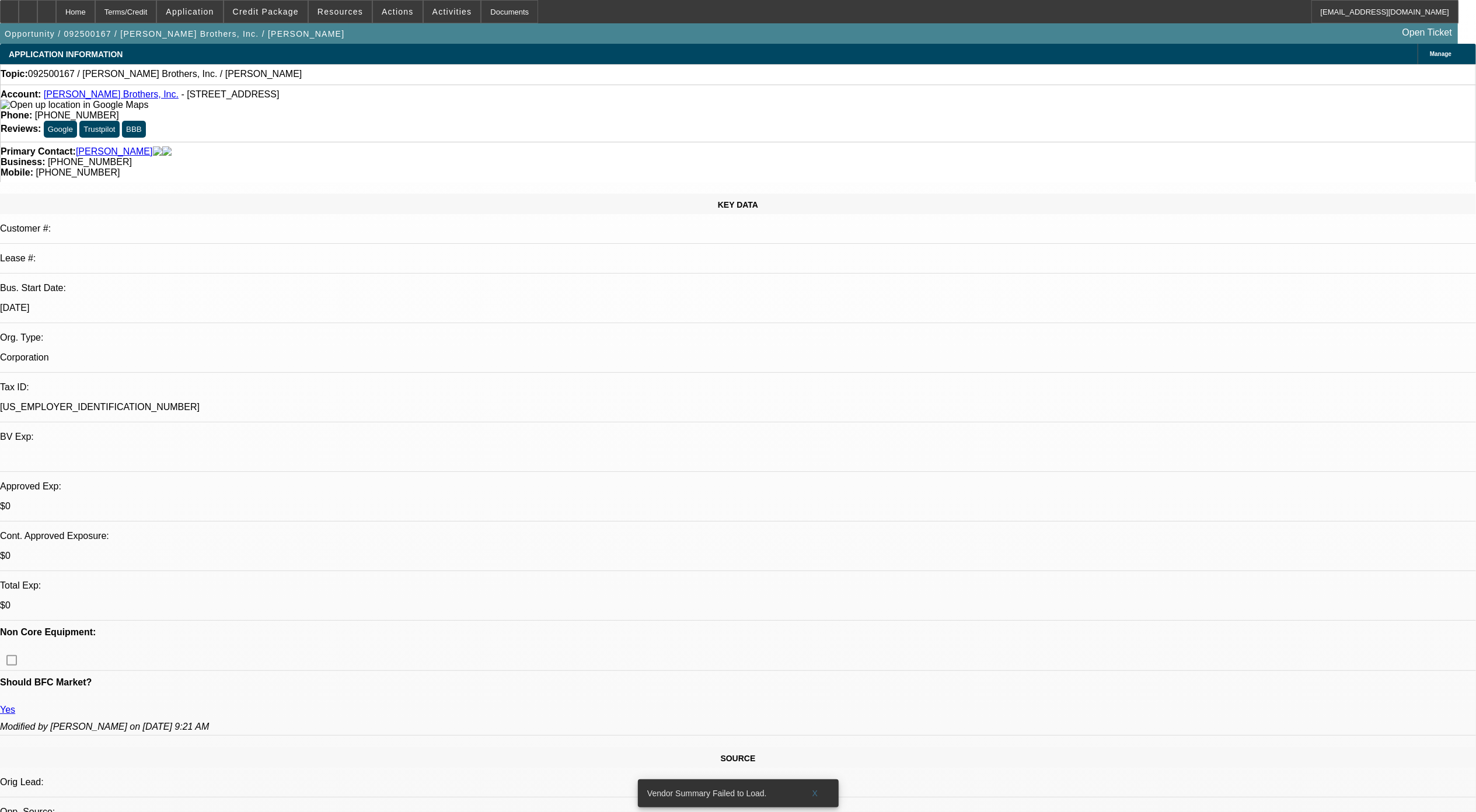
select select "1"
select select "2"
select select "4"
drag, startPoint x: 913, startPoint y: 221, endPoint x: 827, endPoint y: 229, distance: 86.4
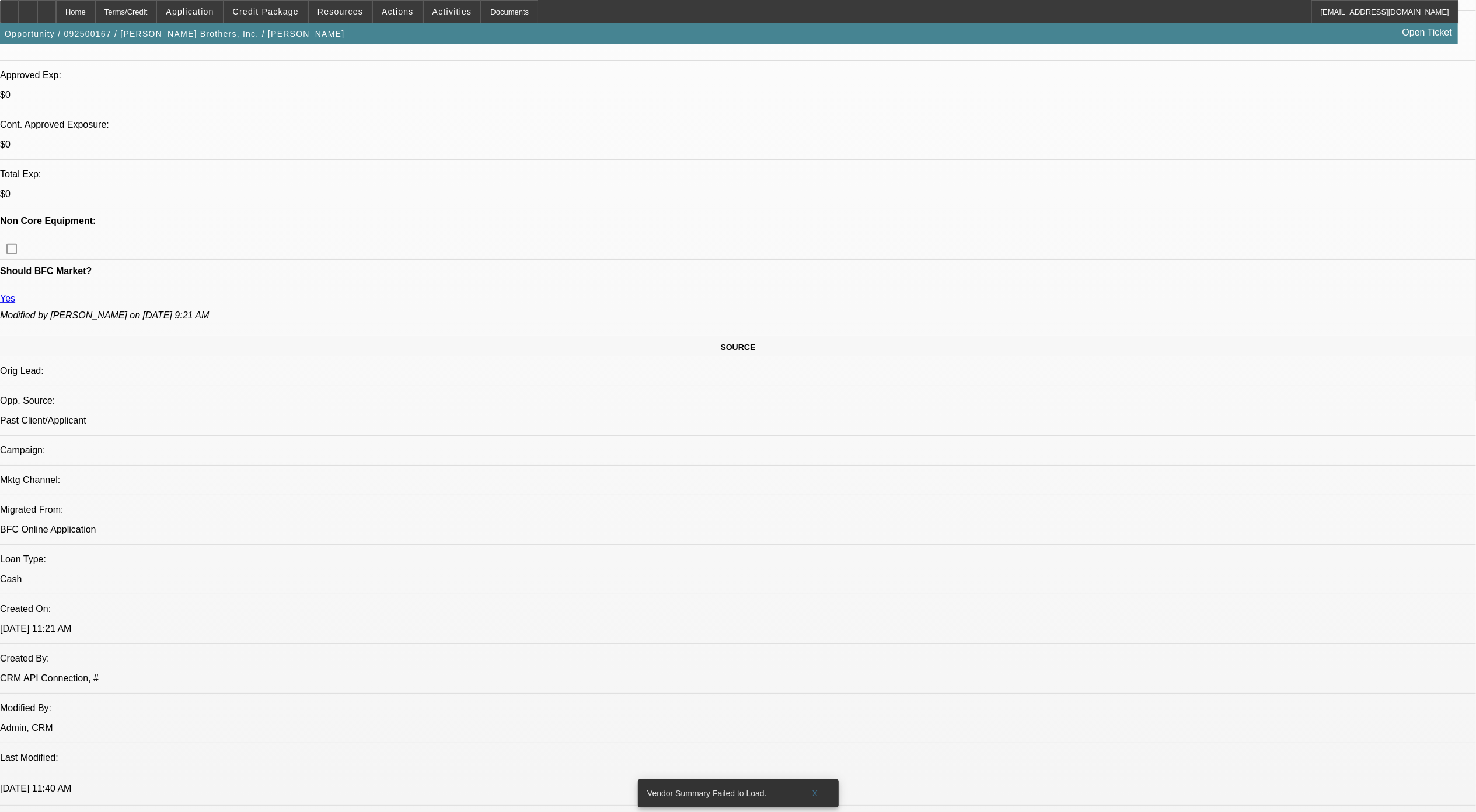
scroll to position [700, 0]
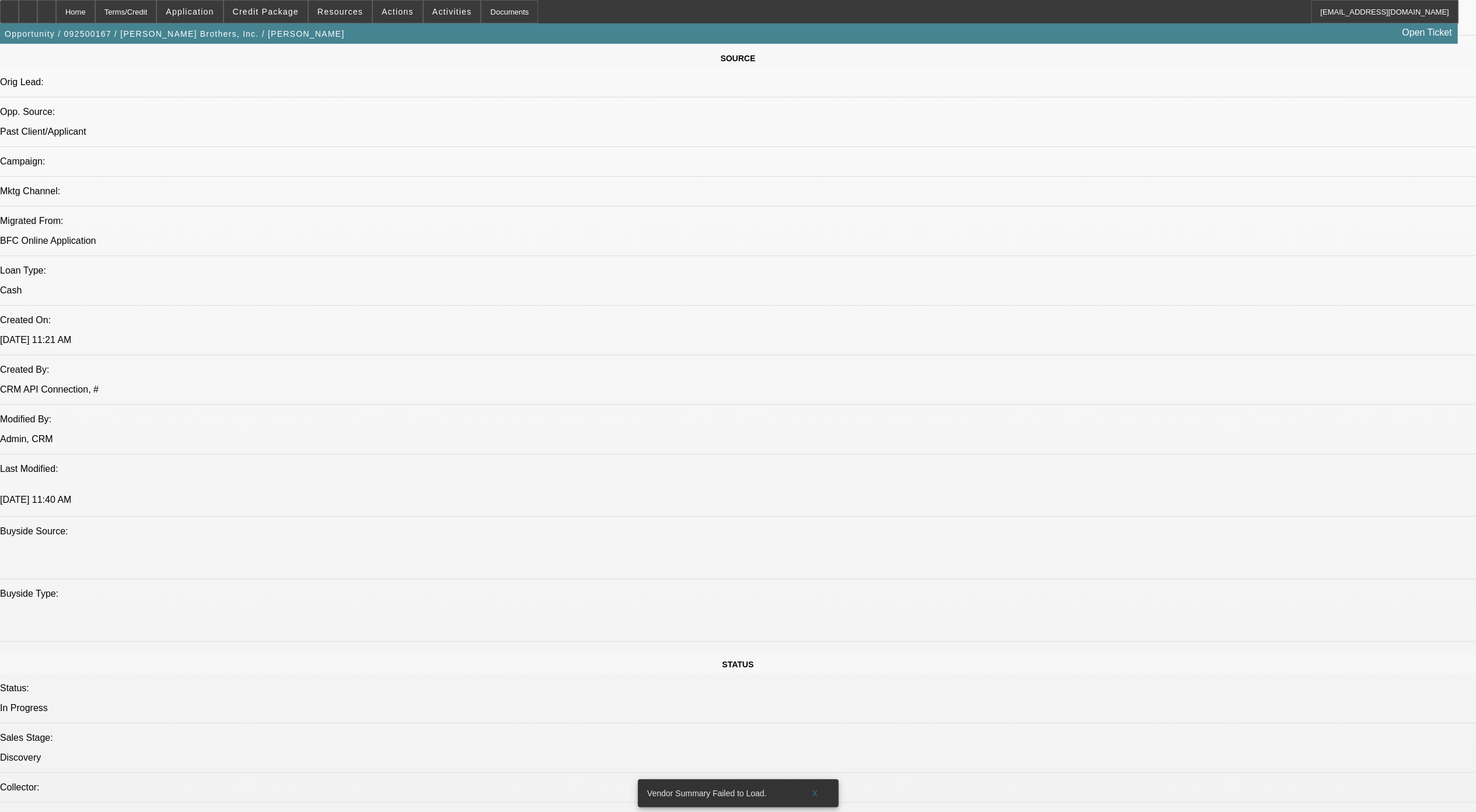
drag, startPoint x: 406, startPoint y: 437, endPoint x: 439, endPoint y: 447, distance: 34.5
drag, startPoint x: 551, startPoint y: 434, endPoint x: 539, endPoint y: 434, distance: 12.0
drag, startPoint x: 539, startPoint y: 434, endPoint x: 585, endPoint y: 433, distance: 46.0
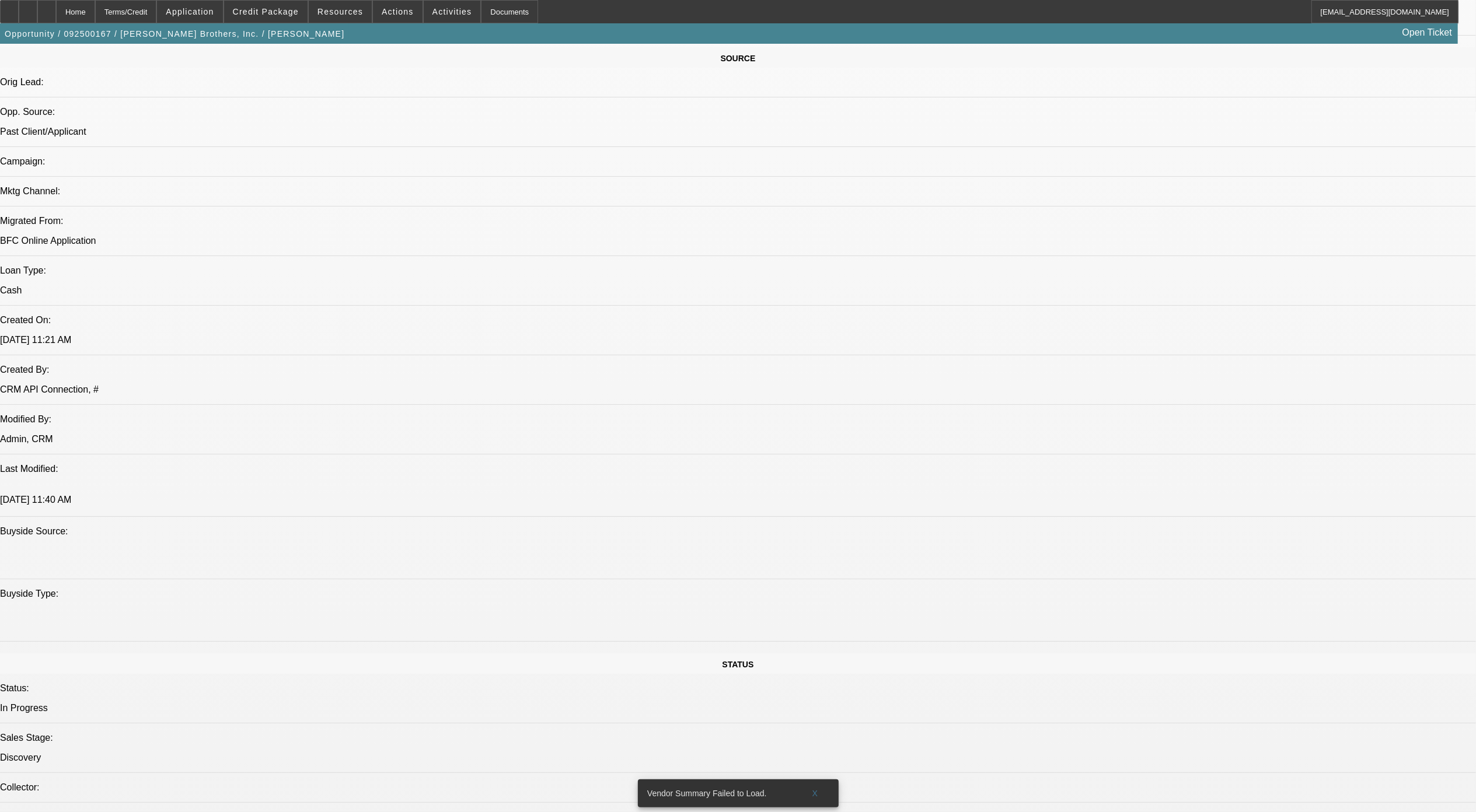
drag, startPoint x: 586, startPoint y: 435, endPoint x: 609, endPoint y: 436, distance: 23.0
drag, startPoint x: 535, startPoint y: 437, endPoint x: 592, endPoint y: 440, distance: 57.1
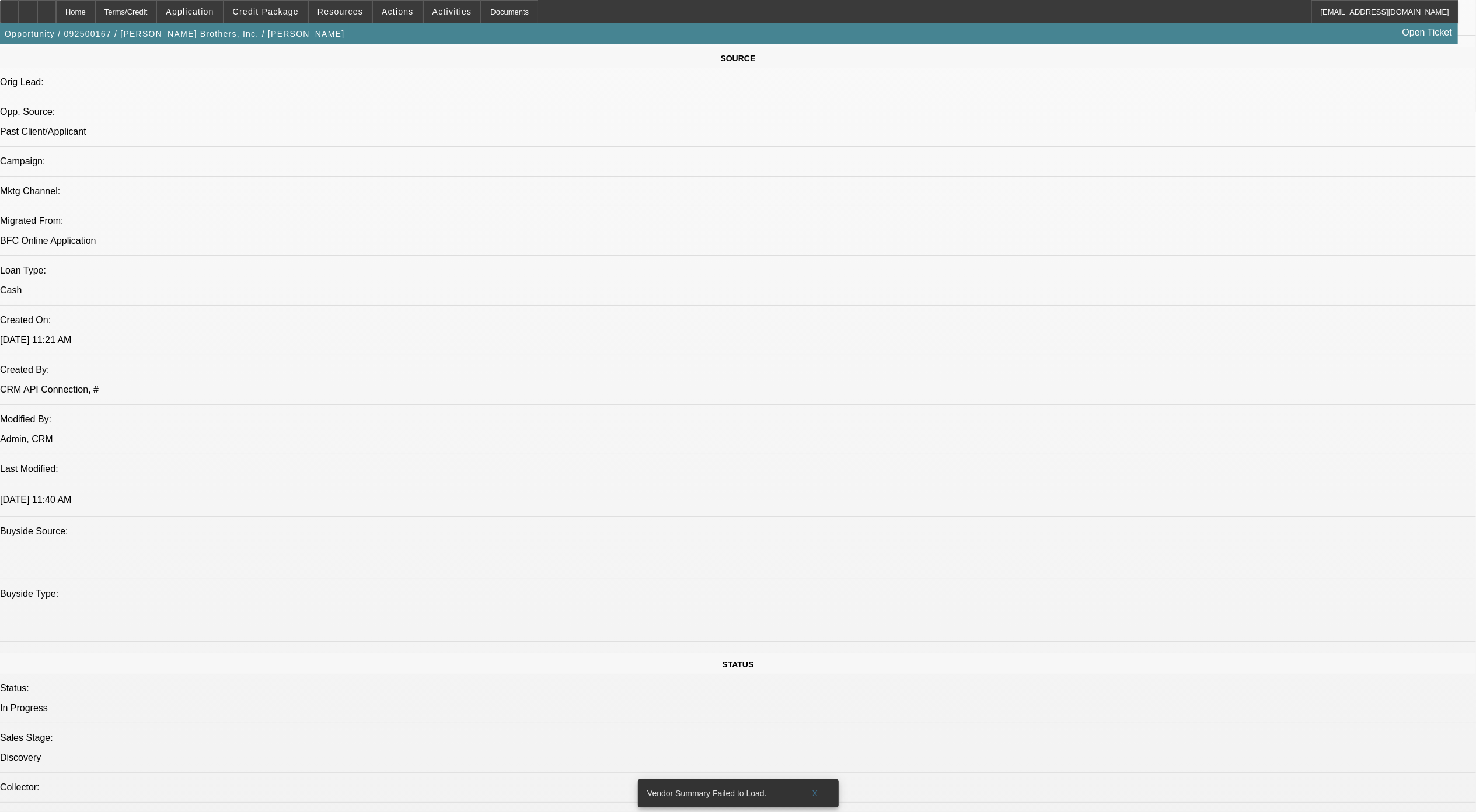
drag, startPoint x: 592, startPoint y: 440, endPoint x: 598, endPoint y: 437, distance: 6.7
drag, startPoint x: 601, startPoint y: 439, endPoint x: 535, endPoint y: 441, distance: 66.0
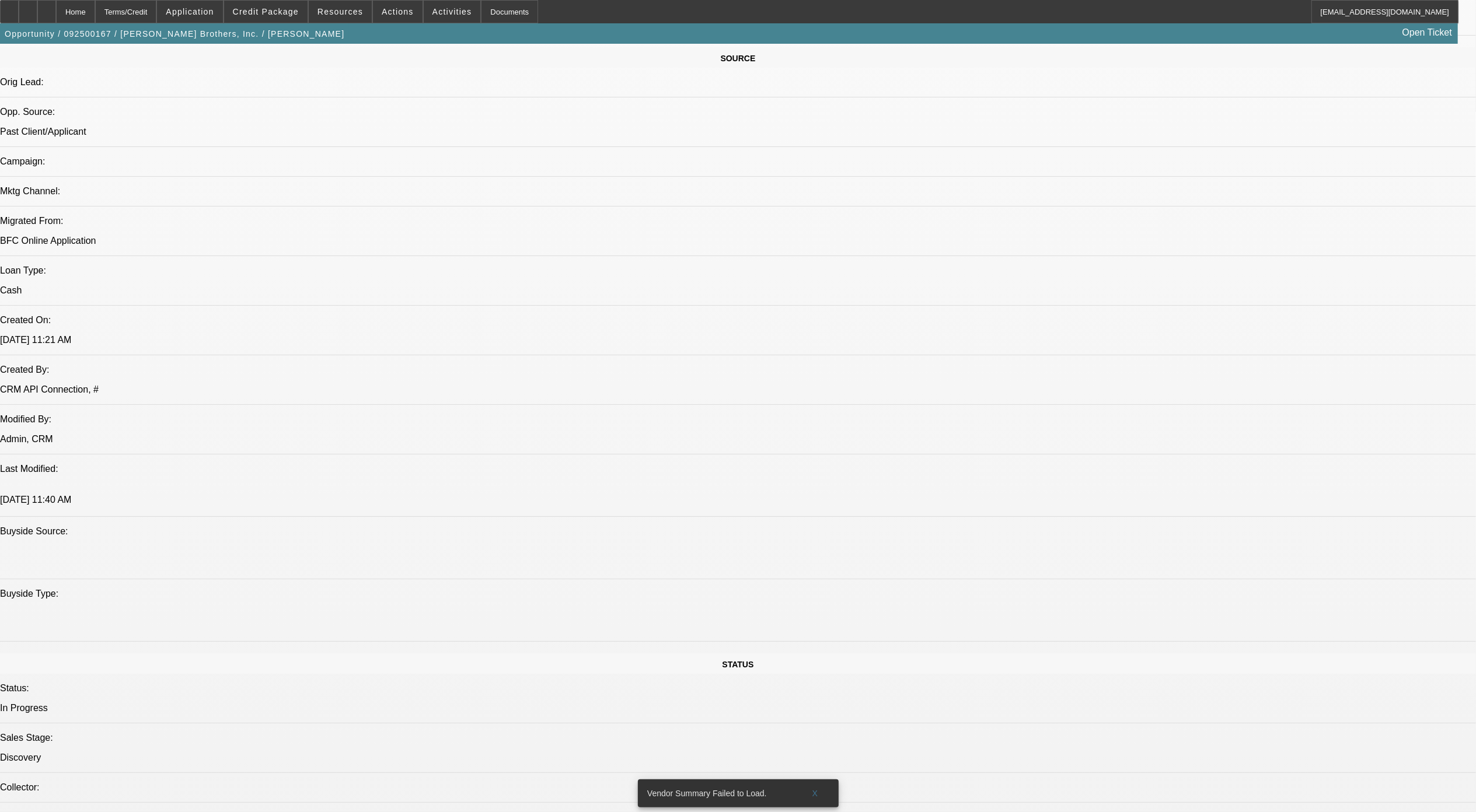
drag, startPoint x: 535, startPoint y: 441, endPoint x: 1025, endPoint y: 526, distance: 497.3
drag, startPoint x: 426, startPoint y: 412, endPoint x: 448, endPoint y: 412, distance: 22.0
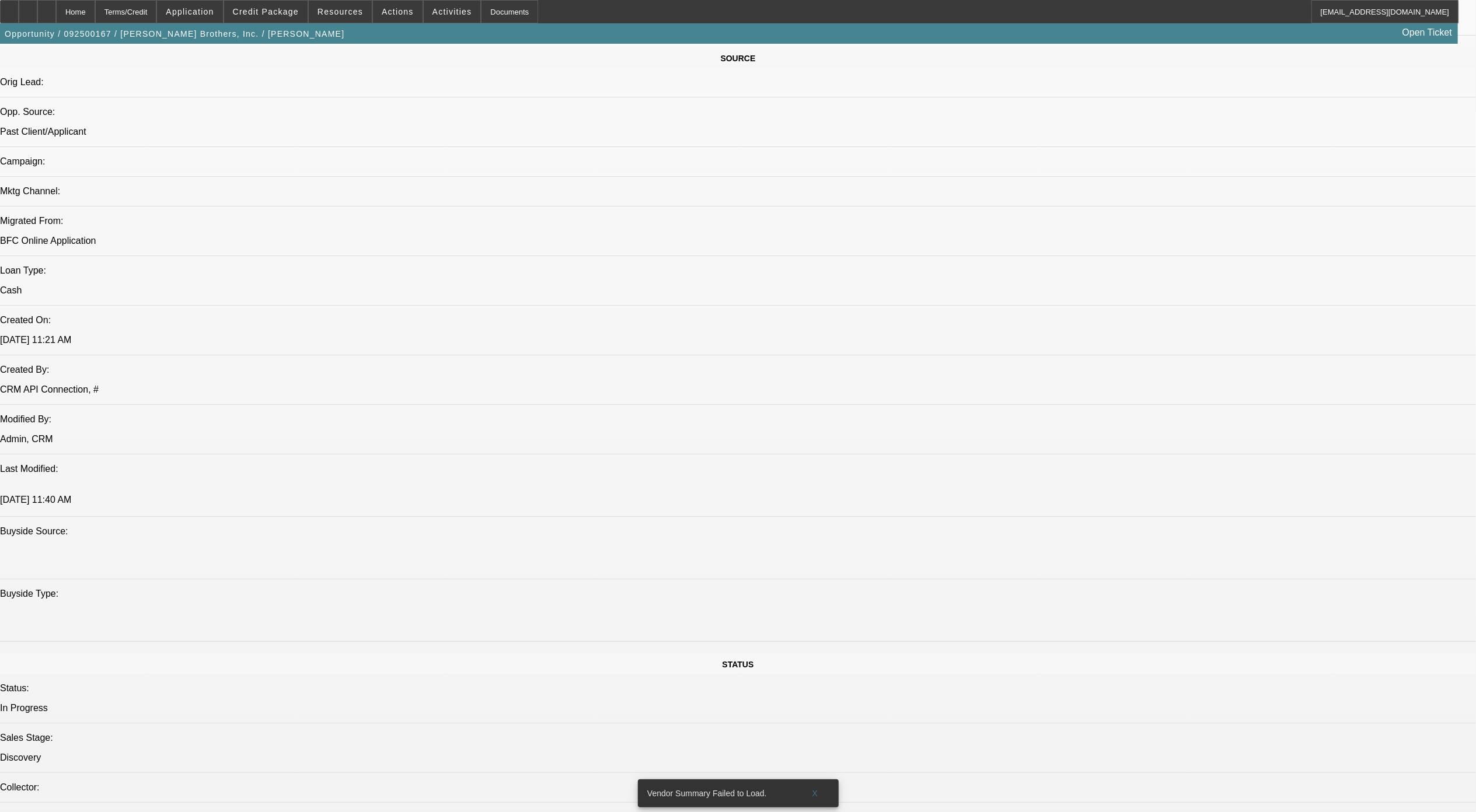
drag, startPoint x: 598, startPoint y: 348, endPoint x: 542, endPoint y: 360, distance: 57.3
drag, startPoint x: 542, startPoint y: 360, endPoint x: 1010, endPoint y: 472, distance: 481.2
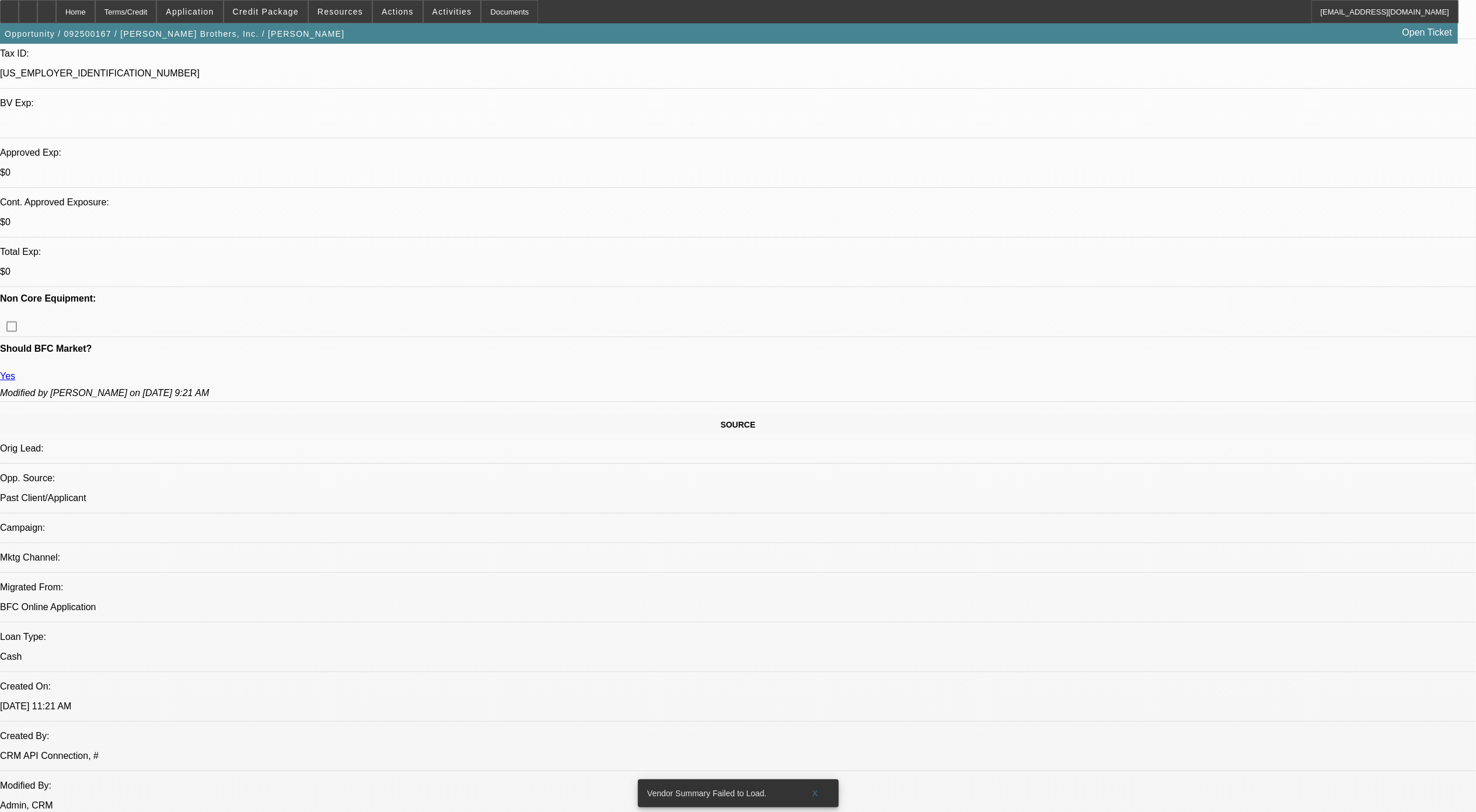
scroll to position [155, 0]
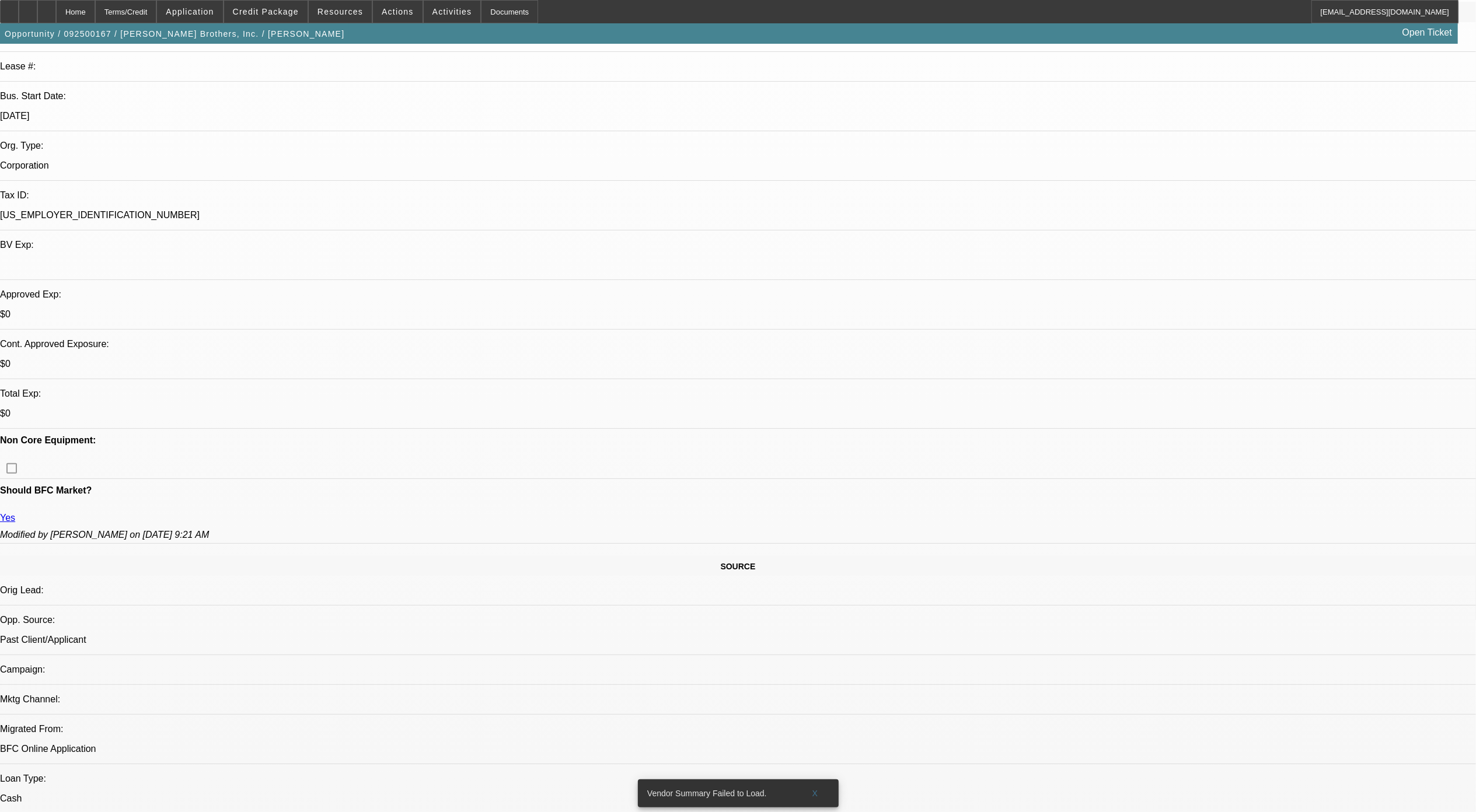
scroll to position [234, 0]
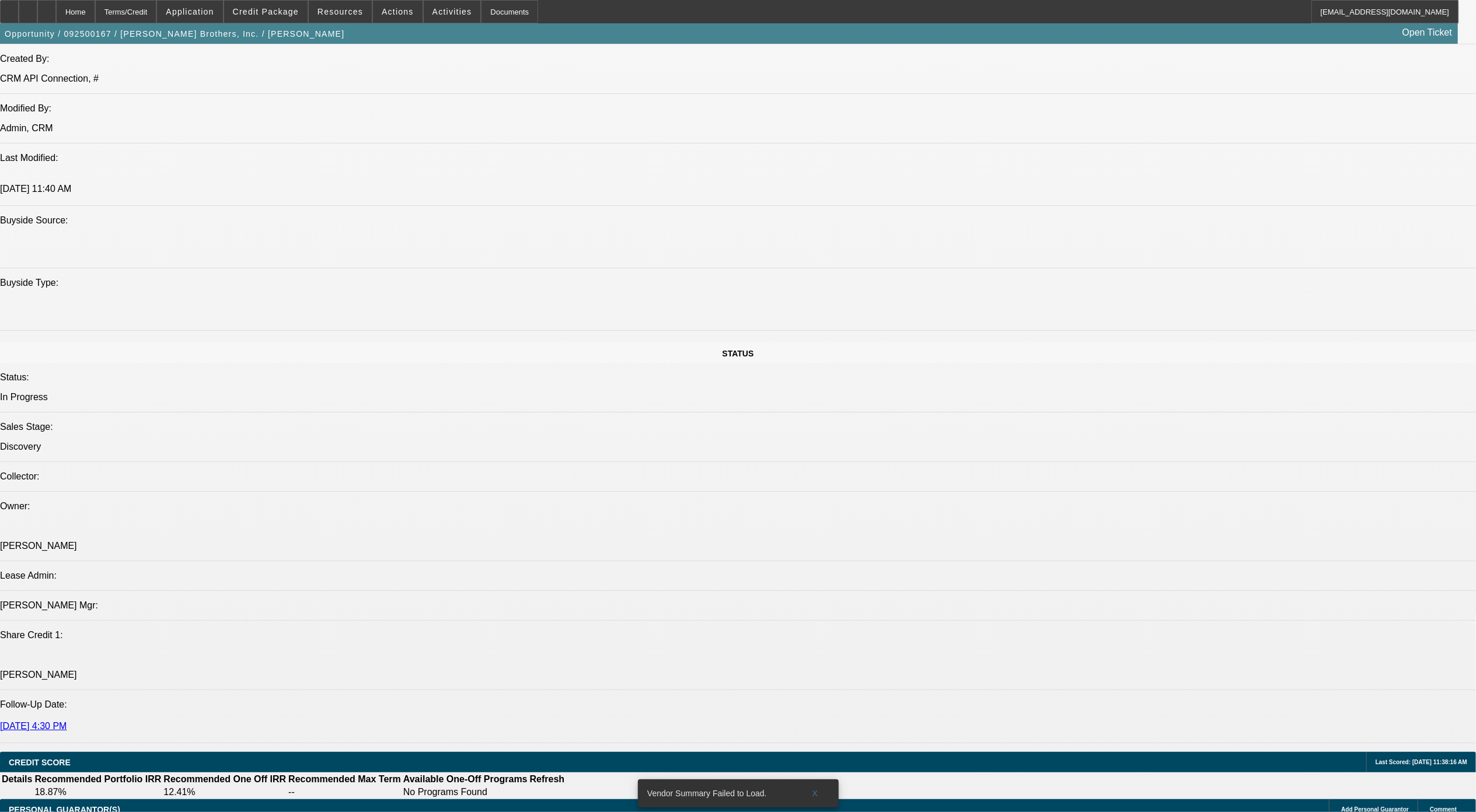
drag, startPoint x: 1370, startPoint y: 538, endPoint x: 1375, endPoint y: 532, distance: 7.8
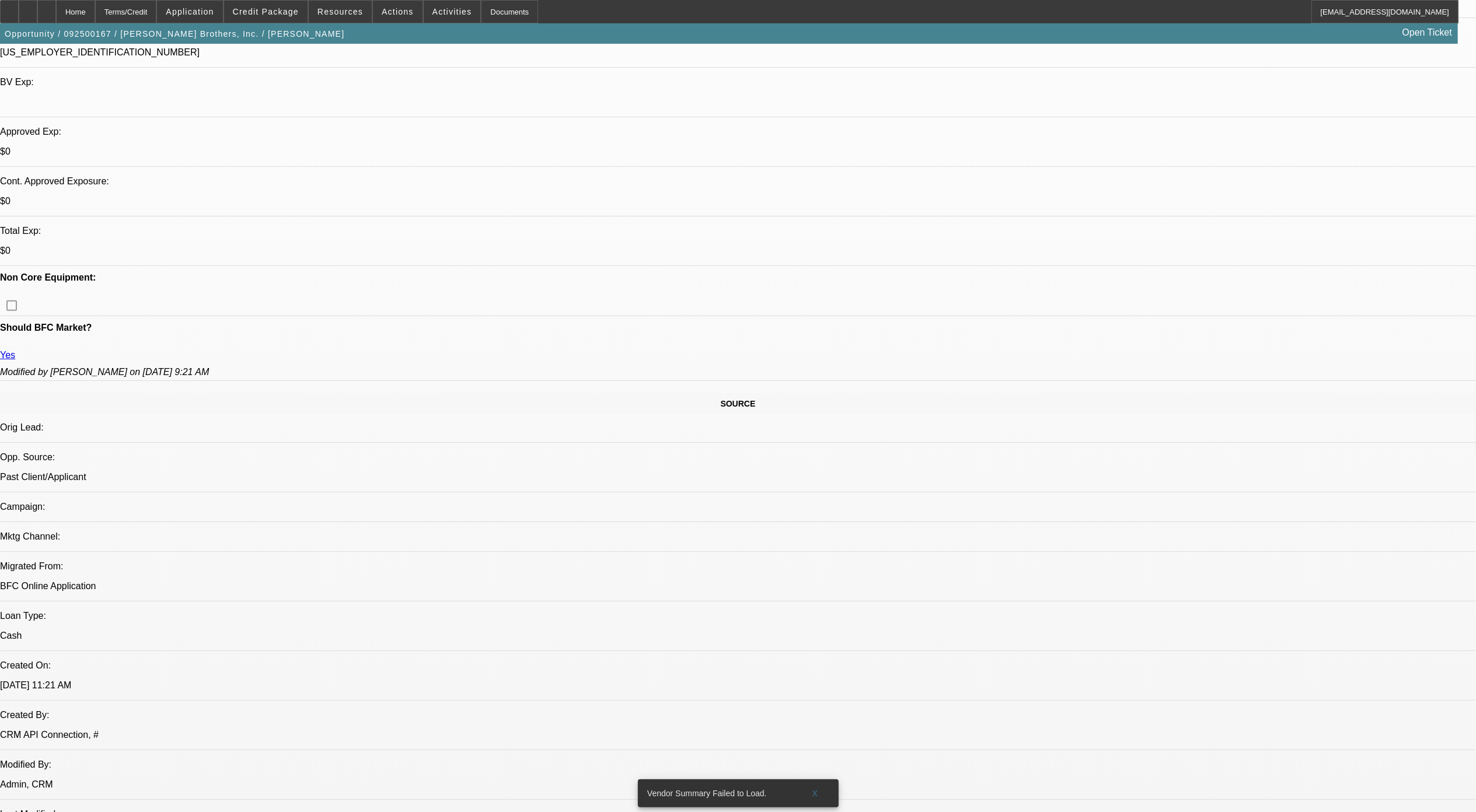
scroll to position [155, 0]
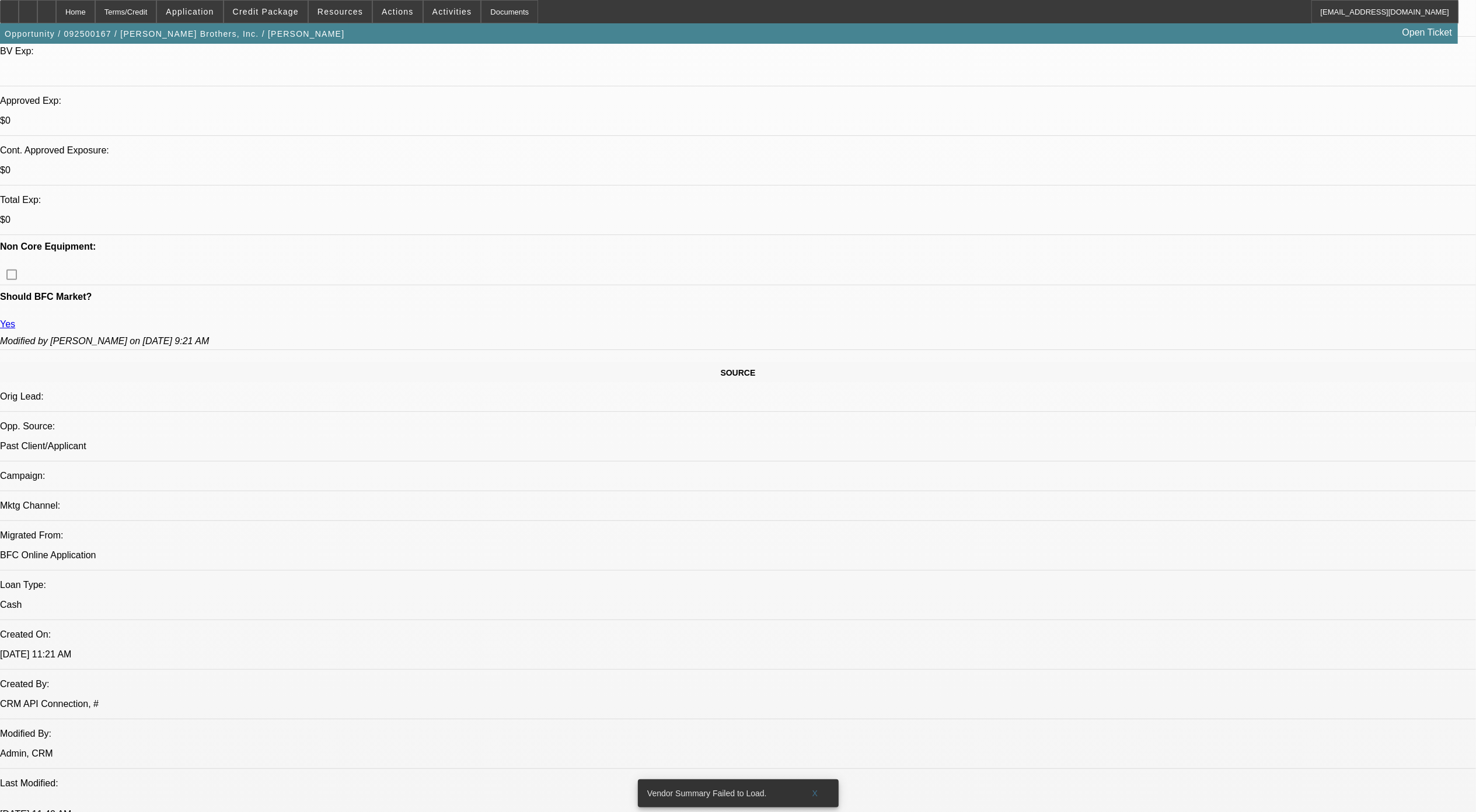
scroll to position [388, 0]
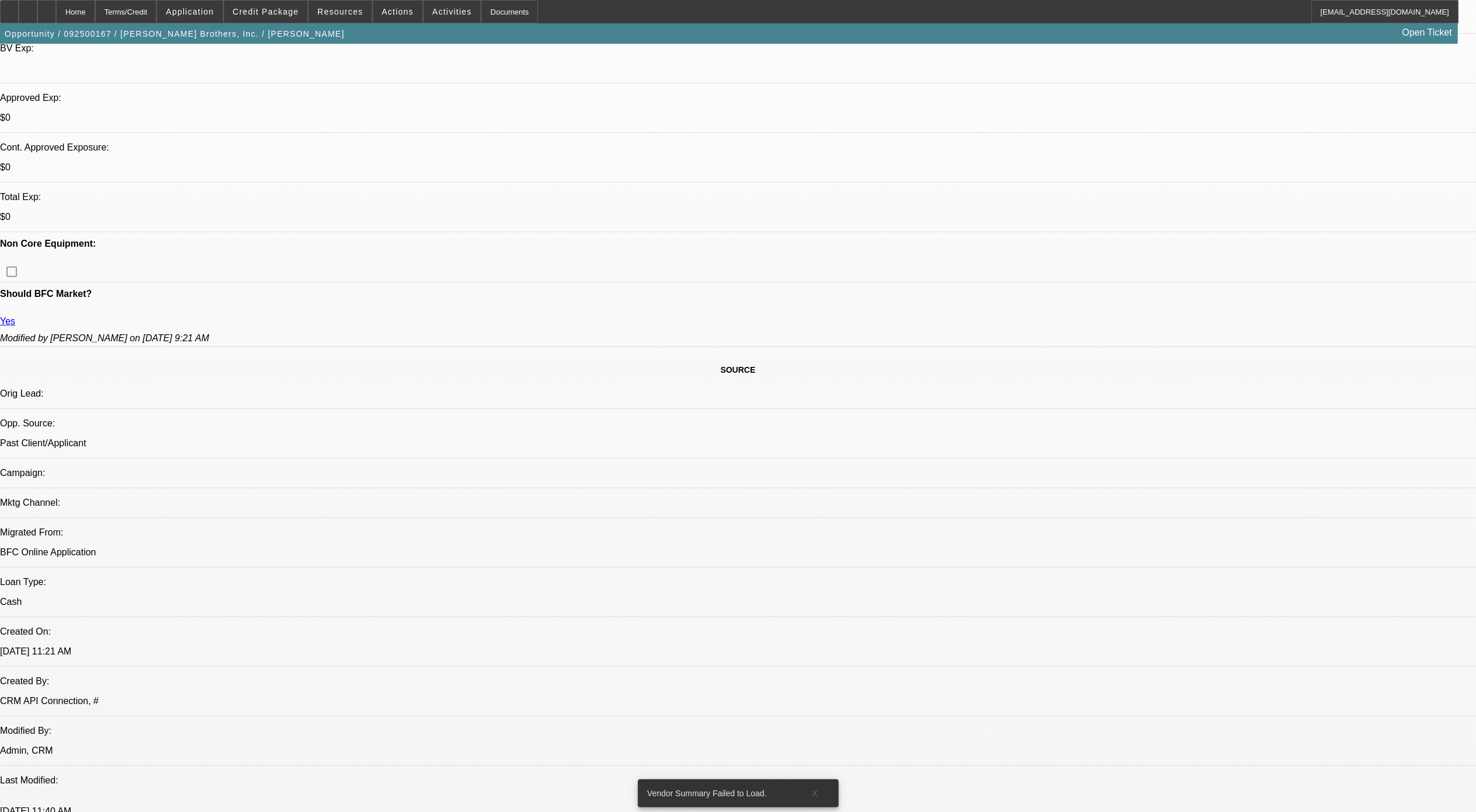
radio input "true"
type textarea "Equipment add ons and repairs"
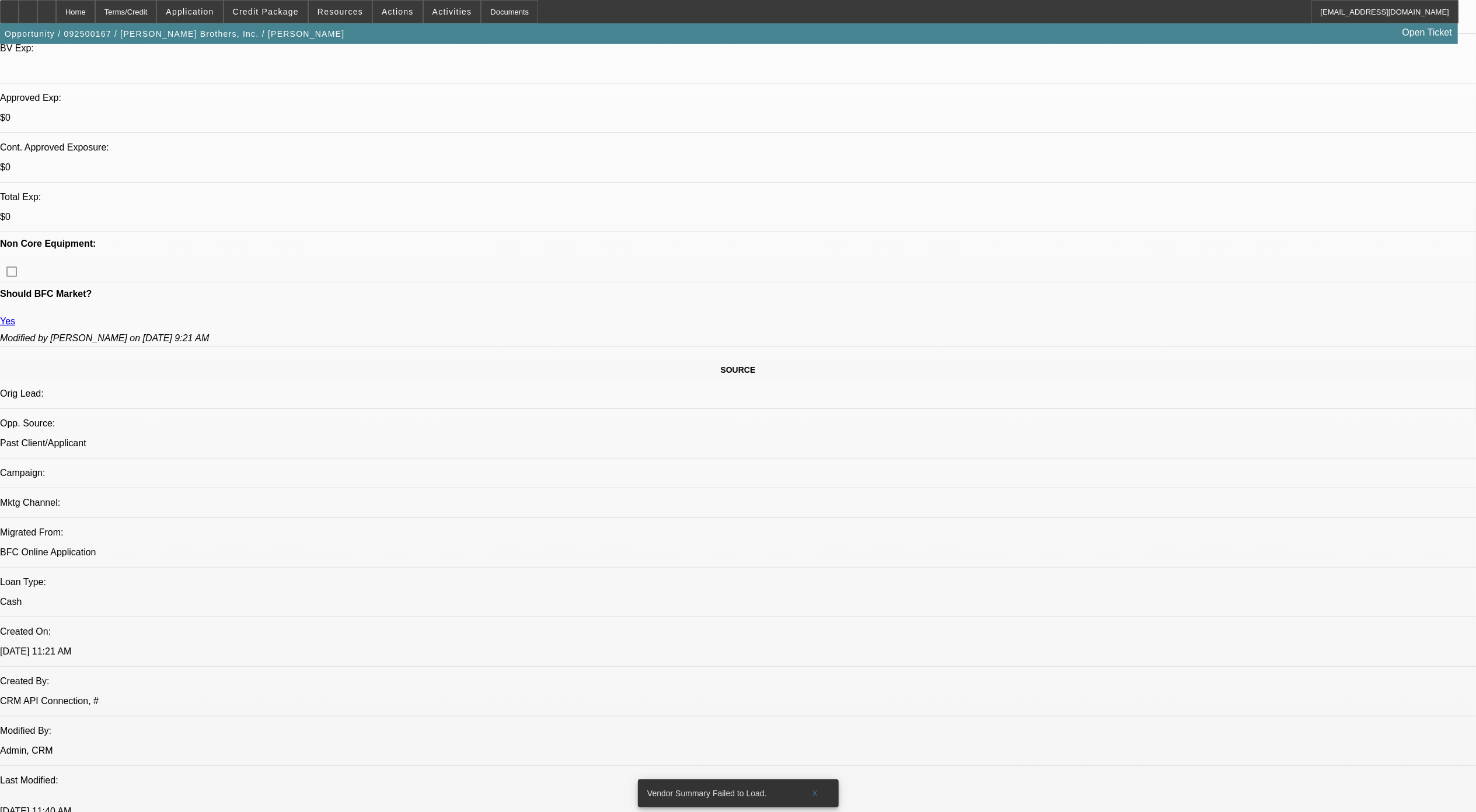
radio input "true"
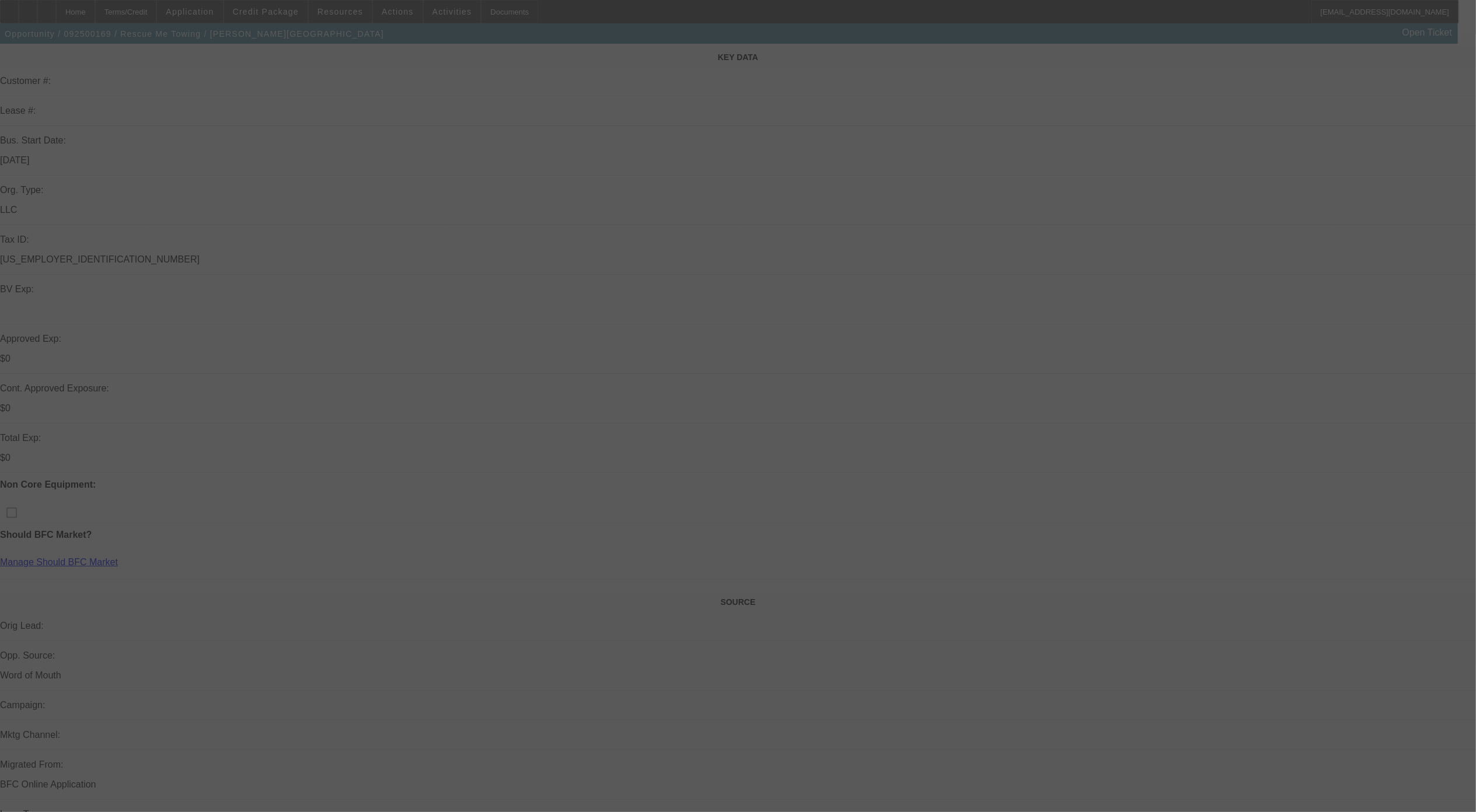
scroll to position [155, 0]
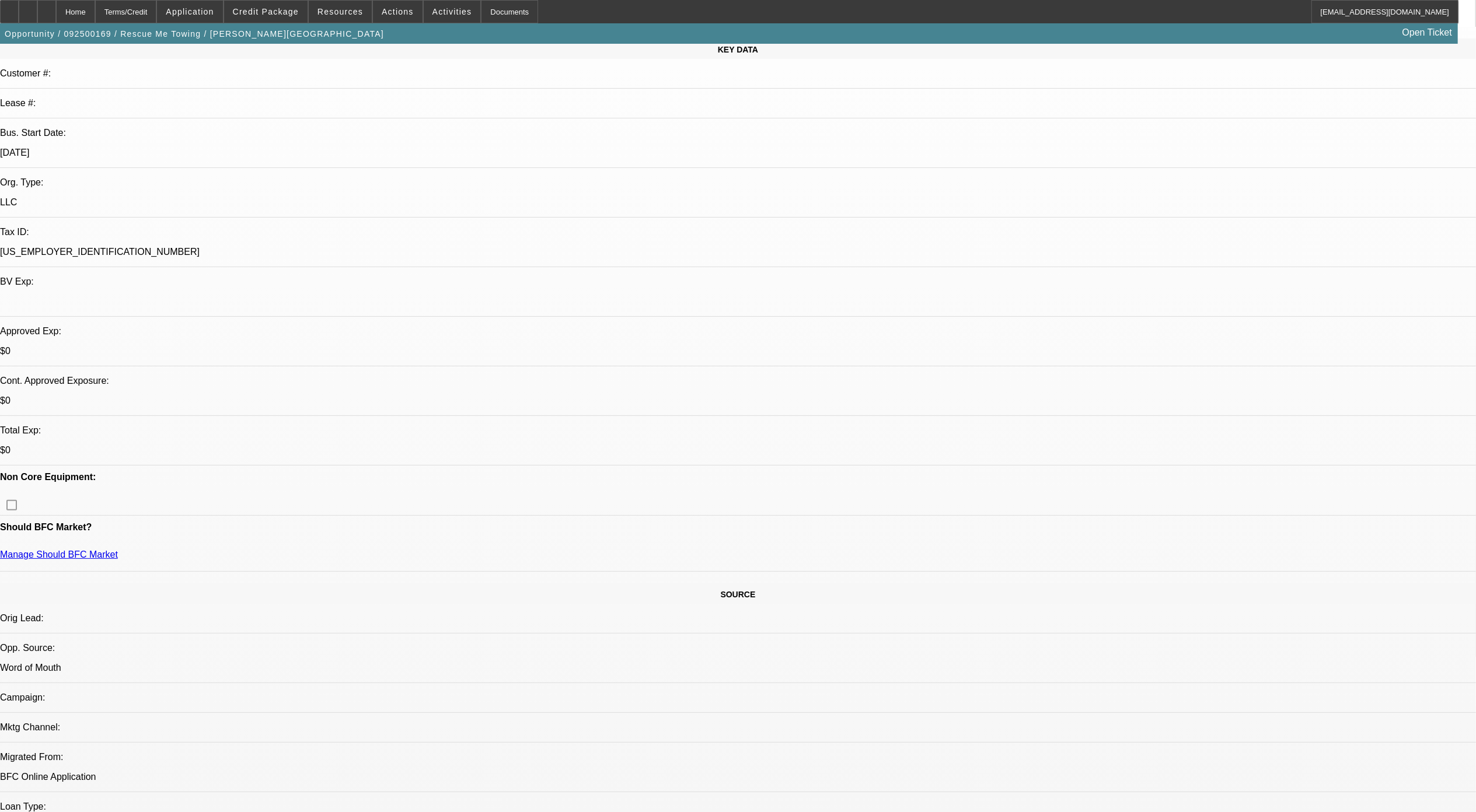
select select "0"
select select "2"
select select "0.1"
select select "1"
select select "2"
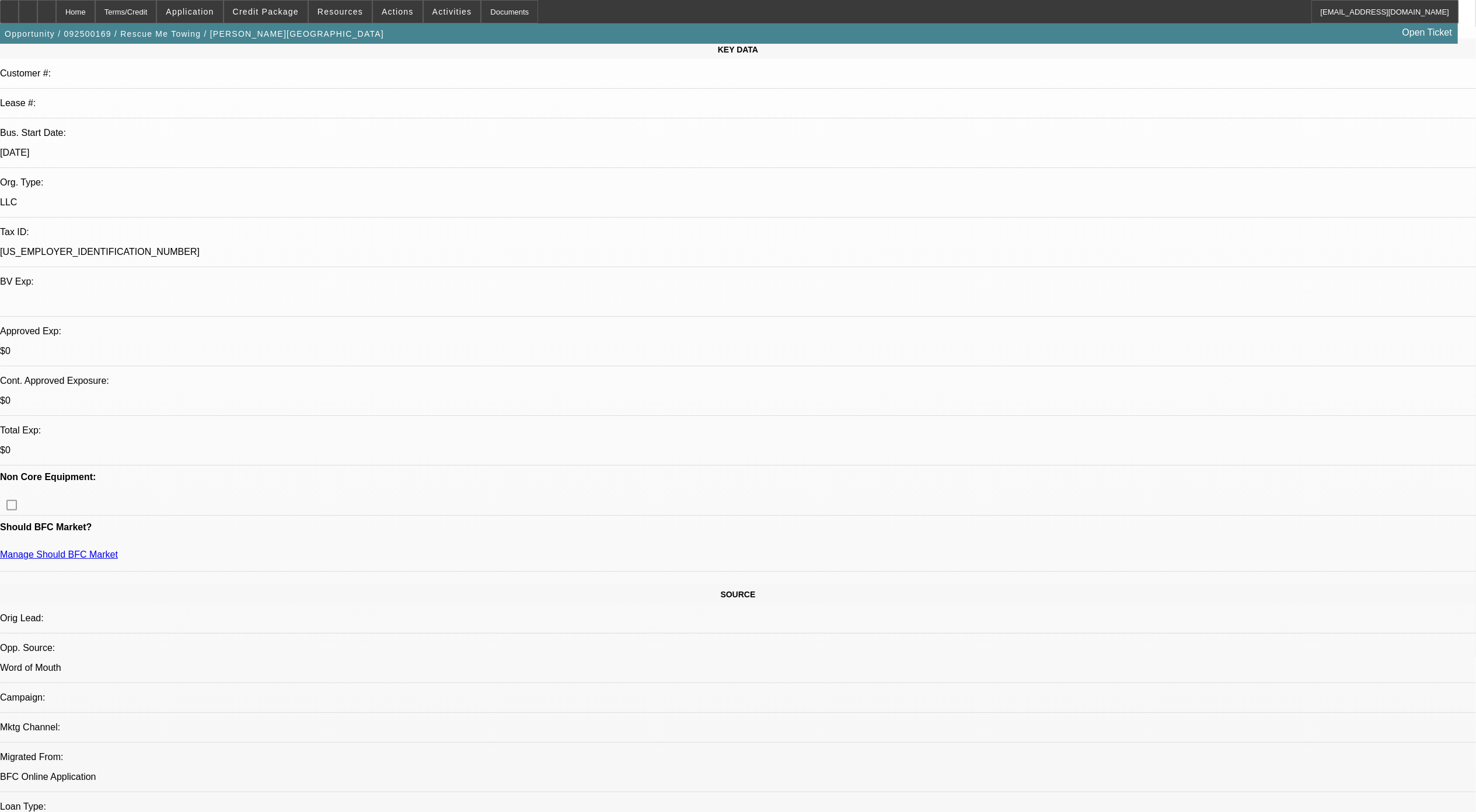
select select "4"
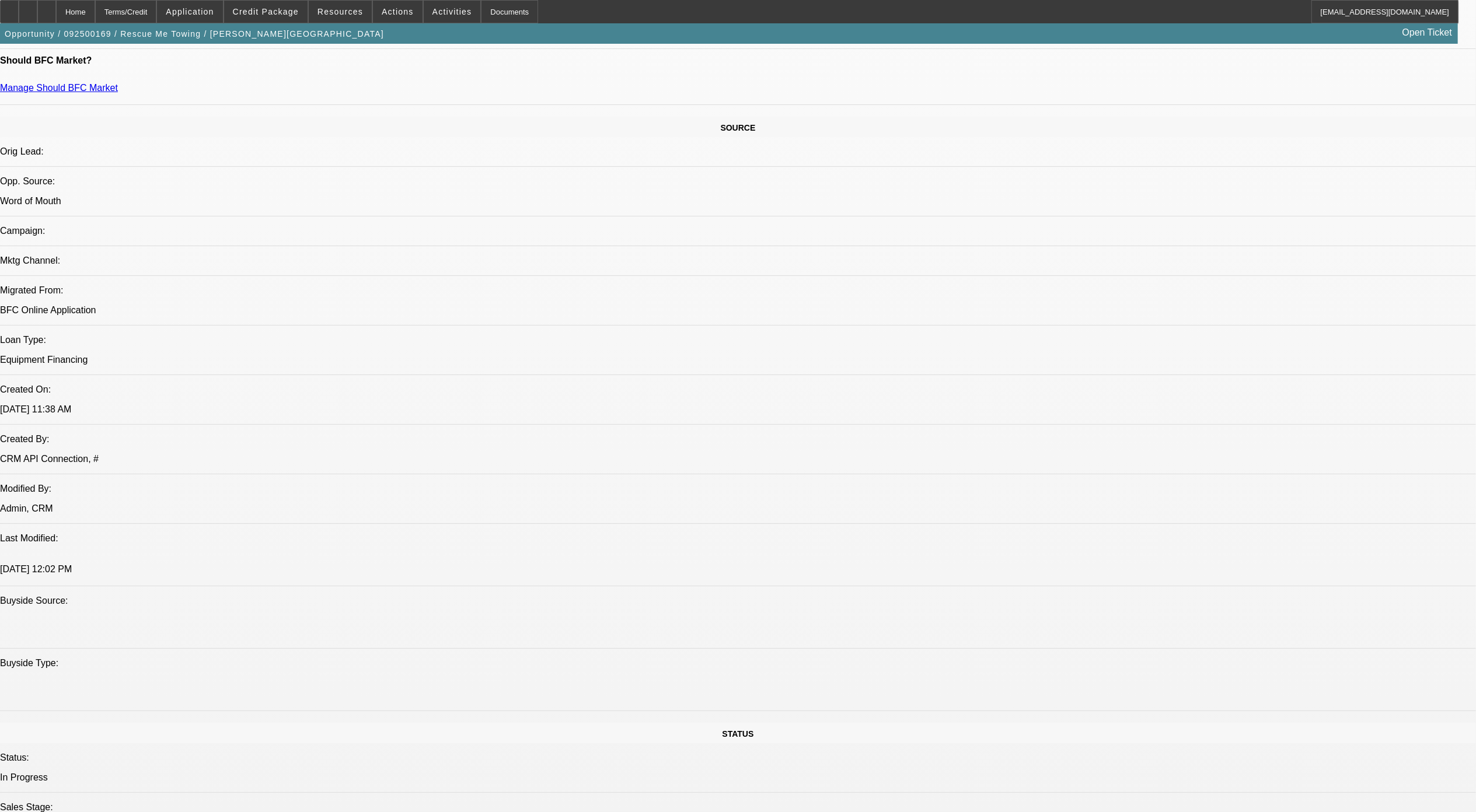
scroll to position [1011, 0]
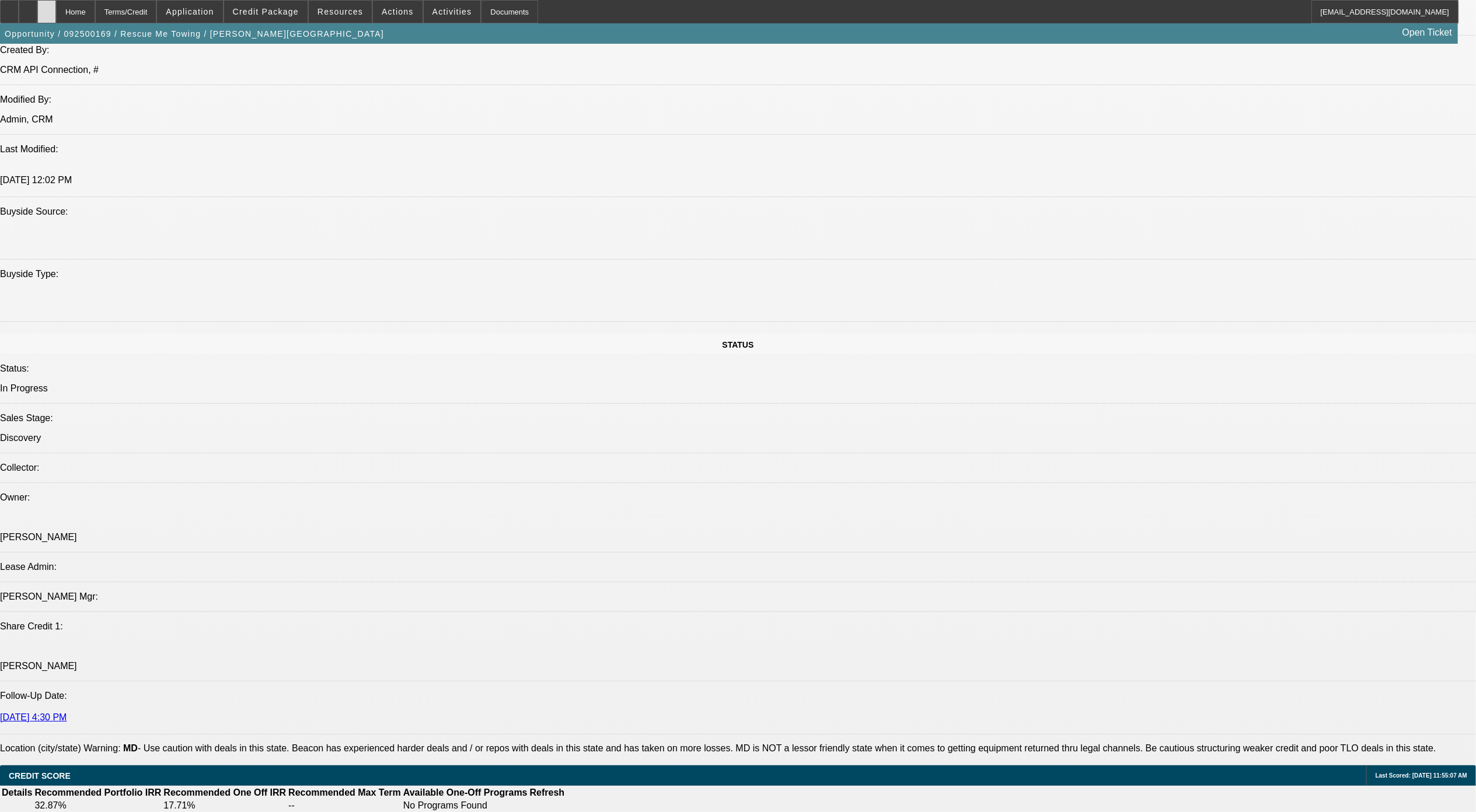
click at [56, 5] on div at bounding box center [46, 11] width 19 height 24
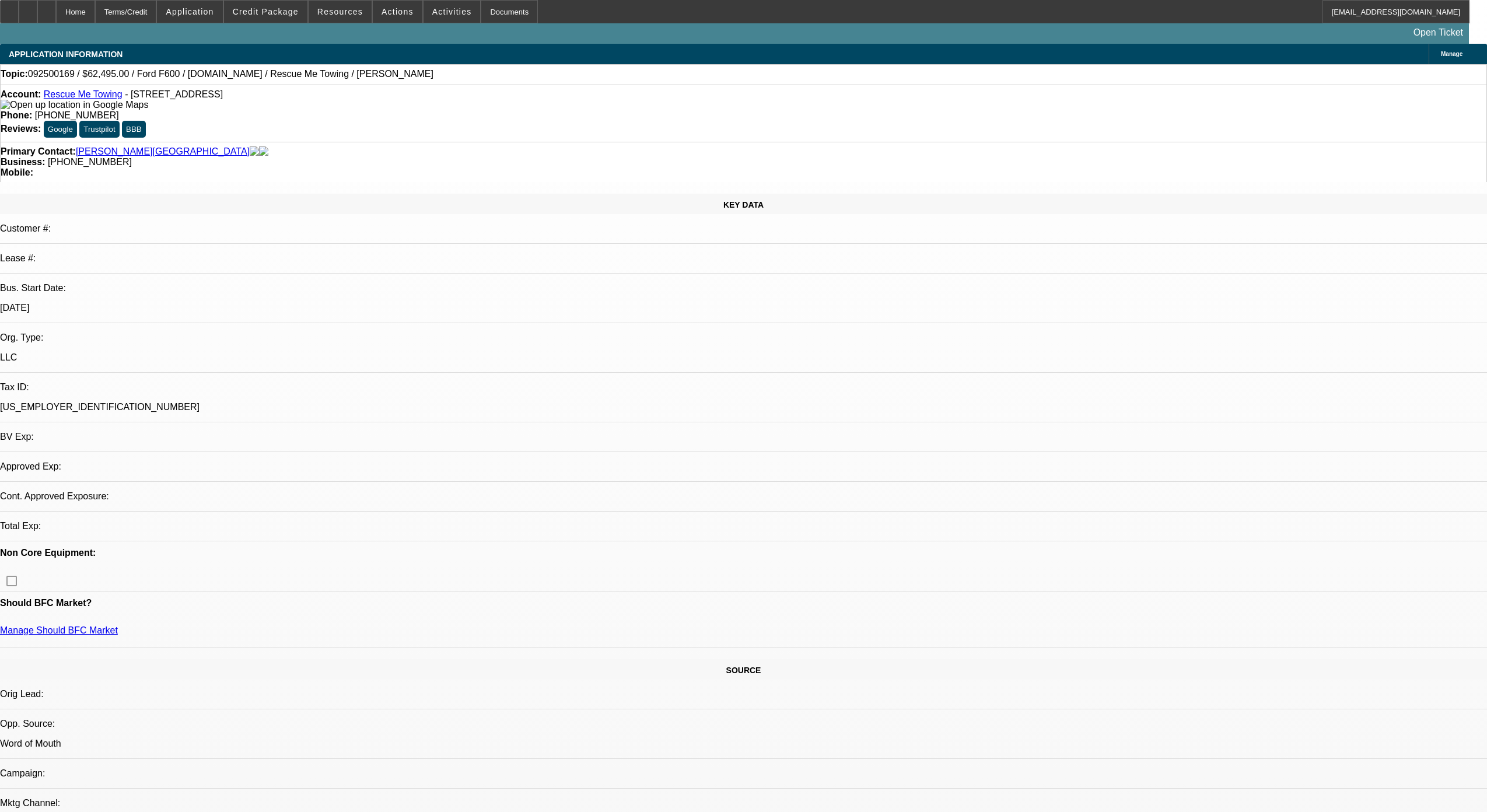
select select "0"
select select "2"
select select "0.1"
select select "4"
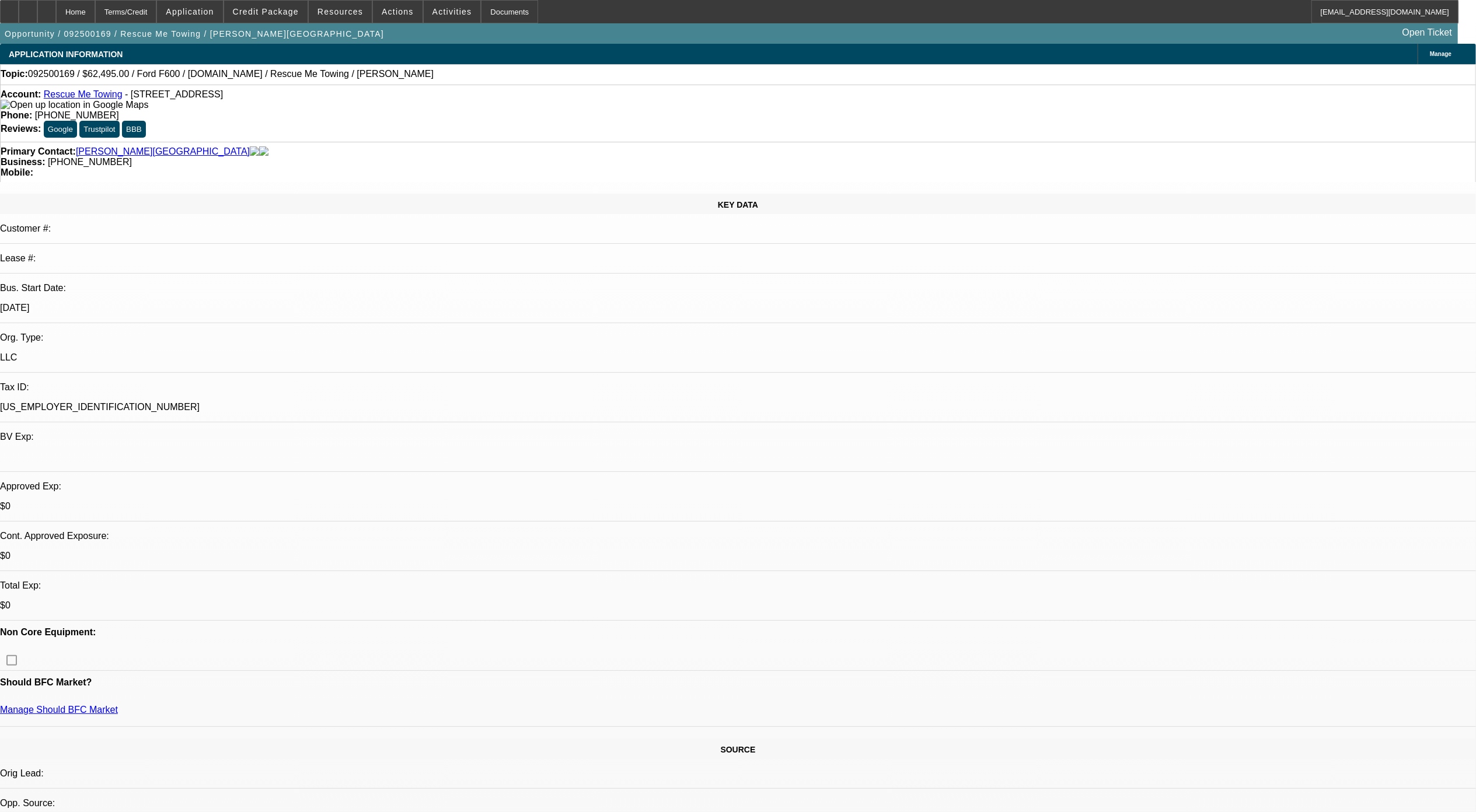
drag, startPoint x: 991, startPoint y: 727, endPoint x: 745, endPoint y: 701, distance: 247.4
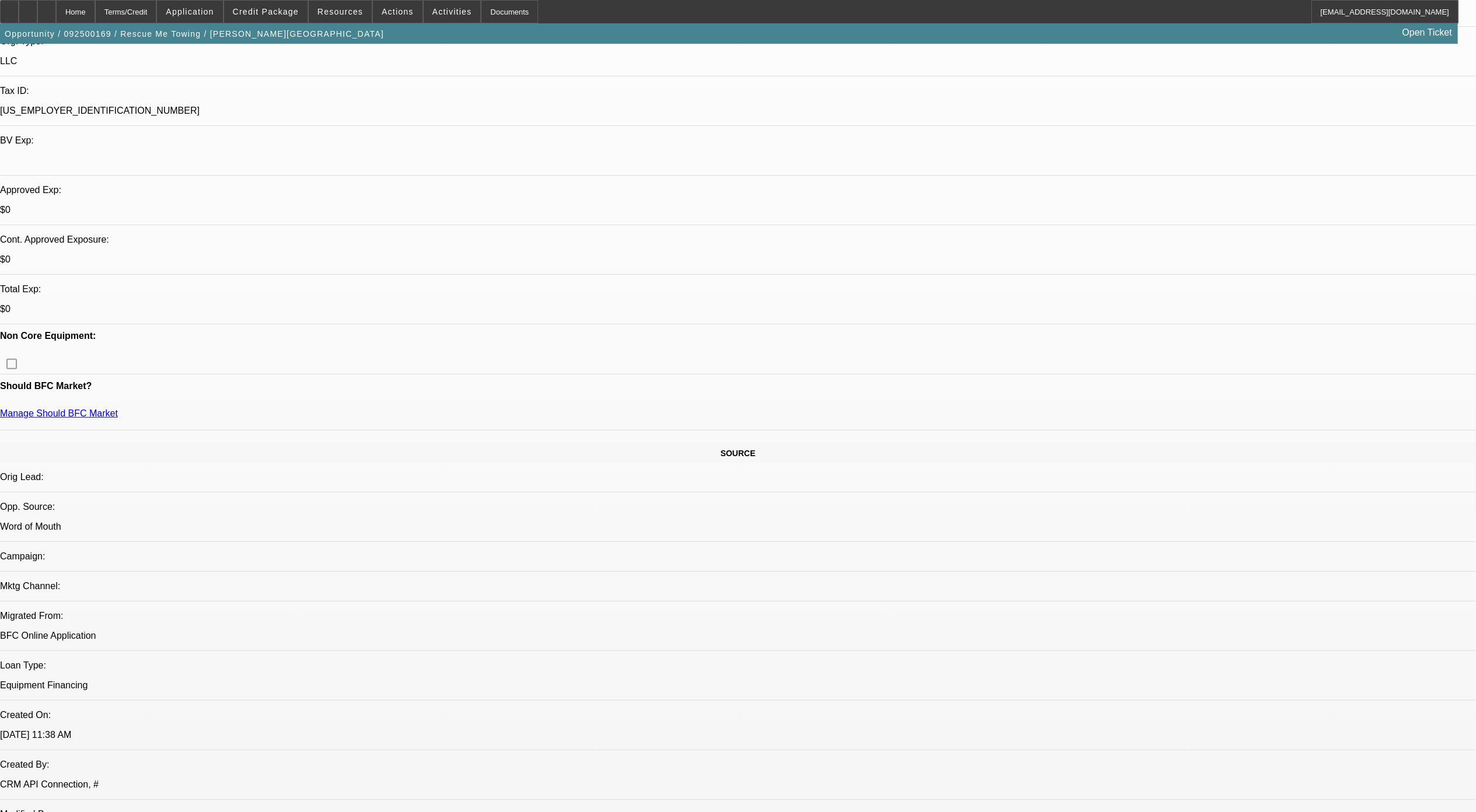
scroll to position [311, 0]
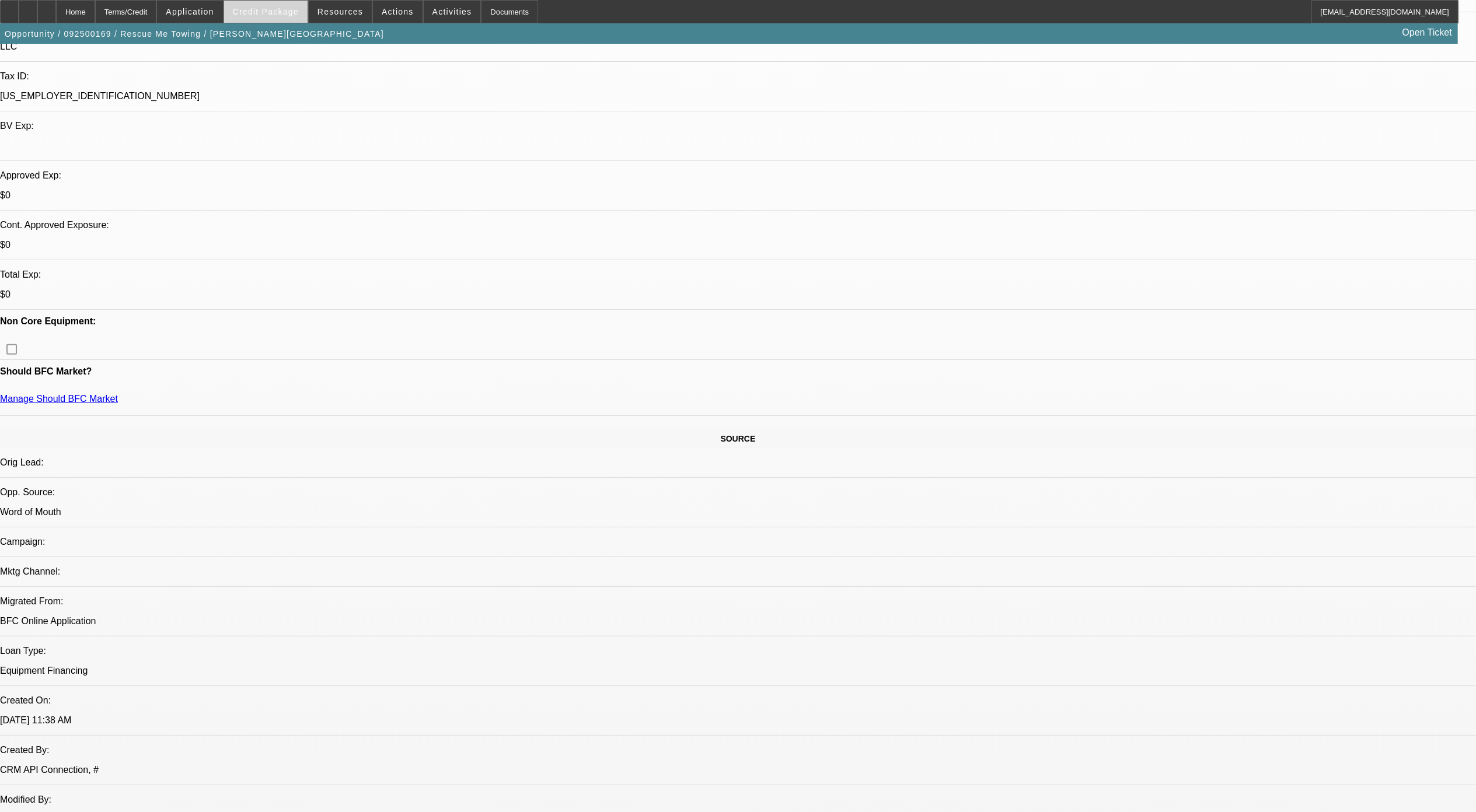
click at [293, 13] on span "Credit Package" at bounding box center [265, 11] width 66 height 9
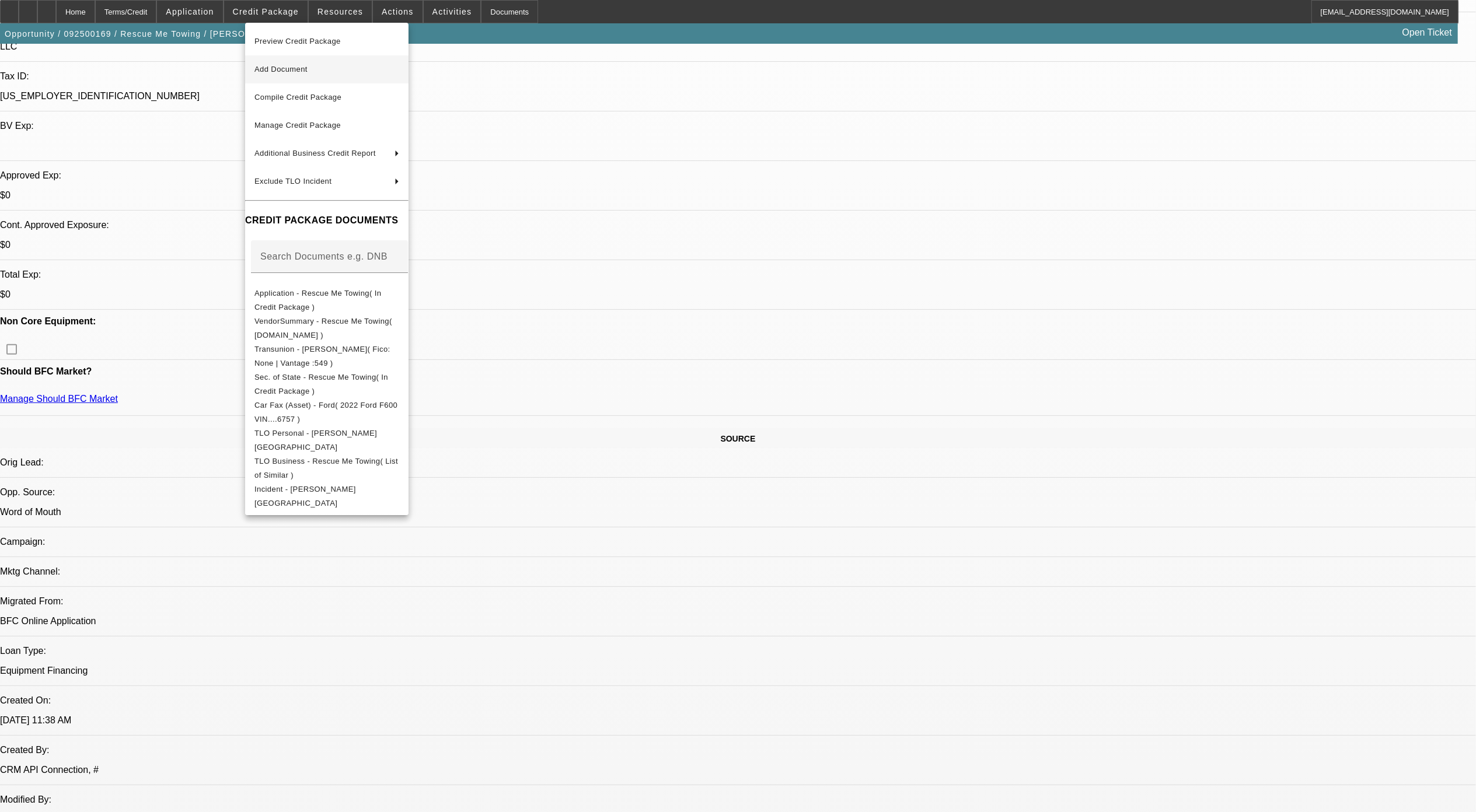
click at [297, 77] on button "Add Document" at bounding box center [326, 69] width 163 height 28
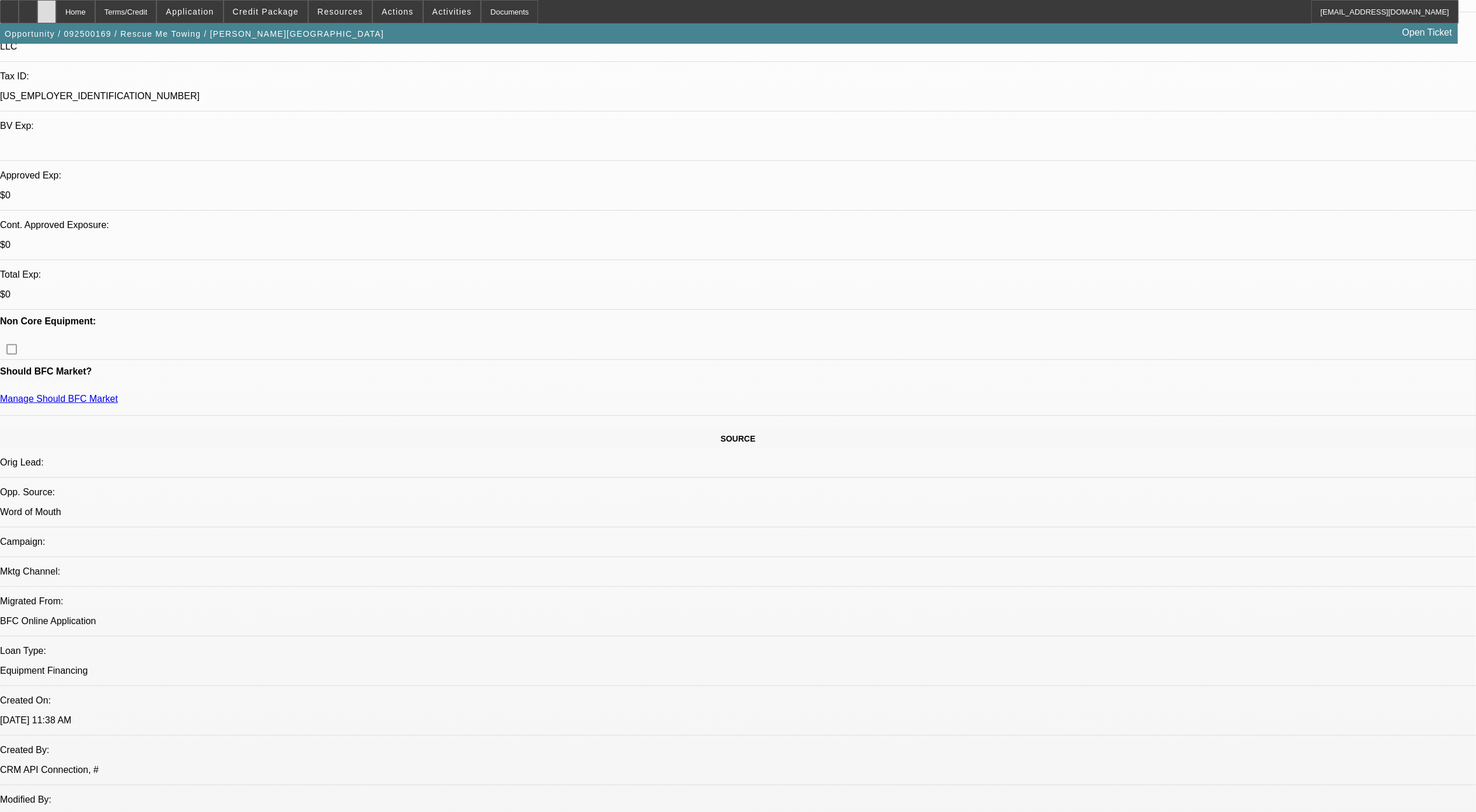
click at [47, 8] on icon at bounding box center [47, 8] width 0 height 0
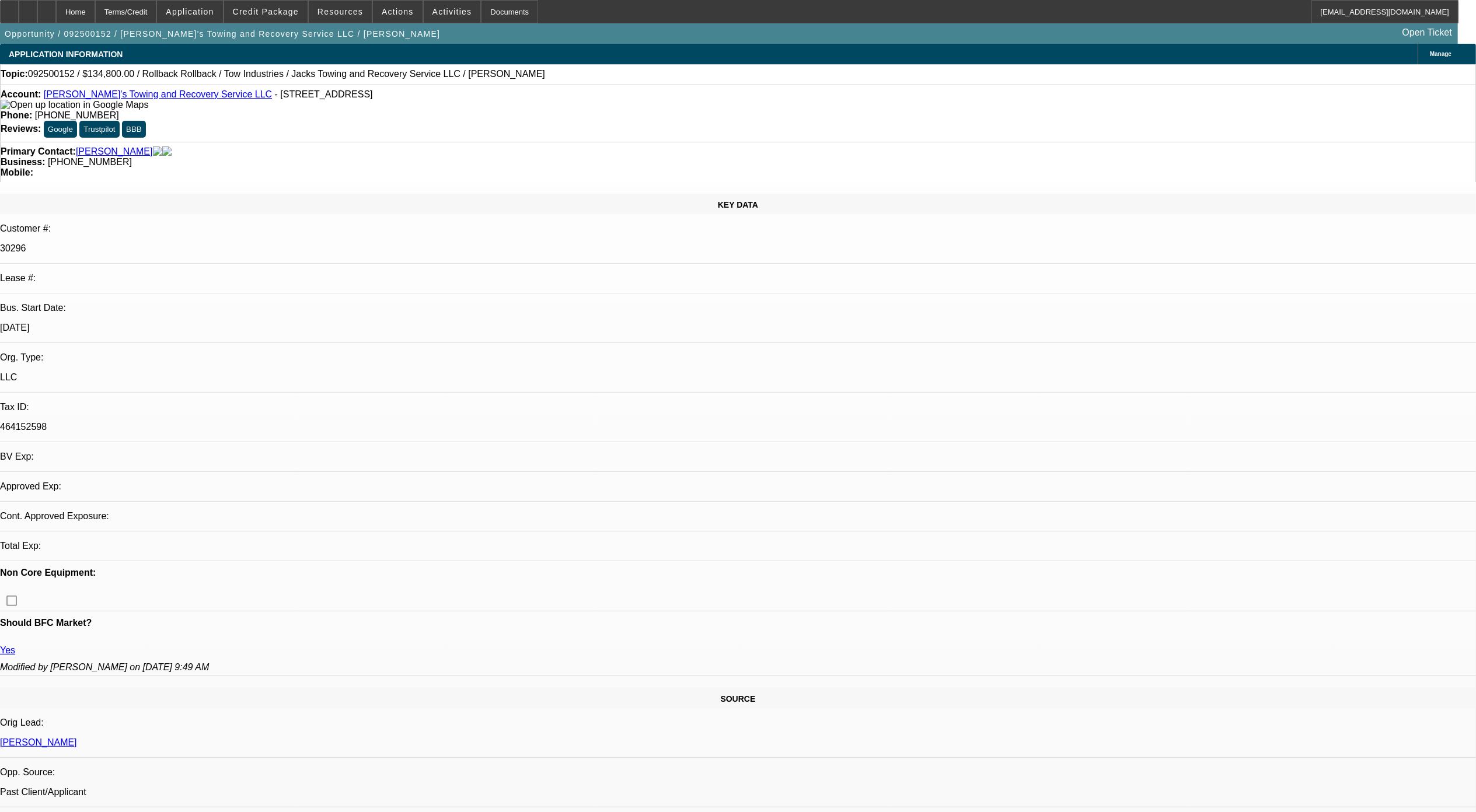
select select "0"
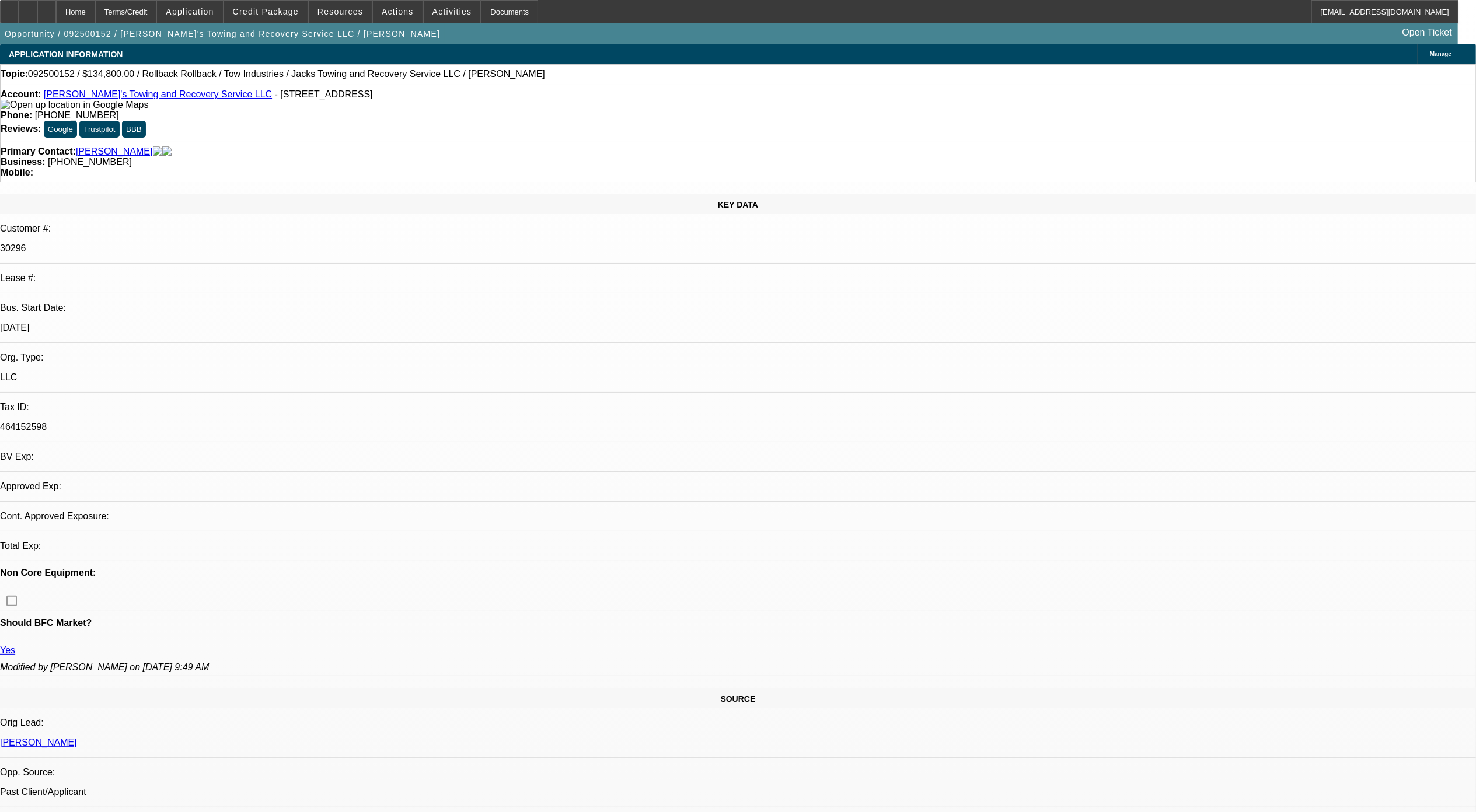
select select "0"
select select "1"
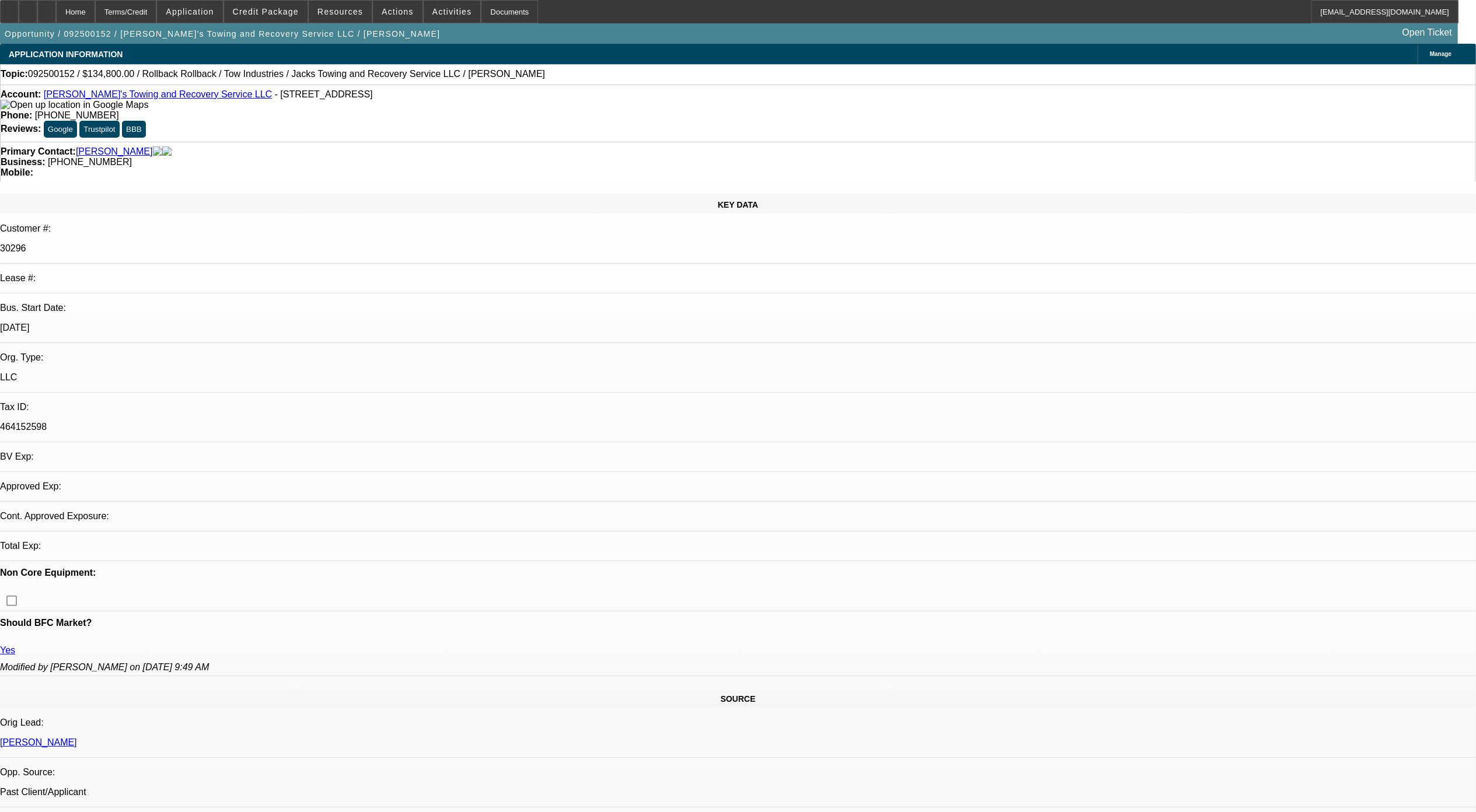
select select "3"
select select "6"
select select "1"
select select "3"
select select "6"
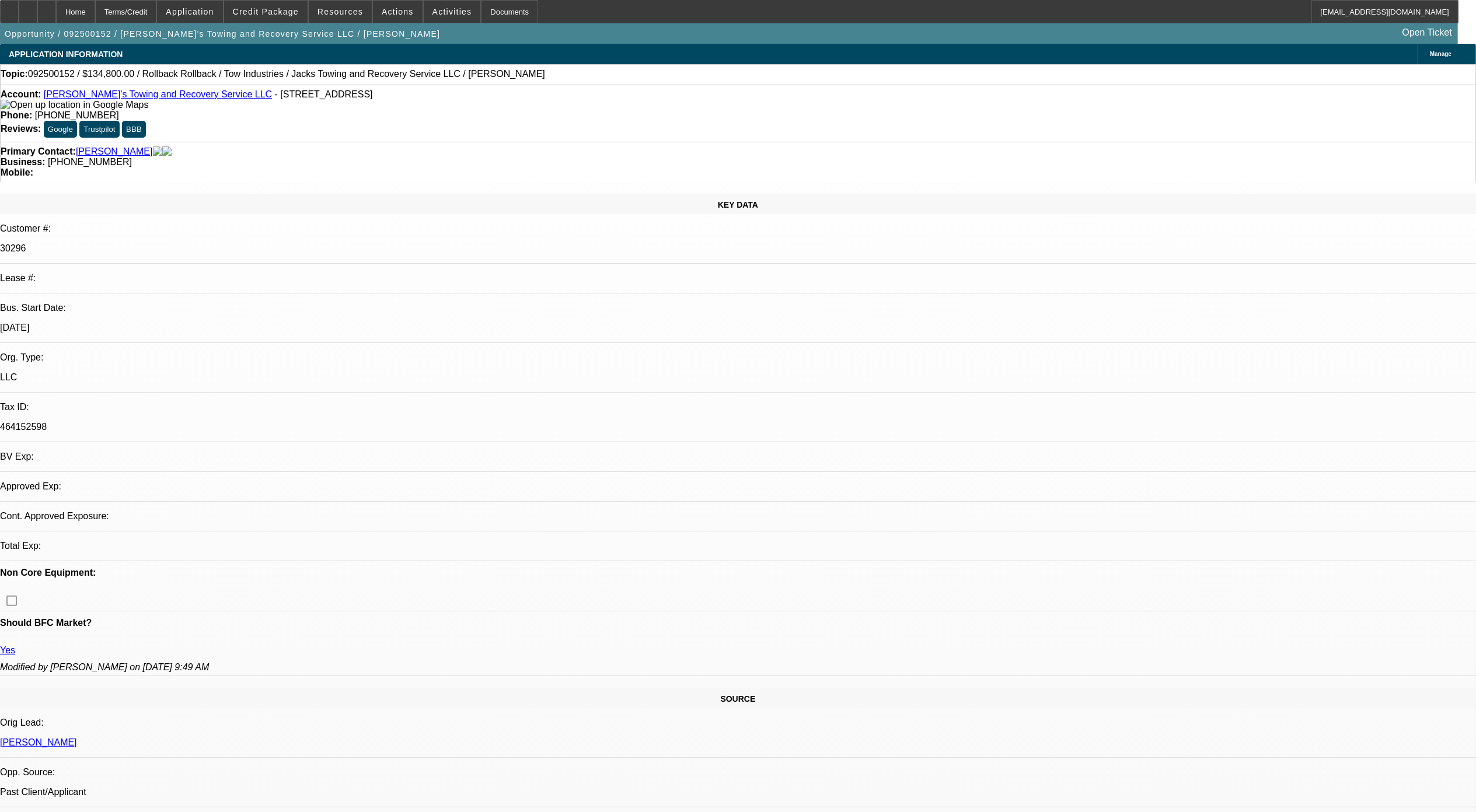
select select "1"
select select "3"
select select "6"
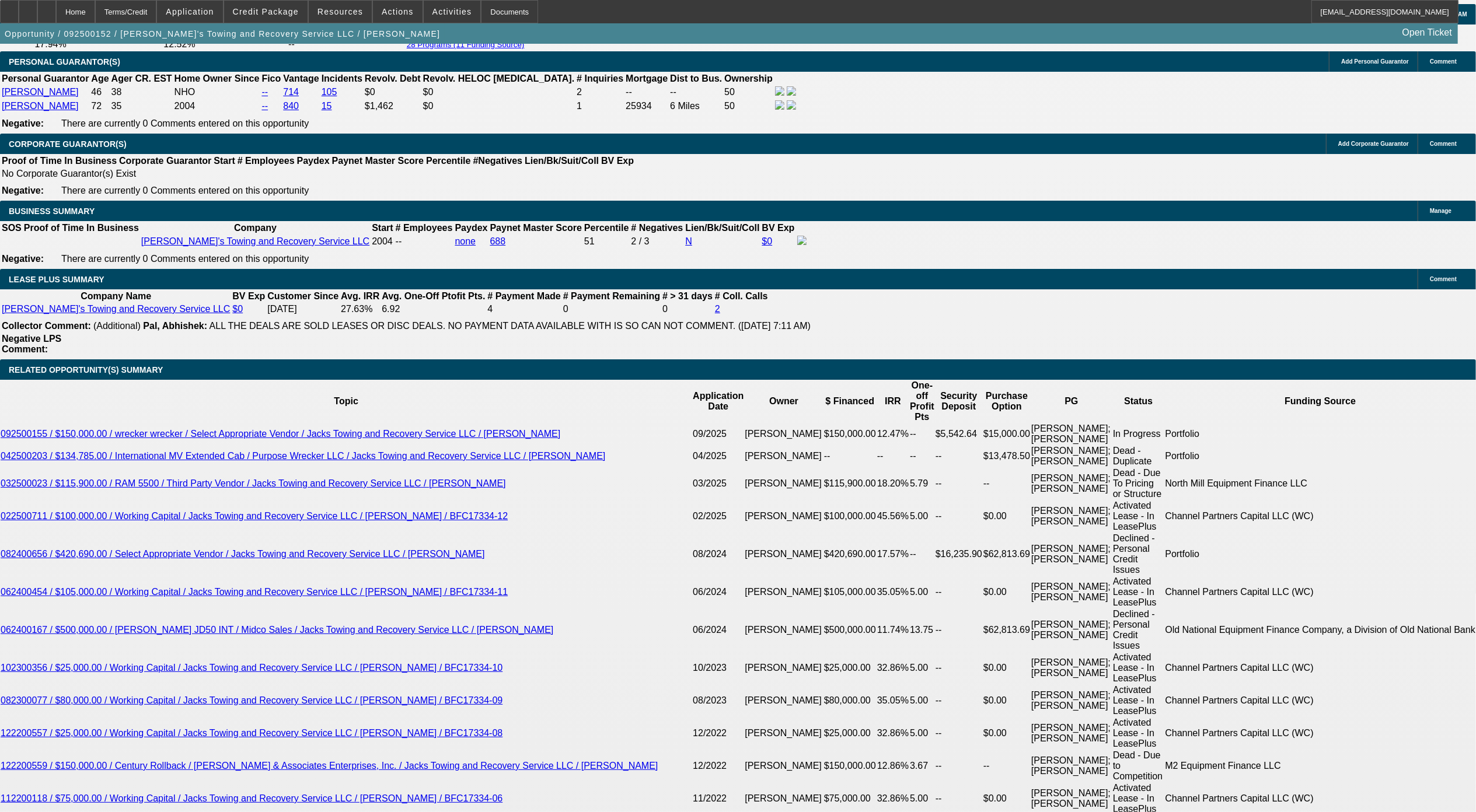
scroll to position [2021, 0]
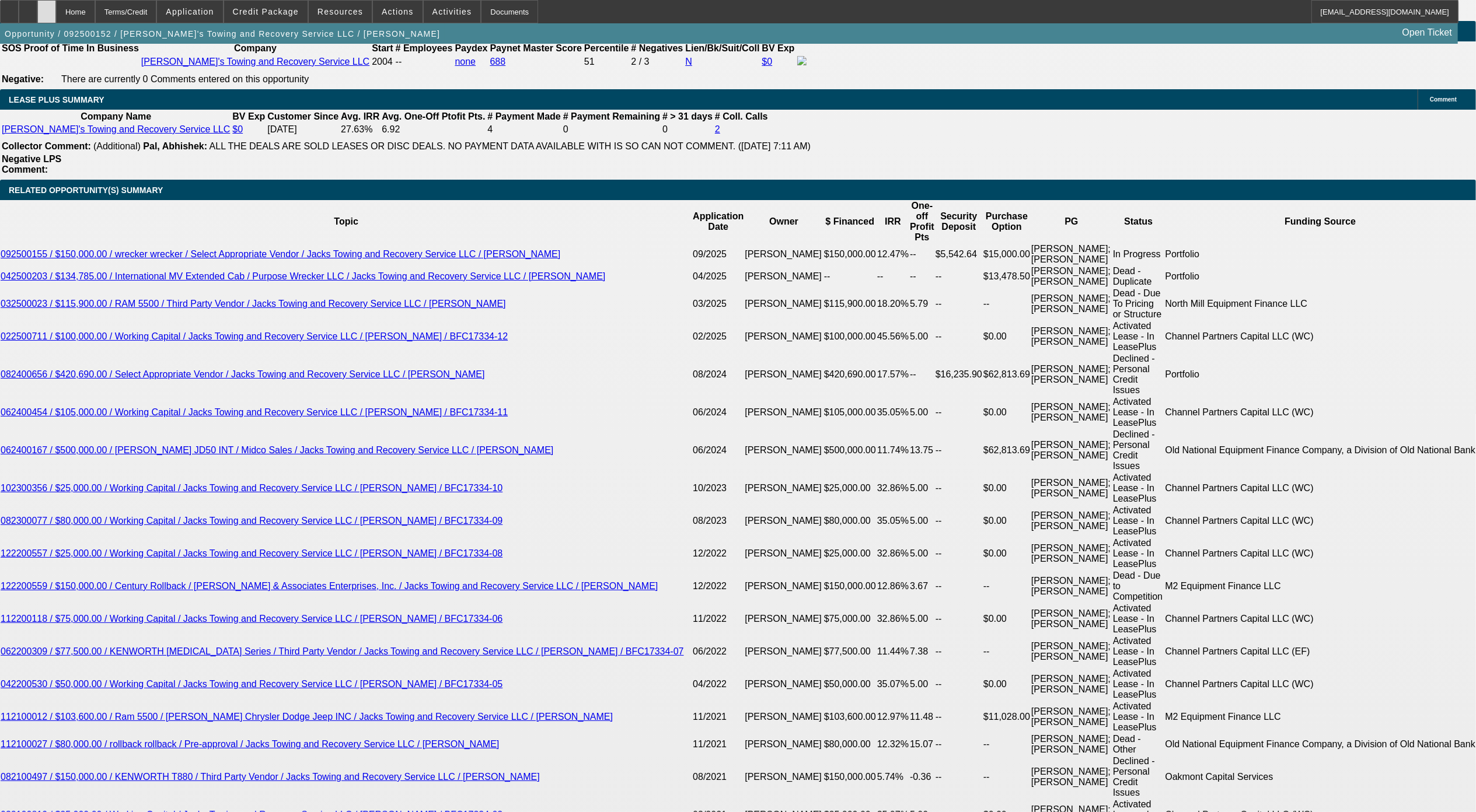
click at [56, 8] on div at bounding box center [46, 11] width 19 height 24
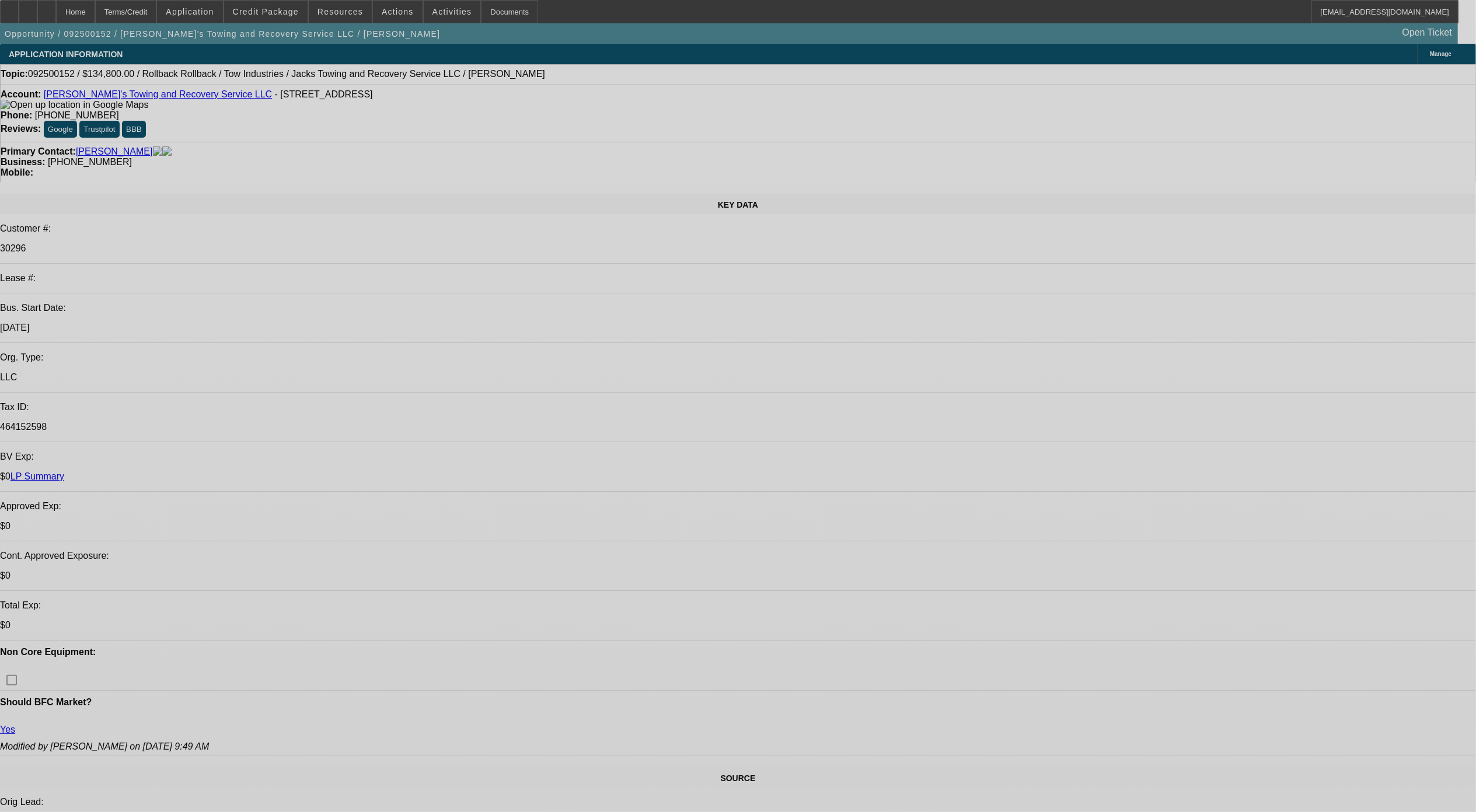
select select "0"
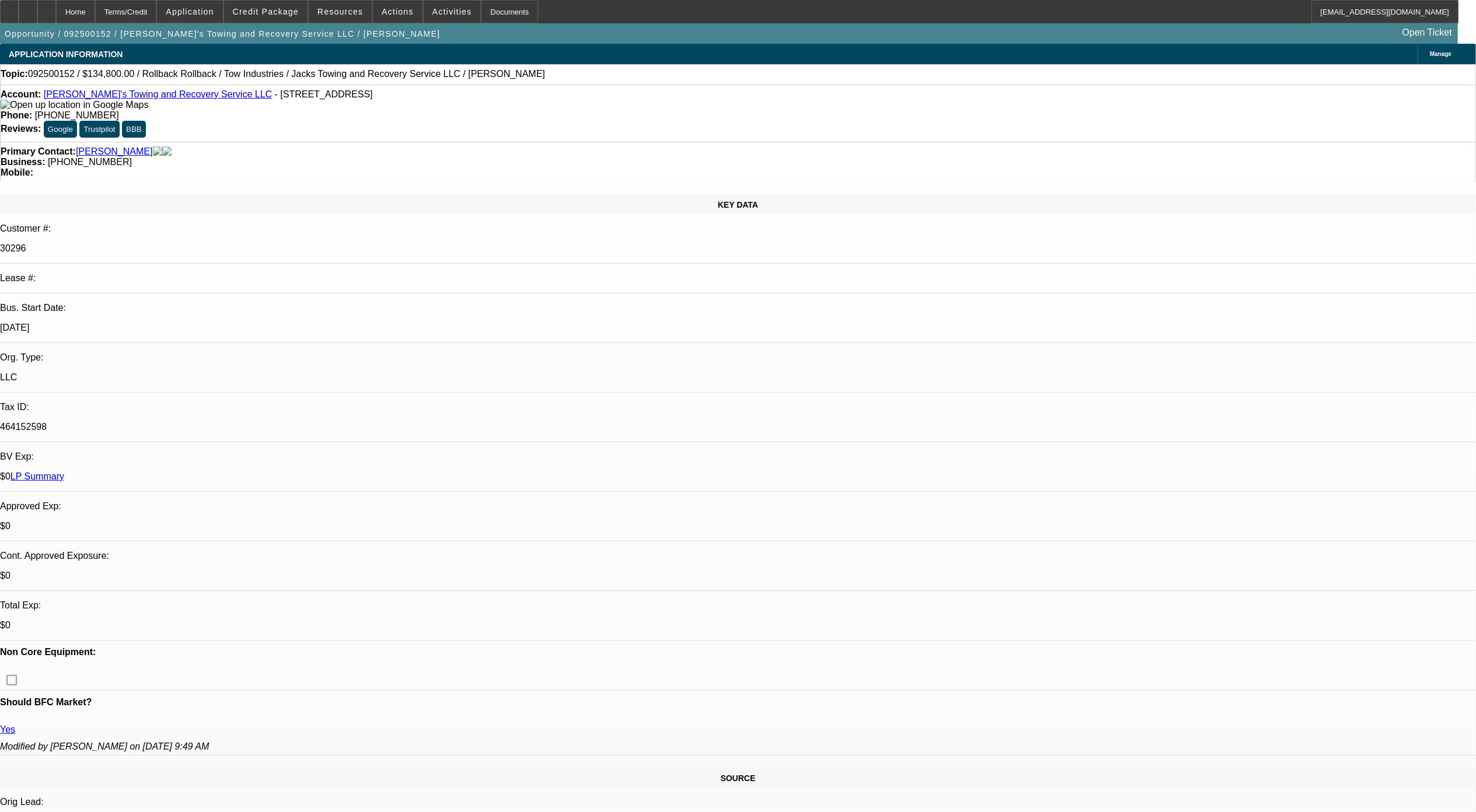
select select "0"
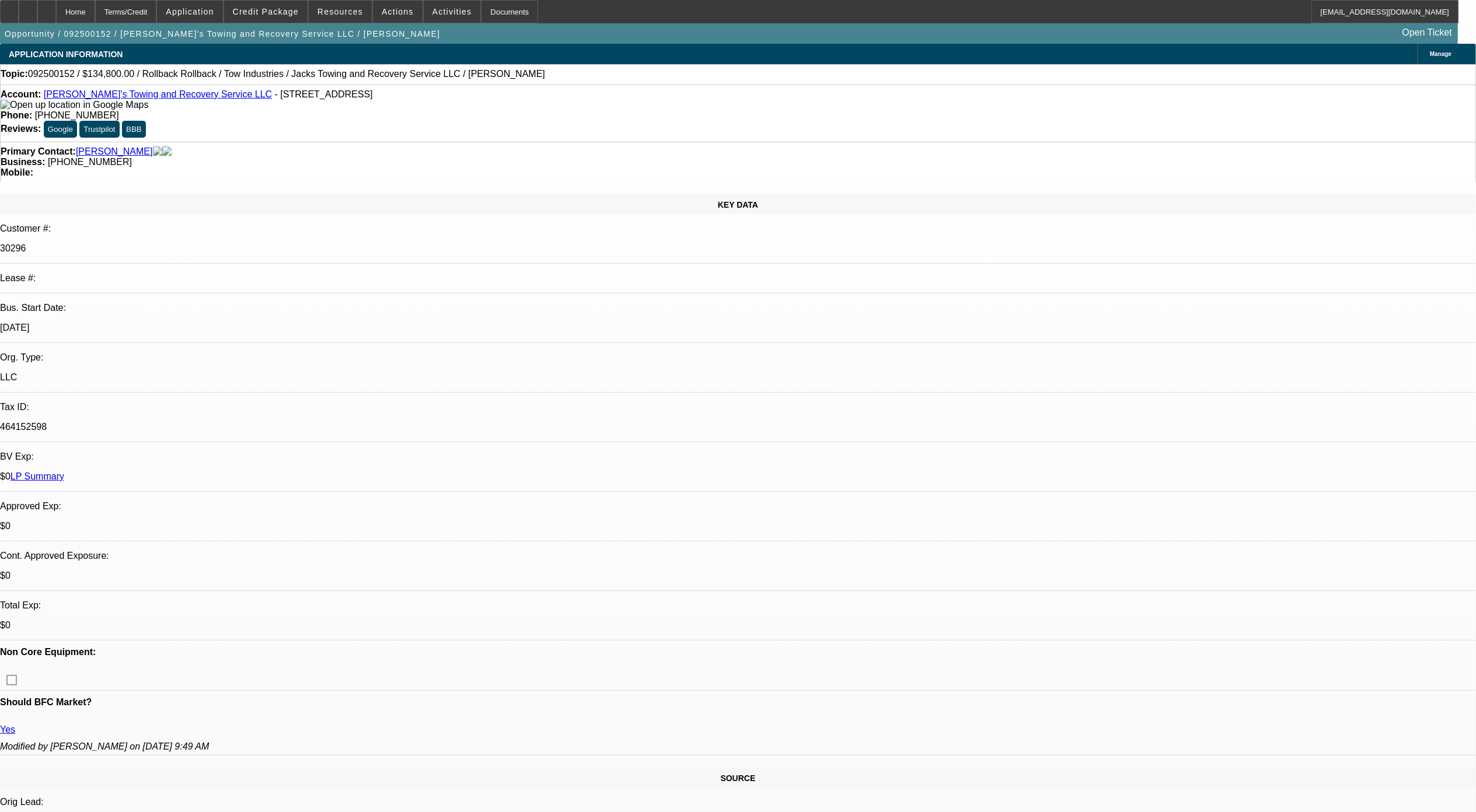
select select "1"
select select "3"
select select "6"
select select "1"
select select "3"
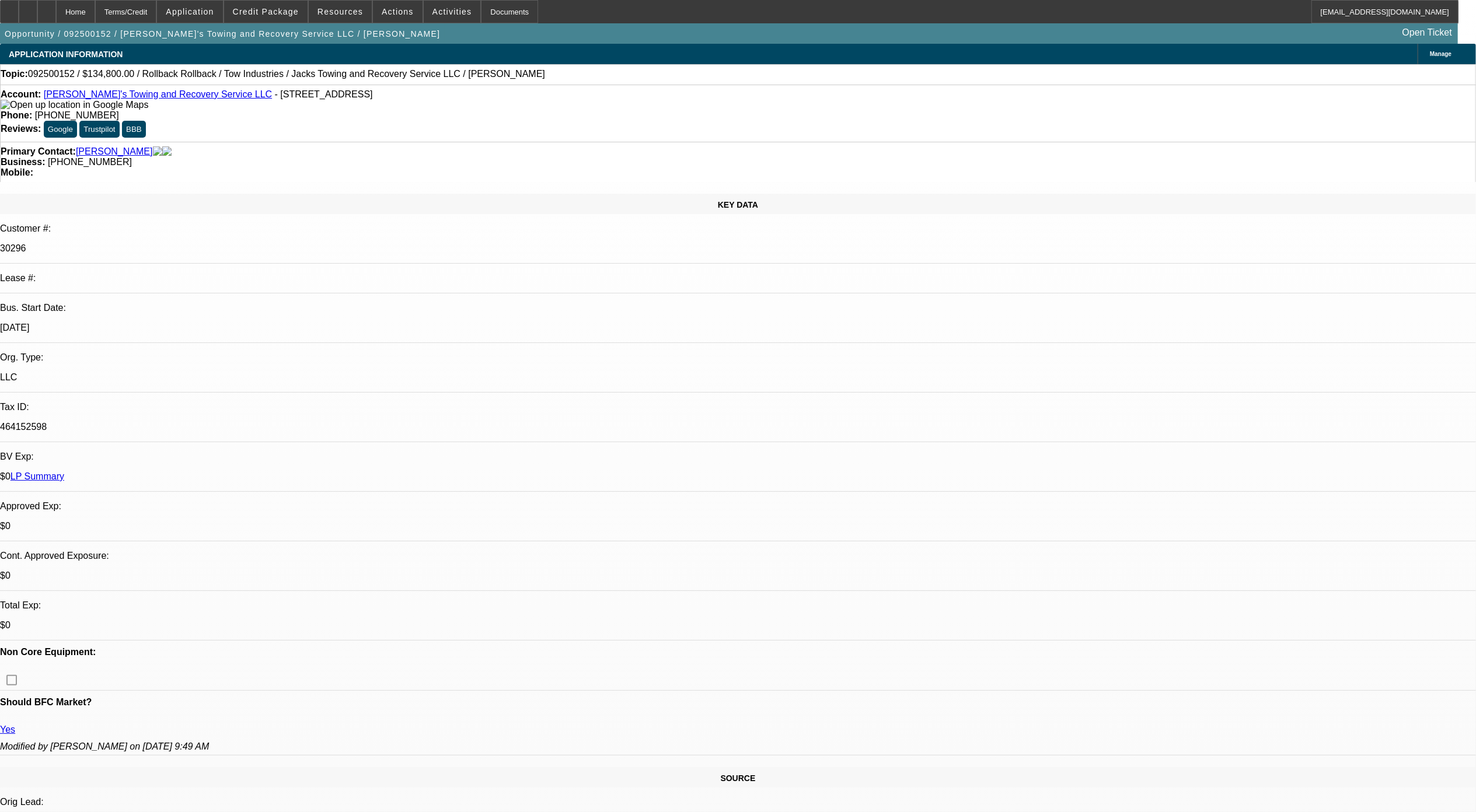
select select "6"
select select "1"
select select "3"
select select "6"
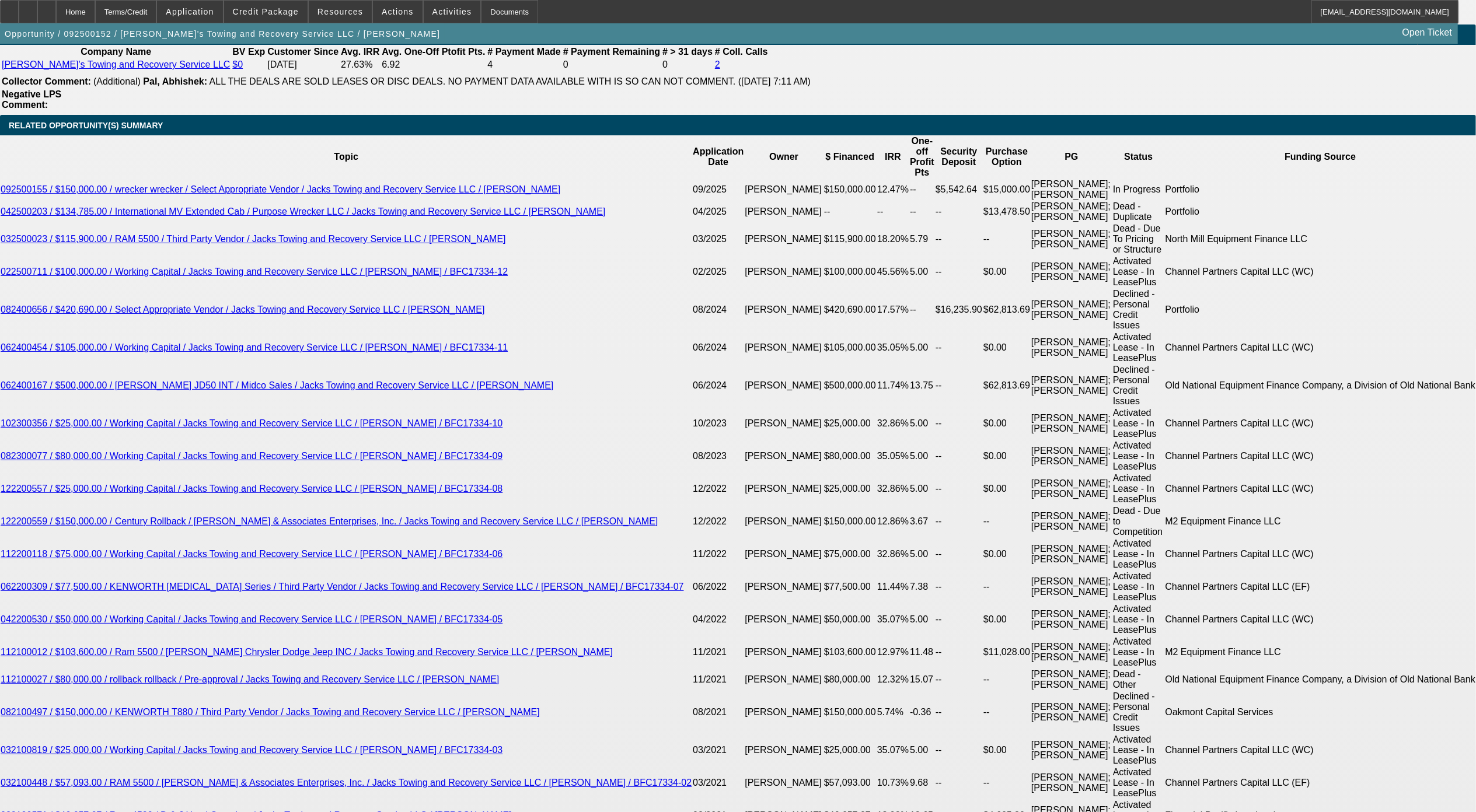
scroll to position [2099, 0]
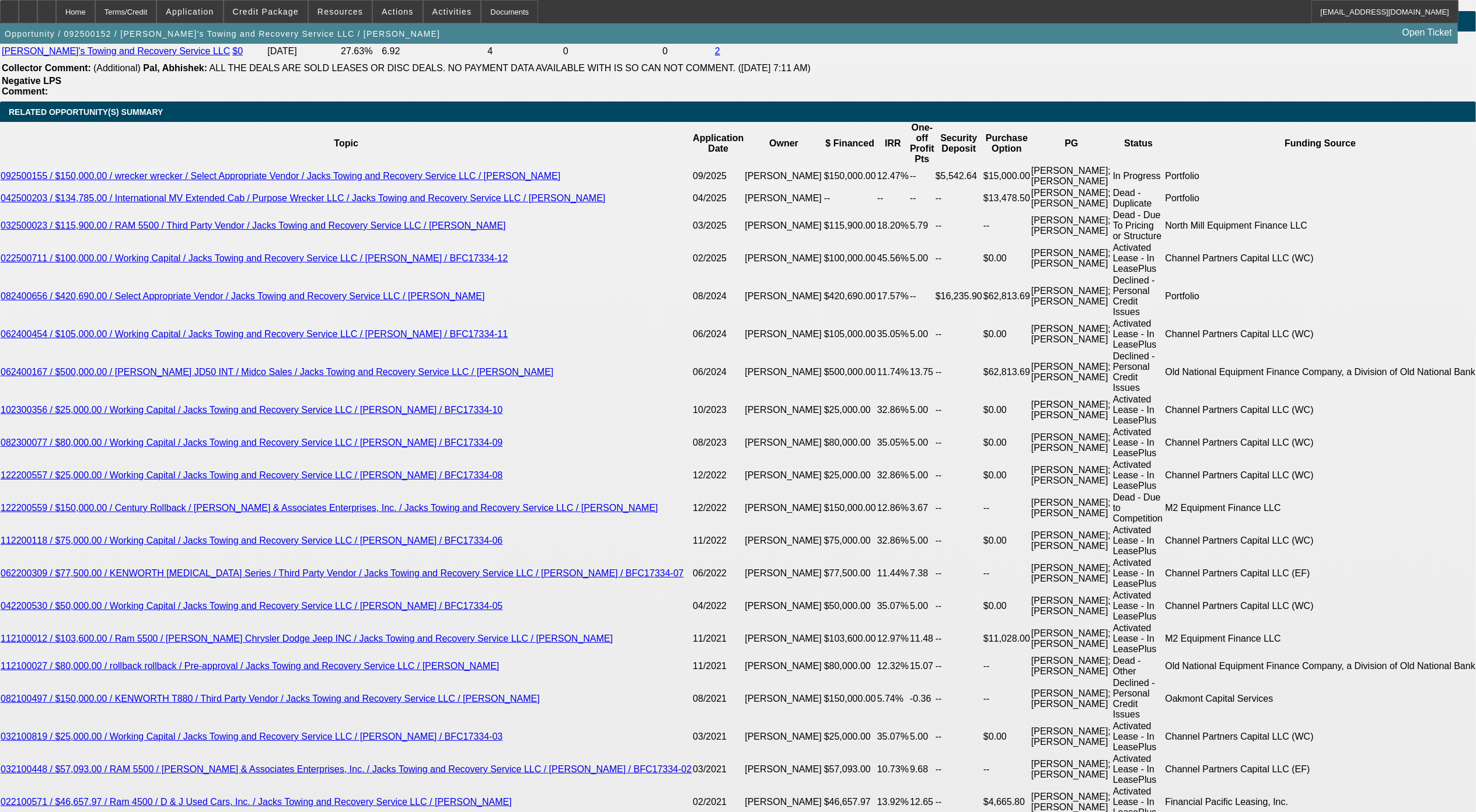
click at [1083, 632] on div "APPLICATION INFORMATION Manage Topic: 092500152 / $134,800.00 / Rollback Rollba…" at bounding box center [738, 616] width 1476 height 5344
click at [56, 7] on div at bounding box center [46, 11] width 19 height 24
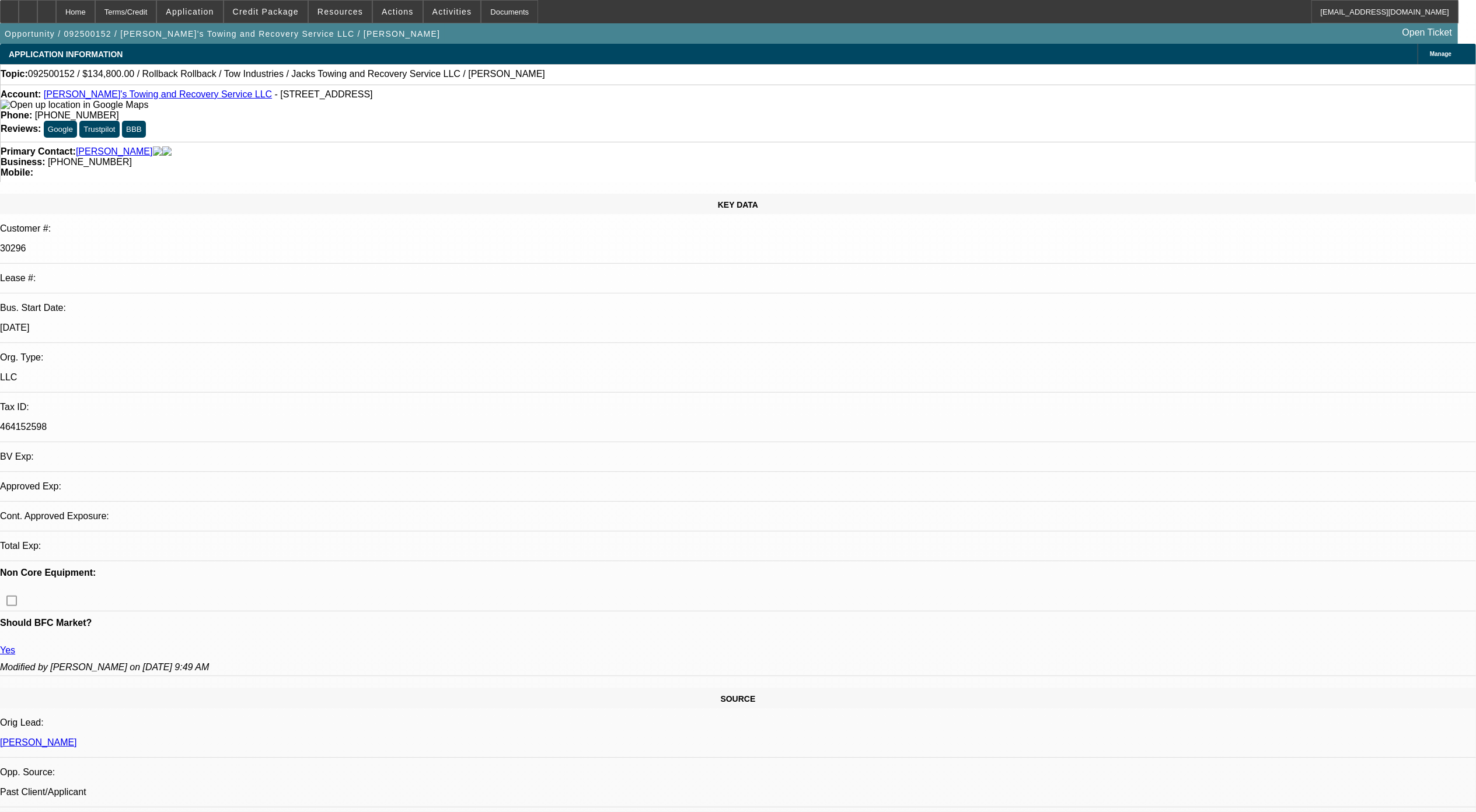
select select "0"
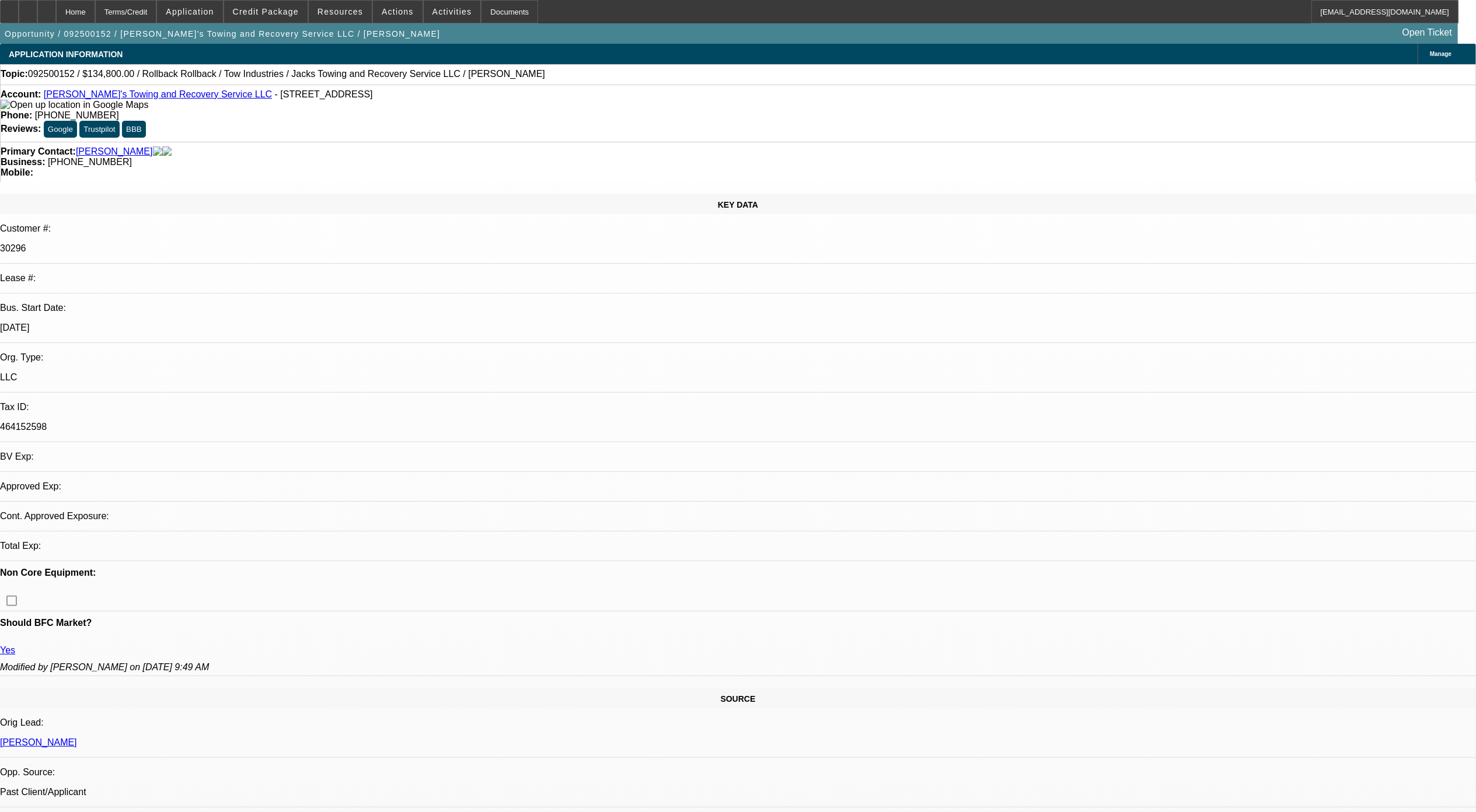
select select "0"
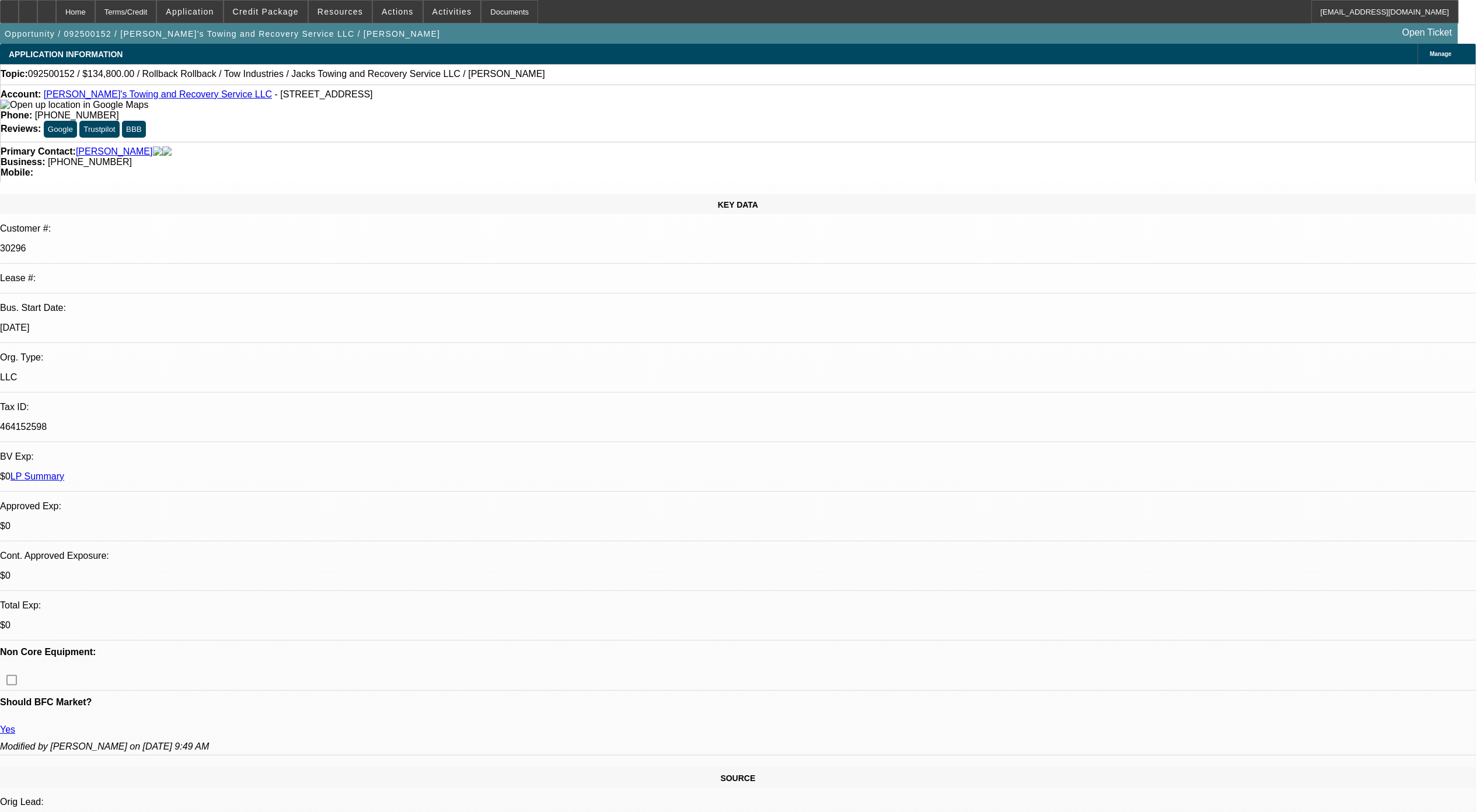
select select "1"
select select "3"
select select "6"
select select "1"
select select "3"
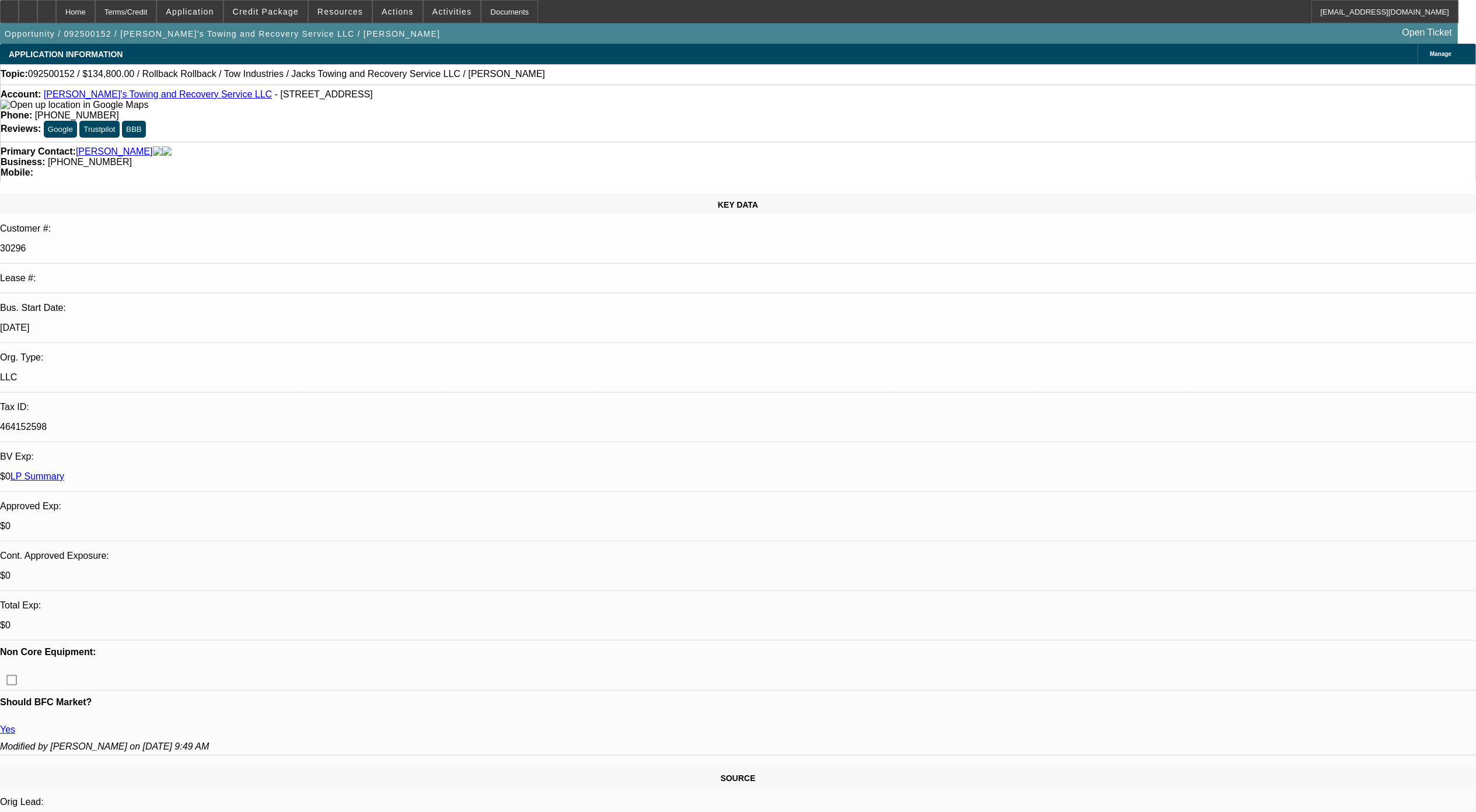
select select "6"
select select "1"
select select "3"
select select "6"
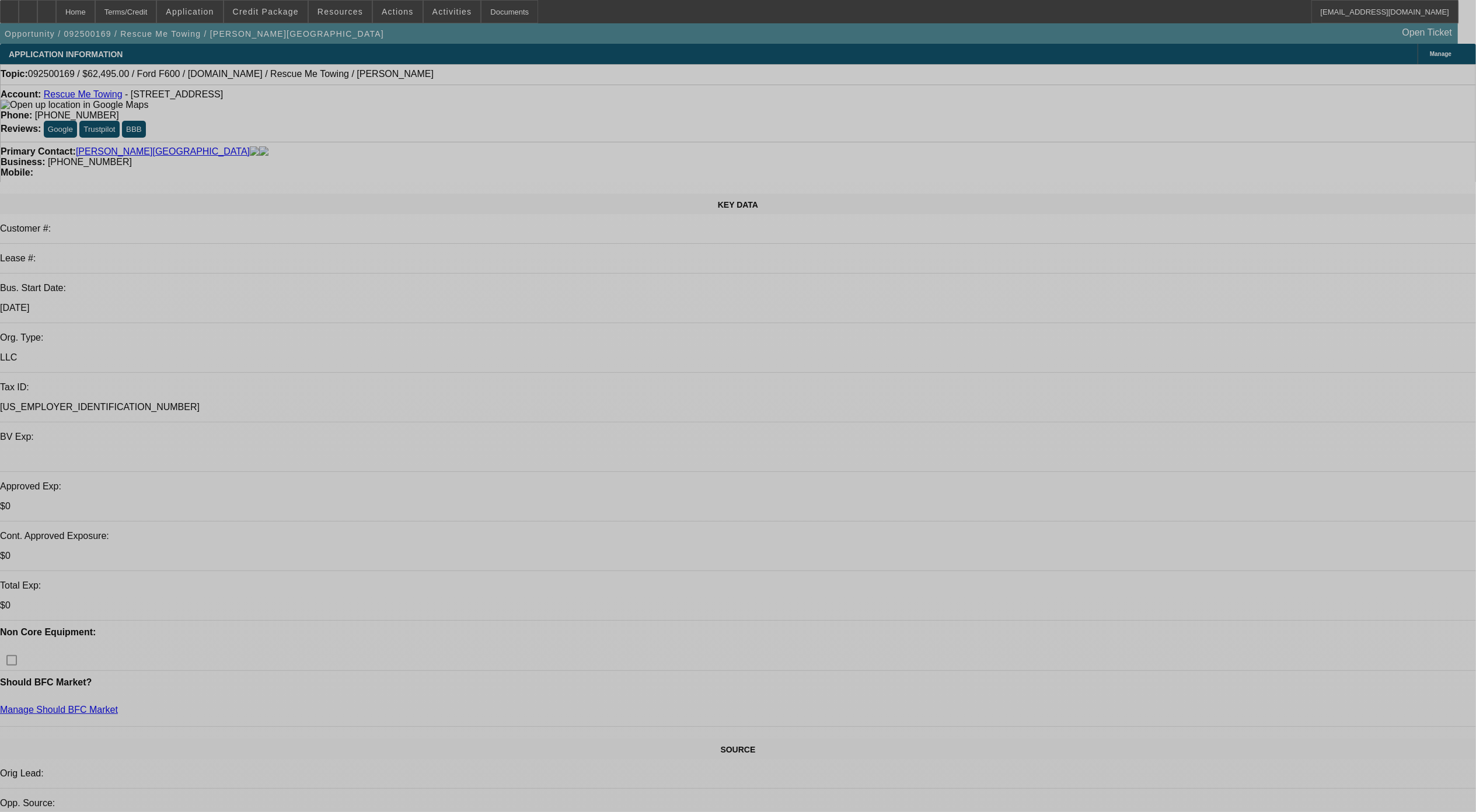
select select "0"
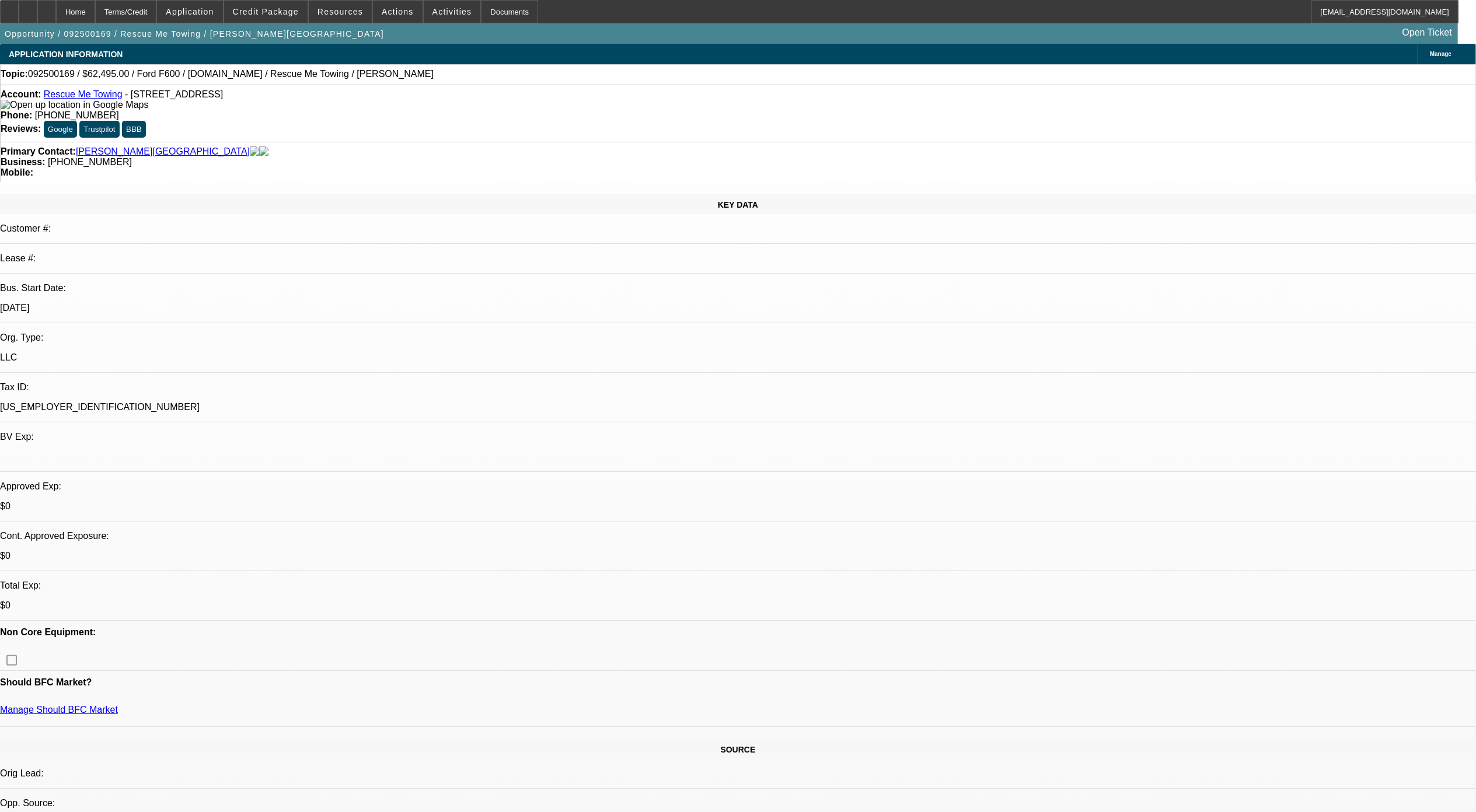
select select "2"
select select "0.1"
select select "1"
select select "2"
select select "4"
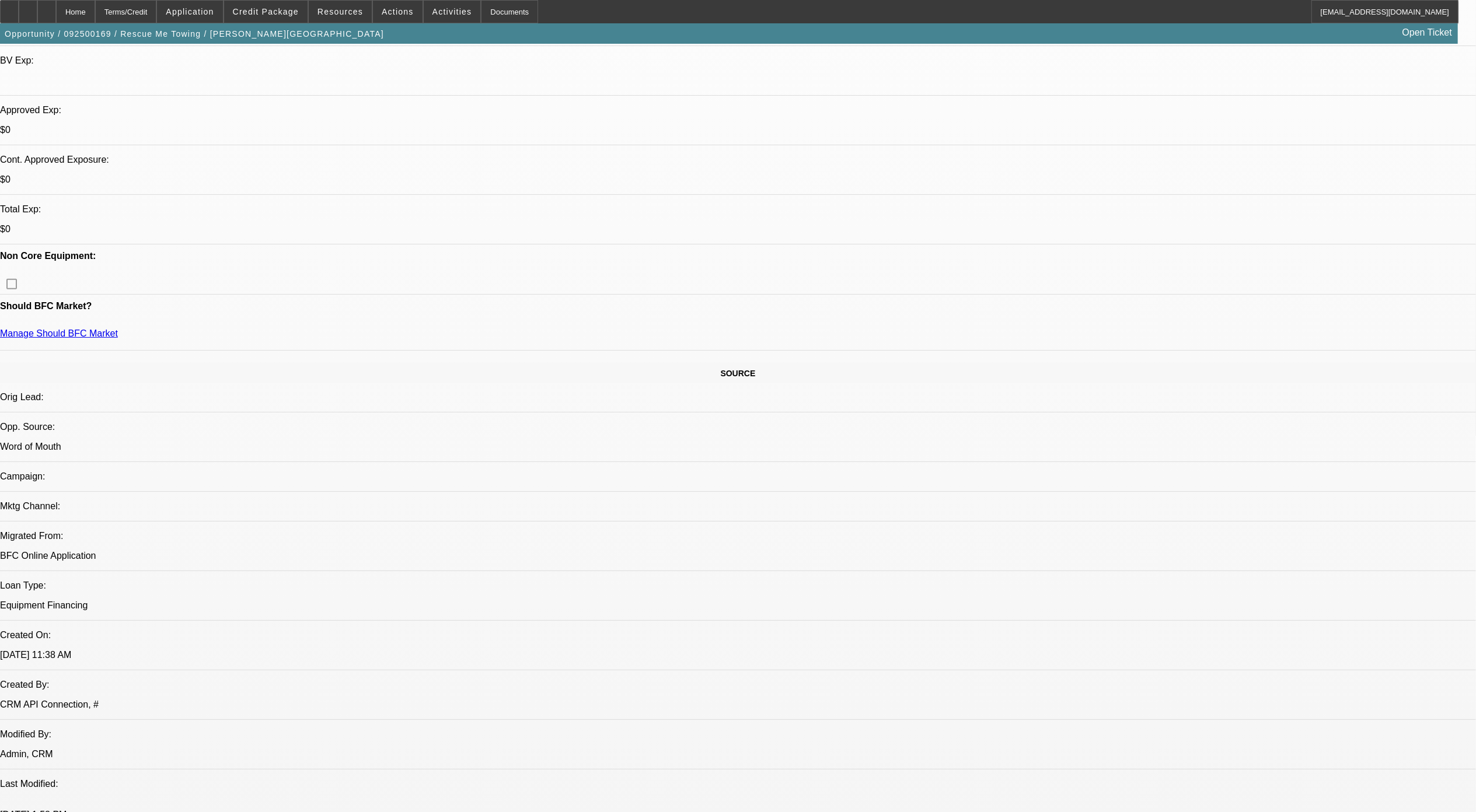
scroll to position [700, 0]
